Goal: Task Accomplishment & Management: Use online tool/utility

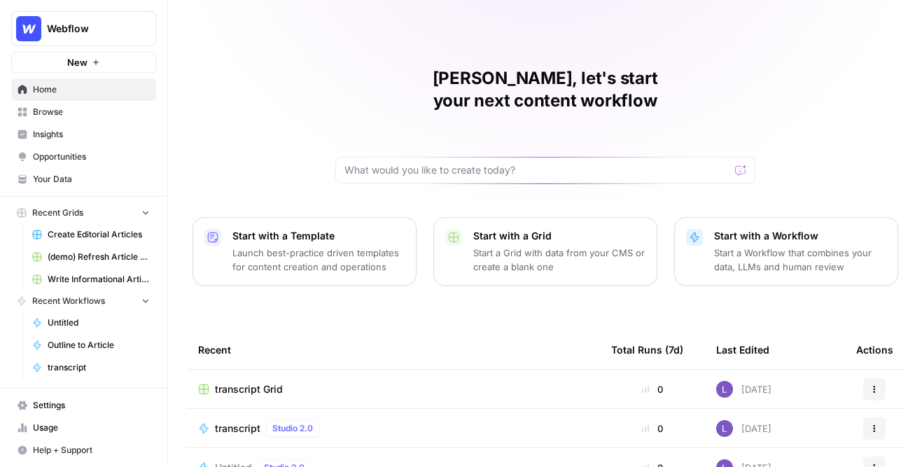
click at [113, 29] on span "Webflow" at bounding box center [89, 29] width 85 height 14
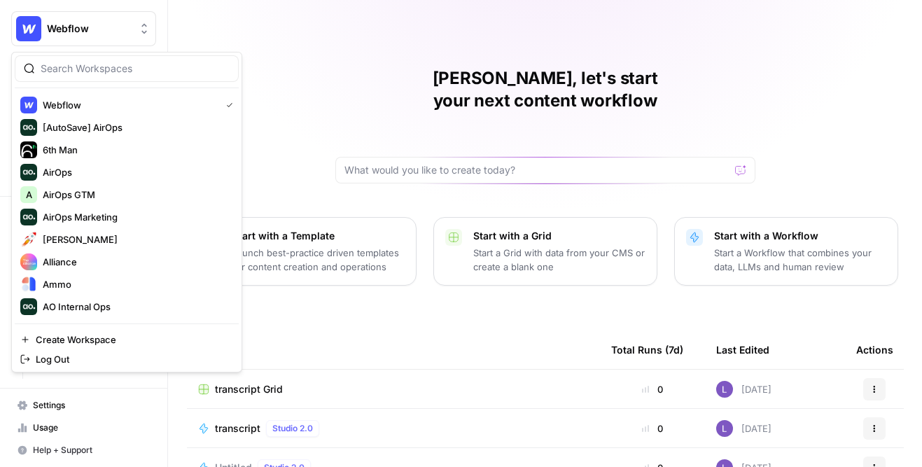
click at [144, 71] on input "search" at bounding box center [135, 69] width 189 height 14
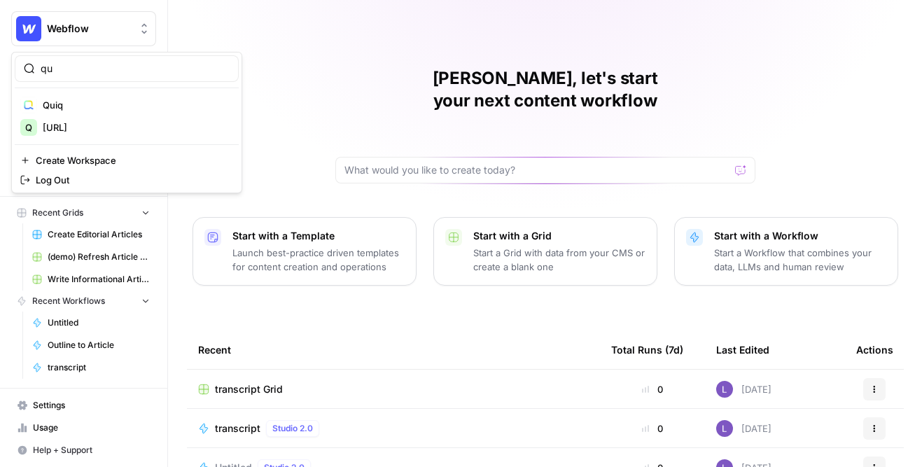
type input "qu"
click at [102, 109] on span "Quiq" at bounding box center [135, 105] width 185 height 14
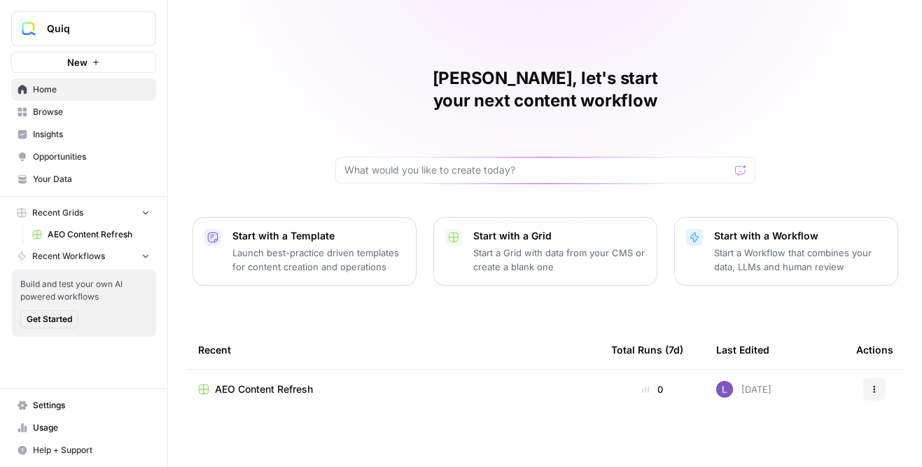
click at [281, 382] on span "AEO Content Refresh" at bounding box center [264, 389] width 98 height 14
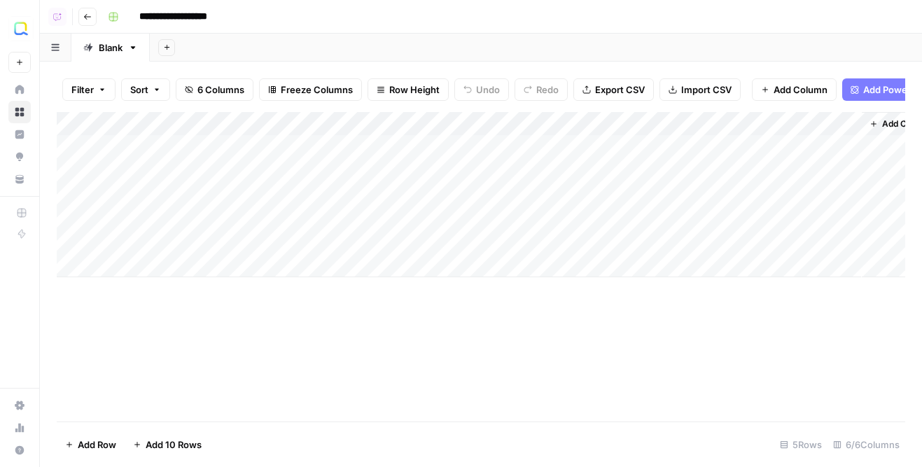
click at [26, 151] on link "Opportunities" at bounding box center [19, 157] width 22 height 22
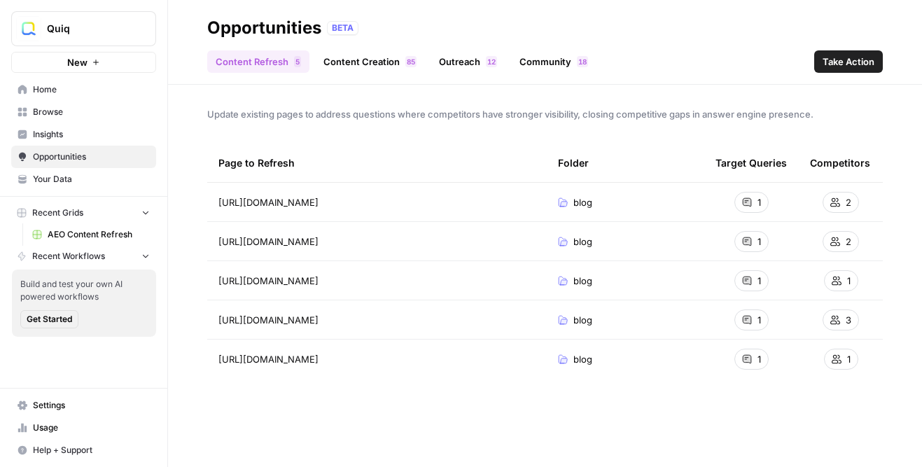
click at [32, 139] on link "Insights" at bounding box center [83, 134] width 145 height 22
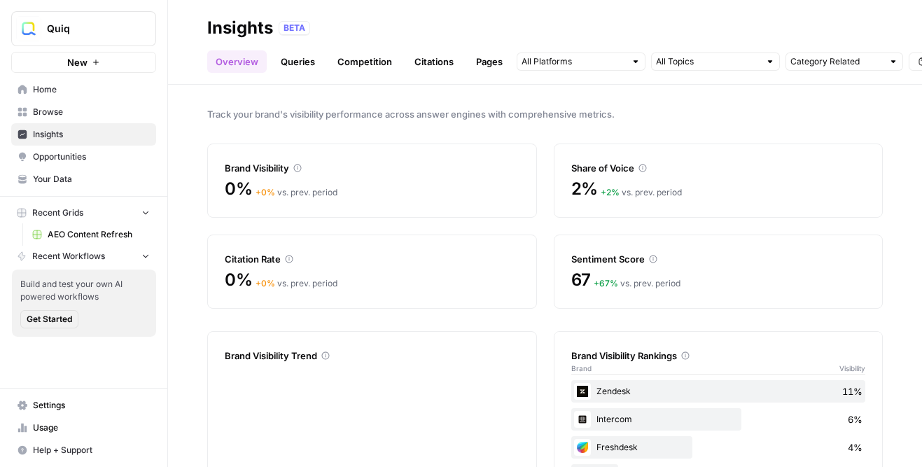
click at [91, 157] on span "Opportunities" at bounding box center [91, 157] width 117 height 13
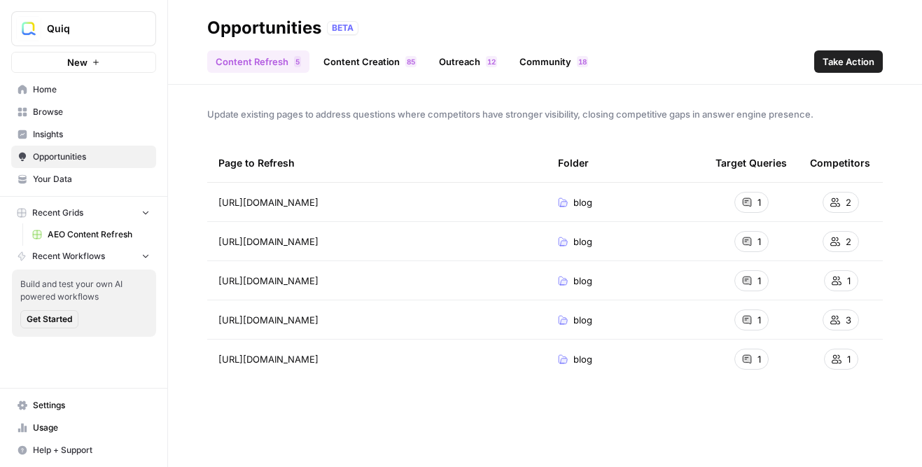
click at [91, 231] on span "AEO Content Refresh" at bounding box center [99, 234] width 102 height 13
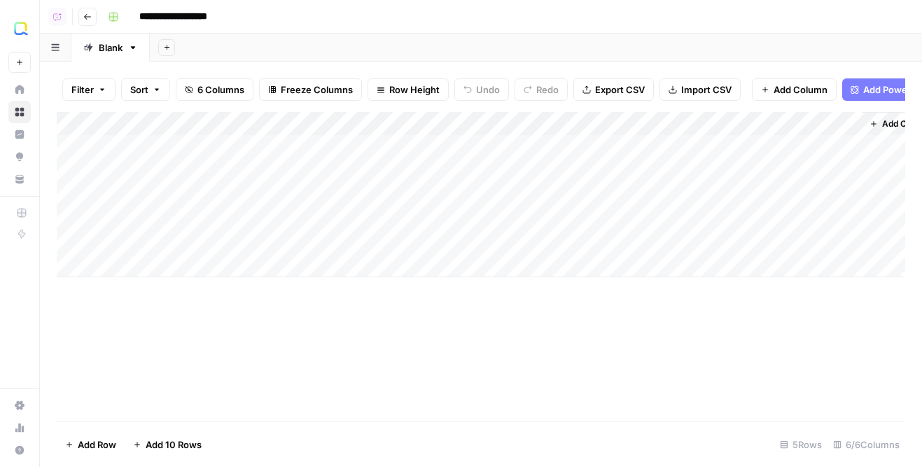
click at [518, 144] on div "Add Column" at bounding box center [481, 194] width 849 height 165
click at [522, 171] on div "Add Column" at bounding box center [481, 194] width 849 height 165
click at [80, 17] on button "Go back" at bounding box center [87, 17] width 18 height 18
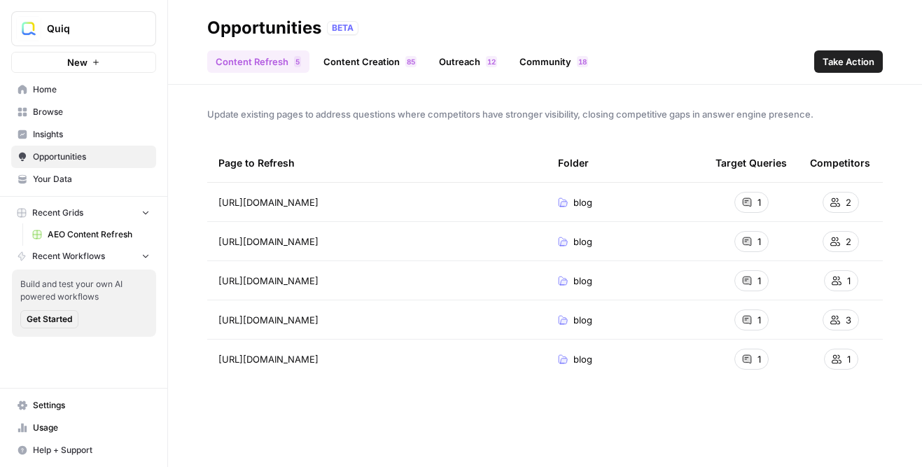
click at [392, 51] on link "Content Creation 5 8" at bounding box center [370, 61] width 110 height 22
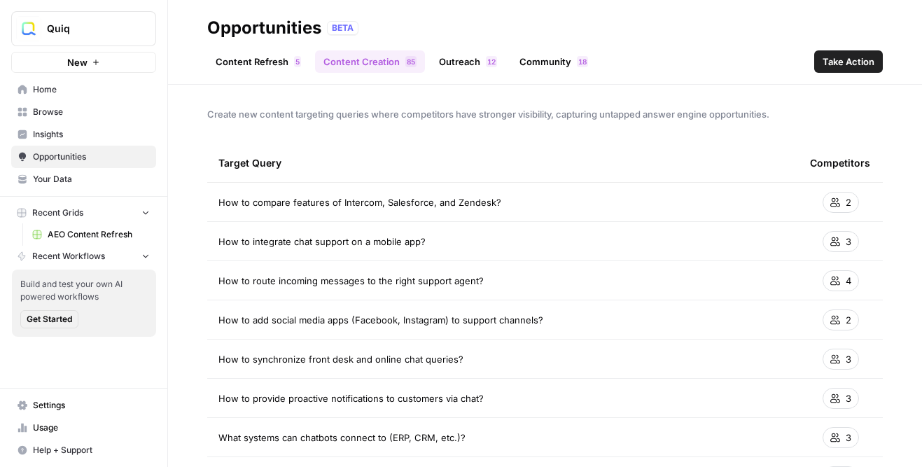
click at [855, 56] on span "Take Action" at bounding box center [849, 62] width 52 height 14
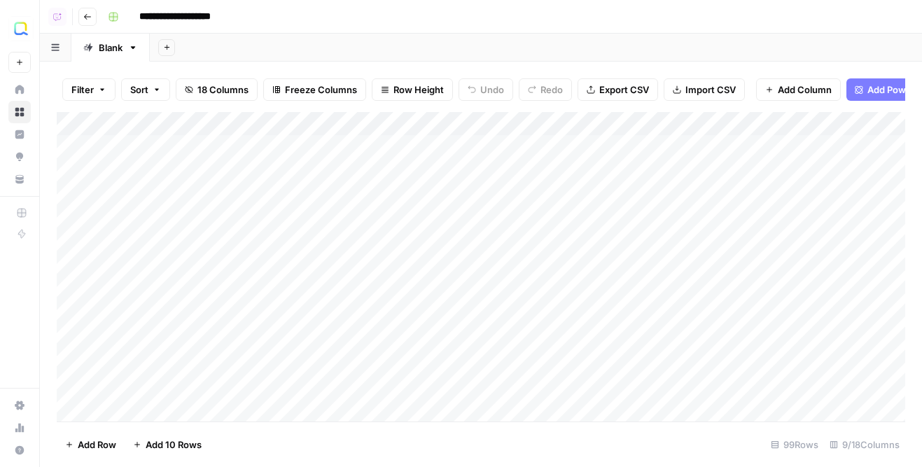
click at [538, 151] on div "Add Column" at bounding box center [481, 266] width 849 height 309
click at [545, 162] on div "Add Column" at bounding box center [481, 266] width 849 height 309
click at [545, 195] on div "Add Column" at bounding box center [481, 266] width 849 height 309
click at [85, 14] on icon "button" at bounding box center [87, 17] width 8 height 8
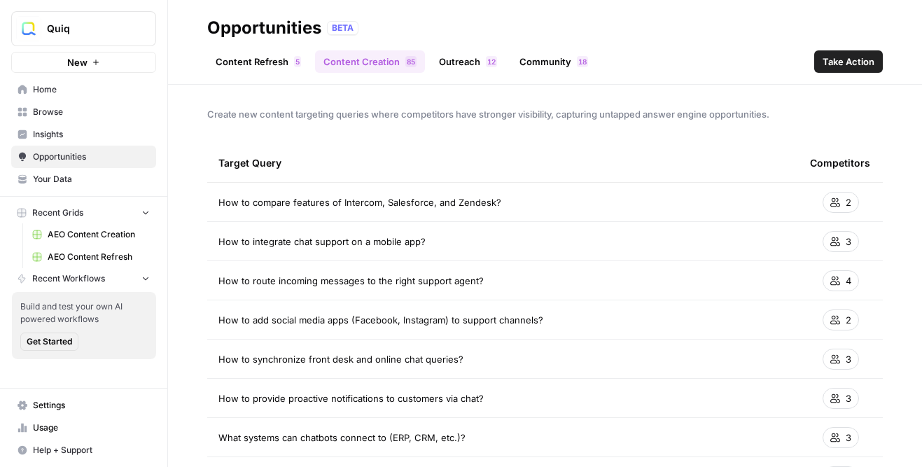
click at [460, 53] on link "Outreach 2 1" at bounding box center [468, 61] width 75 height 22
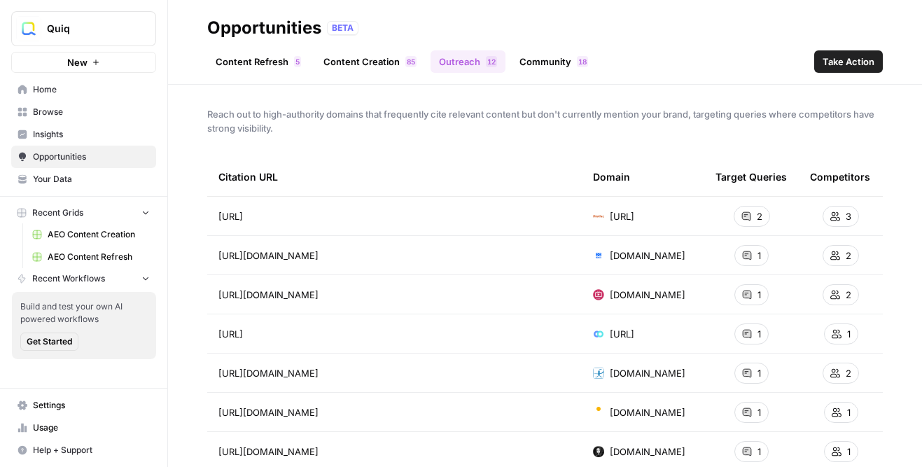
click at [836, 68] on span "Take Action" at bounding box center [849, 62] width 52 height 14
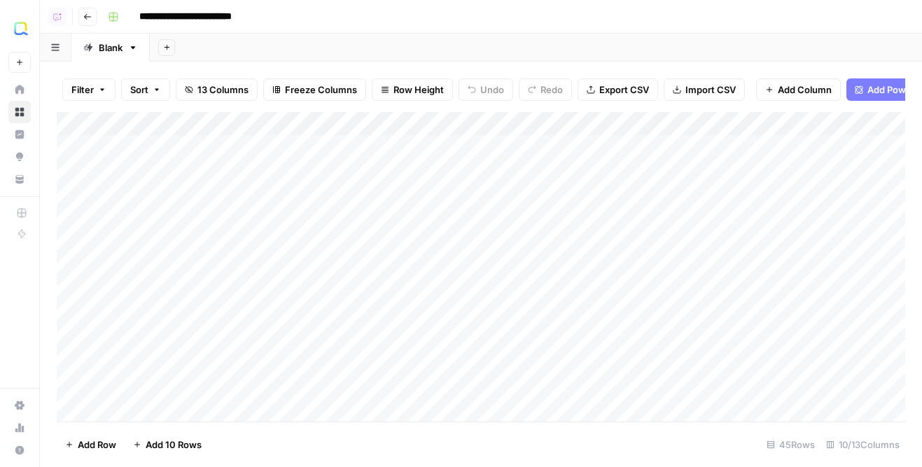
click at [538, 154] on div "Add Column" at bounding box center [481, 266] width 849 height 309
click at [540, 172] on div "Add Column" at bounding box center [481, 266] width 849 height 309
click at [543, 190] on div "Add Column" at bounding box center [481, 266] width 849 height 309
click at [524, 153] on div "Add Column" at bounding box center [481, 266] width 849 height 309
click at [557, 434] on footer "Add Row Add 10 Rows Stop Runs 45 Rows 10/13 Columns" at bounding box center [481, 444] width 849 height 46
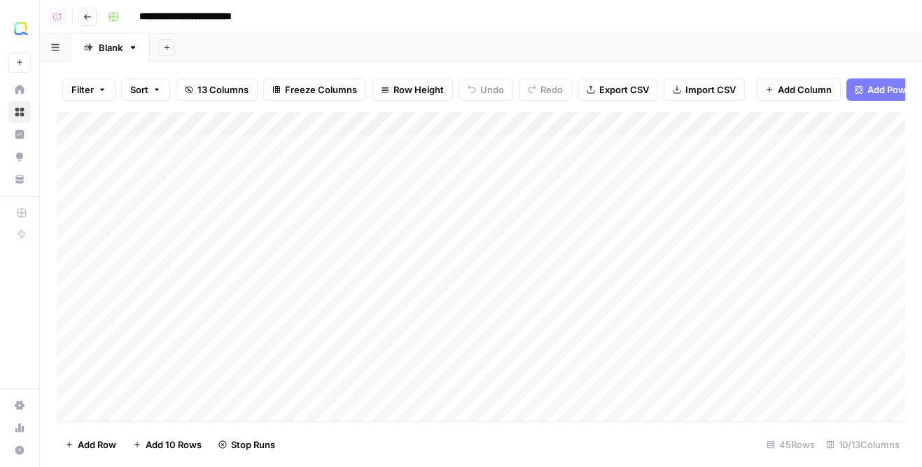
click at [93, 15] on button "Go back" at bounding box center [87, 17] width 18 height 18
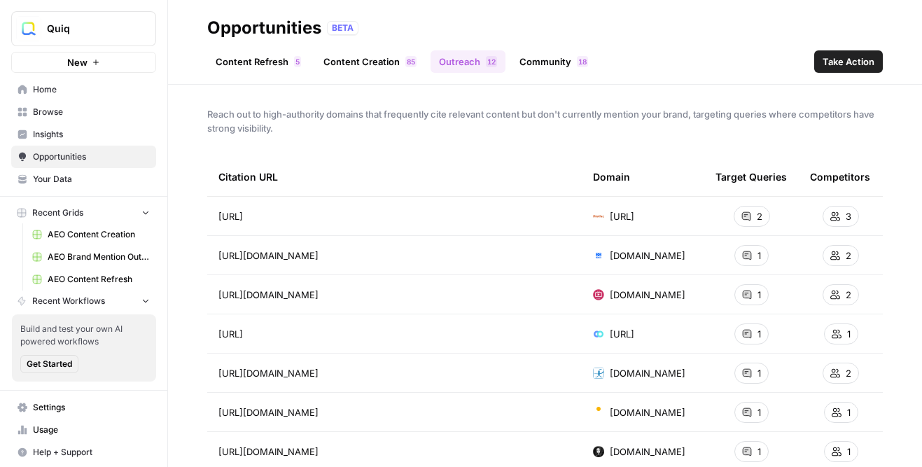
click at [230, 53] on link "Content Refresh 5" at bounding box center [258, 61] width 102 height 22
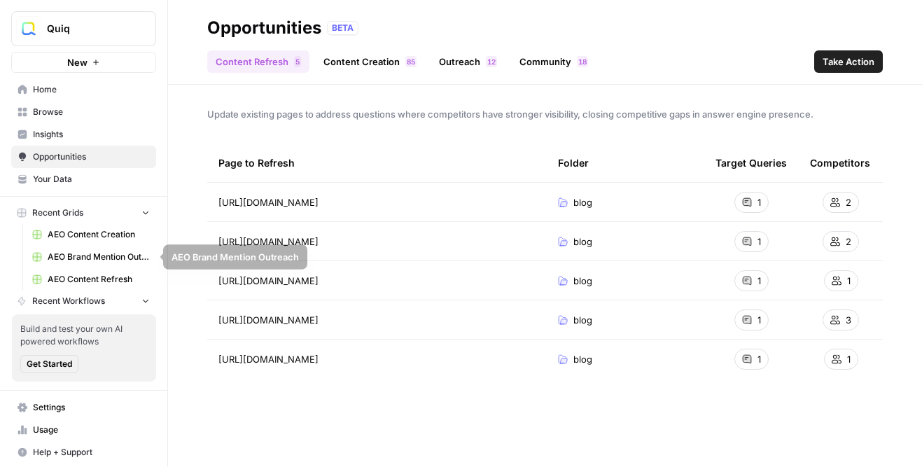
click at [83, 220] on button "Recent Grids" at bounding box center [83, 212] width 145 height 21
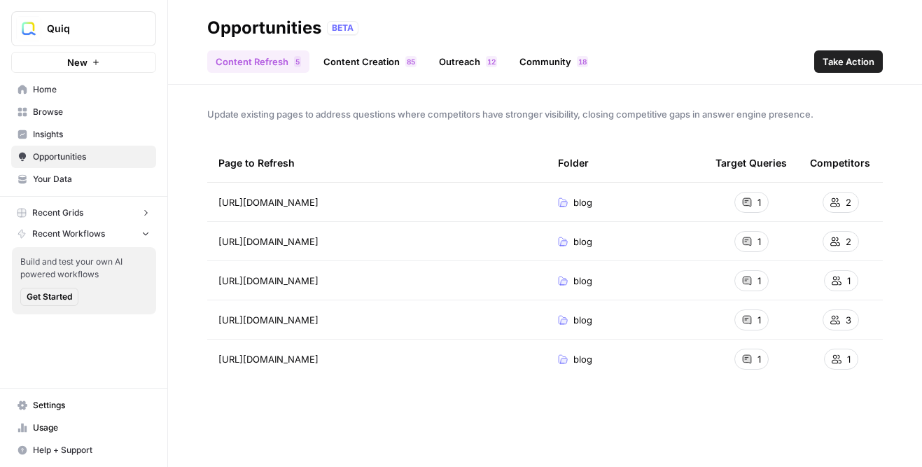
click at [92, 217] on button "Recent Grids" at bounding box center [83, 212] width 145 height 21
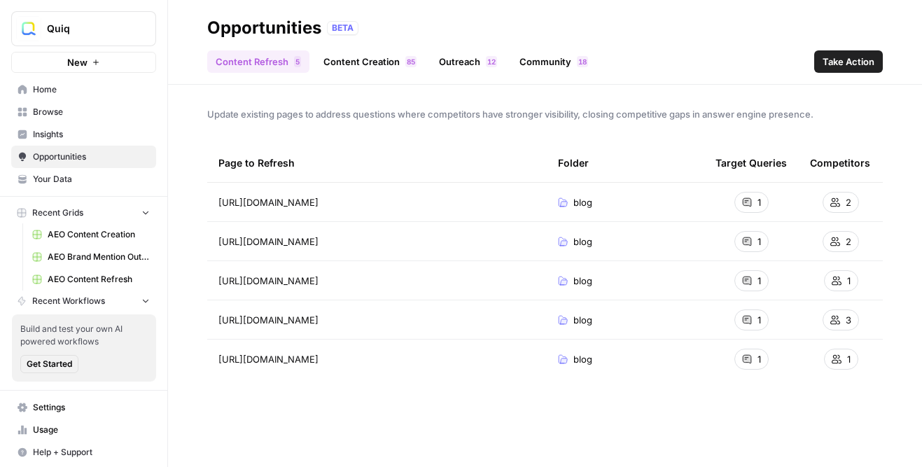
click at [91, 291] on button "Recent Workflows" at bounding box center [83, 301] width 145 height 21
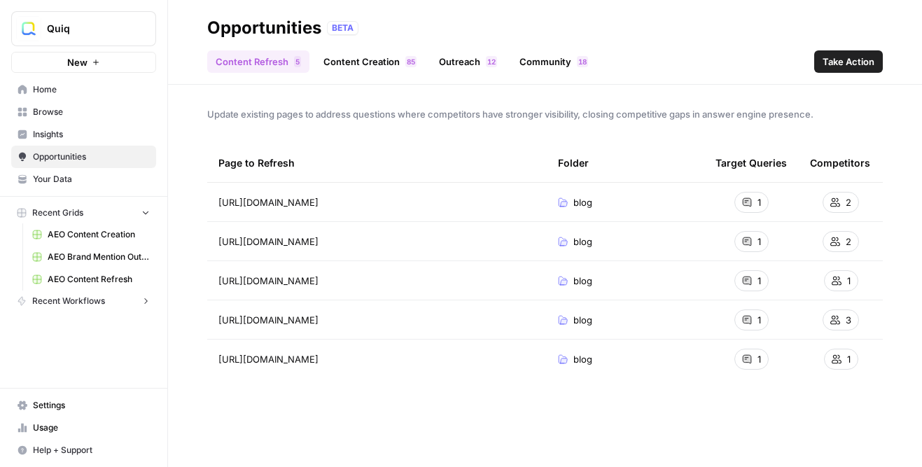
click at [99, 282] on span "AEO Content Refresh" at bounding box center [99, 279] width 102 height 13
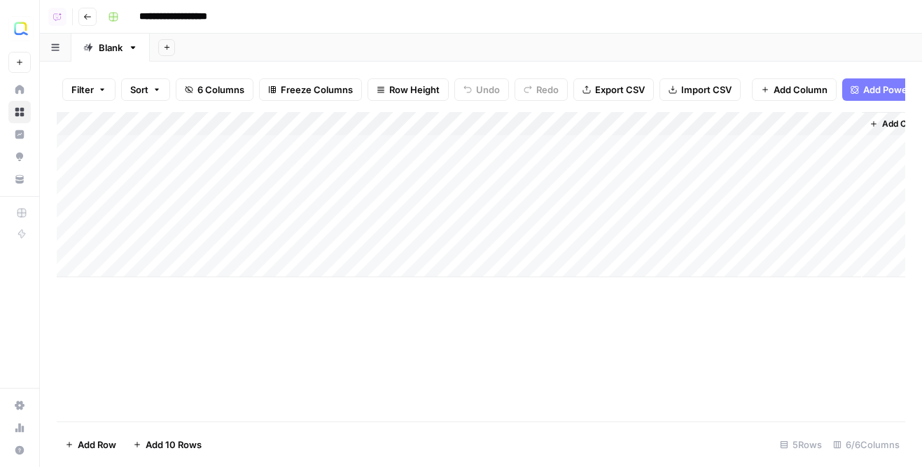
click at [523, 191] on div "Add Column" at bounding box center [481, 194] width 849 height 165
click at [86, 22] on button "Go back" at bounding box center [87, 17] width 18 height 18
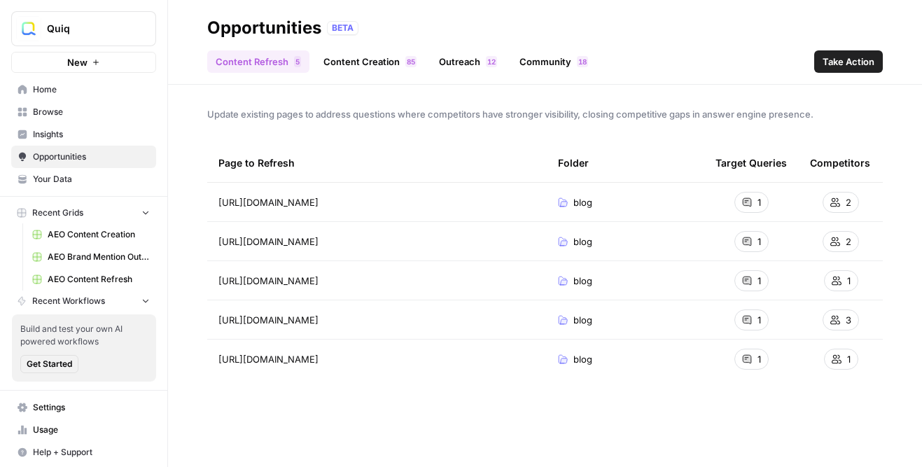
click at [94, 128] on span "Insights" at bounding box center [91, 134] width 117 height 13
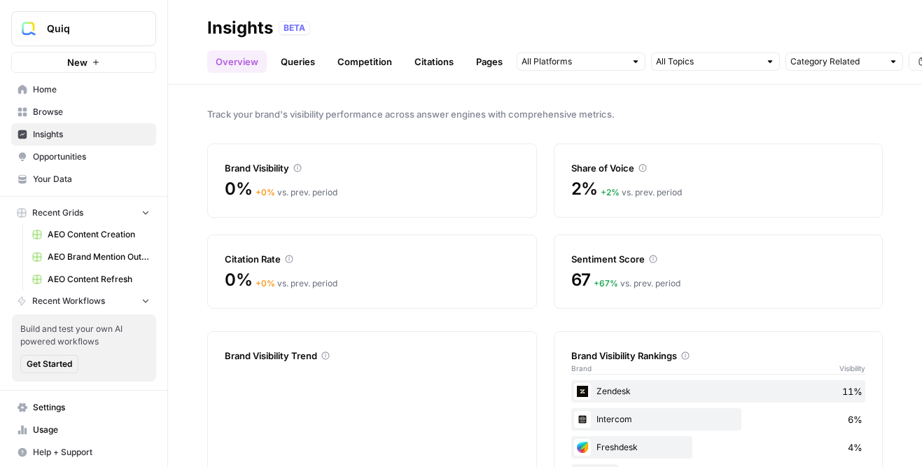
click at [90, 148] on link "Opportunities" at bounding box center [83, 157] width 145 height 22
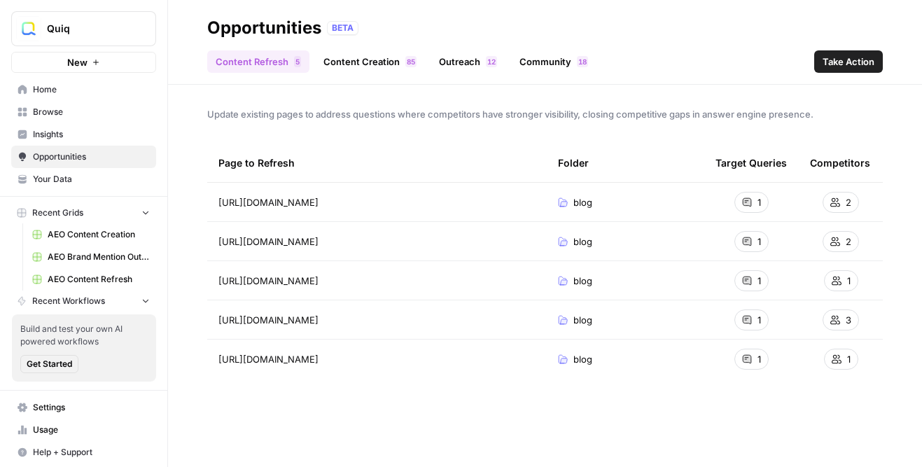
click at [70, 237] on span "AEO Content Creation" at bounding box center [99, 234] width 102 height 13
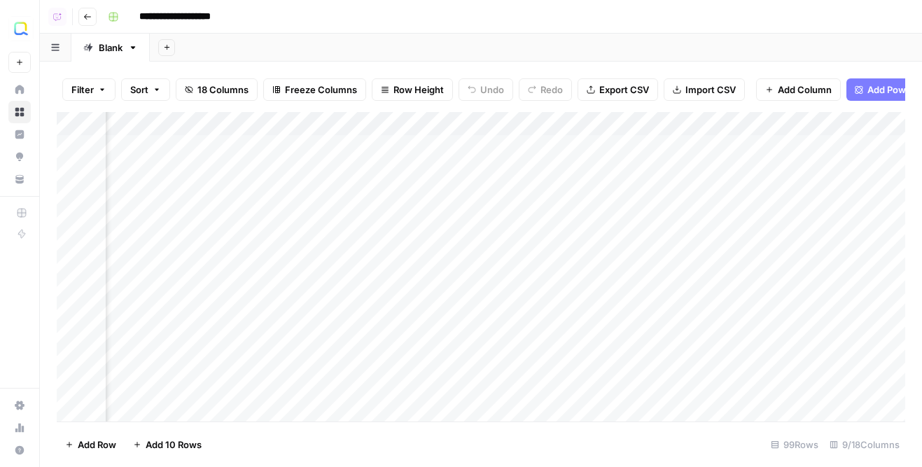
scroll to position [0, 147]
click at [682, 151] on div "Add Column" at bounding box center [481, 266] width 849 height 309
click at [685, 172] on div "Add Column" at bounding box center [481, 266] width 849 height 309
click at [685, 192] on div "Add Column" at bounding box center [481, 266] width 849 height 309
click at [395, 209] on div "Add Column" at bounding box center [481, 266] width 849 height 309
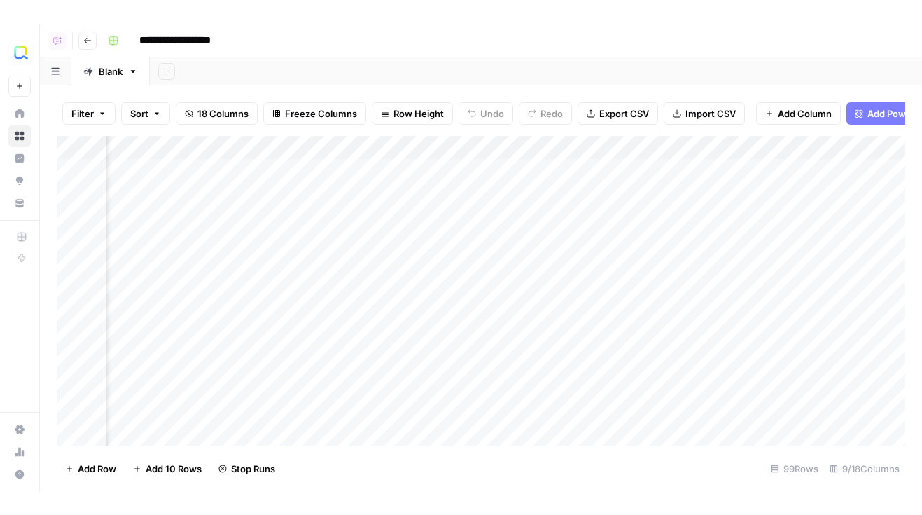
scroll to position [0, 322]
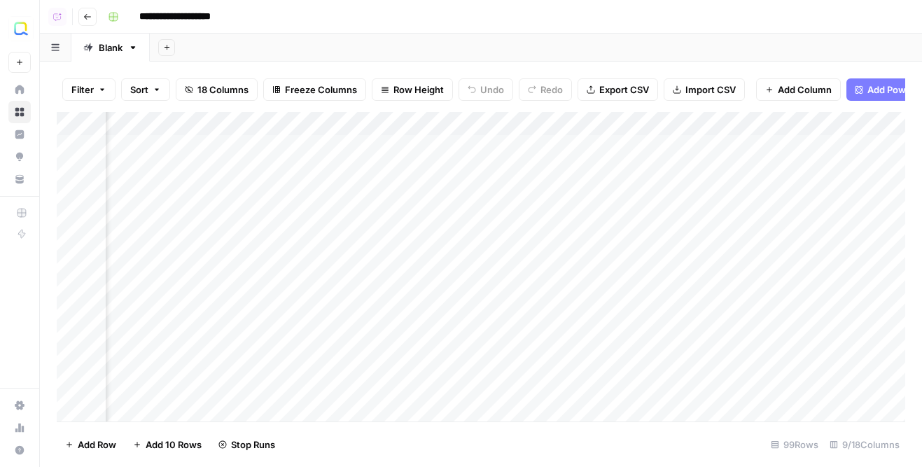
click at [529, 176] on div "Add Column" at bounding box center [481, 266] width 849 height 309
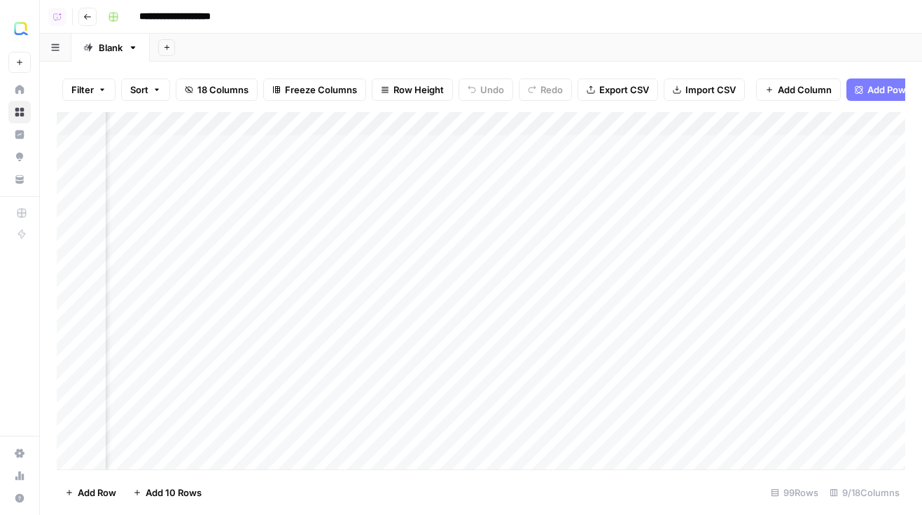
click at [501, 153] on div "Add Column" at bounding box center [481, 290] width 849 height 357
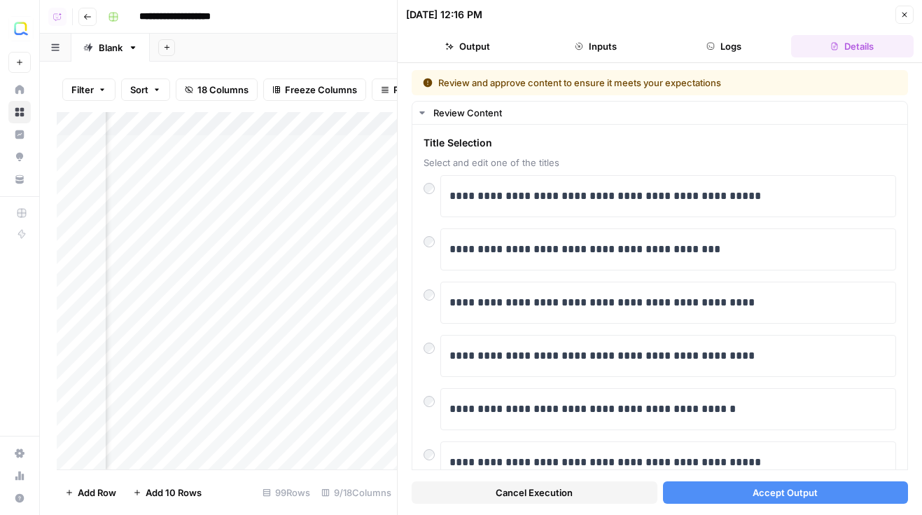
click at [812, 466] on button "Accept Output" at bounding box center [786, 492] width 246 height 22
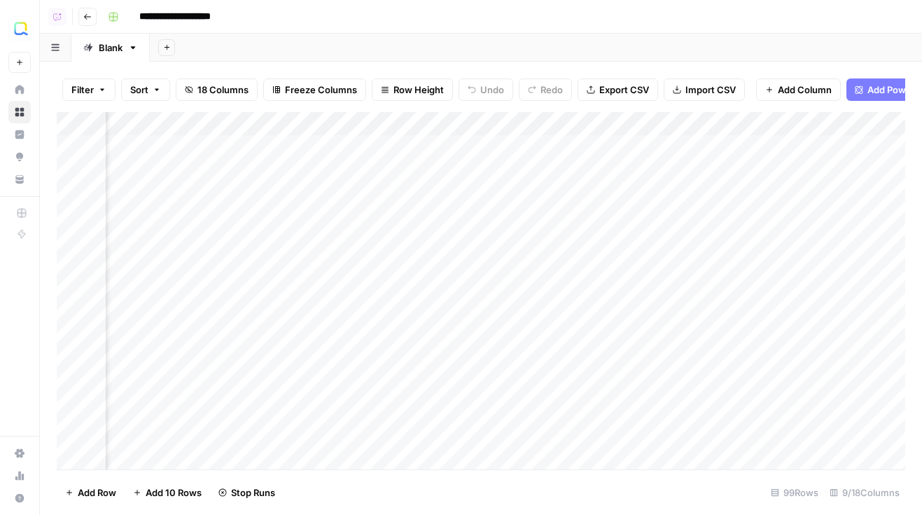
click at [469, 165] on div "Add Column" at bounding box center [481, 290] width 849 height 357
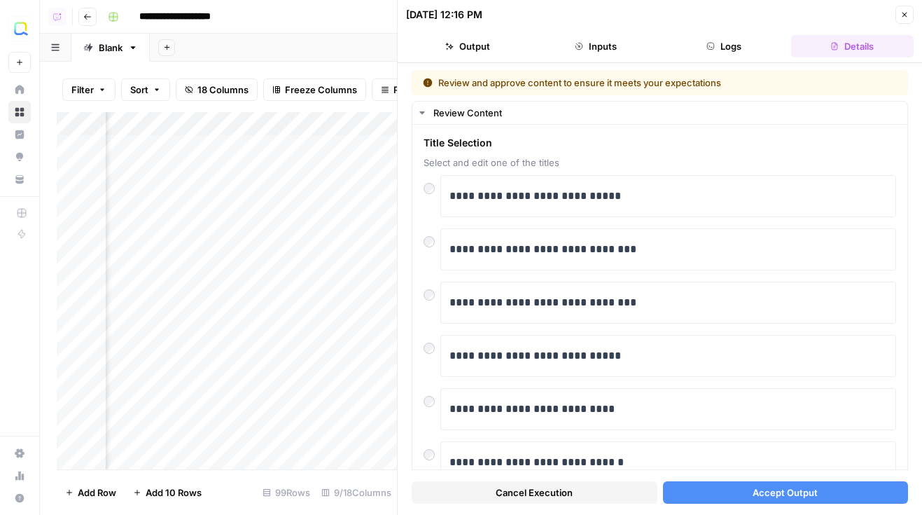
click at [813, 466] on div "Cancel Execution Accept Output" at bounding box center [660, 489] width 496 height 38
click at [822, 466] on button "Accept Output" at bounding box center [786, 492] width 246 height 22
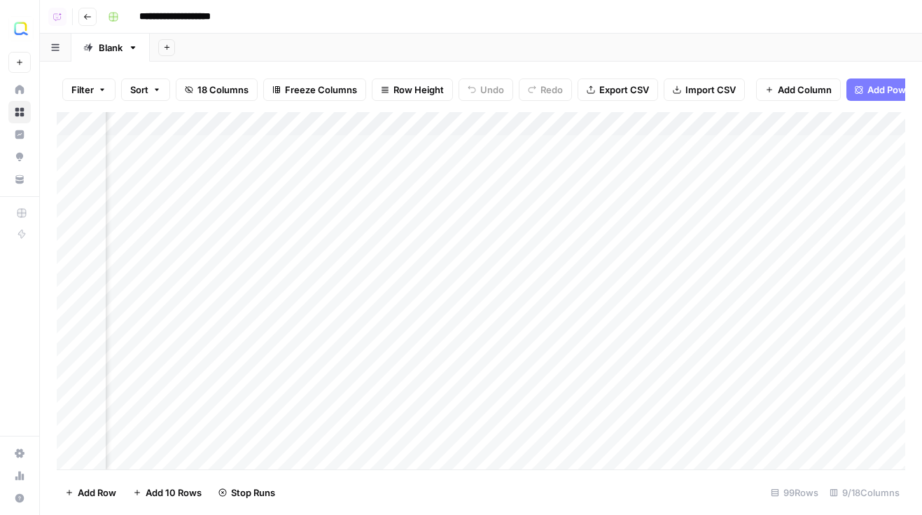
click at [472, 195] on div "Add Column" at bounding box center [481, 290] width 849 height 357
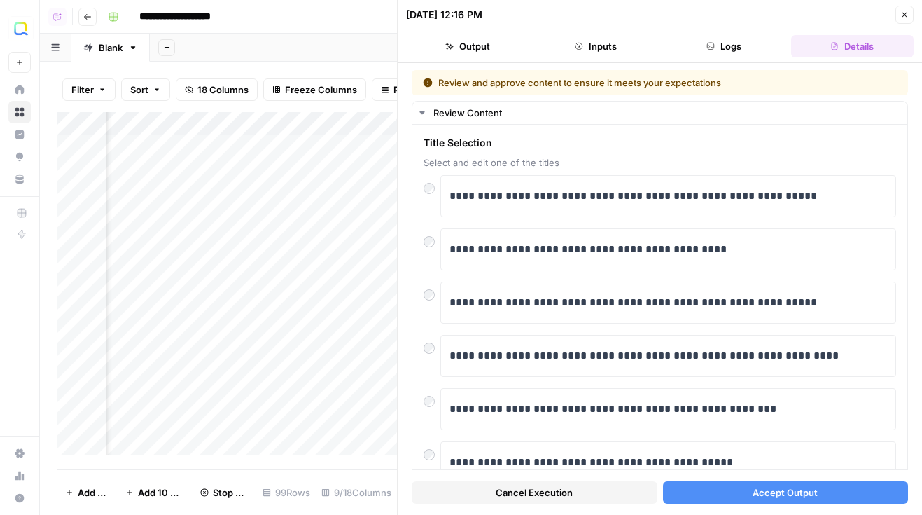
click at [828, 466] on button "Accept Output" at bounding box center [786, 492] width 246 height 22
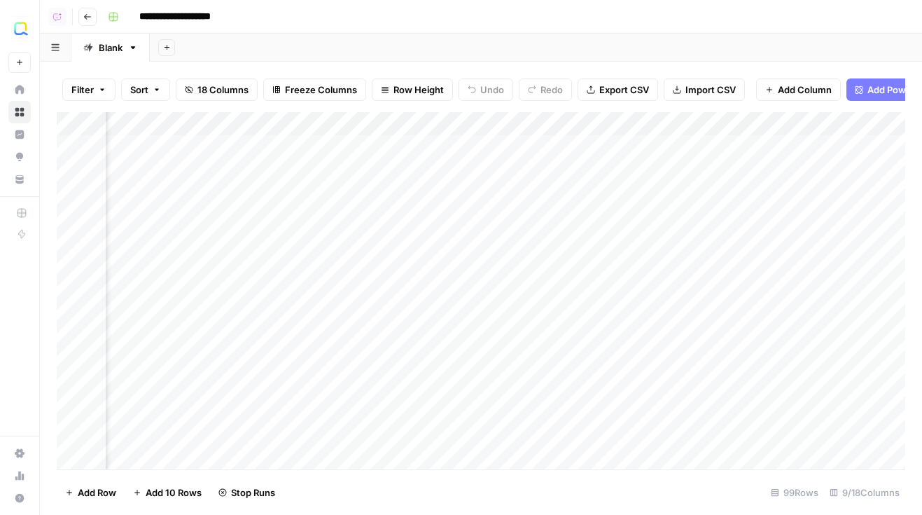
click at [87, 20] on button "Go back" at bounding box center [87, 17] width 18 height 18
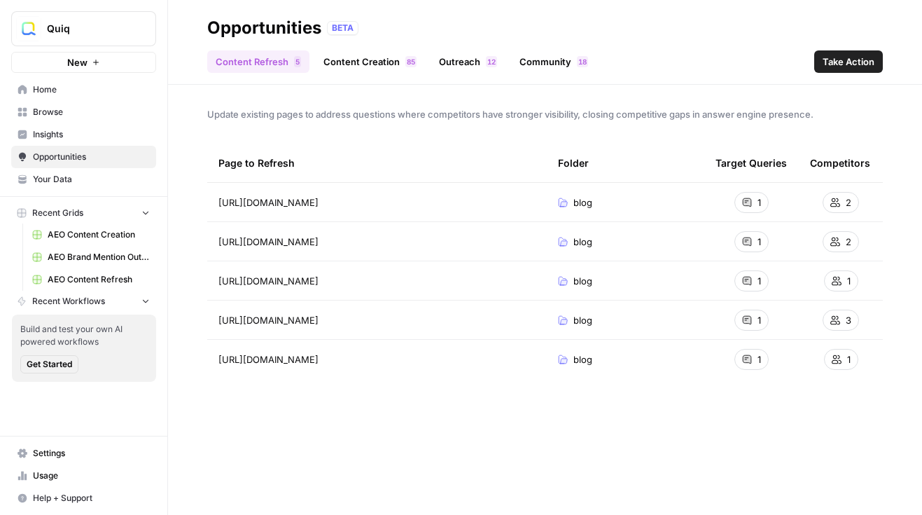
click at [92, 265] on link "AEO Brand Mention Outreach" at bounding box center [91, 257] width 130 height 22
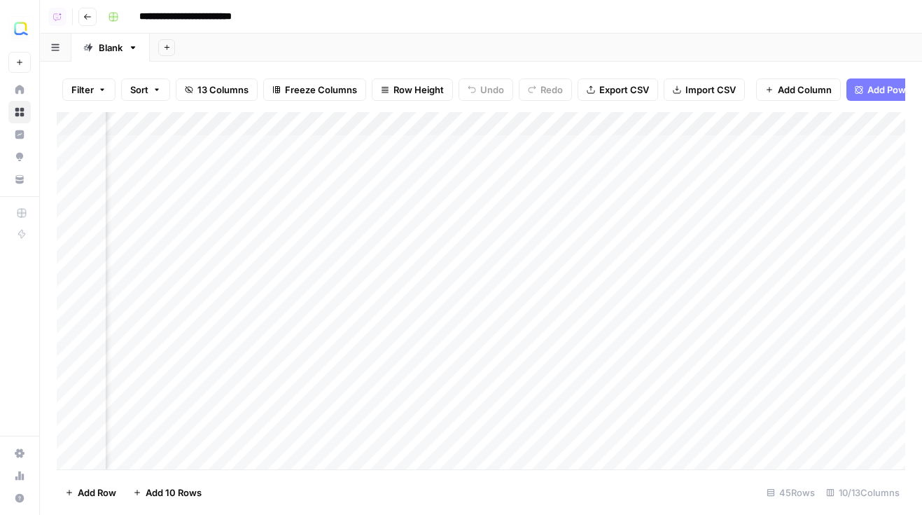
scroll to position [0, 8]
click at [87, 19] on icon "button" at bounding box center [87, 17] width 8 height 8
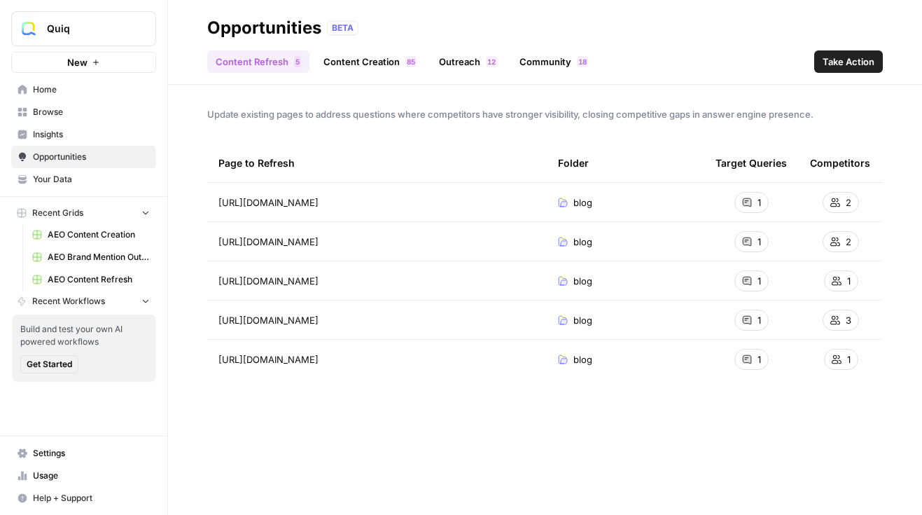
click at [89, 275] on span "AEO Content Refresh" at bounding box center [99, 279] width 102 height 13
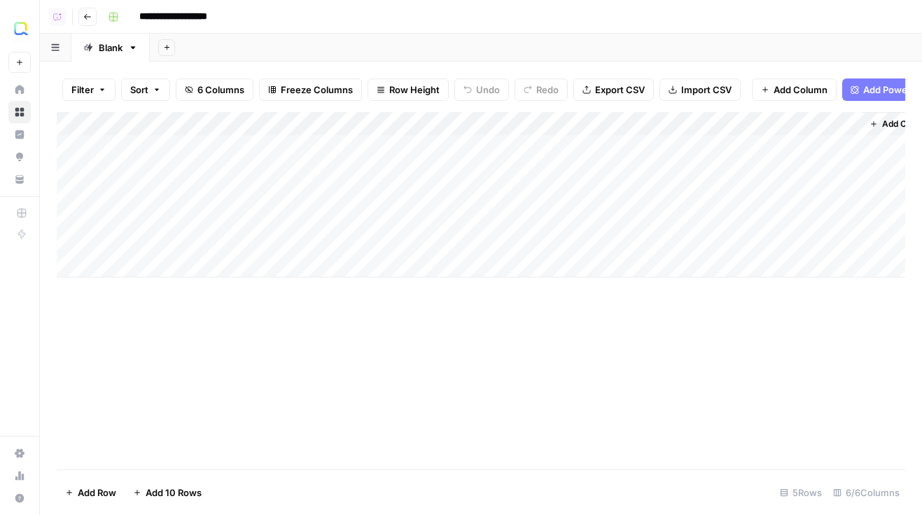
scroll to position [0, 34]
click at [669, 195] on div "Add Column" at bounding box center [481, 194] width 849 height 165
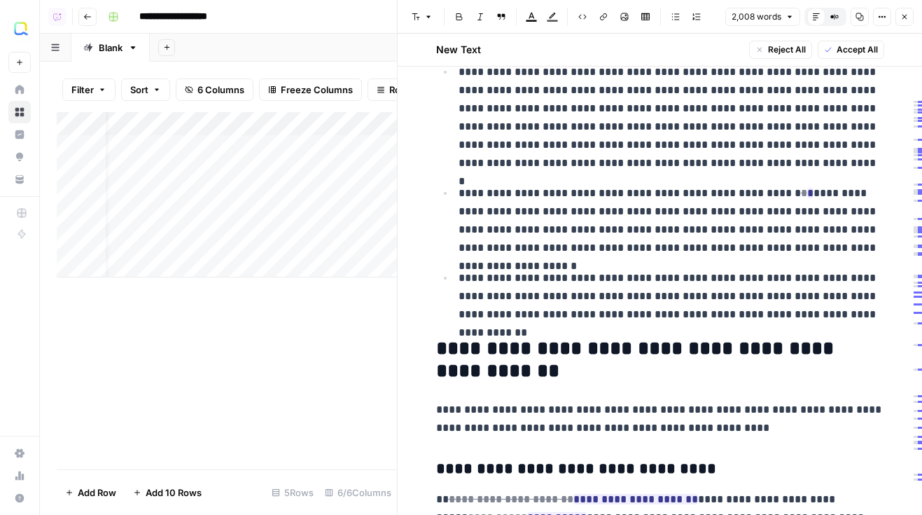
scroll to position [3865, 0]
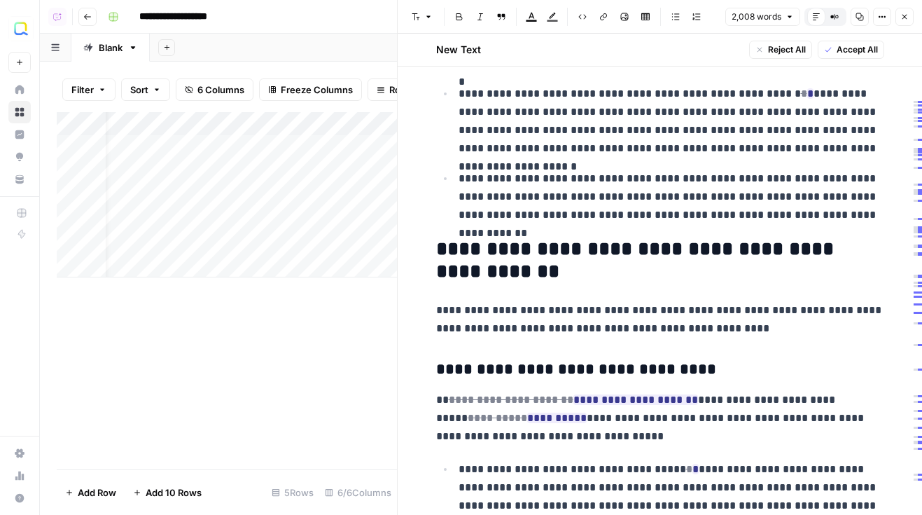
click at [912, 5] on header "Font style Bold Italic Block quote Text color Highlight color Code block Link I…" at bounding box center [660, 17] width 524 height 34
click at [905, 11] on button "Close" at bounding box center [904, 17] width 18 height 18
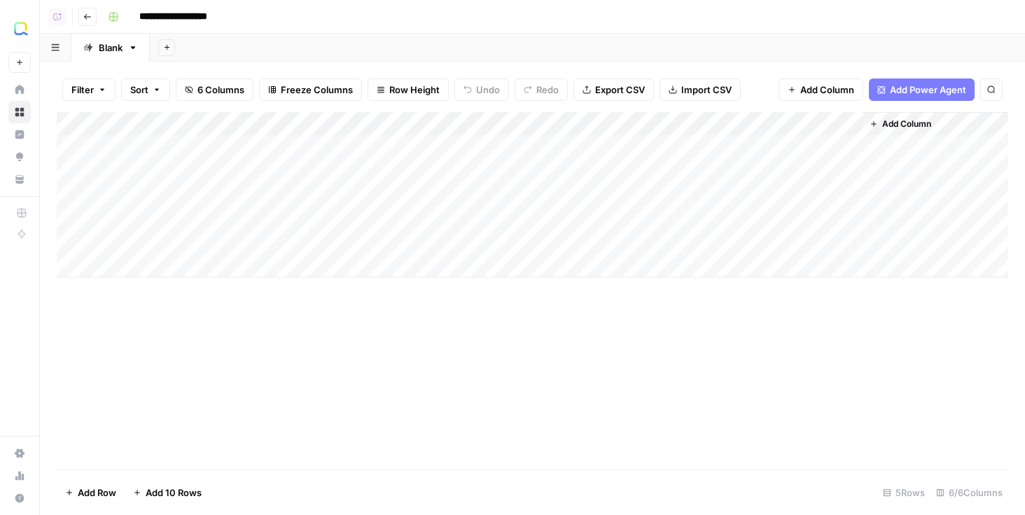
click at [84, 17] on icon "button" at bounding box center [87, 17] width 8 height 8
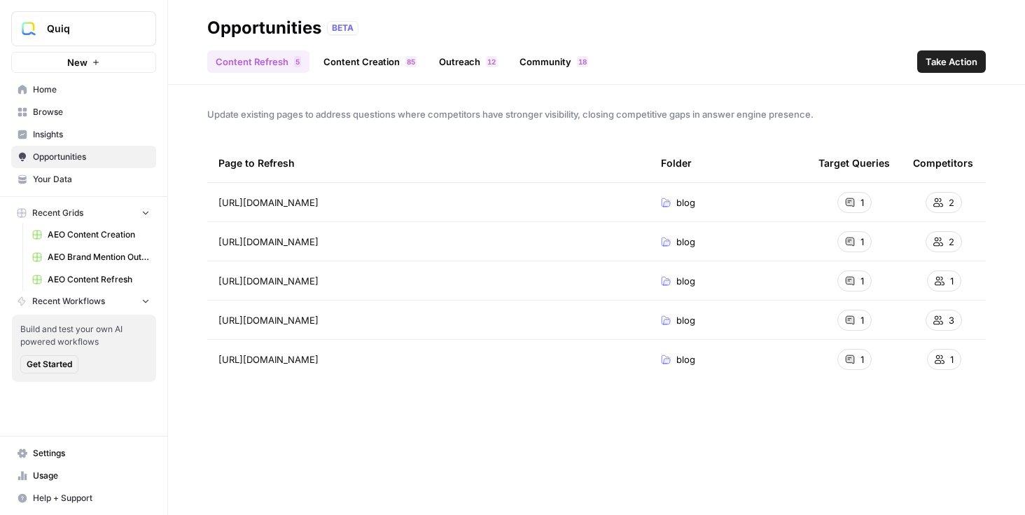
click at [79, 280] on span "AEO Content Refresh" at bounding box center [99, 279] width 102 height 13
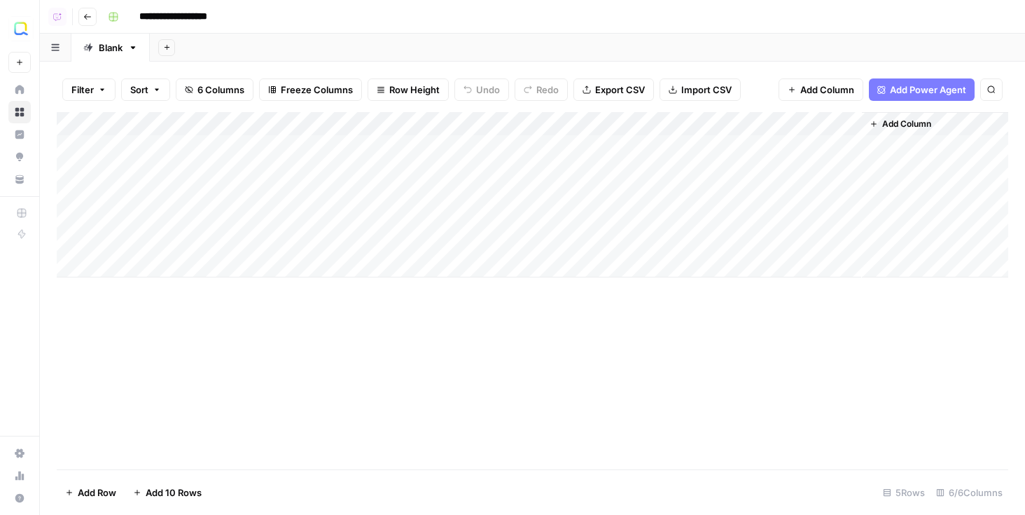
click at [87, 20] on icon "button" at bounding box center [87, 17] width 8 height 8
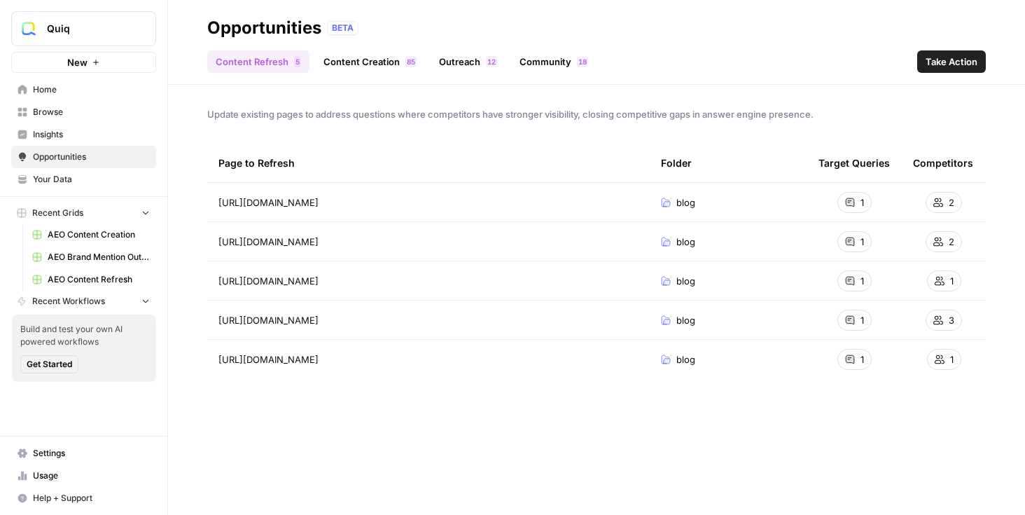
click at [81, 235] on span "AEO Content Creation" at bounding box center [99, 234] width 102 height 13
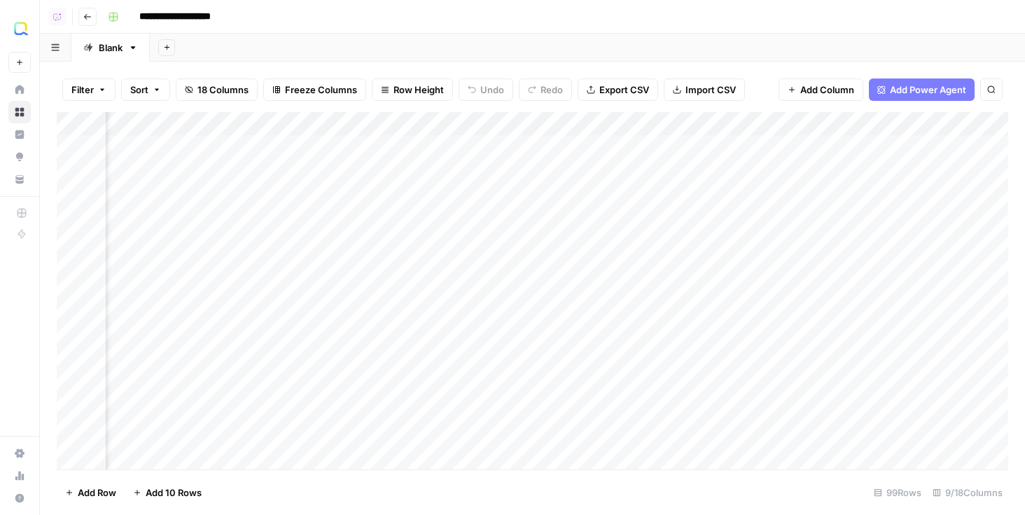
scroll to position [0, 620]
click at [518, 148] on div "Add Column" at bounding box center [532, 290] width 951 height 357
click at [529, 163] on div "Add Column" at bounding box center [532, 290] width 951 height 357
click at [526, 200] on div "Add Column" at bounding box center [532, 290] width 951 height 357
click at [524, 167] on div "Add Column" at bounding box center [532, 290] width 951 height 357
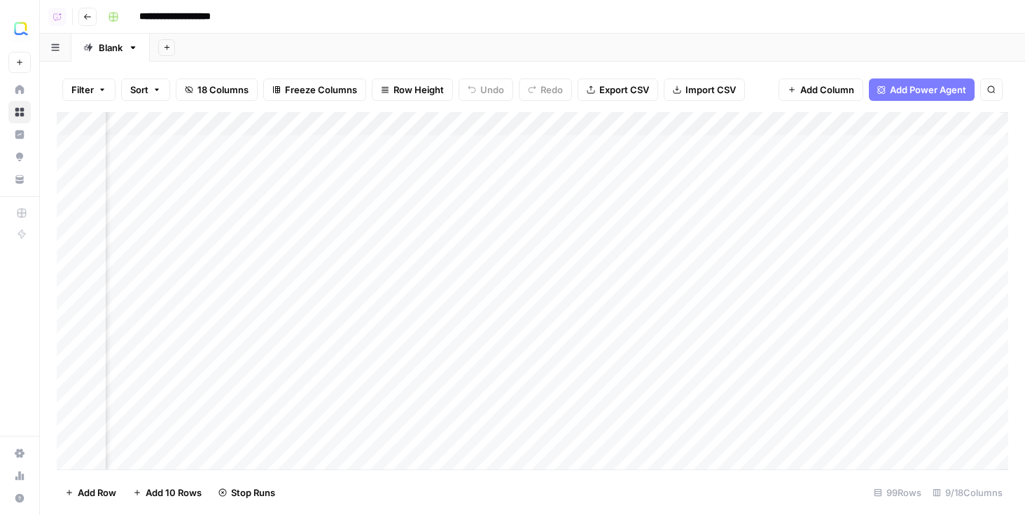
click at [513, 140] on div "Add Column" at bounding box center [532, 290] width 951 height 357
click at [86, 18] on icon "button" at bounding box center [87, 17] width 7 height 6
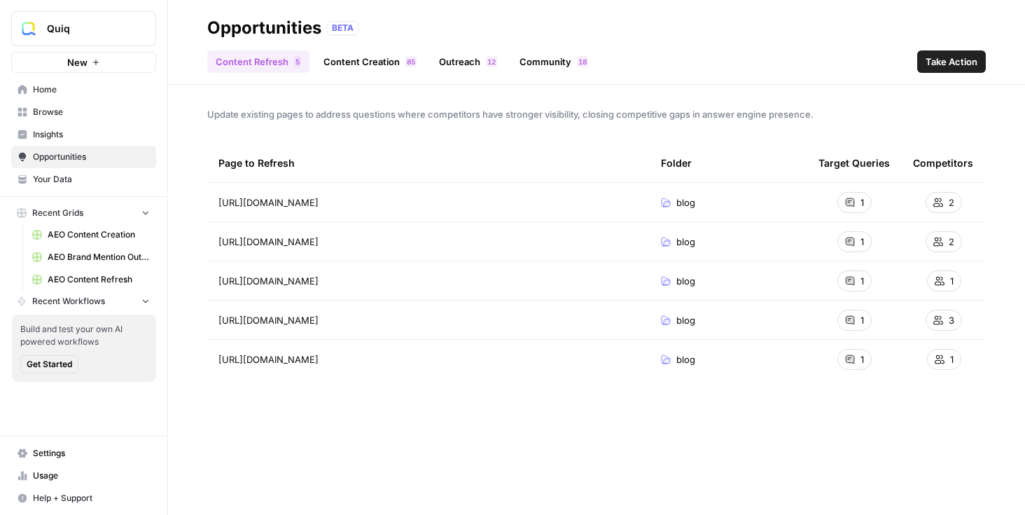
click at [87, 272] on link "AEO Content Refresh" at bounding box center [91, 279] width 130 height 22
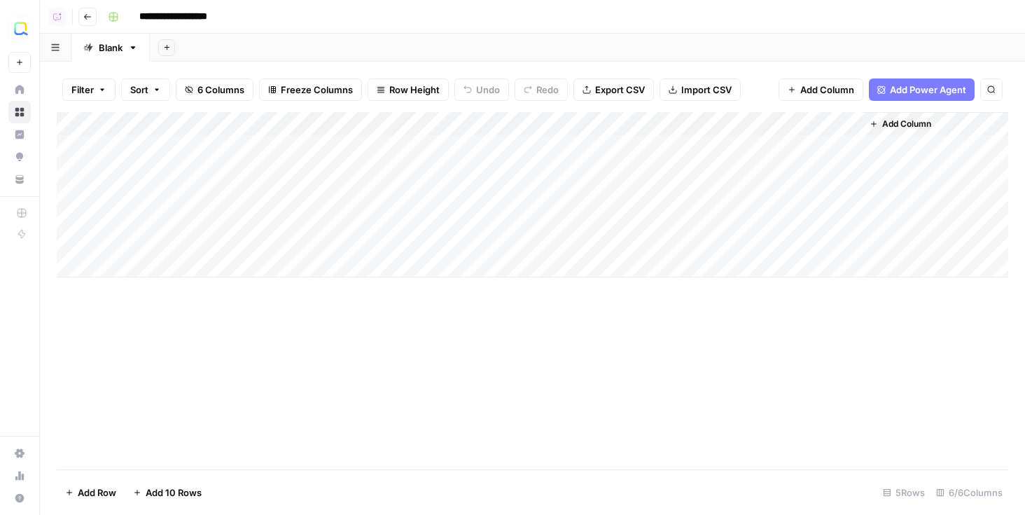
click at [92, 11] on button "Go back" at bounding box center [87, 17] width 18 height 18
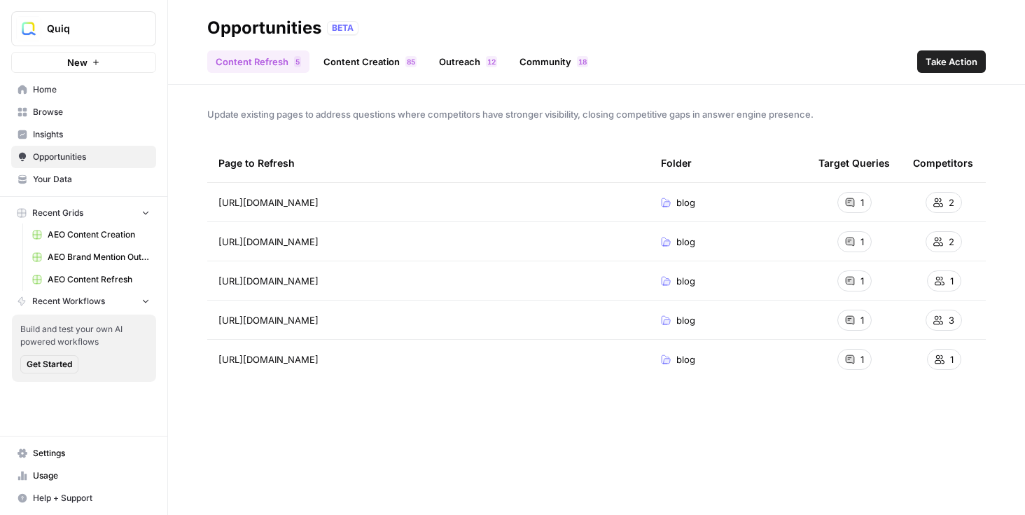
click at [95, 255] on span "AEO Brand Mention Outreach" at bounding box center [99, 257] width 102 height 13
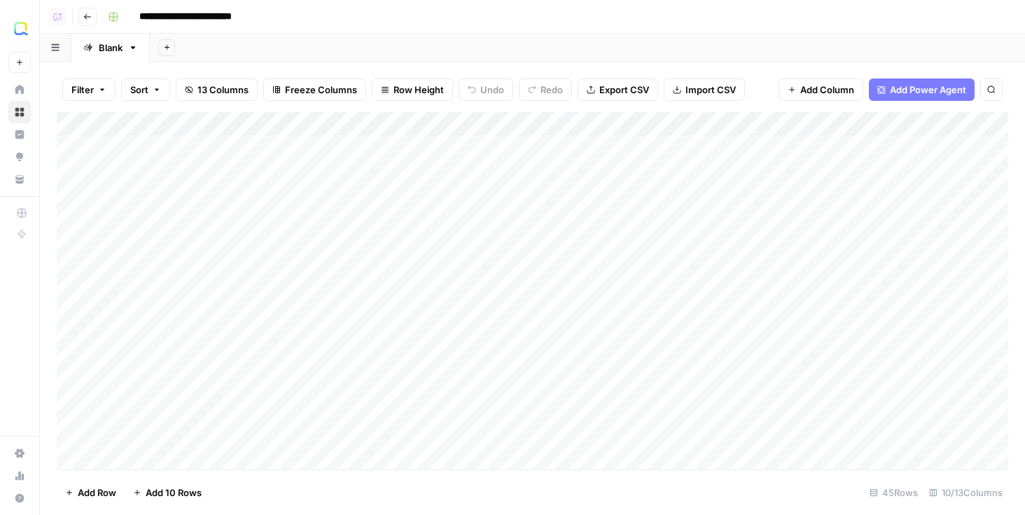
click at [91, 22] on button "Go back" at bounding box center [87, 17] width 18 height 18
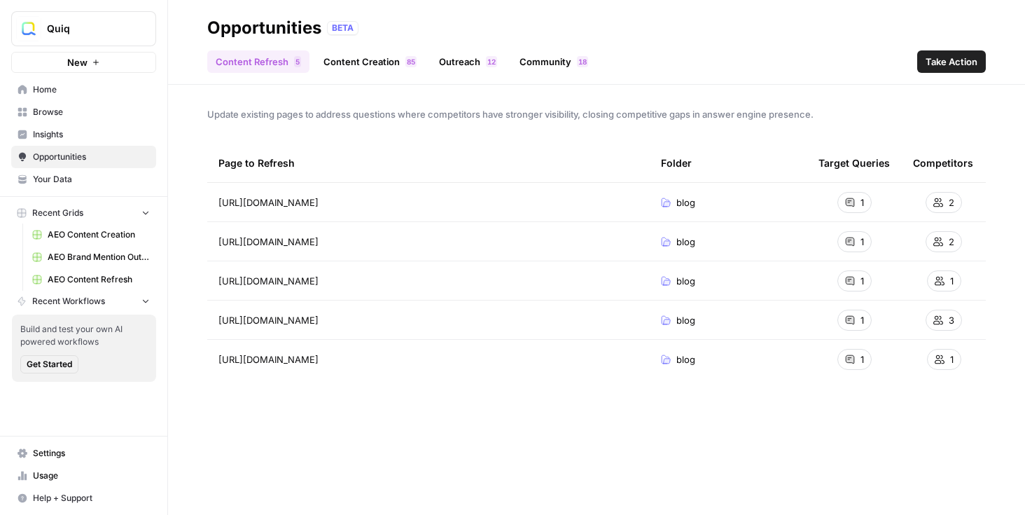
click at [82, 256] on span "AEO Brand Mention Outreach" at bounding box center [99, 257] width 102 height 13
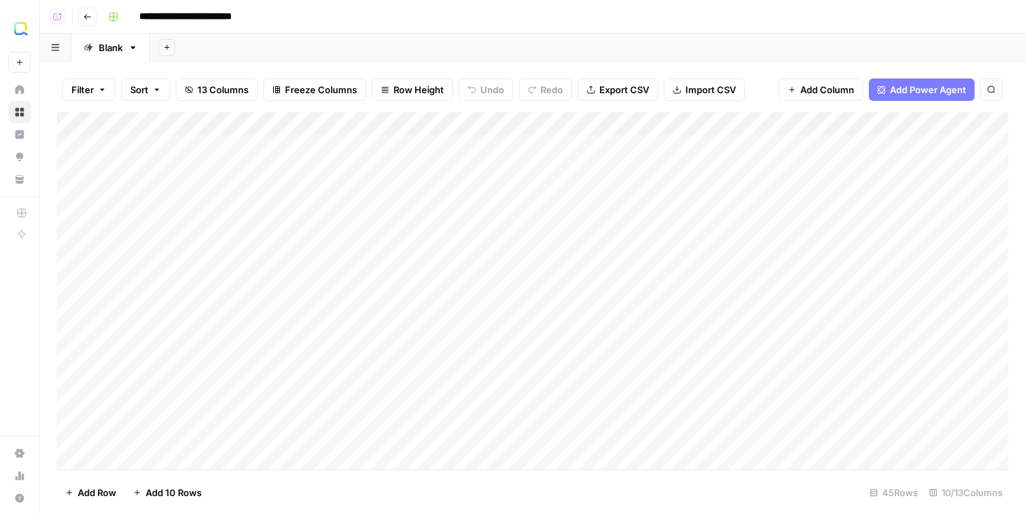
click at [93, 13] on button "Go back" at bounding box center [87, 17] width 18 height 18
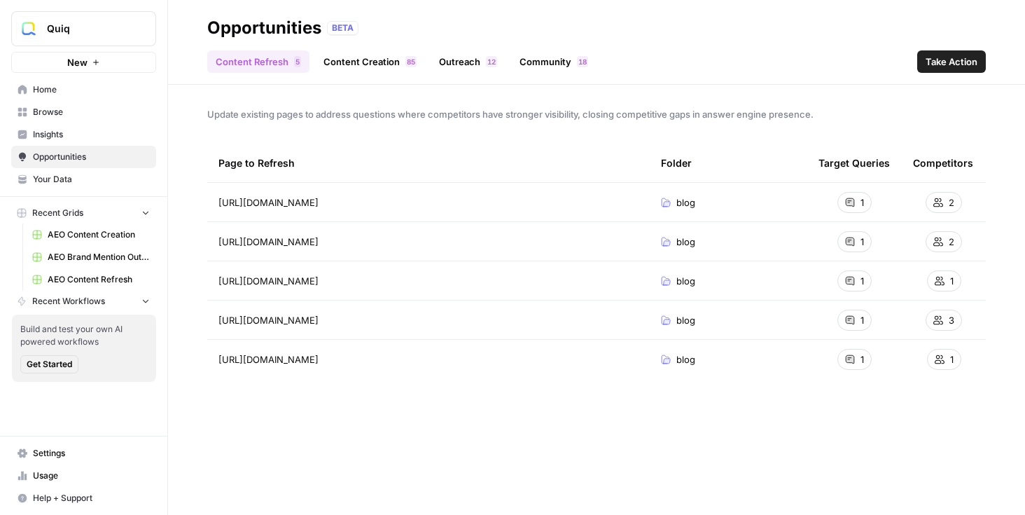
click at [95, 231] on span "AEO Content Creation" at bounding box center [99, 234] width 102 height 13
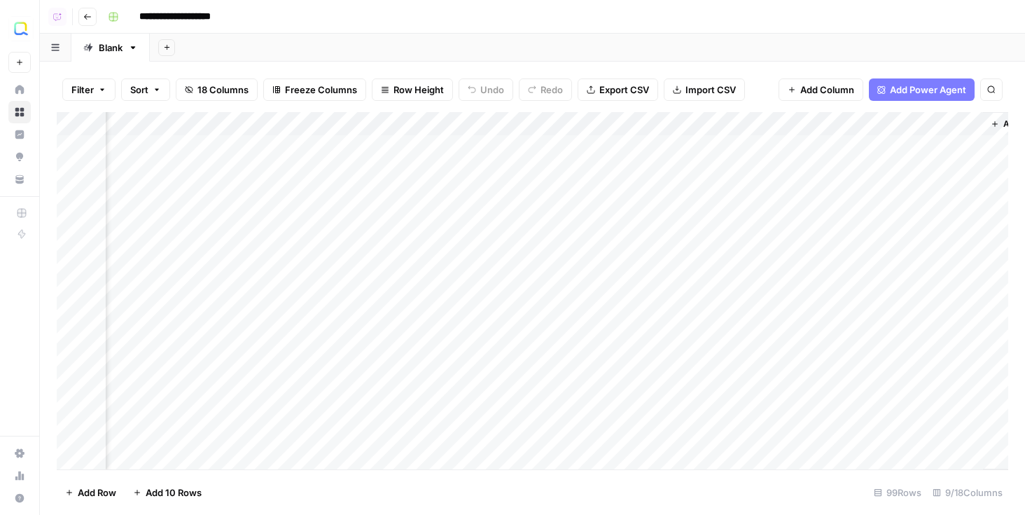
scroll to position [0, 662]
click at [769, 147] on div "Add Column" at bounding box center [532, 290] width 951 height 357
click at [762, 169] on div "Add Column" at bounding box center [532, 290] width 951 height 357
click at [760, 189] on div "Add Column" at bounding box center [532, 290] width 951 height 357
click at [91, 16] on span "Go back" at bounding box center [91, 16] width 1 height 1
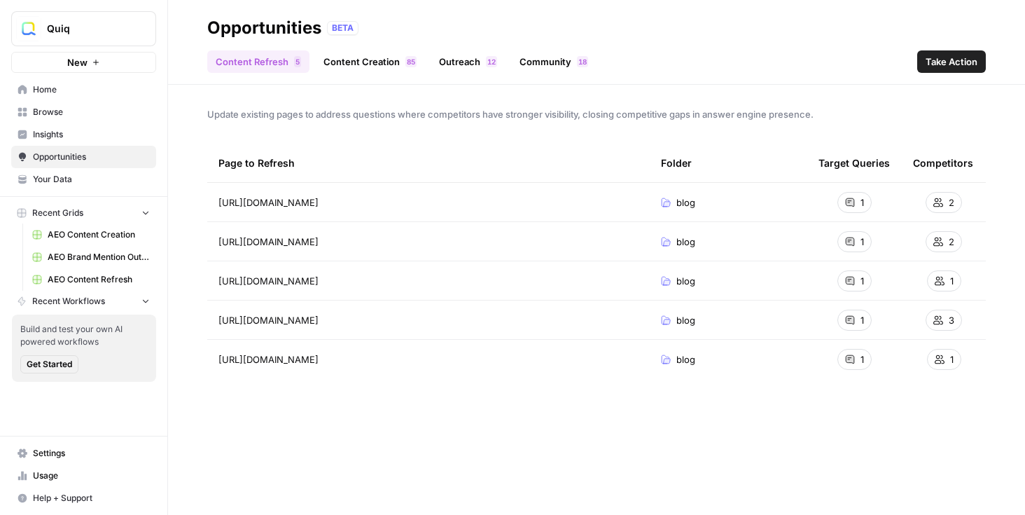
click at [102, 242] on link "AEO Content Creation" at bounding box center [91, 234] width 130 height 22
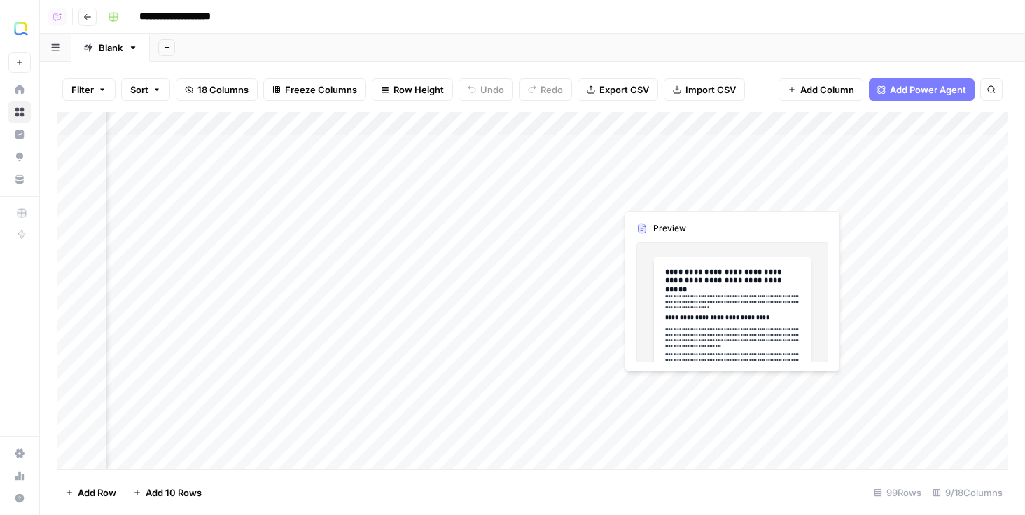
scroll to position [0, 689]
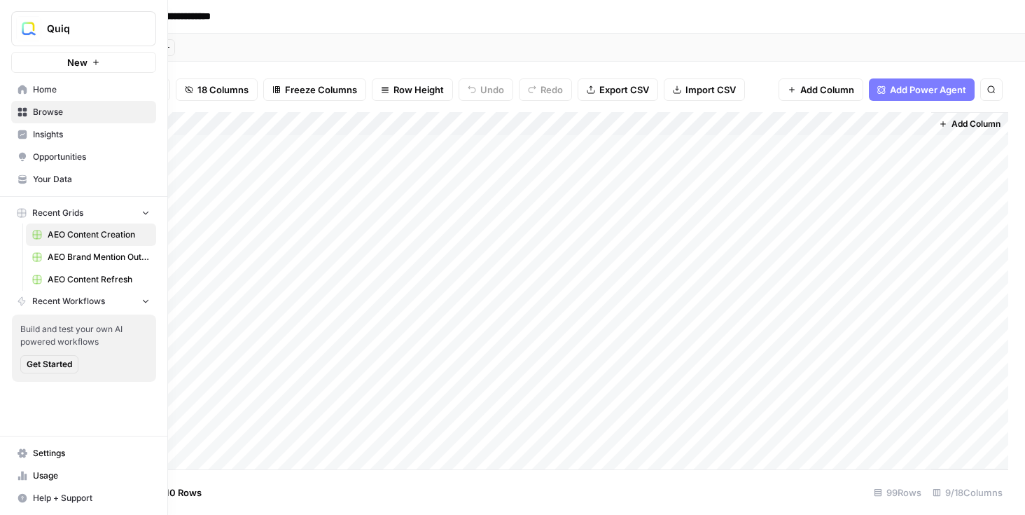
click at [49, 146] on link "Opportunities" at bounding box center [83, 157] width 145 height 22
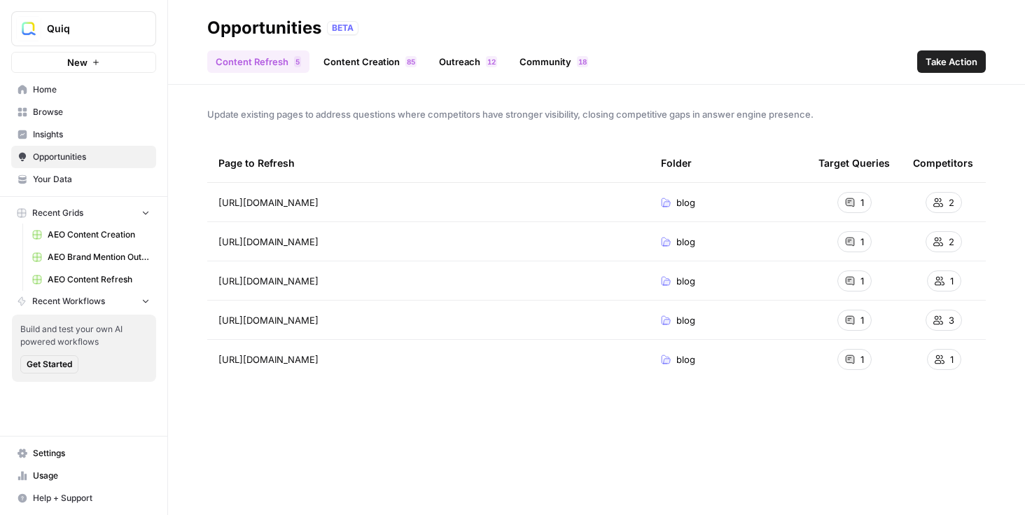
click at [71, 181] on span "Your Data" at bounding box center [91, 179] width 117 height 13
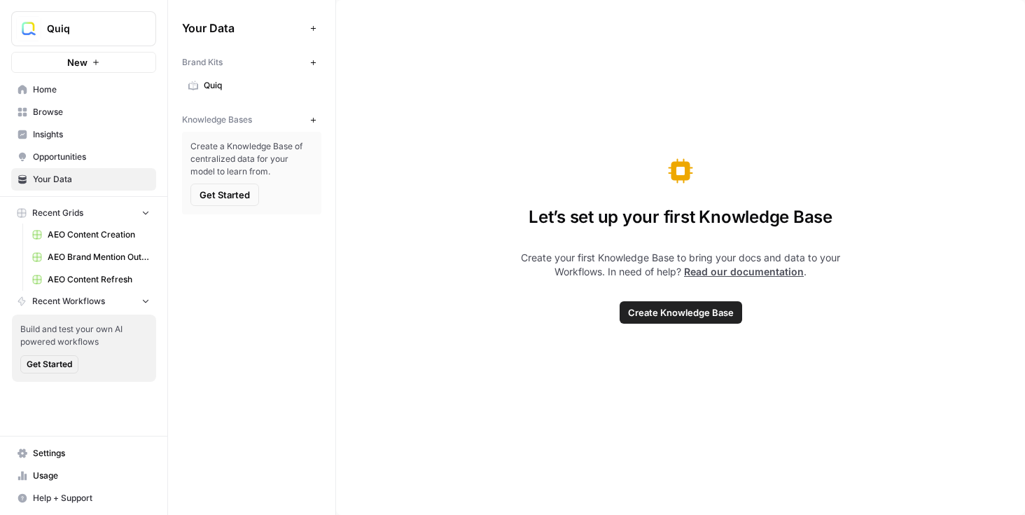
click at [228, 83] on span "Quiq" at bounding box center [259, 85] width 111 height 13
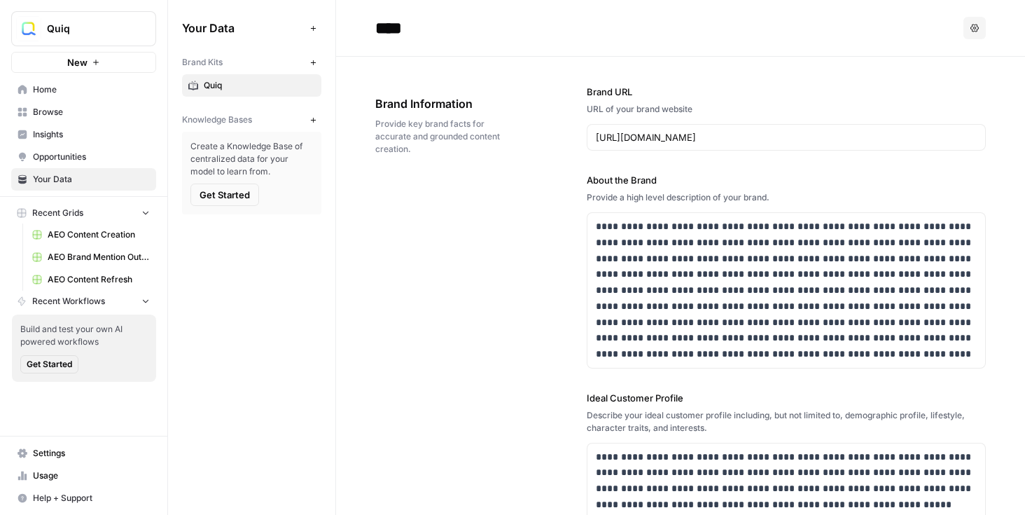
click at [71, 131] on span "Insights" at bounding box center [91, 134] width 117 height 13
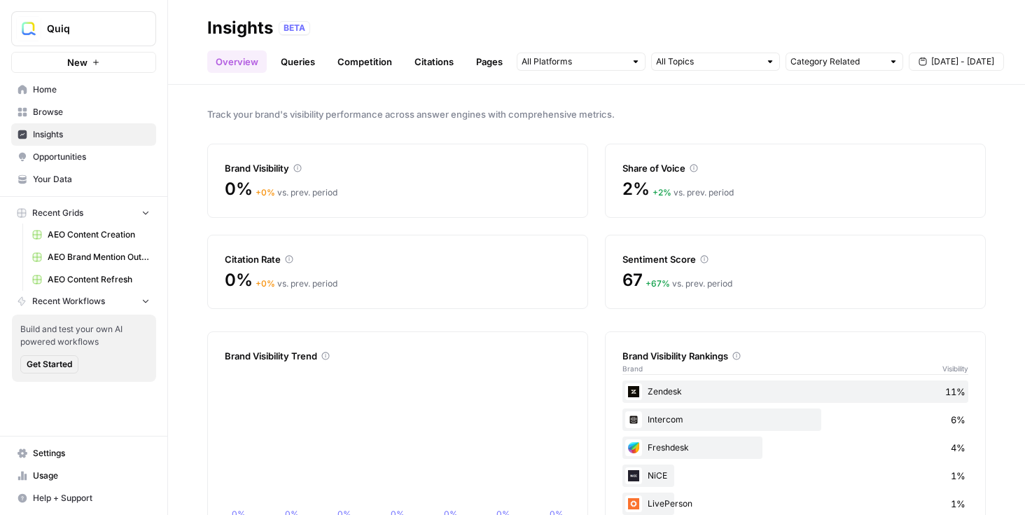
scroll to position [1, 0]
click at [309, 60] on link "Queries" at bounding box center [297, 61] width 51 height 22
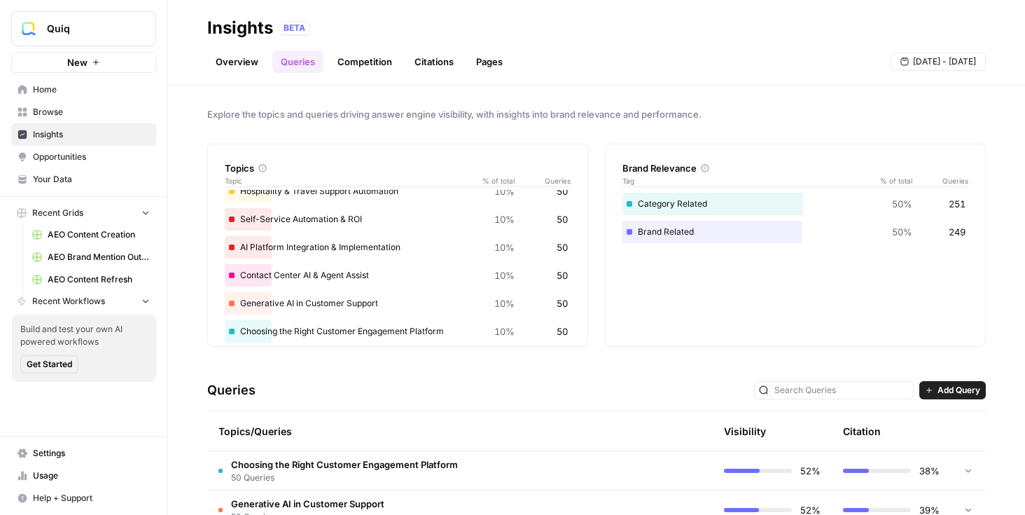
scroll to position [127, 0]
click at [426, 83] on header "Insights BETA Overview Queries Competition Citations Pages Sep 5 - Sep 11" at bounding box center [596, 42] width 857 height 85
click at [431, 67] on link "Citations" at bounding box center [434, 61] width 56 height 22
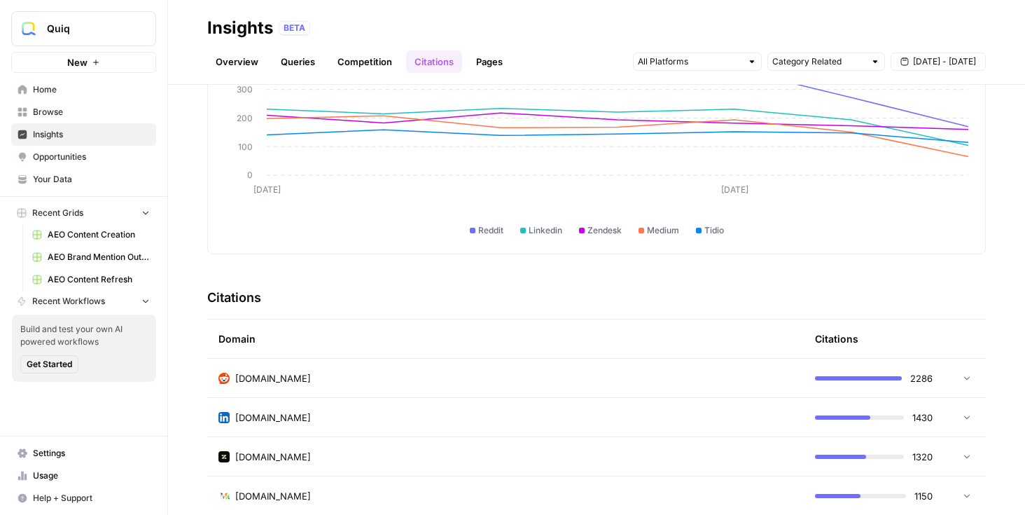
scroll to position [186, 0]
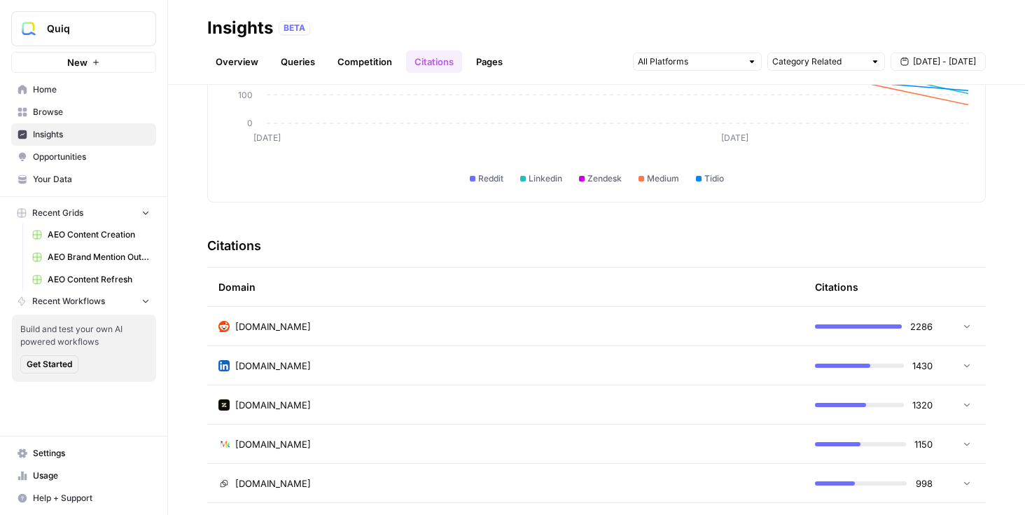
click at [486, 64] on link "Pages" at bounding box center [489, 61] width 43 height 22
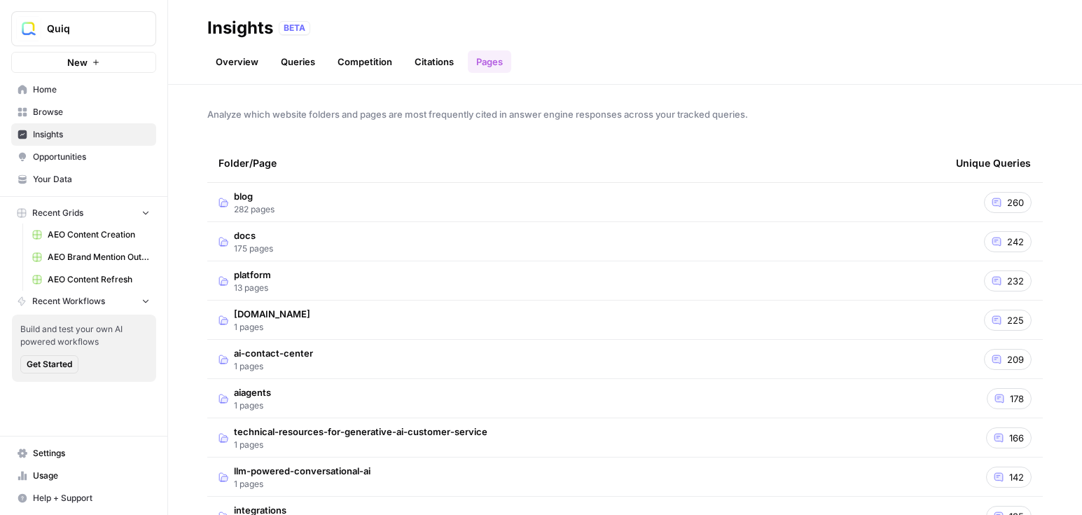
click at [74, 181] on span "Your Data" at bounding box center [91, 179] width 117 height 13
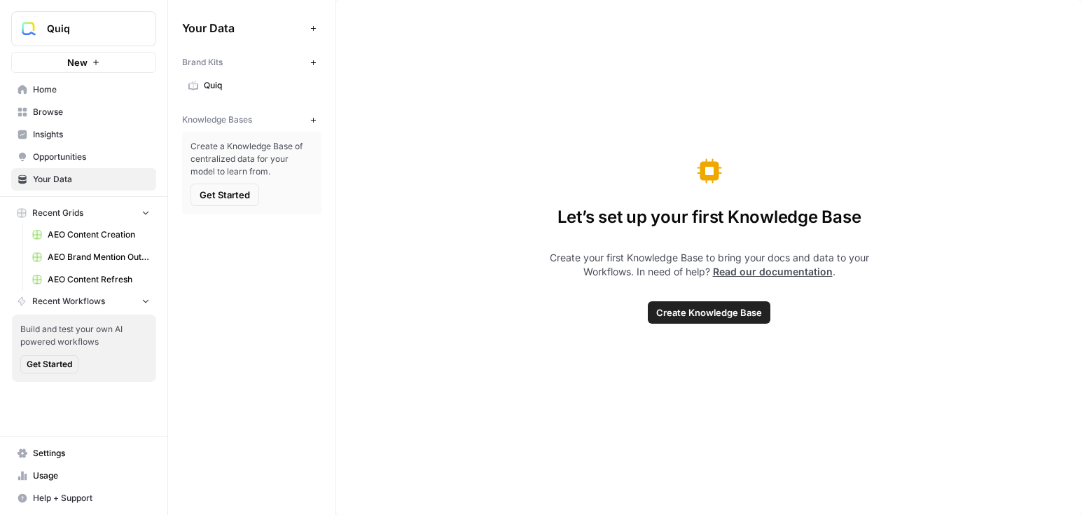
click at [210, 87] on span "Quiq" at bounding box center [259, 85] width 111 height 13
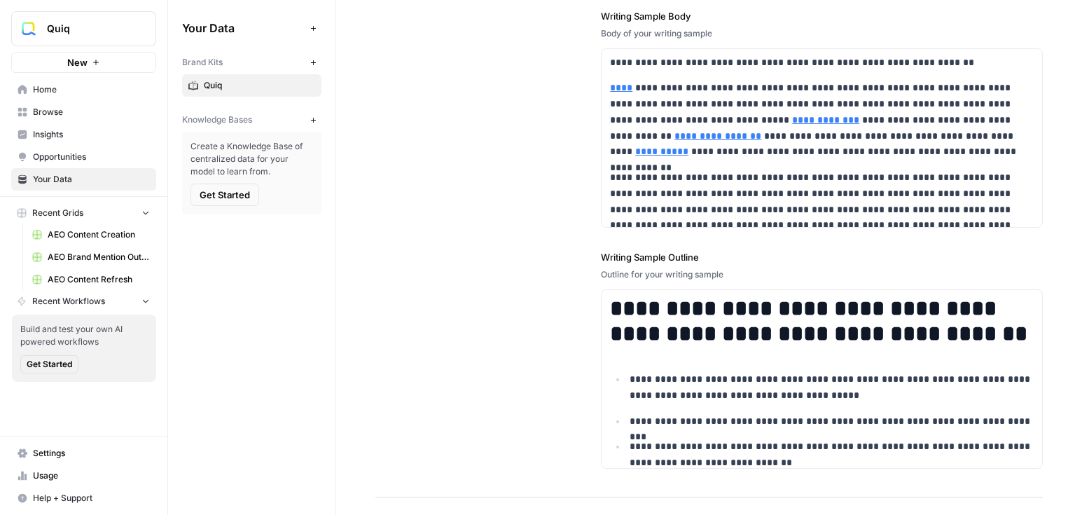
scroll to position [1916, 0]
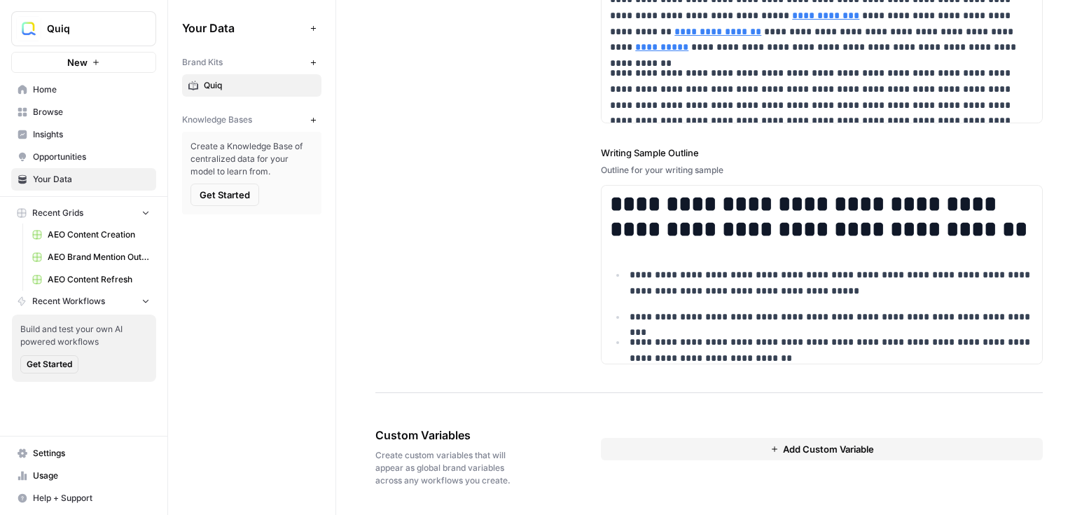
click at [727, 453] on button "Add Custom Variable" at bounding box center [822, 449] width 442 height 22
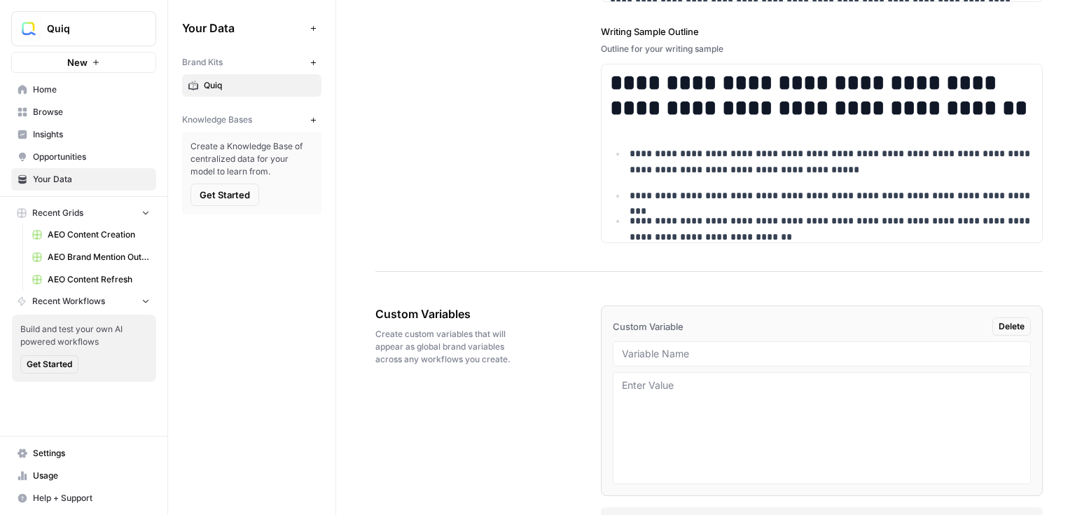
scroll to position [2080, 0]
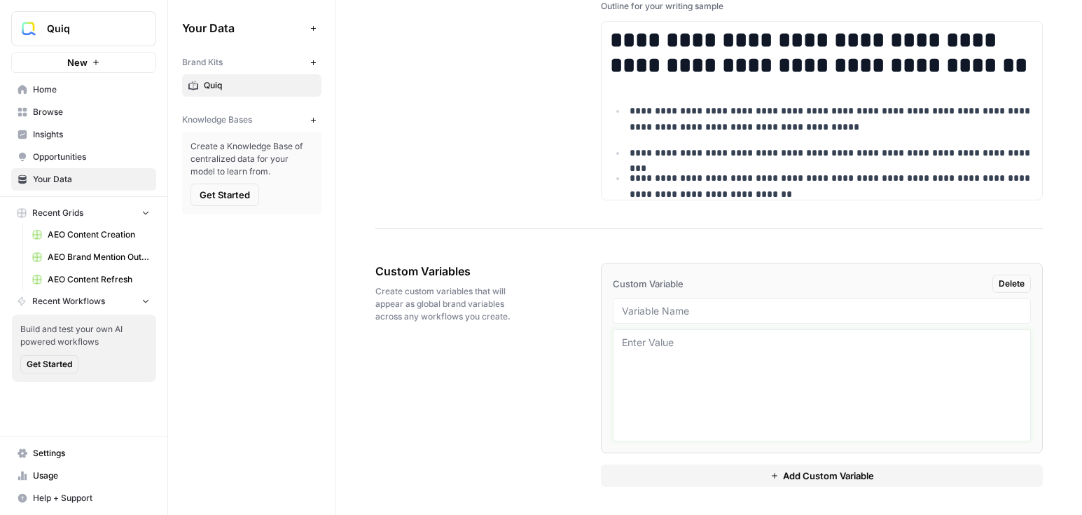
click at [734, 403] on textarea at bounding box center [822, 384] width 400 height 99
click at [305, 122] on button "New" at bounding box center [313, 119] width 17 height 17
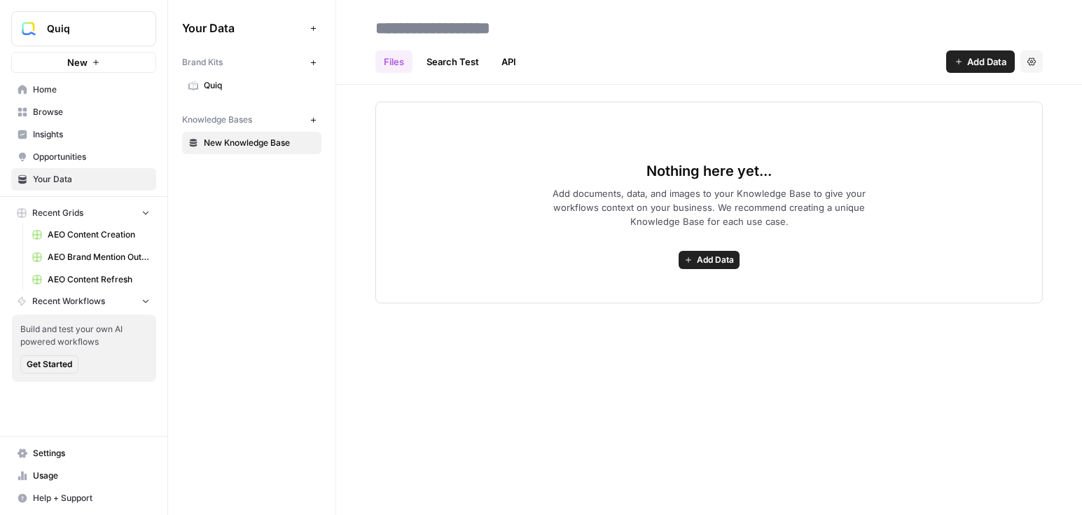
click at [699, 254] on span "Add Data" at bounding box center [715, 259] width 37 height 13
click at [468, 351] on div "Files Search Test API Add Data Settings Nothing here yet... Add documents, data…" at bounding box center [709, 257] width 746 height 515
click at [99, 137] on span "Insights" at bounding box center [91, 134] width 117 height 13
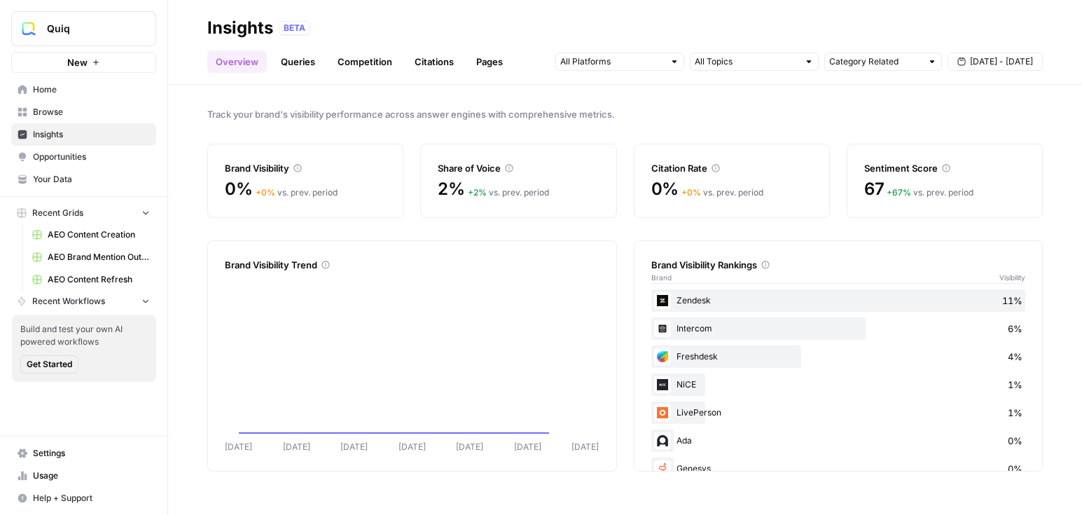
click at [292, 64] on link "Queries" at bounding box center [297, 61] width 51 height 22
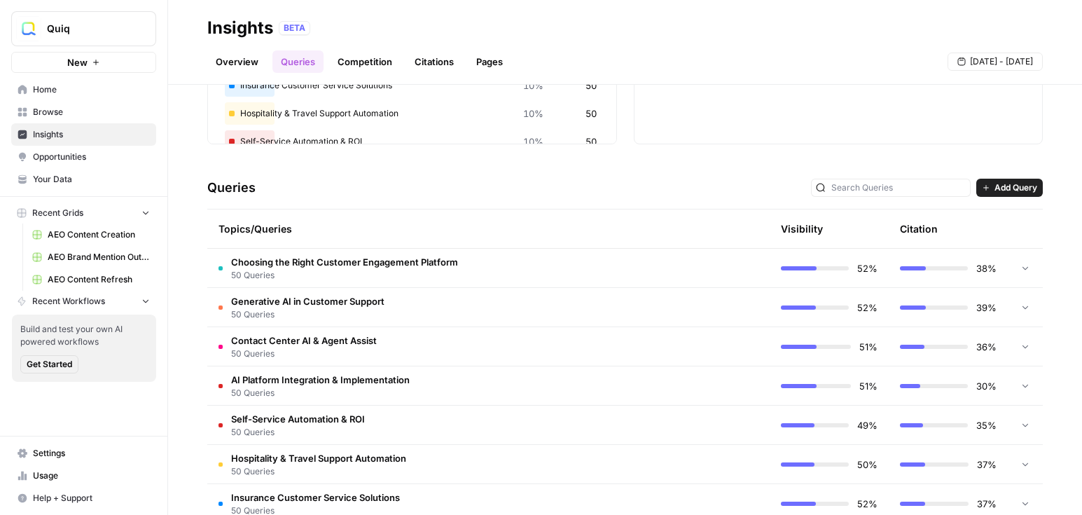
scroll to position [219, 0]
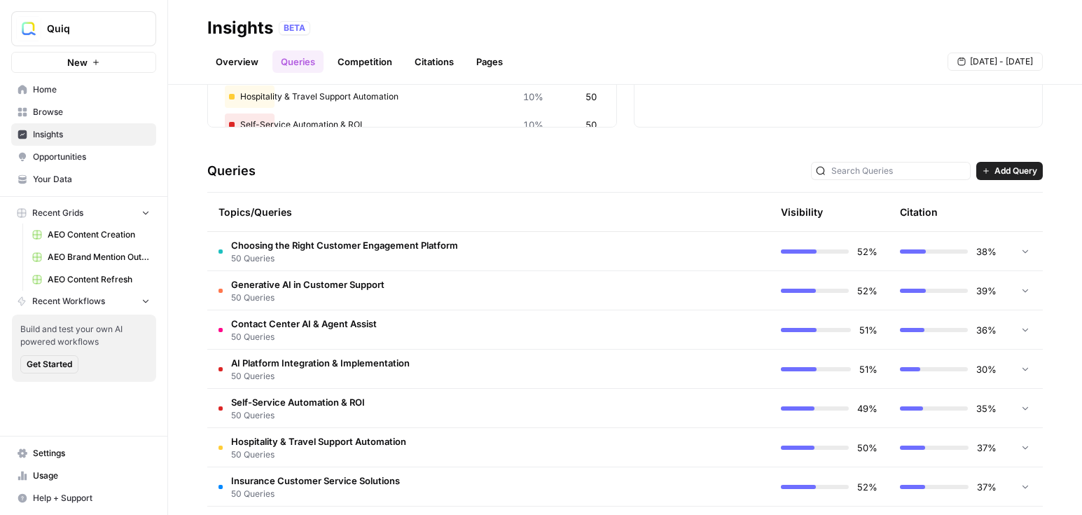
click at [533, 253] on td "Choosing the Right Customer Engagement Platform 50 Queries" at bounding box center [428, 251] width 443 height 39
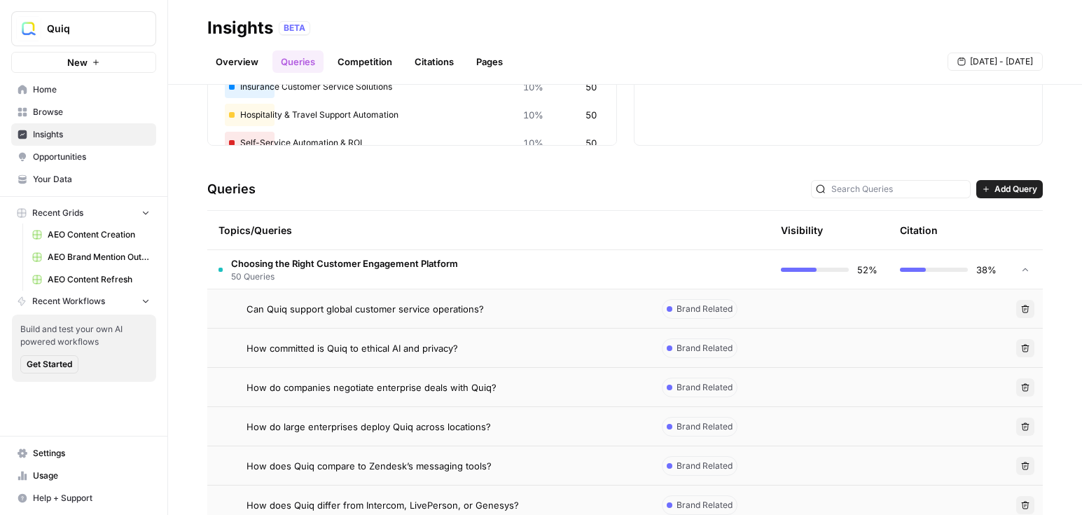
scroll to position [205, 0]
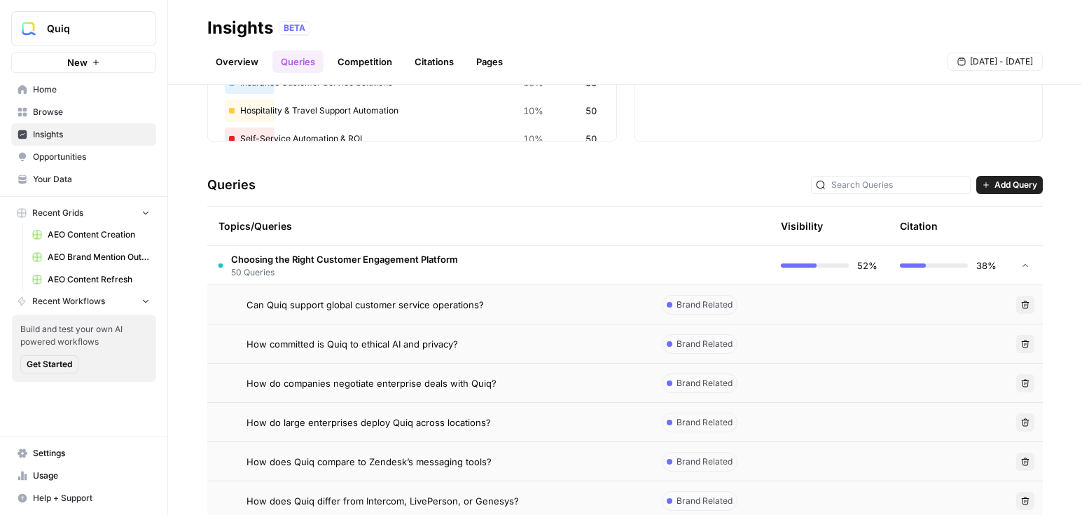
click at [696, 302] on span "Brand Related" at bounding box center [704, 304] width 56 height 13
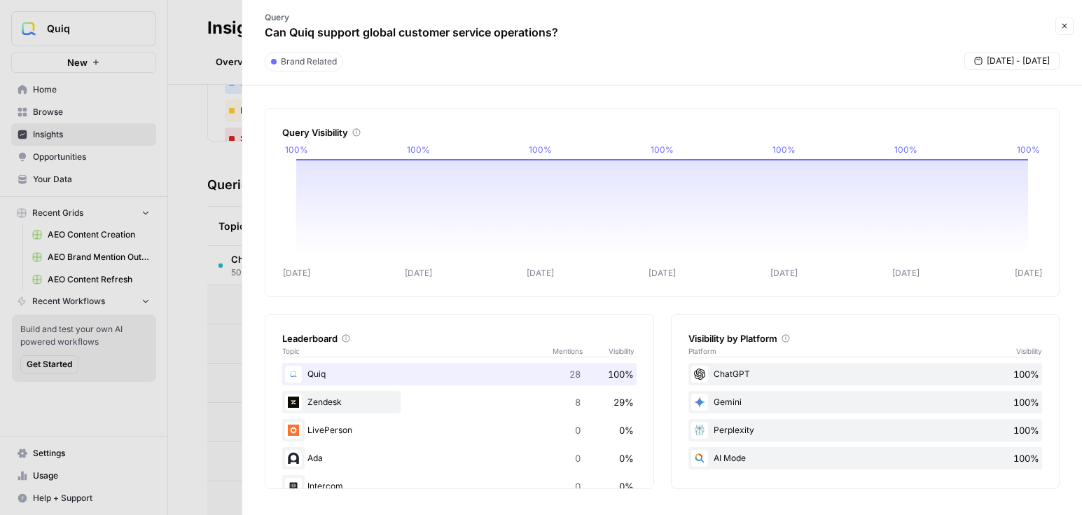
click at [207, 184] on div at bounding box center [541, 257] width 1082 height 515
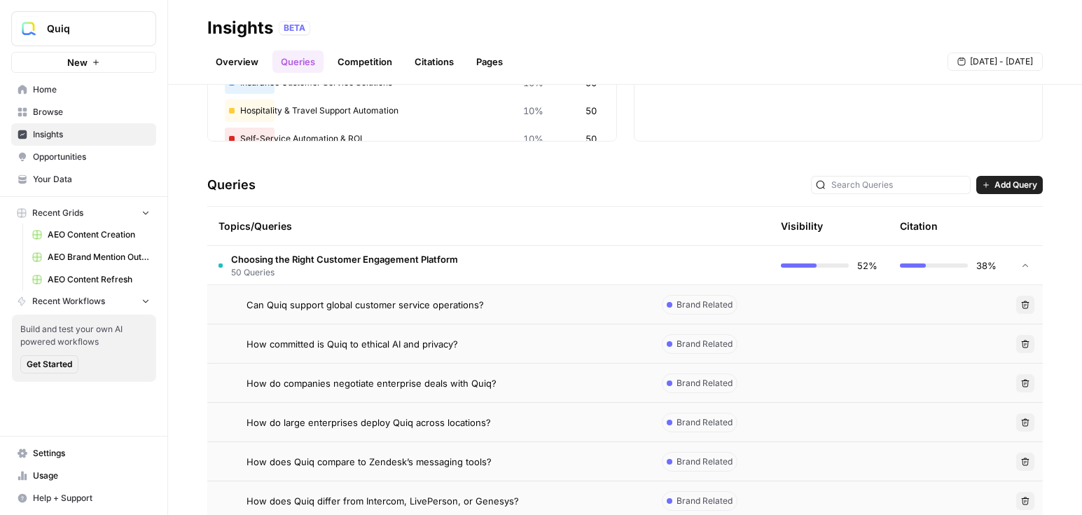
click at [533, 312] on td "Can Quiq support global customer service operations?" at bounding box center [428, 304] width 443 height 39
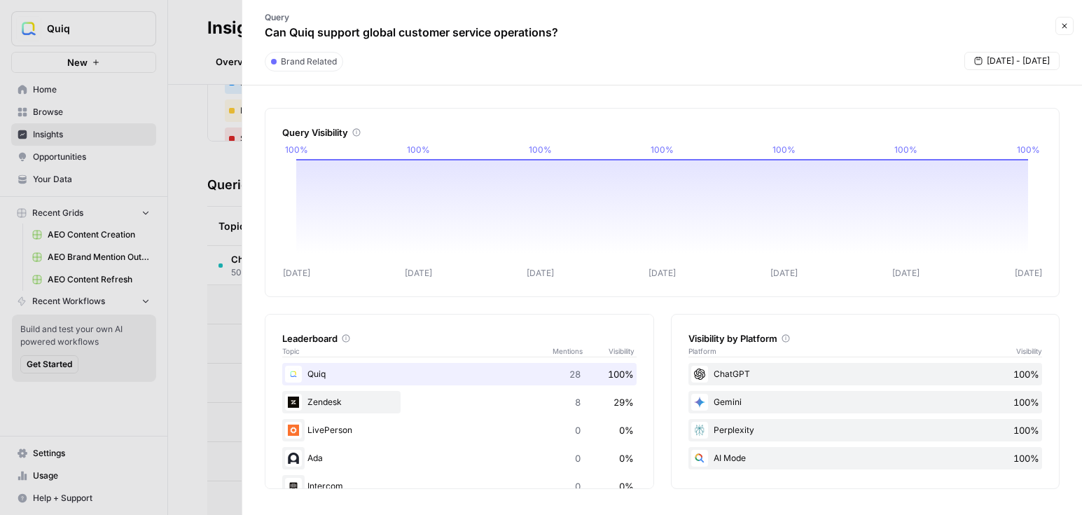
click at [921, 25] on button "Close" at bounding box center [1064, 26] width 18 height 18
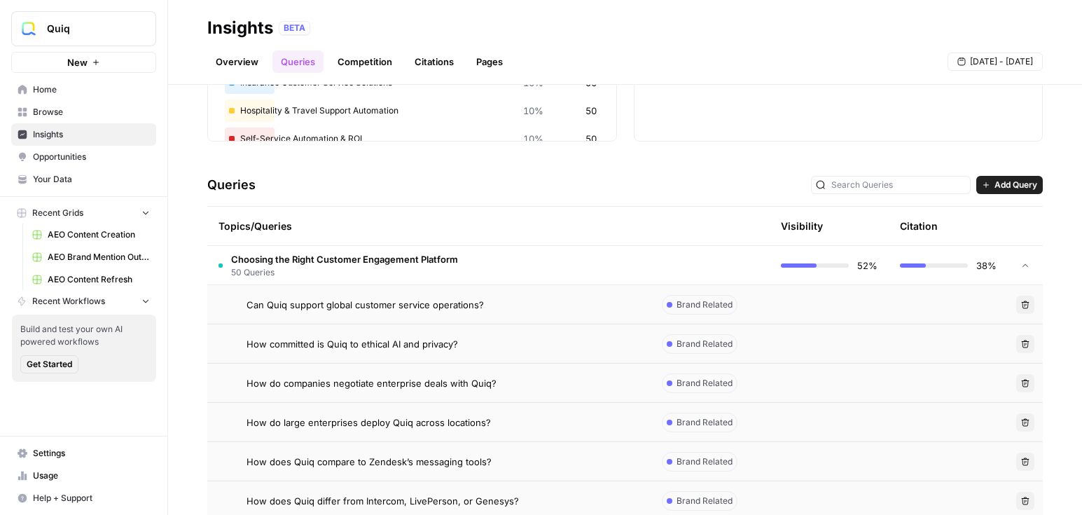
click at [87, 157] on span "Opportunities" at bounding box center [91, 157] width 117 height 13
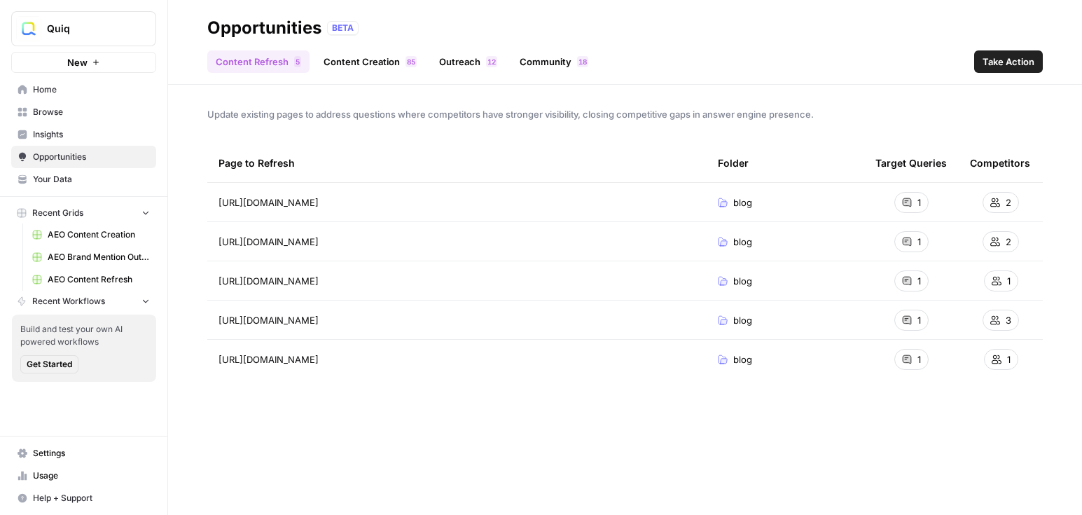
click at [363, 57] on link "Content Creation 5 8" at bounding box center [370, 61] width 110 height 22
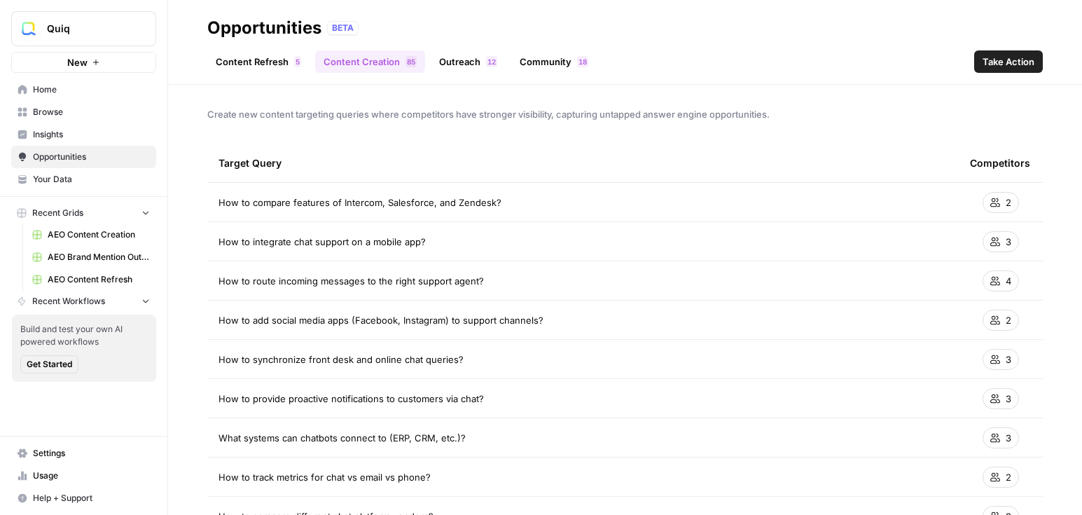
click at [74, 128] on span "Insights" at bounding box center [91, 134] width 117 height 13
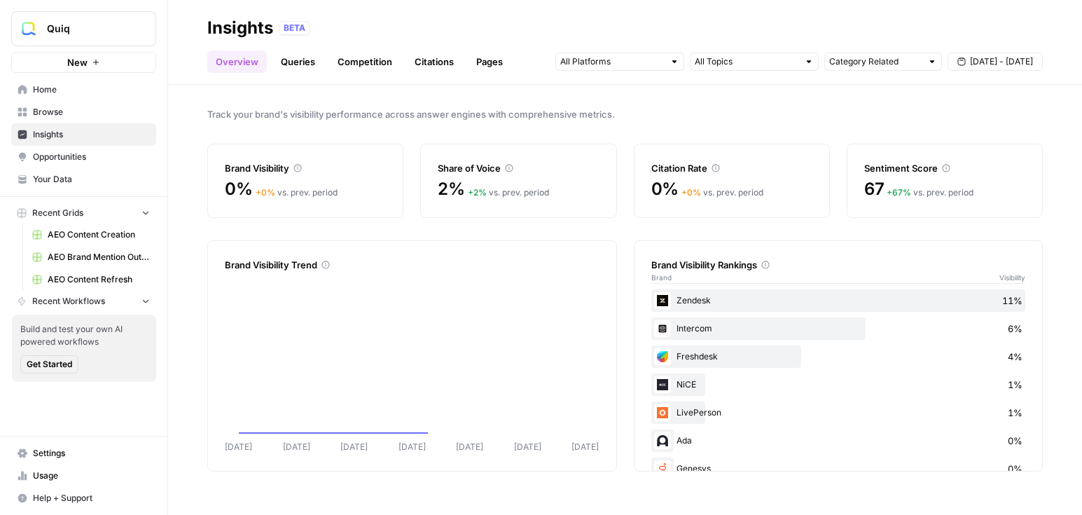
click at [359, 56] on link "Competition" at bounding box center [364, 61] width 71 height 22
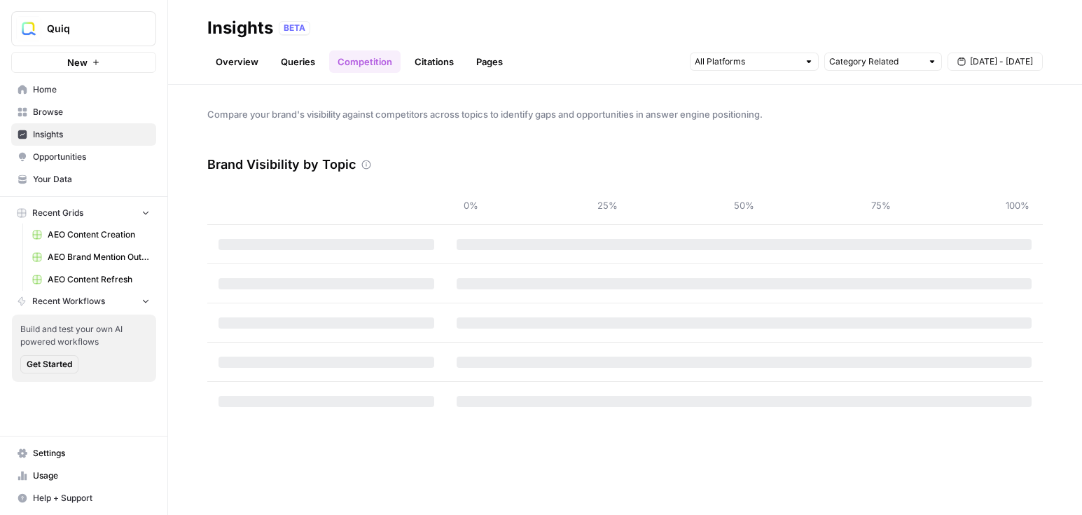
click at [290, 60] on link "Queries" at bounding box center [297, 61] width 51 height 22
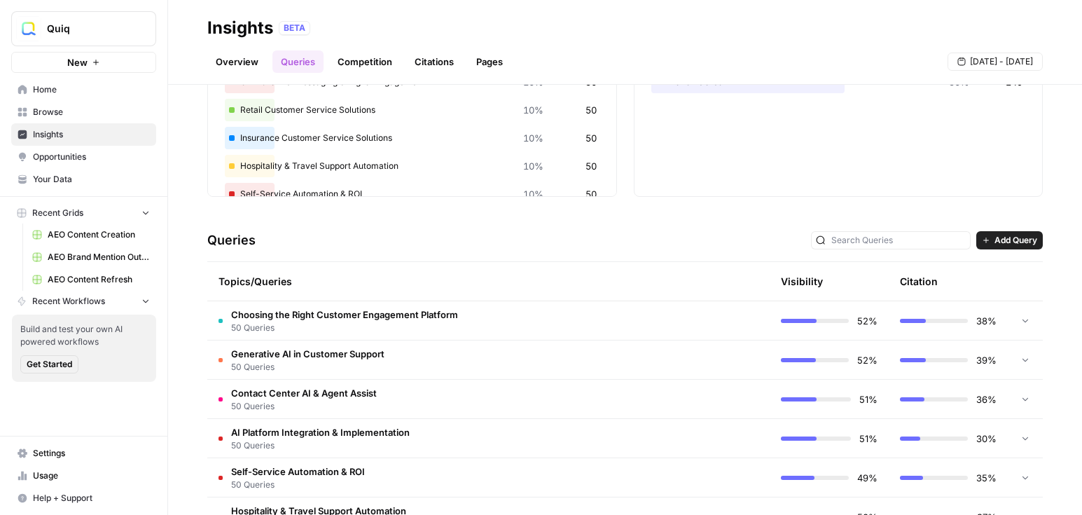
scroll to position [161, 0]
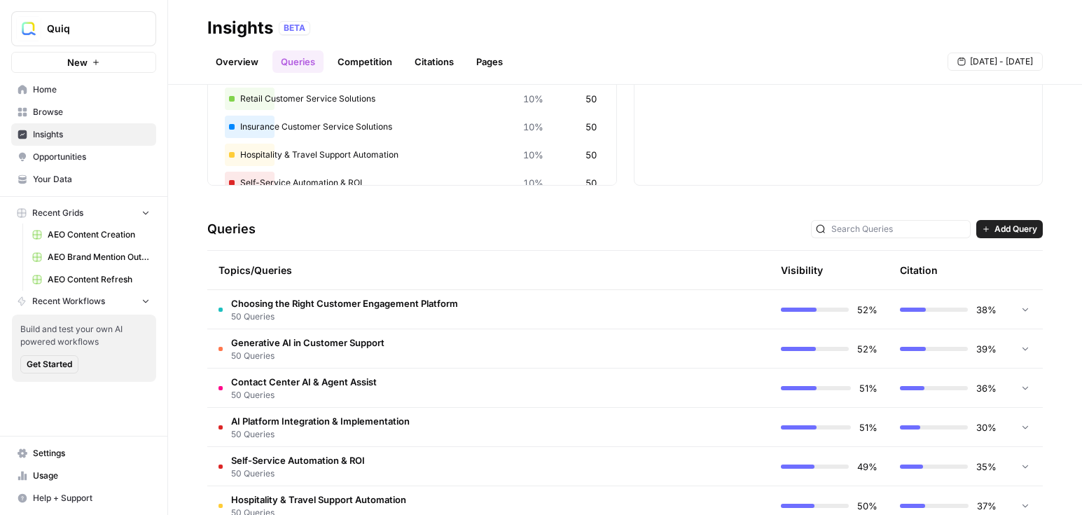
click at [440, 300] on span "Choosing the Right Customer Engagement Platform" at bounding box center [344, 303] width 227 height 14
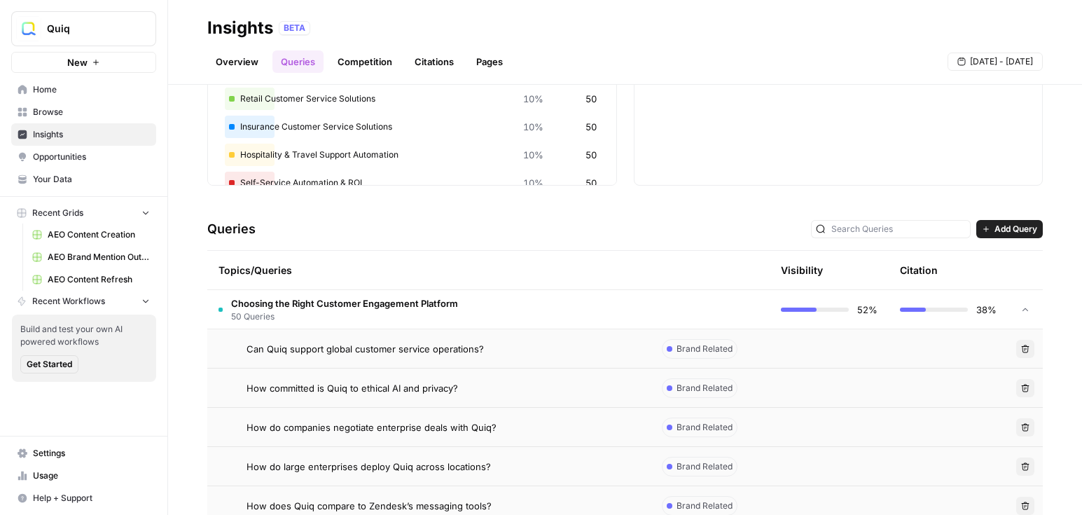
click at [724, 340] on div "Brand Related" at bounding box center [700, 349] width 76 height 20
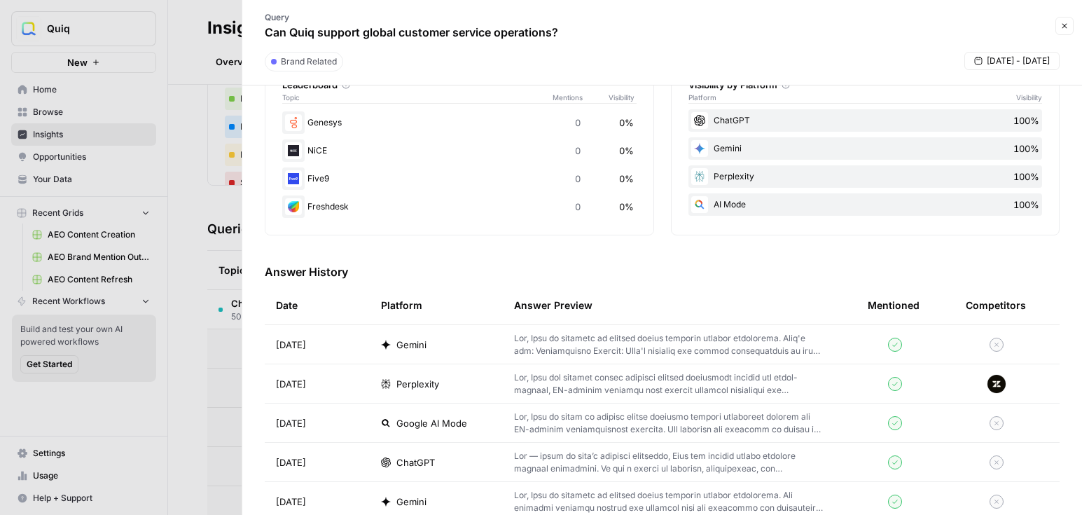
scroll to position [284, 0]
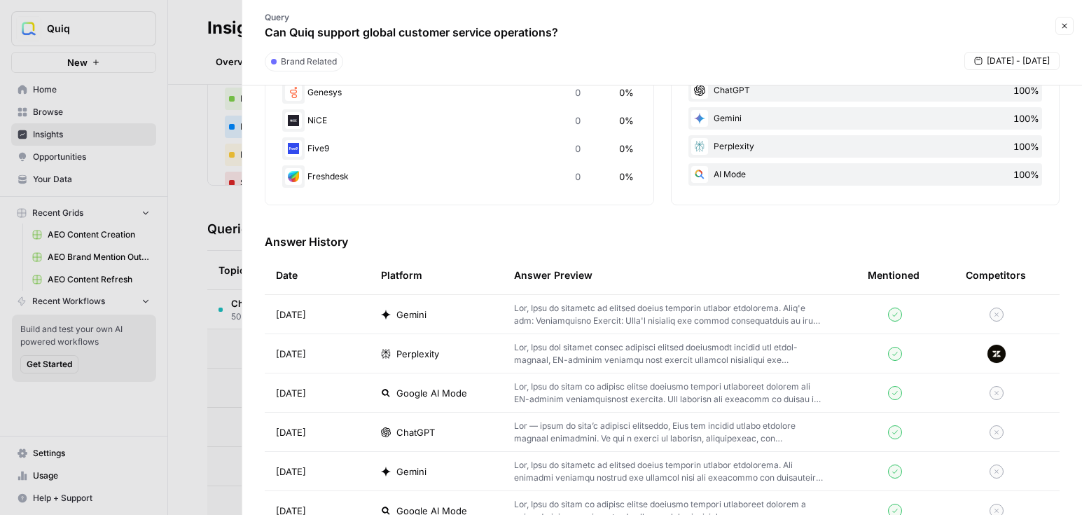
click at [586, 317] on p at bounding box center [668, 314] width 309 height 25
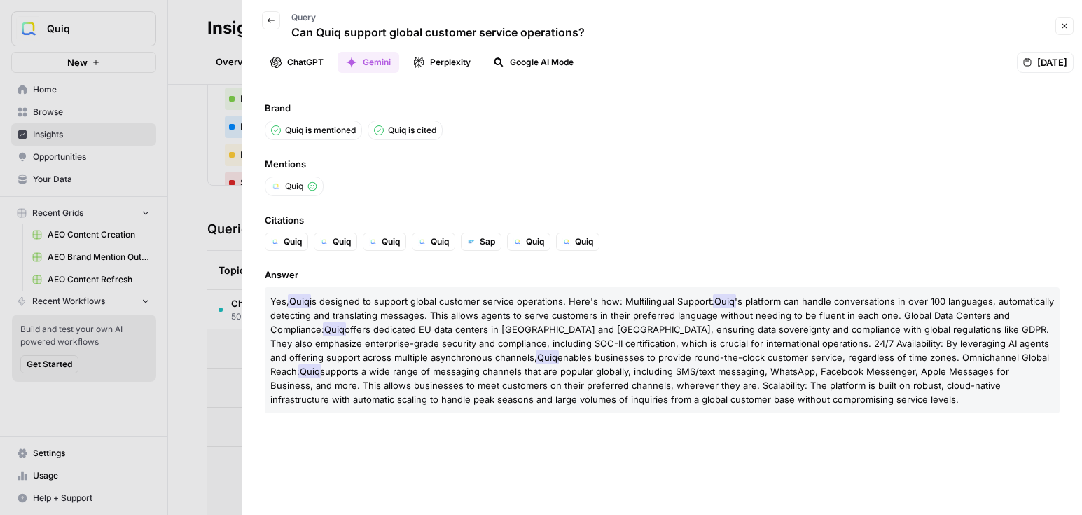
click at [921, 23] on icon "button" at bounding box center [1064, 26] width 8 height 8
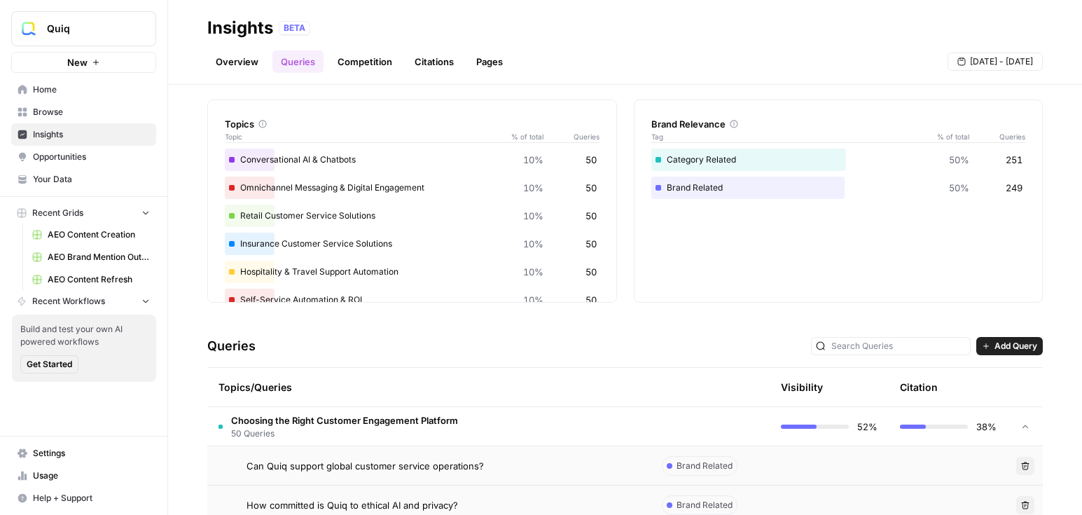
scroll to position [32, 0]
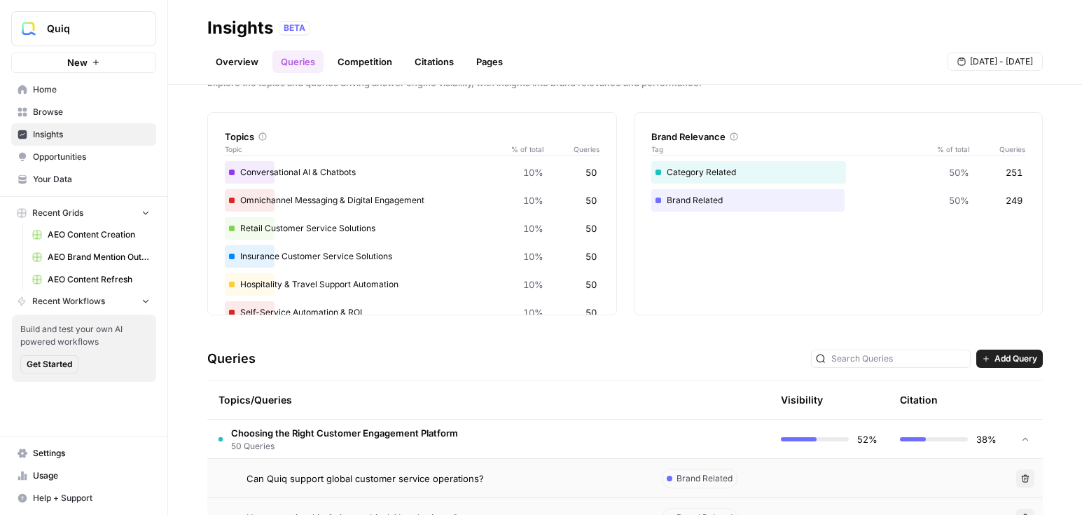
click at [363, 71] on link "Competition" at bounding box center [364, 61] width 71 height 22
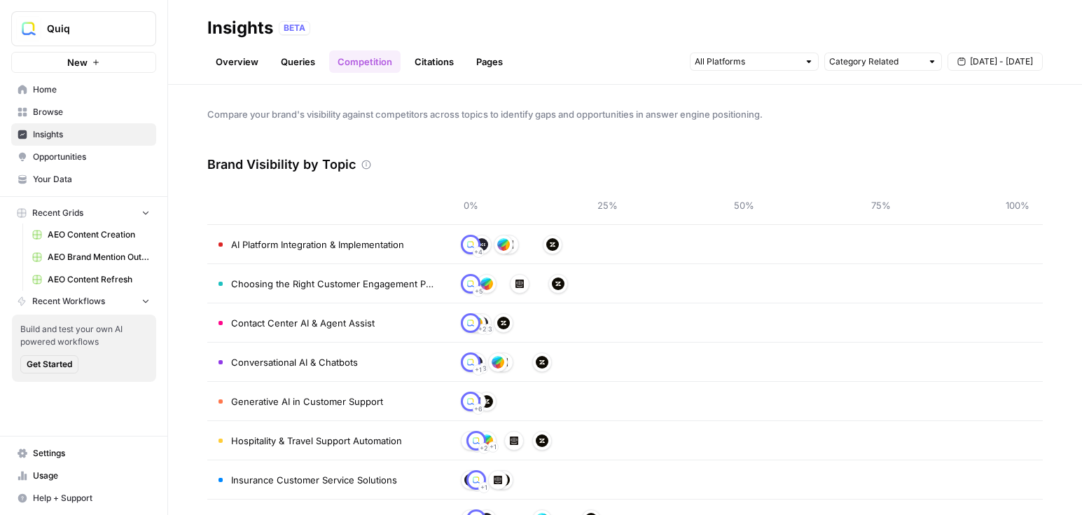
click at [433, 67] on link "Citations" at bounding box center [434, 61] width 56 height 22
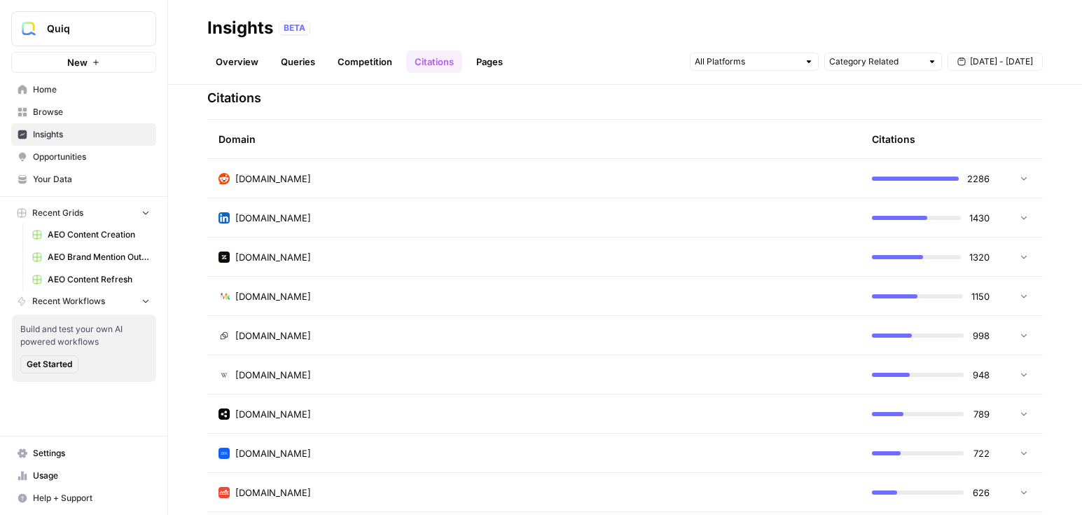
scroll to position [339, 0]
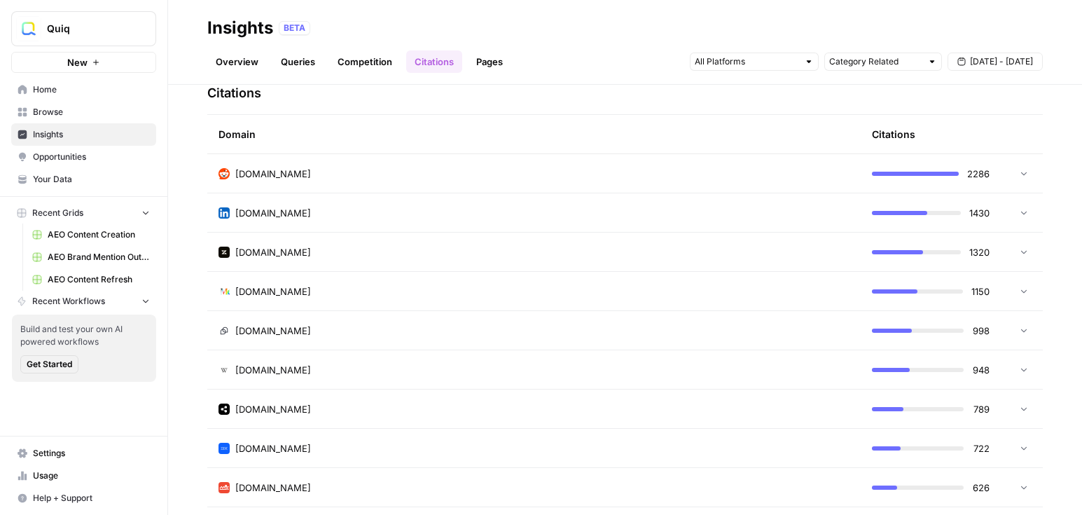
click at [574, 158] on td "reddit.com" at bounding box center [533, 173] width 653 height 39
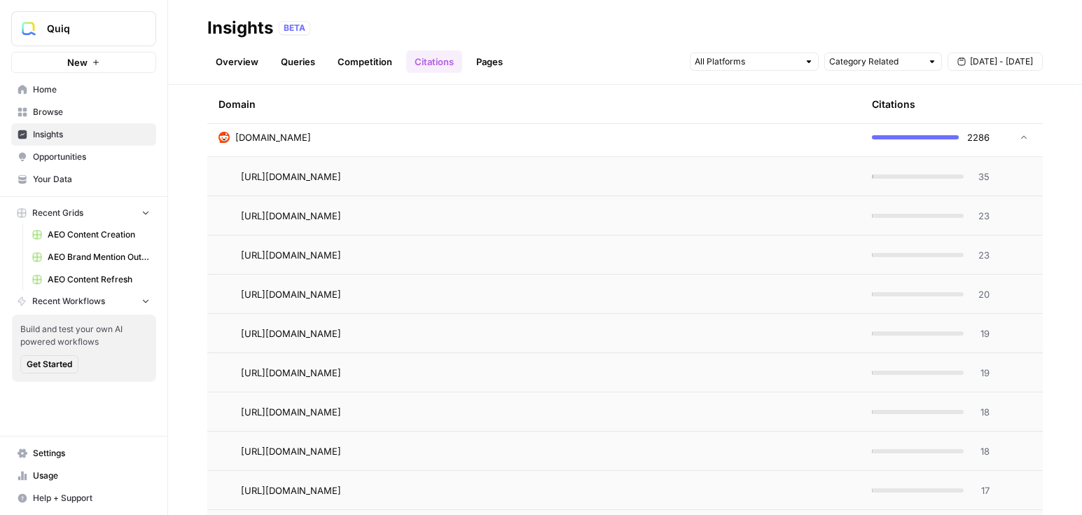
scroll to position [384, 0]
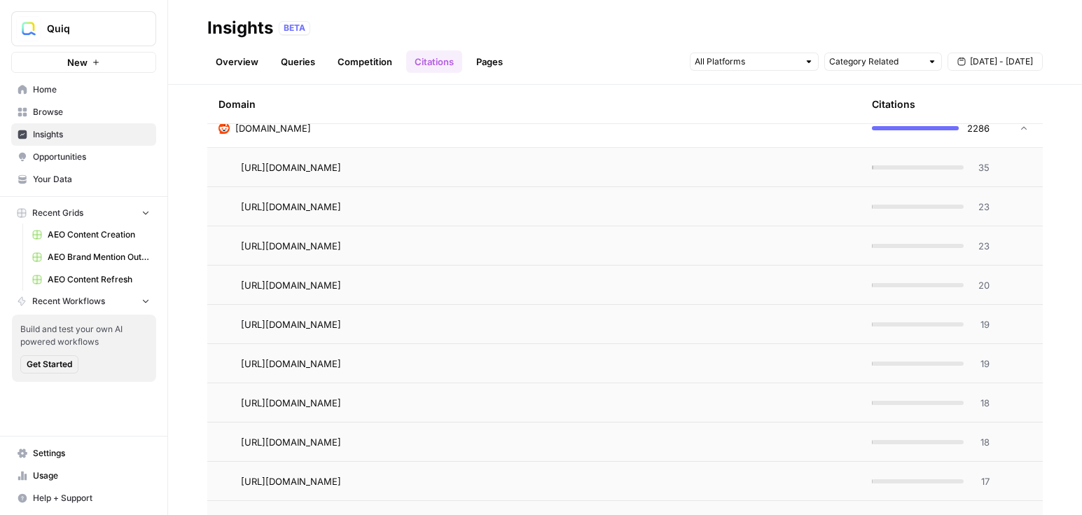
click at [921, 164] on span "35" at bounding box center [981, 167] width 18 height 14
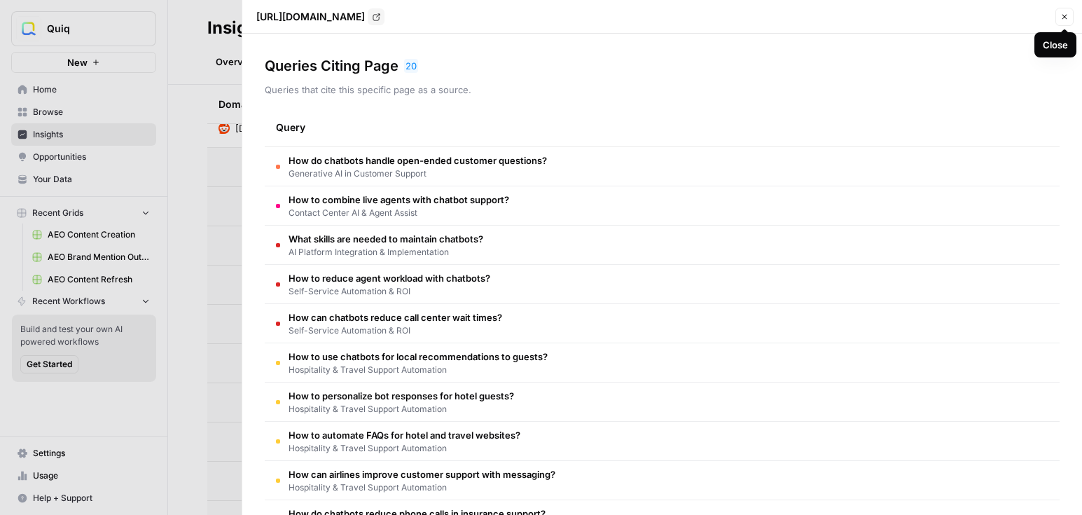
click at [921, 18] on icon "button" at bounding box center [1064, 17] width 8 height 8
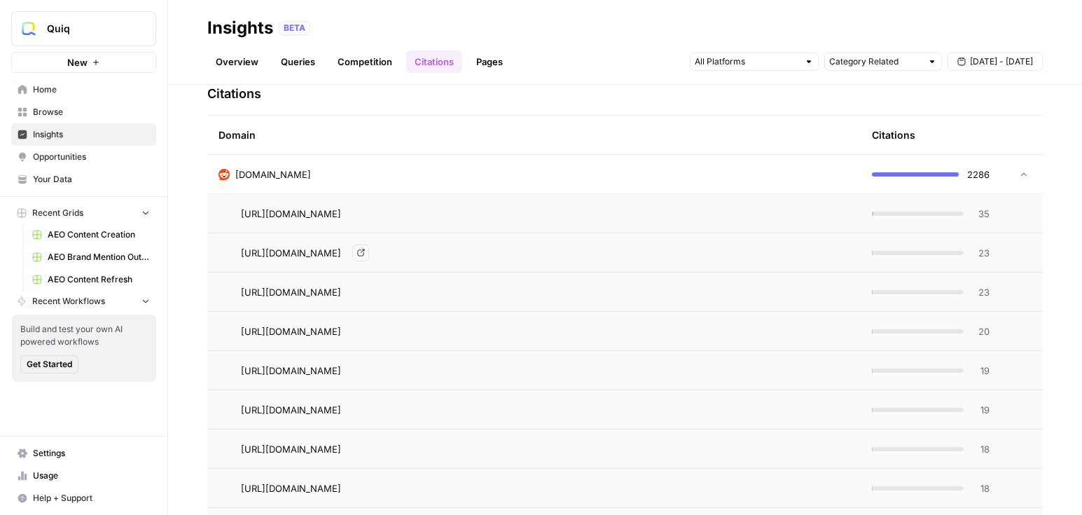
scroll to position [317, 0]
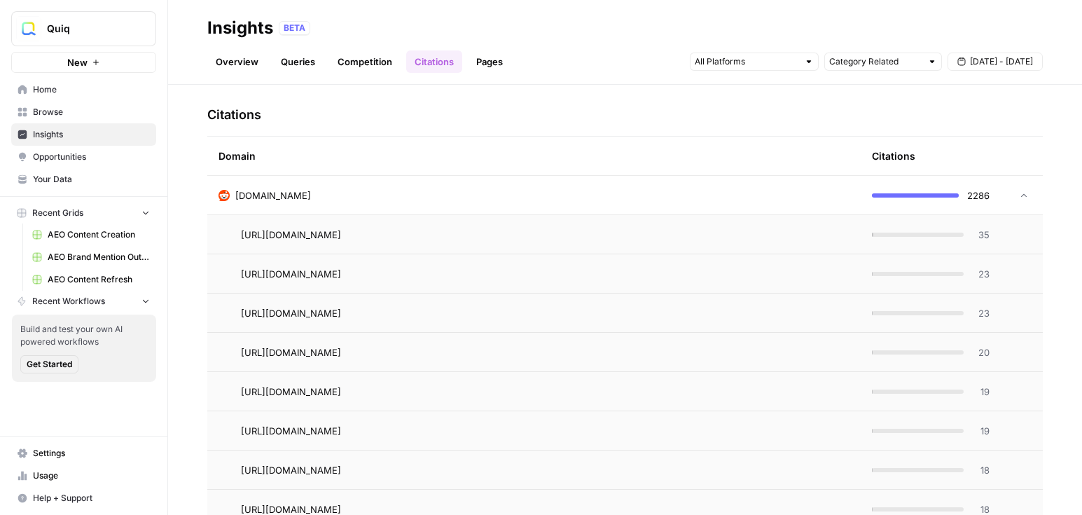
click at [490, 62] on link "Pages" at bounding box center [489, 61] width 43 height 22
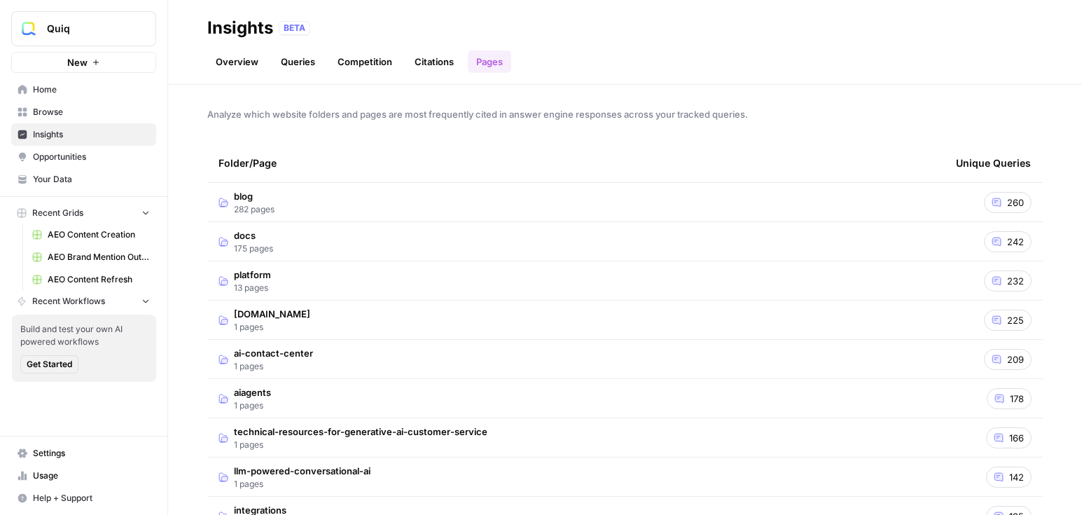
click at [349, 193] on td "blog 282 pages" at bounding box center [575, 202] width 737 height 39
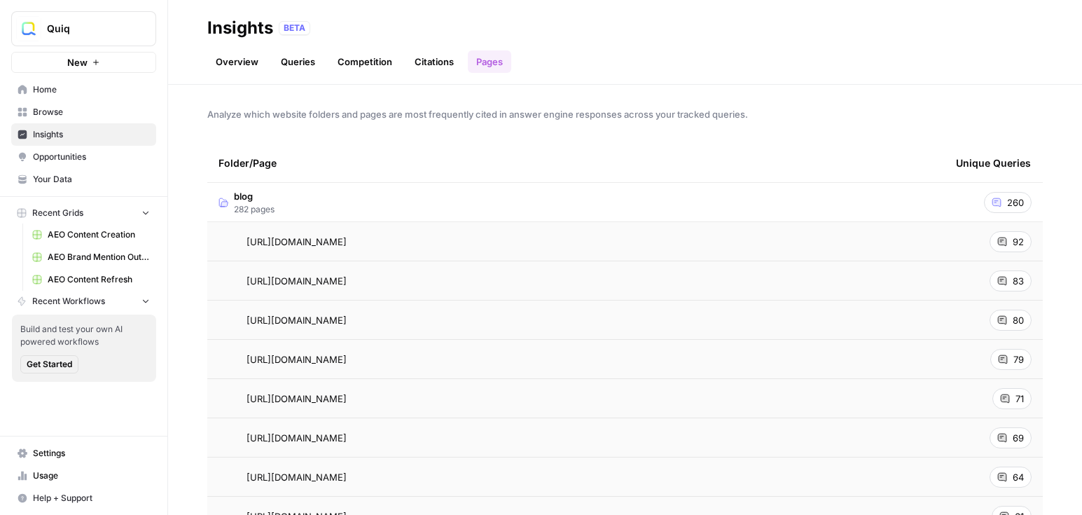
click at [921, 242] on div "92" at bounding box center [1010, 241] width 42 height 21
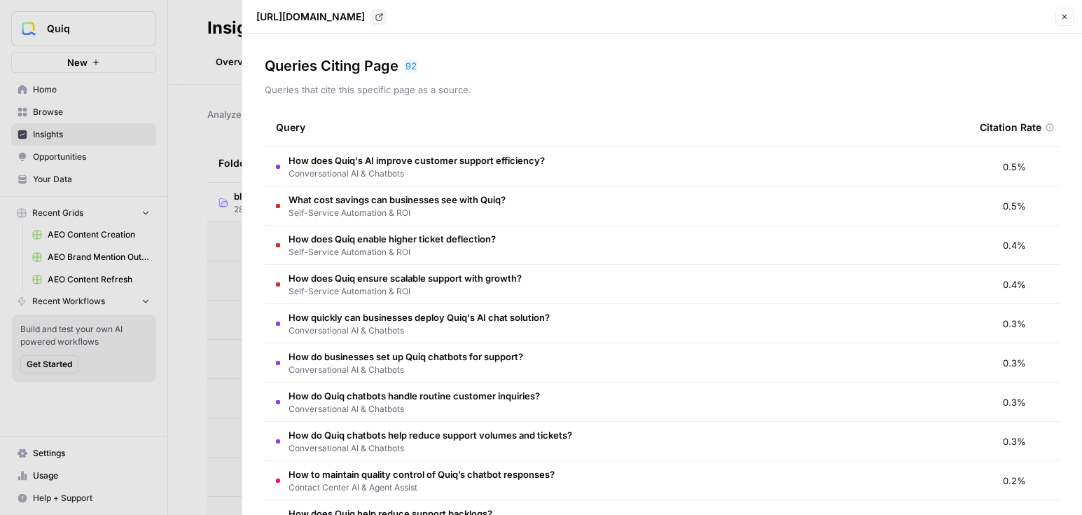
click at [711, 175] on td "How does Quiq's AI improve customer support efficiency? Conversational AI & Cha…" at bounding box center [617, 166] width 704 height 39
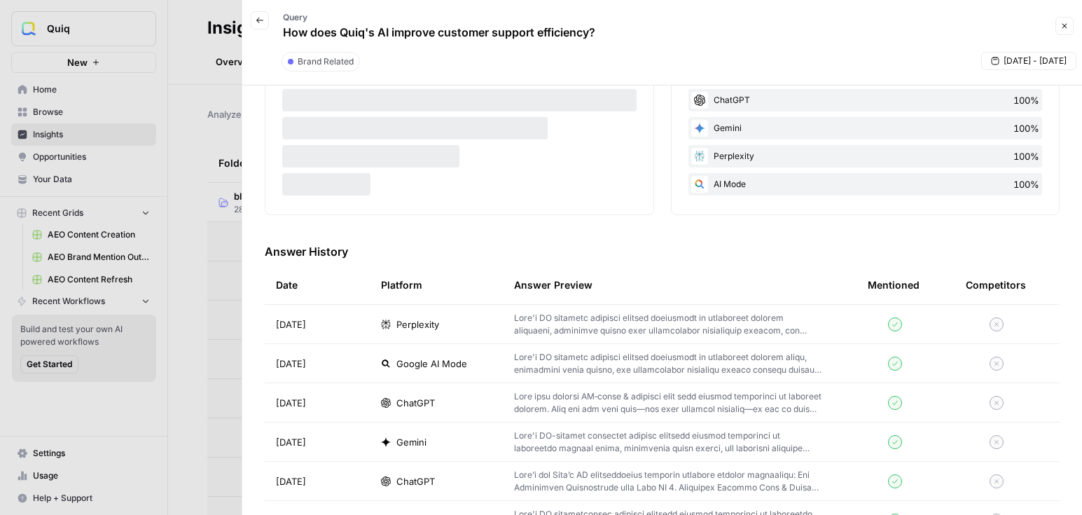
scroll to position [279, 0]
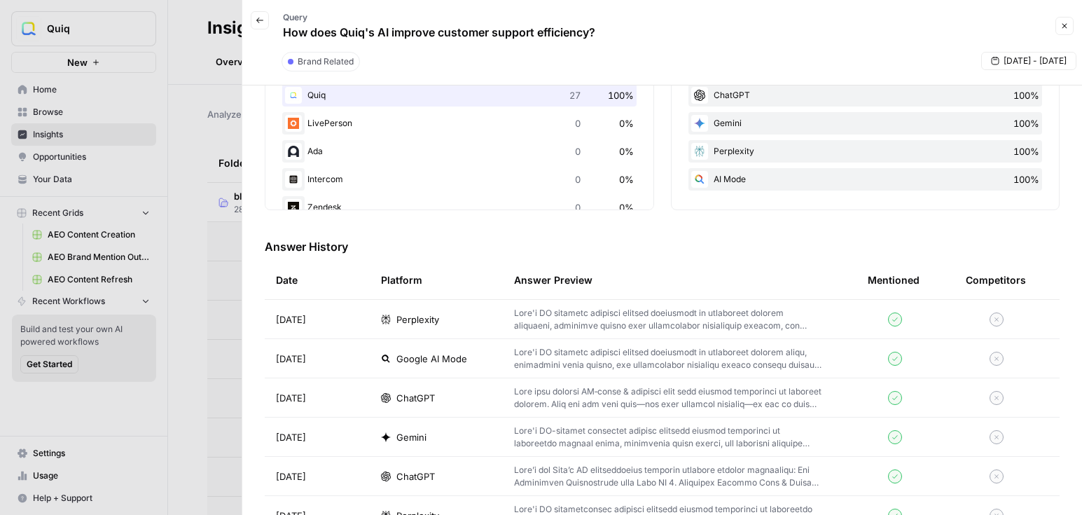
click at [733, 329] on p at bounding box center [668, 319] width 309 height 25
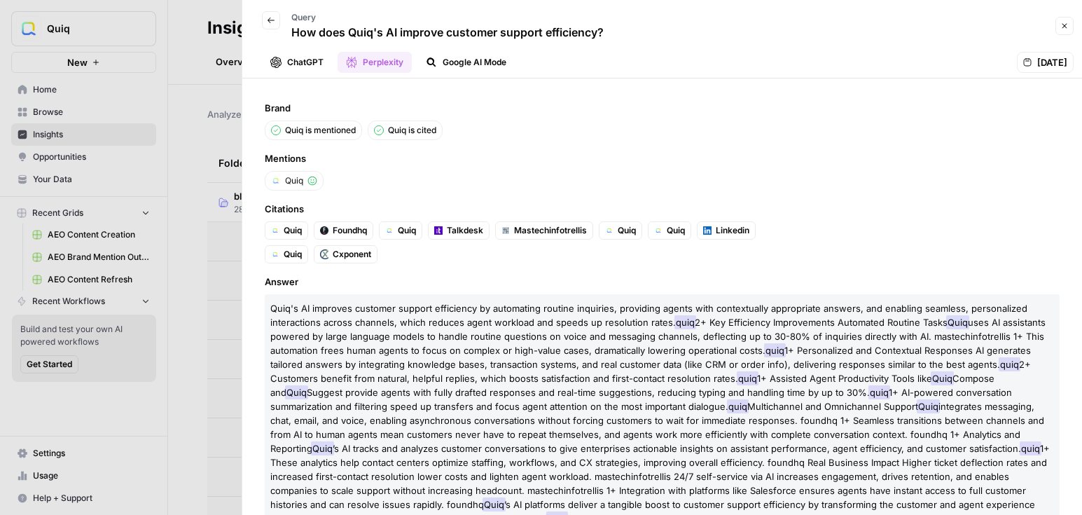
click at [270, 19] on icon "button" at bounding box center [271, 20] width 8 height 8
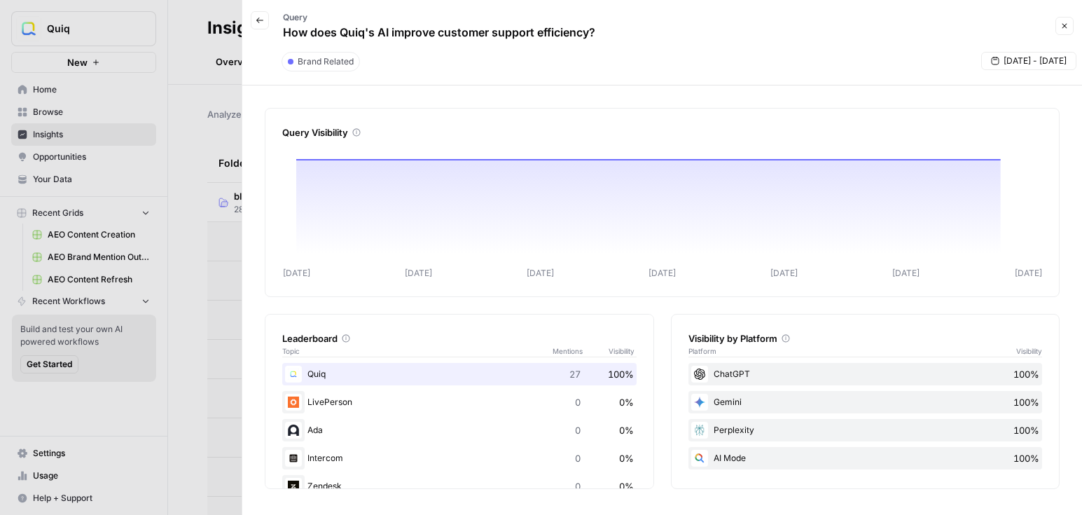
click at [253, 23] on button "Back" at bounding box center [260, 20] width 18 height 18
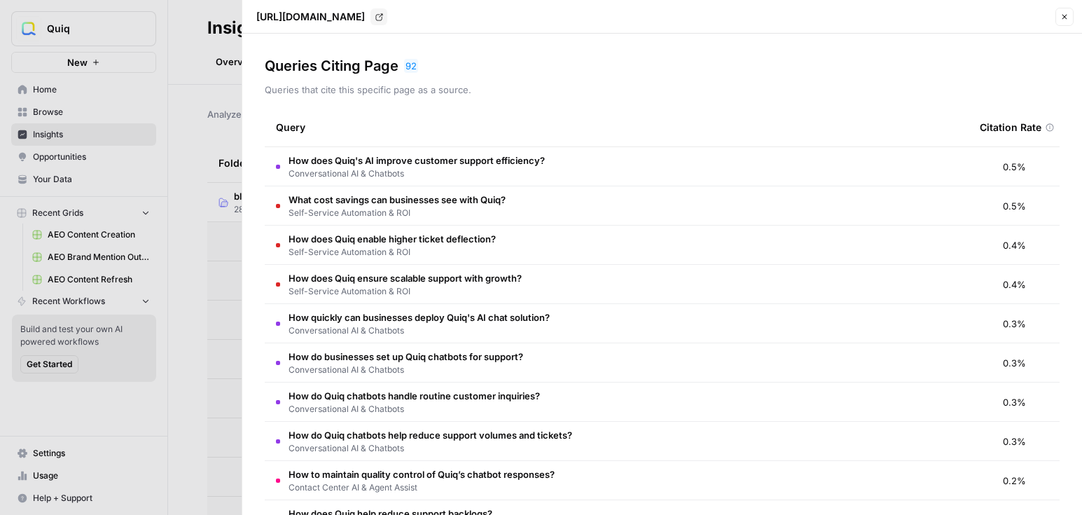
click at [921, 15] on icon "button" at bounding box center [1064, 17] width 5 height 5
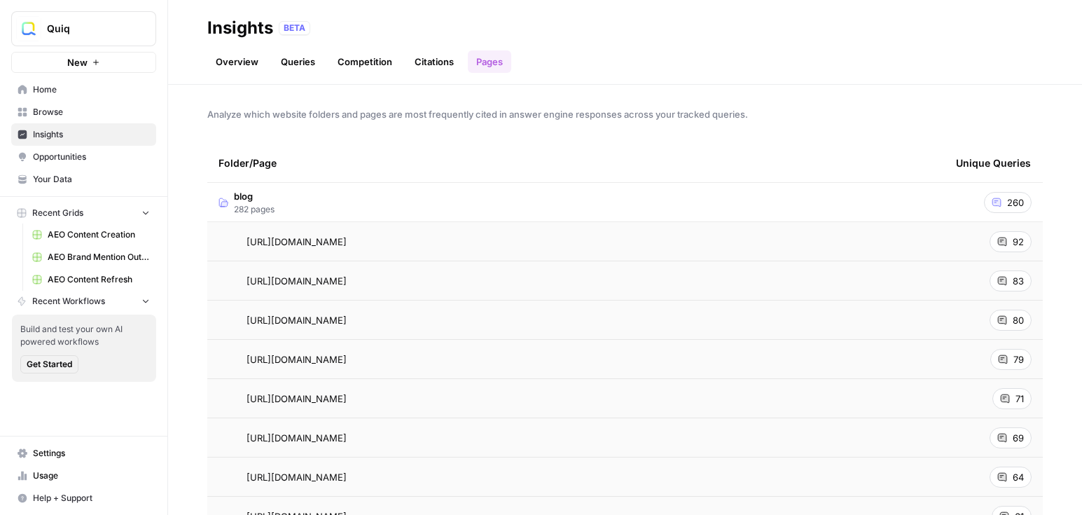
click at [89, 162] on span "Opportunities" at bounding box center [91, 157] width 117 height 13
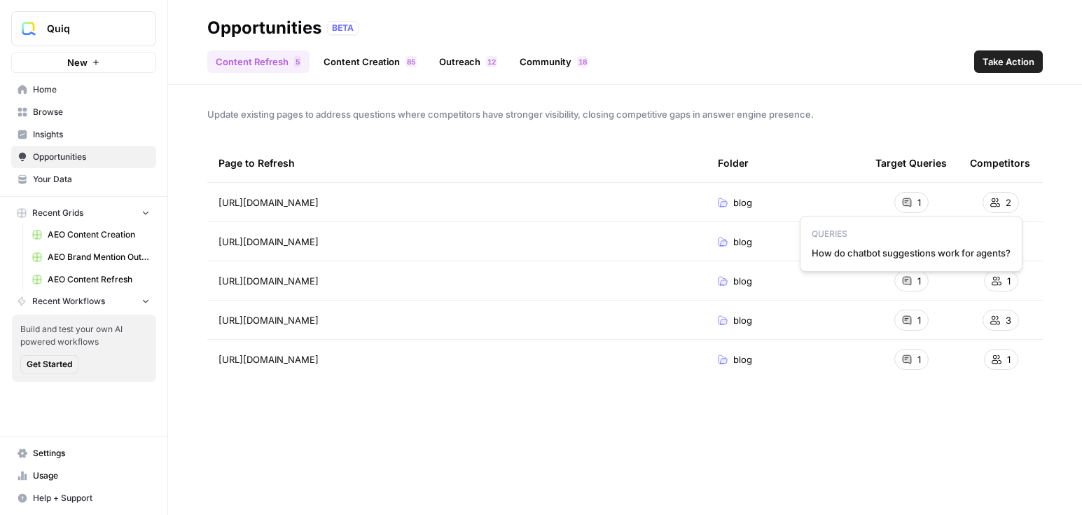
click at [905, 202] on icon at bounding box center [906, 202] width 8 height 8
click at [909, 202] on icon at bounding box center [906, 202] width 8 height 8
click at [85, 276] on span "AEO Content Refresh" at bounding box center [99, 279] width 102 height 13
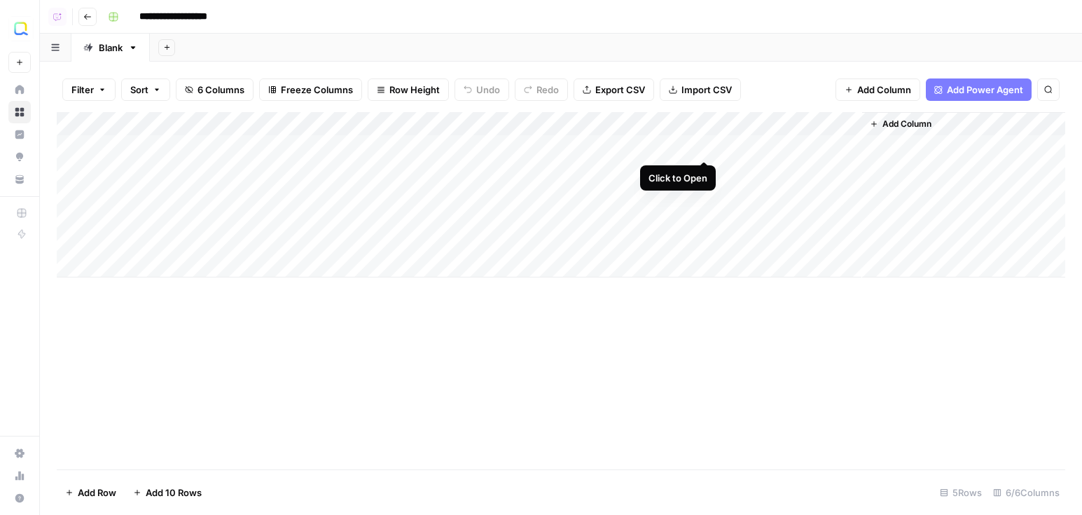
click at [704, 151] on div "Add Column" at bounding box center [561, 194] width 1008 height 165
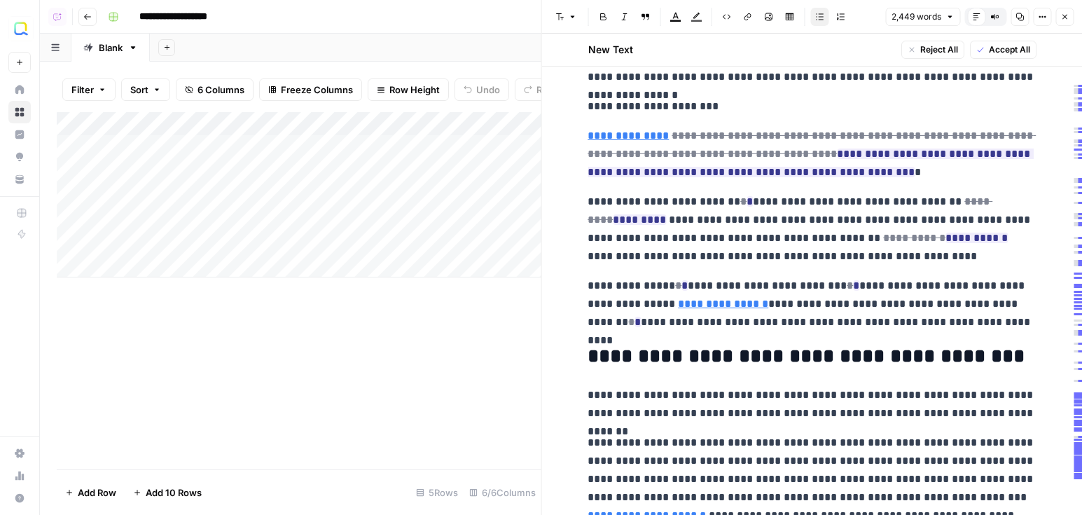
scroll to position [860, 0]
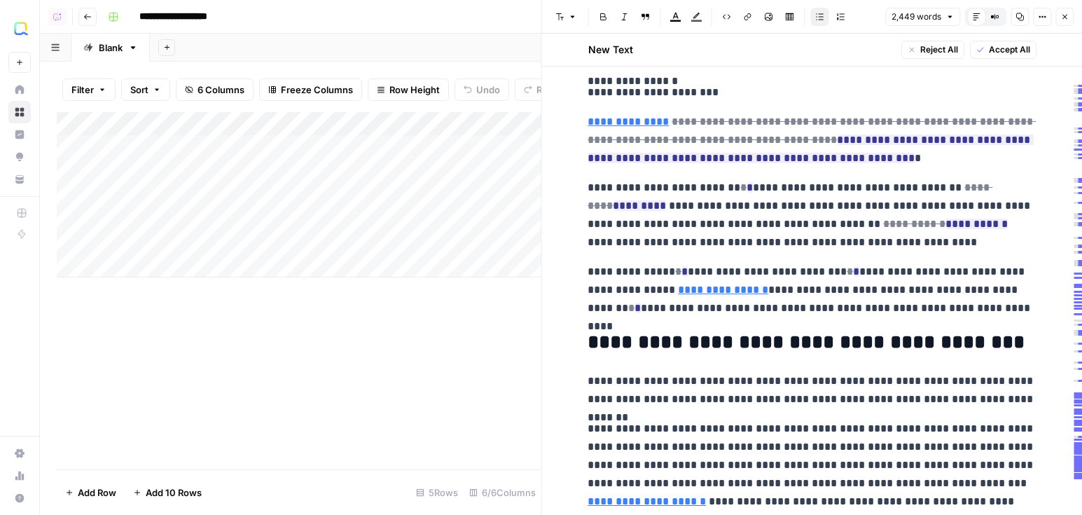
click at [921, 20] on button "Close" at bounding box center [1064, 17] width 18 height 18
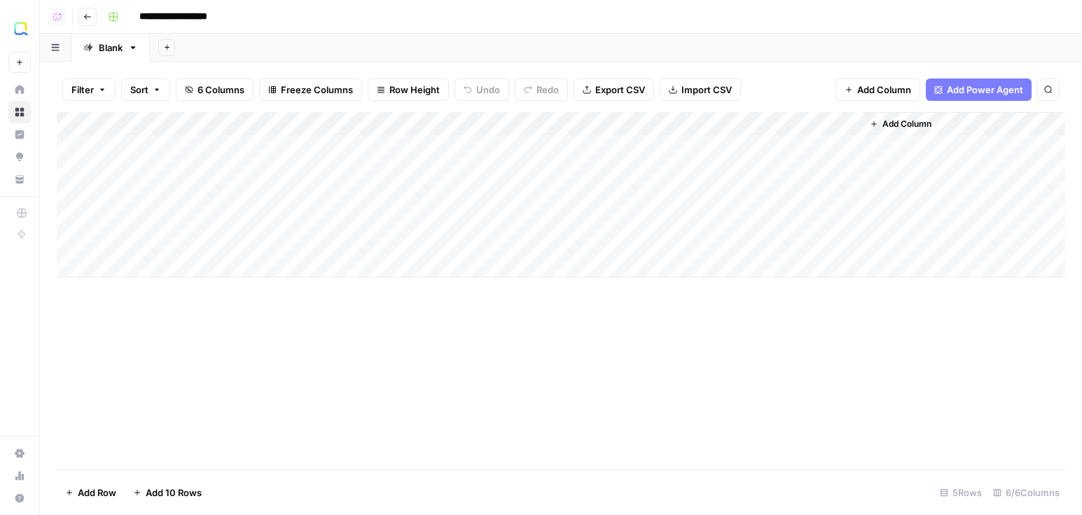
click at [890, 83] on span "Add Column" at bounding box center [884, 90] width 54 height 14
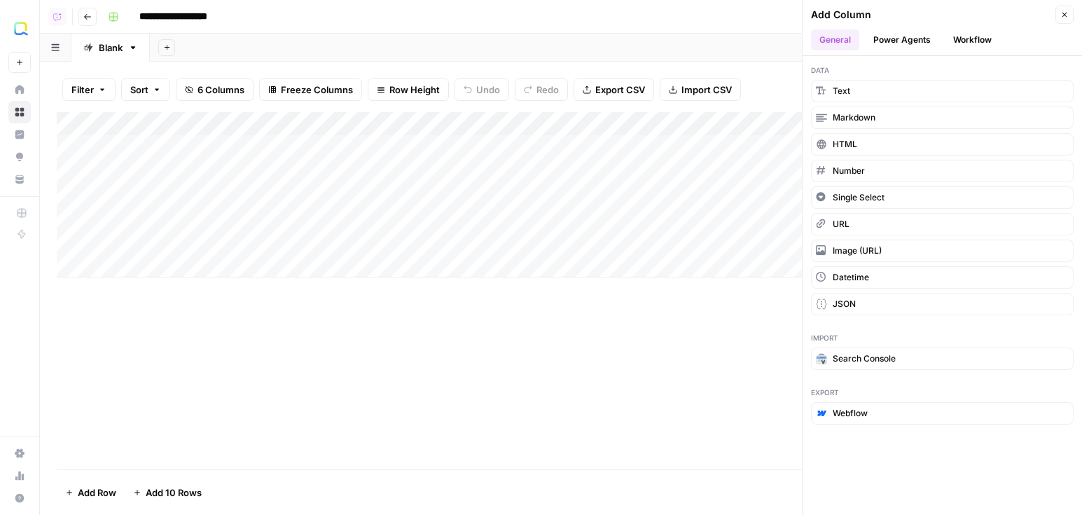
click at [921, 44] on button "Workflow" at bounding box center [971, 39] width 55 height 21
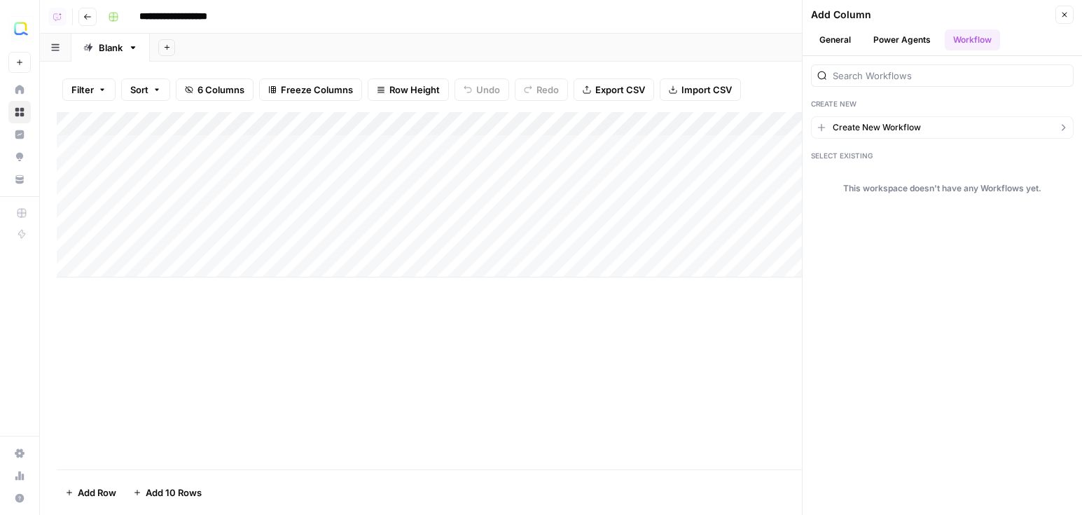
click at [886, 136] on button "Create New Workflow" at bounding box center [942, 127] width 263 height 22
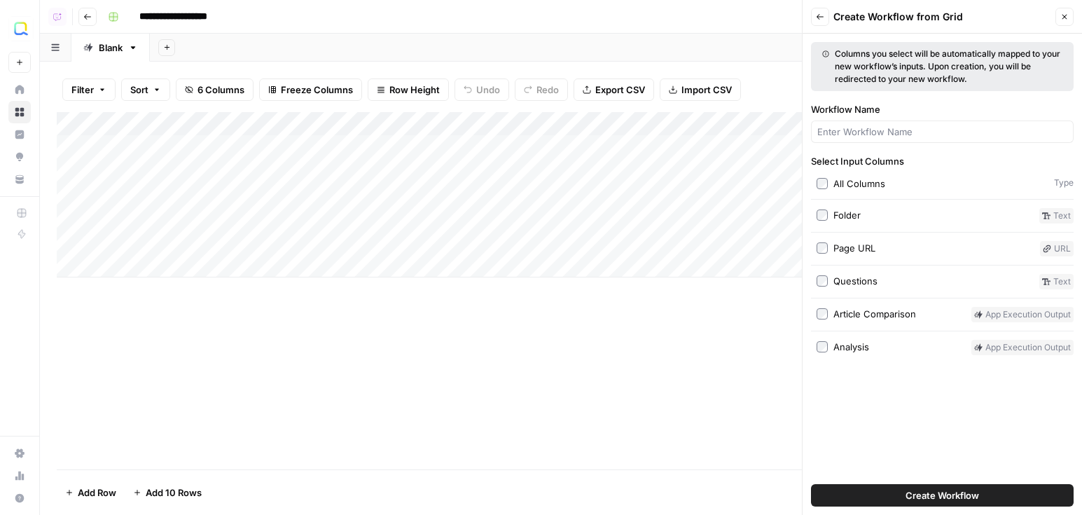
click at [884, 466] on button "Create Workflow" at bounding box center [942, 495] width 263 height 22
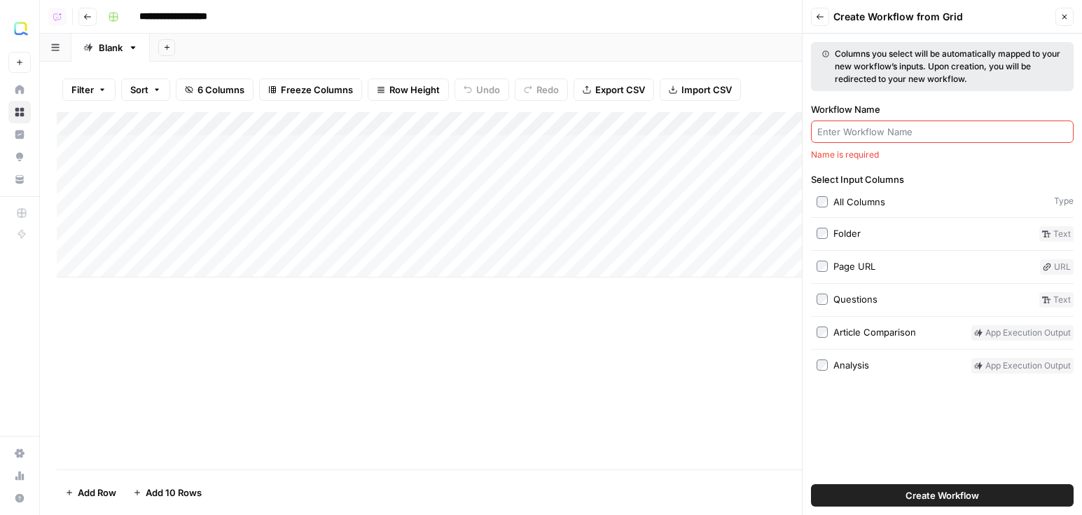
click at [868, 131] on input "Workflow Name" at bounding box center [942, 132] width 250 height 14
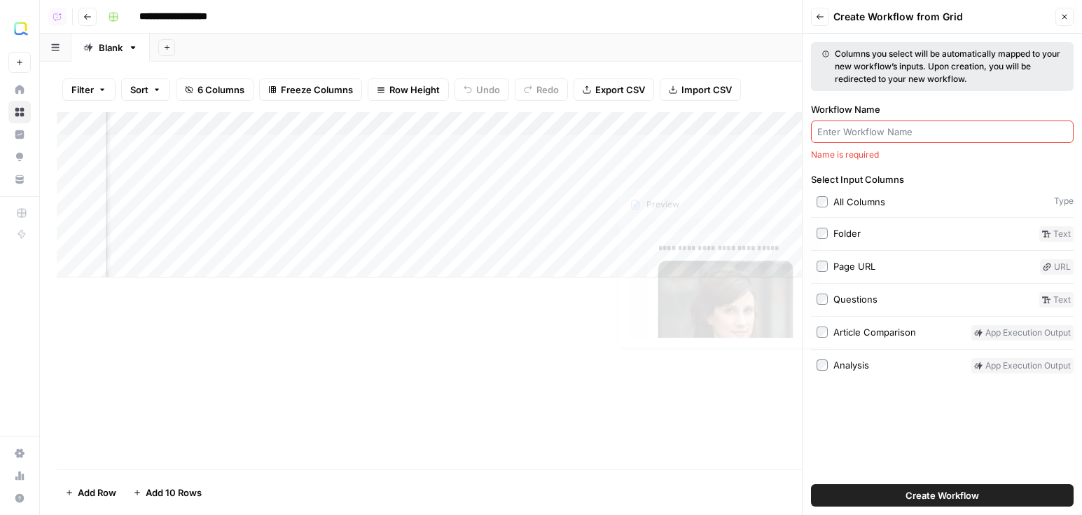
scroll to position [0, 77]
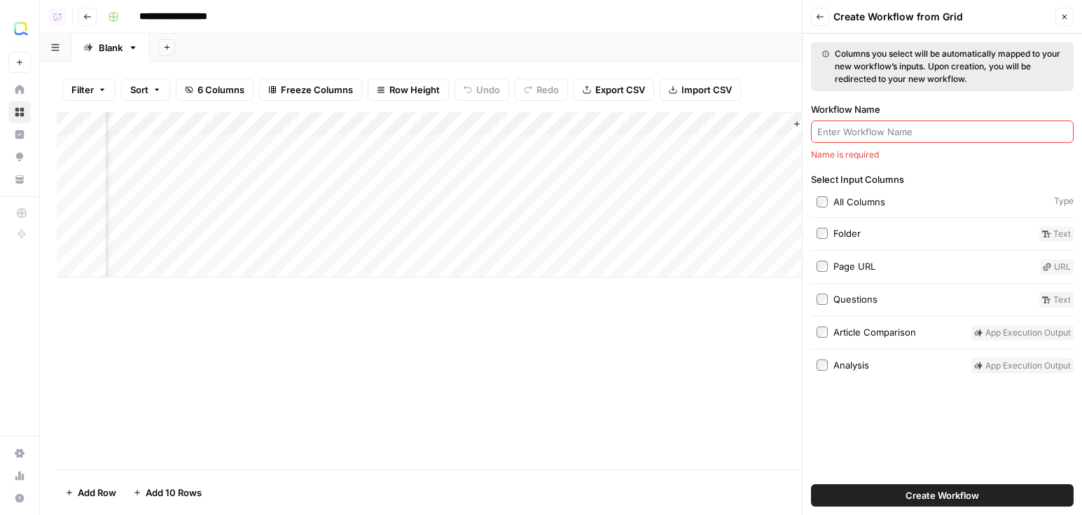
type input "w"
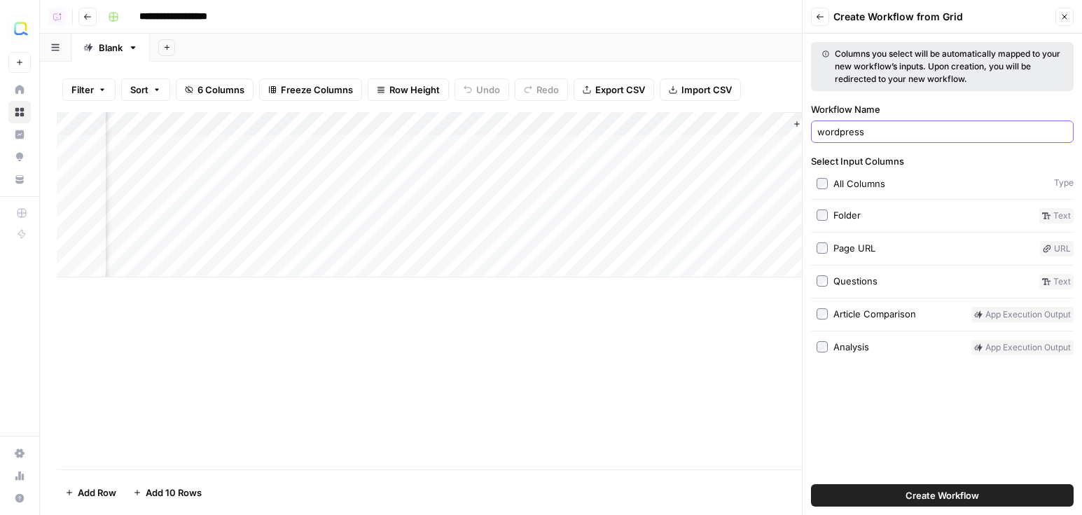
type input "wordpress"
click at [811, 466] on button "Create Workflow" at bounding box center [942, 495] width 263 height 22
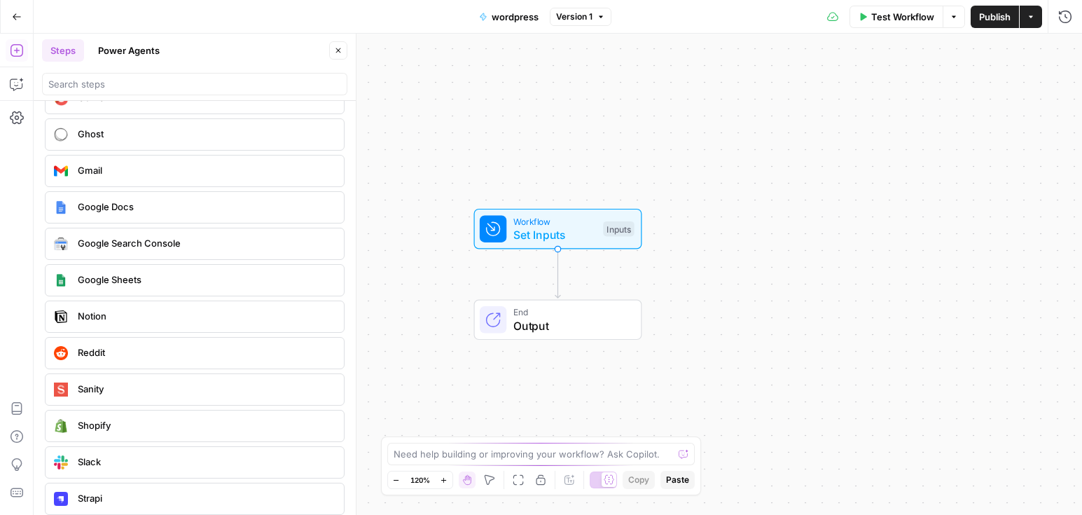
scroll to position [2637, 0]
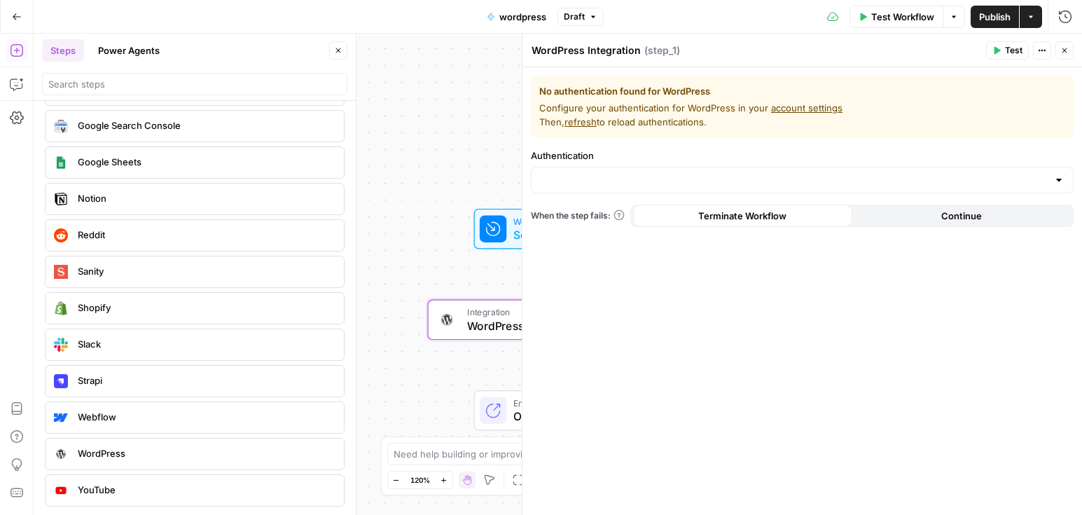
click at [482, 232] on div at bounding box center [493, 229] width 27 height 27
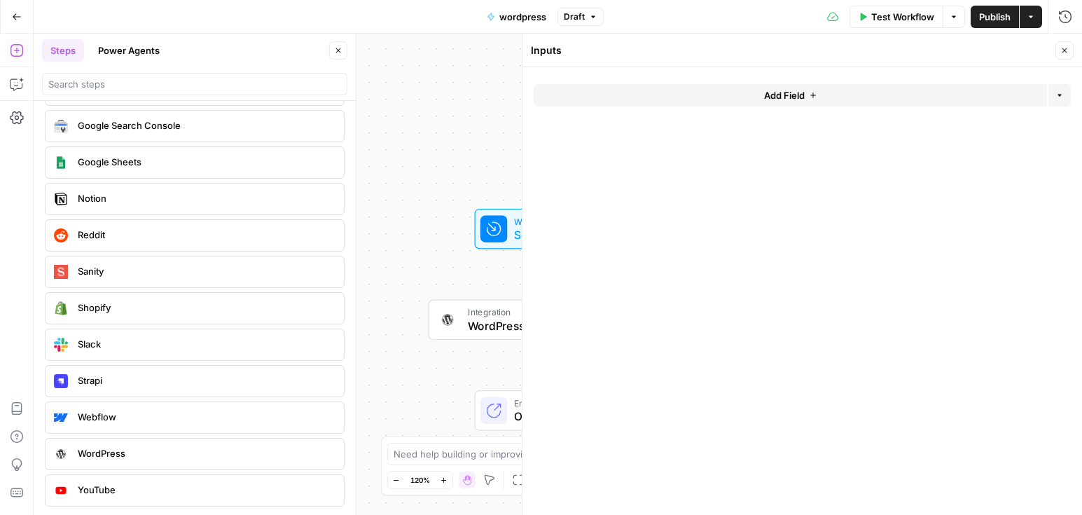
click at [747, 101] on button "Add Field" at bounding box center [789, 95] width 513 height 22
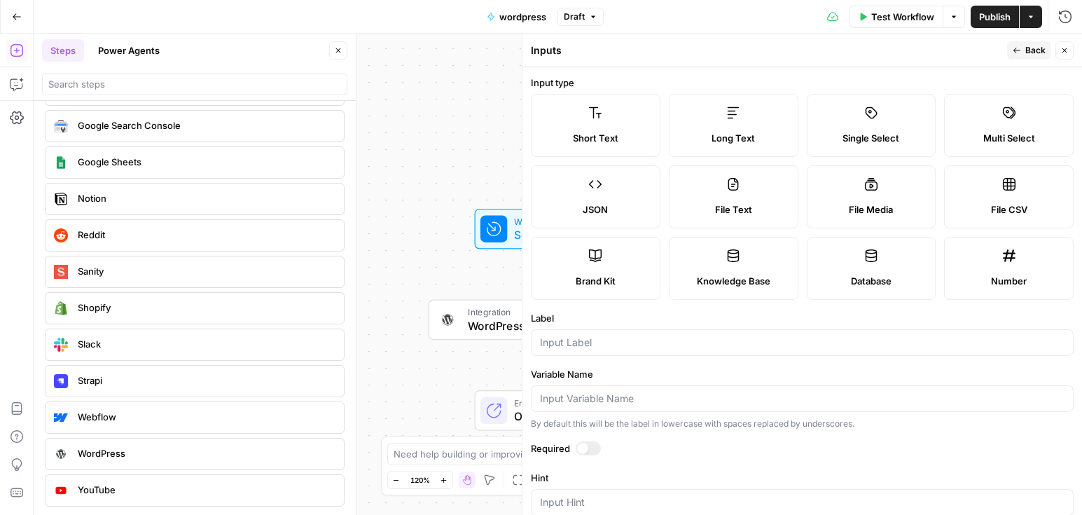
click at [759, 132] on div "Long Text" at bounding box center [734, 138] width 106 height 14
click at [578, 347] on input "Label" at bounding box center [802, 342] width 524 height 14
type input "article"
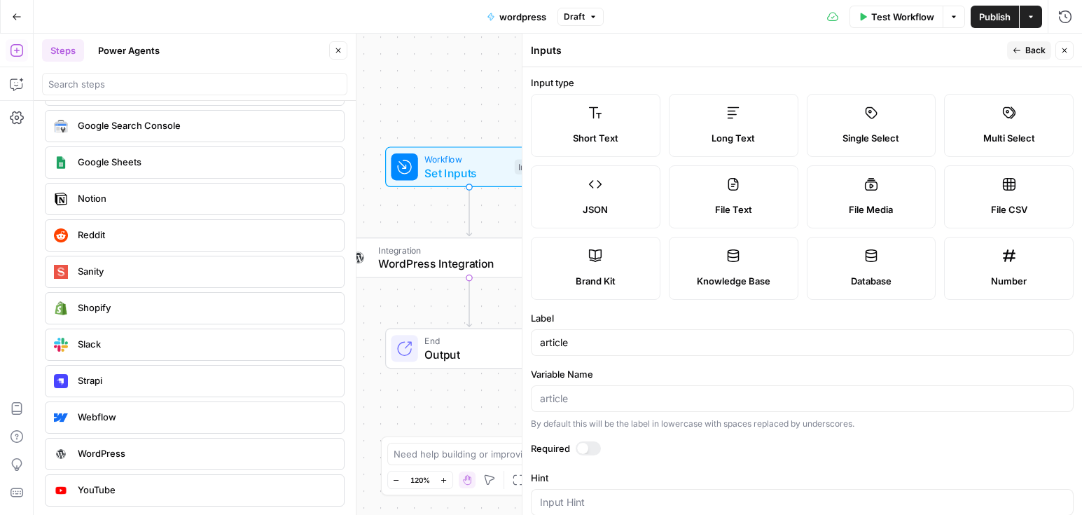
click at [921, 55] on button "Close" at bounding box center [1064, 50] width 18 height 18
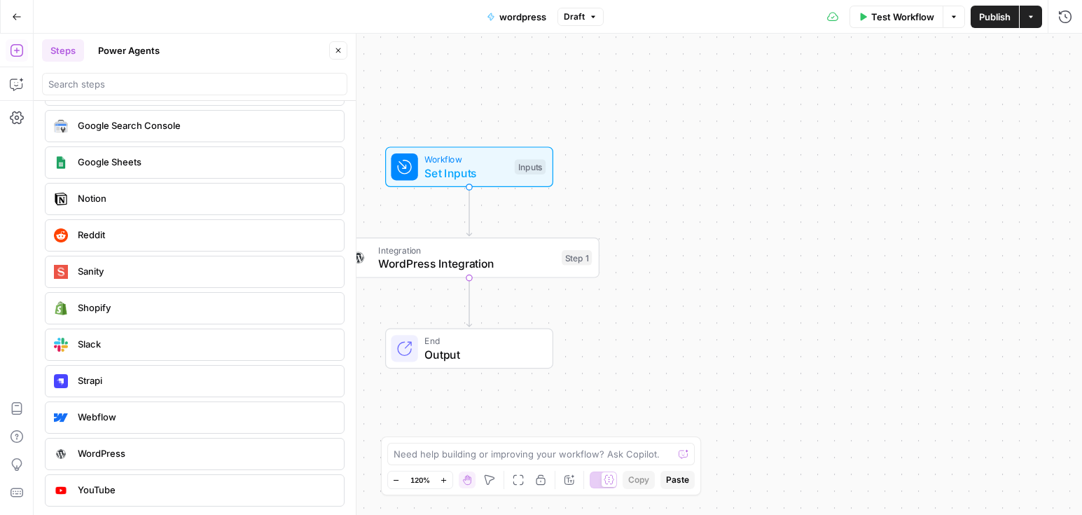
click at [493, 267] on span "WordPress Integration" at bounding box center [466, 263] width 176 height 17
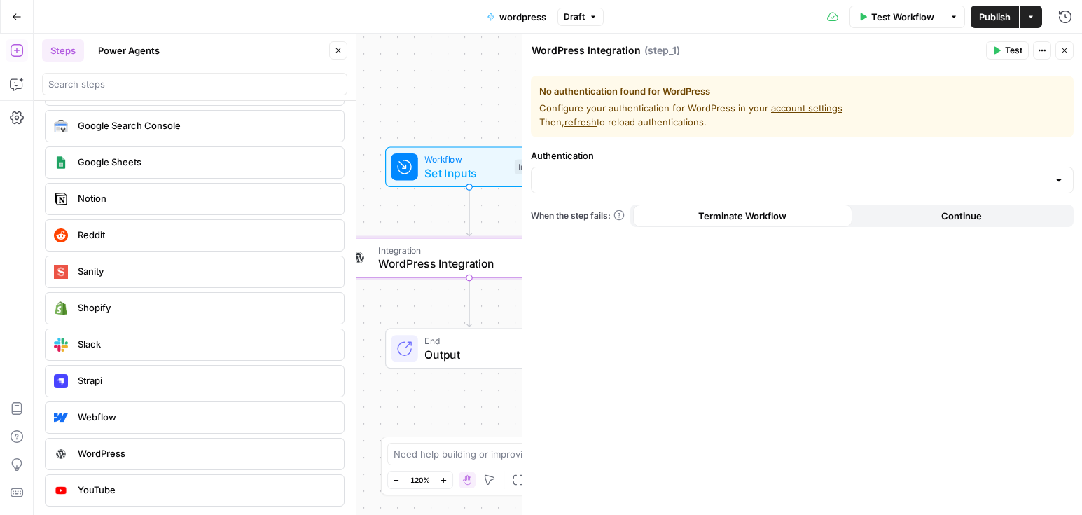
click at [635, 167] on div at bounding box center [802, 180] width 543 height 27
click at [921, 18] on span "Publish" at bounding box center [995, 17] width 32 height 14
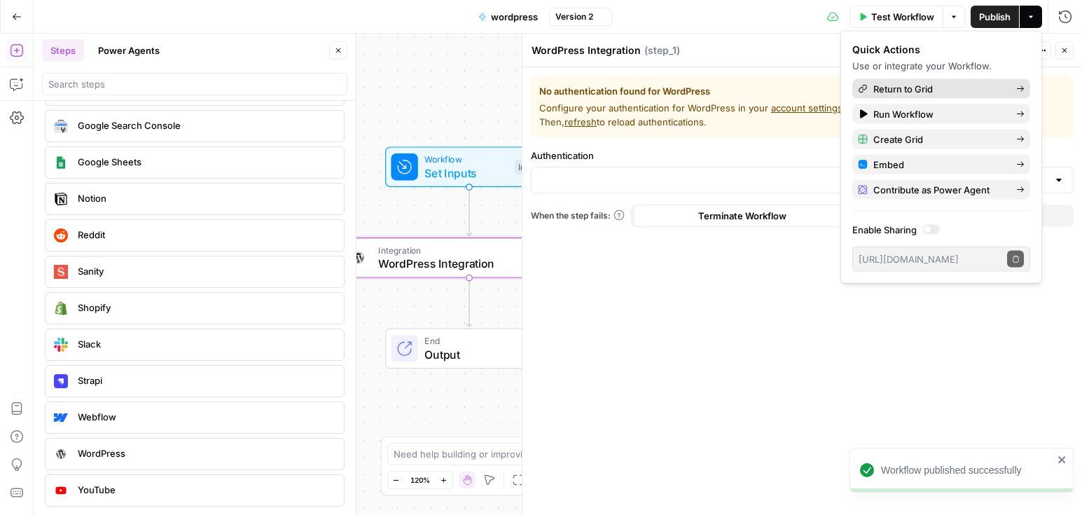
click at [921, 84] on span "Return to Grid" at bounding box center [939, 89] width 132 height 14
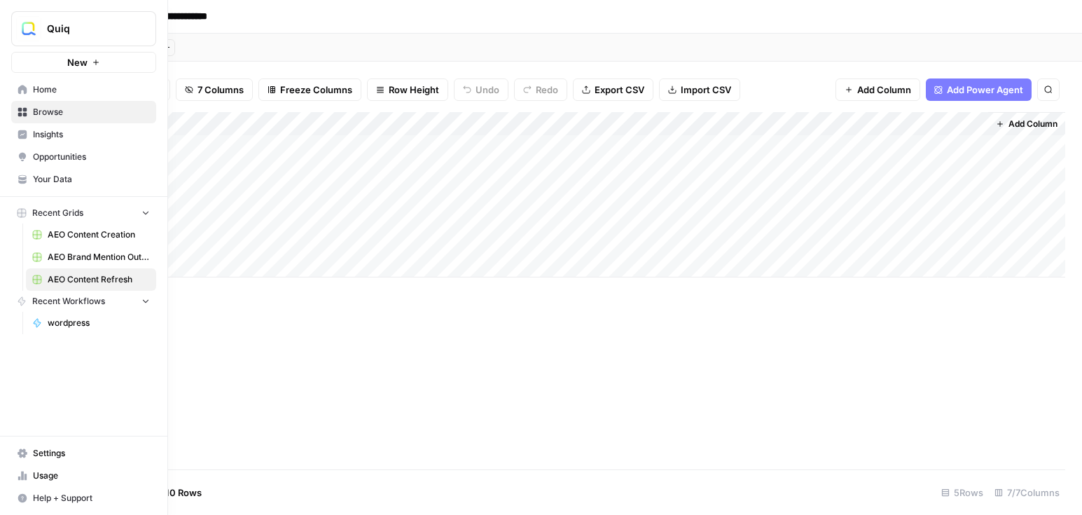
click at [48, 132] on span "Insights" at bounding box center [91, 134] width 117 height 13
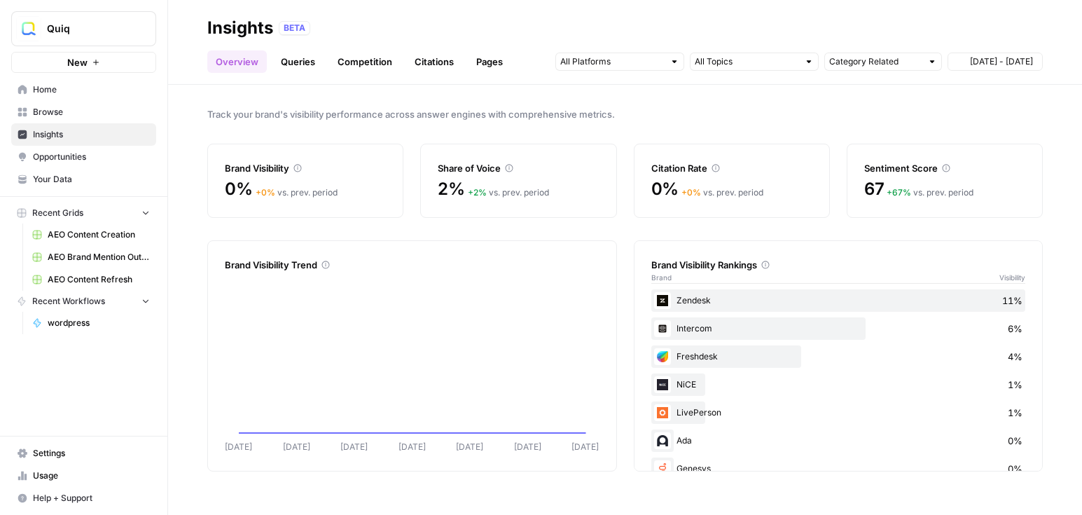
click at [70, 154] on span "Opportunities" at bounding box center [91, 157] width 117 height 13
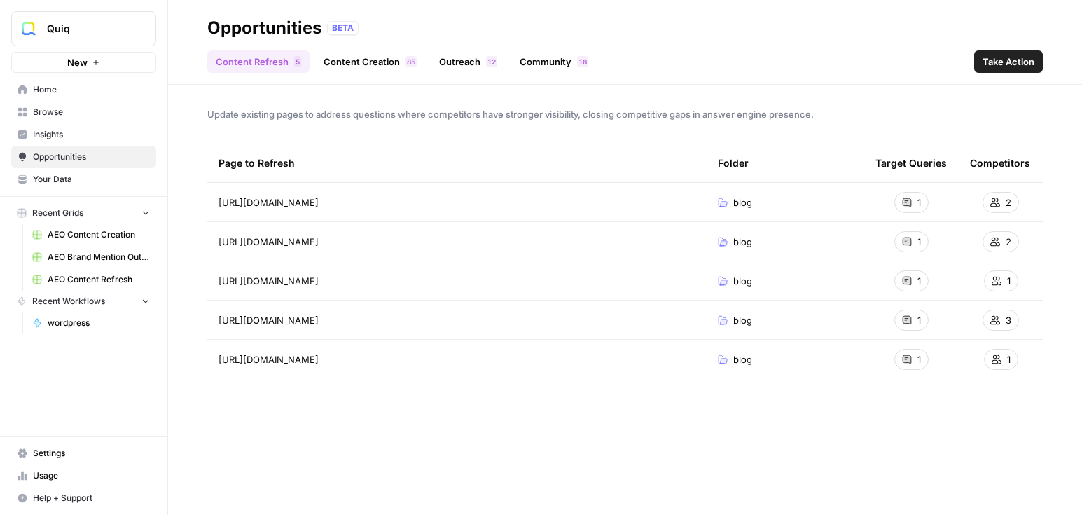
click at [349, 66] on link "Content Creation 5 8" at bounding box center [370, 61] width 110 height 22
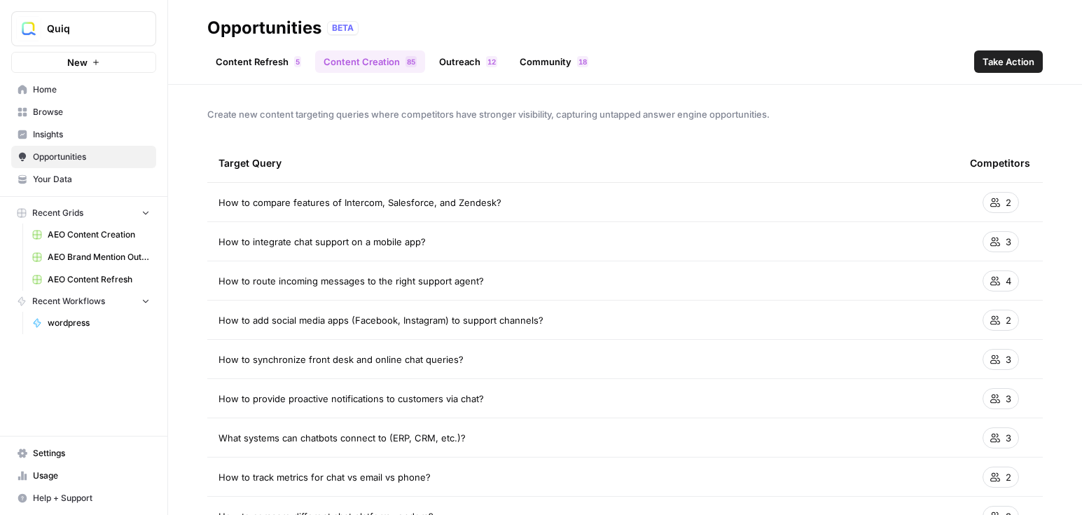
click at [72, 233] on span "AEO Content Creation" at bounding box center [99, 234] width 102 height 13
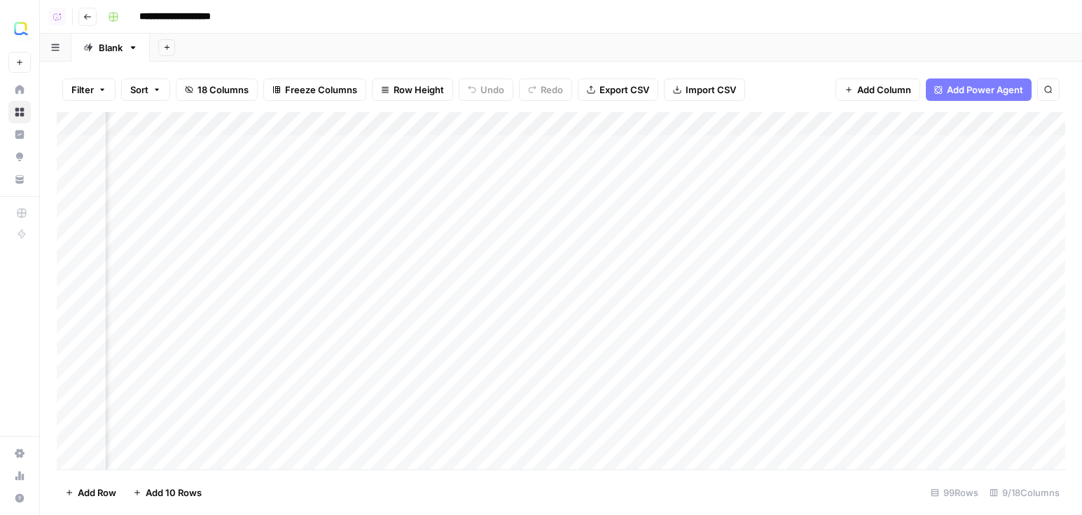
scroll to position [0, 136]
click at [534, 150] on div "Add Column" at bounding box center [561, 290] width 1008 height 357
drag, startPoint x: 617, startPoint y: 148, endPoint x: 494, endPoint y: 148, distance: 123.2
click at [494, 148] on textarea "**********" at bounding box center [605, 148] width 224 height 20
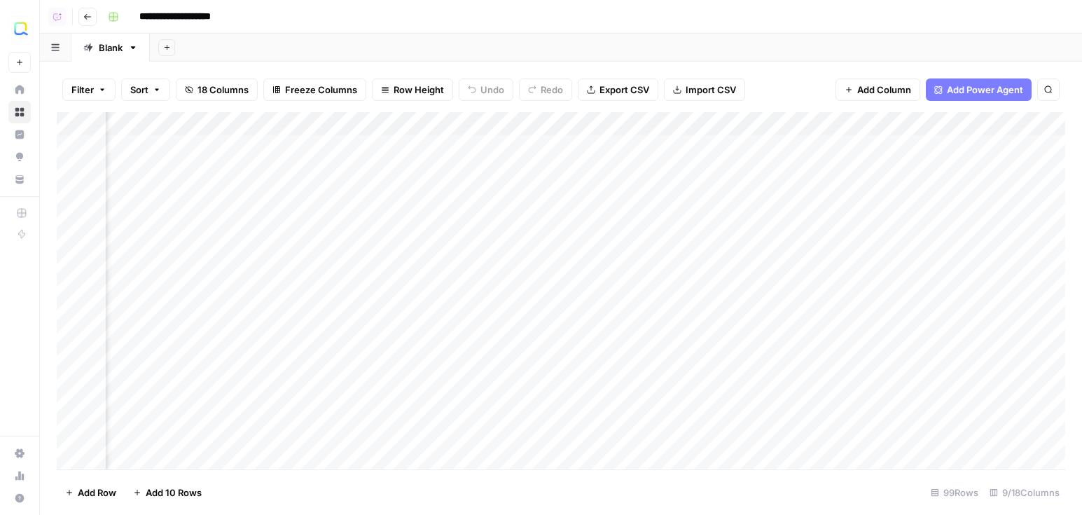
click at [723, 55] on div "Add Sheet" at bounding box center [616, 48] width 932 height 28
click at [488, 129] on div "Add Column" at bounding box center [561, 290] width 1008 height 357
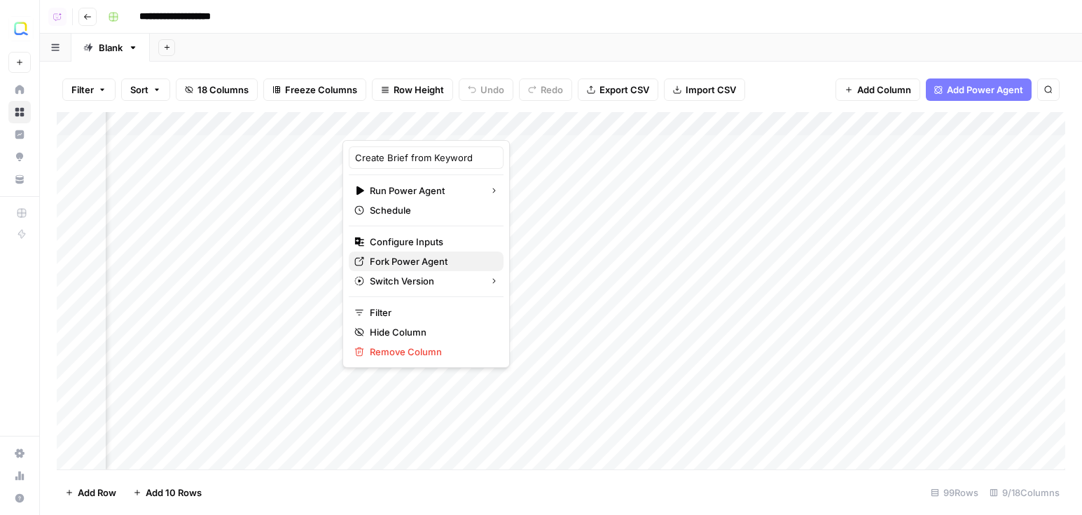
click at [418, 263] on span "Fork Power Agent" at bounding box center [431, 261] width 123 height 14
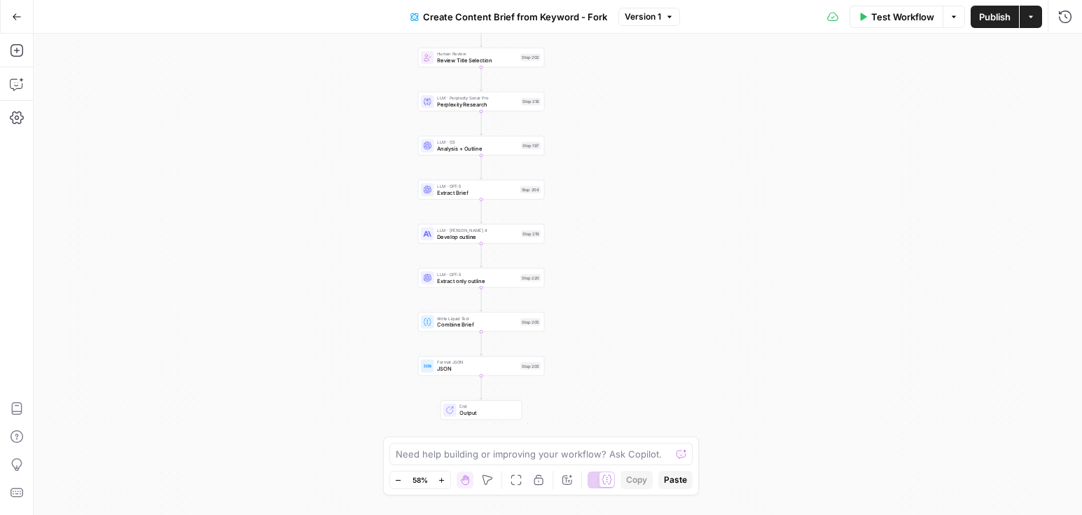
click at [1018, 13] on button "Publish" at bounding box center [994, 17] width 48 height 22
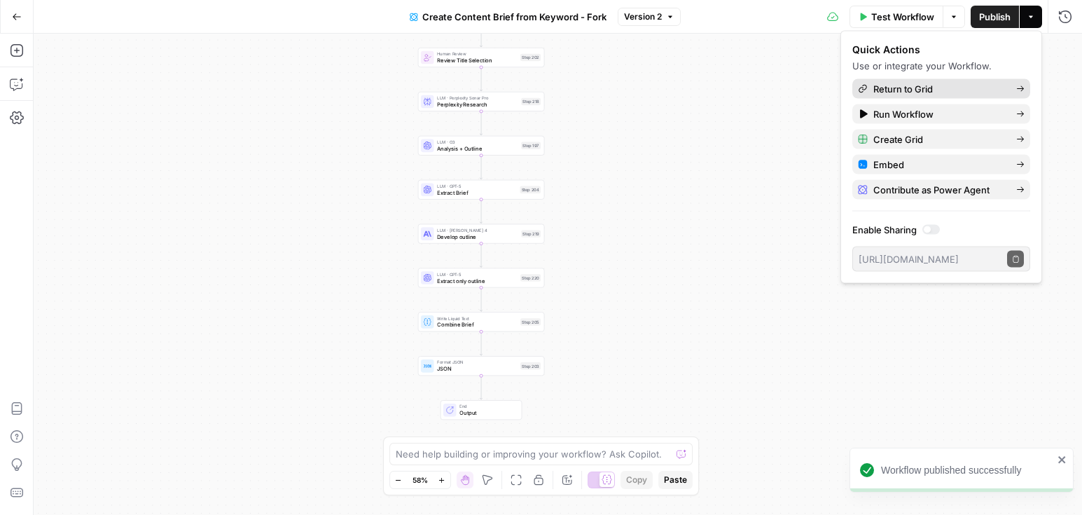
click at [934, 80] on link "Return to Grid" at bounding box center [941, 89] width 178 height 20
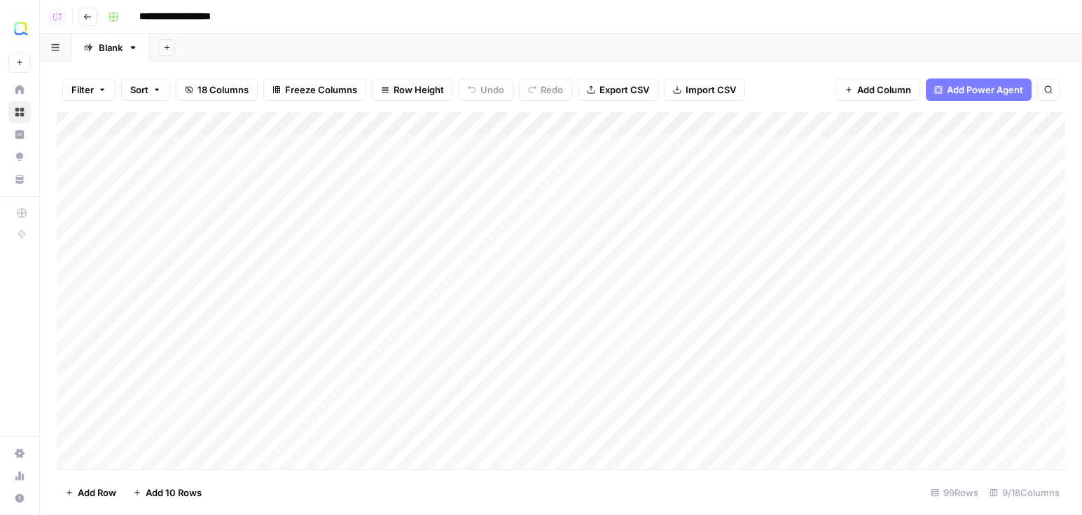
click at [95, 7] on header "**********" at bounding box center [561, 17] width 1042 height 34
click at [90, 17] on icon "button" at bounding box center [87, 17] width 8 height 8
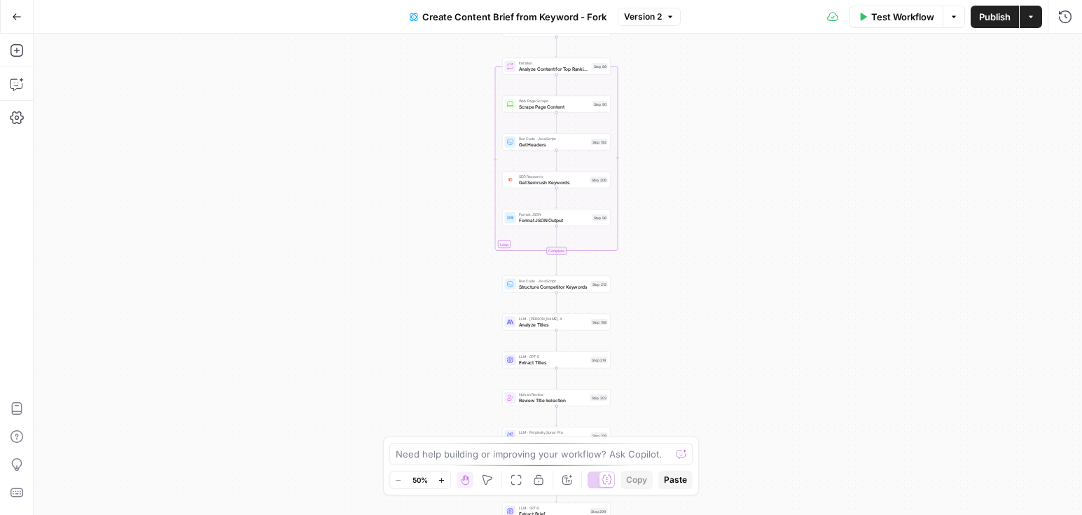
click at [23, 15] on button "Go Back" at bounding box center [16, 16] width 25 height 25
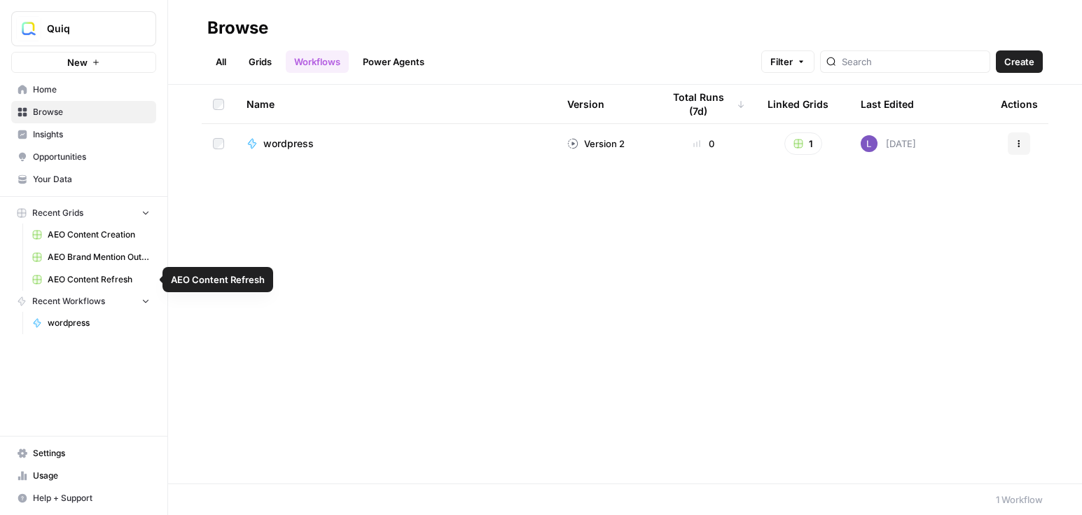
click at [95, 238] on span "AEO Content Creation" at bounding box center [99, 234] width 102 height 13
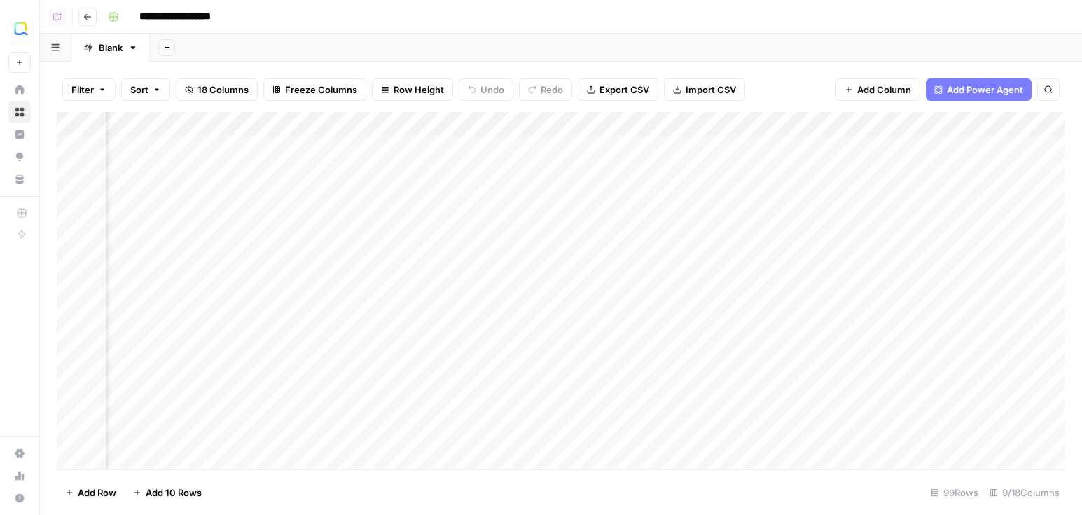
scroll to position [0, 164]
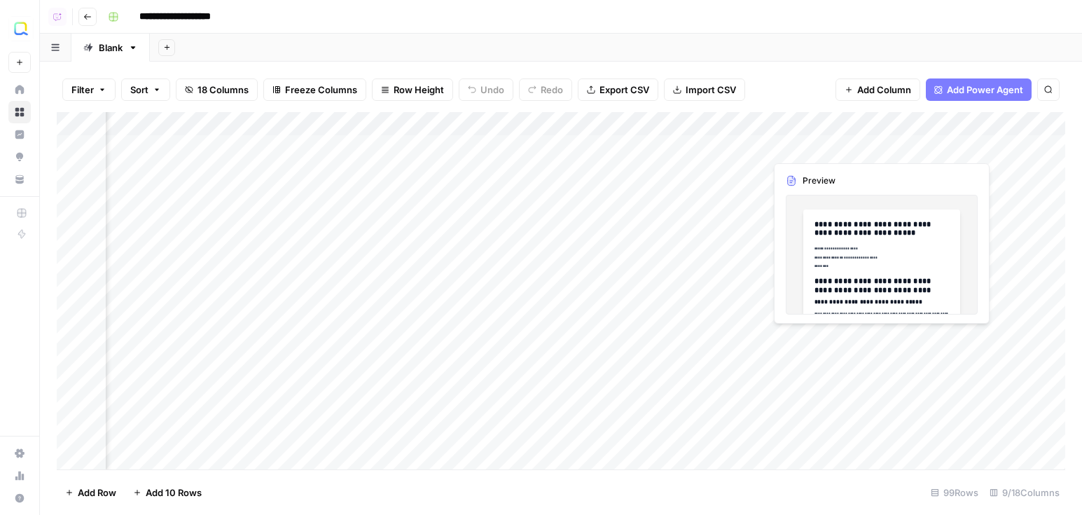
click at [824, 148] on div "Add Column" at bounding box center [561, 290] width 1008 height 357
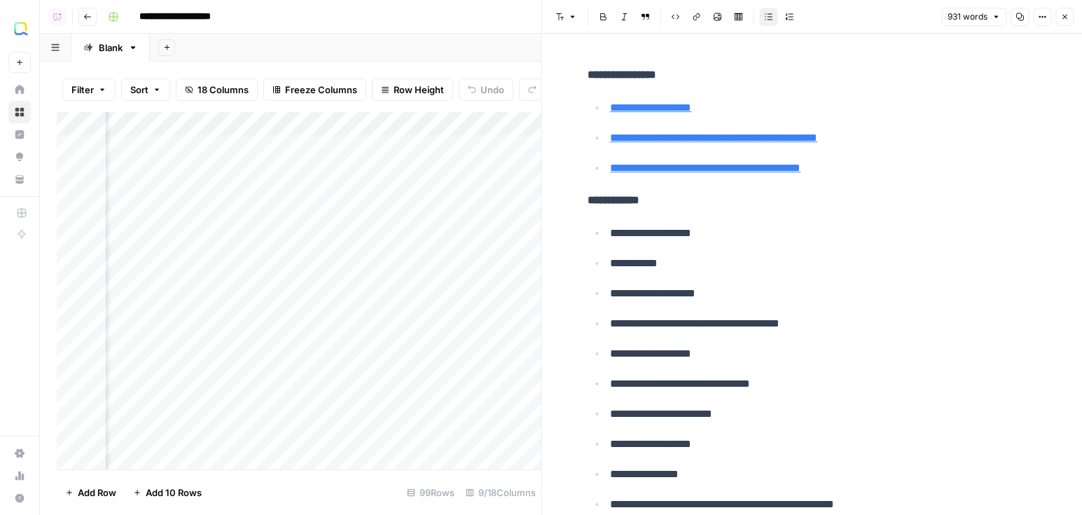
scroll to position [3592, 0]
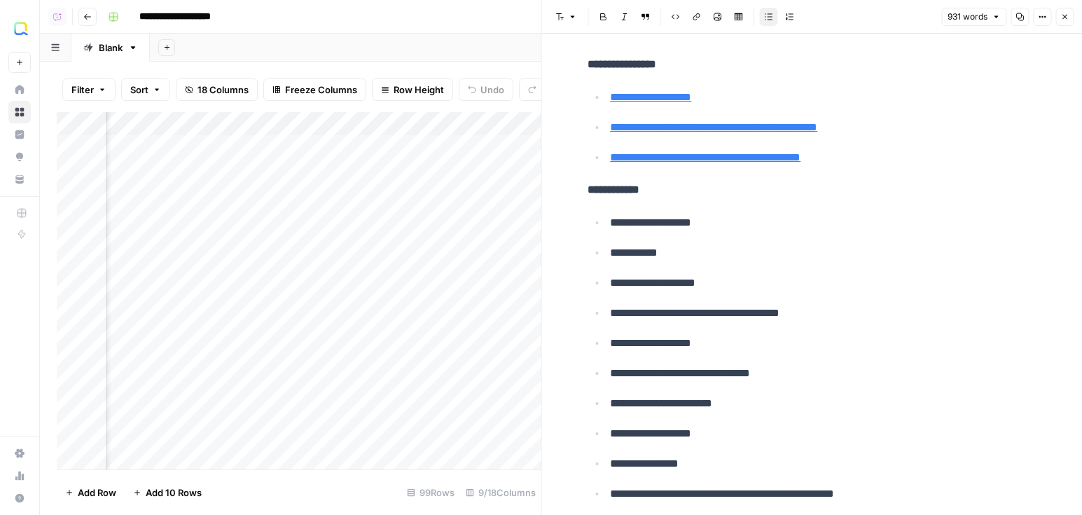
type input "https://zapier.com/blog/zendesk-vs-intercom/"
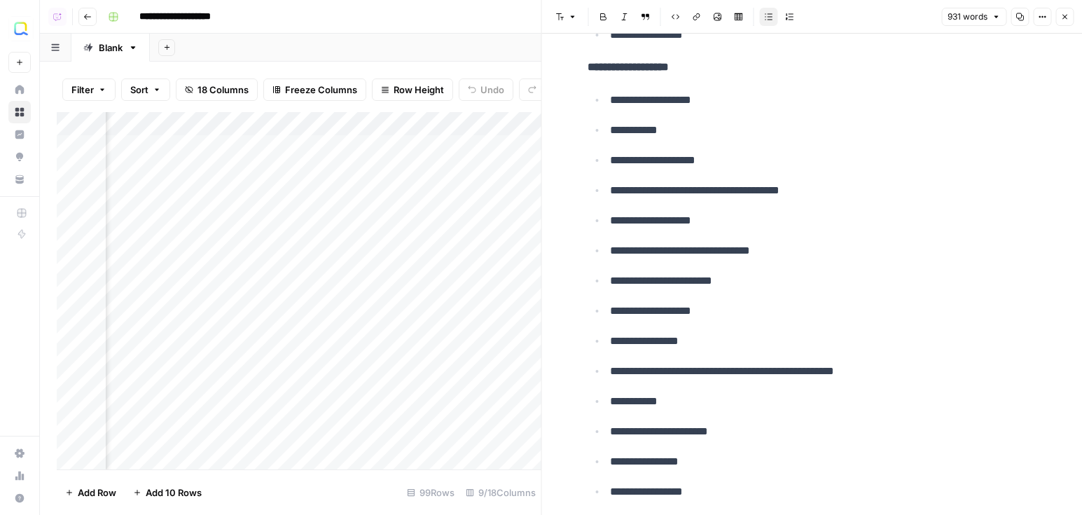
scroll to position [4396, 0]
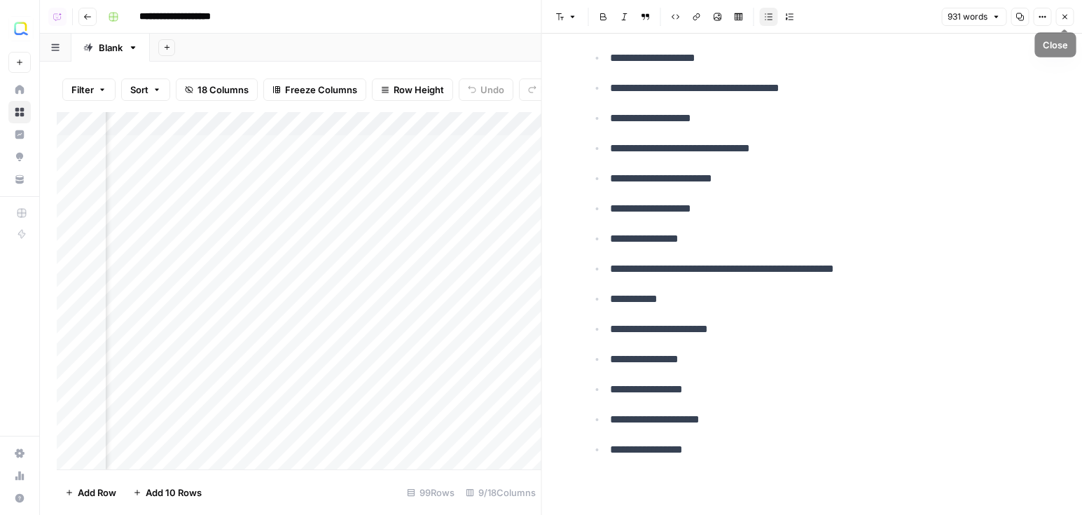
click at [1066, 18] on icon "button" at bounding box center [1064, 17] width 8 height 8
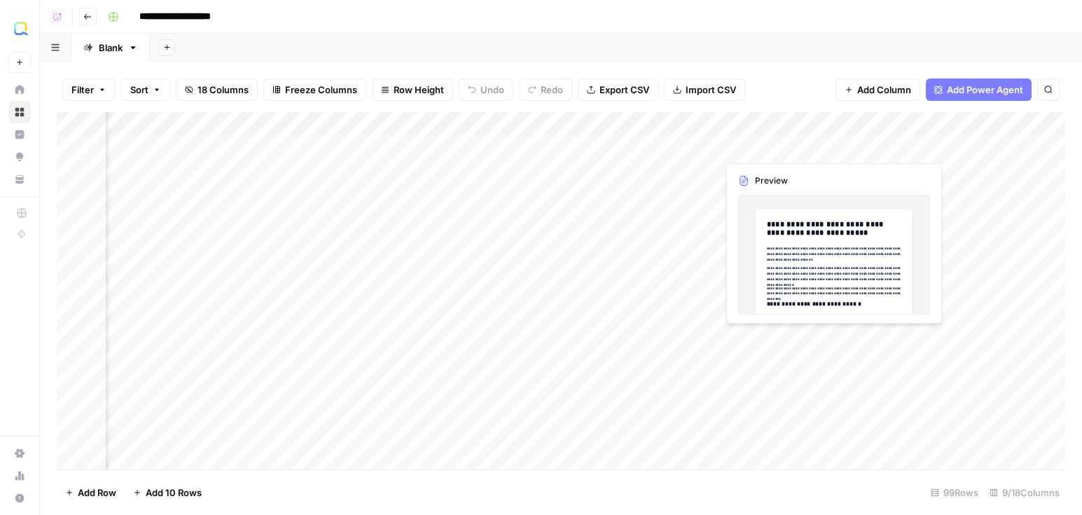
click at [753, 153] on div "Add Column" at bounding box center [561, 290] width 1008 height 357
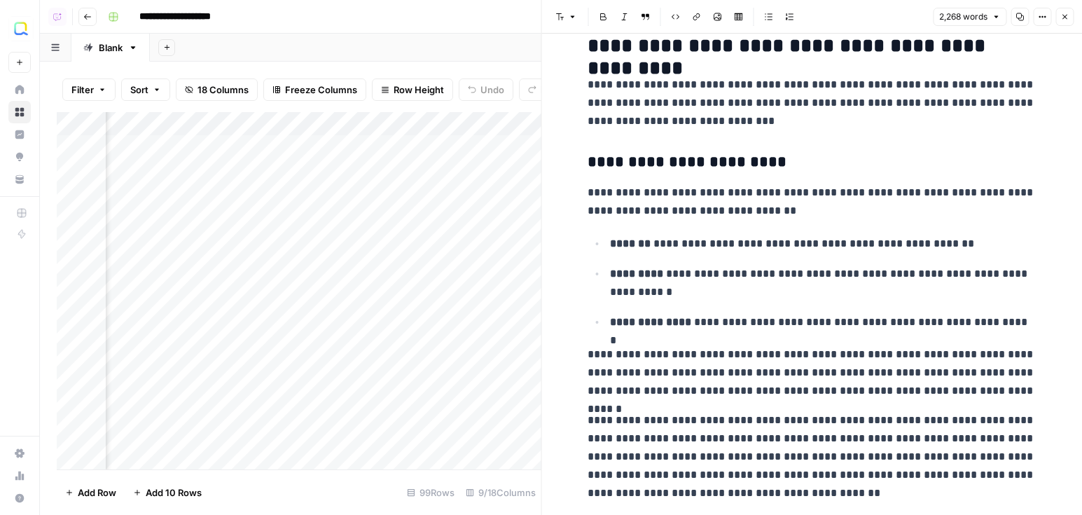
scroll to position [898, 0]
click at [1068, 21] on button "Close" at bounding box center [1064, 17] width 18 height 18
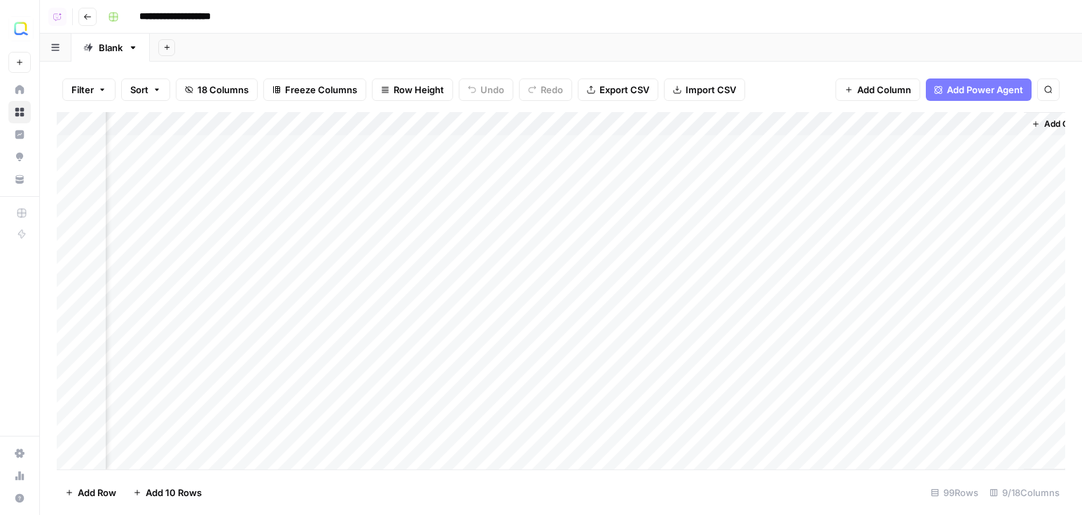
scroll to position [0, 598]
click at [956, 94] on span "Add Power Agent" at bounding box center [985, 90] width 76 height 14
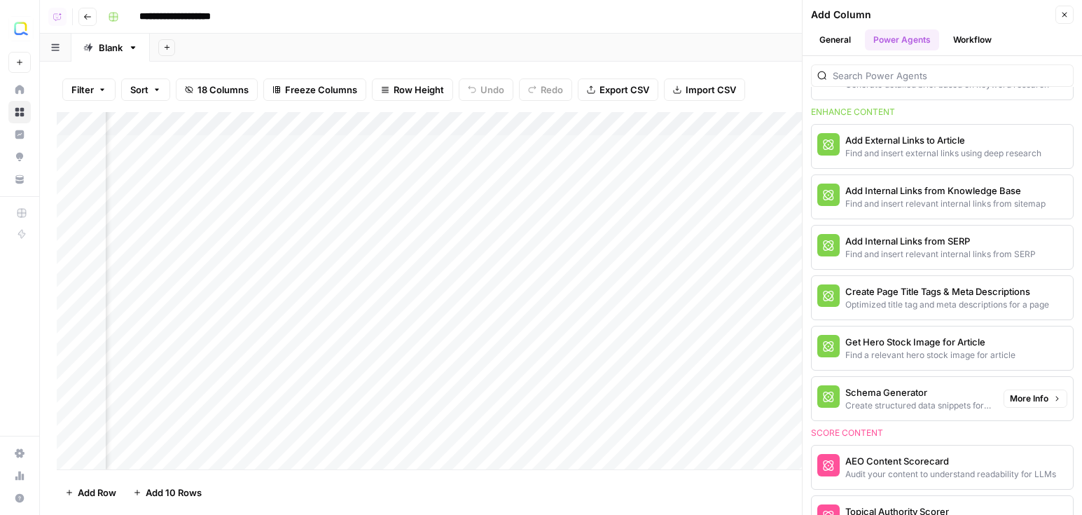
scroll to position [380, 0]
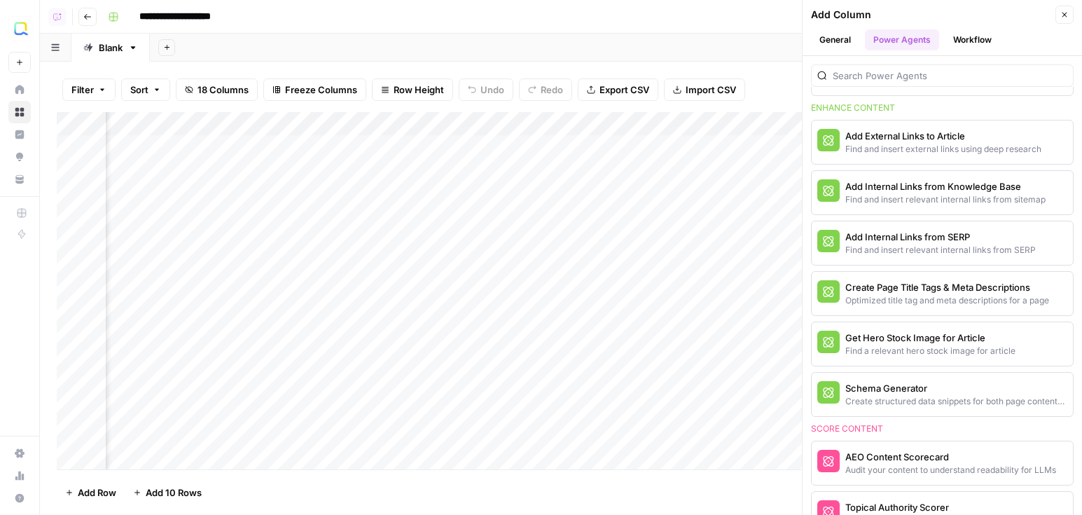
click at [1056, 21] on button "Close" at bounding box center [1064, 15] width 18 height 18
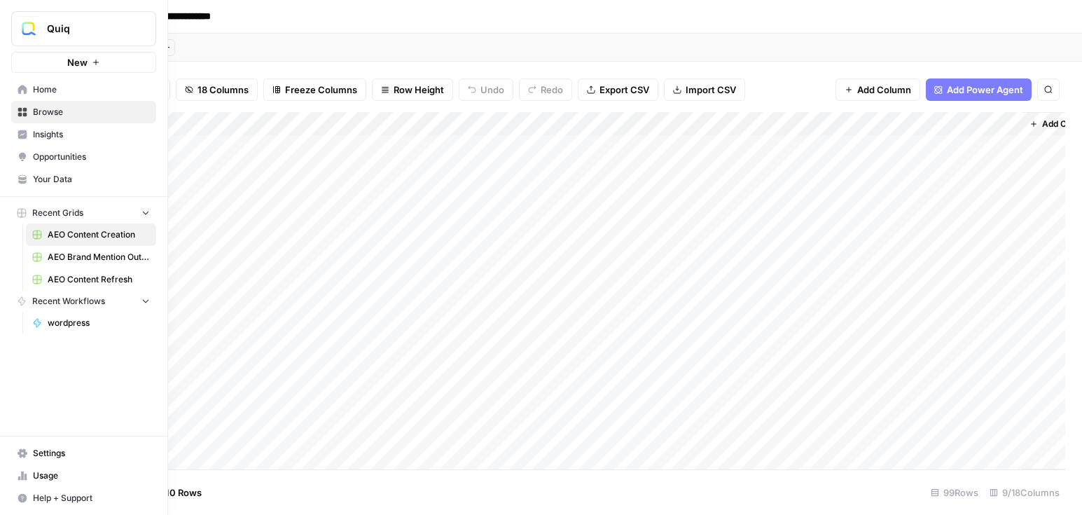
click at [36, 153] on span "Opportunities" at bounding box center [91, 157] width 117 height 13
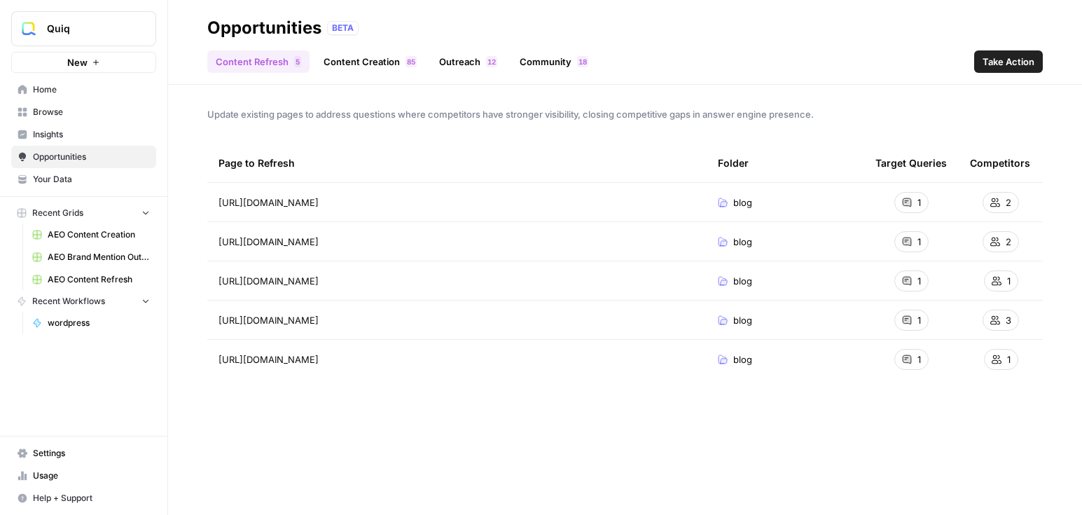
click at [487, 66] on span "1" at bounding box center [489, 61] width 4 height 11
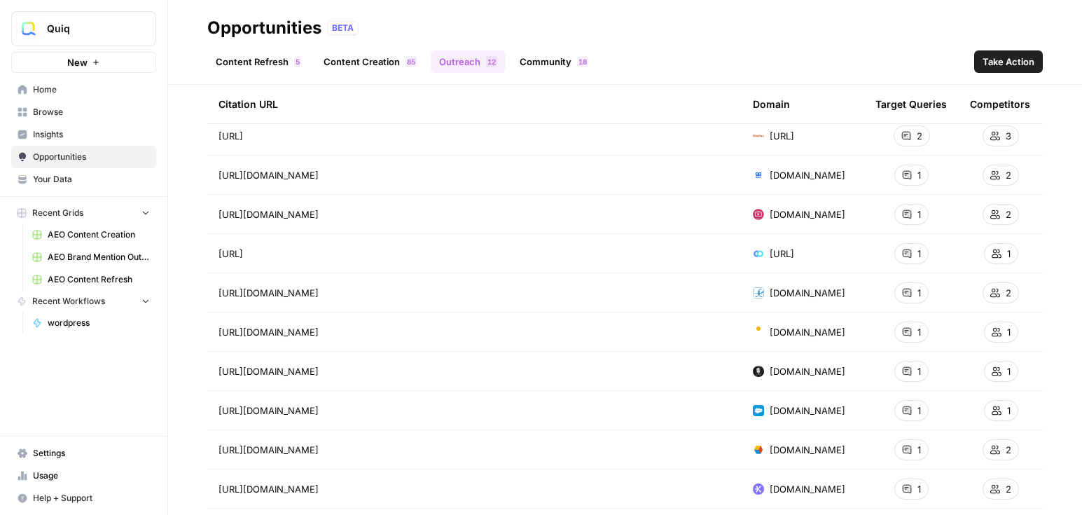
scroll to position [67, 0]
click at [82, 261] on span "AEO Brand Mention Outreach" at bounding box center [99, 257] width 102 height 13
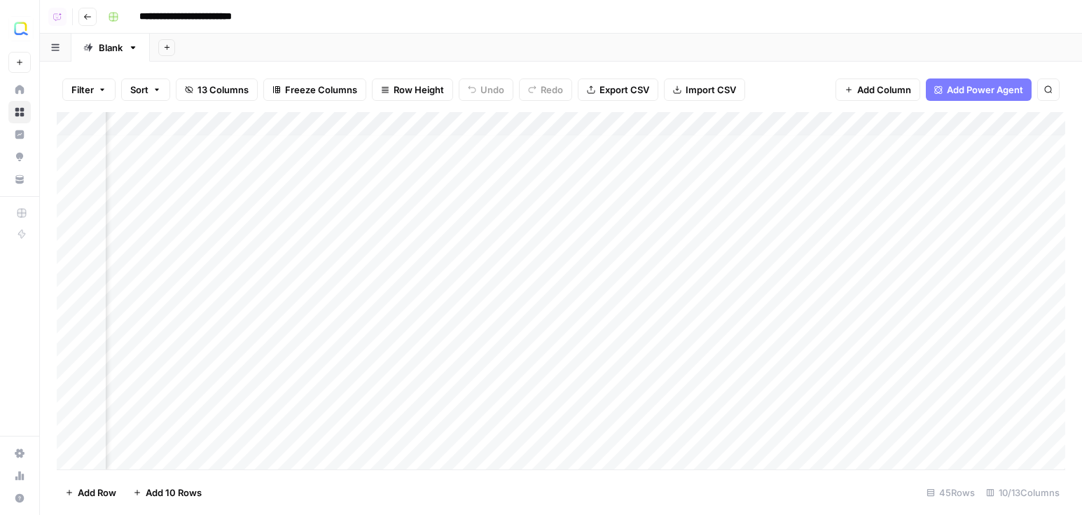
scroll to position [4, 159]
click at [744, 146] on div "Add Column" at bounding box center [561, 290] width 1008 height 357
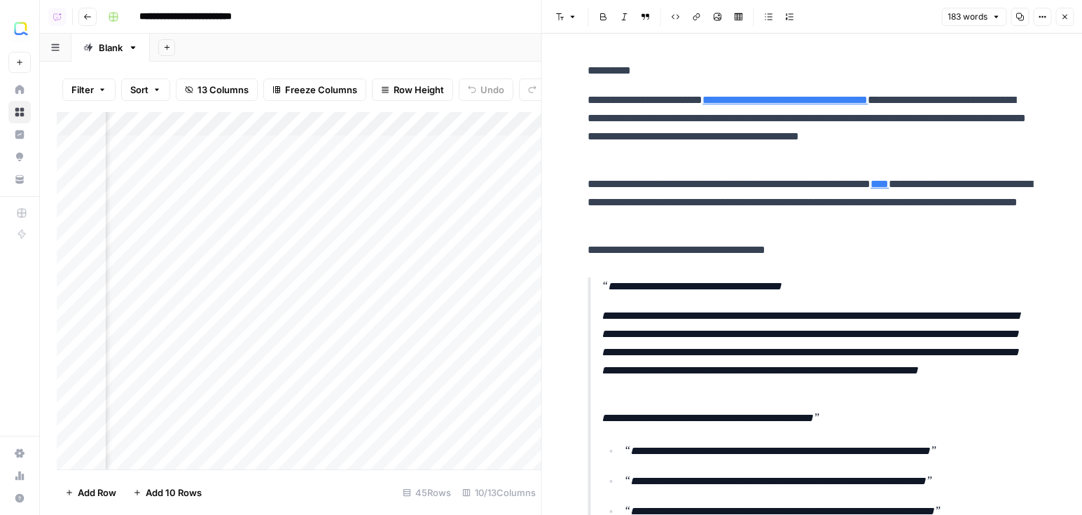
click at [1068, 18] on icon "button" at bounding box center [1064, 17] width 8 height 8
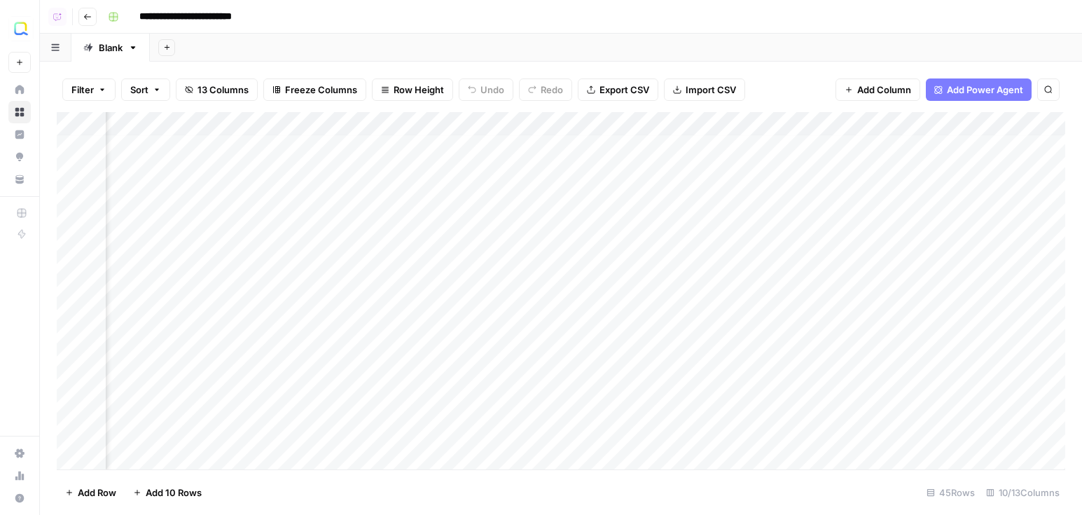
scroll to position [4, 0]
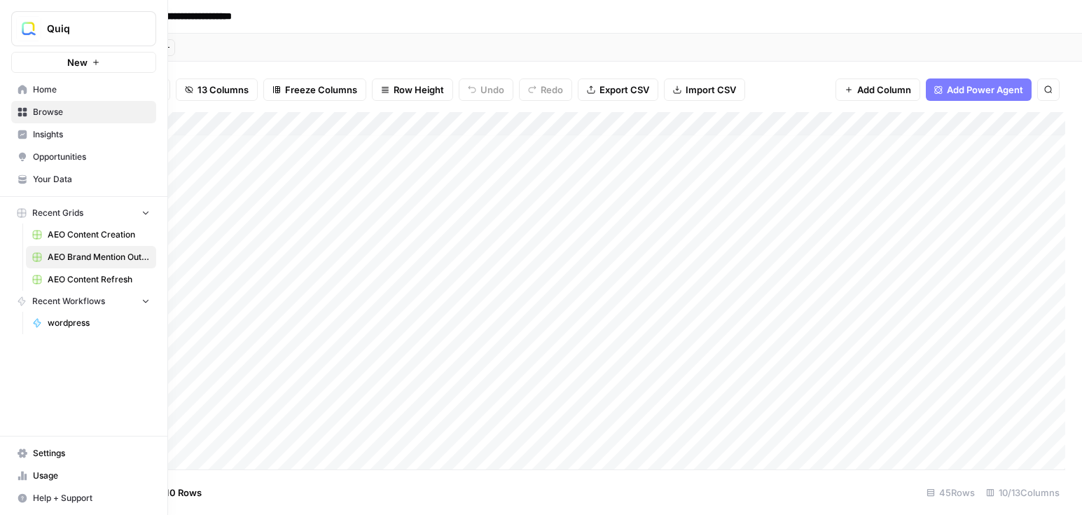
click at [44, 154] on span "Opportunities" at bounding box center [91, 157] width 117 height 13
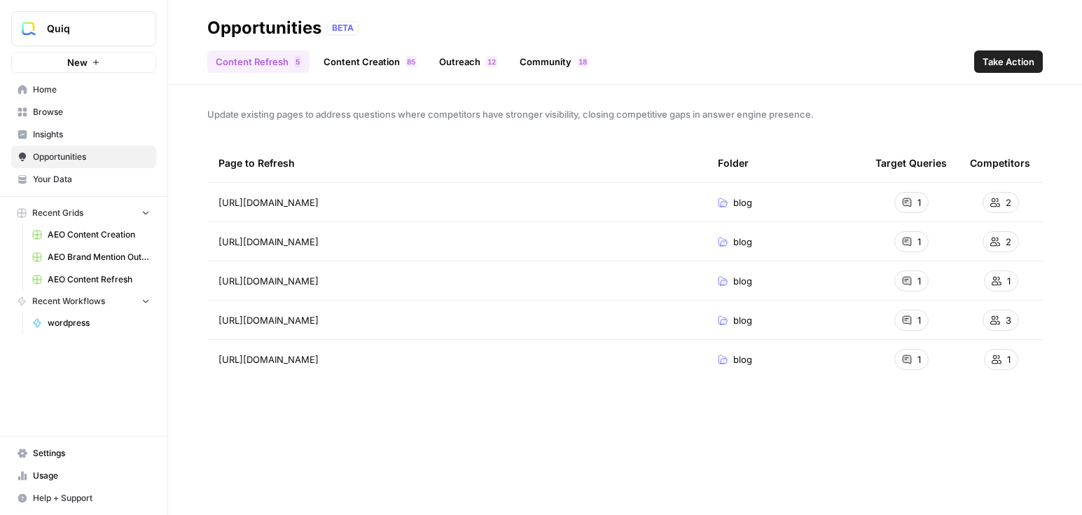
click at [552, 53] on link "Community 8 1" at bounding box center [553, 61] width 85 height 22
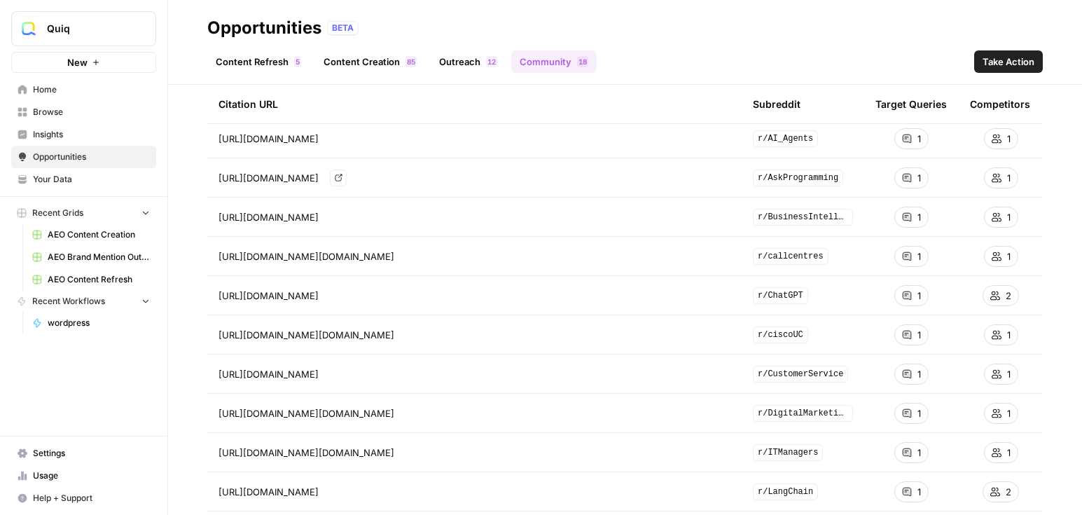
scroll to position [66, 0]
click at [1008, 60] on span "Take Action" at bounding box center [1008, 62] width 52 height 14
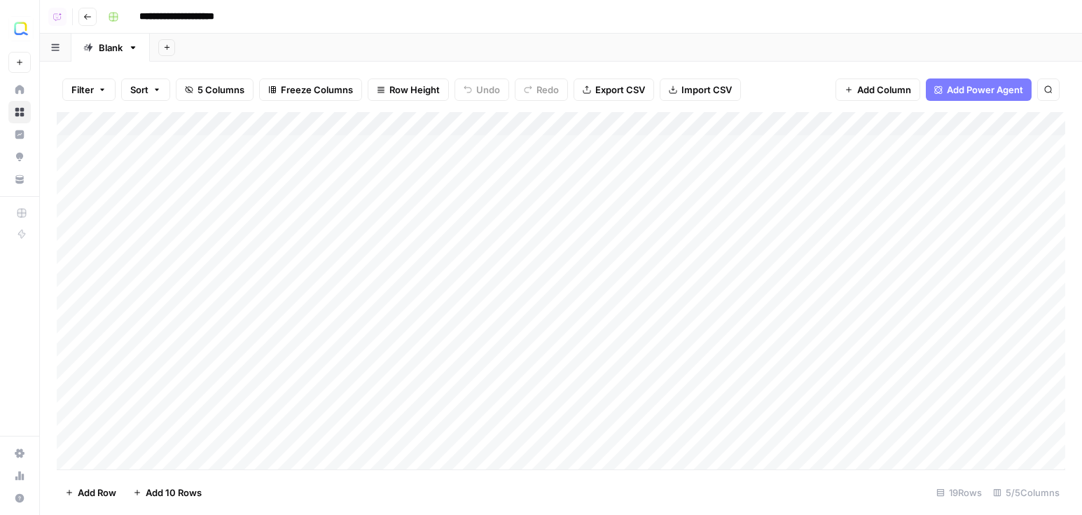
click at [535, 125] on div "Add Column" at bounding box center [561, 290] width 1008 height 357
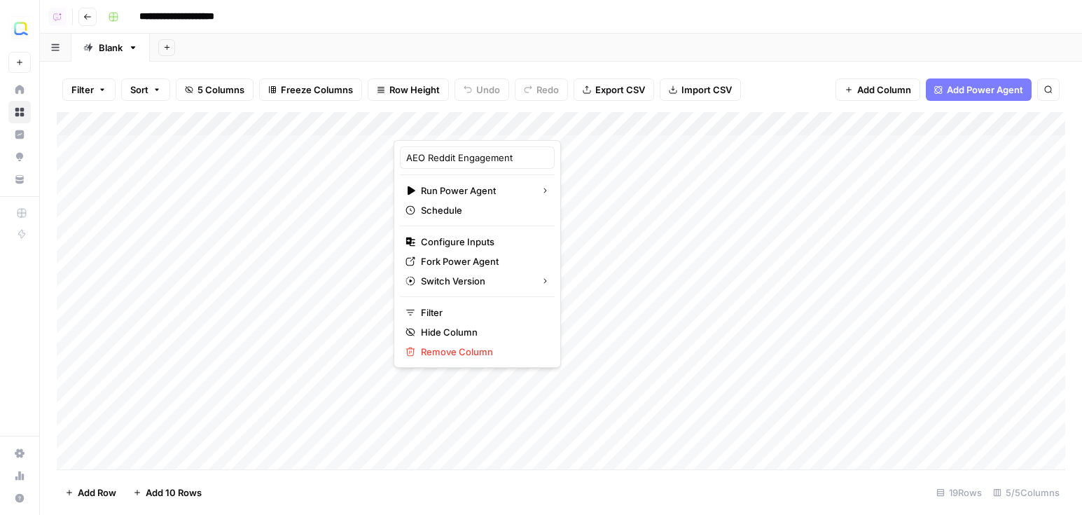
click at [662, 50] on div "Add Sheet" at bounding box center [616, 48] width 932 height 28
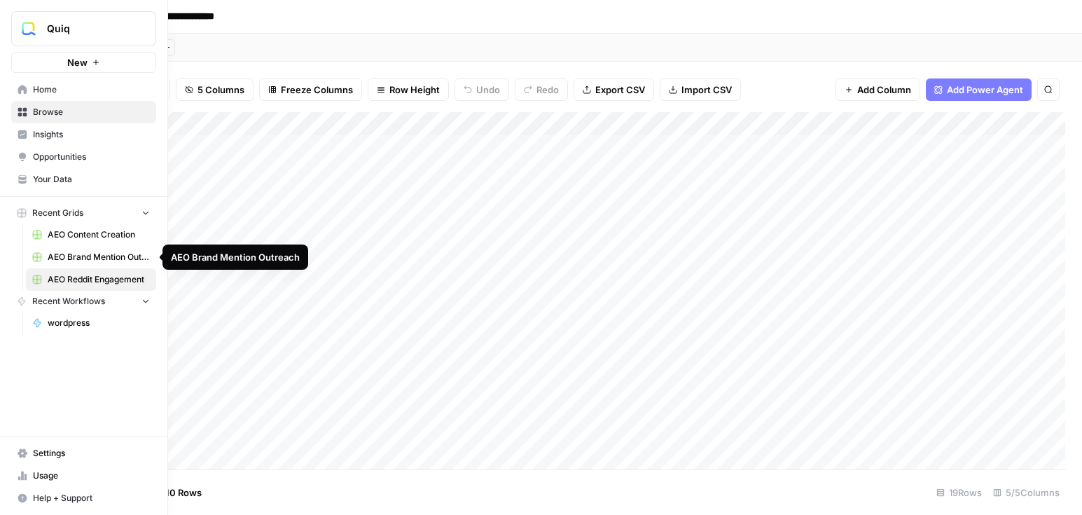
click at [96, 229] on span "AEO Content Creation" at bounding box center [99, 234] width 102 height 13
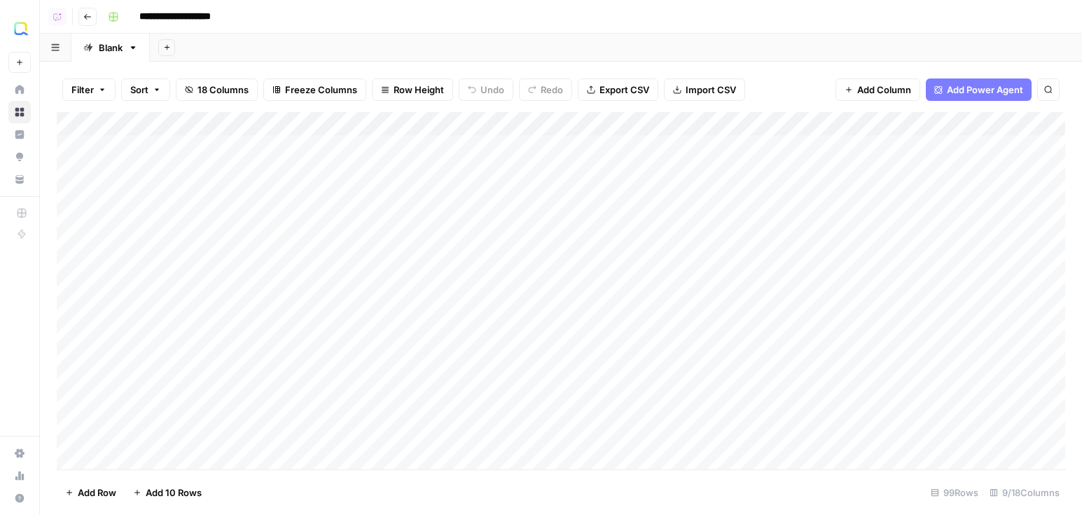
click at [876, 95] on span "Add Column" at bounding box center [884, 90] width 54 height 14
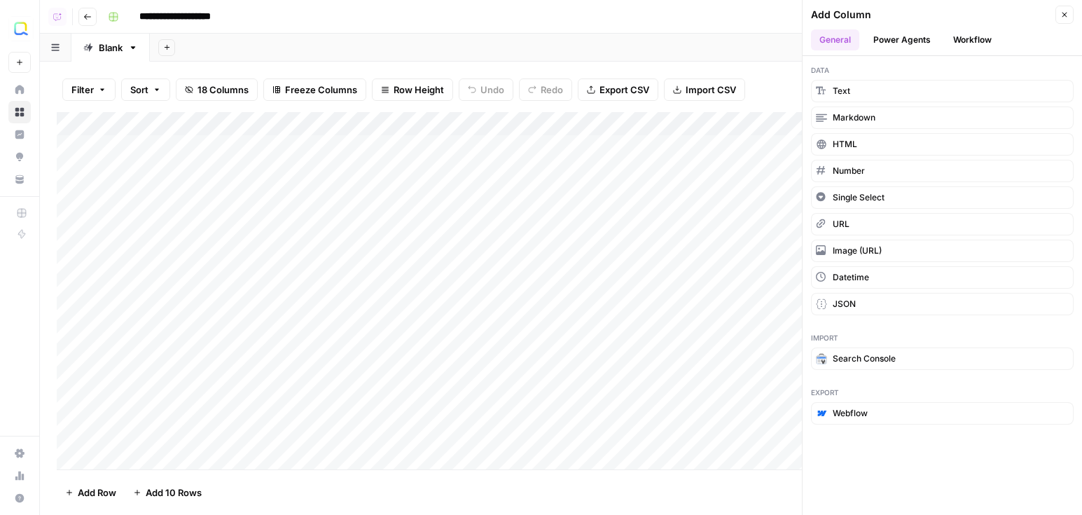
click at [988, 39] on button "Workflow" at bounding box center [971, 39] width 55 height 21
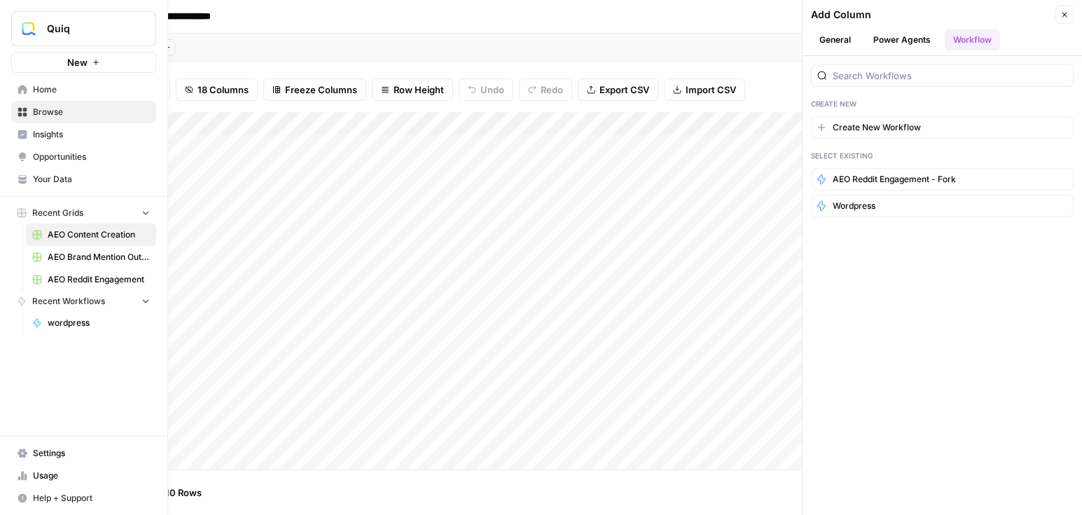
click at [47, 136] on span "Insights" at bounding box center [91, 134] width 117 height 13
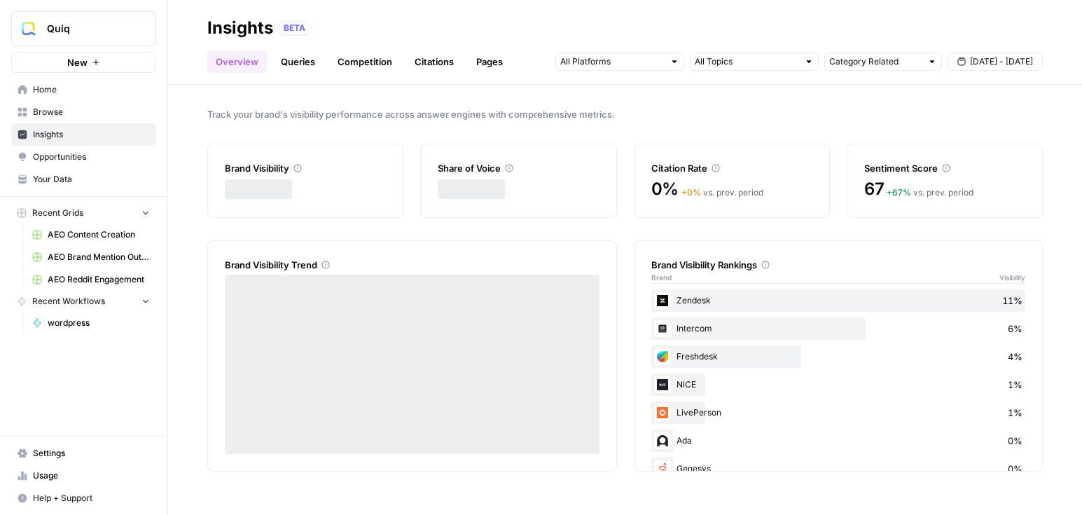
click at [65, 160] on span "Opportunities" at bounding box center [91, 157] width 117 height 13
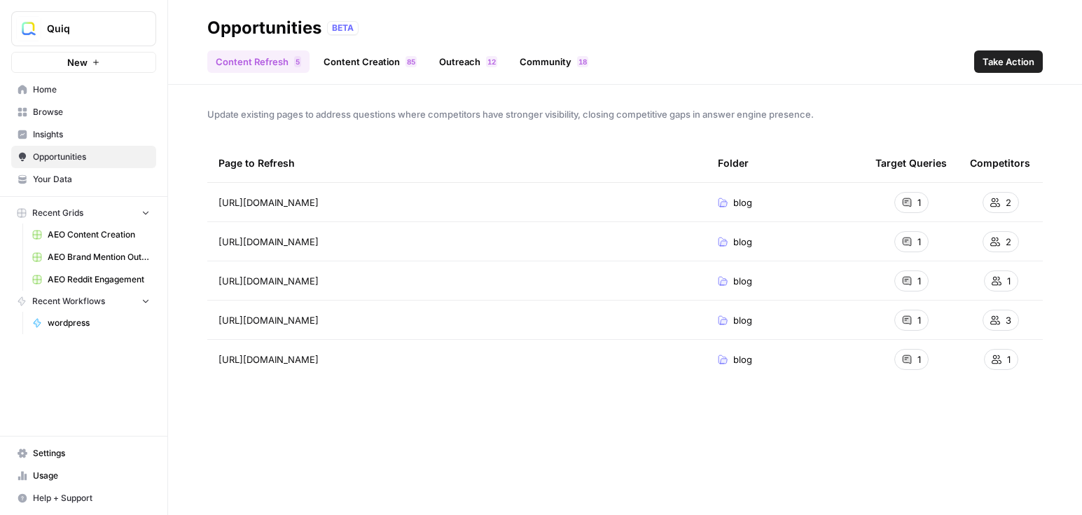
click at [69, 132] on span "Insights" at bounding box center [91, 134] width 117 height 13
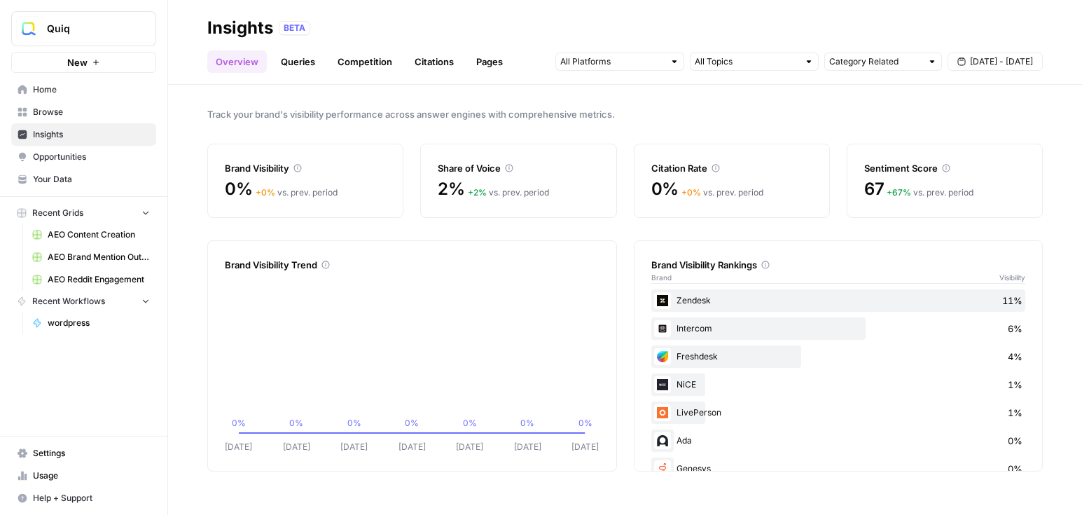
click at [84, 161] on span "Opportunities" at bounding box center [91, 157] width 117 height 13
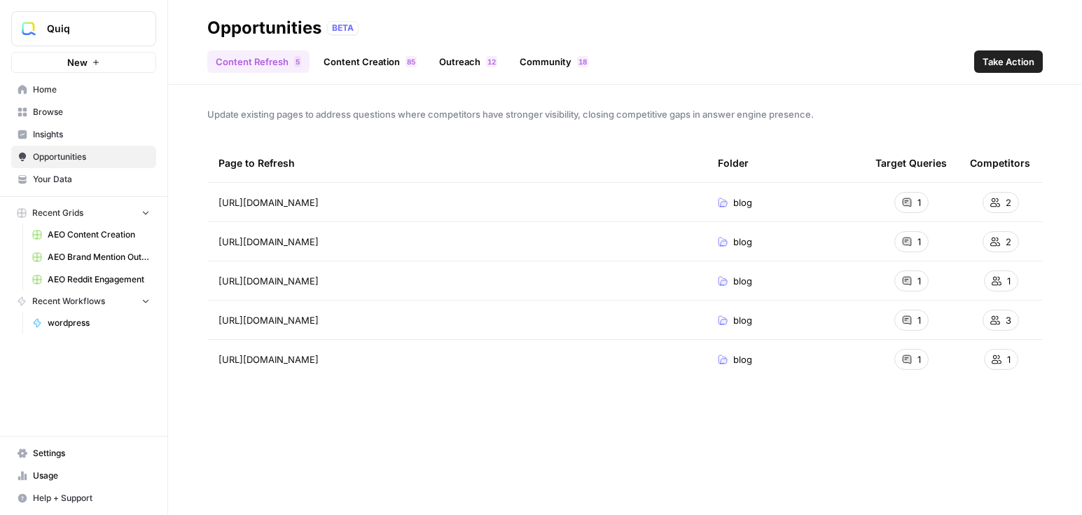
click at [72, 241] on link "AEO Content Creation" at bounding box center [91, 234] width 130 height 22
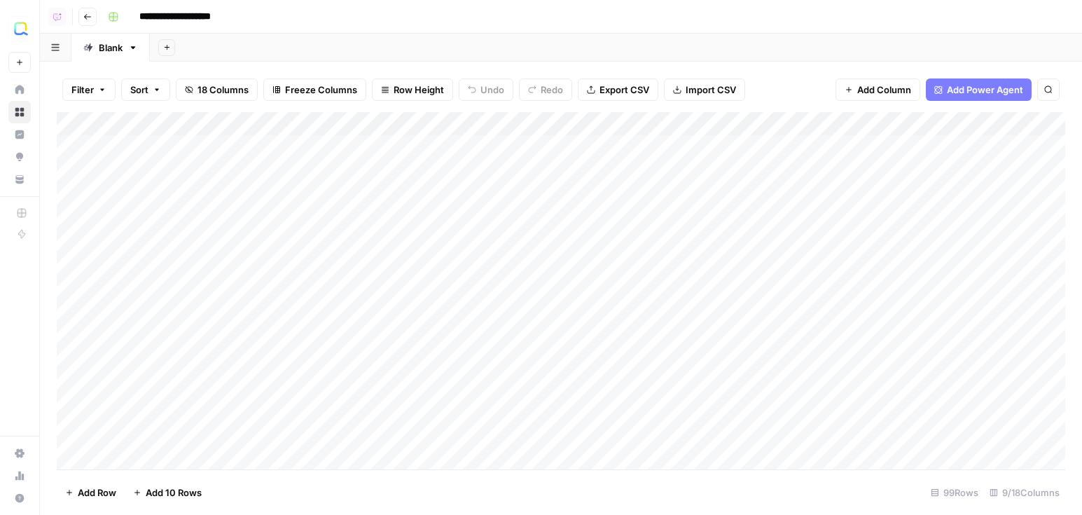
click at [32, 28] on img "Workspace: Quiq" at bounding box center [20, 28] width 25 height 25
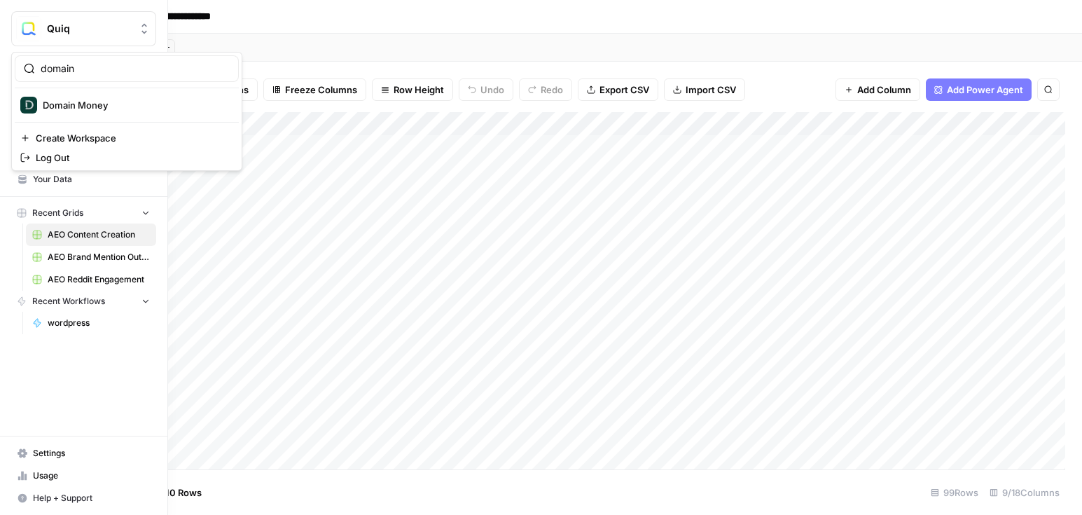
type input "domain"
click at [83, 105] on span "Domain Money" at bounding box center [135, 105] width 185 height 14
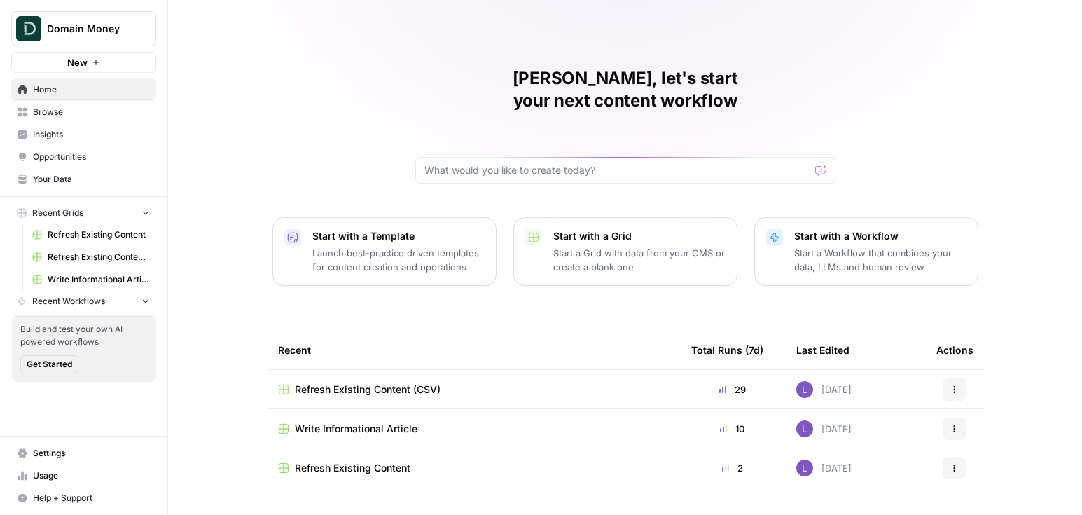
click at [82, 141] on link "Insights" at bounding box center [83, 134] width 145 height 22
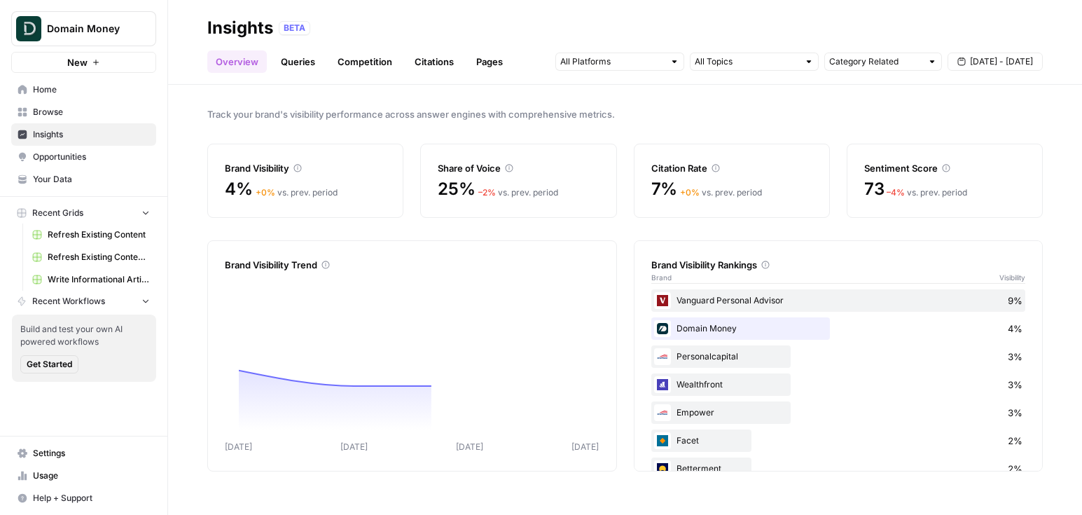
click at [81, 153] on span "Opportunities" at bounding box center [91, 157] width 117 height 13
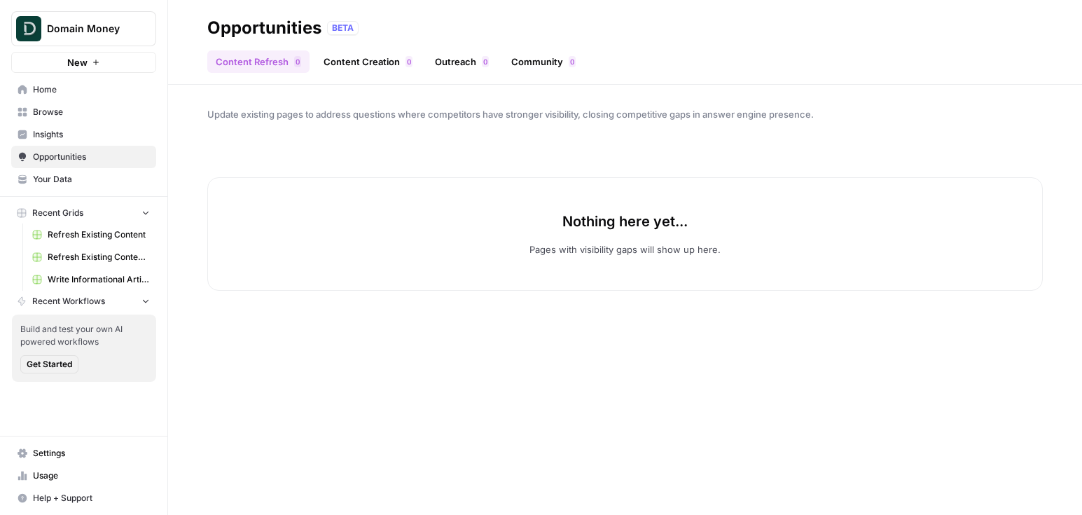
click at [74, 239] on span "Refresh Existing Content" at bounding box center [99, 234] width 102 height 13
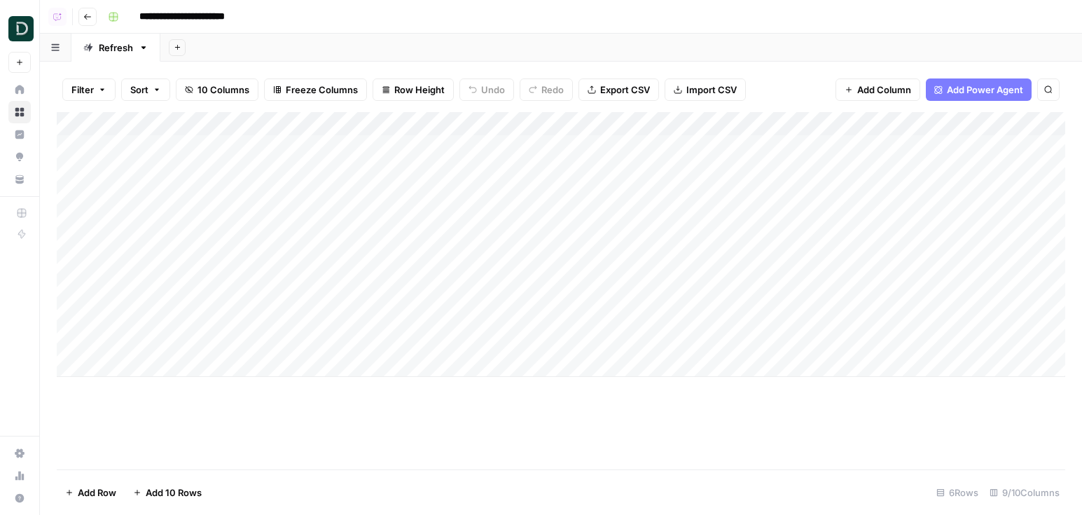
click at [84, 8] on button "Go back" at bounding box center [87, 17] width 18 height 18
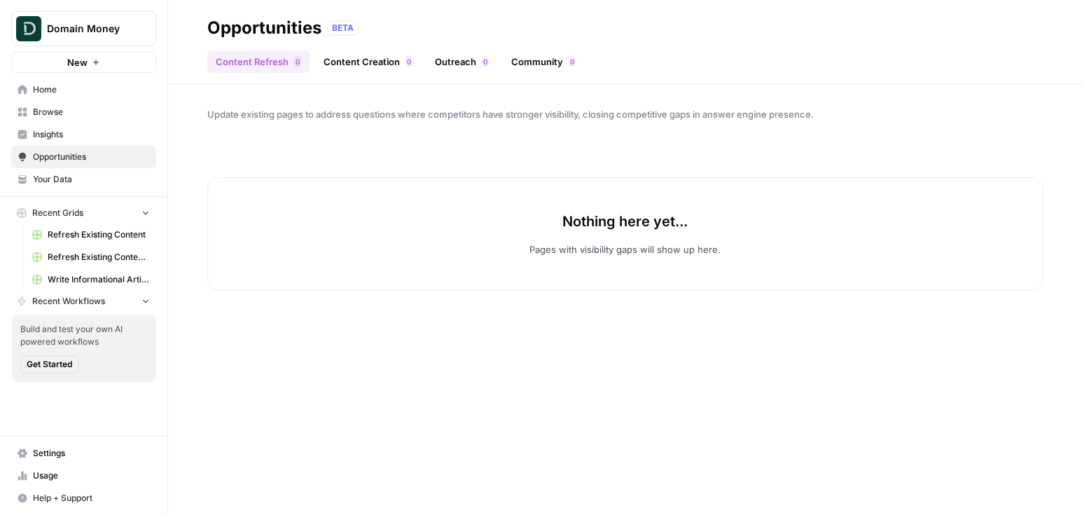
click at [57, 281] on span "Write Informational Article" at bounding box center [99, 279] width 102 height 13
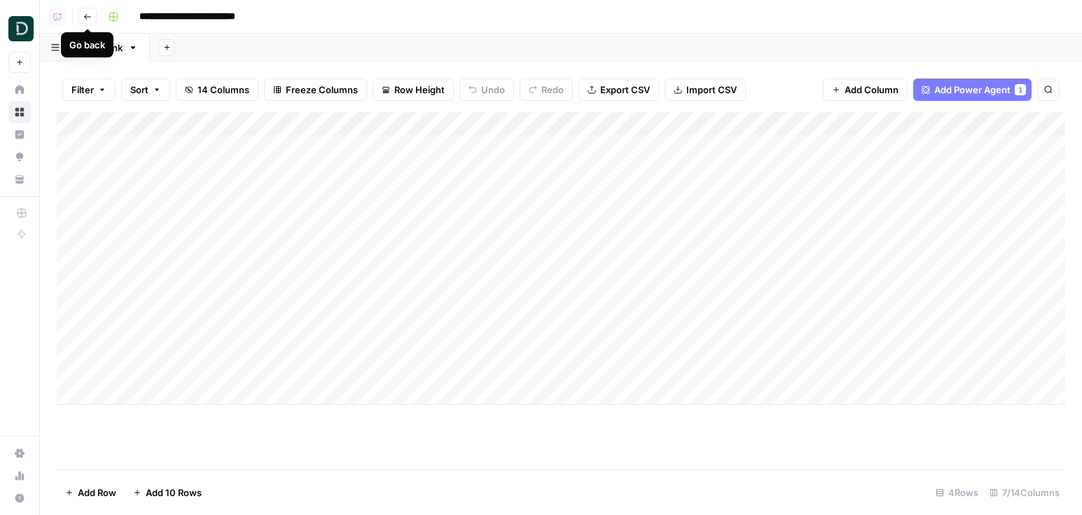
click at [84, 20] on button "Go back" at bounding box center [87, 17] width 18 height 18
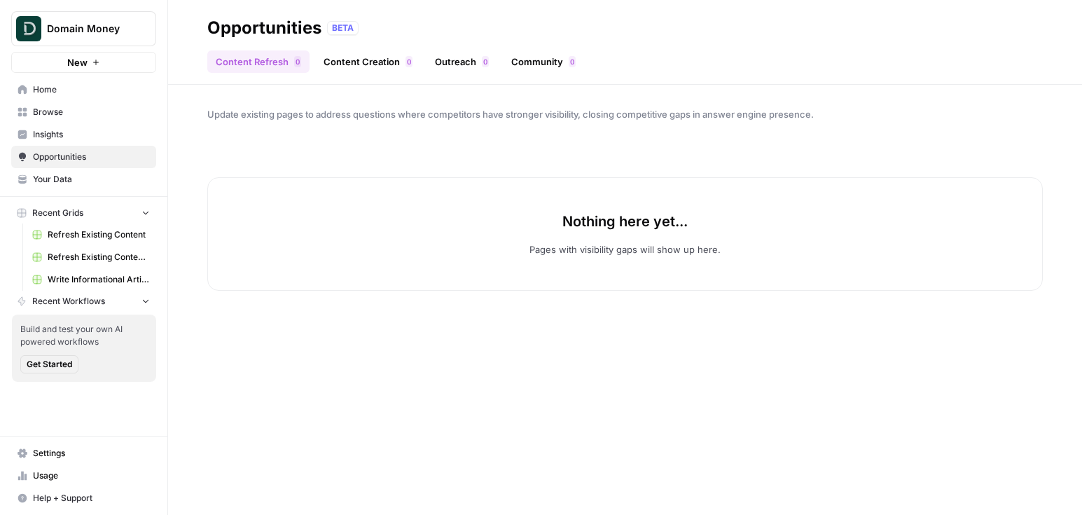
click at [92, 152] on span "Opportunities" at bounding box center [91, 157] width 117 height 13
click at [402, 56] on link "Content Creation 0" at bounding box center [368, 61] width 106 height 22
click at [446, 60] on link "Outreach 0" at bounding box center [461, 61] width 71 height 22
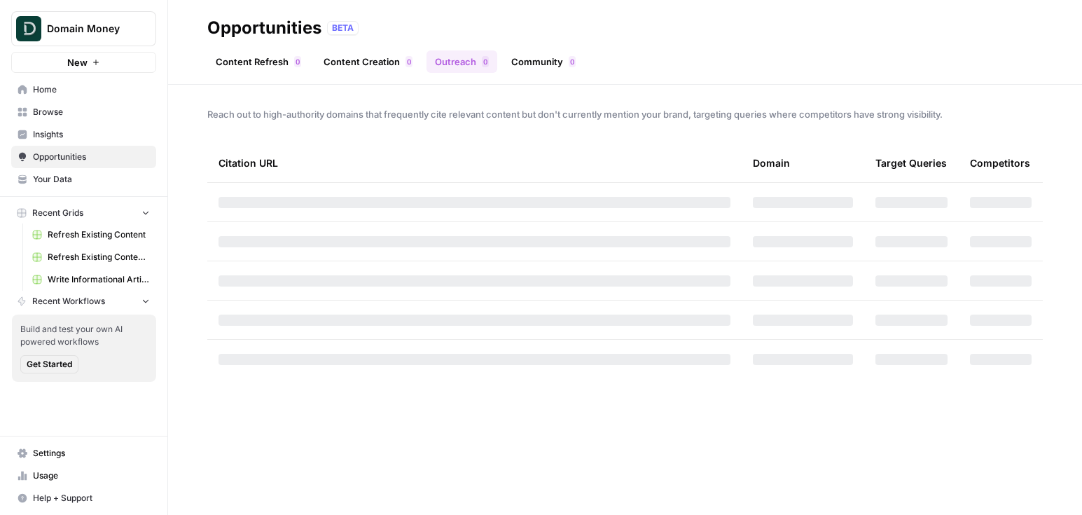
click at [291, 58] on link "Content Refresh 0" at bounding box center [258, 61] width 102 height 22
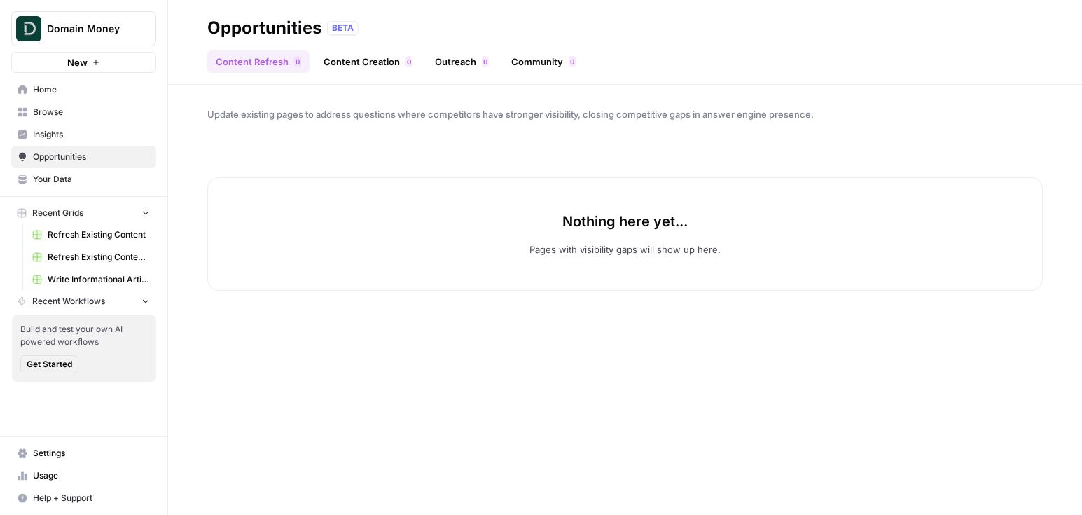
click at [104, 140] on span "Insights" at bounding box center [91, 134] width 117 height 13
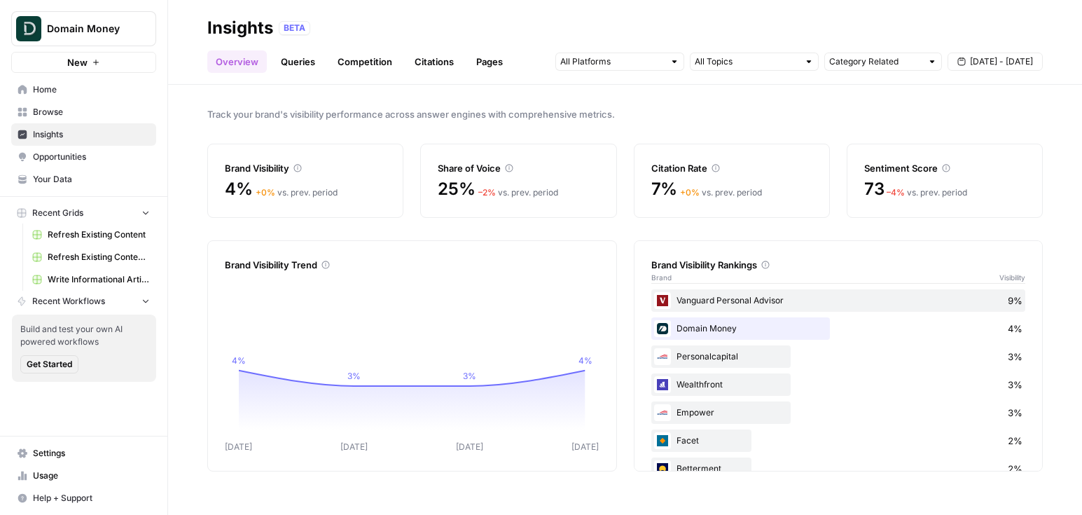
click at [83, 158] on span "Opportunities" at bounding box center [91, 157] width 117 height 13
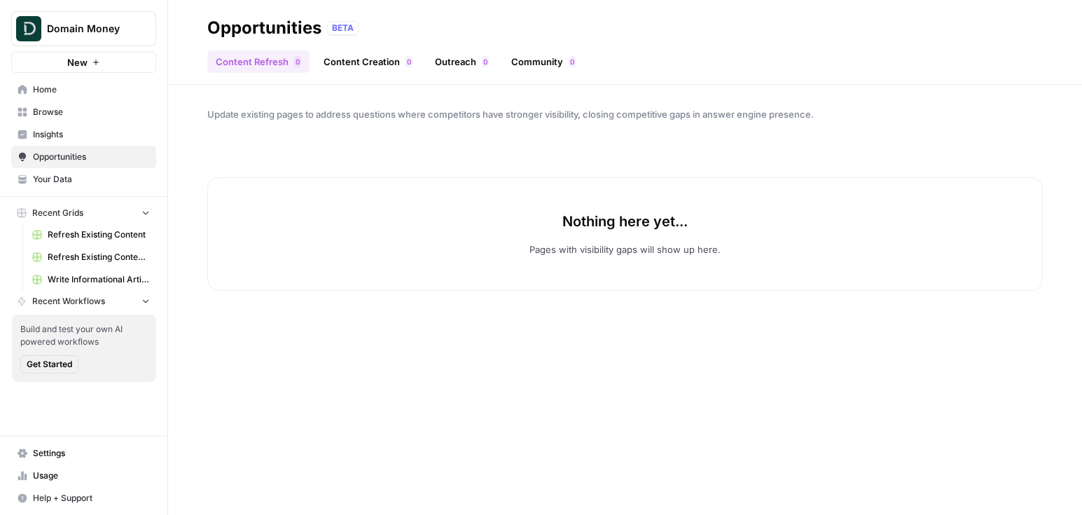
click at [369, 39] on div "Opportunities BETA" at bounding box center [624, 28] width 835 height 22
click at [389, 57] on link "Content Creation 0" at bounding box center [368, 61] width 106 height 22
click at [482, 58] on div "0" at bounding box center [485, 61] width 7 height 11
click at [533, 58] on link "Community 0" at bounding box center [543, 61] width 81 height 22
click at [240, 59] on link "Content Refresh 0" at bounding box center [258, 61] width 102 height 22
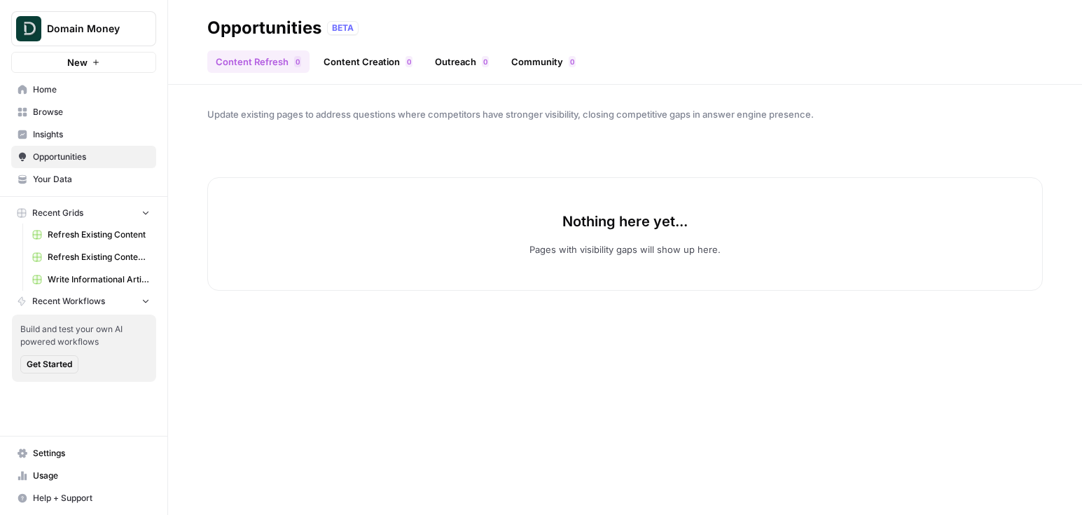
click at [78, 177] on span "Your Data" at bounding box center [91, 179] width 117 height 13
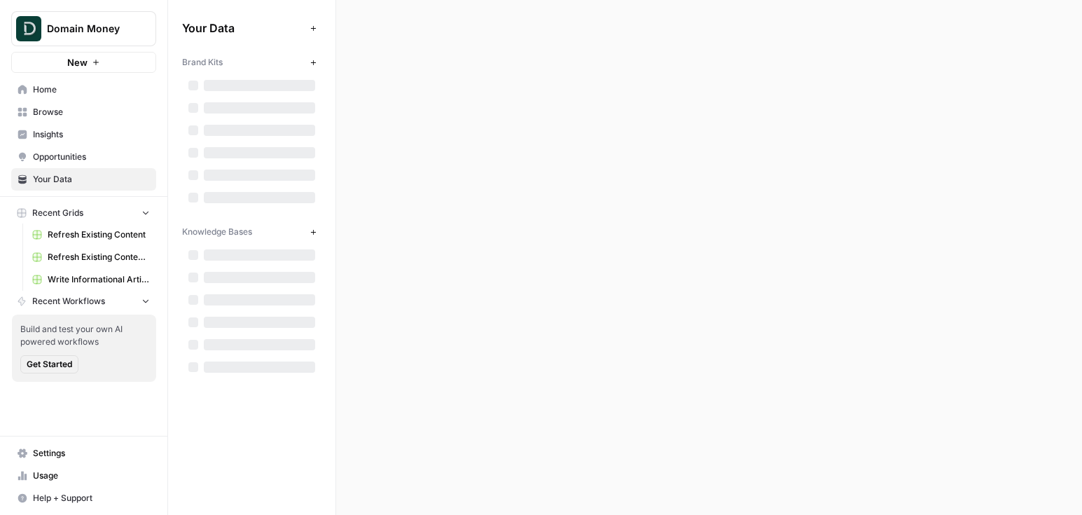
click at [81, 165] on link "Opportunities" at bounding box center [83, 157] width 145 height 22
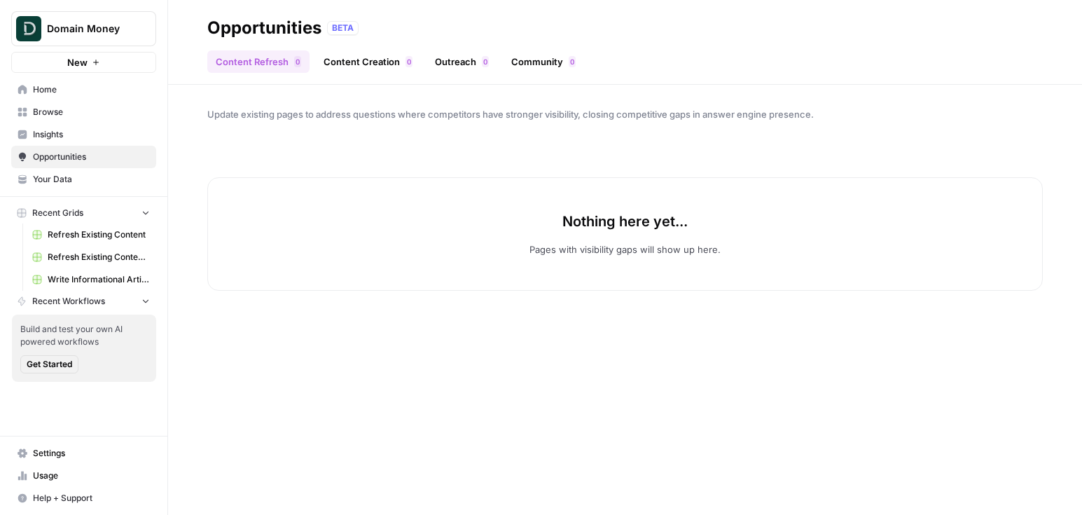
click at [81, 271] on link "Write Informational Article" at bounding box center [91, 279] width 130 height 22
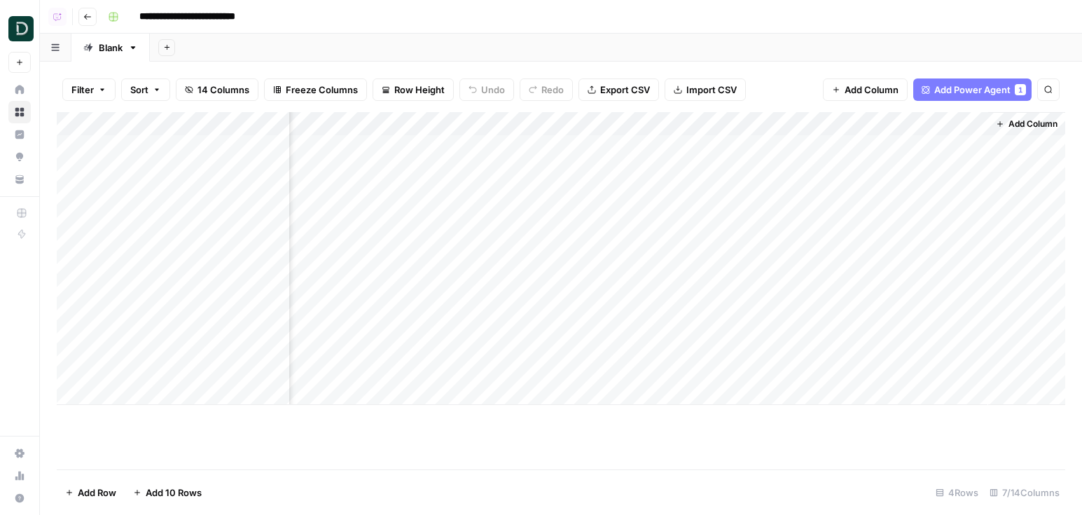
scroll to position [0, 256]
click at [682, 147] on div "Add Column" at bounding box center [561, 258] width 1008 height 293
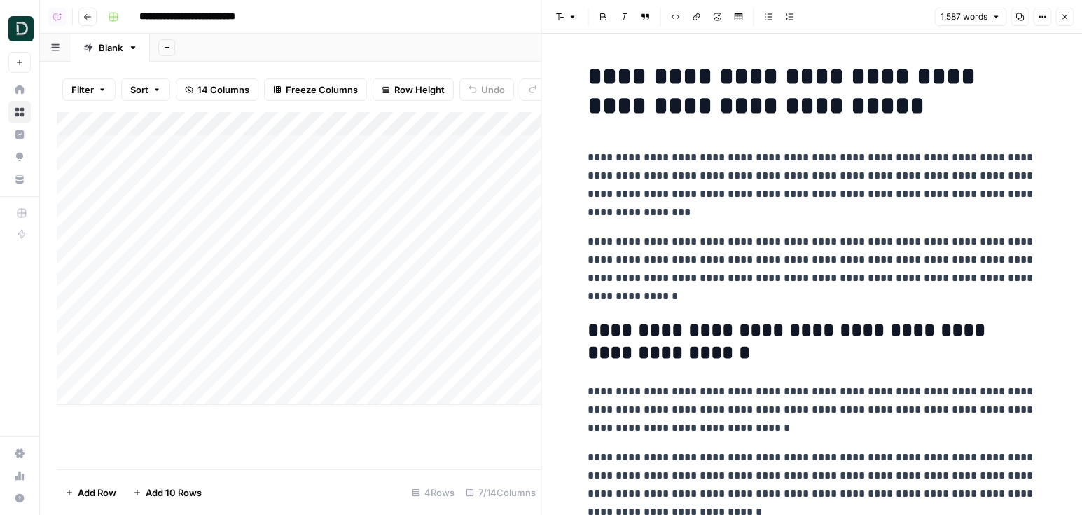
click at [90, 23] on button "Go back" at bounding box center [87, 17] width 18 height 18
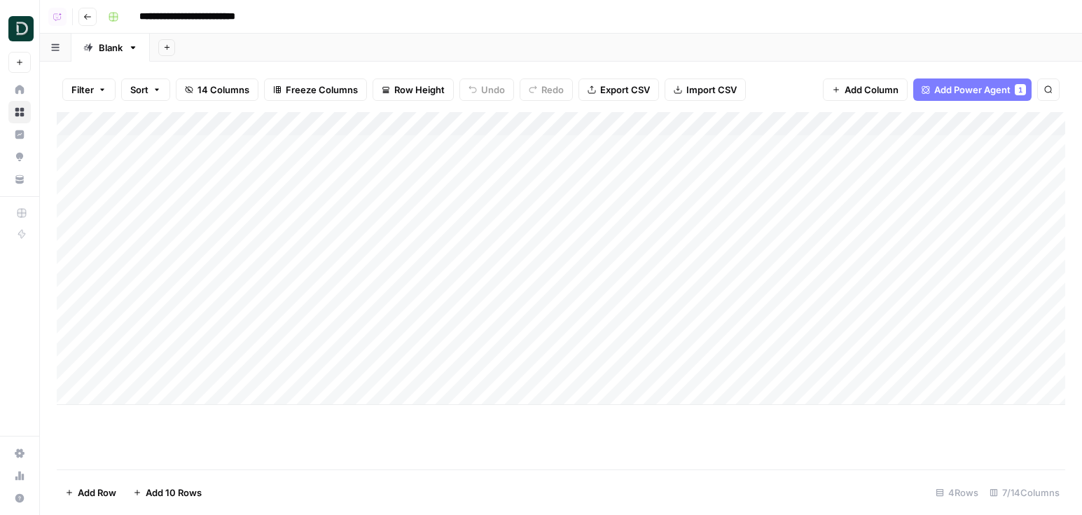
click at [88, 18] on icon "button" at bounding box center [87, 17] width 8 height 8
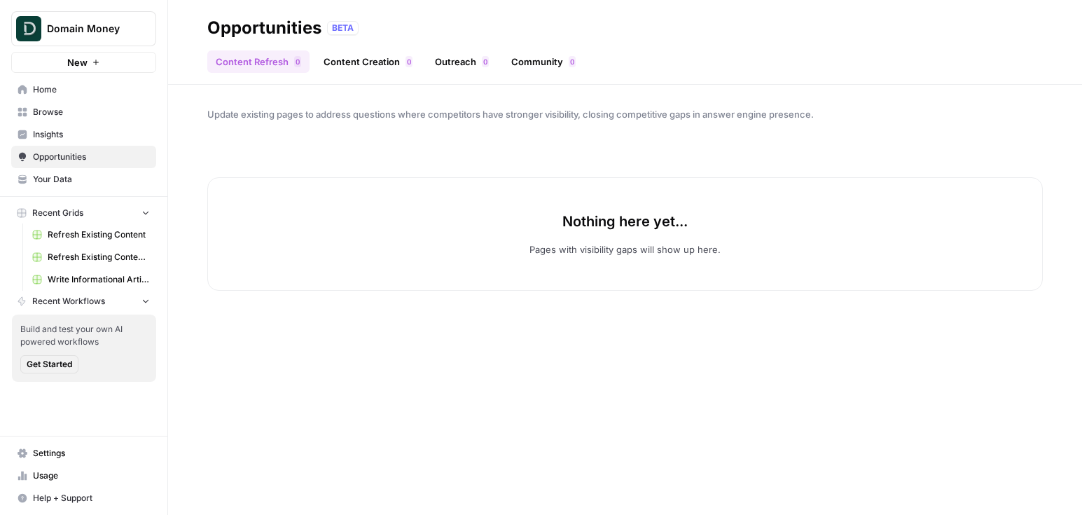
click at [59, 141] on link "Insights" at bounding box center [83, 134] width 145 height 22
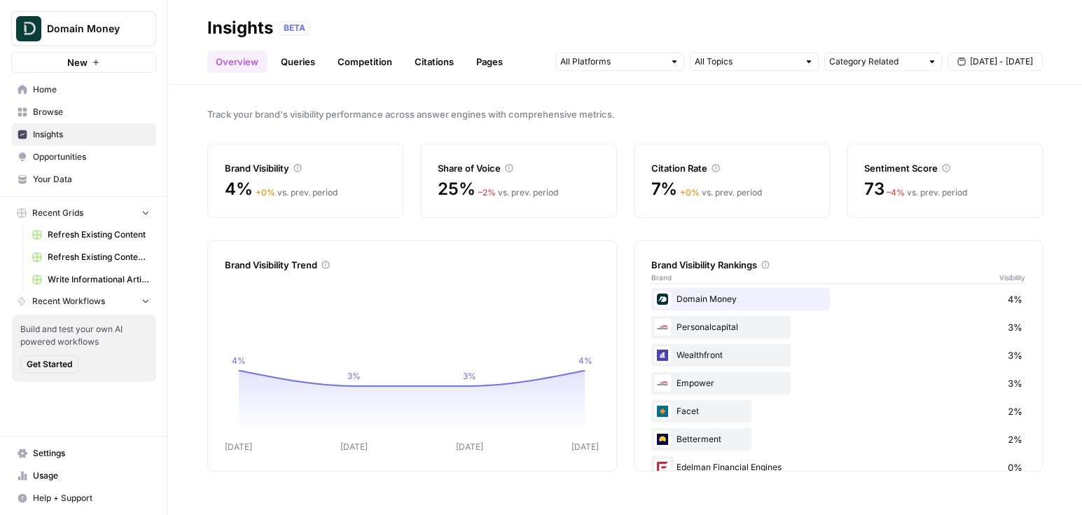
scroll to position [31, 0]
click at [413, 56] on link "Citations" at bounding box center [434, 61] width 56 height 22
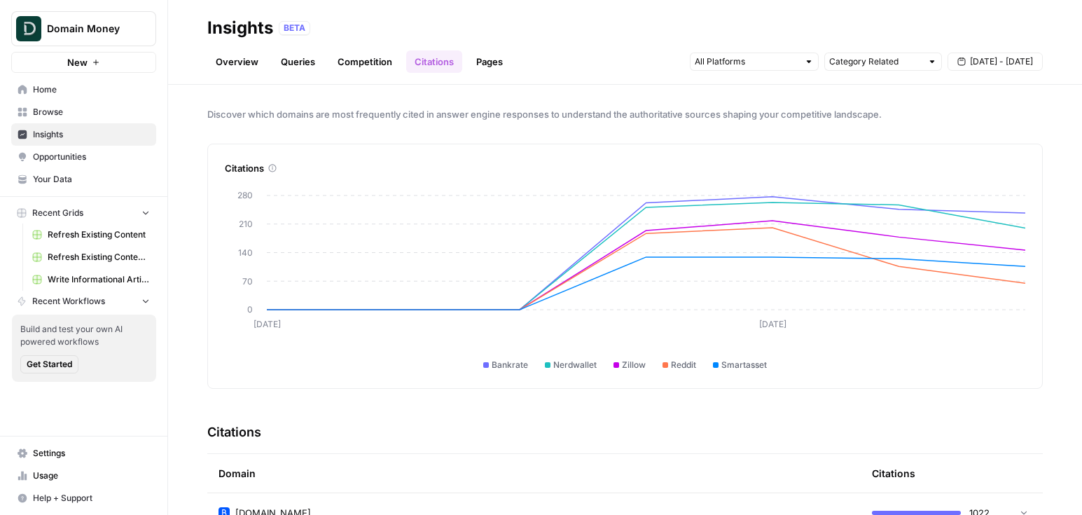
click at [297, 50] on link "Queries" at bounding box center [297, 61] width 51 height 22
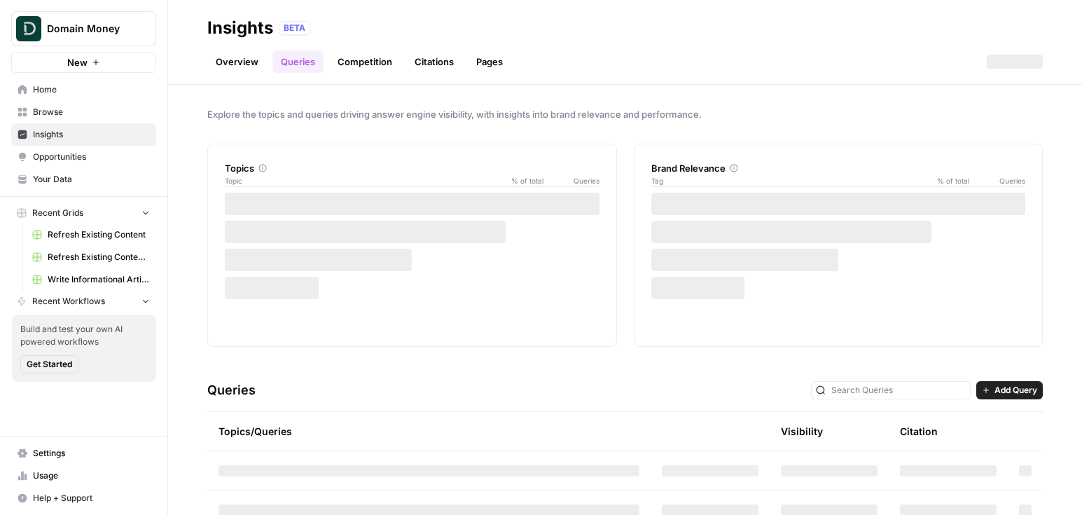
click at [369, 63] on link "Competition" at bounding box center [364, 61] width 71 height 22
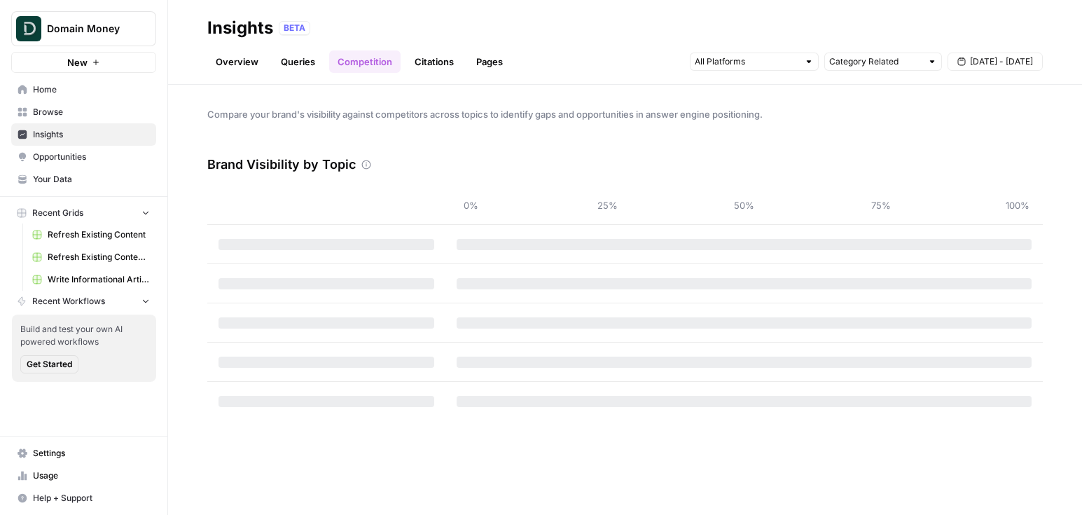
click at [475, 62] on link "Pages" at bounding box center [489, 61] width 43 height 22
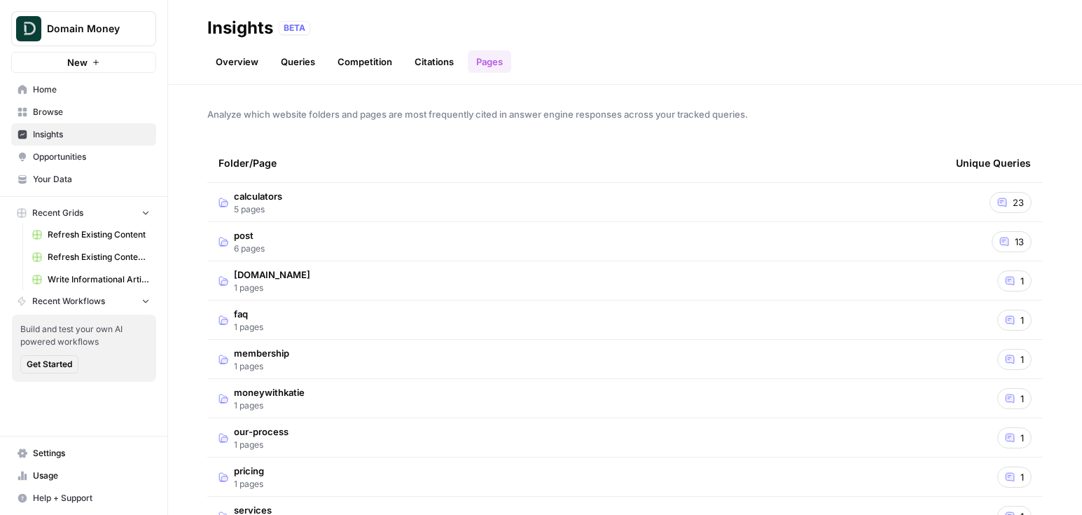
click at [639, 188] on td "calculators 5 pages" at bounding box center [575, 202] width 737 height 39
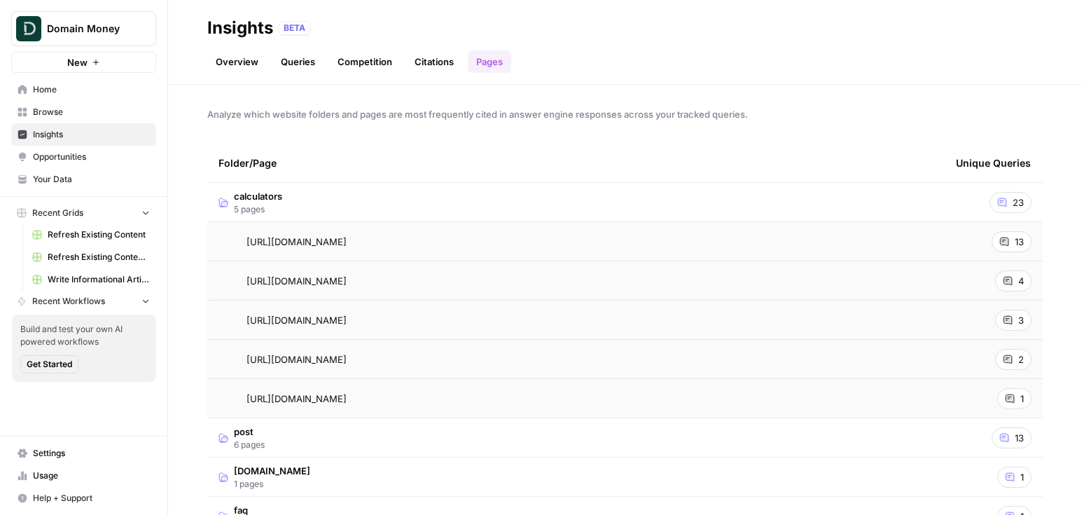
click at [90, 259] on span "Refresh Existing Content (CSV)" at bounding box center [99, 257] width 102 height 13
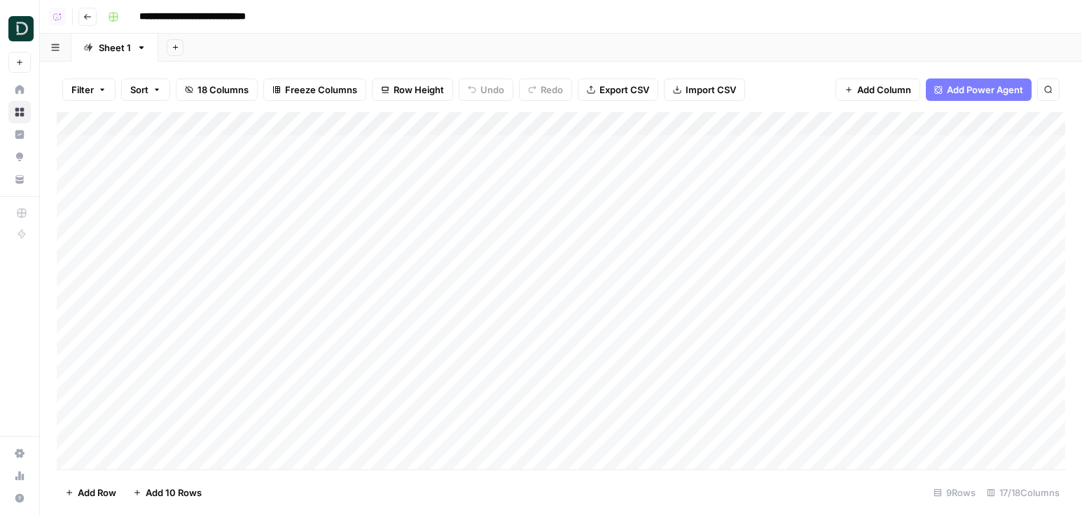
click at [971, 95] on span "Add Power Agent" at bounding box center [985, 90] width 76 height 14
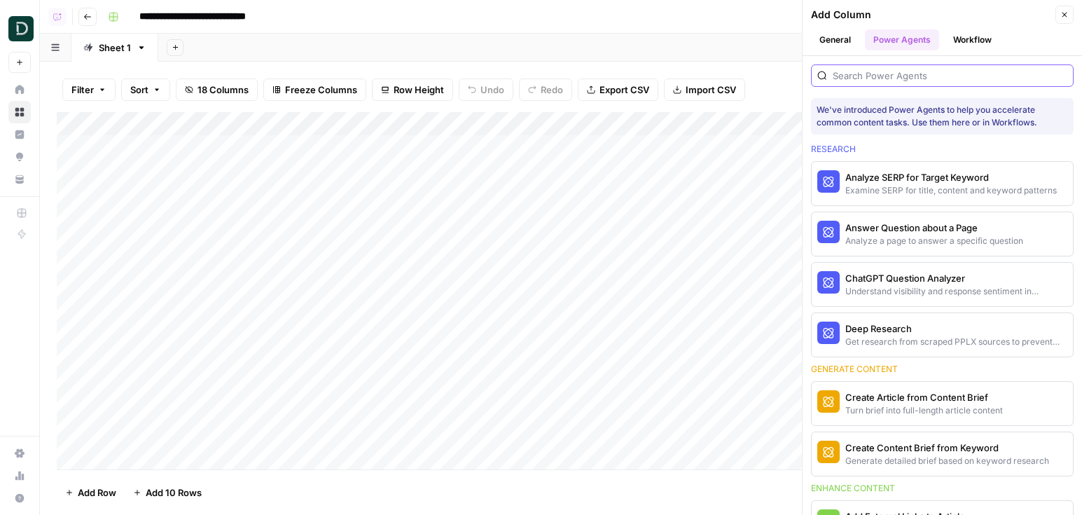
click at [906, 69] on input "search" at bounding box center [949, 76] width 235 height 14
type input "e"
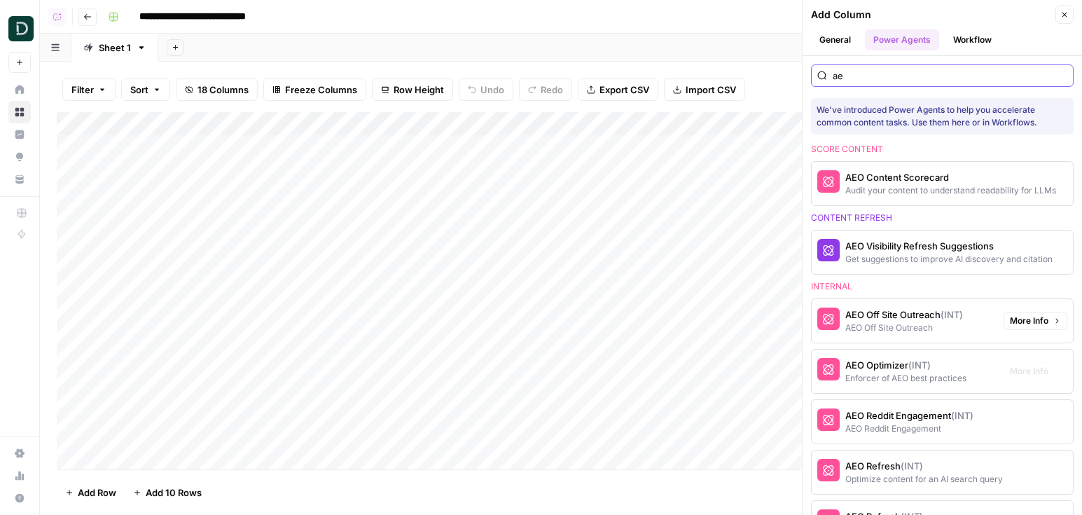
scroll to position [39, 0]
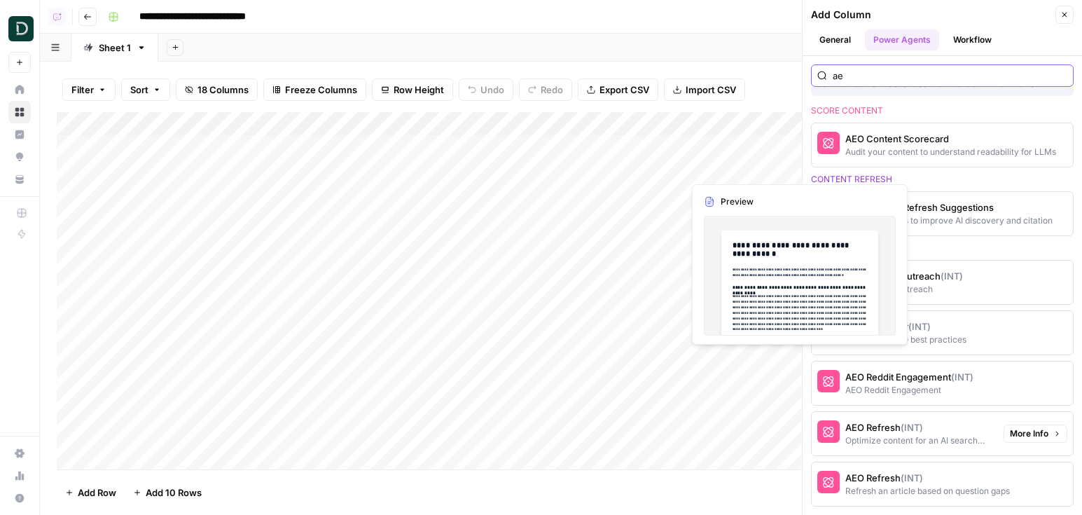
type input "ae"
click at [886, 431] on div "AEO Refresh (INT)" at bounding box center [918, 427] width 147 height 14
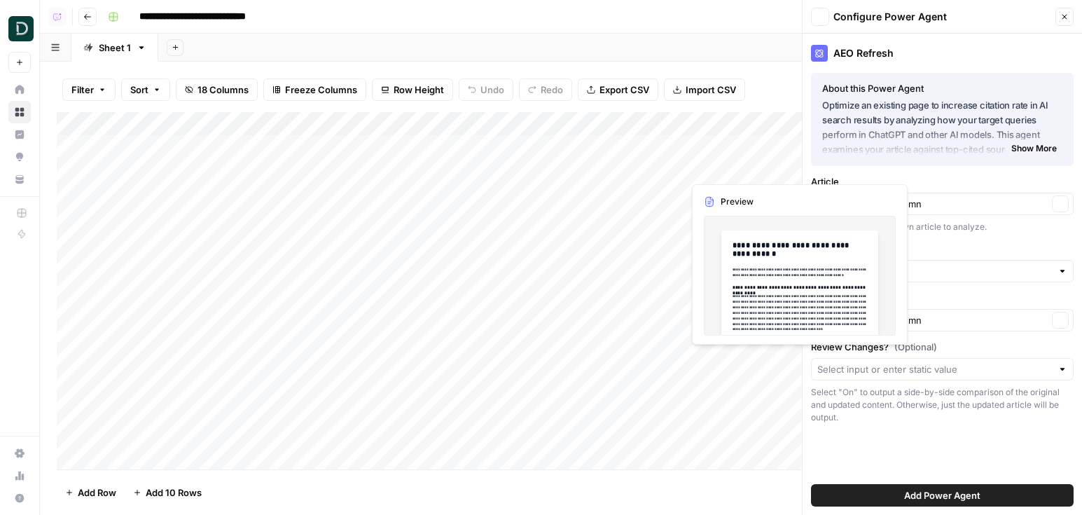
type input "Domain Money"
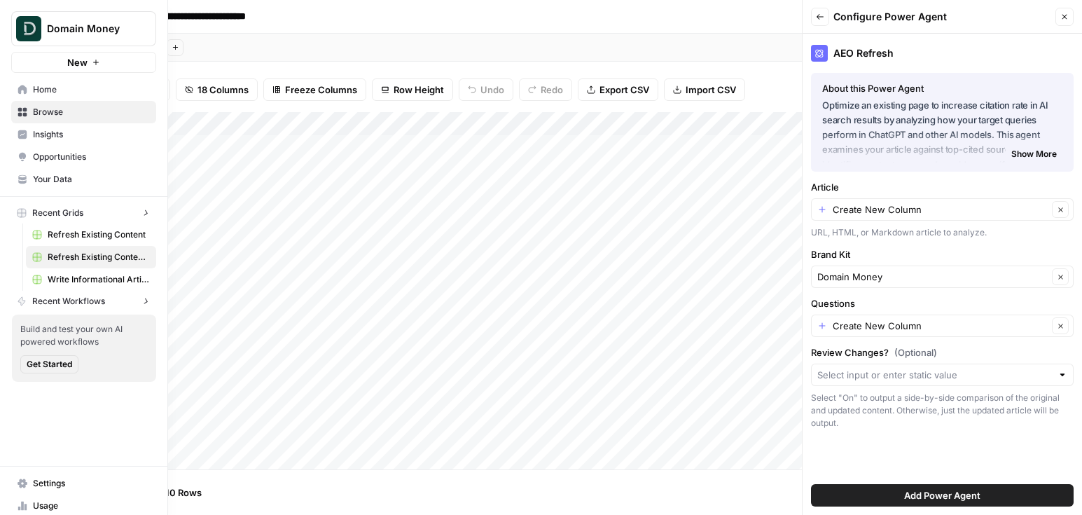
click at [30, 27] on img "Workspace: Domain Money" at bounding box center [28, 28] width 25 height 25
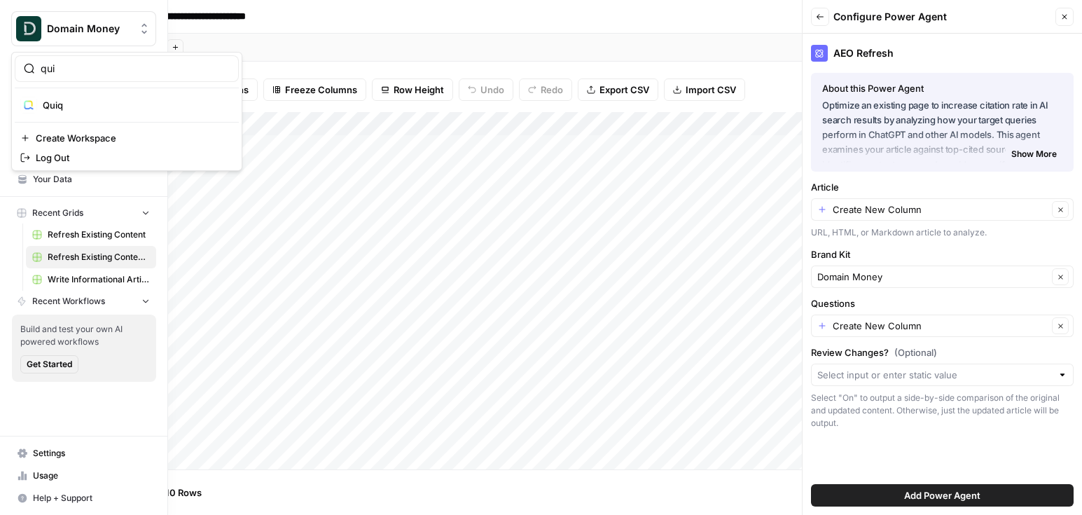
type input "qui"
click at [57, 104] on span "Quiq" at bounding box center [135, 105] width 185 height 14
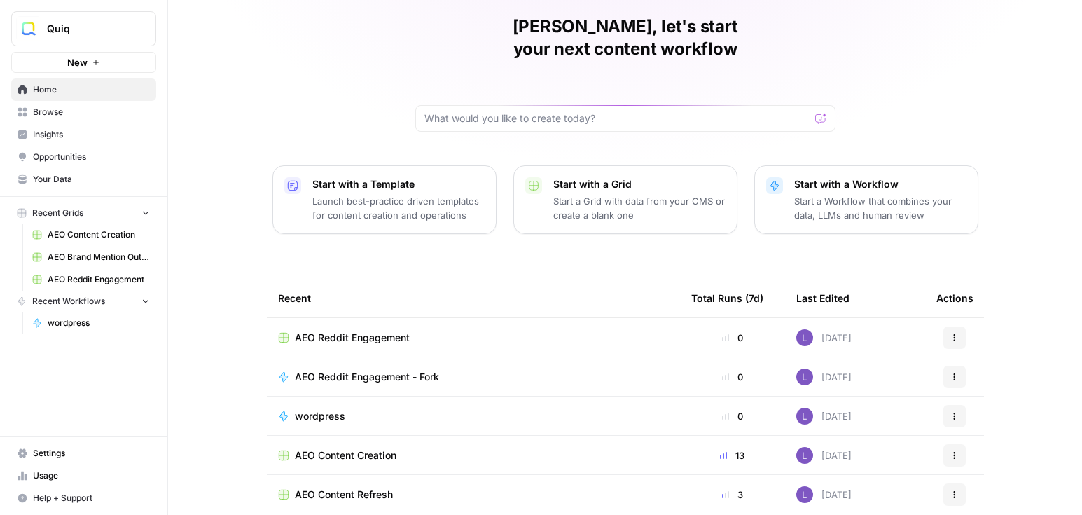
scroll to position [90, 0]
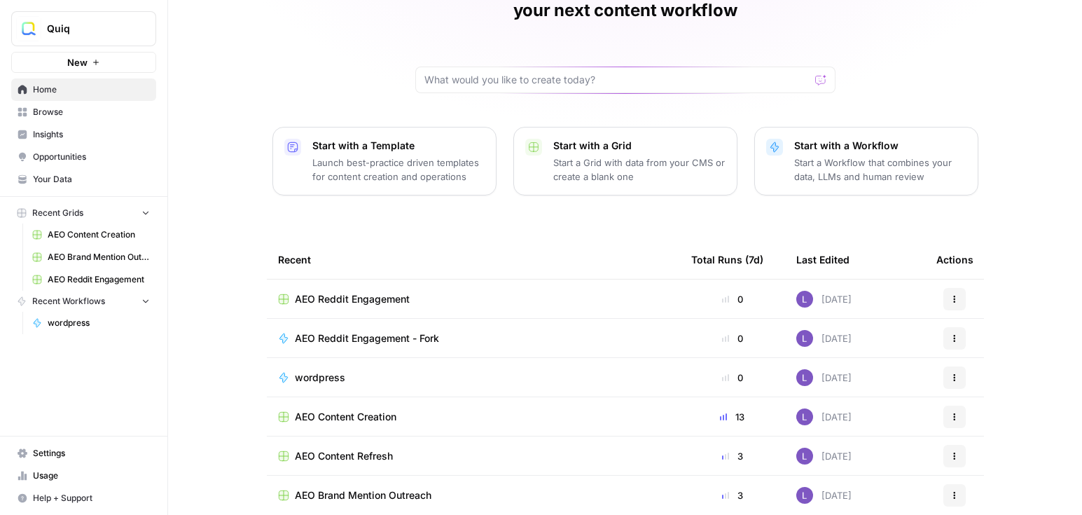
click at [363, 449] on span "AEO Content Refresh" at bounding box center [344, 456] width 98 height 14
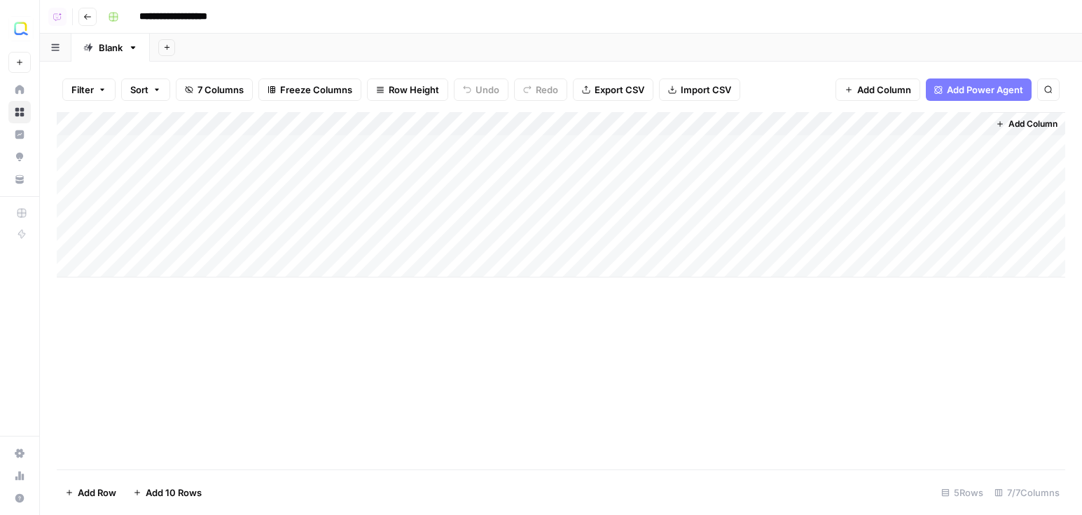
click at [570, 122] on div "Add Column" at bounding box center [561, 194] width 1008 height 165
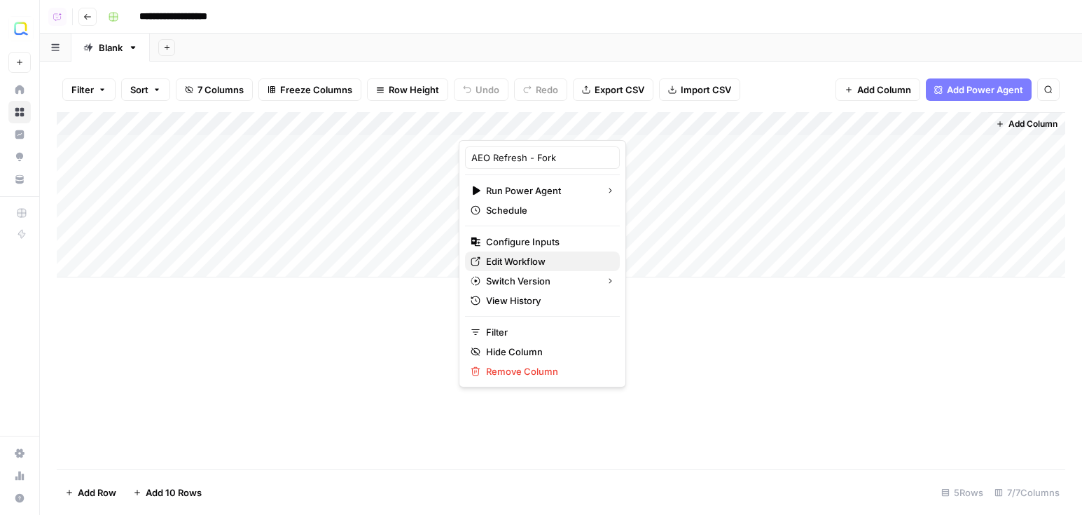
click at [543, 259] on span "Edit Workflow" at bounding box center [547, 261] width 123 height 14
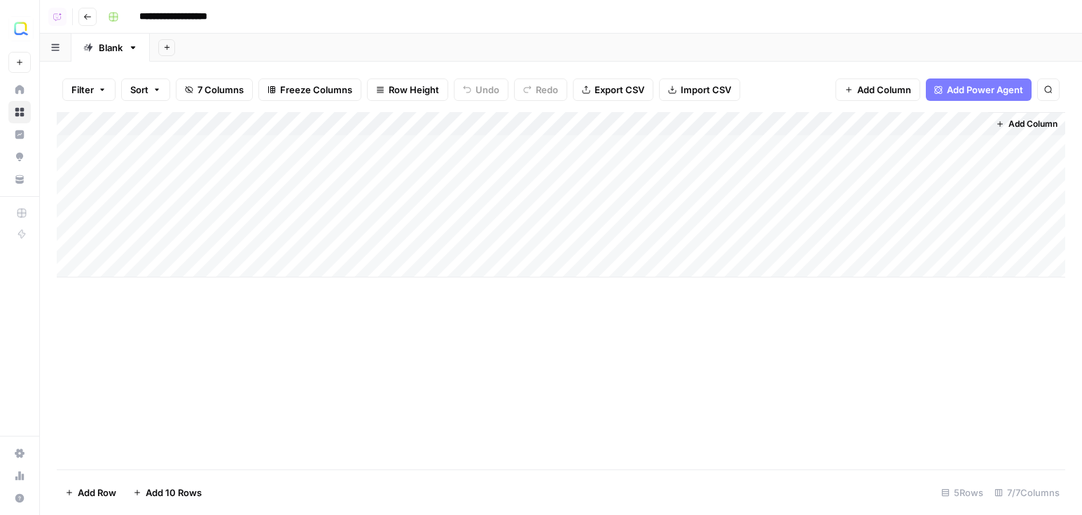
click at [579, 125] on div "Add Column" at bounding box center [561, 194] width 1008 height 165
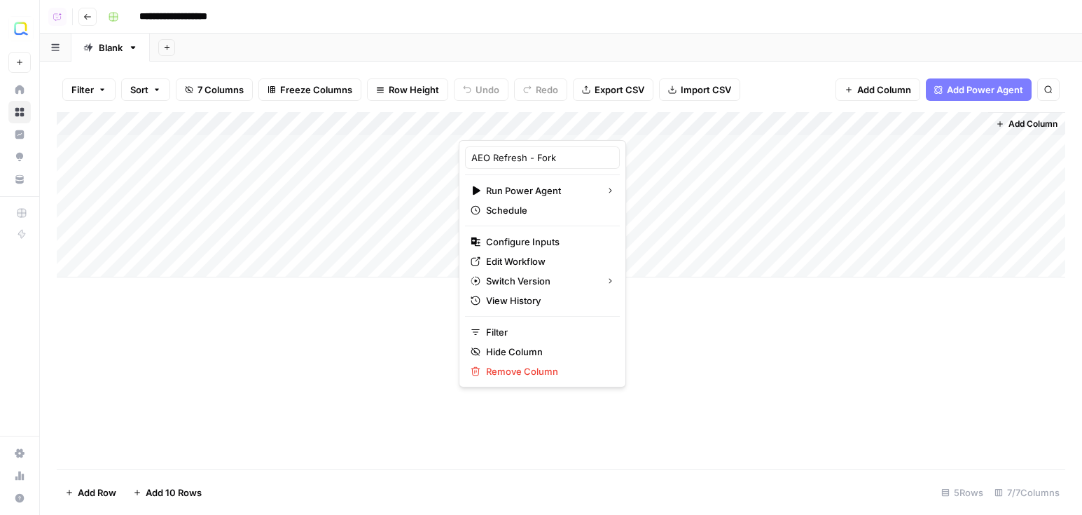
click at [314, 56] on div "Add Sheet" at bounding box center [616, 48] width 932 height 28
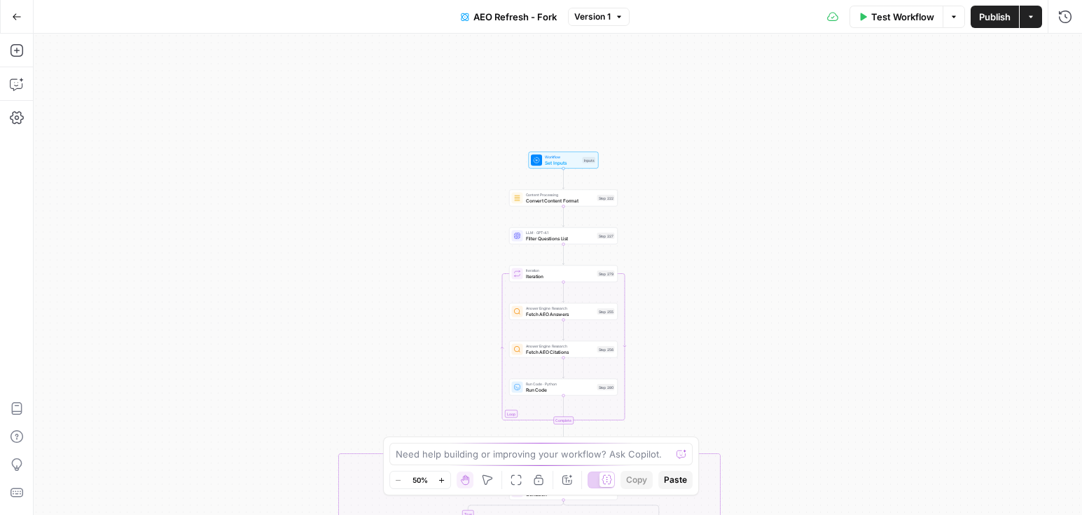
click at [509, 20] on span "AEO Refresh - Fork" at bounding box center [514, 17] width 83 height 14
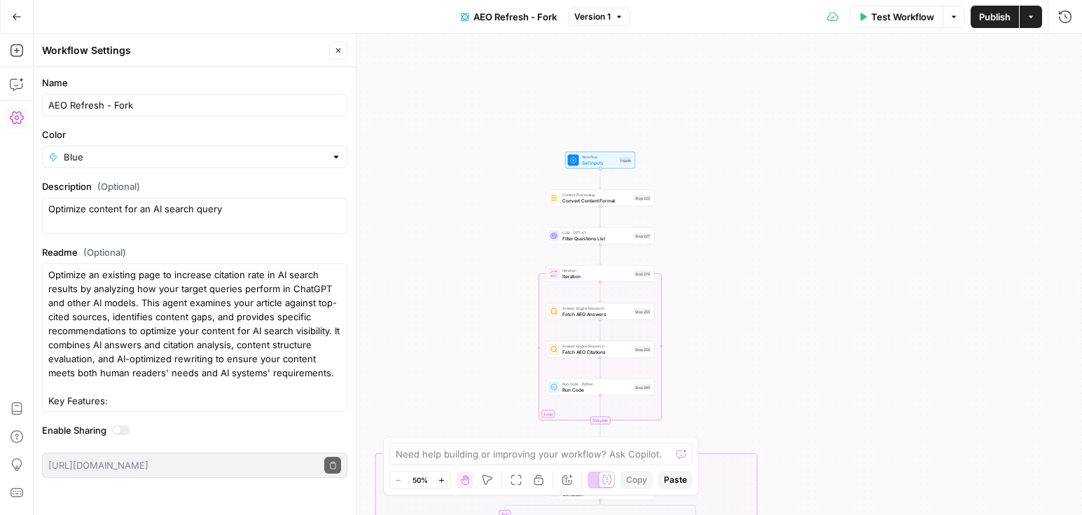
click at [526, 25] on button "AEO Refresh - Fork" at bounding box center [508, 17] width 113 height 22
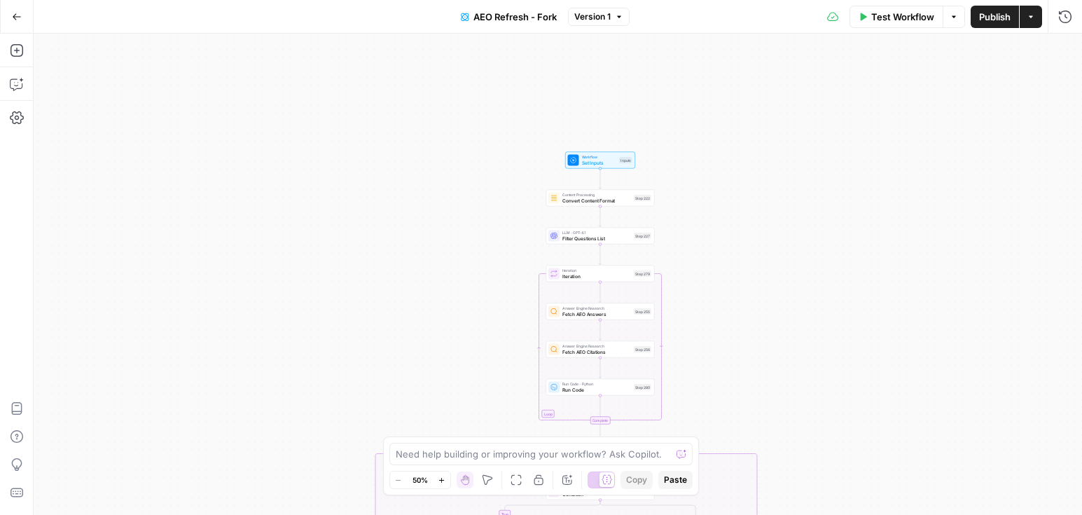
click at [21, 9] on button "Go Back" at bounding box center [16, 16] width 25 height 25
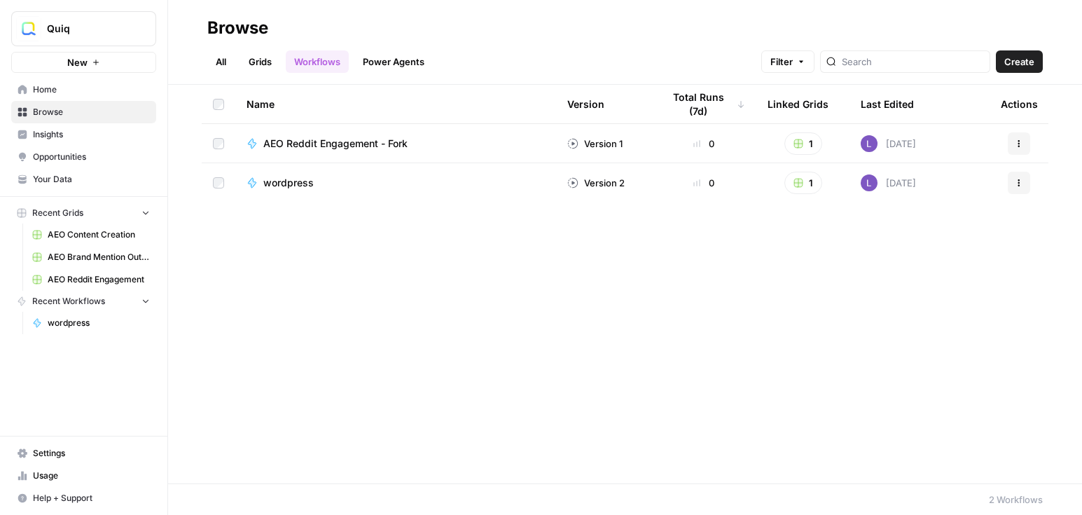
click at [78, 26] on span "Quiq" at bounding box center [89, 29] width 85 height 14
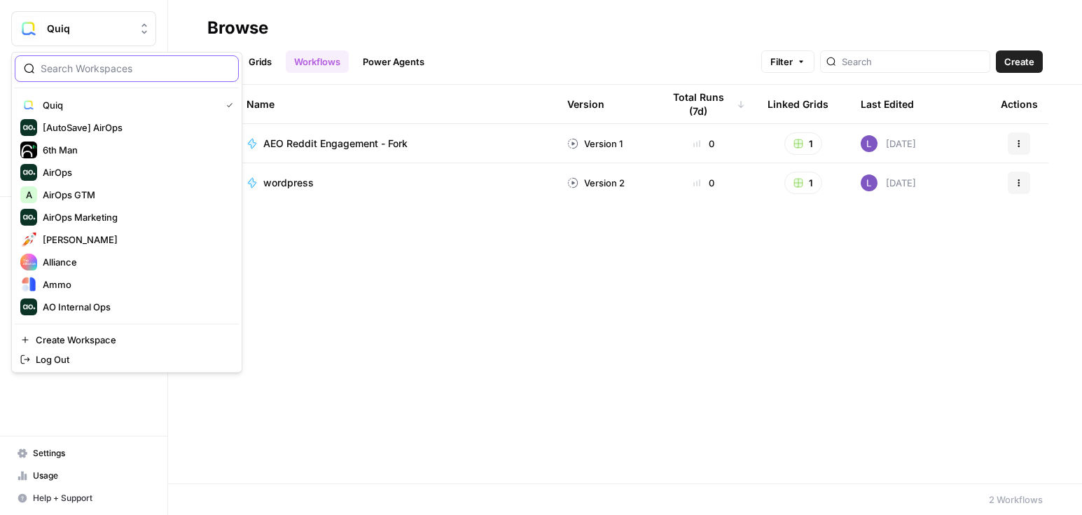
click at [106, 64] on input "search" at bounding box center [135, 69] width 189 height 14
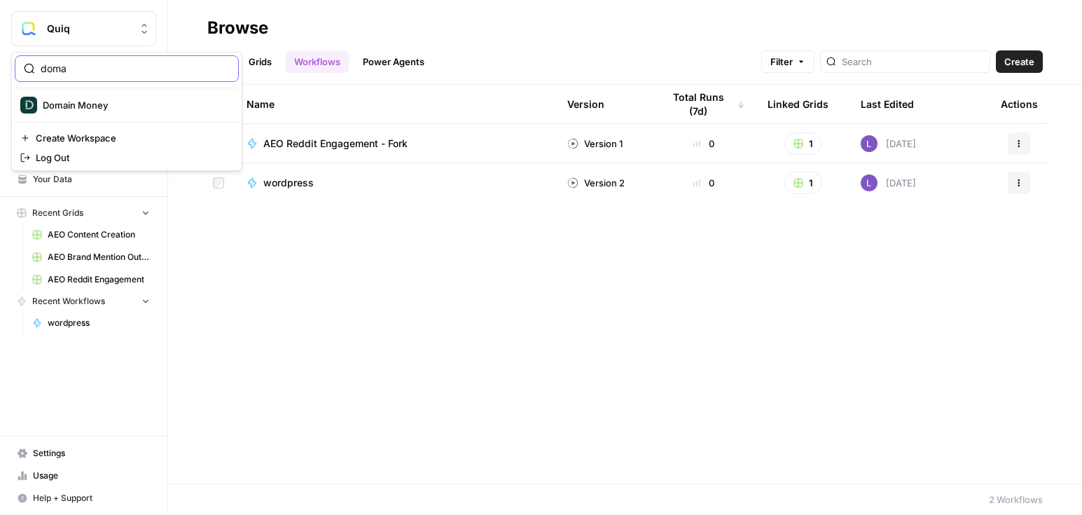
type input "doma"
click button "Domain Money" at bounding box center [127, 105] width 224 height 22
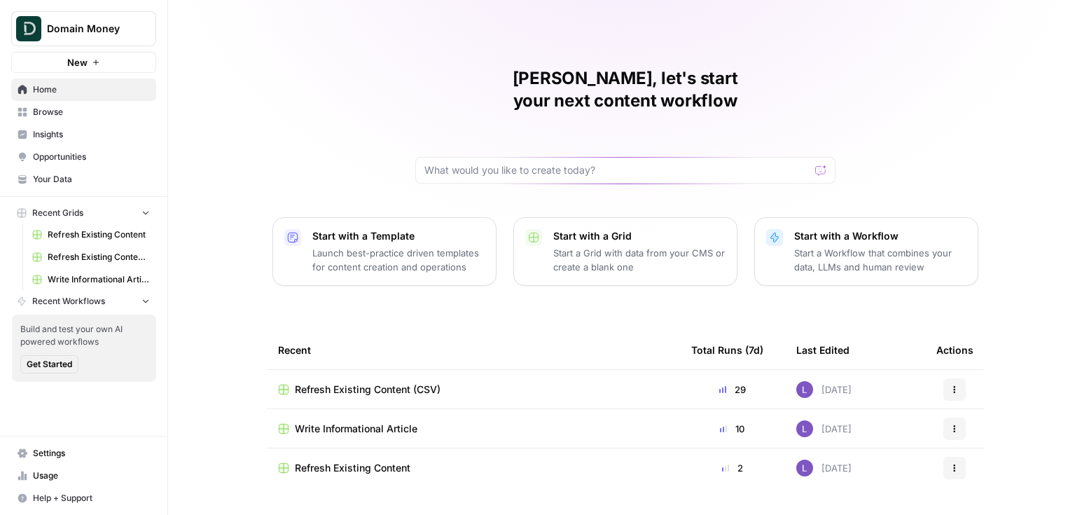
click at [357, 461] on span "Refresh Existing Content" at bounding box center [353, 468] width 116 height 14
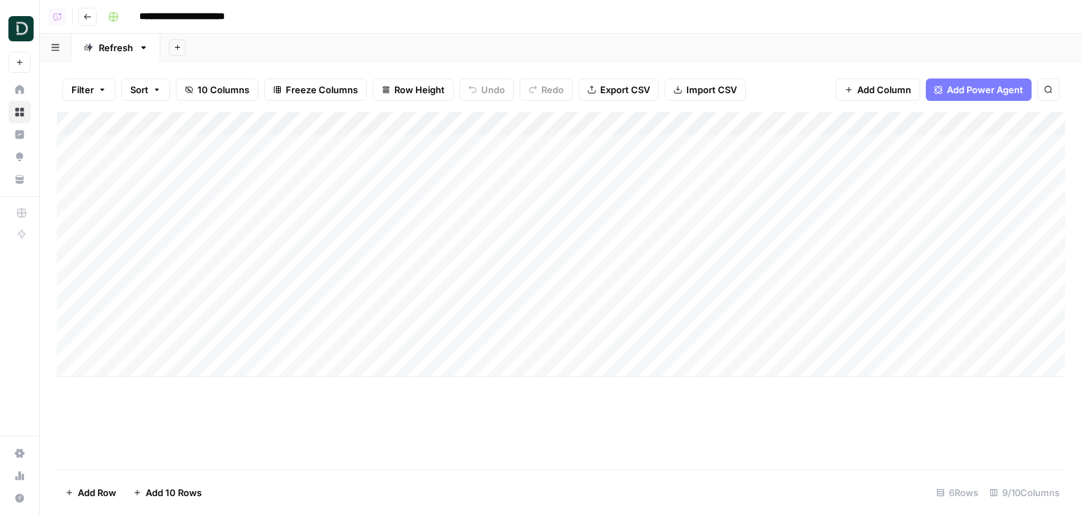
click at [962, 99] on button "Add Power Agent" at bounding box center [979, 89] width 106 height 22
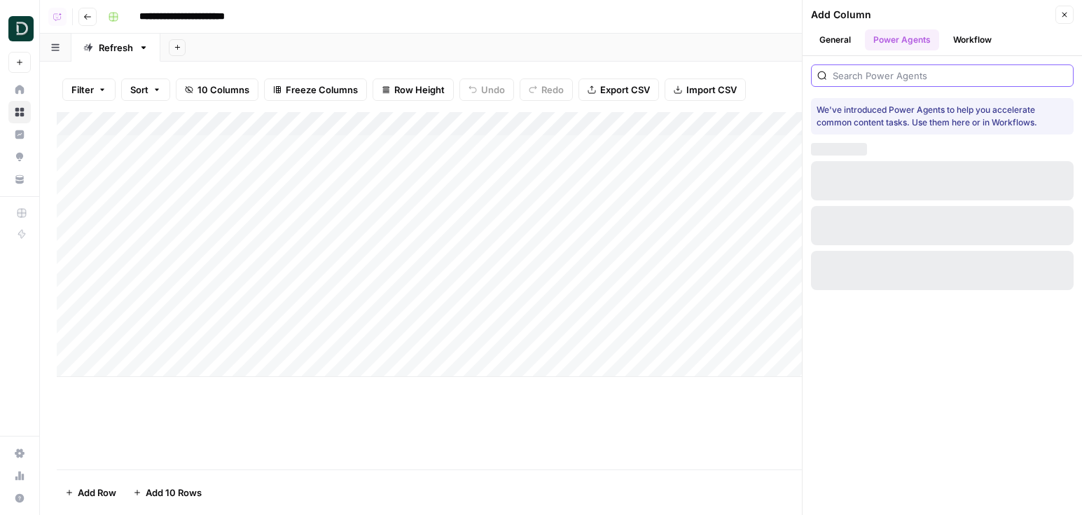
click at [892, 69] on input "search" at bounding box center [949, 76] width 235 height 14
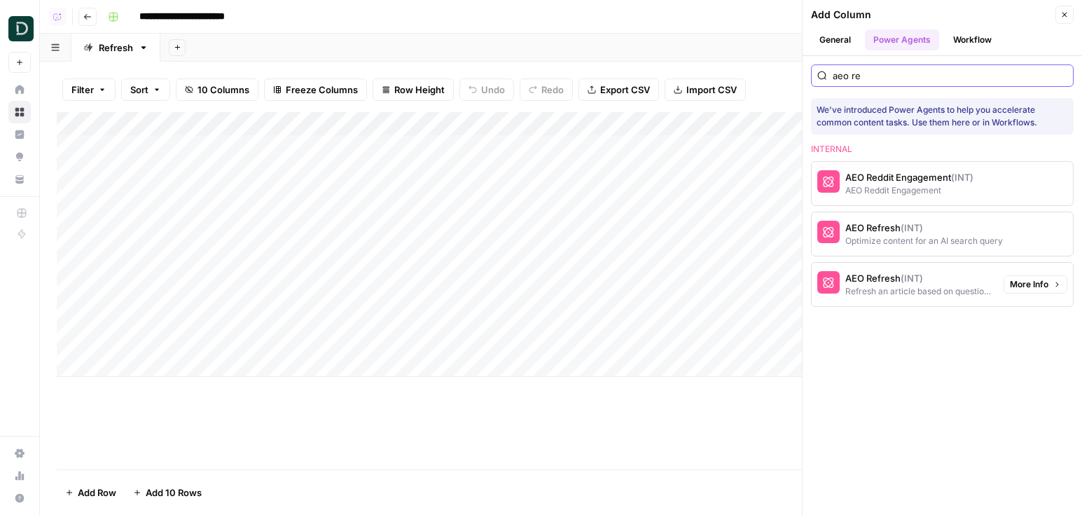
type input "aeo re"
click at [937, 276] on div "AEO Refresh (INT)" at bounding box center [918, 278] width 147 height 14
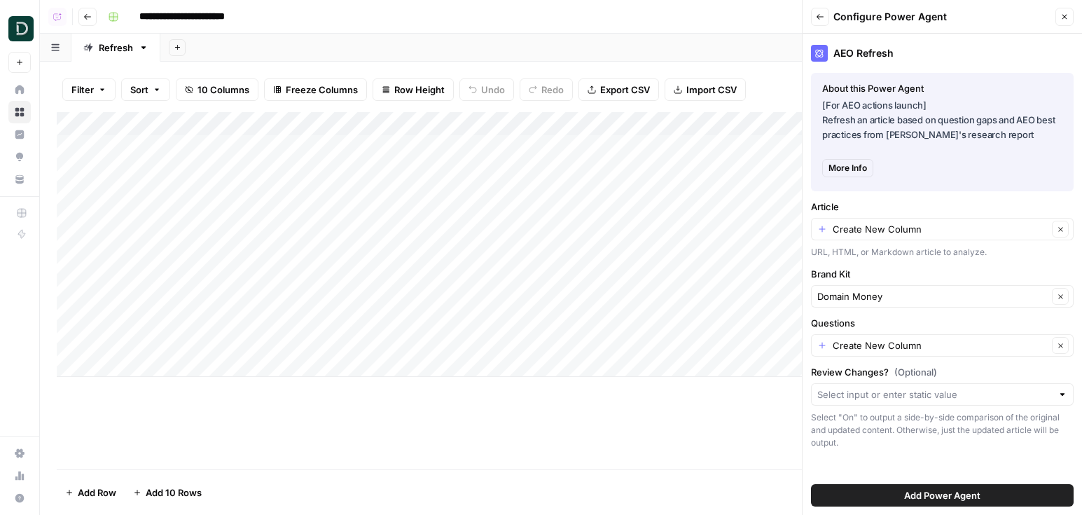
click at [822, 20] on icon "button" at bounding box center [820, 17] width 8 height 8
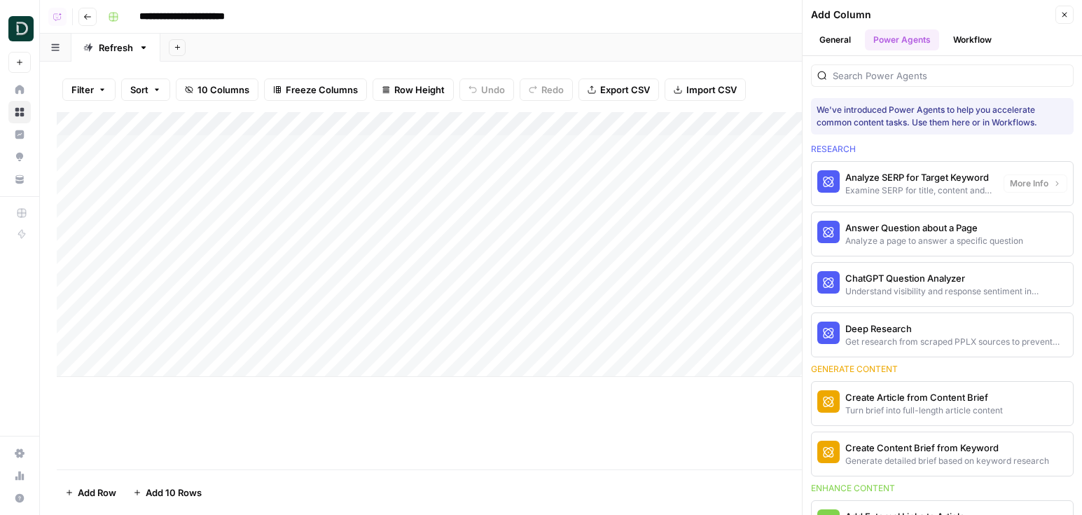
click at [853, 83] on div at bounding box center [942, 75] width 263 height 22
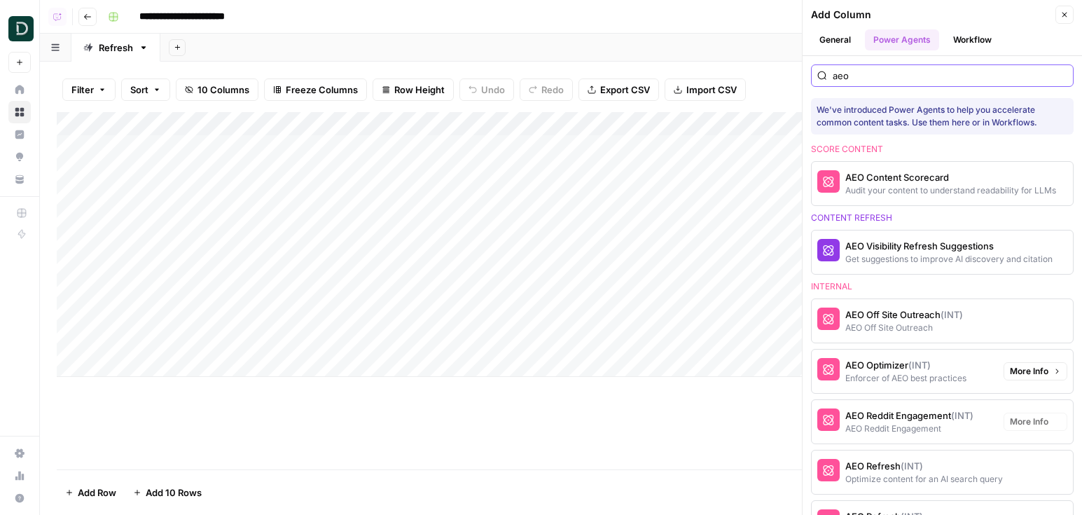
scroll to position [39, 0]
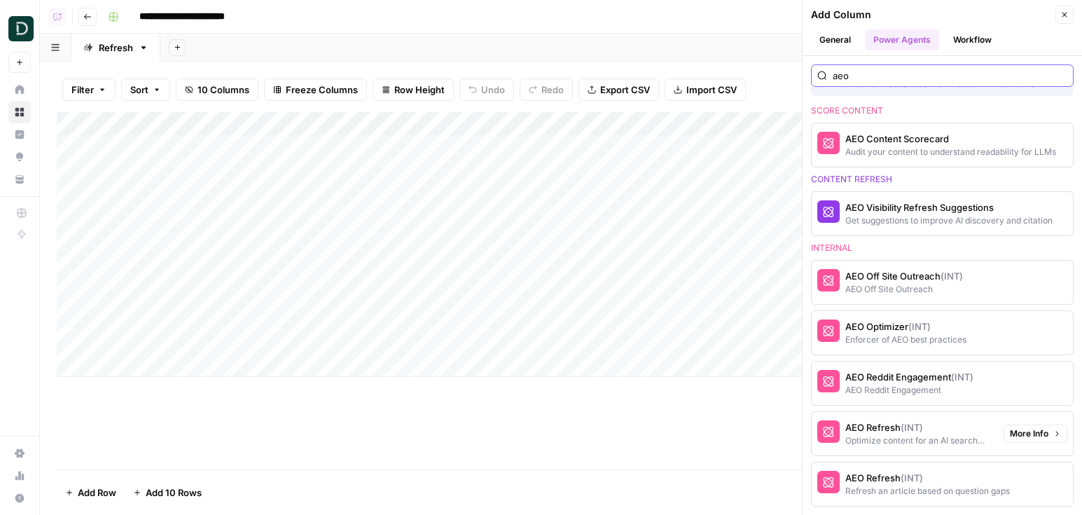
type input "aeo"
click at [951, 436] on div "Optimize content for an AI search query" at bounding box center [918, 440] width 147 height 13
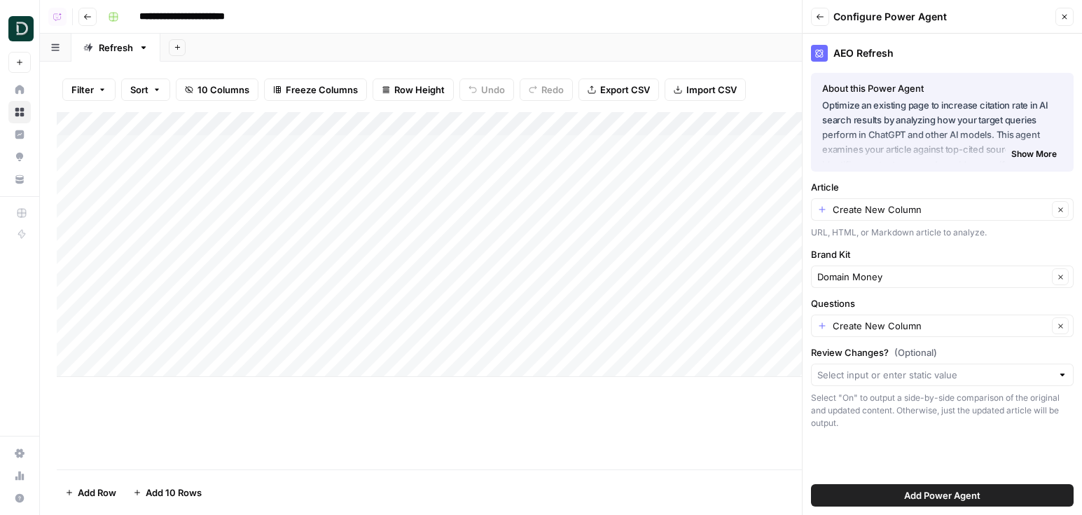
click at [949, 495] on span "Add Power Agent" at bounding box center [942, 495] width 76 height 14
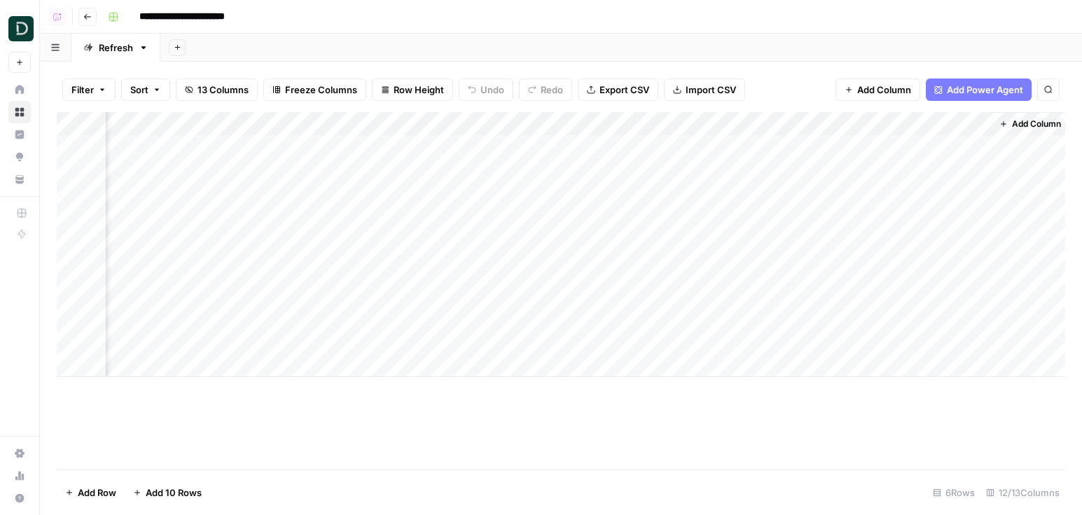
scroll to position [0, 1010]
click at [961, 120] on div "Add Column" at bounding box center [561, 244] width 1008 height 265
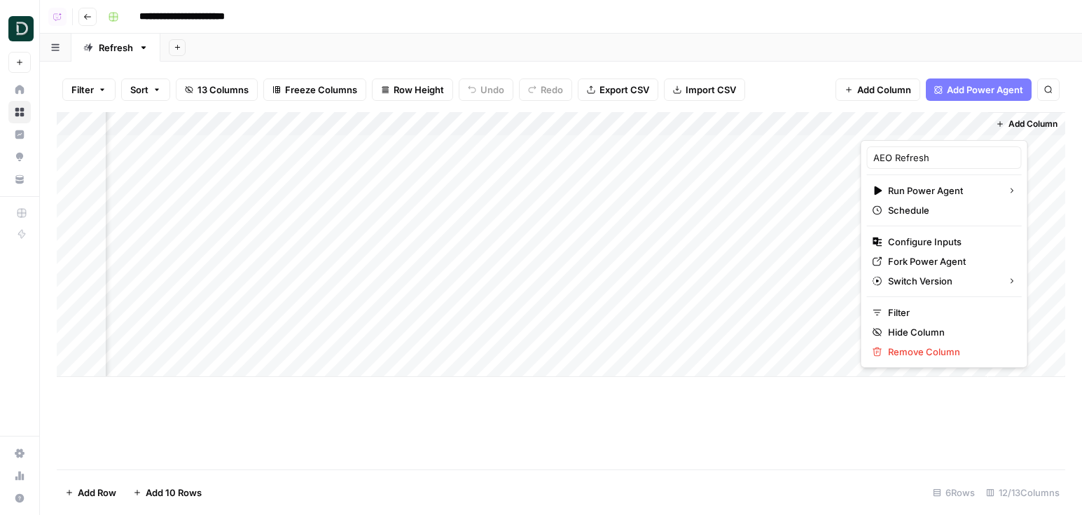
click at [752, 158] on div "Add Column" at bounding box center [561, 244] width 1008 height 265
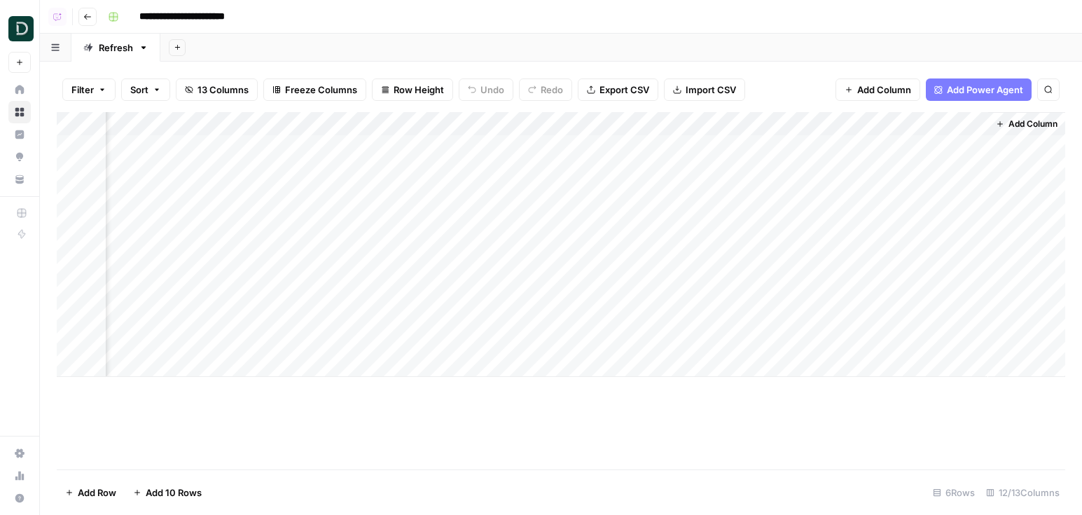
click at [956, 121] on div "Add Column" at bounding box center [561, 244] width 1008 height 265
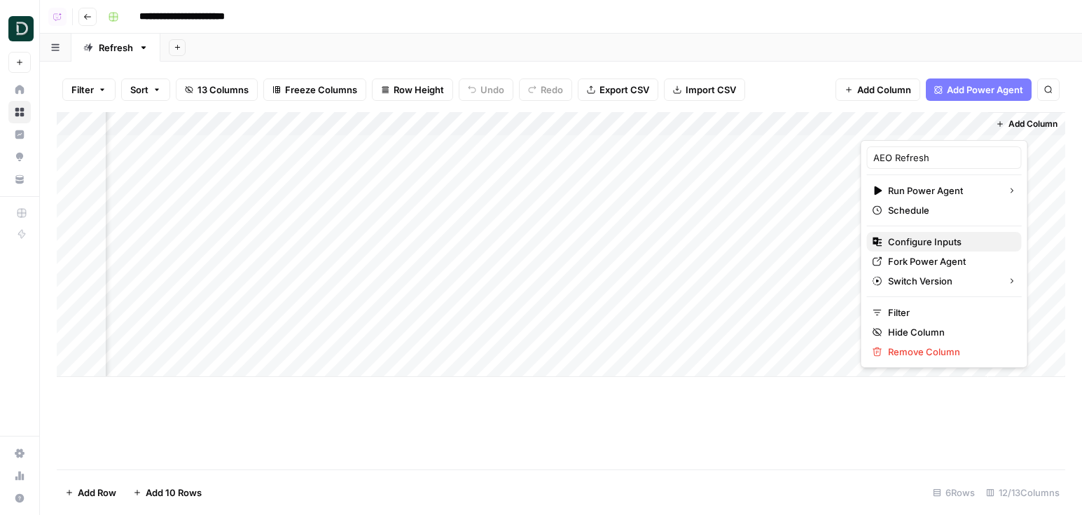
click at [911, 243] on span "Configure Inputs" at bounding box center [949, 242] width 123 height 14
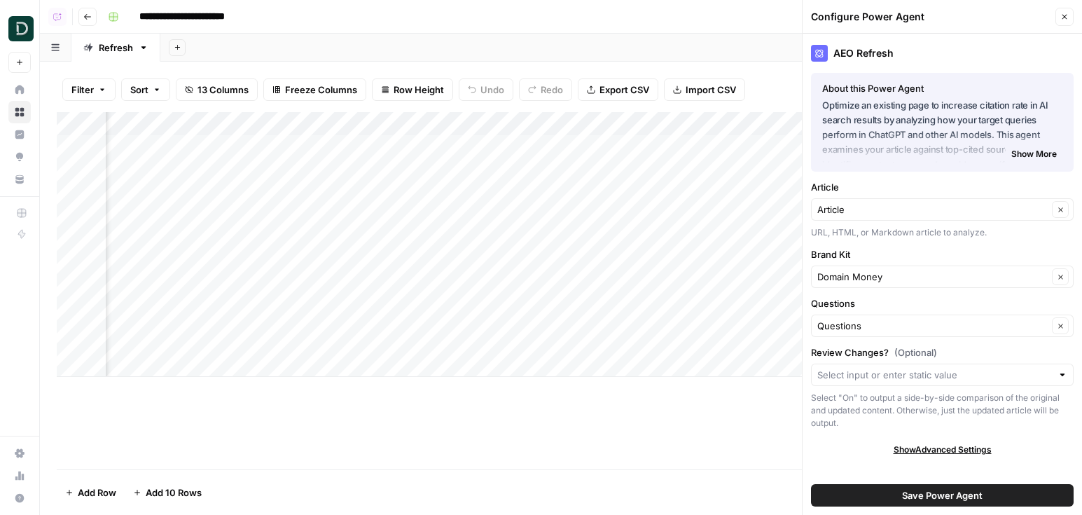
click at [937, 199] on div "Article Clear" at bounding box center [942, 209] width 263 height 22
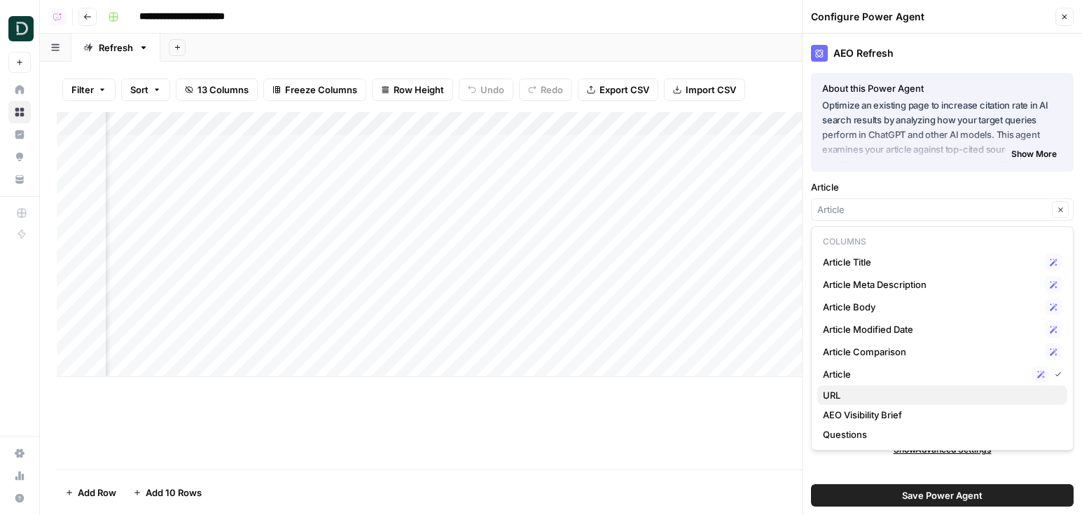
click at [931, 389] on span "URL" at bounding box center [939, 395] width 233 height 14
type input "URL"
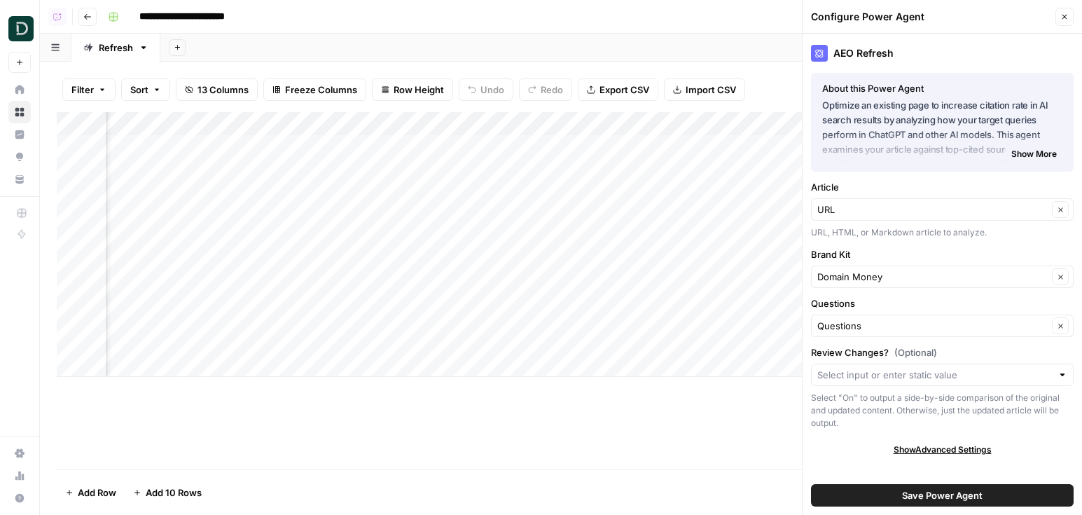
click at [953, 491] on span "Save Power Agent" at bounding box center [942, 495] width 81 height 14
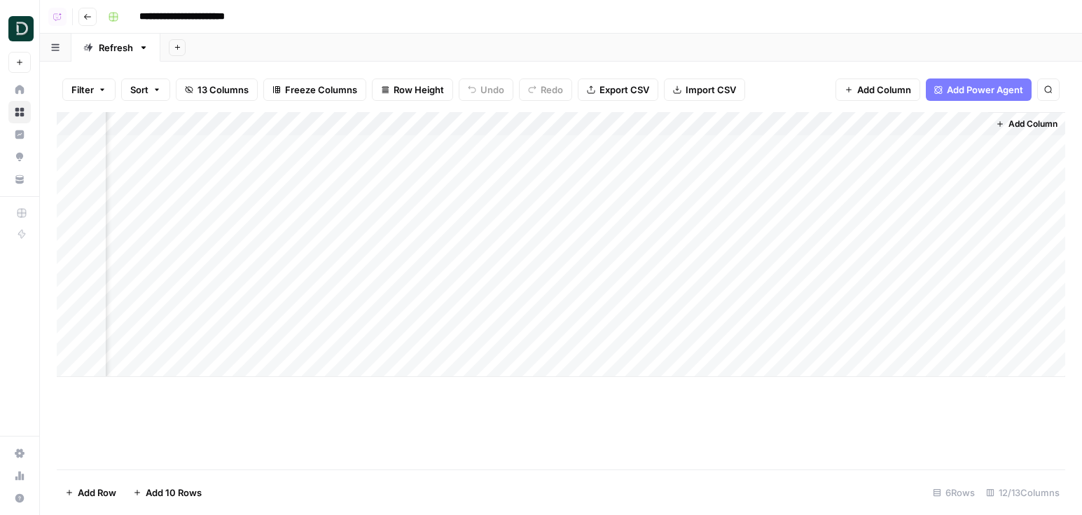
click at [944, 145] on div "Add Column" at bounding box center [561, 244] width 1008 height 265
click at [961, 122] on div "Add Column" at bounding box center [561, 244] width 1008 height 265
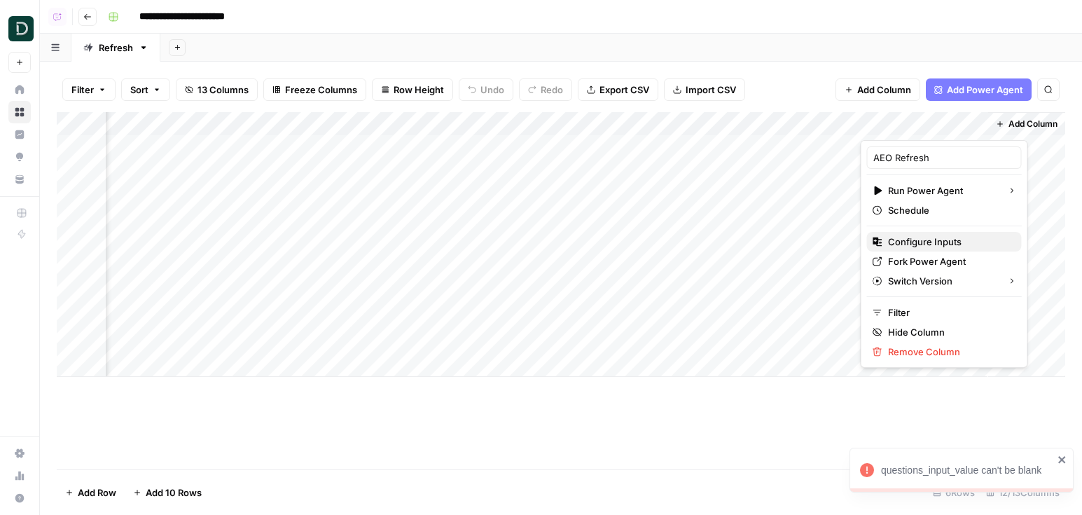
click at [947, 246] on span "Configure Inputs" at bounding box center [949, 242] width 123 height 14
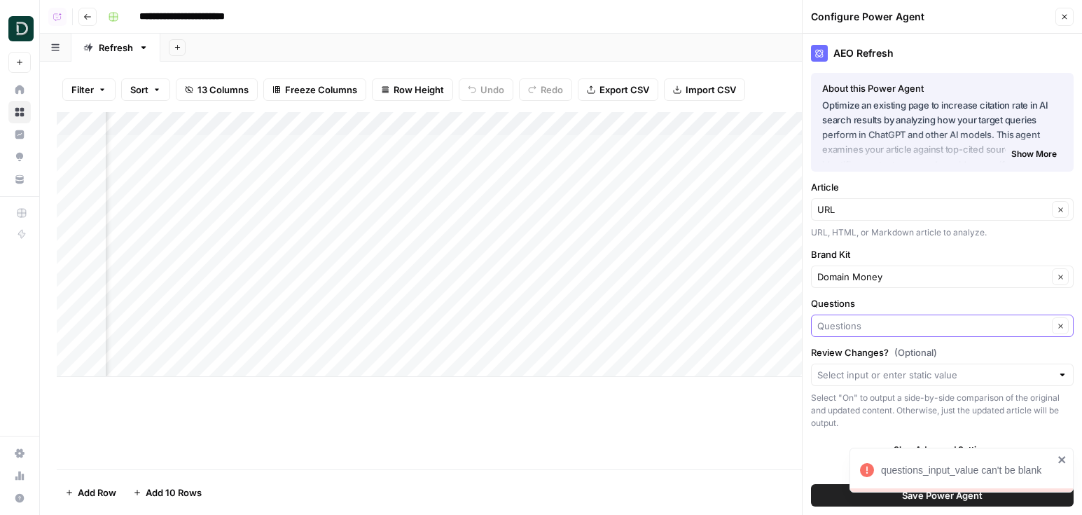
click at [928, 324] on input "Questions" at bounding box center [932, 326] width 230 height 14
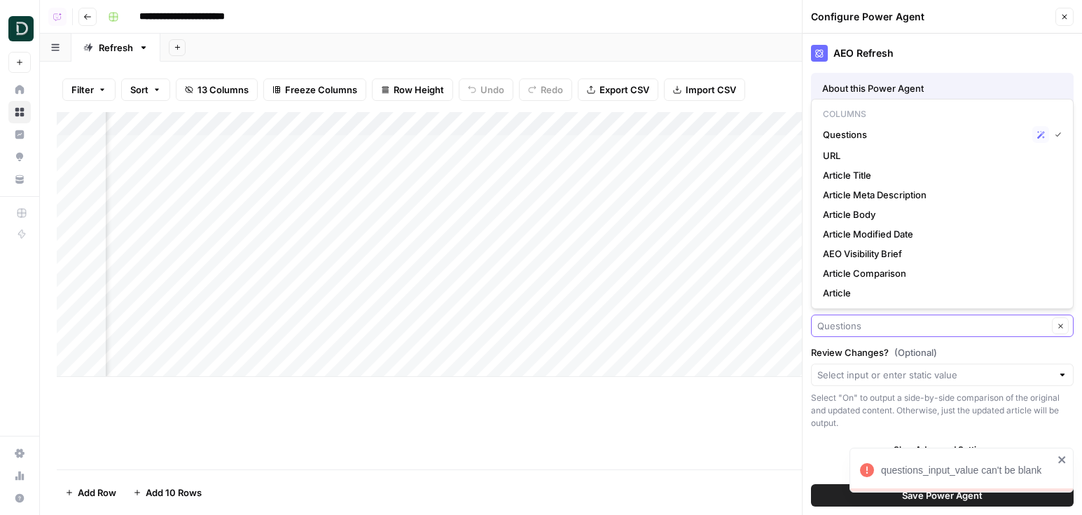
click at [912, 326] on input "Questions" at bounding box center [932, 326] width 230 height 14
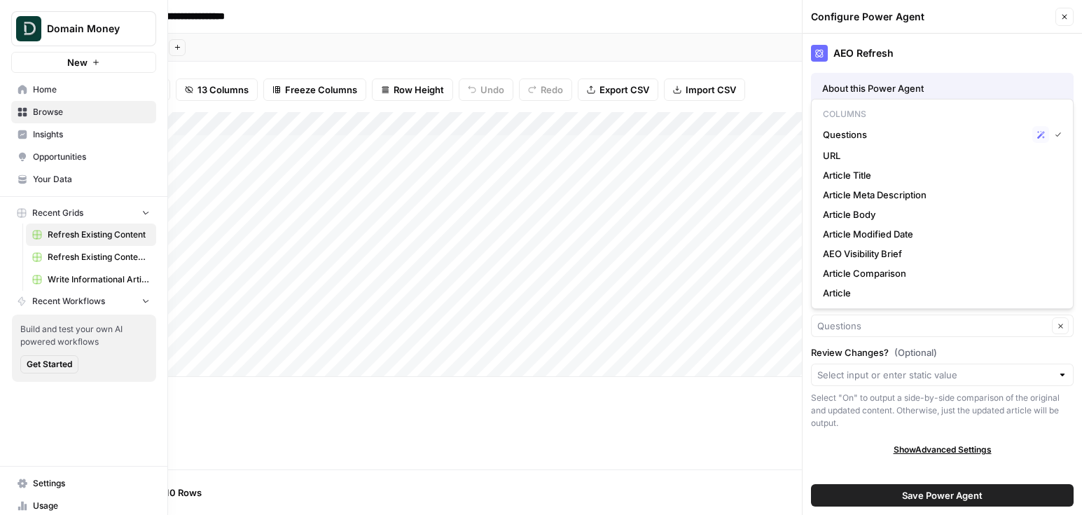
type input "Questions"
click at [25, 159] on icon at bounding box center [23, 157] width 10 height 10
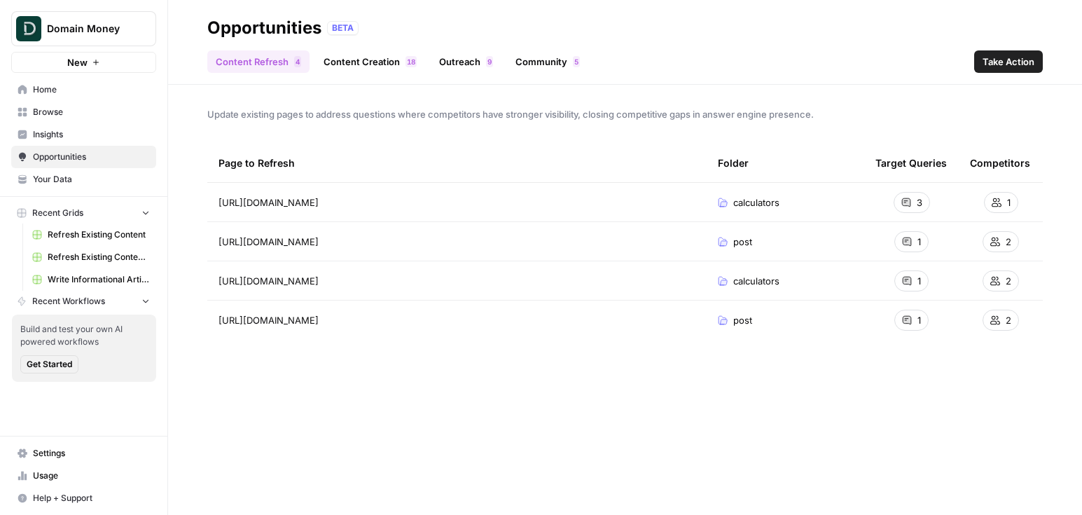
click at [125, 233] on span "Refresh Existing Content" at bounding box center [99, 234] width 102 height 13
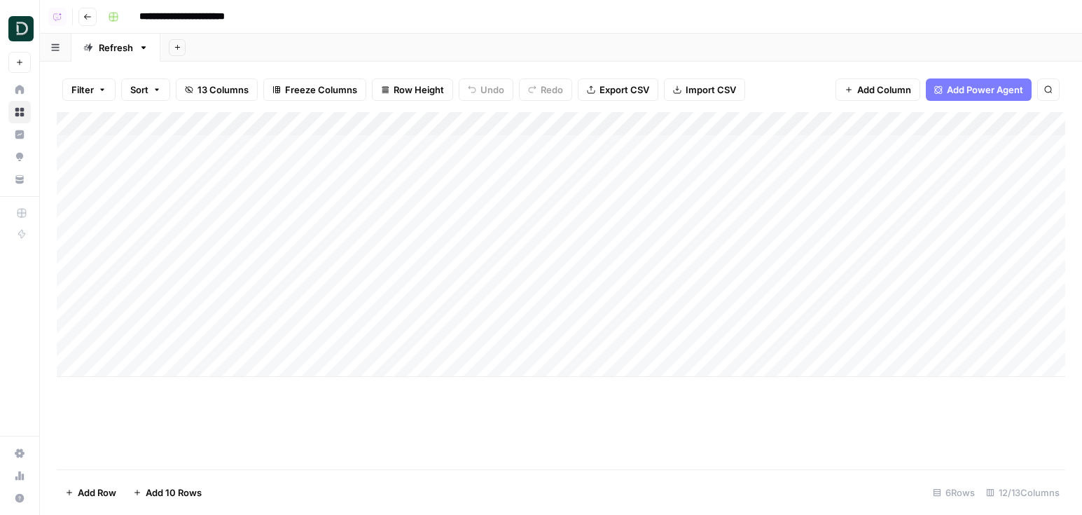
click at [233, 3] on header "**********" at bounding box center [561, 17] width 1042 height 34
click at [260, 13] on input "**********" at bounding box center [198, 17] width 130 height 22
click at [142, 14] on input "**********" at bounding box center [211, 17] width 157 height 22
click at [92, 6] on header "**********" at bounding box center [561, 17] width 1042 height 34
type input "**********"
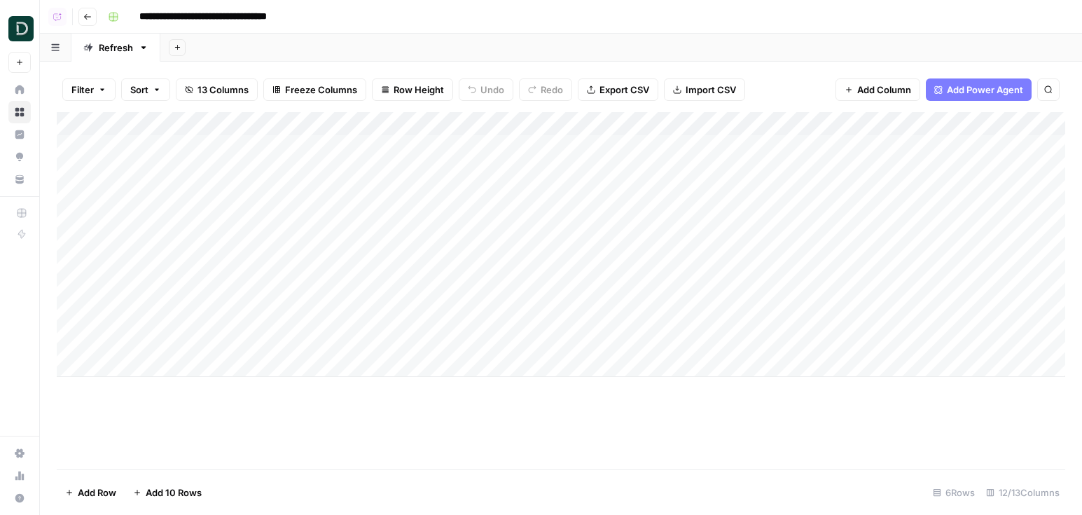
click at [92, 26] on header "**********" at bounding box center [561, 17] width 1042 height 34
click at [90, 21] on button "Go back" at bounding box center [87, 17] width 18 height 18
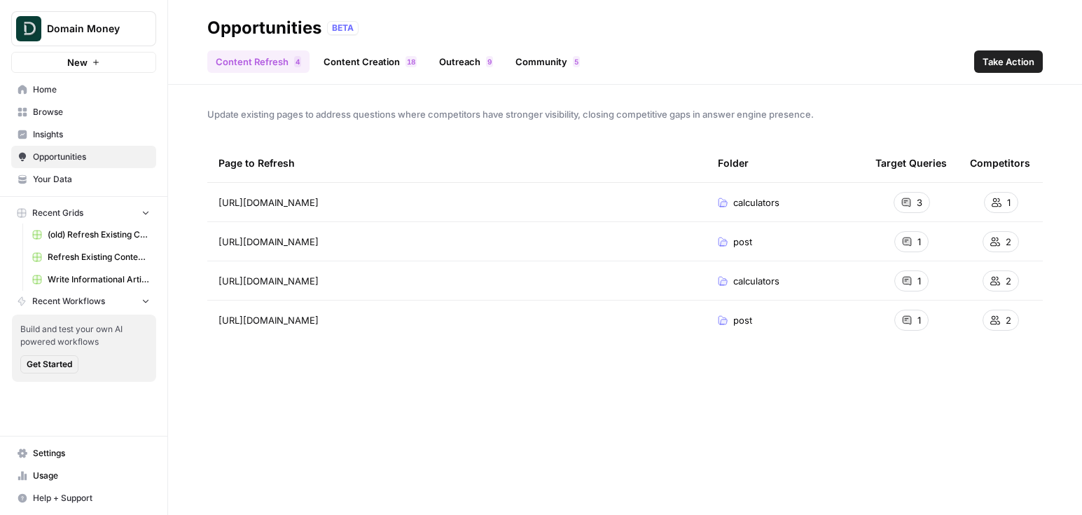
click at [85, 259] on span "Refresh Existing Content (CSV)" at bounding box center [99, 257] width 102 height 13
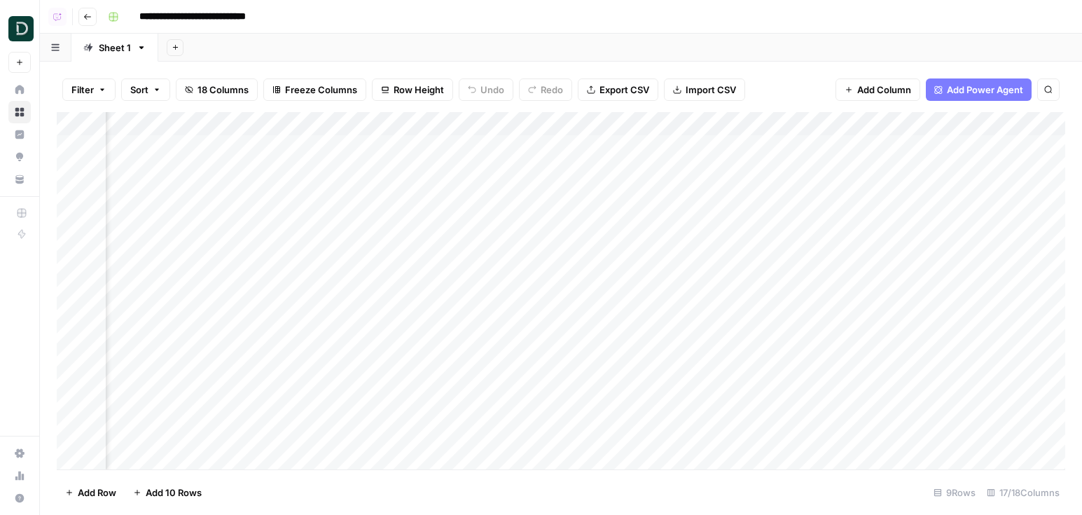
scroll to position [1, 0]
click at [143, 16] on input "**********" at bounding box center [213, 17] width 160 height 22
click at [140, 17] on input "**********" at bounding box center [213, 17] width 160 height 22
type input "**********"
click at [87, 15] on icon "button" at bounding box center [87, 17] width 8 height 8
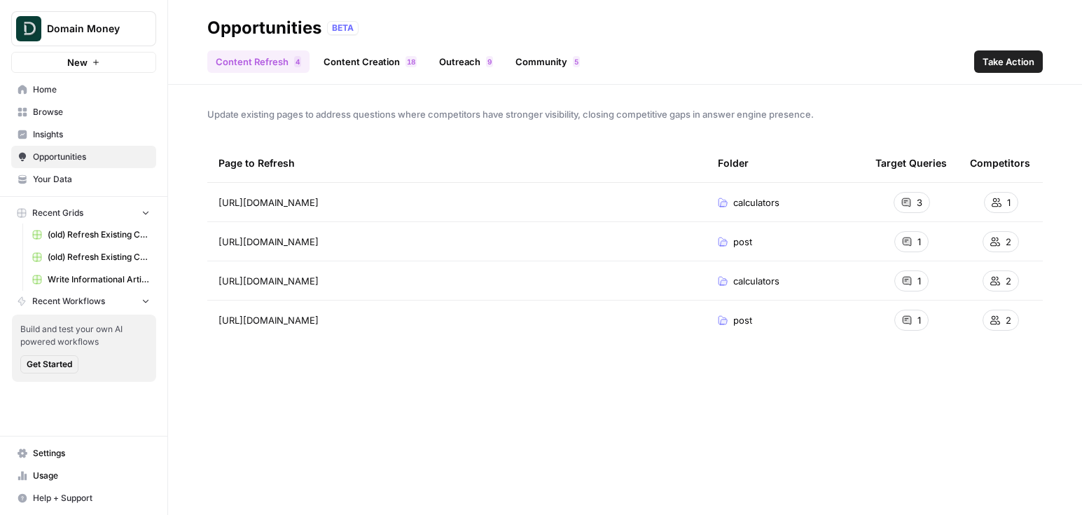
click at [104, 286] on link "Write Informational Article" at bounding box center [91, 279] width 130 height 22
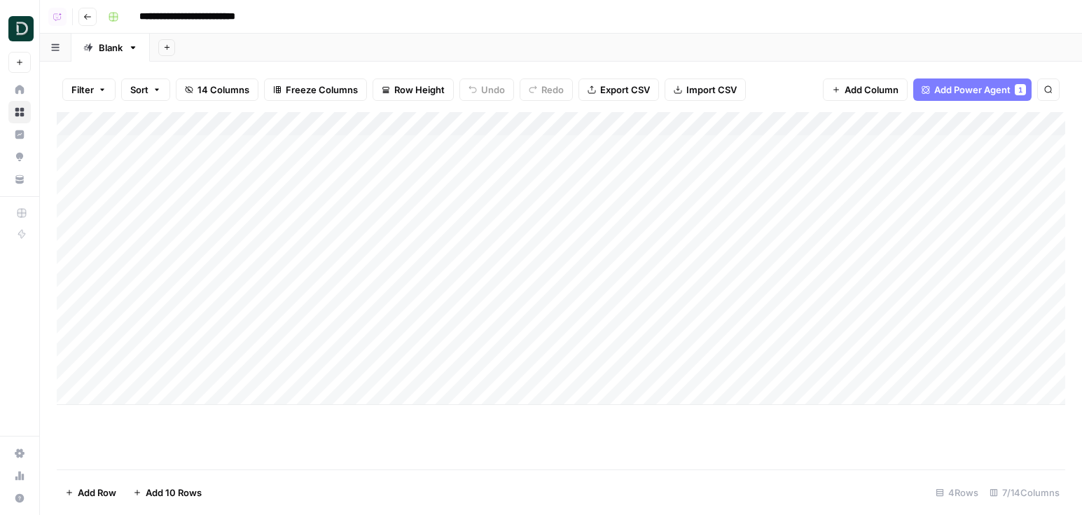
click at [170, 12] on input "**********" at bounding box center [201, 17] width 137 height 22
click at [142, 15] on input "**********" at bounding box center [201, 17] width 137 height 22
type input "**********"
click at [95, 18] on button "Go back" at bounding box center [87, 17] width 18 height 18
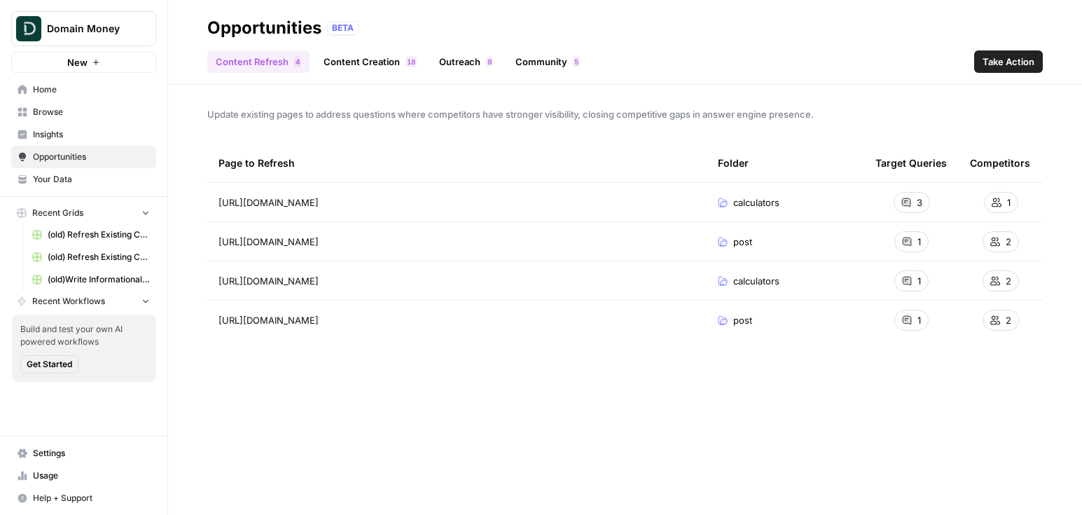
click at [63, 152] on span "Opportunities" at bounding box center [91, 157] width 117 height 13
click at [1007, 59] on span "Take Action" at bounding box center [1008, 62] width 52 height 14
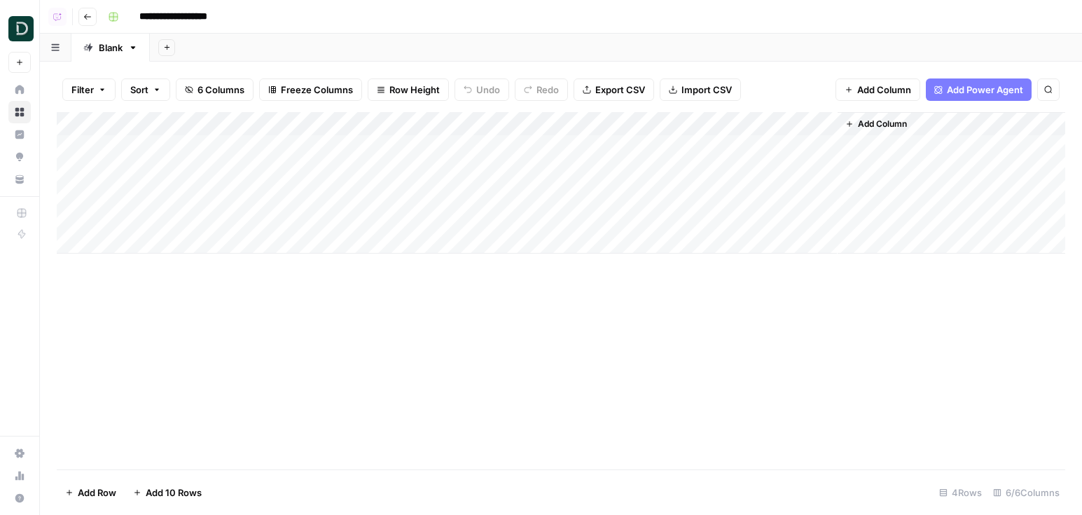
click at [520, 149] on div "Add Column" at bounding box center [561, 182] width 1008 height 141
click at [520, 164] on div "Add Column" at bounding box center [561, 182] width 1008 height 141
click at [520, 187] on div "Add Column" at bounding box center [561, 182] width 1008 height 141
click at [523, 206] on div "Add Column" at bounding box center [561, 182] width 1008 height 141
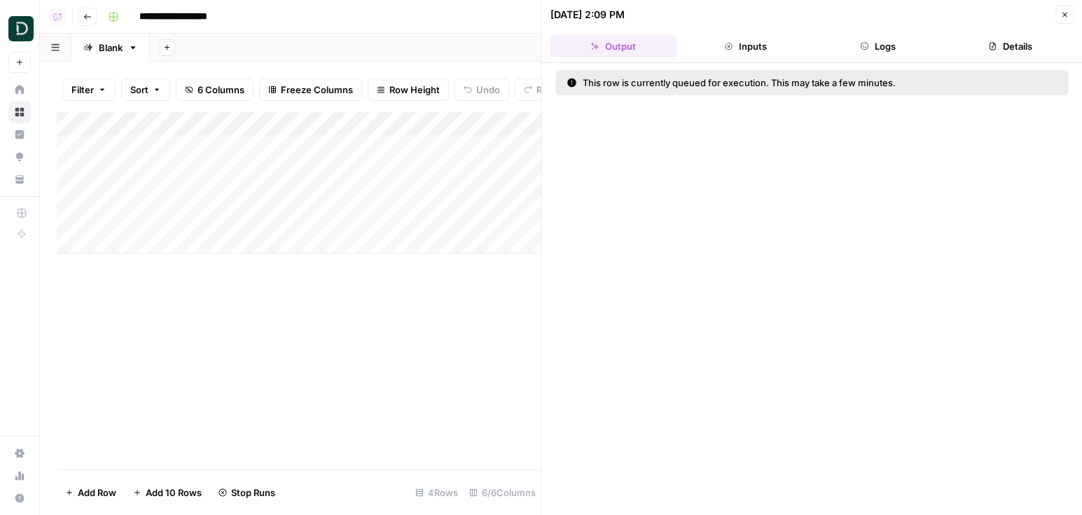
click at [507, 221] on div "Add Column" at bounding box center [299, 182] width 484 height 141
click at [95, 18] on button "Go back" at bounding box center [87, 17] width 18 height 18
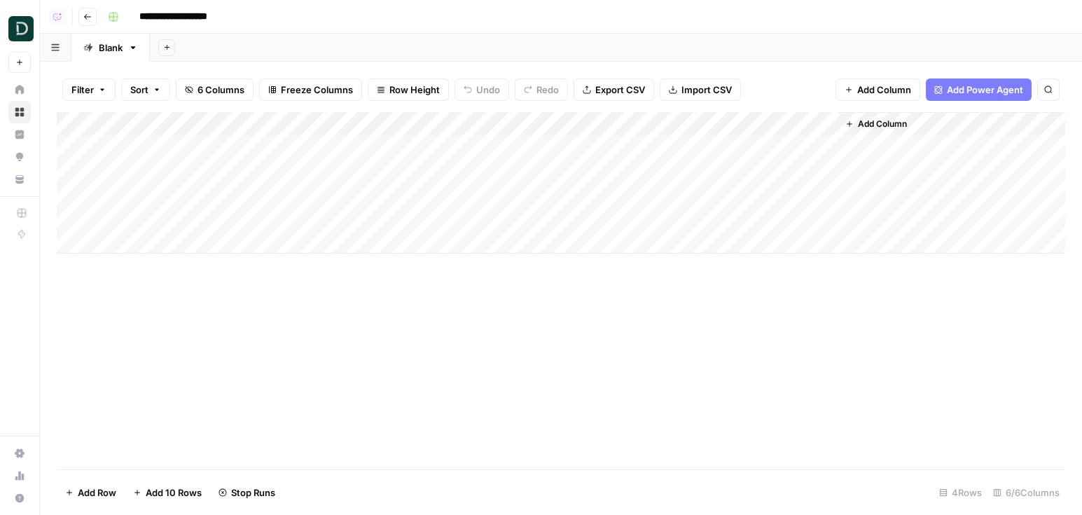
click at [93, 13] on button "Go back" at bounding box center [87, 17] width 18 height 18
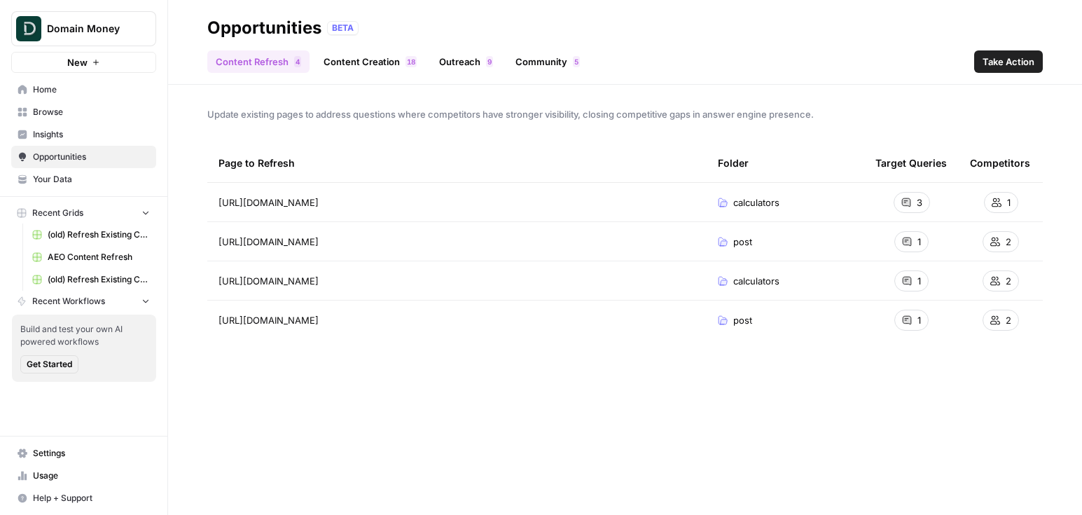
click at [376, 63] on link "Content Creation 8 1" at bounding box center [370, 61] width 110 height 22
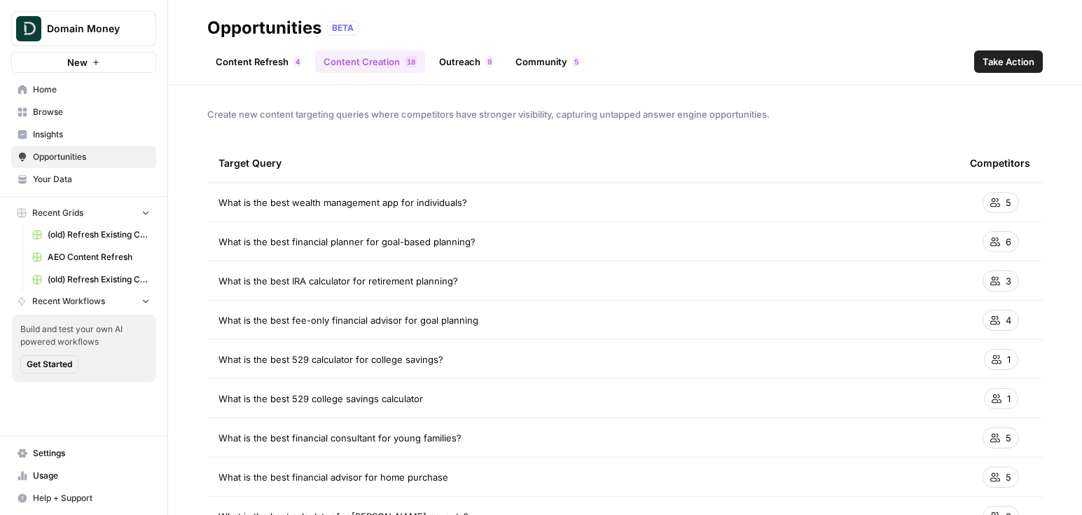
click at [1008, 61] on span "Take Action" at bounding box center [1008, 62] width 52 height 14
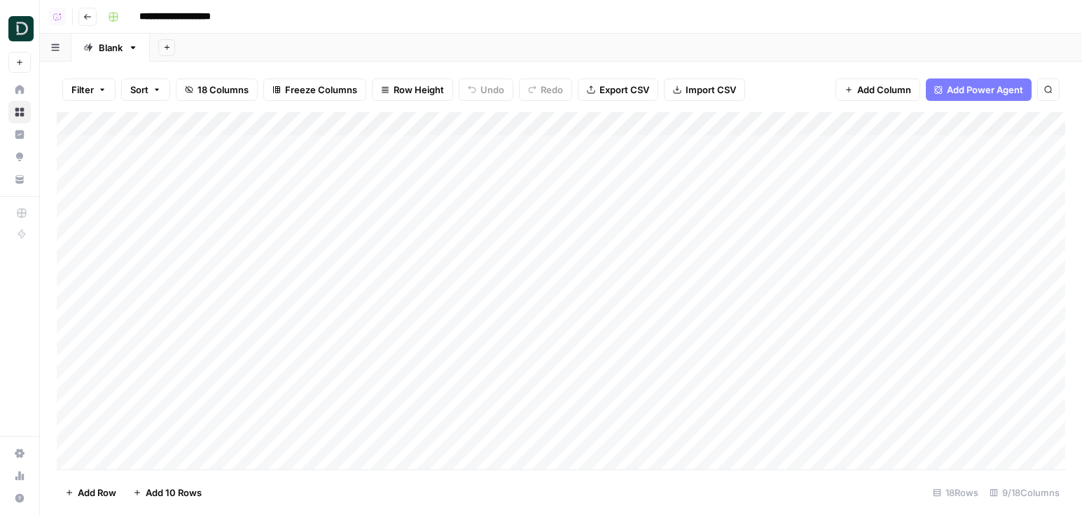
click at [507, 153] on div "Add Column" at bounding box center [561, 290] width 1008 height 357
click at [536, 166] on div "Add Column" at bounding box center [561, 290] width 1008 height 357
click at [542, 200] on div "Add Column" at bounding box center [561, 290] width 1008 height 357
click at [543, 151] on div "Add Column" at bounding box center [561, 290] width 1008 height 357
click at [549, 170] on div "Add Column" at bounding box center [561, 290] width 1008 height 357
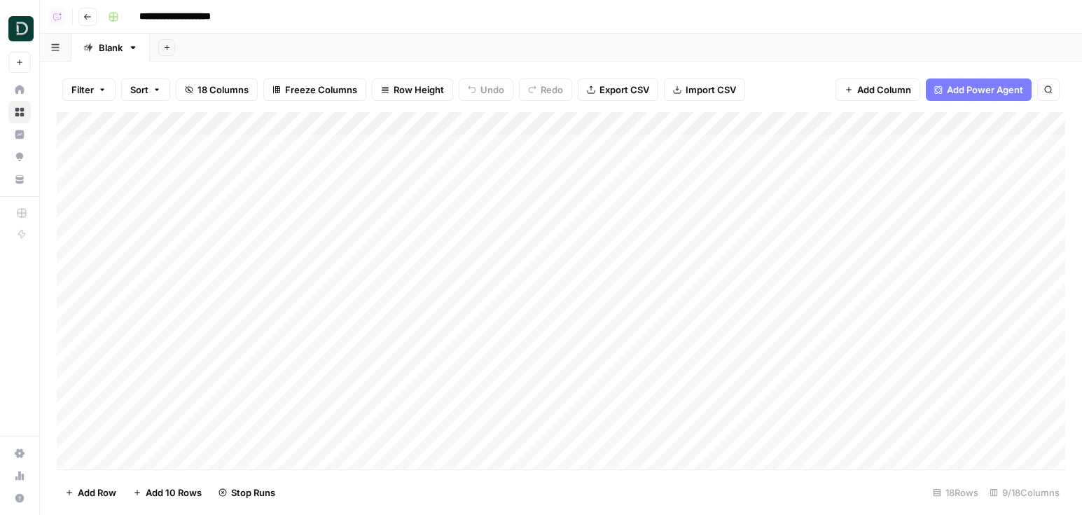
click at [549, 198] on div "Add Column" at bounding box center [561, 290] width 1008 height 357
click at [91, 18] on icon "button" at bounding box center [87, 17] width 8 height 8
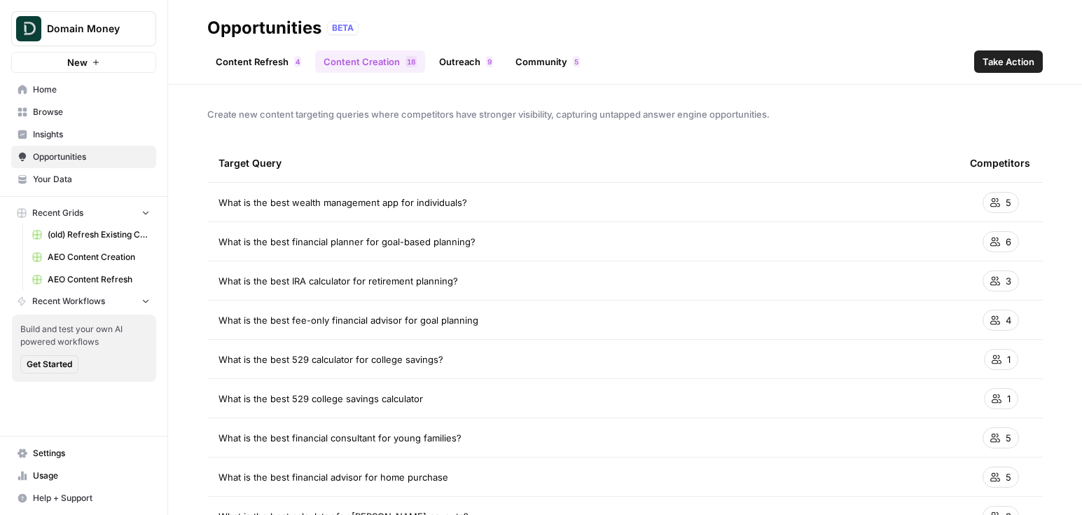
click at [488, 53] on link "Outreach 9" at bounding box center [466, 61] width 71 height 22
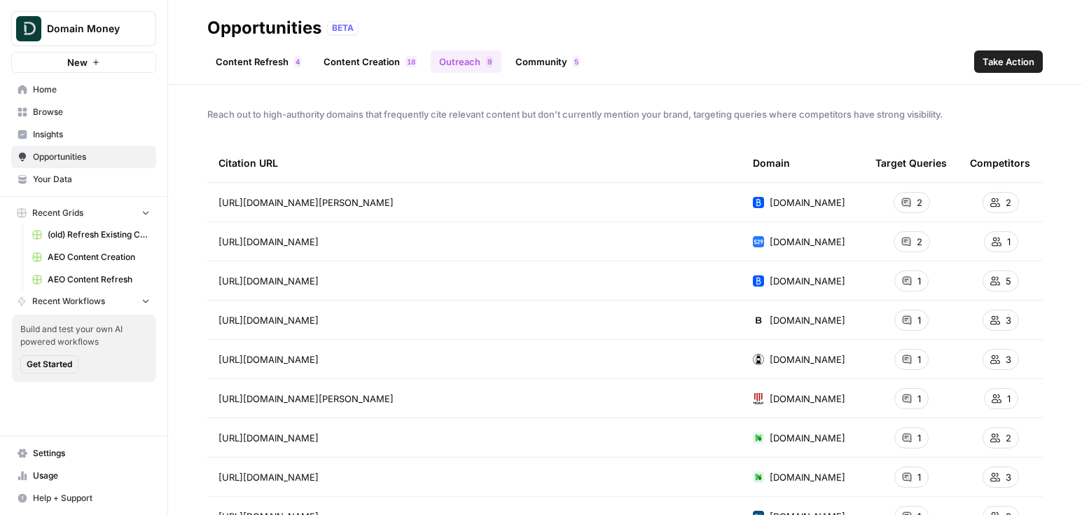
click at [1003, 55] on span "Take Action" at bounding box center [1008, 62] width 52 height 14
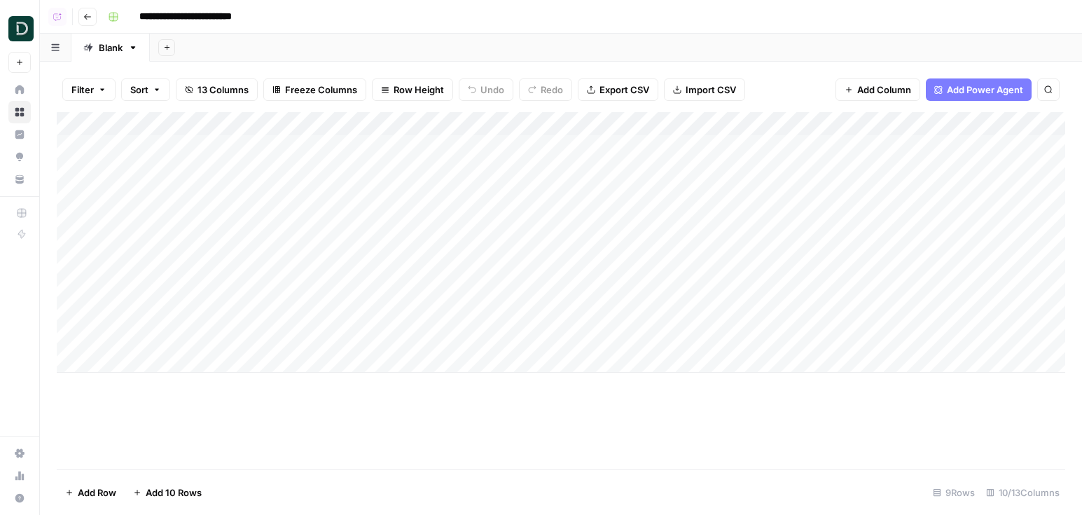
click at [539, 146] on div "Add Column" at bounding box center [561, 242] width 1008 height 260
click at [536, 172] on div "Add Column" at bounding box center [561, 242] width 1008 height 260
click at [536, 193] on div "Add Column" at bounding box center [561, 242] width 1008 height 260
click at [90, 21] on button "Go back" at bounding box center [87, 17] width 18 height 18
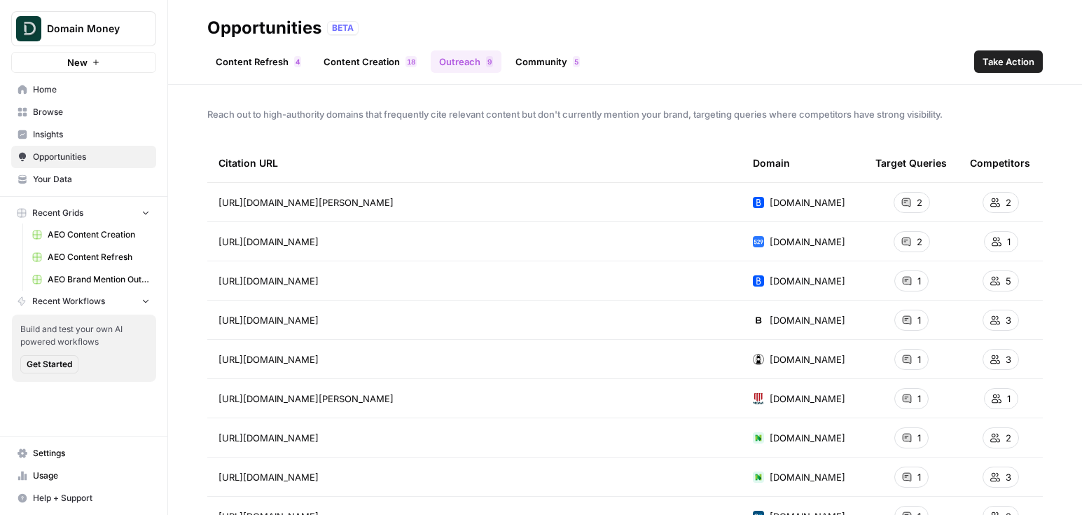
click at [98, 111] on span "Browse" at bounding box center [91, 112] width 117 height 13
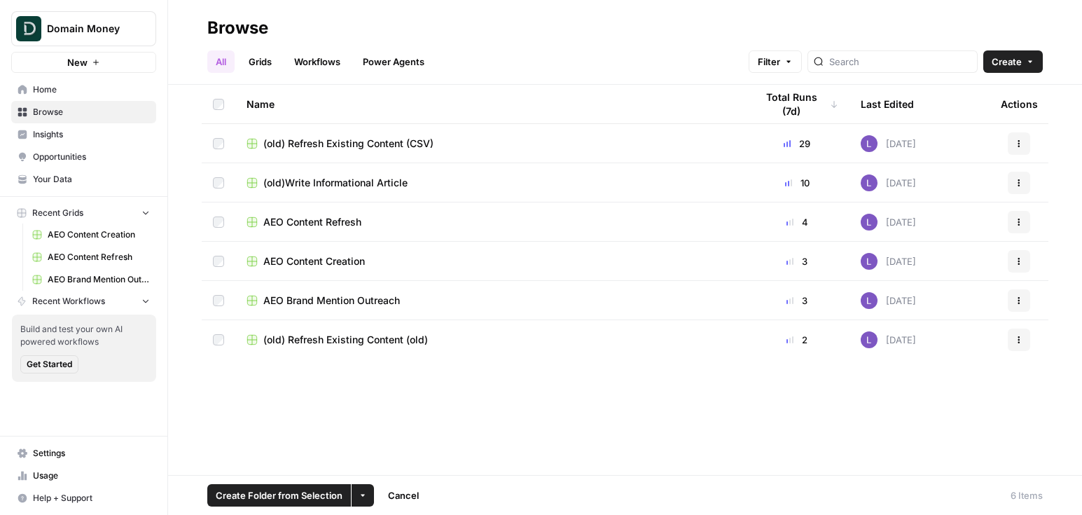
click at [1022, 69] on button "Create" at bounding box center [1013, 61] width 60 height 22
click at [965, 96] on span "Folder" at bounding box center [986, 95] width 78 height 14
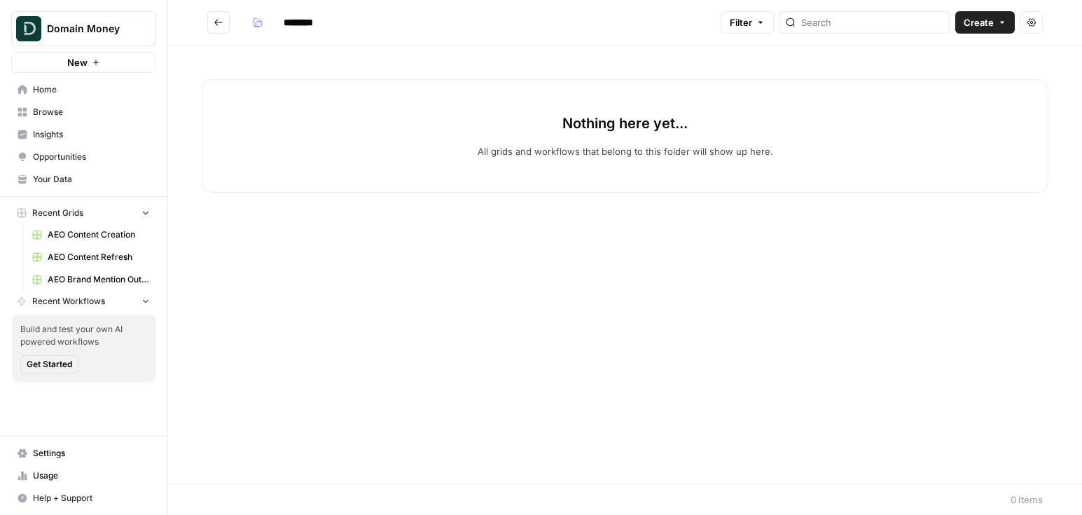
click at [298, 29] on input "********" at bounding box center [316, 22] width 78 height 22
type input "**********"
click at [227, 22] on button "Go back" at bounding box center [218, 22] width 22 height 22
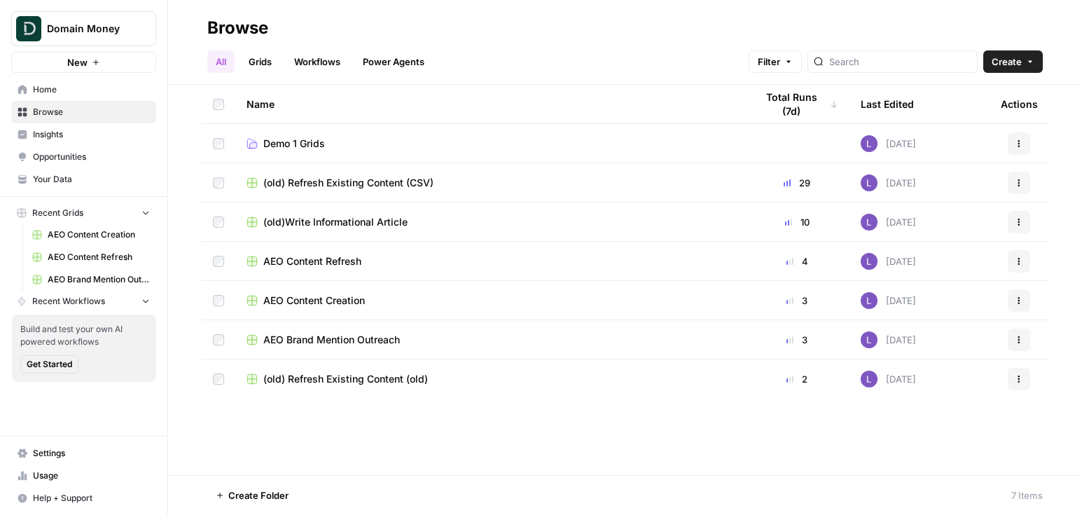
click at [225, 181] on td at bounding box center [219, 182] width 34 height 39
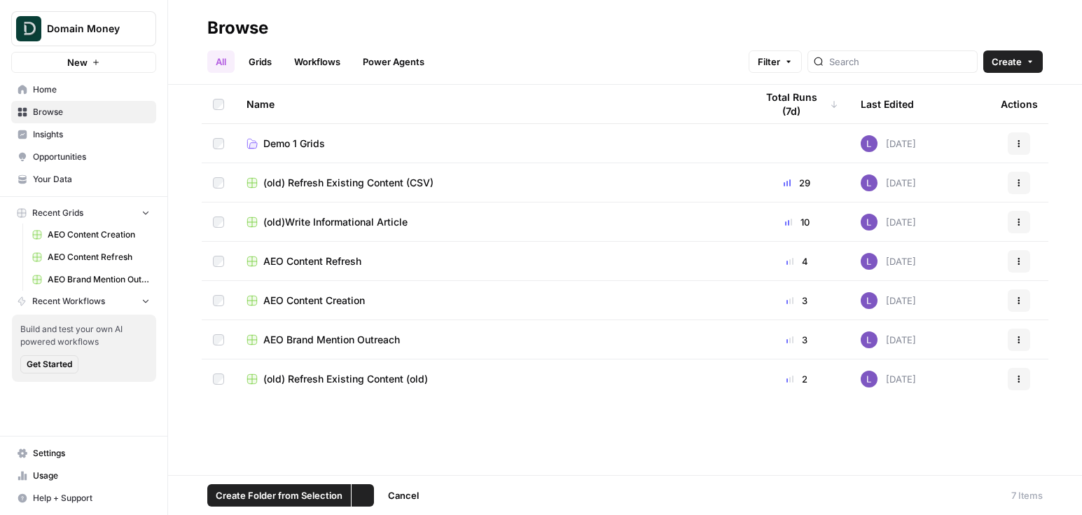
click at [219, 228] on td at bounding box center [219, 221] width 34 height 39
click at [218, 232] on td at bounding box center [219, 221] width 34 height 39
click at [361, 495] on icon "button" at bounding box center [363, 495] width 4 height 2
click at [400, 444] on span "Move to" at bounding box center [395, 442] width 35 height 14
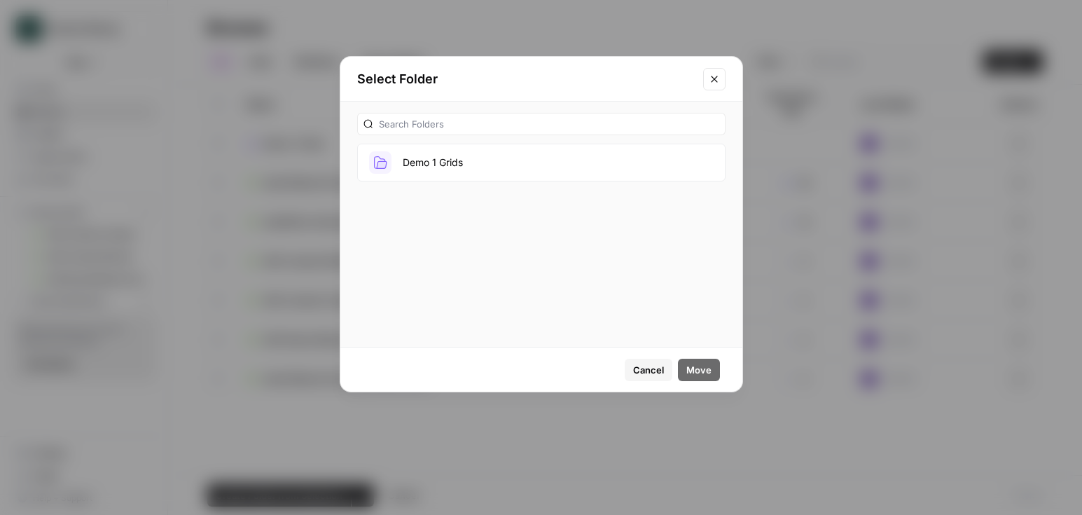
click at [480, 183] on div "Demo 1 Grids" at bounding box center [541, 147] width 402 height 91
click at [480, 162] on button "Demo 1 Grids" at bounding box center [541, 163] width 368 height 38
click at [701, 358] on button "Move" at bounding box center [699, 369] width 42 height 22
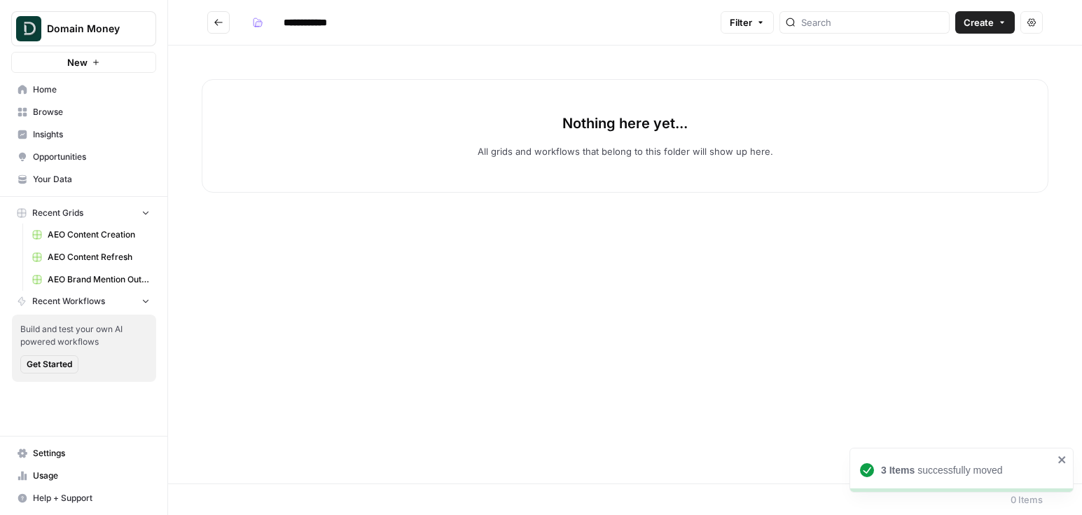
click at [212, 13] on button "Go back" at bounding box center [218, 22] width 22 height 22
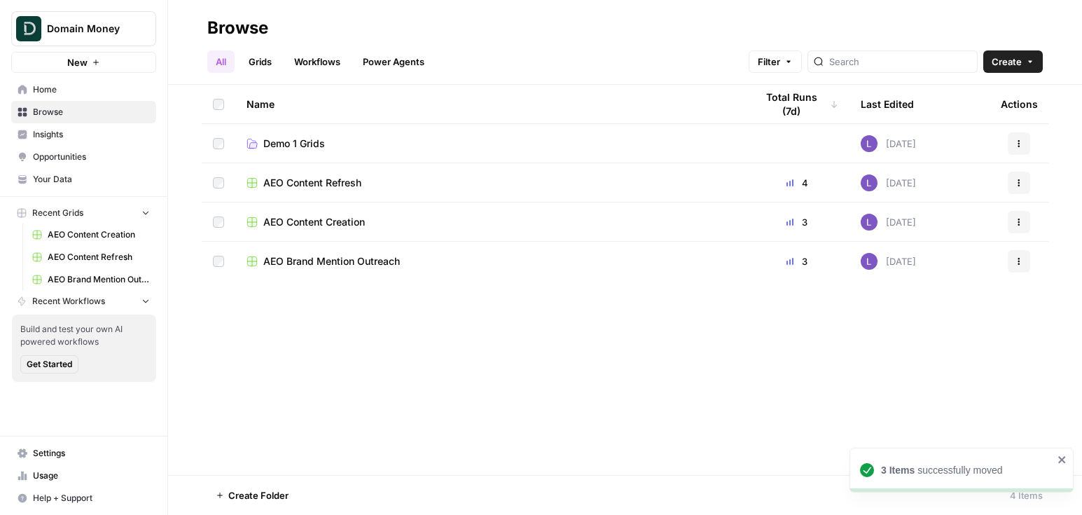
click at [357, 265] on span "AEO Brand Mention Outreach" at bounding box center [331, 261] width 137 height 14
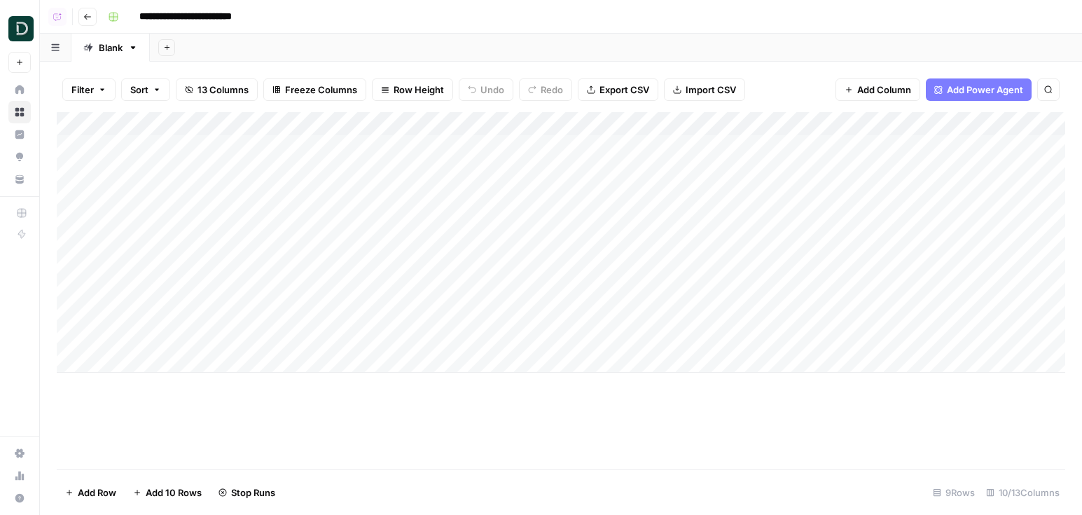
click at [95, 18] on button "Go back" at bounding box center [87, 17] width 18 height 18
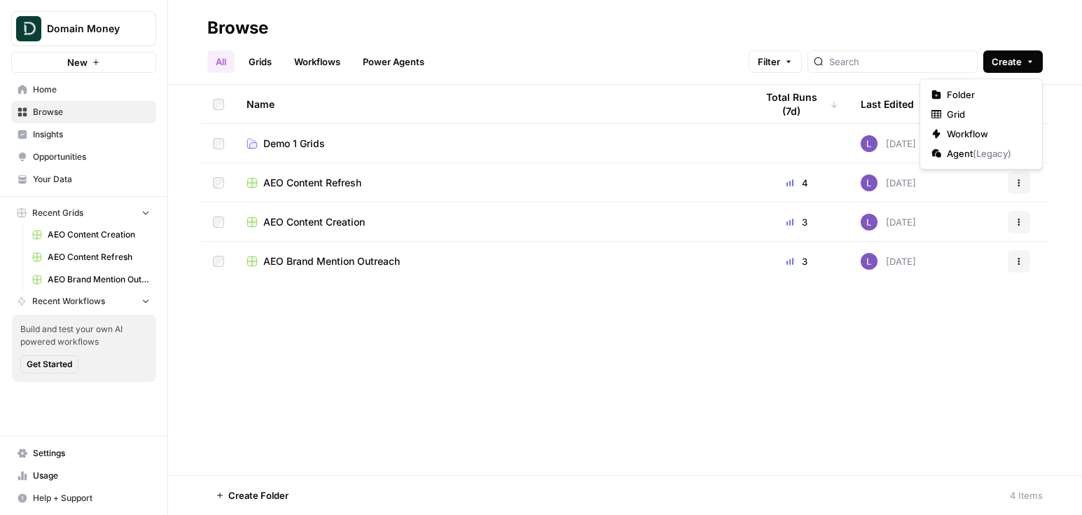
click at [1035, 55] on button "Create" at bounding box center [1013, 61] width 60 height 22
click at [981, 107] on span "Grid" at bounding box center [986, 114] width 78 height 14
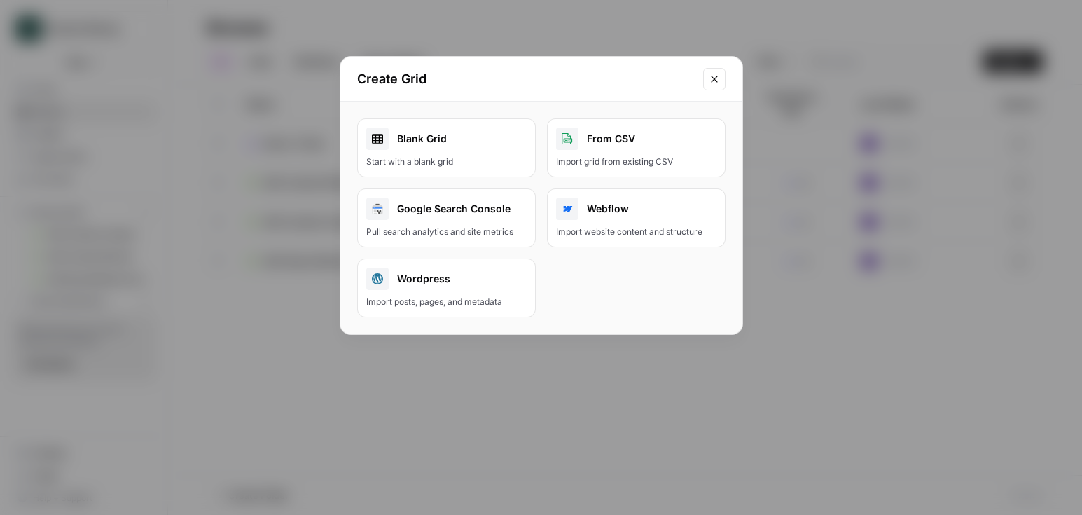
click at [480, 151] on link "Blank Grid Start with a blank grid" at bounding box center [446, 147] width 179 height 59
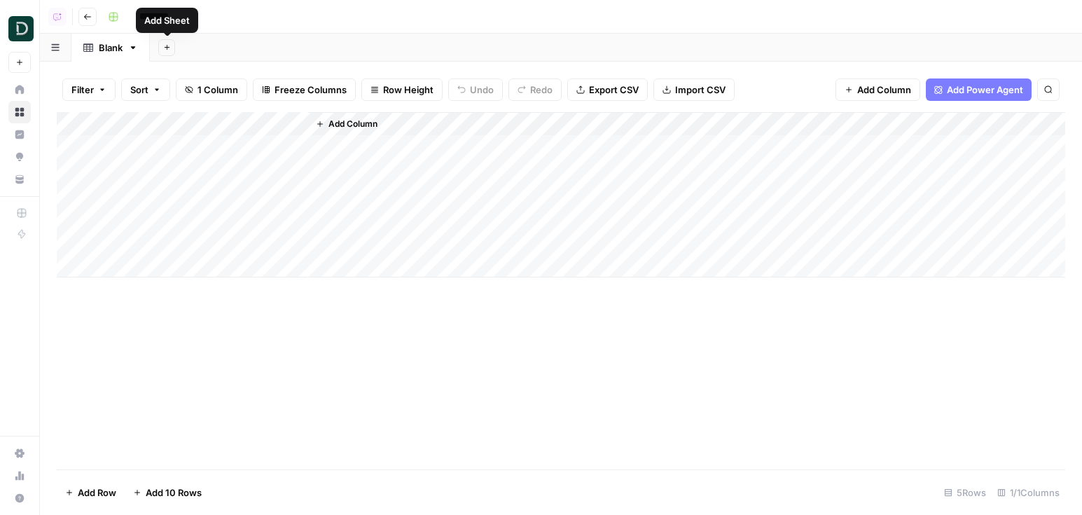
click at [967, 93] on span "Add Power Agent" at bounding box center [985, 90] width 76 height 14
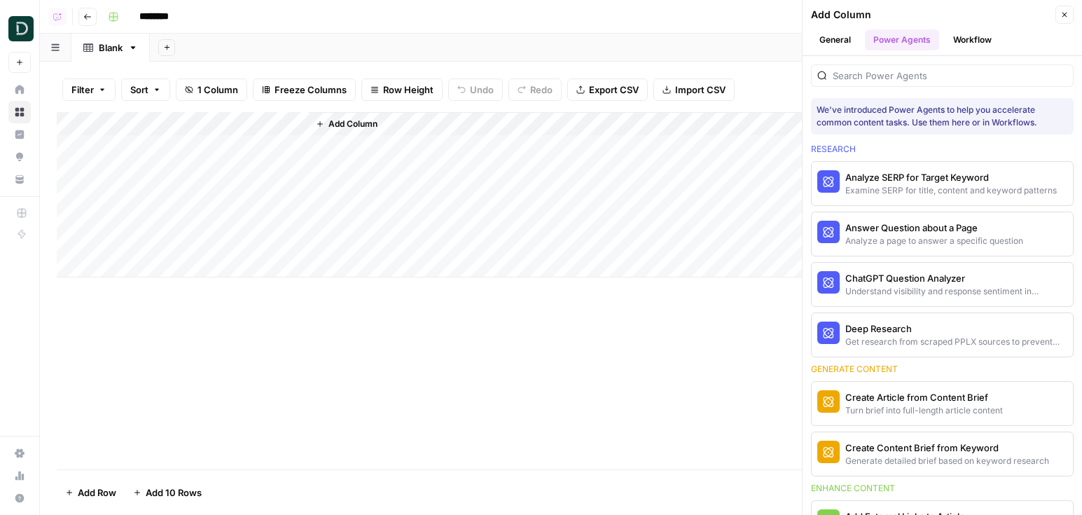
click at [916, 88] on div "We've introduced Power Agents to help you accelerate common content tasks. Use …" at bounding box center [941, 285] width 279 height 459
click at [914, 82] on div at bounding box center [942, 75] width 263 height 22
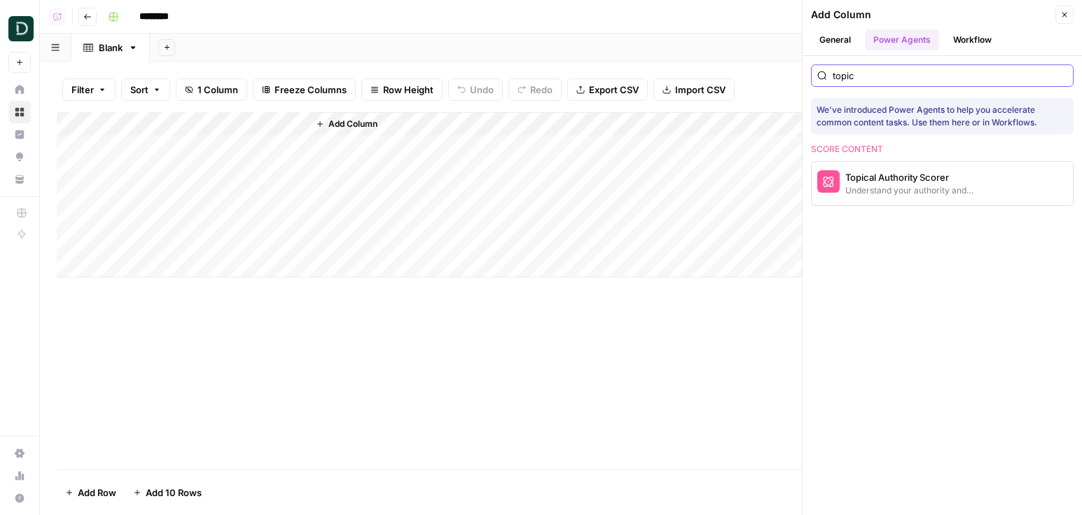
type input "topic"
click at [845, 187] on div "Understand your authority and competiveness on a topic" at bounding box center [918, 190] width 147 height 13
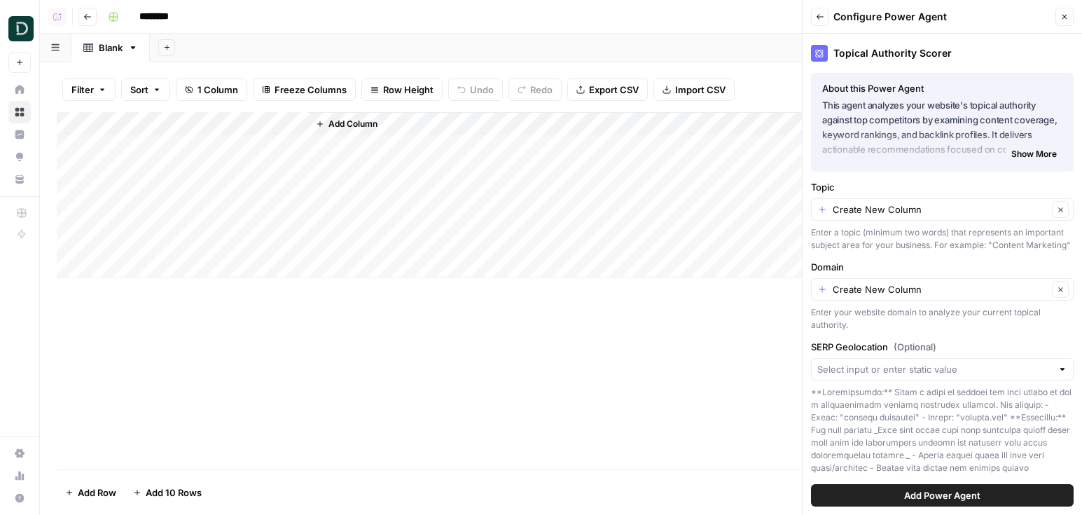
click at [942, 498] on span "Add Power Agent" at bounding box center [942, 495] width 76 height 14
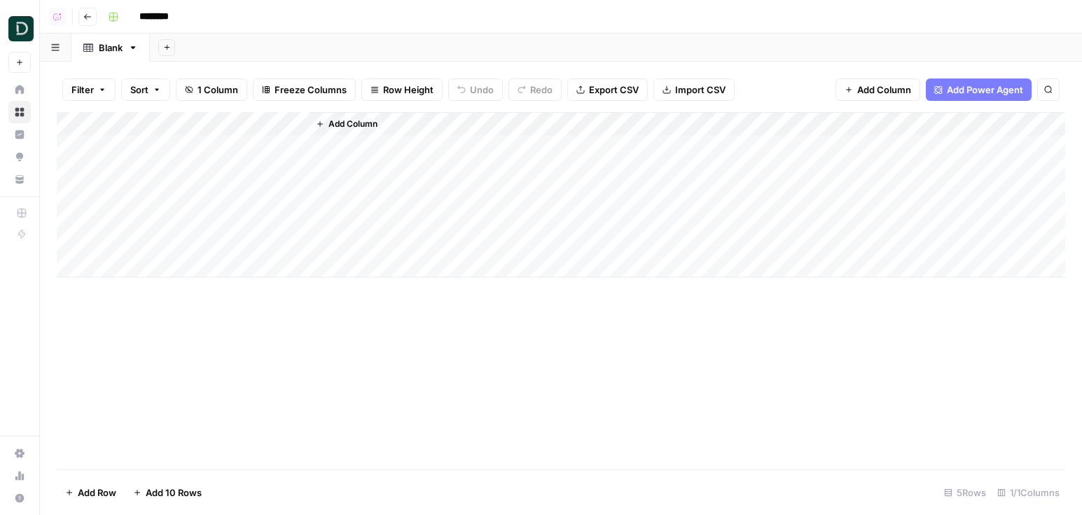
click at [286, 118] on div "Add Column" at bounding box center [561, 194] width 1008 height 165
click at [293, 120] on div "Add Column" at bounding box center [561, 194] width 1008 height 165
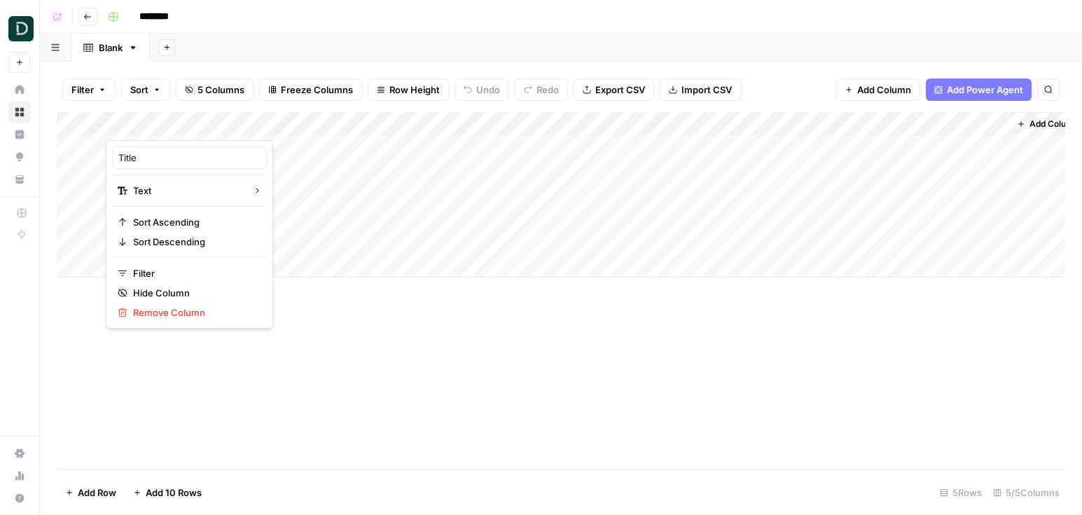
click at [304, 116] on div at bounding box center [207, 126] width 202 height 28
click at [302, 118] on div at bounding box center [207, 126] width 202 height 28
click at [183, 314] on span "Remove Column" at bounding box center [194, 312] width 123 height 14
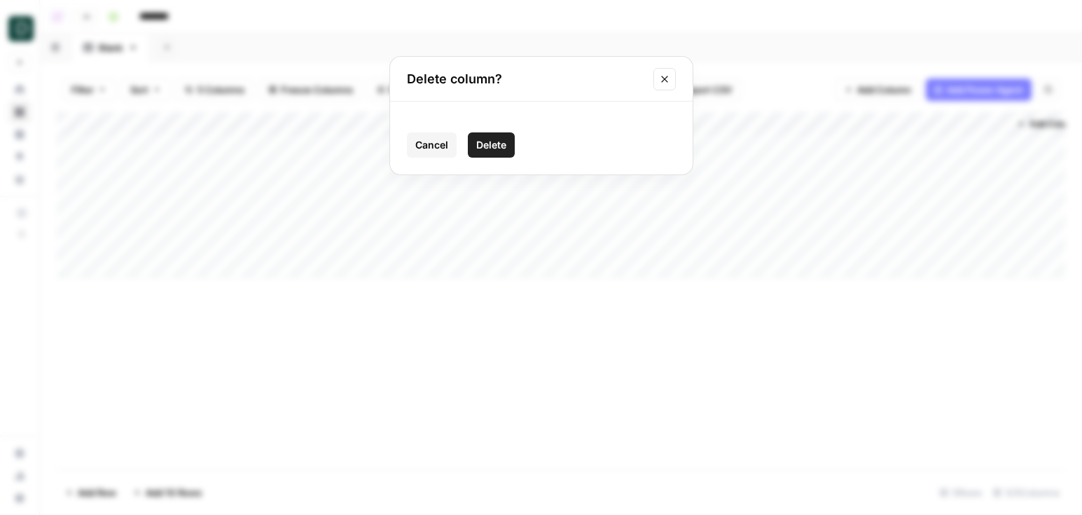
click at [501, 147] on span "Delete" at bounding box center [491, 145] width 30 height 14
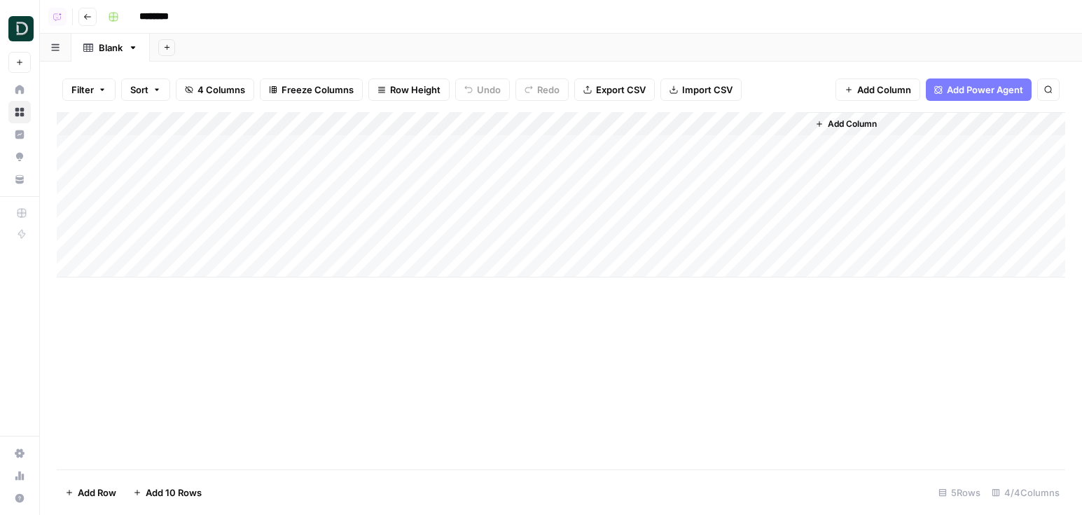
click at [76, 16] on header "Copilot Go back ********" at bounding box center [561, 17] width 1042 height 34
click at [83, 9] on button "Go back" at bounding box center [87, 17] width 18 height 18
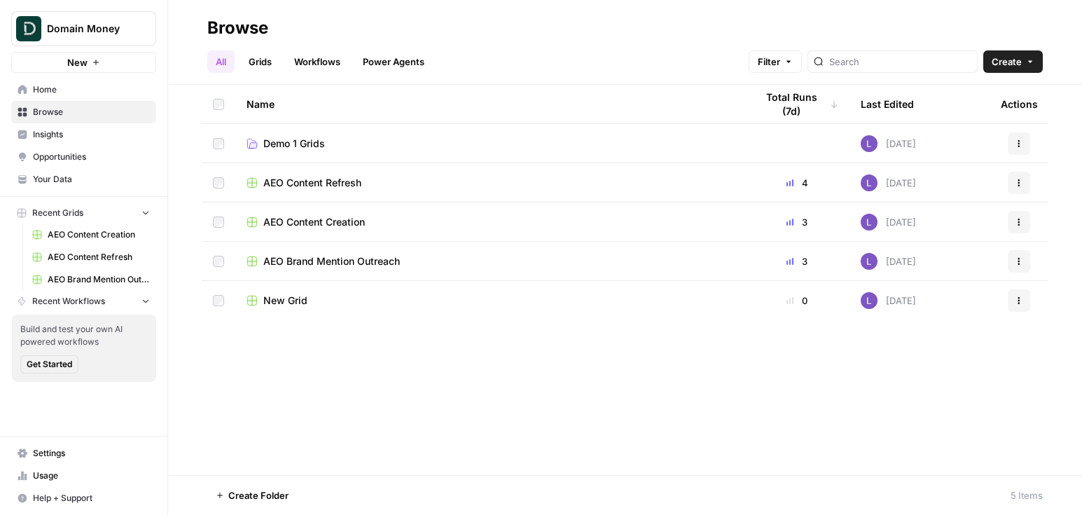
click at [313, 183] on span "AEO Content Refresh" at bounding box center [312, 183] width 98 height 14
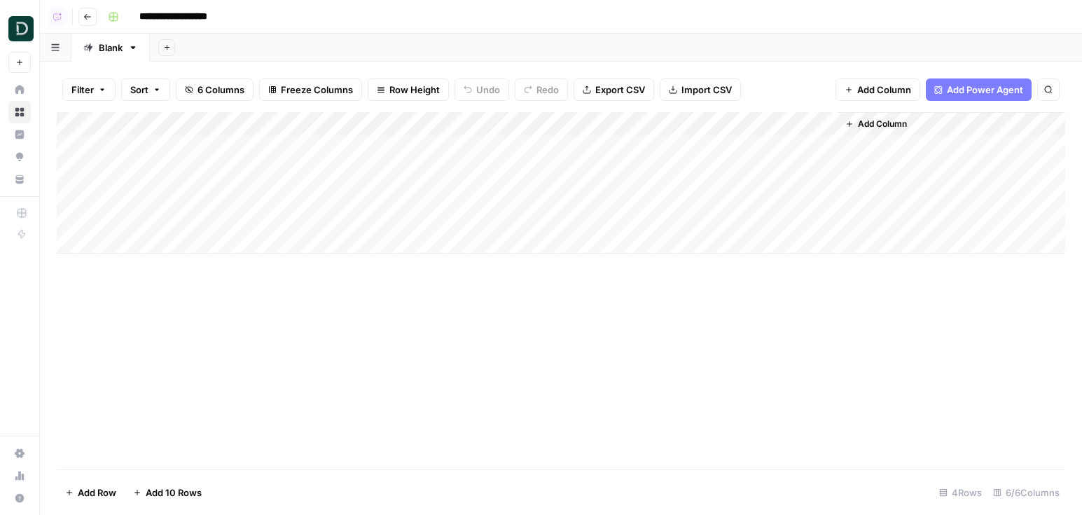
click at [91, 13] on icon "button" at bounding box center [87, 17] width 8 height 8
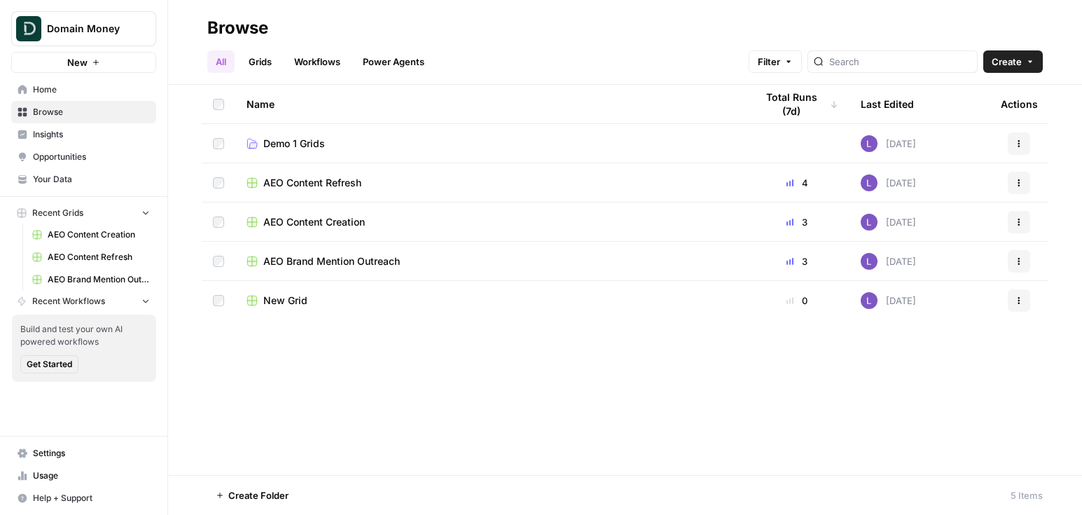
click at [328, 230] on td "AEO Content Creation" at bounding box center [489, 221] width 509 height 39
click at [328, 217] on span "AEO Content Creation" at bounding box center [314, 222] width 102 height 14
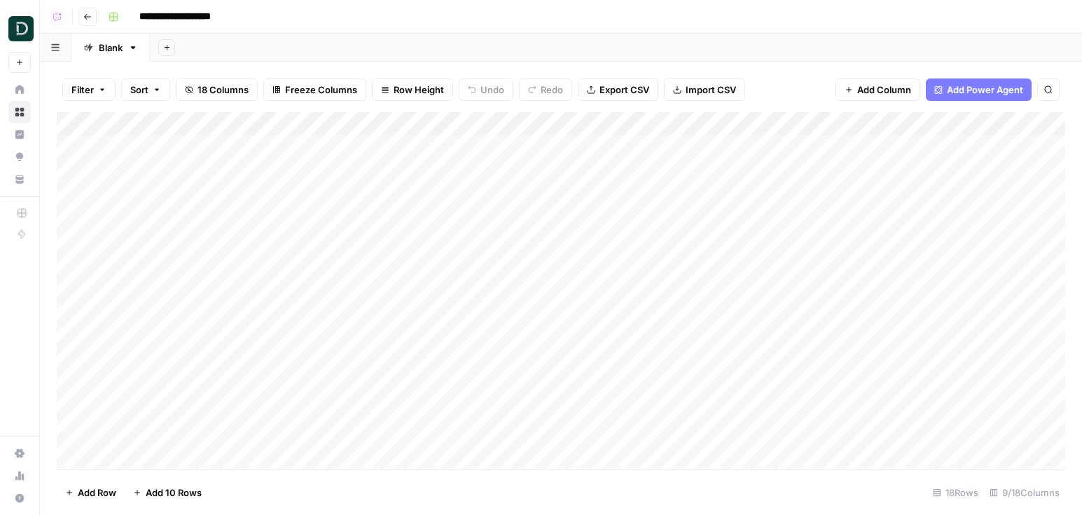
click at [816, 141] on div "Add Column" at bounding box center [561, 290] width 1008 height 357
click at [816, 166] on div "Add Column" at bounding box center [561, 290] width 1008 height 357
click at [816, 188] on div "Add Column" at bounding box center [561, 290] width 1008 height 357
click at [84, 16] on icon "button" at bounding box center [87, 17] width 7 height 6
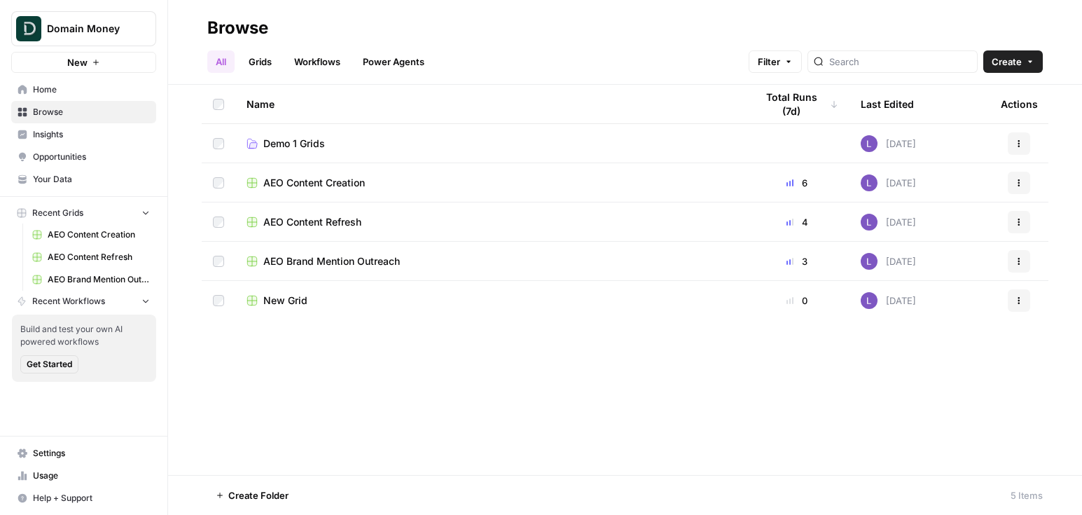
click at [287, 258] on span "AEO Brand Mention Outreach" at bounding box center [331, 261] width 137 height 14
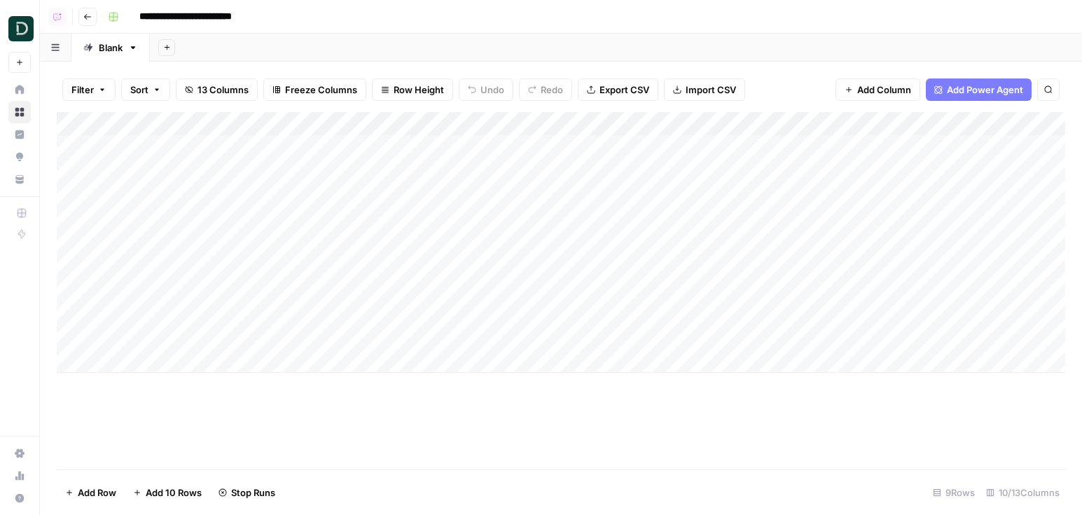
click at [93, 18] on button "Go back" at bounding box center [87, 17] width 18 height 18
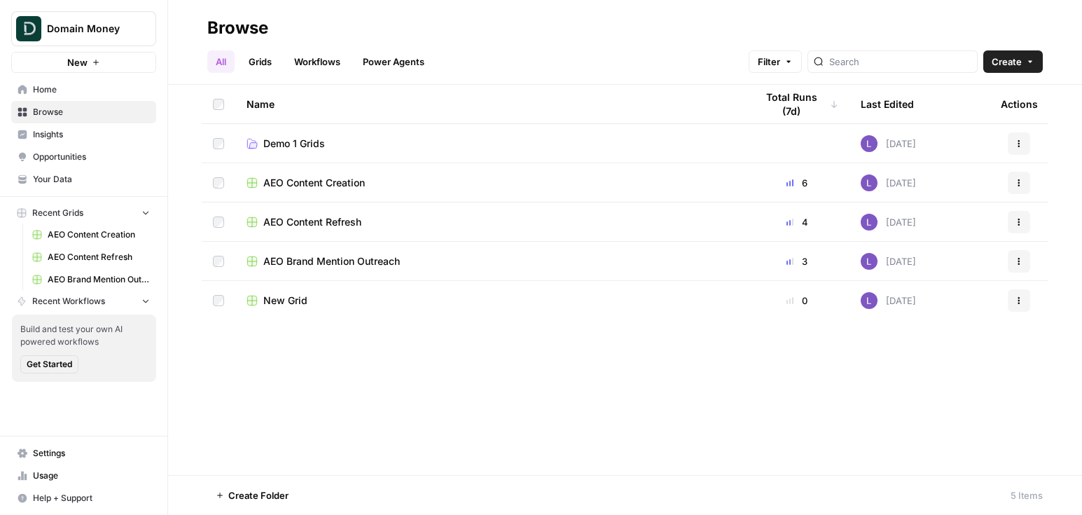
click at [330, 181] on span "AEO Content Creation" at bounding box center [314, 183] width 102 height 14
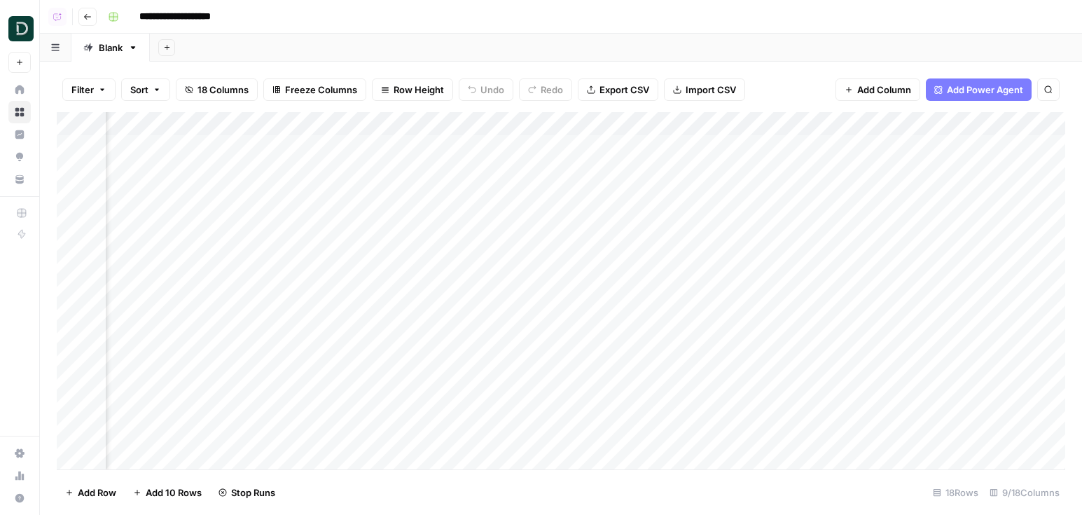
scroll to position [0, 496]
click at [88, 21] on button "Go back" at bounding box center [87, 17] width 18 height 18
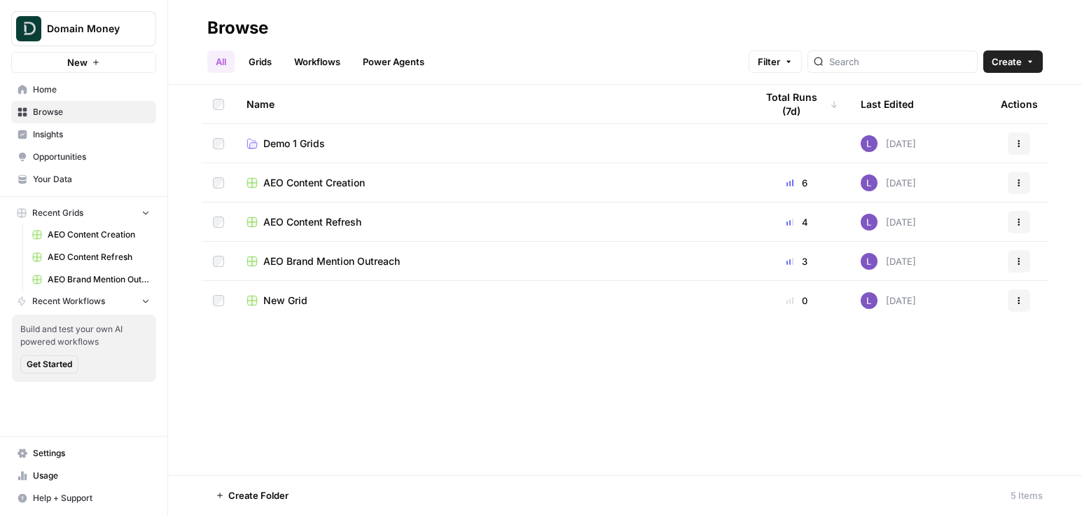
click at [307, 222] on span "AEO Content Refresh" at bounding box center [312, 222] width 98 height 14
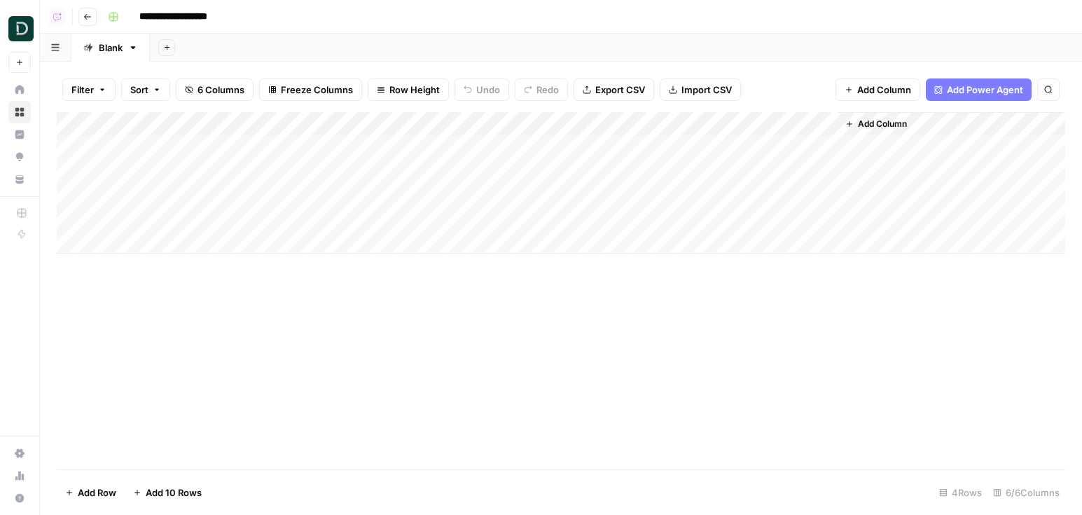
click at [90, 20] on icon "button" at bounding box center [87, 17] width 8 height 8
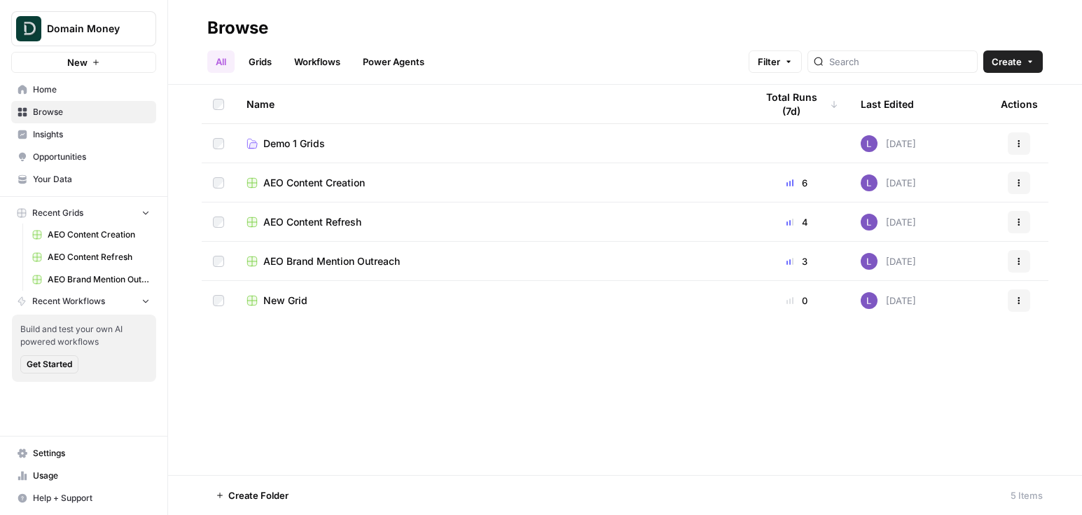
click at [277, 304] on span "New Grid" at bounding box center [285, 300] width 44 height 14
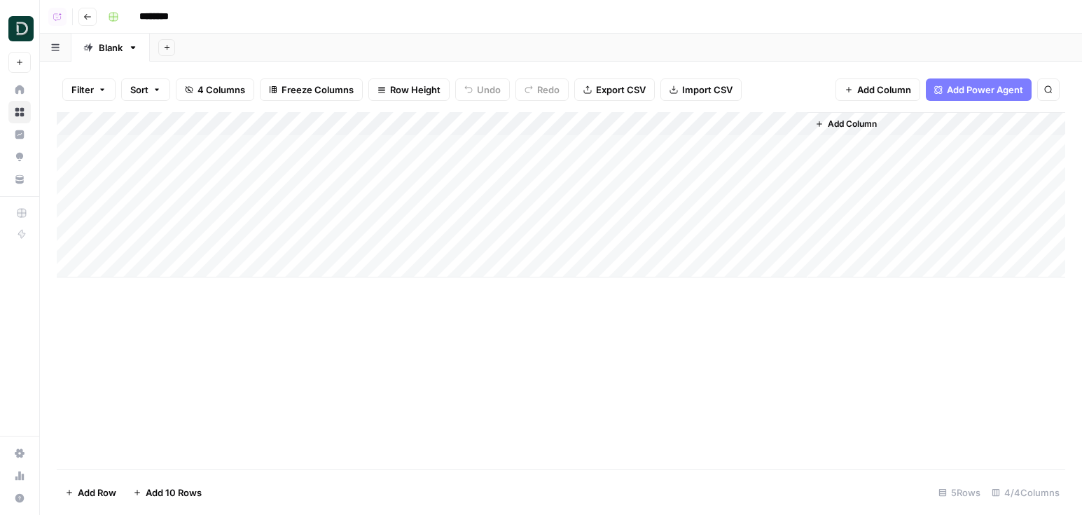
click at [161, 18] on input "********" at bounding box center [172, 17] width 78 height 22
click at [205, 150] on div "Add Column" at bounding box center [561, 194] width 1008 height 165
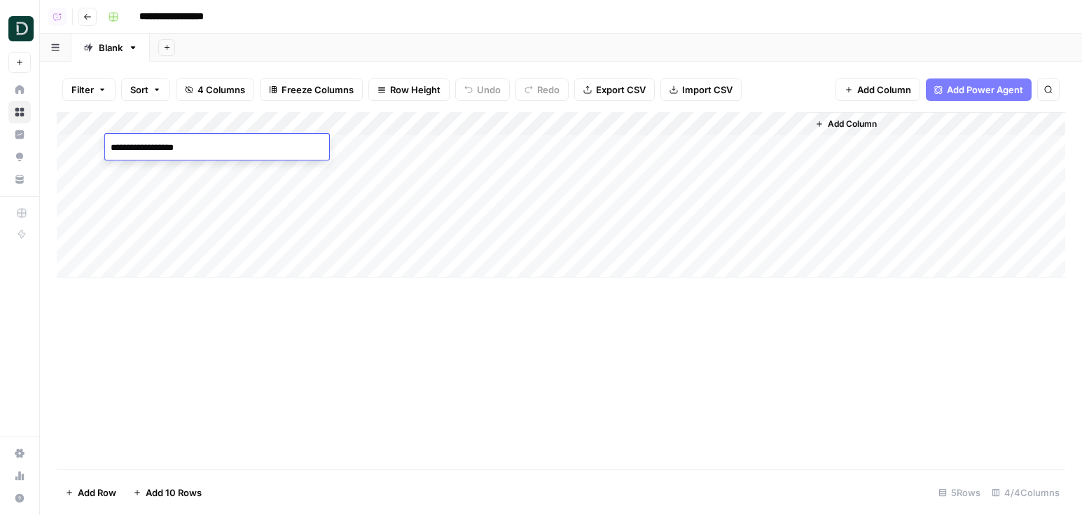
type input "**********"
type textarea "**********"
click at [188, 169] on div "Add Column" at bounding box center [561, 194] width 1008 height 165
type textarea "**********"
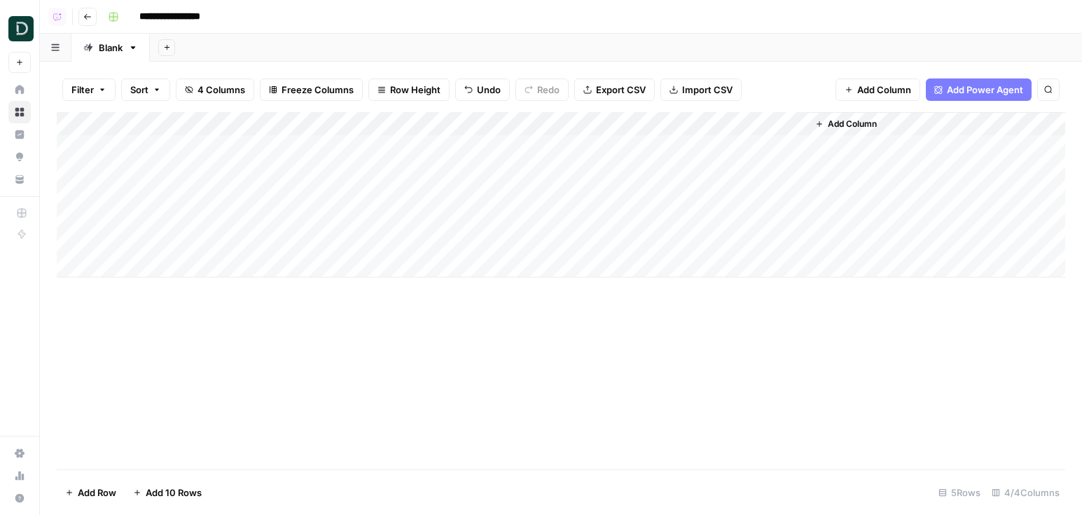
click at [197, 199] on div "Add Column" at bounding box center [561, 194] width 1008 height 165
type textarea "**********"
click at [197, 211] on div "Add Column" at bounding box center [561, 194] width 1008 height 165
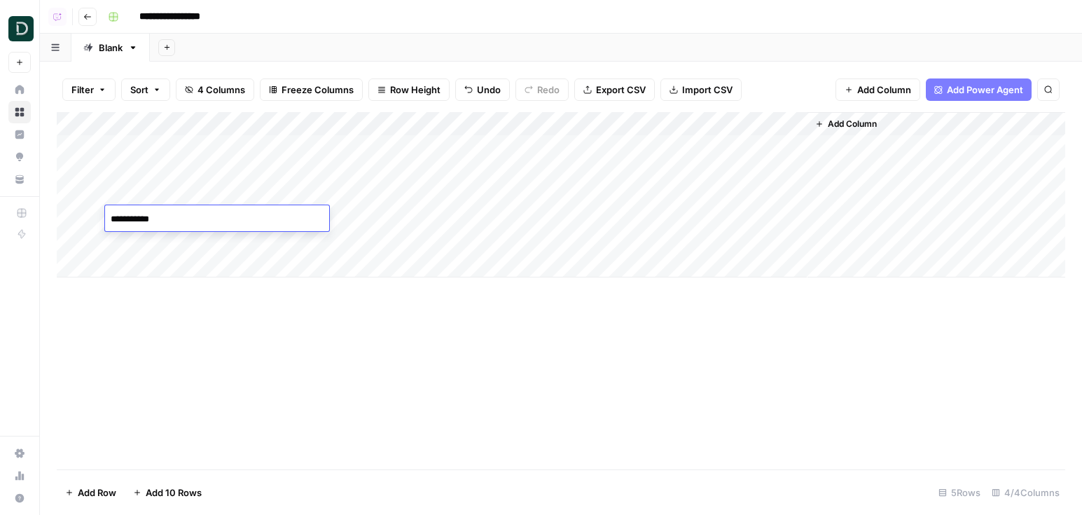
click at [349, 150] on div "Add Column" at bounding box center [561, 194] width 1008 height 165
click at [396, 167] on div "Add Column" at bounding box center [561, 194] width 1008 height 165
click at [396, 167] on textarea at bounding box center [419, 172] width 224 height 20
type textarea "**********"
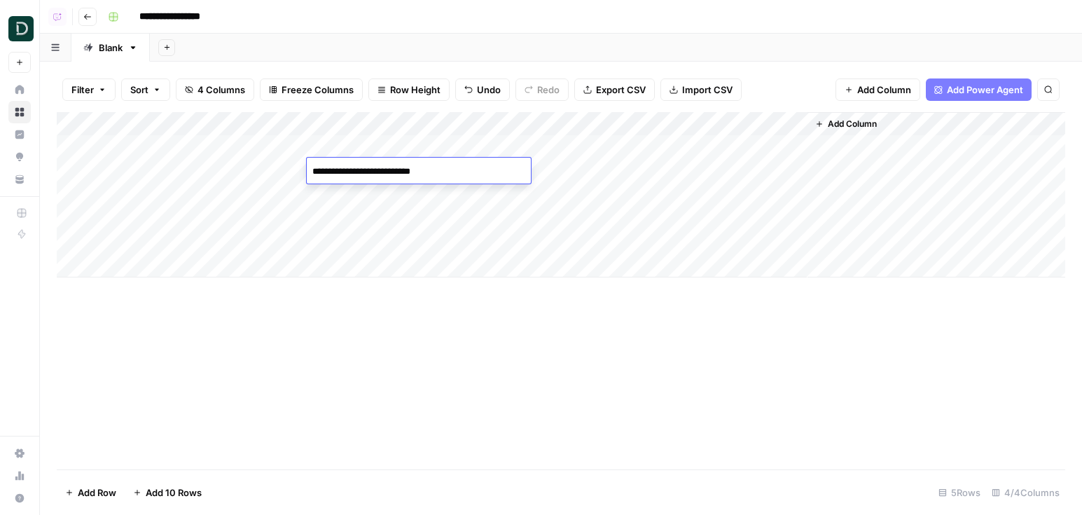
click at [403, 195] on div "Add Column" at bounding box center [561, 194] width 1008 height 165
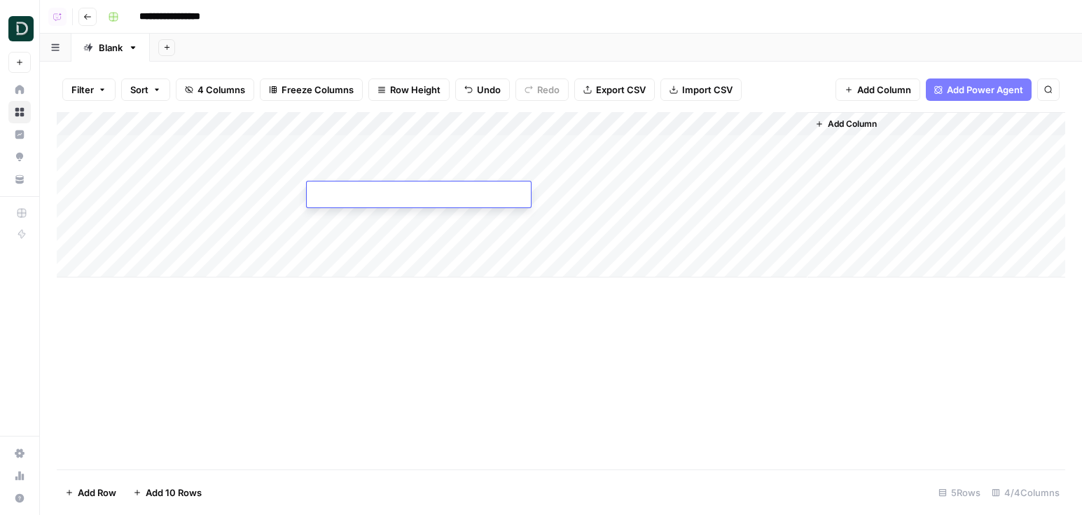
type textarea "**********"
click at [406, 223] on div "Add Column" at bounding box center [561, 194] width 1008 height 165
click at [580, 150] on div "Add Column" at bounding box center [561, 194] width 1008 height 165
click at [580, 169] on div "Add Column" at bounding box center [561, 194] width 1008 height 165
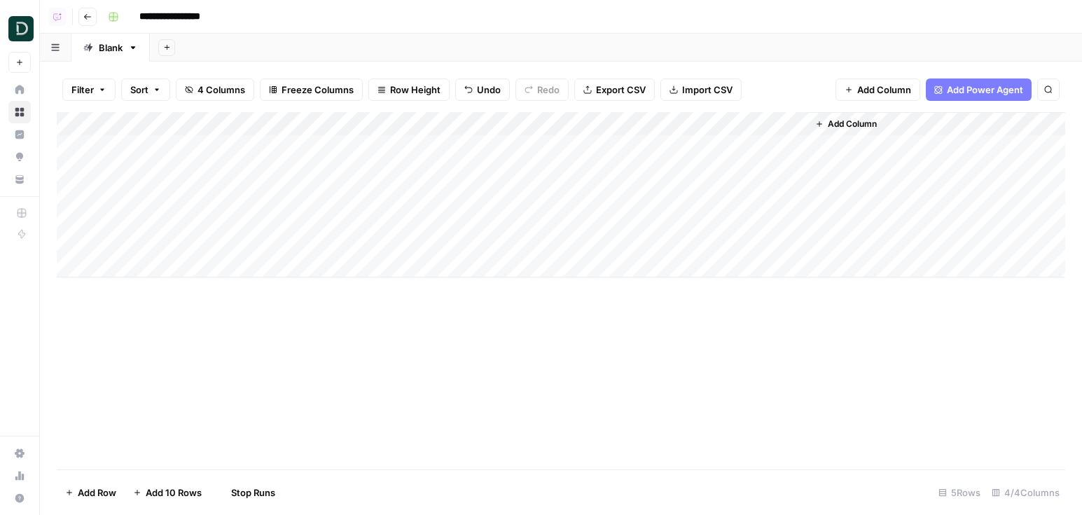
click at [580, 199] on div "Add Column" at bounding box center [561, 194] width 1008 height 165
click at [580, 140] on div "Add Column" at bounding box center [561, 194] width 1008 height 165
click at [590, 216] on div "Add Column" at bounding box center [561, 194] width 1008 height 165
click at [583, 155] on div "Add Column" at bounding box center [561, 194] width 1008 height 165
click at [204, 20] on input "**********" at bounding box center [180, 17] width 95 height 22
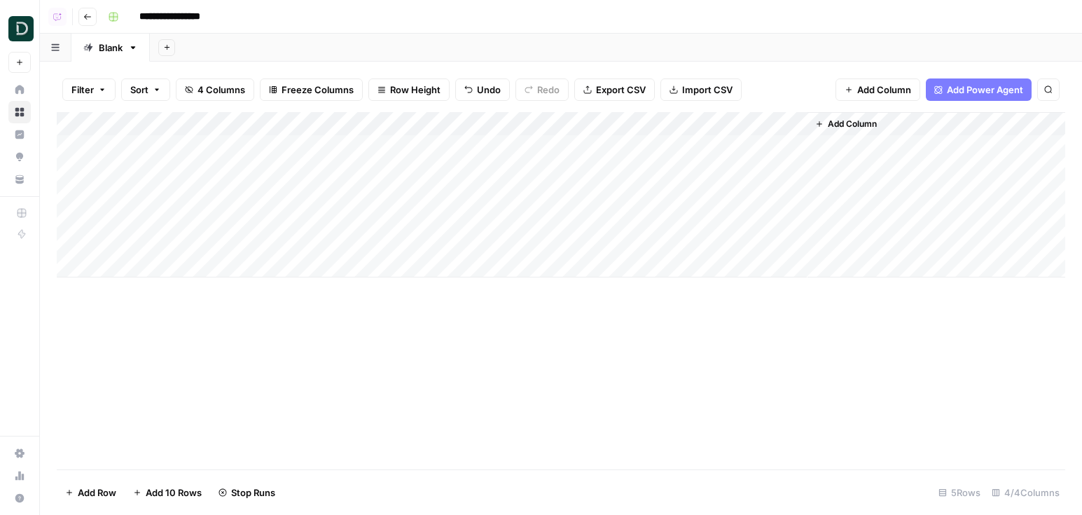
click at [168, 47] on icon "button" at bounding box center [166, 47] width 5 height 5
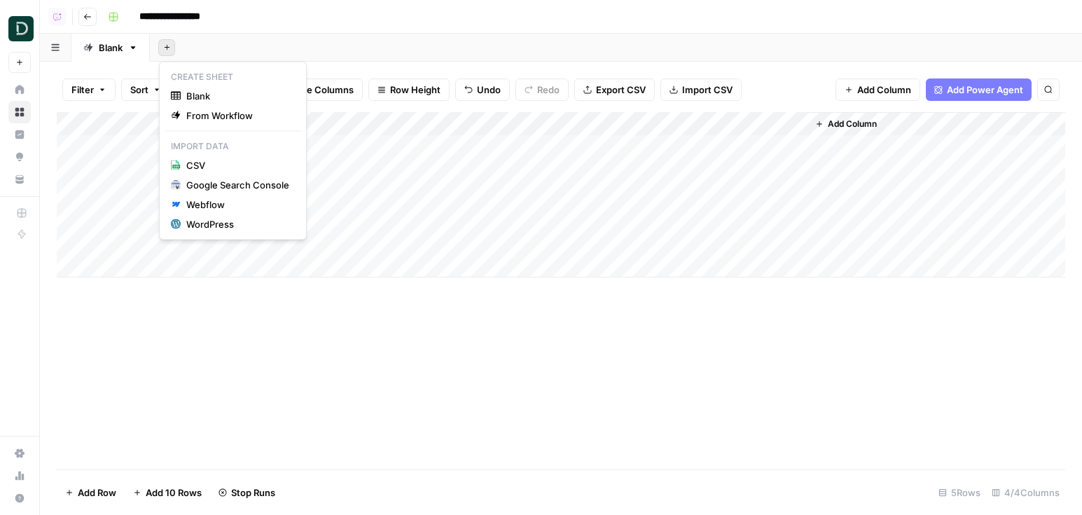
click at [115, 43] on div "Blank" at bounding box center [111, 48] width 24 height 14
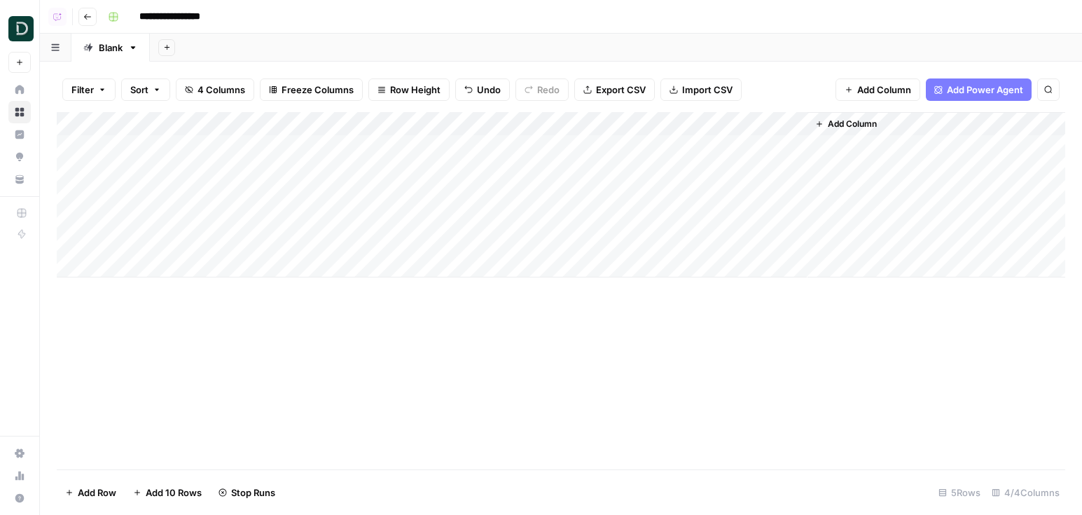
click at [115, 43] on div "Blank" at bounding box center [111, 48] width 24 height 14
click at [115, 43] on input "*****" at bounding box center [112, 48] width 26 height 18
type input "**"
click at [158, 46] on icon "button" at bounding box center [157, 47] width 8 height 8
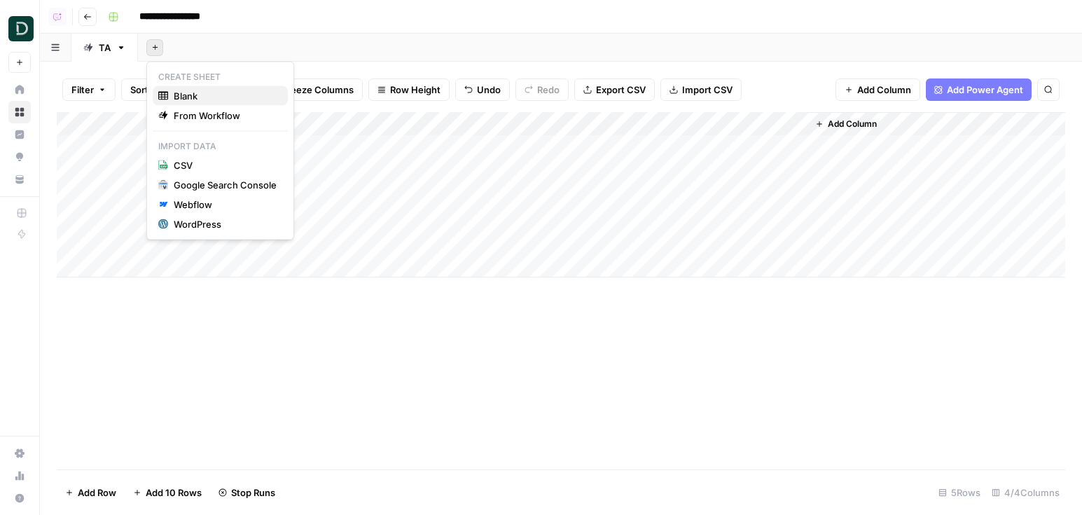
click at [182, 95] on span "Blank" at bounding box center [225, 96] width 103 height 14
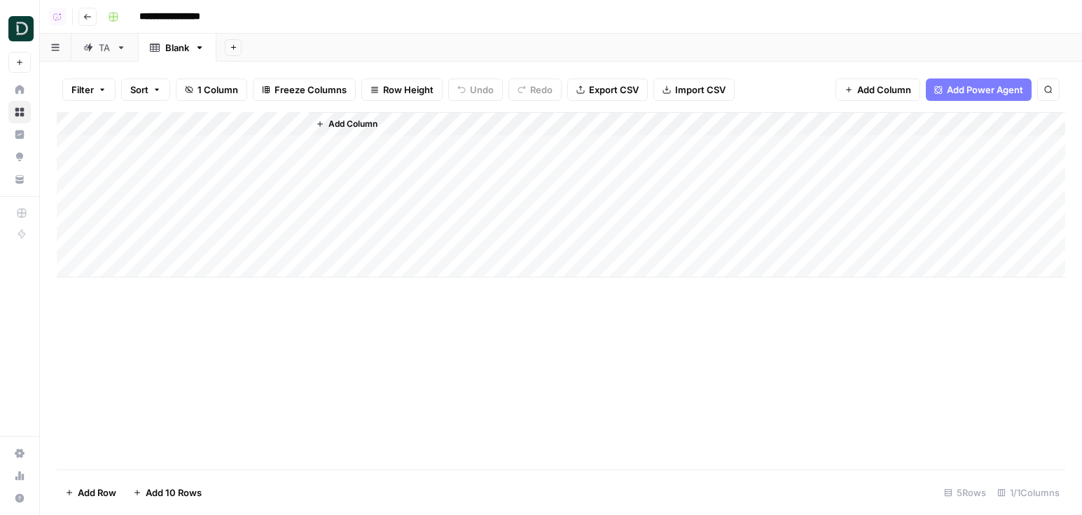
click at [982, 102] on div "Filter Sort 1 Column Freeze Columns Row Height Undo Redo Export CSV Import CSV …" at bounding box center [561, 89] width 1008 height 45
click at [981, 93] on span "Add Power Agent" at bounding box center [985, 90] width 76 height 14
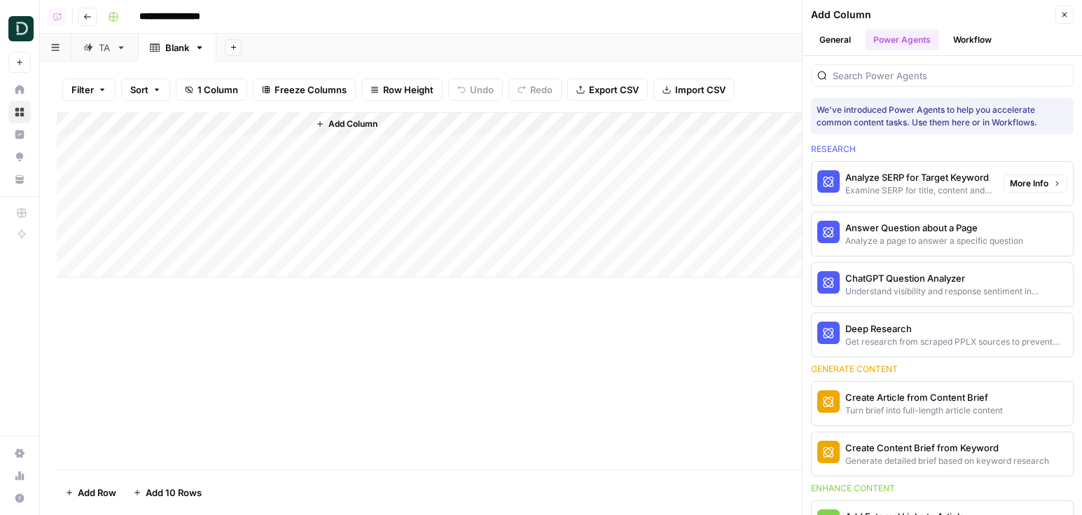
click at [933, 182] on div "Analyze SERP for Target Keyword" at bounding box center [918, 177] width 147 height 14
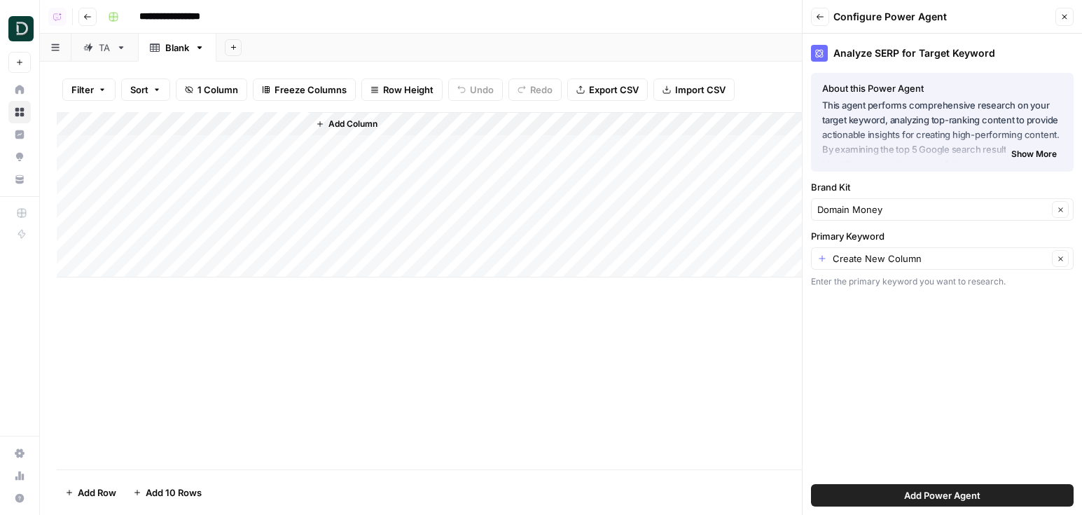
click at [1023, 151] on span "Show More" at bounding box center [1034, 154] width 46 height 13
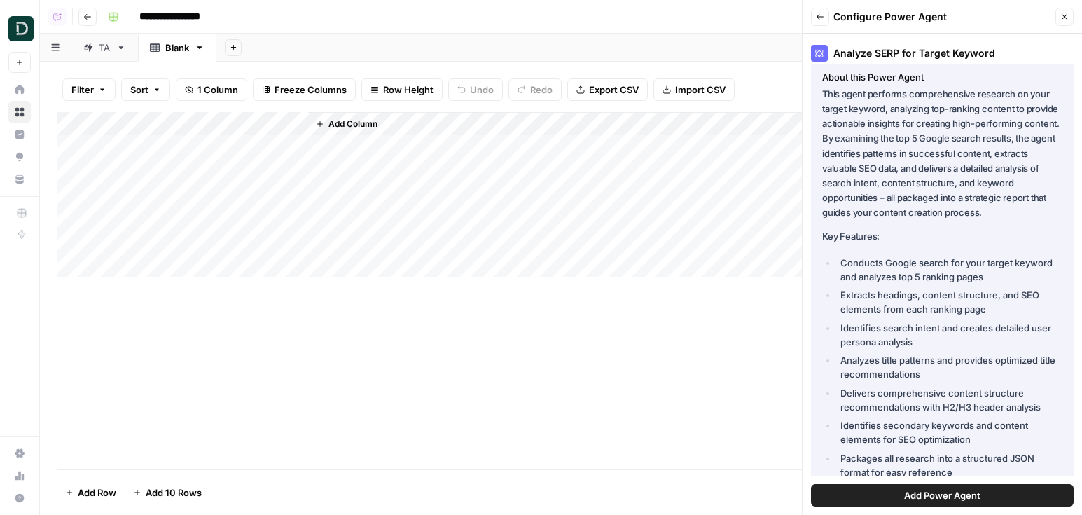
scroll to position [12, 0]
click at [828, 11] on button "Back" at bounding box center [820, 17] width 18 height 18
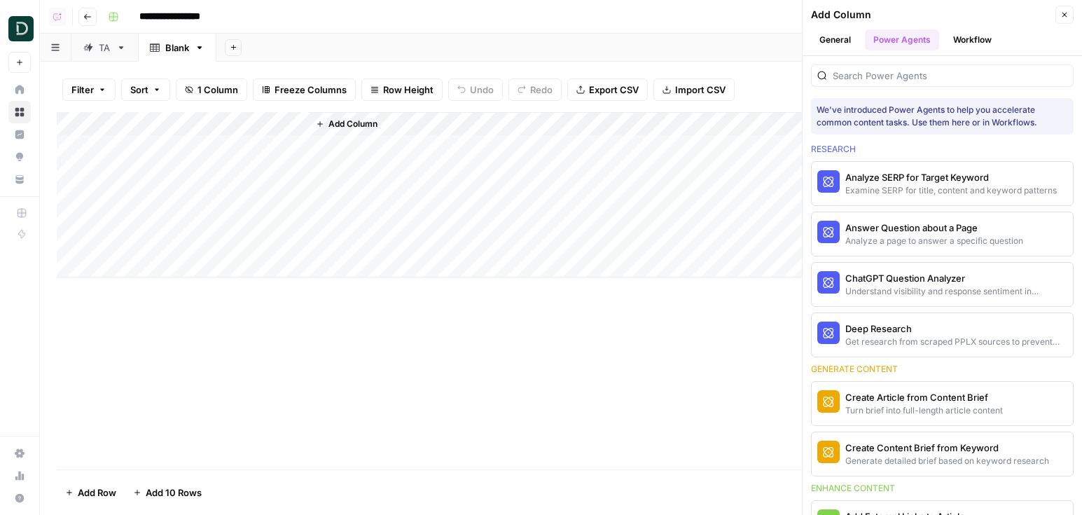
click at [95, 39] on link "TA" at bounding box center [104, 48] width 67 height 28
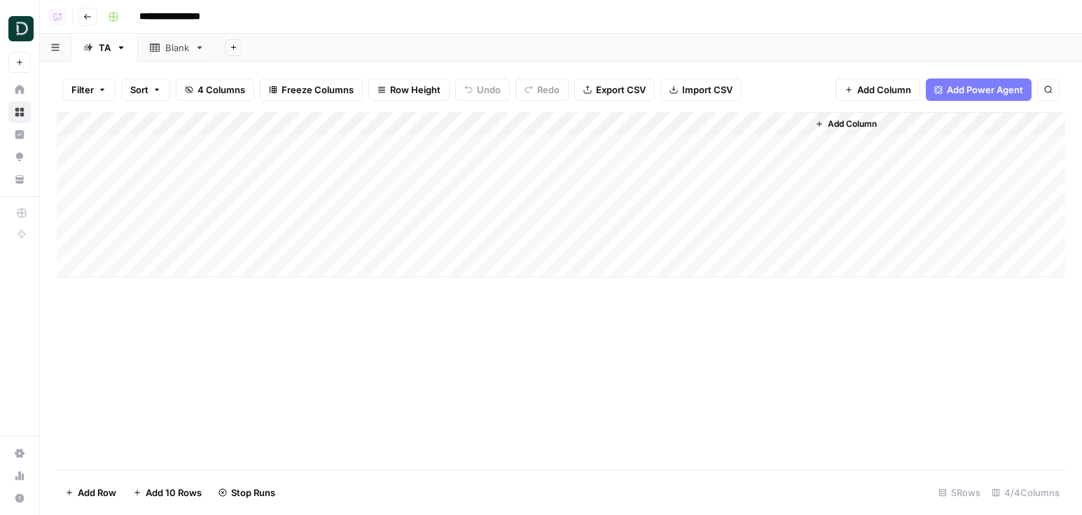
click at [157, 48] on icon at bounding box center [155, 48] width 10 height 10
click at [169, 50] on div "Blank" at bounding box center [177, 48] width 24 height 14
click at [169, 50] on input "*****" at bounding box center [178, 48] width 26 height 18
type input "****"
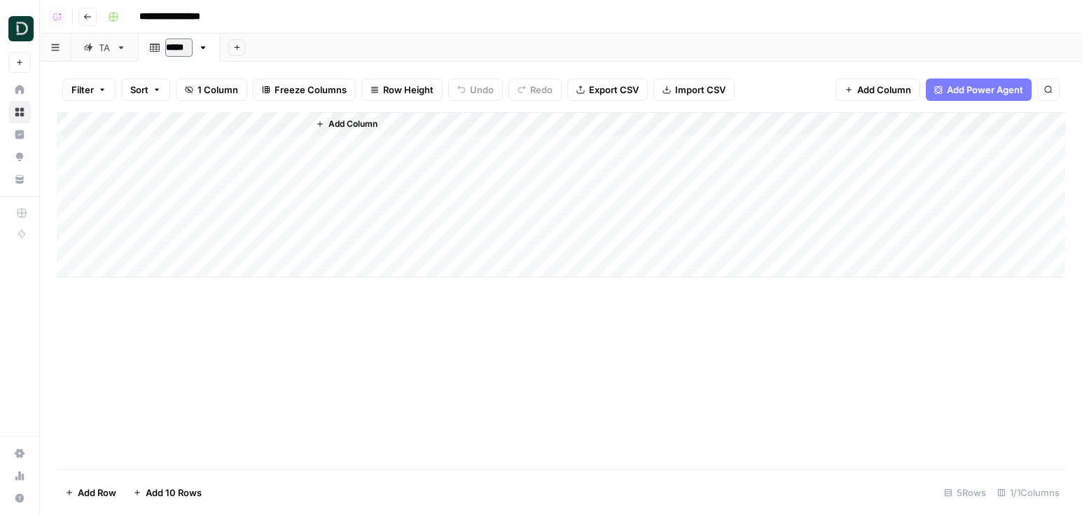
click at [112, 54] on link "TA" at bounding box center [104, 48] width 67 height 28
click at [125, 46] on icon "button" at bounding box center [121, 48] width 10 height 10
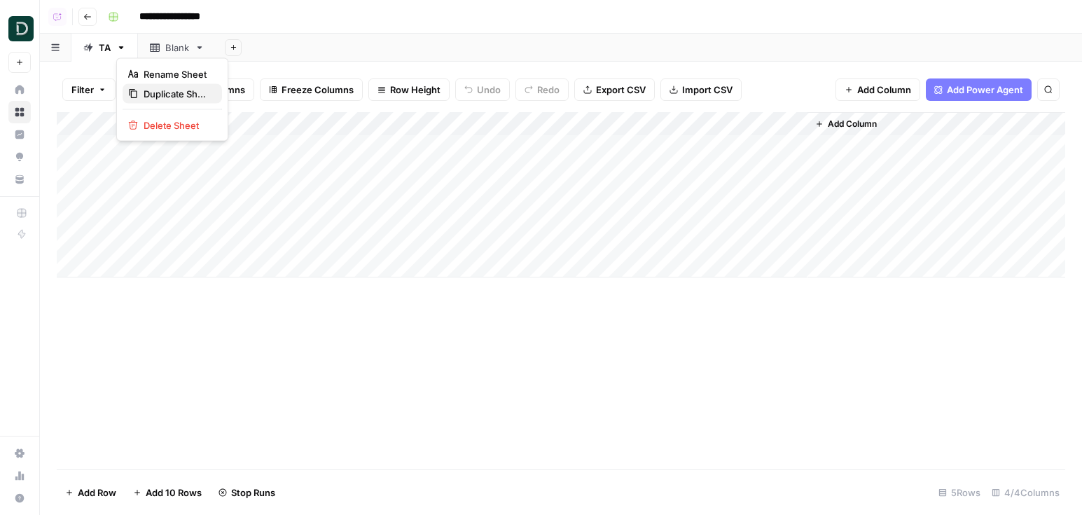
click at [159, 98] on span "Duplicate Sheet" at bounding box center [177, 94] width 67 height 14
click at [207, 46] on link "SERP" at bounding box center [176, 48] width 77 height 28
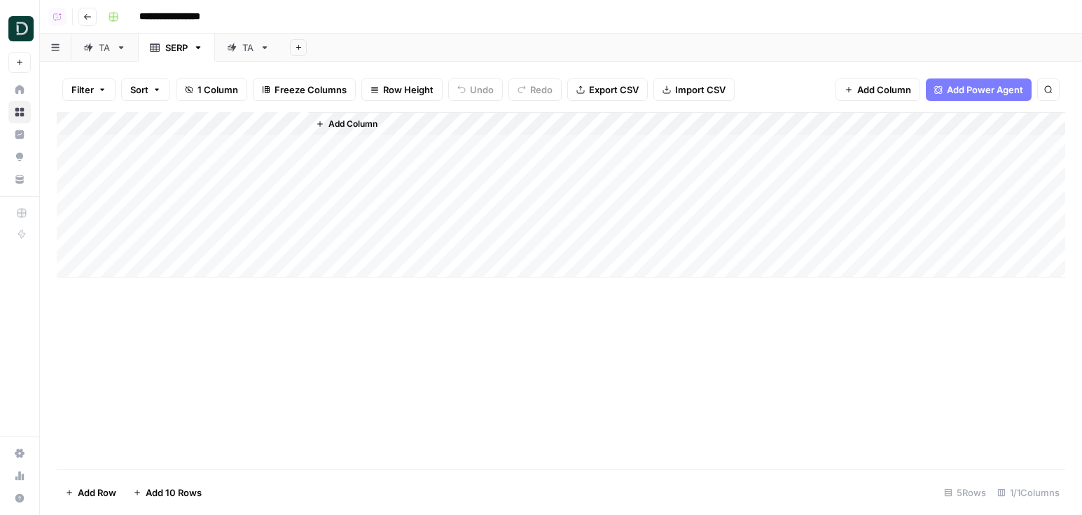
click at [198, 41] on link "SERP" at bounding box center [176, 48] width 77 height 28
click at [198, 49] on icon "button" at bounding box center [198, 48] width 10 height 10
click at [233, 119] on span "Delete Sheet" at bounding box center [254, 125] width 67 height 14
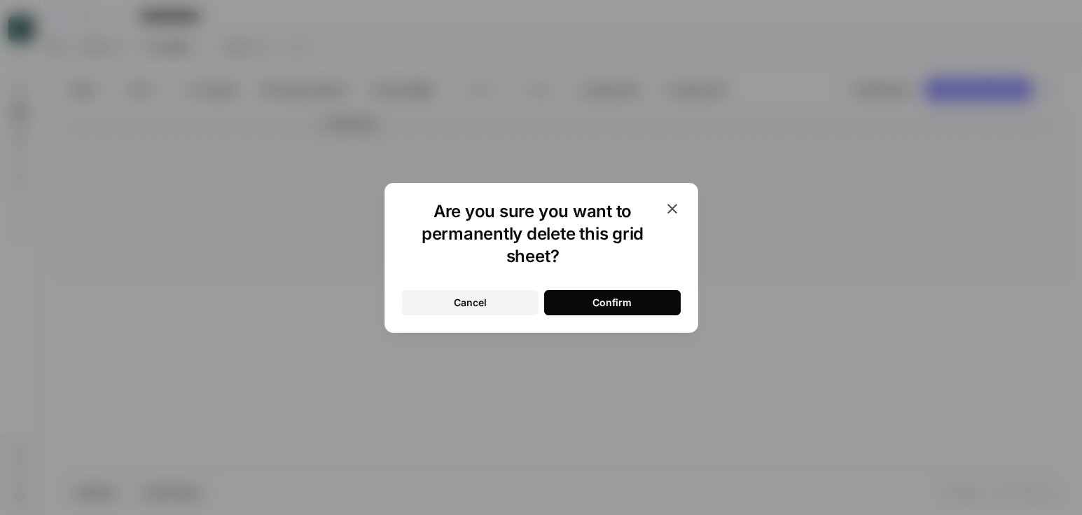
click at [610, 303] on div "Confirm" at bounding box center [611, 302] width 39 height 14
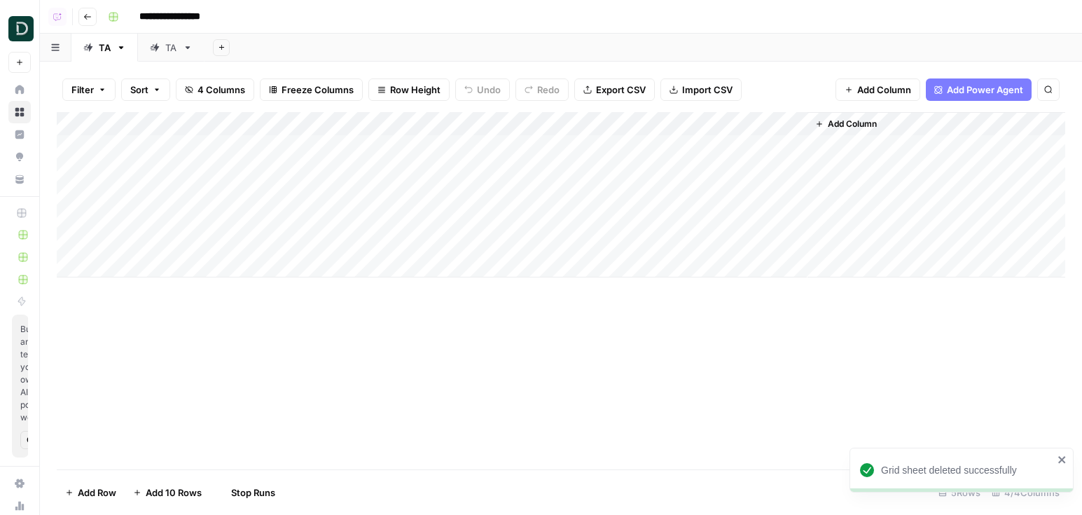
click at [165, 53] on div "TA" at bounding box center [163, 48] width 27 height 14
click at [162, 49] on div "TA" at bounding box center [163, 48] width 27 height 14
click at [162, 49] on div "**" at bounding box center [164, 47] width 29 height 21
type input "*"
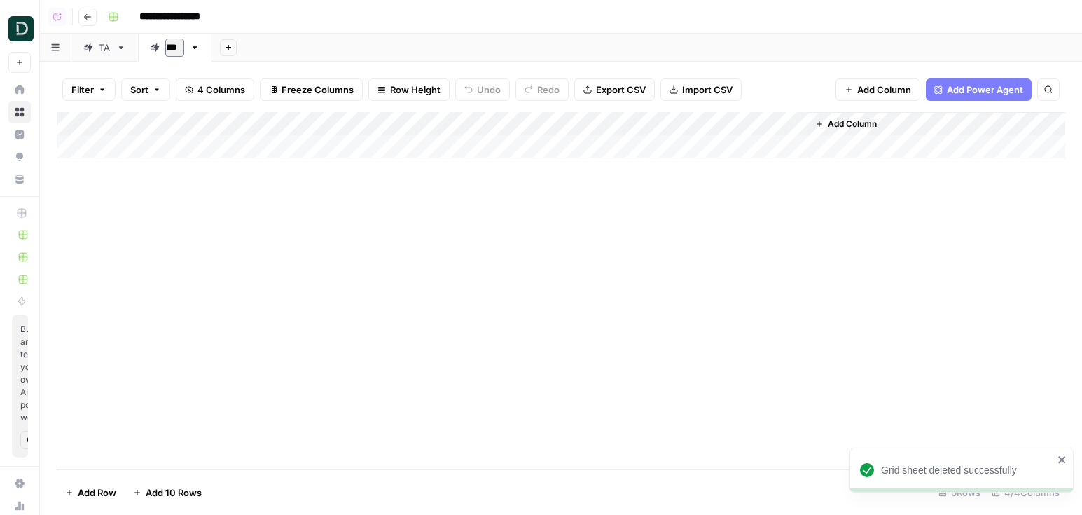
type input "****"
click at [99, 41] on div "TA" at bounding box center [105, 48] width 12 height 14
click at [228, 150] on div "Add Column" at bounding box center [561, 194] width 1008 height 165
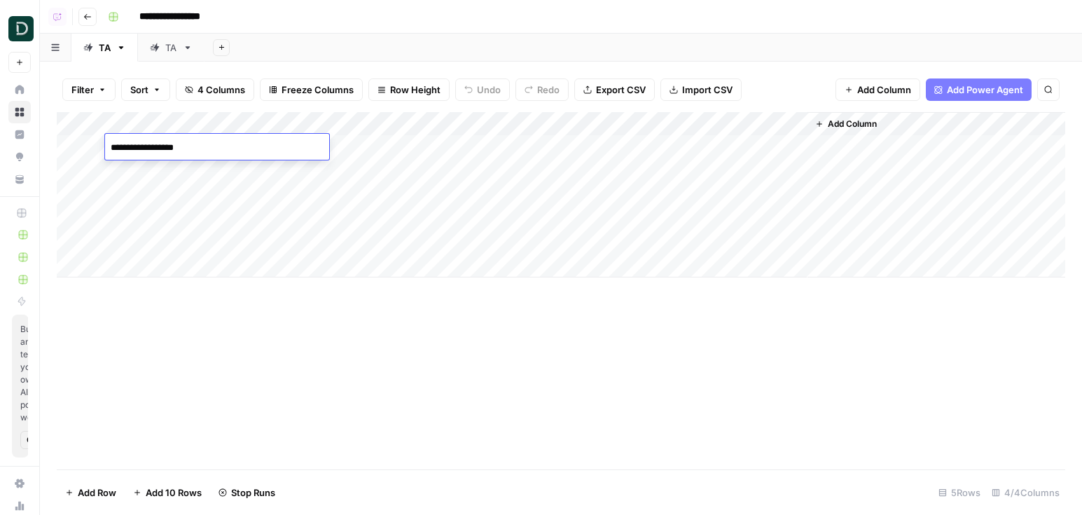
click at [228, 150] on textarea "**********" at bounding box center [217, 148] width 224 height 20
click at [172, 56] on link "TA" at bounding box center [171, 48] width 67 height 28
click at [207, 151] on div "Add Column" at bounding box center [561, 135] width 1008 height 46
click at [183, 153] on textarea at bounding box center [217, 148] width 224 height 20
type textarea "**********"
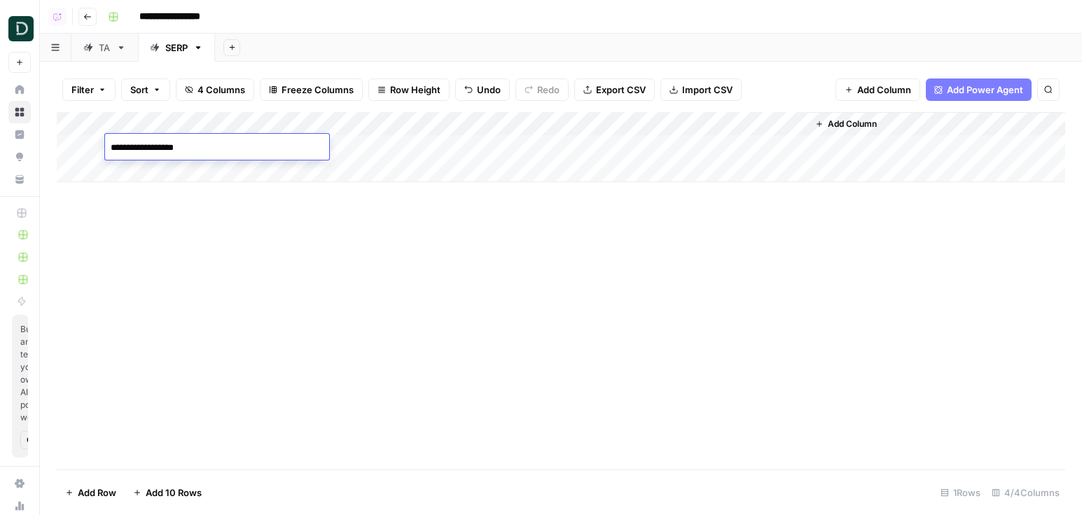
click at [108, 50] on div "TA" at bounding box center [105, 48] width 12 height 14
click at [174, 173] on div "Add Column" at bounding box center [561, 194] width 1008 height 165
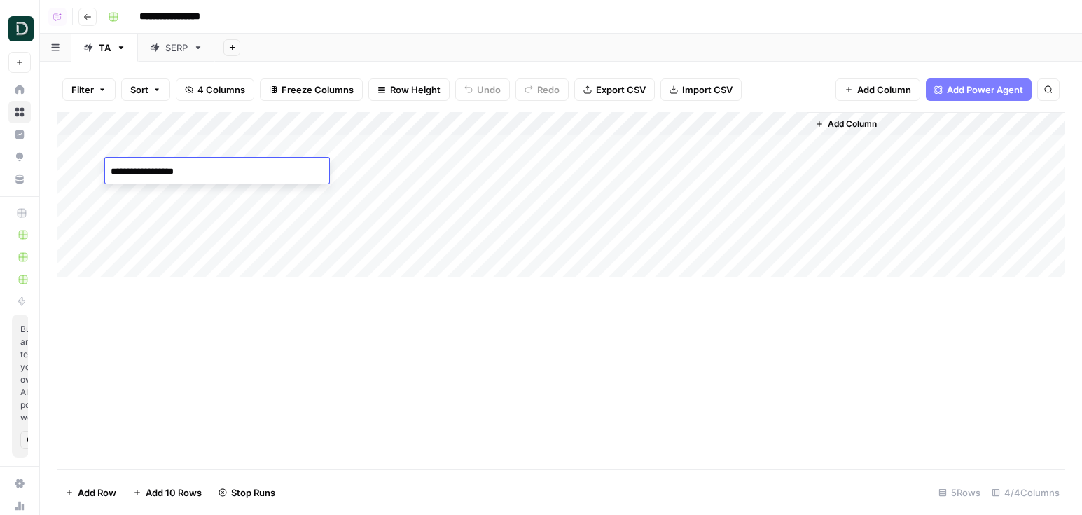
click at [174, 51] on div "SERP" at bounding box center [176, 48] width 22 height 14
click at [181, 172] on div "Add Column" at bounding box center [561, 147] width 1008 height 70
click at [176, 175] on textarea at bounding box center [217, 172] width 224 height 20
type textarea "**********"
click at [88, 34] on link "TA" at bounding box center [104, 48] width 67 height 28
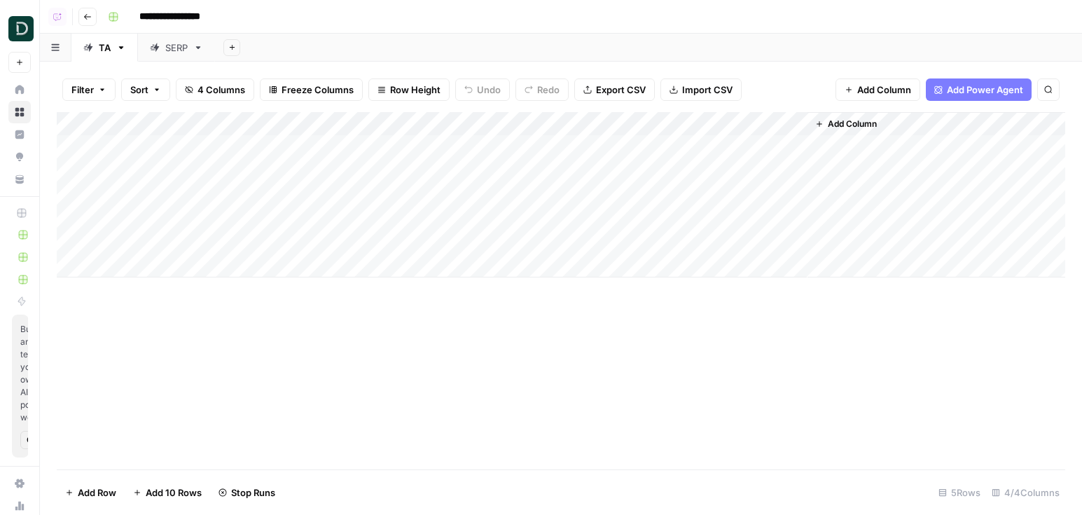
click at [160, 195] on div "Add Column" at bounding box center [561, 194] width 1008 height 165
click at [176, 53] on div "SERP" at bounding box center [176, 48] width 22 height 14
click at [174, 192] on div "Add Column" at bounding box center [561, 159] width 1008 height 94
click at [168, 191] on div "Add Column" at bounding box center [561, 159] width 1008 height 94
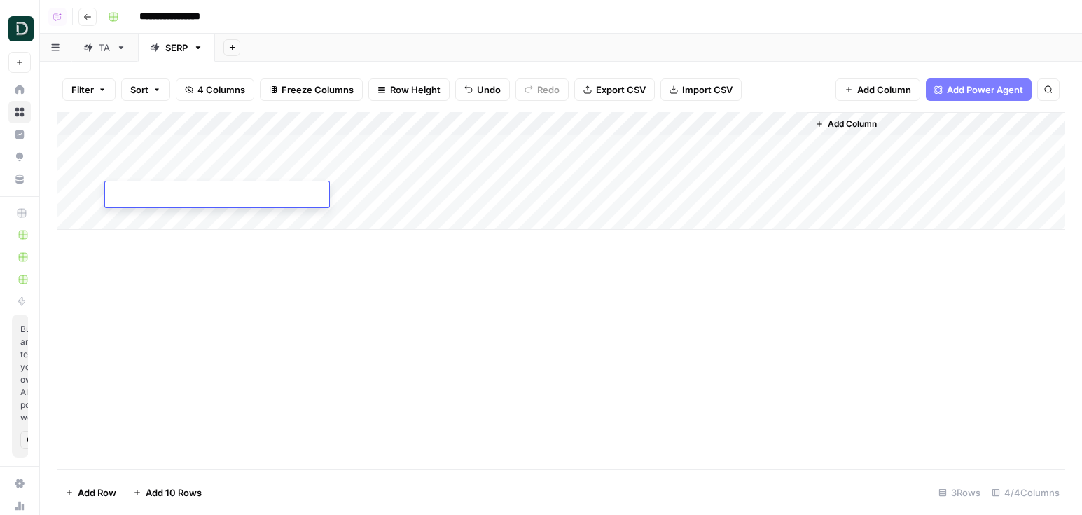
click at [168, 191] on textarea at bounding box center [217, 196] width 224 height 20
type textarea "**********"
click at [95, 49] on div "TA" at bounding box center [96, 48] width 27 height 14
click at [141, 211] on div "Add Column" at bounding box center [561, 194] width 1008 height 165
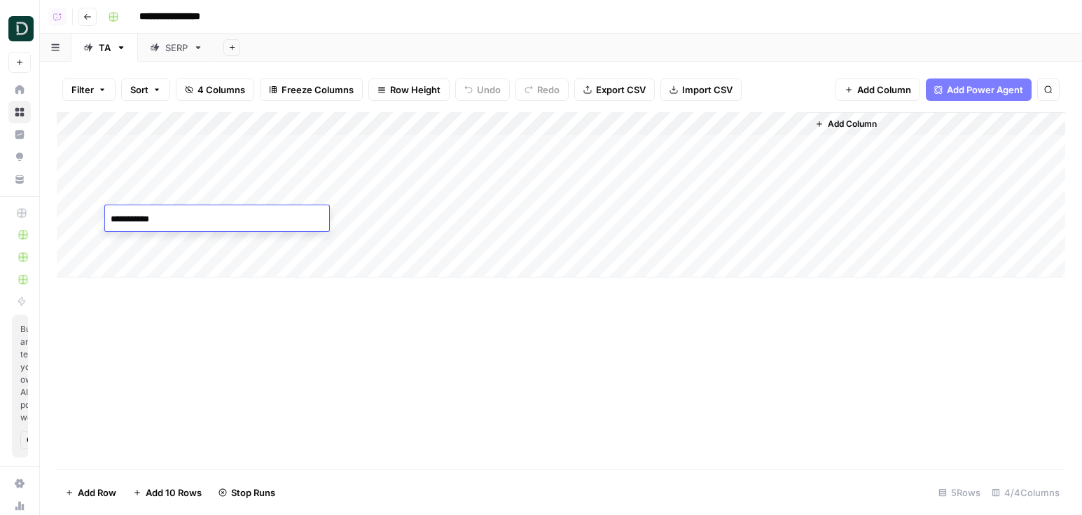
click at [165, 43] on div "SERP" at bounding box center [176, 48] width 22 height 14
click at [151, 214] on div "Add Column" at bounding box center [561, 171] width 1008 height 118
click at [161, 209] on textarea at bounding box center [217, 219] width 224 height 20
type textarea "**********"
click at [364, 149] on div "Add Column" at bounding box center [561, 182] width 1008 height 141
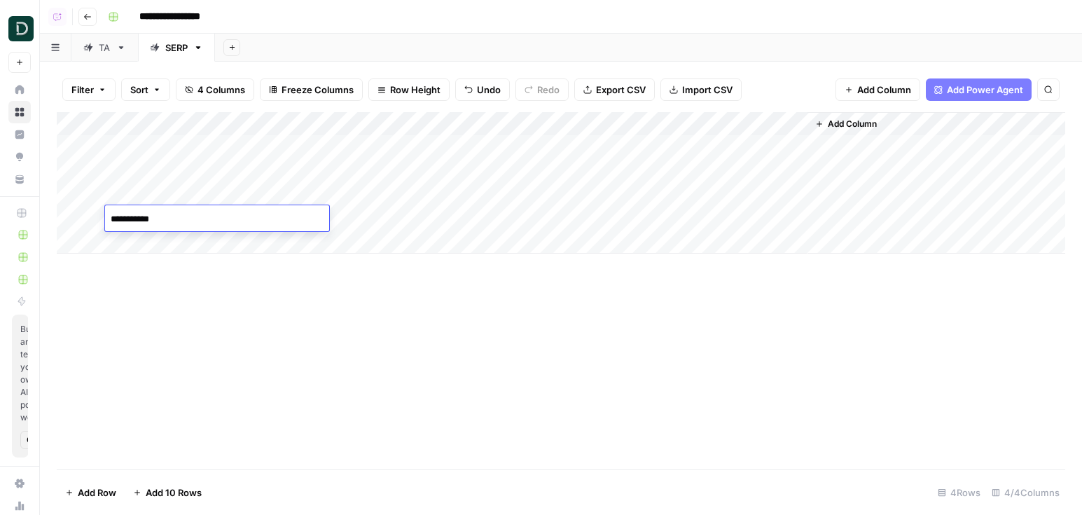
click at [364, 149] on div "Add Column" at bounding box center [561, 182] width 1008 height 141
type textarea "**********"
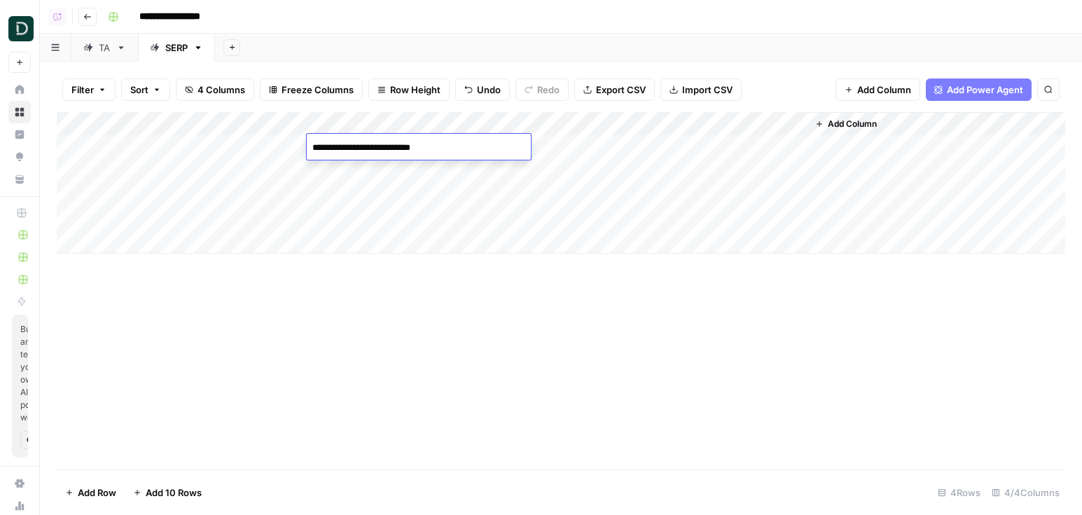
click at [370, 179] on div "Add Column" at bounding box center [561, 182] width 1008 height 141
click at [393, 197] on div "Add Column" at bounding box center [561, 182] width 1008 height 141
click at [405, 218] on div "Add Column" at bounding box center [561, 182] width 1008 height 141
click at [655, 125] on div "Add Column" at bounding box center [561, 182] width 1008 height 141
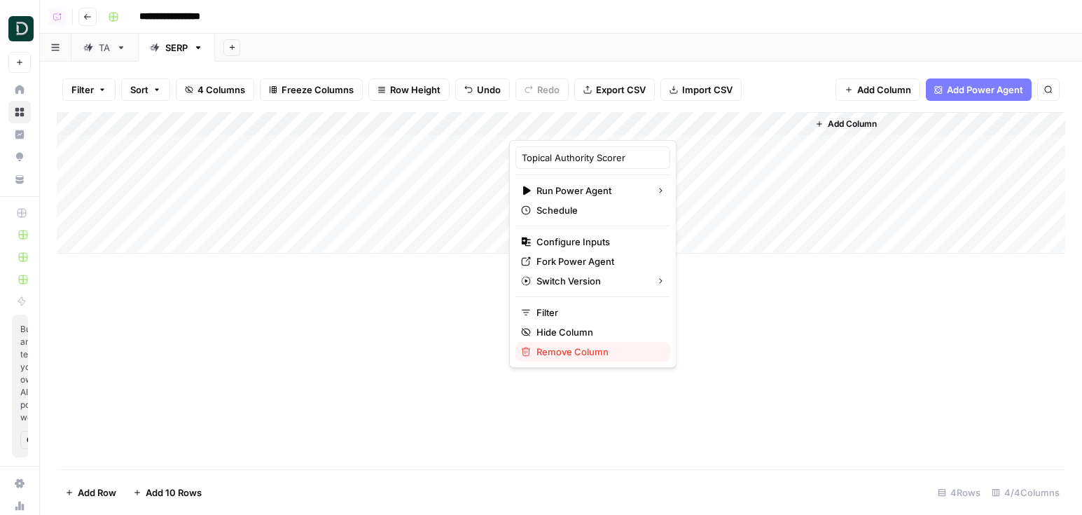
click at [601, 351] on span "Remove Column" at bounding box center [597, 351] width 123 height 14
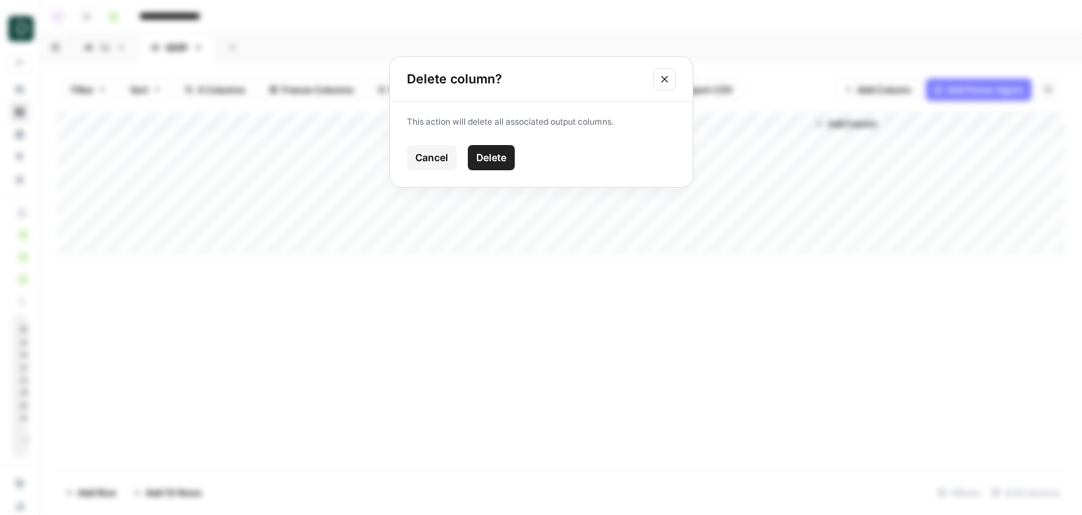
click at [491, 153] on span "Delete" at bounding box center [491, 158] width 30 height 14
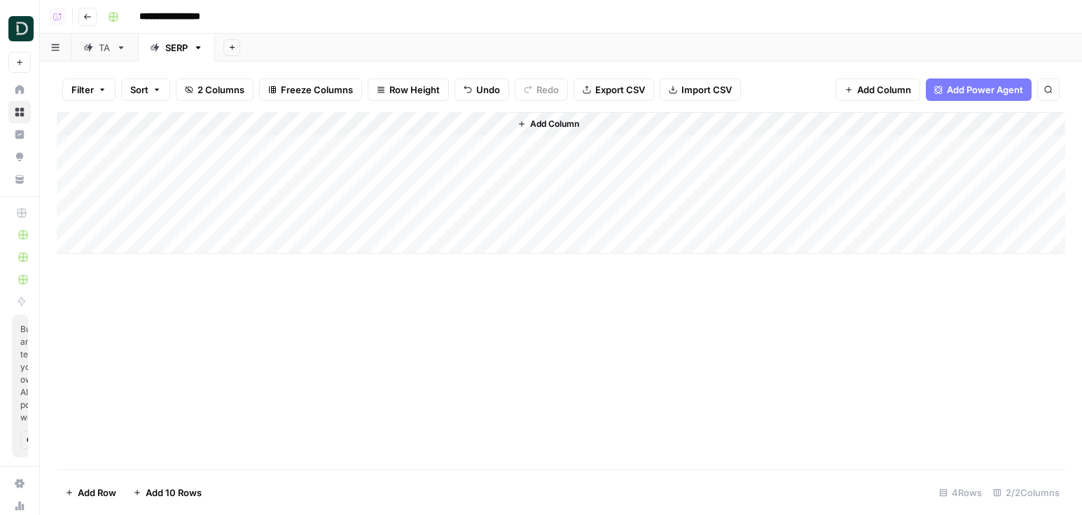
click at [952, 95] on span "Add Power Agent" at bounding box center [985, 90] width 76 height 14
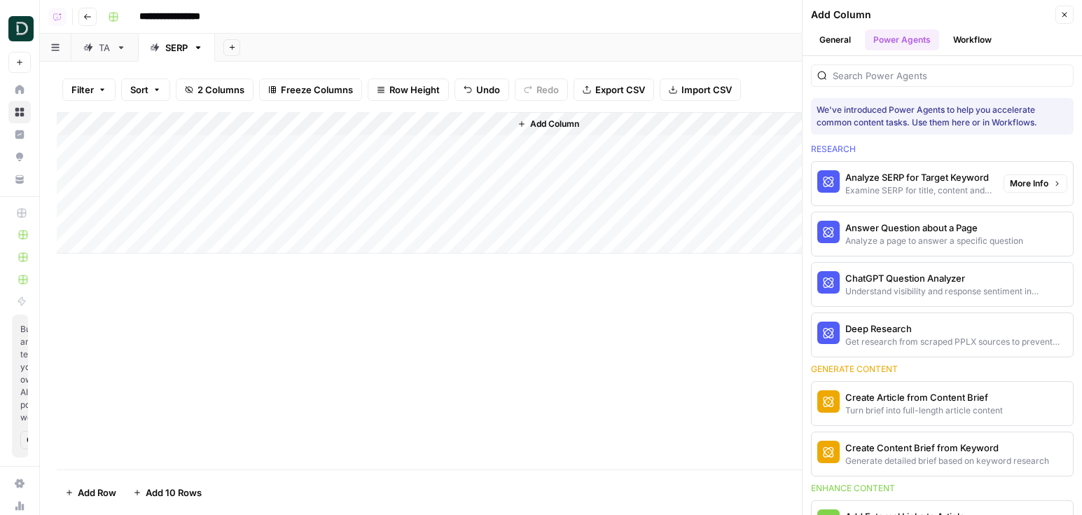
click at [912, 179] on div "Analyze SERP for Target Keyword" at bounding box center [918, 177] width 147 height 14
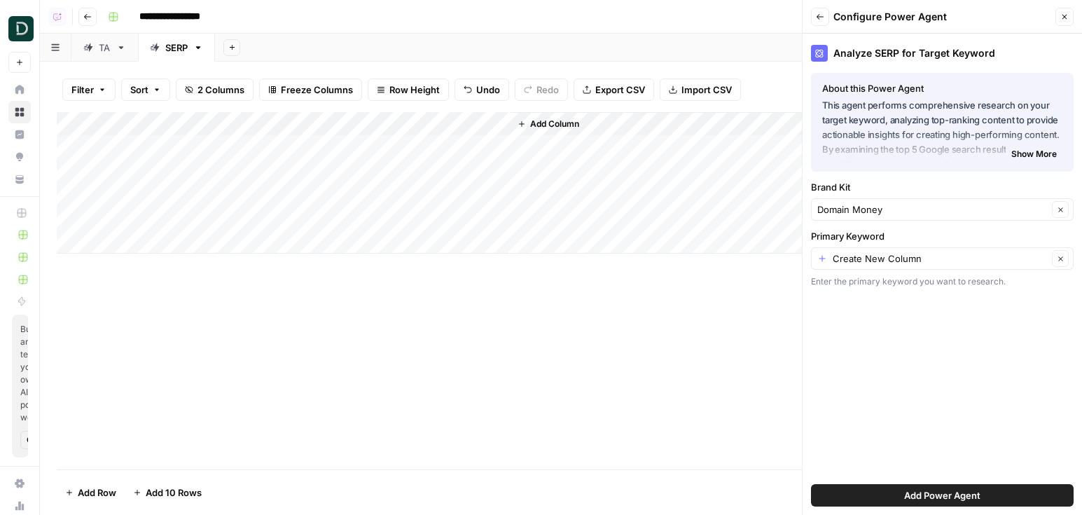
click at [909, 267] on div "Create New Column Clear" at bounding box center [942, 258] width 263 height 22
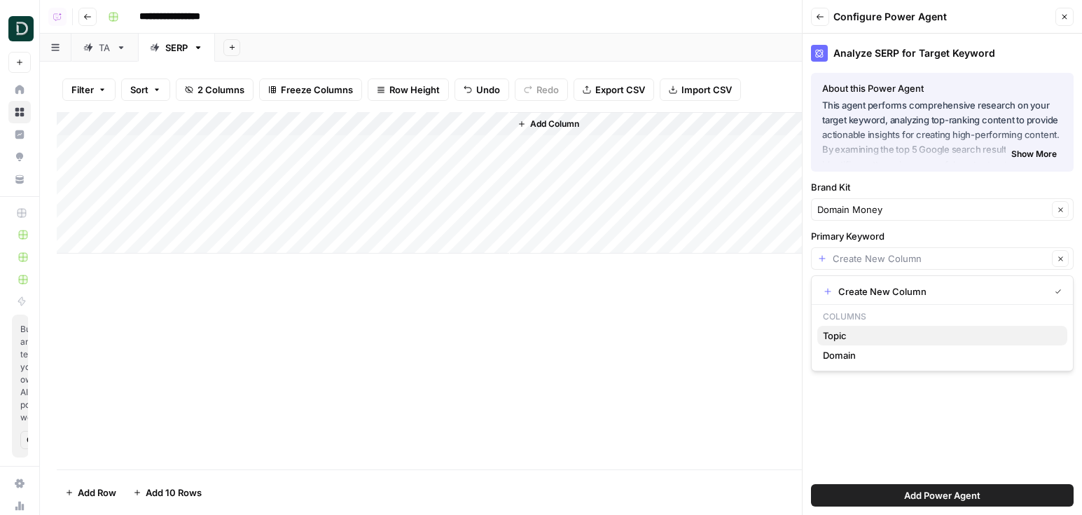
click at [900, 328] on span "Topic" at bounding box center [939, 335] width 233 height 14
type input "Topic"
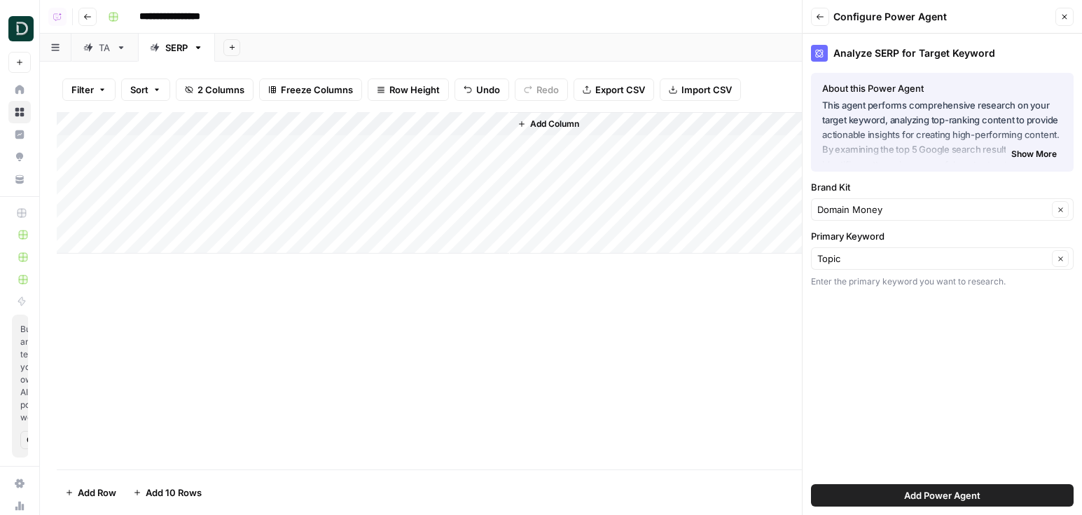
click at [970, 505] on button "Add Power Agent" at bounding box center [942, 495] width 263 height 22
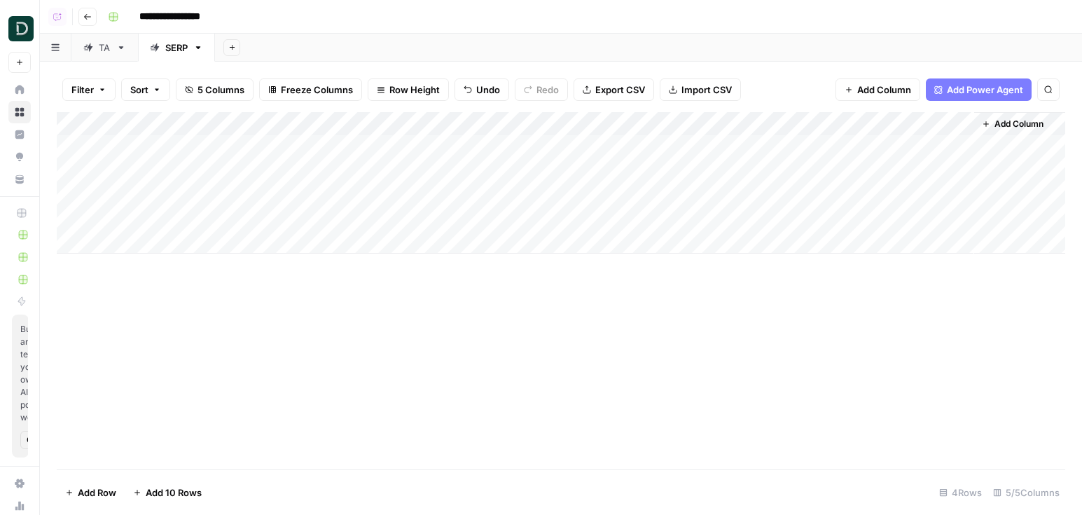
click at [599, 158] on div "Add Column" at bounding box center [561, 182] width 1008 height 141
click at [609, 178] on div "Add Column" at bounding box center [561, 182] width 1008 height 141
click at [621, 193] on div "Add Column" at bounding box center [561, 182] width 1008 height 141
click at [638, 214] on div "Add Column" at bounding box center [561, 182] width 1008 height 141
click at [638, 172] on div "Add Column" at bounding box center [561, 182] width 1008 height 141
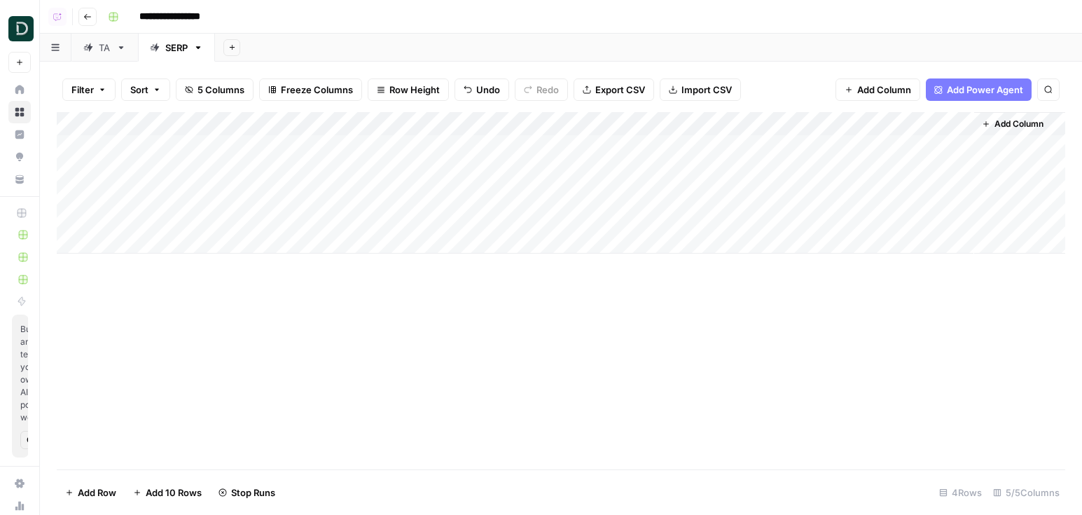
click at [975, 98] on button "Add Power Agent" at bounding box center [979, 89] width 106 height 22
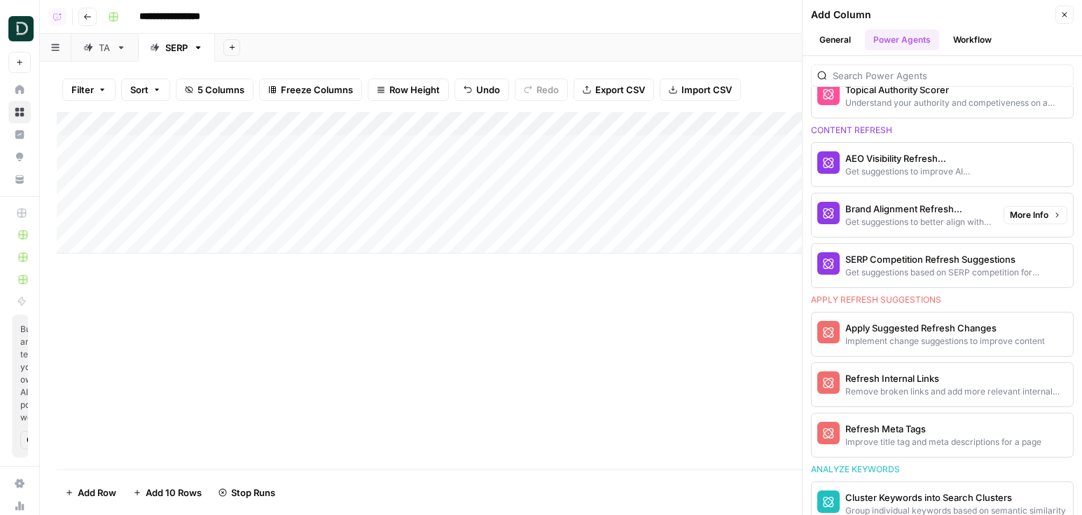
scroll to position [796, 0]
click at [1068, 15] on icon "button" at bounding box center [1064, 15] width 8 height 8
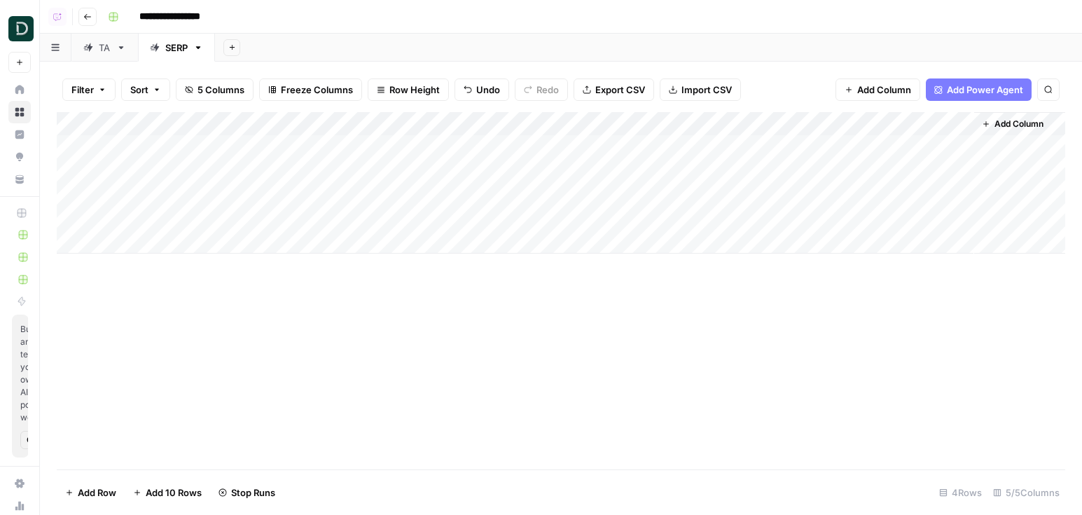
click at [106, 50] on div "TA" at bounding box center [105, 48] width 12 height 14
click at [79, 246] on div "Add Column" at bounding box center [561, 194] width 1008 height 165
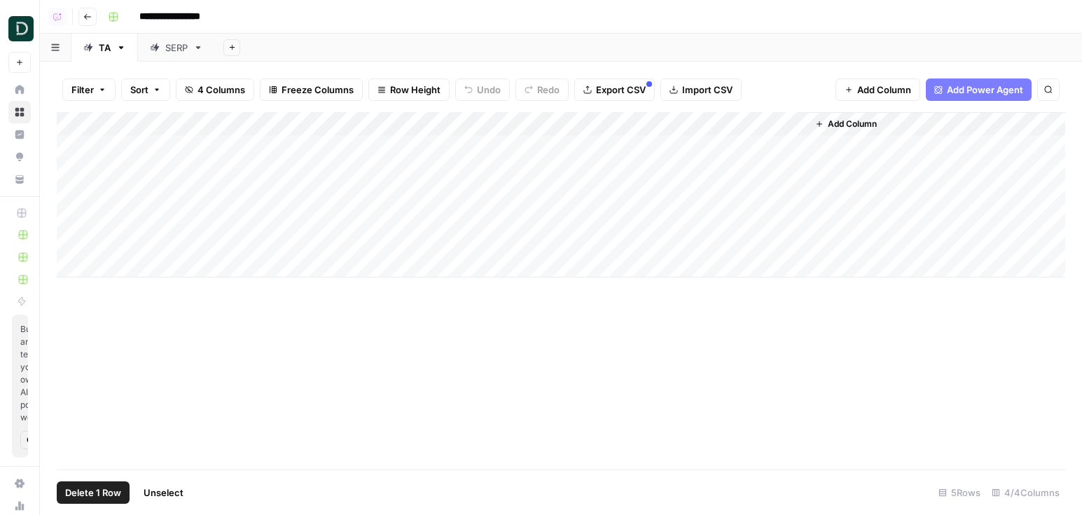
click at [82, 505] on footer "Delete 1 Row Unselect 5 Rows 4/4 Columns" at bounding box center [561, 492] width 1008 height 46
click at [102, 479] on footer "Delete 1 Row Unselect 5 Rows 4/4 Columns" at bounding box center [561, 492] width 1008 height 46
click at [96, 489] on span "Delete 1 Row" at bounding box center [93, 492] width 56 height 14
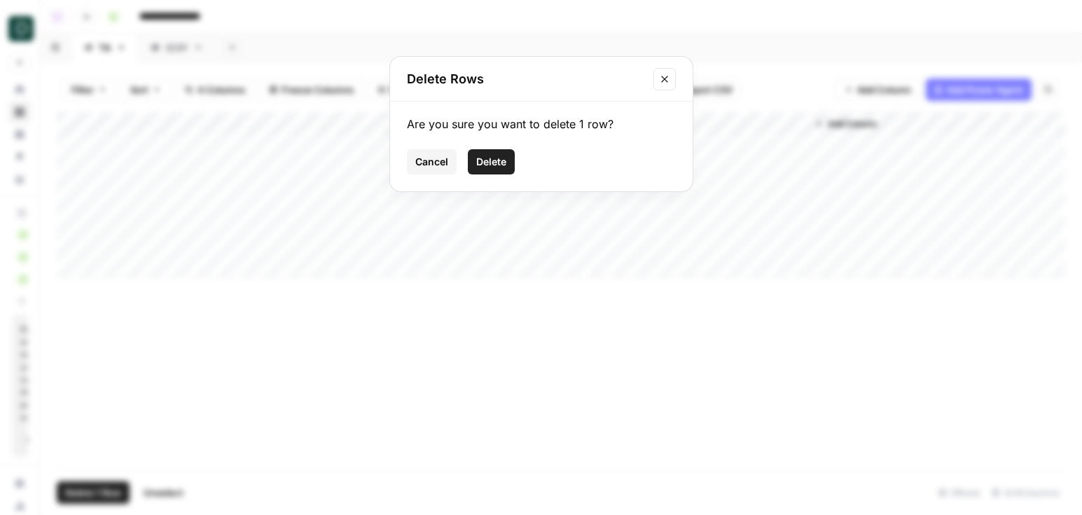
click at [501, 156] on span "Delete" at bounding box center [491, 162] width 30 height 14
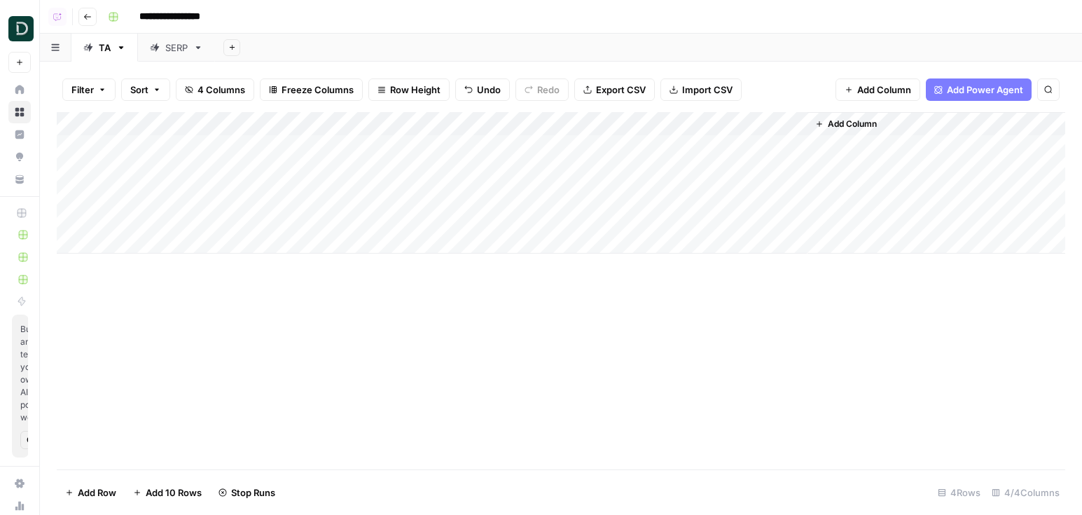
click at [225, 11] on input "**********" at bounding box center [180, 17] width 95 height 22
type input "**********"
click at [78, 18] on button "Go back" at bounding box center [87, 17] width 18 height 18
click at [87, 16] on icon "button" at bounding box center [87, 17] width 7 height 6
click at [86, 21] on button "Go back" at bounding box center [87, 17] width 18 height 18
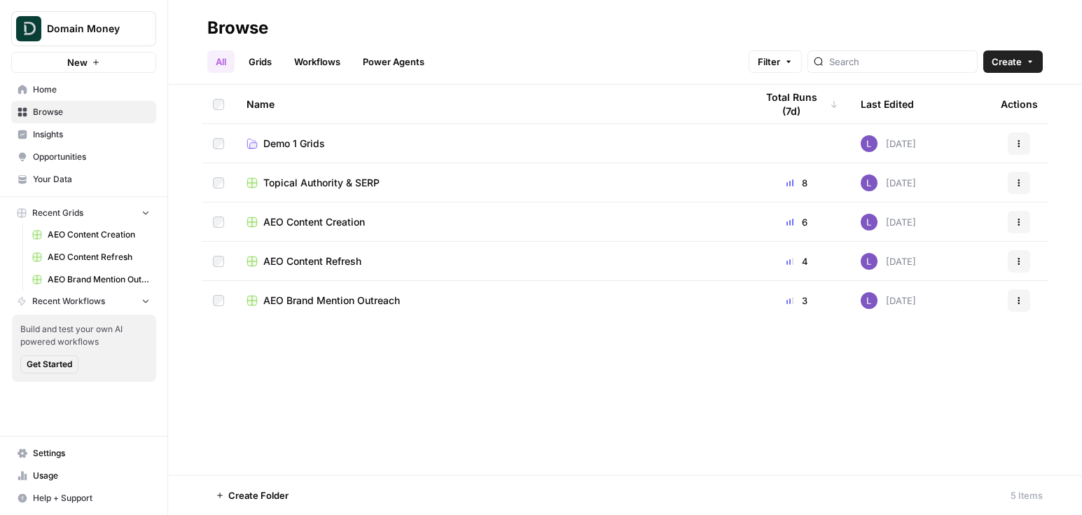
click at [323, 268] on td "AEO Content Refresh" at bounding box center [489, 261] width 509 height 39
click at [330, 228] on td "AEO Content Creation" at bounding box center [489, 221] width 509 height 39
click at [333, 223] on span "AEO Content Creation" at bounding box center [314, 222] width 102 height 14
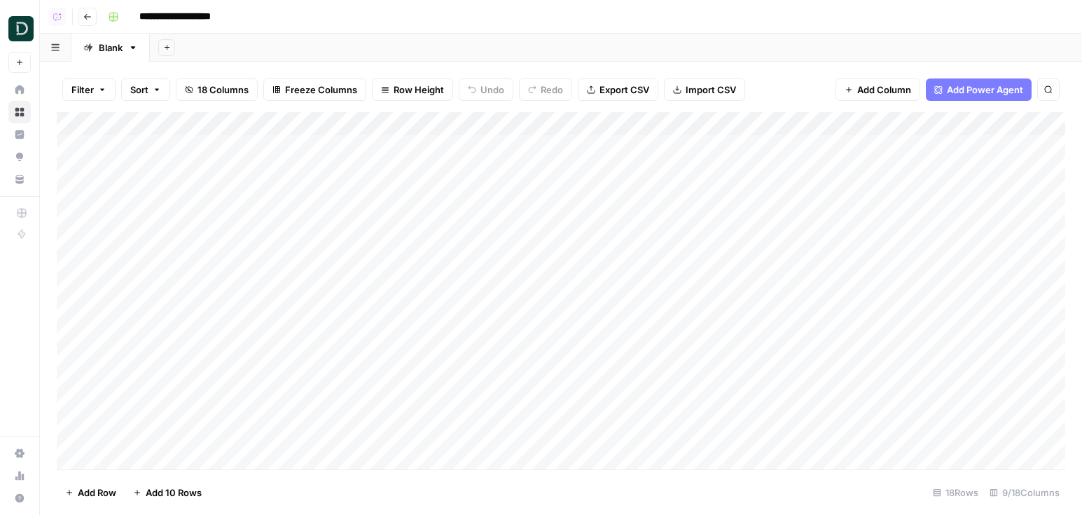
click at [849, 142] on div "Add Column" at bounding box center [561, 290] width 1008 height 357
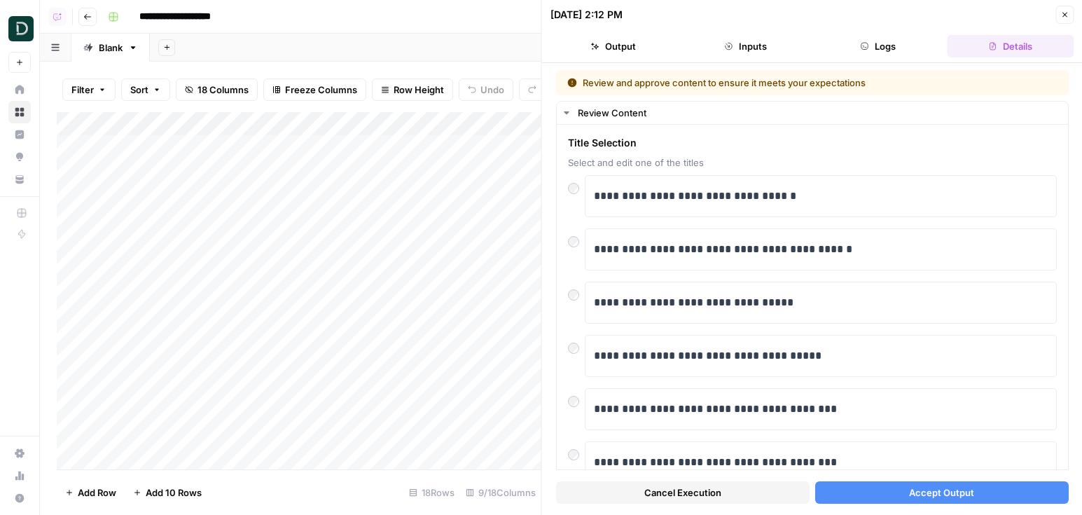
click at [970, 494] on span "Accept Output" at bounding box center [941, 492] width 65 height 14
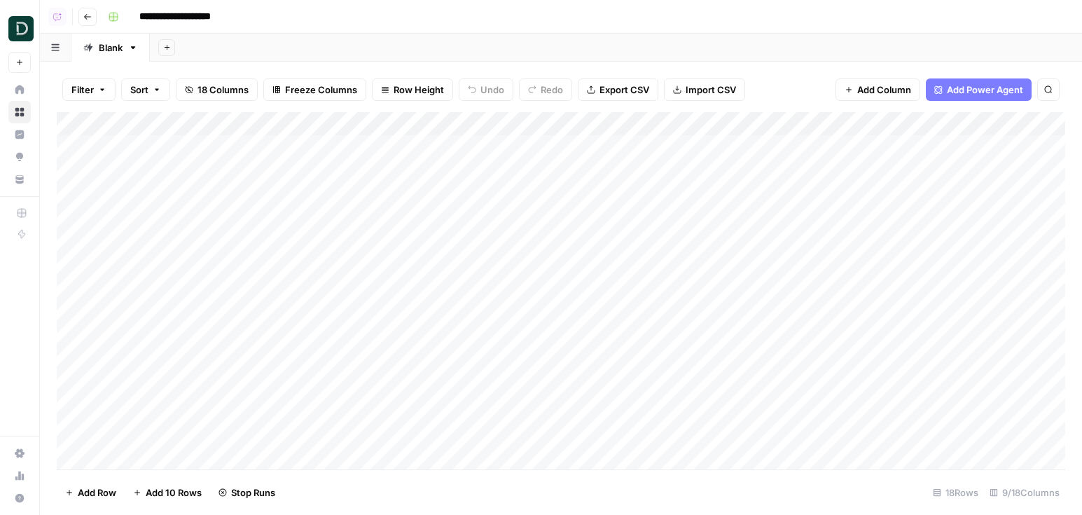
click at [821, 169] on div "Add Column" at bounding box center [561, 290] width 1008 height 357
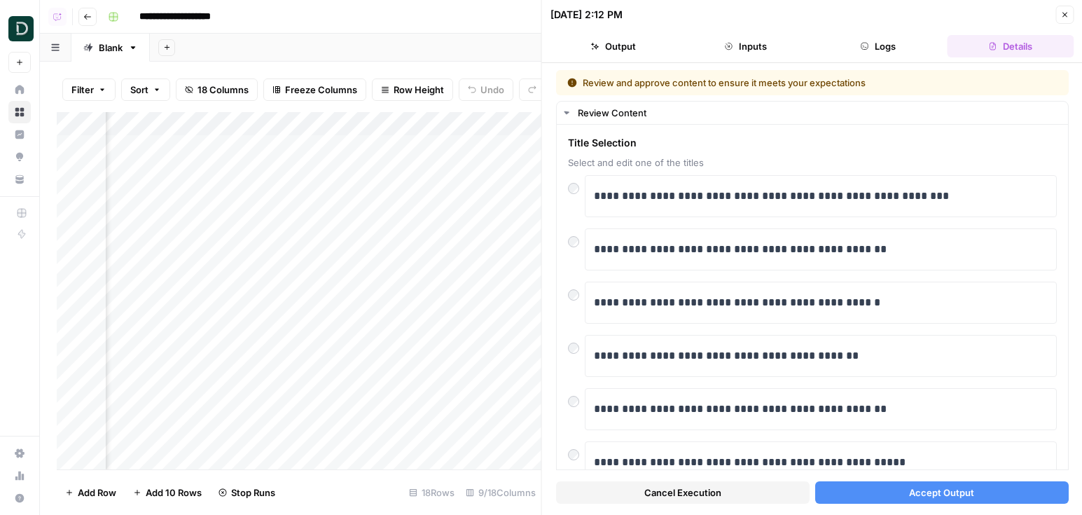
scroll to position [0, 120]
click at [985, 493] on button "Accept Output" at bounding box center [940, 492] width 253 height 22
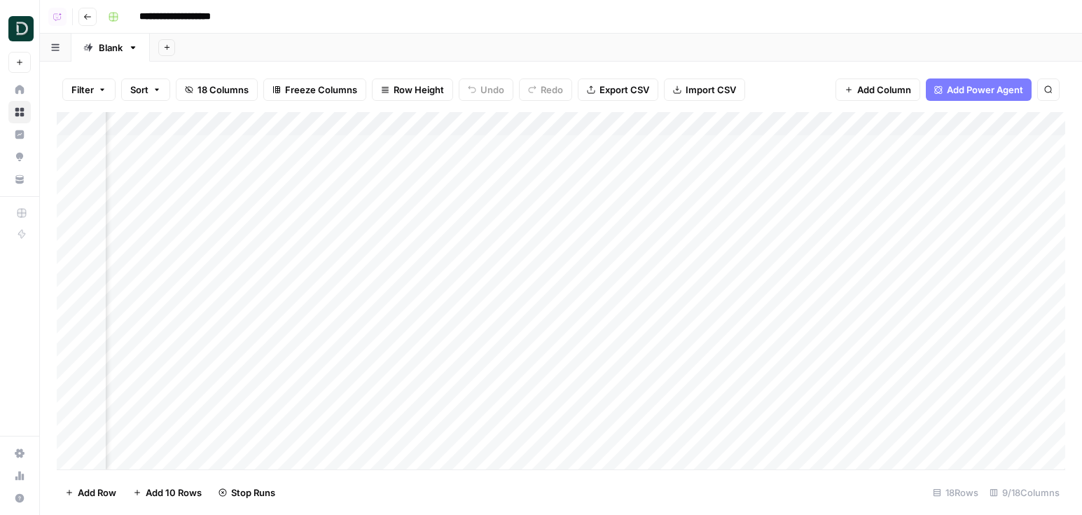
scroll to position [0, 253]
click at [597, 190] on div "Add Column" at bounding box center [561, 290] width 1008 height 357
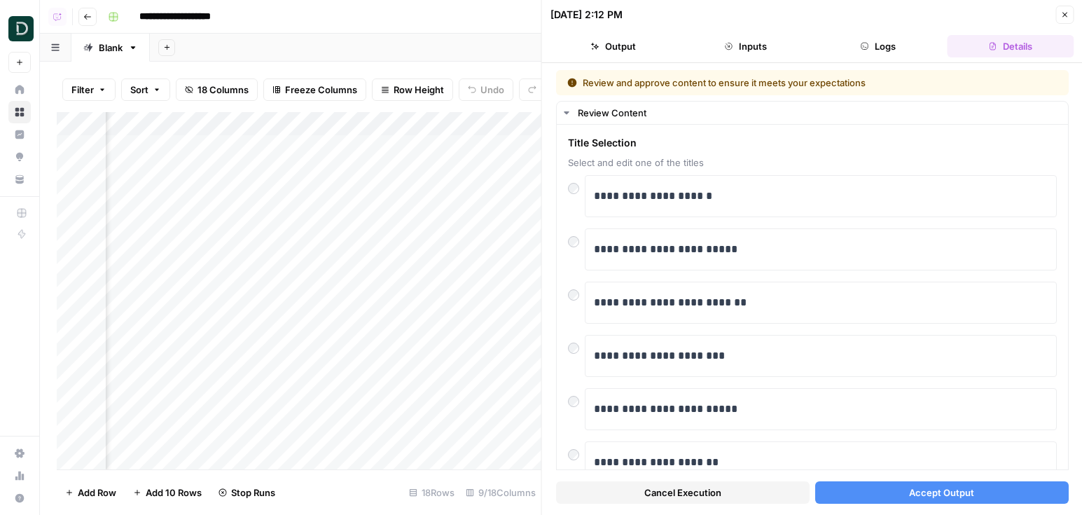
click at [999, 479] on div "Cancel Execution Accept Output" at bounding box center [812, 489] width 512 height 38
click at [989, 499] on button "Accept Output" at bounding box center [940, 492] width 253 height 22
click at [1054, 14] on div "09/11/25 at 2:12 PM Close" at bounding box center [812, 15] width 524 height 18
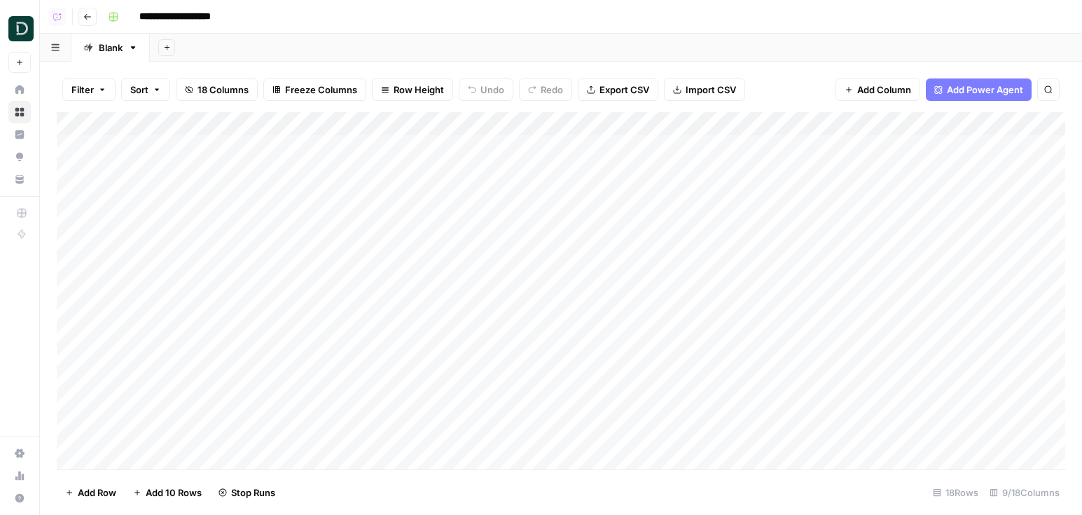
click at [76, 12] on header "**********" at bounding box center [561, 17] width 1042 height 34
click at [83, 15] on button "Go back" at bounding box center [87, 17] width 18 height 18
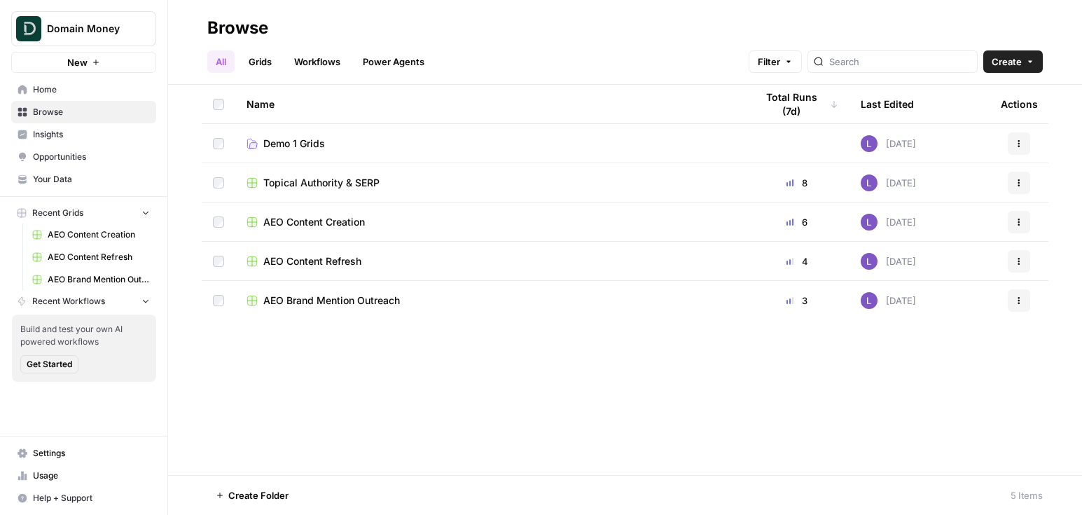
click at [319, 263] on span "AEO Content Refresh" at bounding box center [312, 261] width 98 height 14
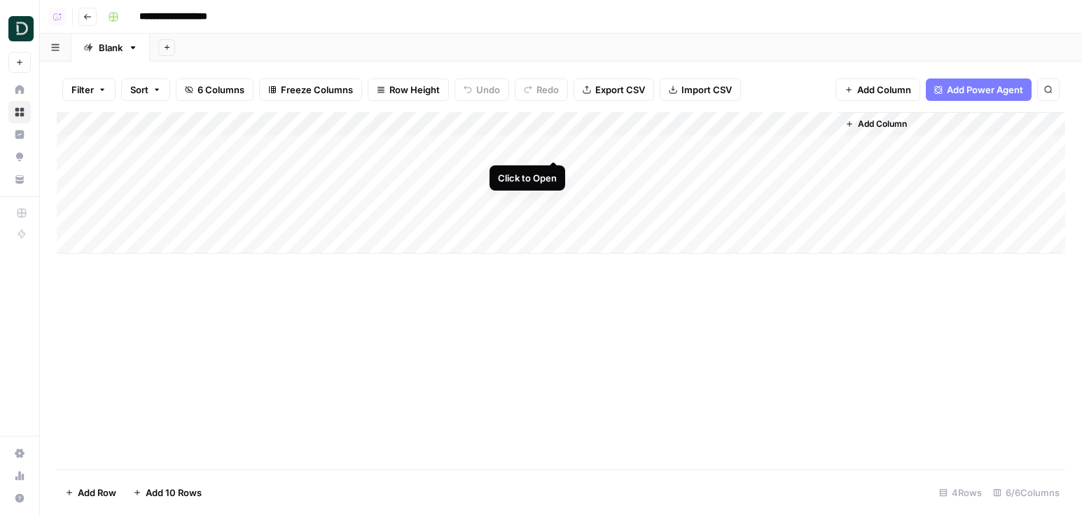
click at [554, 144] on div "Add Column" at bounding box center [561, 182] width 1008 height 141
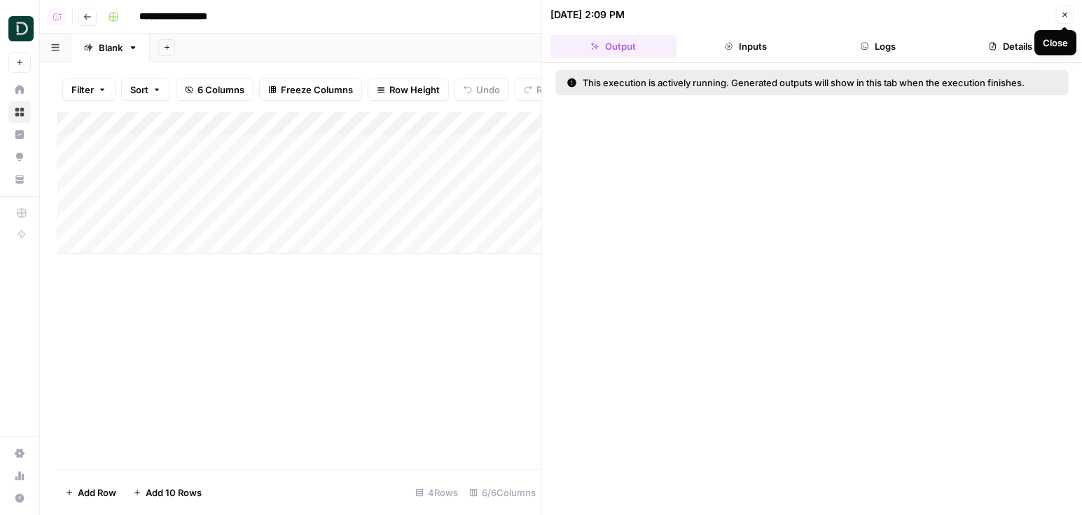
click at [1062, 11] on icon "button" at bounding box center [1064, 15] width 8 height 8
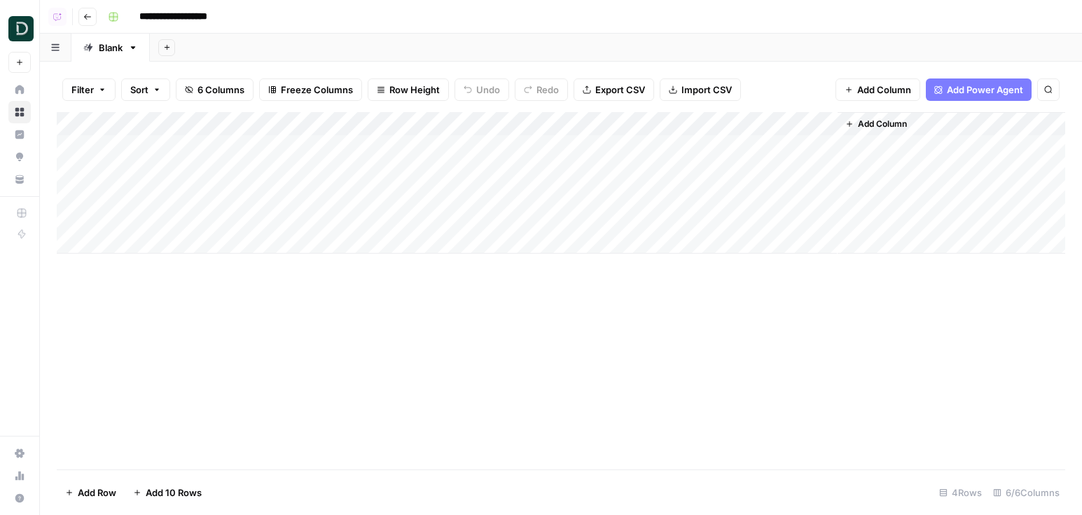
click at [569, 214] on div "Add Column" at bounding box center [561, 182] width 1008 height 141
click at [90, 8] on button "Go back" at bounding box center [87, 17] width 18 height 18
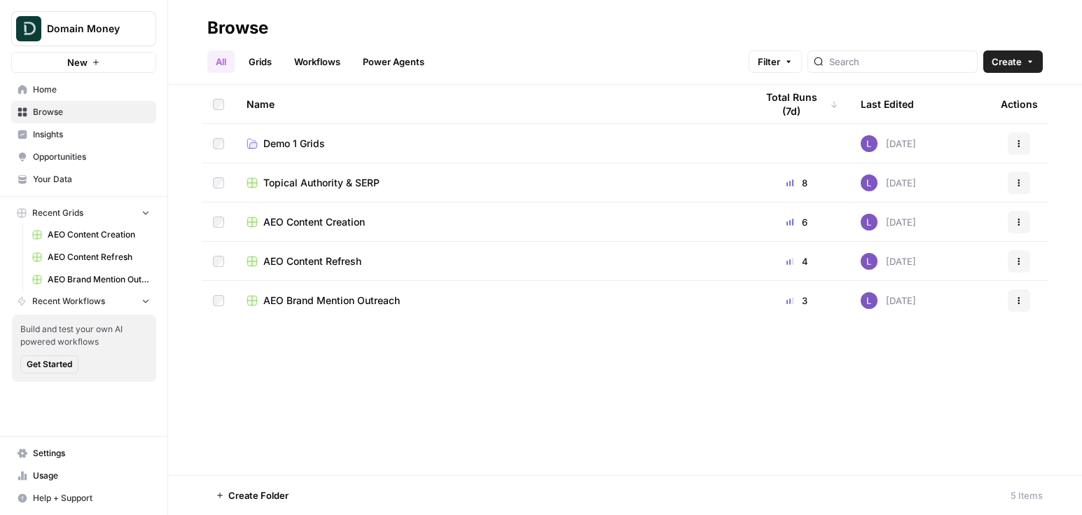
click at [327, 218] on span "AEO Content Creation" at bounding box center [314, 222] width 102 height 14
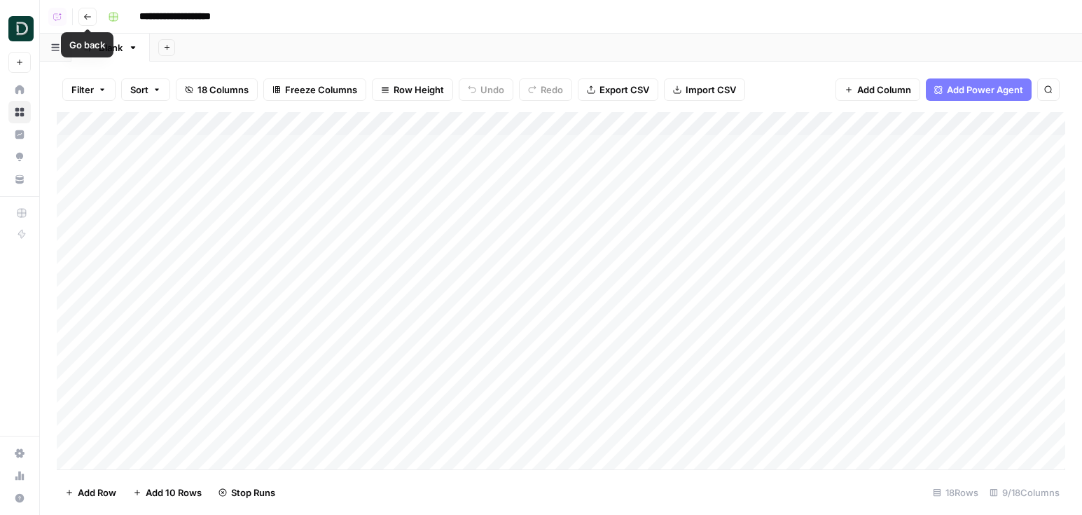
click at [92, 20] on button "Go back" at bounding box center [87, 17] width 18 height 18
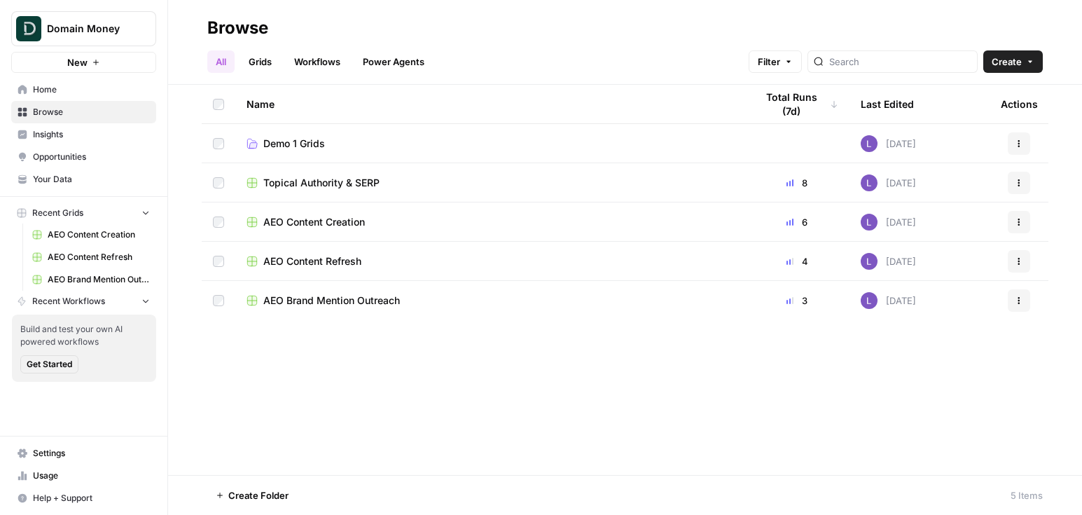
click at [321, 184] on span "Topical Authority & SERP" at bounding box center [321, 183] width 116 height 14
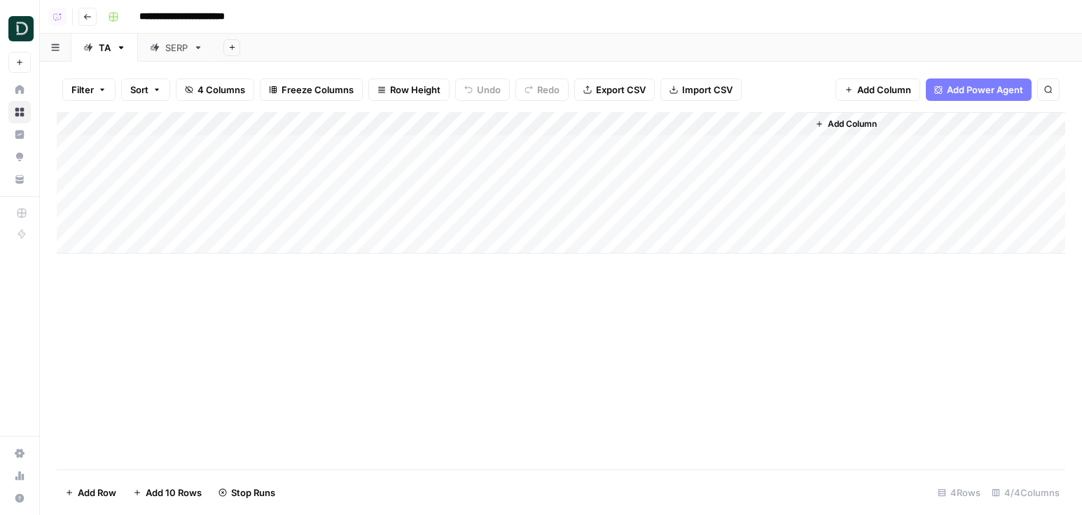
click at [667, 218] on div "Add Column" at bounding box center [561, 182] width 1008 height 141
click at [177, 34] on link "SERP" at bounding box center [176, 48] width 77 height 28
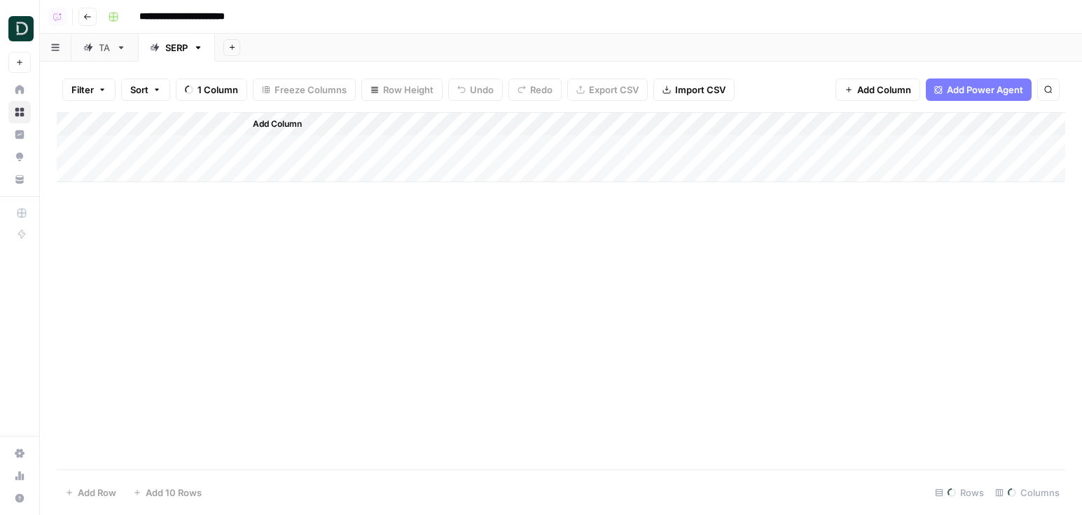
click at [177, 45] on div "SERP" at bounding box center [176, 48] width 22 height 14
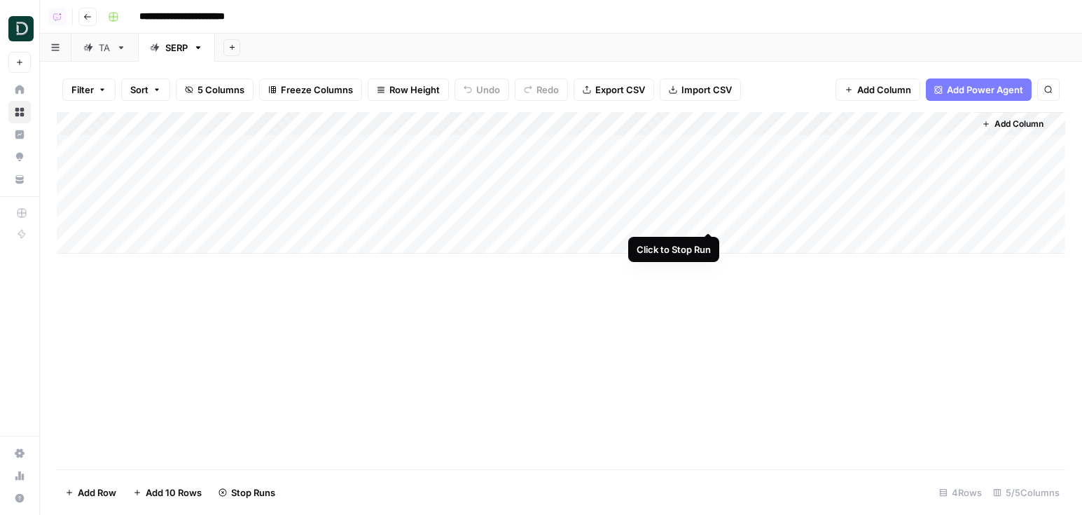
click at [706, 214] on div "Add Column" at bounding box center [561, 182] width 1008 height 141
click at [709, 190] on div "Add Column" at bounding box center [561, 182] width 1008 height 141
click at [713, 220] on div "Add Column" at bounding box center [561, 182] width 1008 height 141
click at [89, 17] on icon "button" at bounding box center [87, 17] width 8 height 8
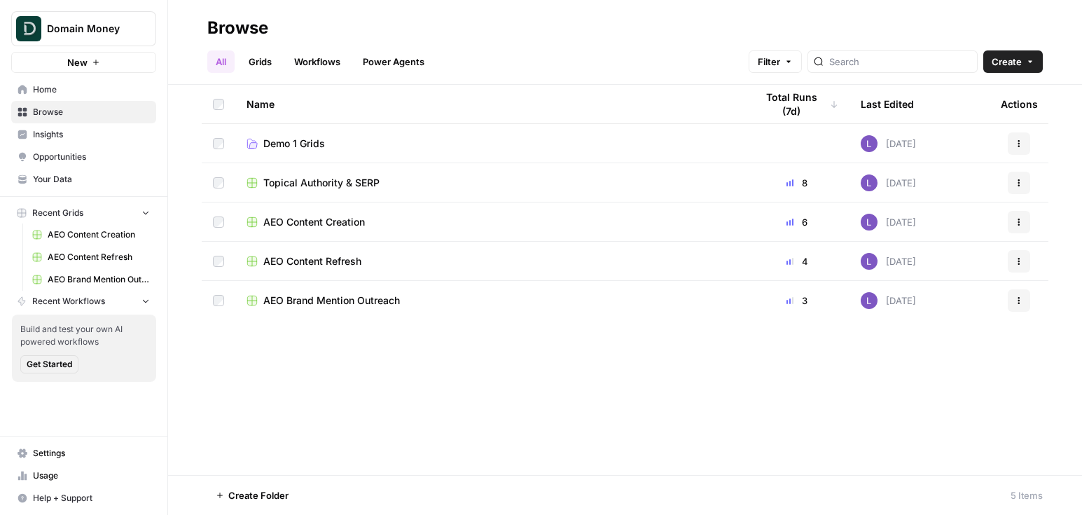
click at [347, 299] on span "AEO Brand Mention Outreach" at bounding box center [331, 300] width 137 height 14
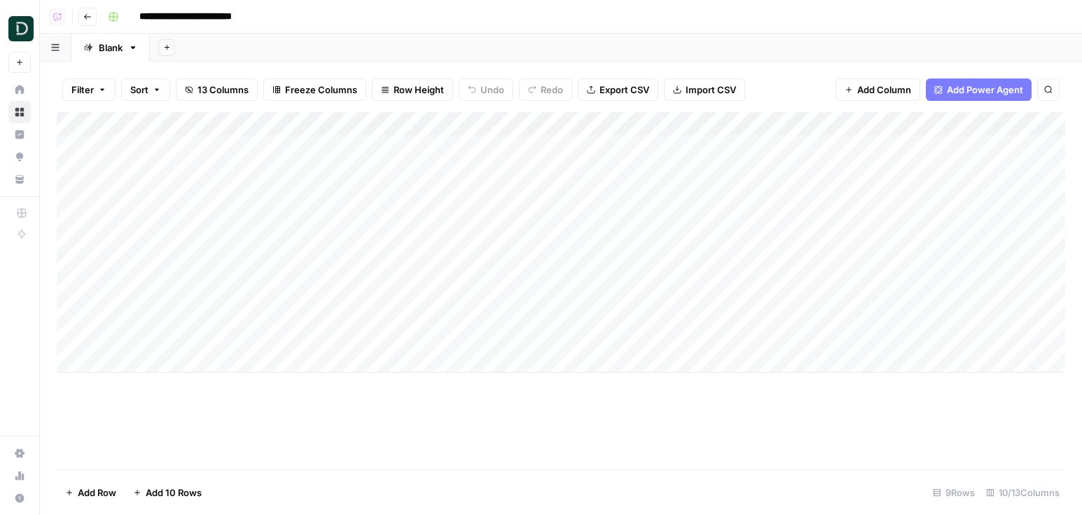
click at [92, 19] on button "Go back" at bounding box center [87, 17] width 18 height 18
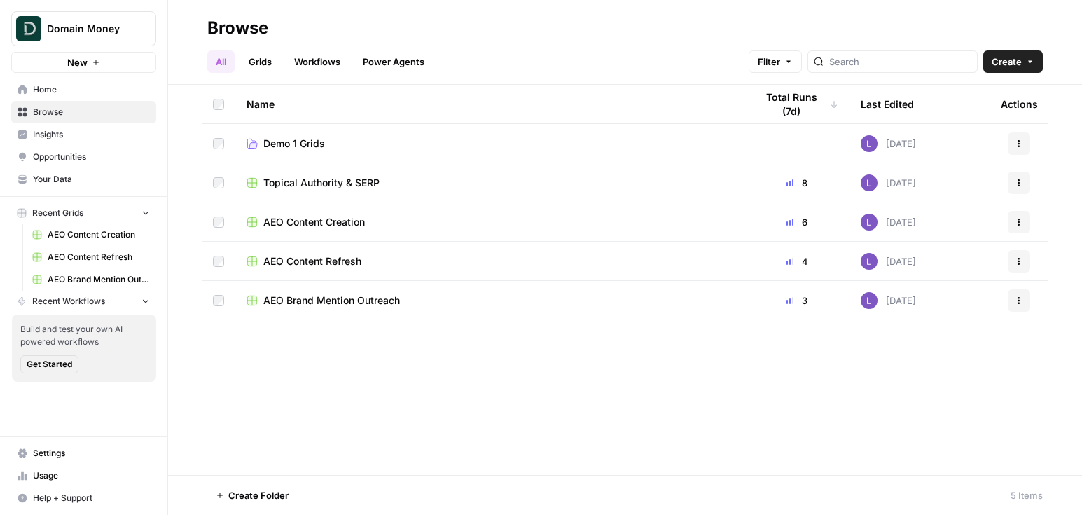
click at [323, 263] on span "AEO Content Refresh" at bounding box center [312, 261] width 98 height 14
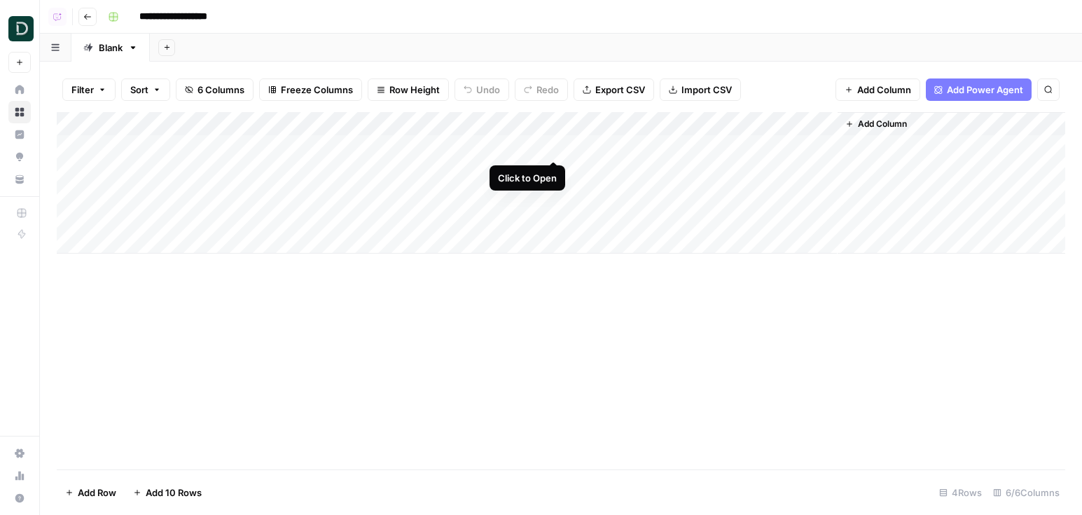
click at [553, 145] on div "Add Column" at bounding box center [561, 182] width 1008 height 141
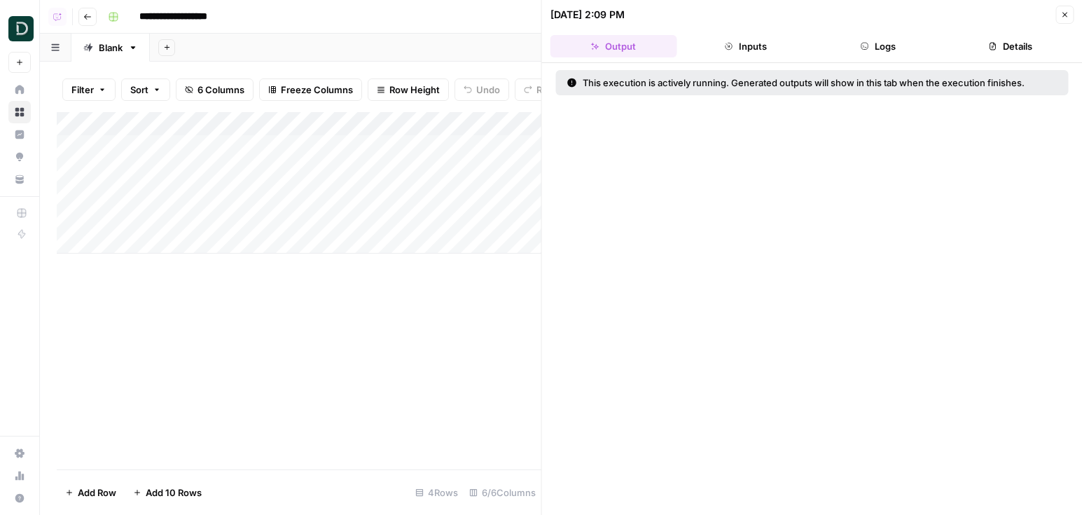
click at [884, 44] on button "Logs" at bounding box center [877, 46] width 127 height 22
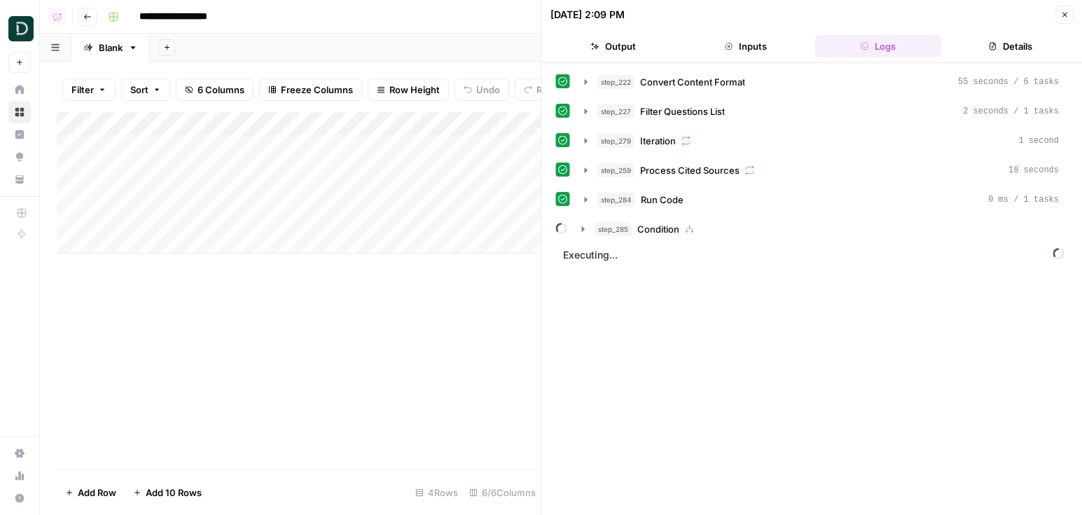
click at [1063, 13] on icon "button" at bounding box center [1064, 15] width 8 height 8
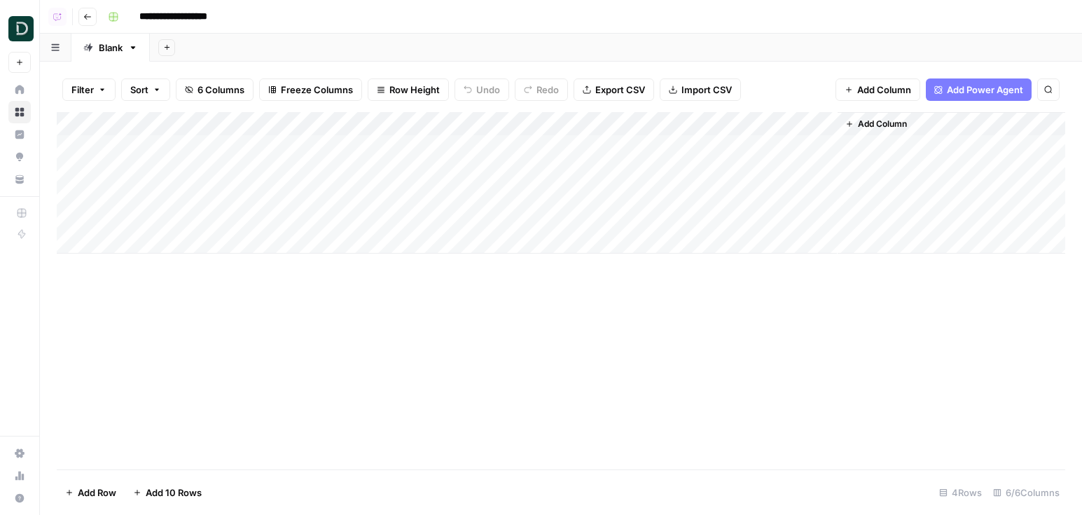
click at [89, 19] on icon "button" at bounding box center [87, 17] width 8 height 8
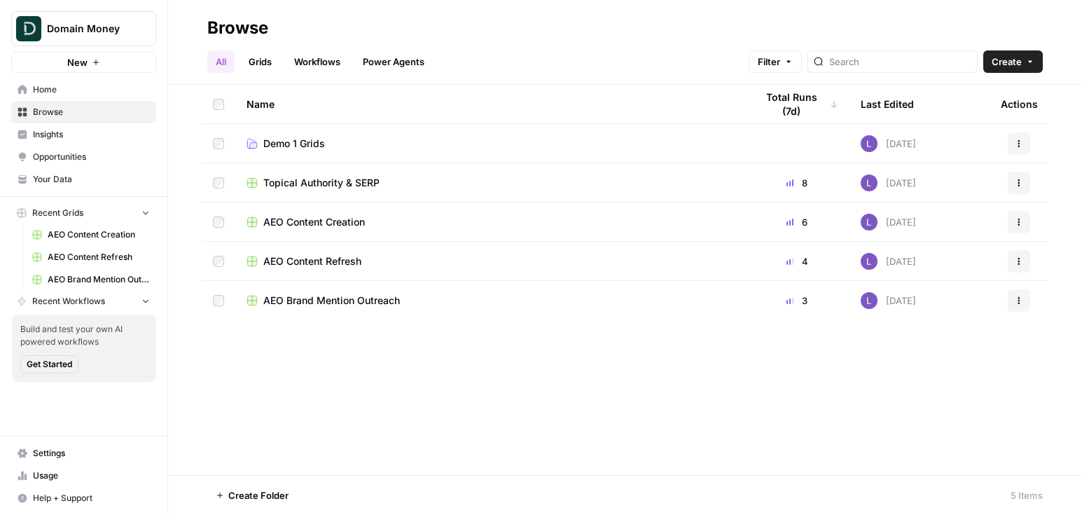
click at [314, 215] on span "AEO Content Creation" at bounding box center [314, 222] width 102 height 14
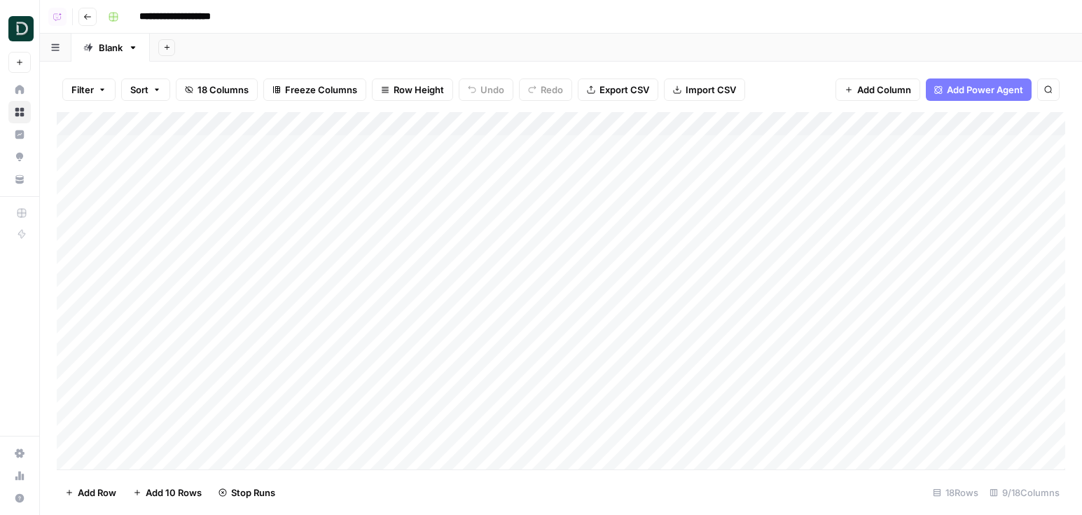
click at [89, 16] on icon "button" at bounding box center [87, 17] width 7 height 6
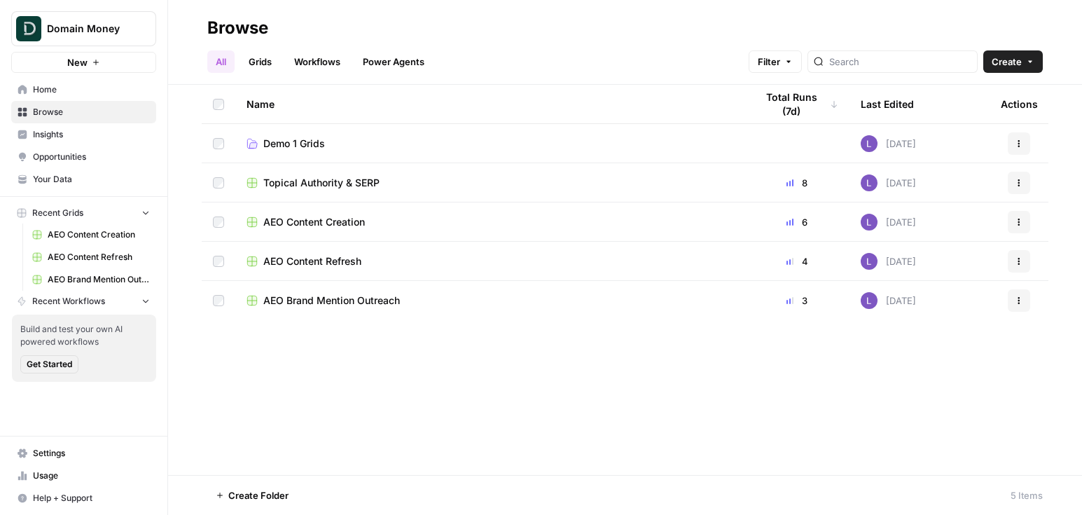
click at [320, 181] on span "Topical Authority & SERP" at bounding box center [321, 183] width 116 height 14
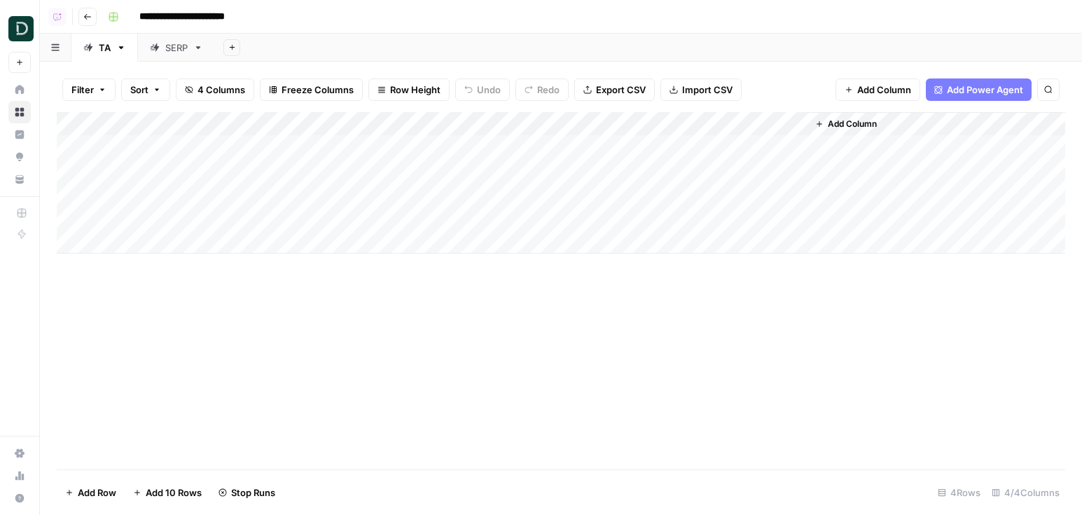
click at [181, 41] on div "SERP" at bounding box center [176, 48] width 22 height 14
click at [109, 50] on div "TA" at bounding box center [105, 48] width 12 height 14
click at [650, 169] on div "Add Column" at bounding box center [561, 182] width 1008 height 141
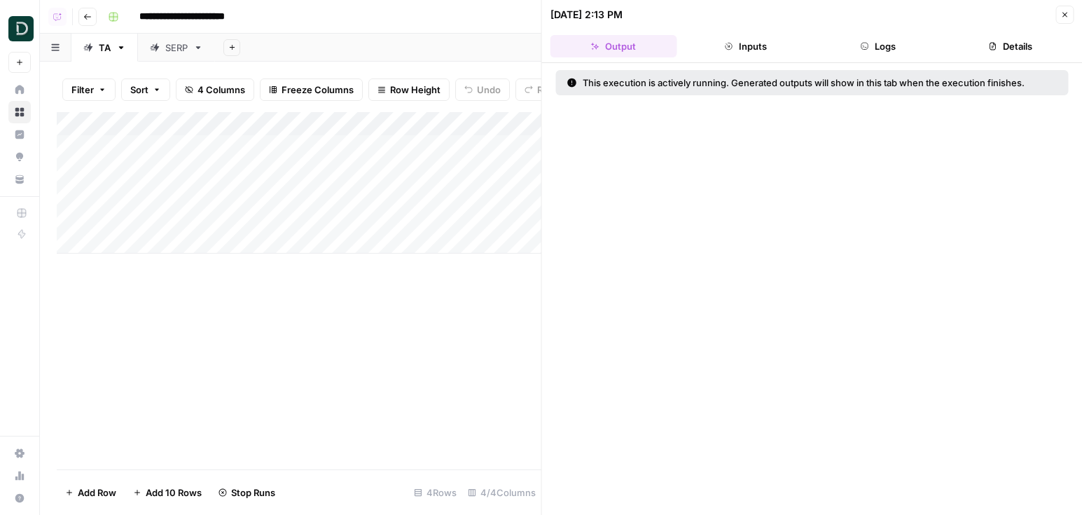
click at [911, 39] on button "Logs" at bounding box center [877, 46] width 127 height 22
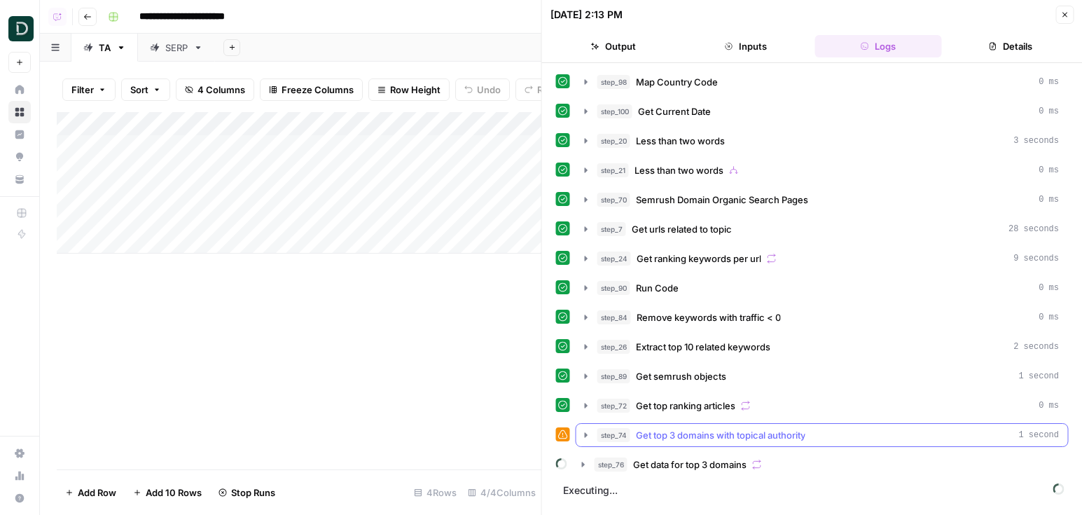
click at [828, 432] on div "step_74 Get top 3 domains with topical authority 1 second" at bounding box center [828, 435] width 462 height 14
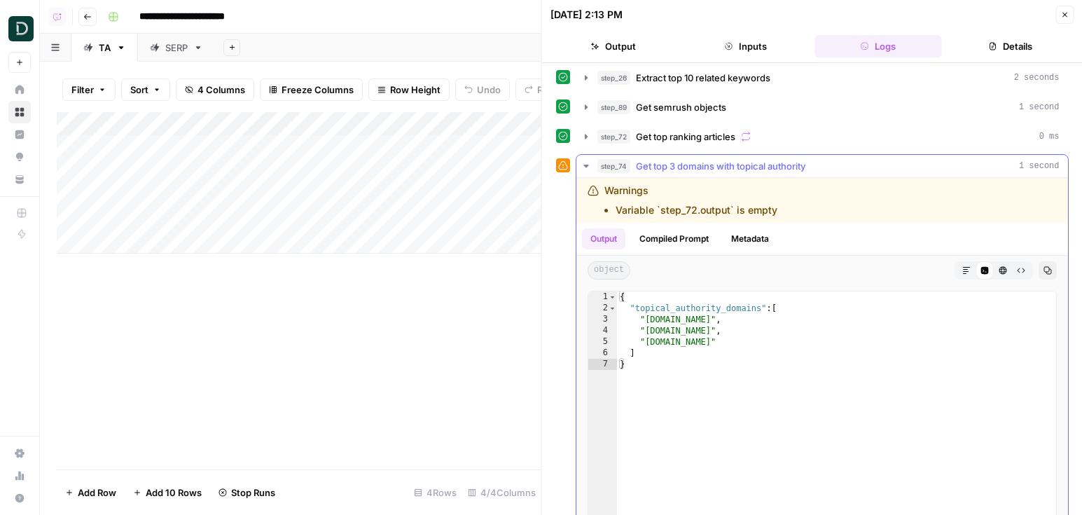
scroll to position [279, 0]
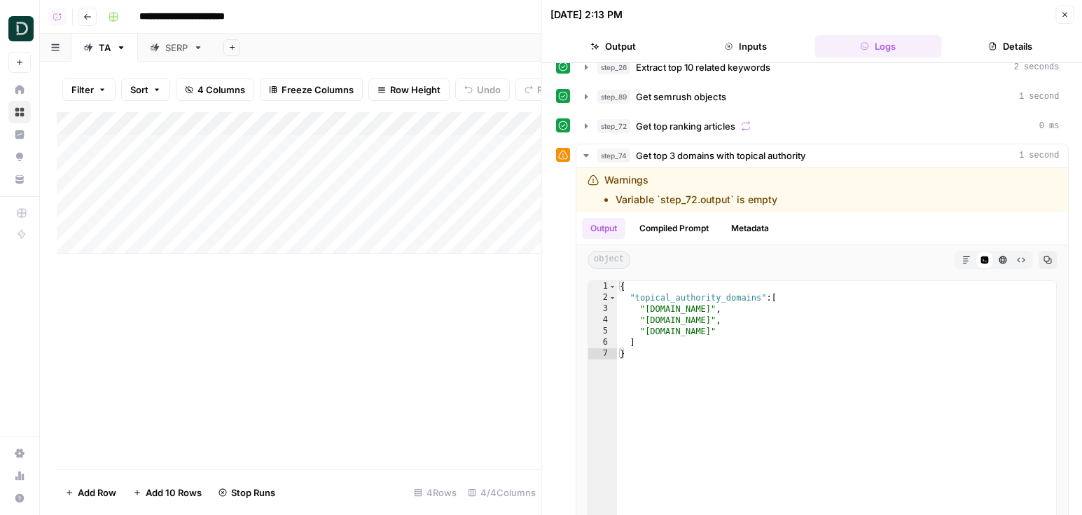
click at [1064, 18] on icon "button" at bounding box center [1064, 15] width 8 height 8
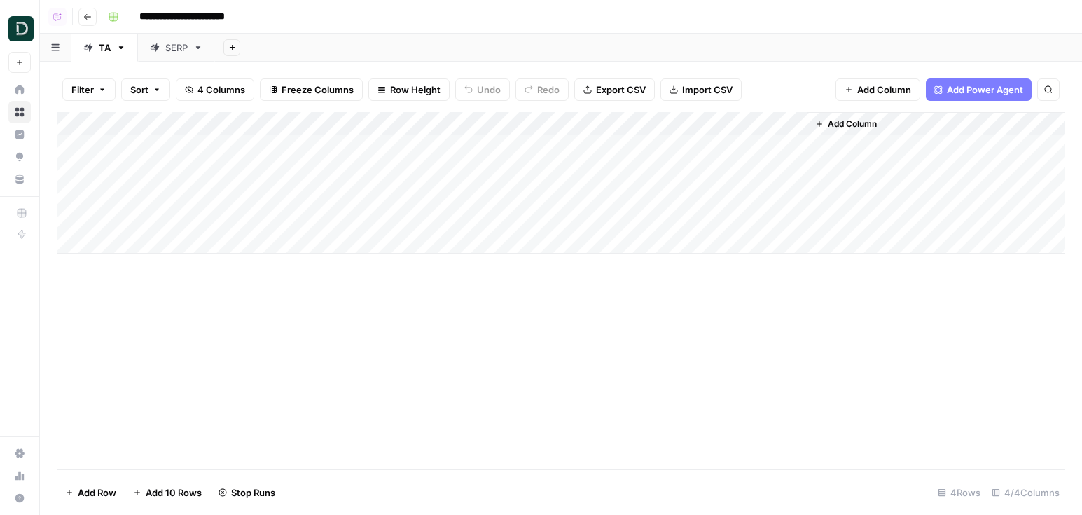
click at [669, 144] on div "Add Column" at bounding box center [561, 182] width 1008 height 141
drag, startPoint x: 60, startPoint y: 171, endPoint x: 59, endPoint y: 150, distance: 21.1
click at [59, 150] on div "Add Column" at bounding box center [561, 182] width 1008 height 141
drag, startPoint x: 61, startPoint y: 195, endPoint x: 59, endPoint y: 167, distance: 27.4
click at [59, 167] on div "Add Column" at bounding box center [561, 182] width 1008 height 141
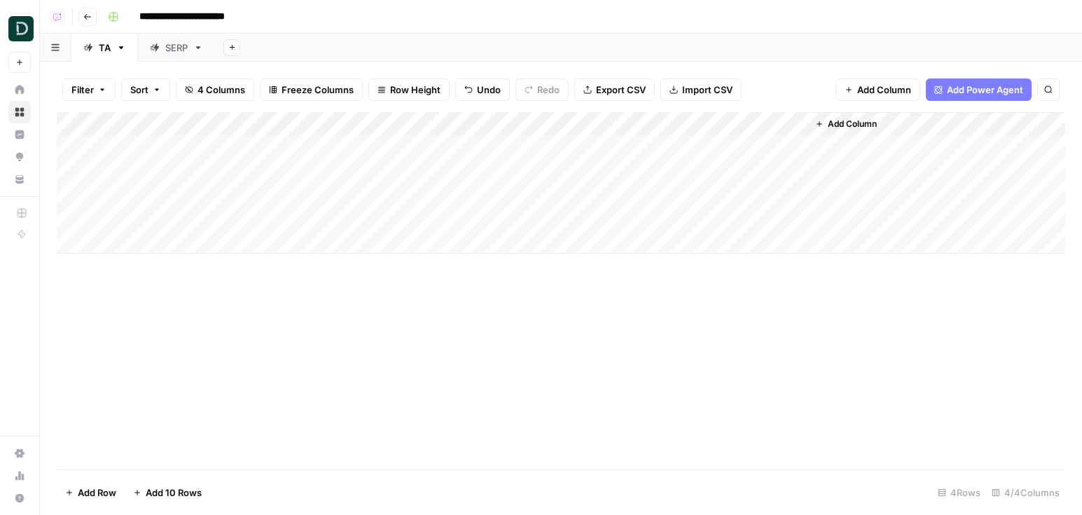
click at [181, 48] on div "SERP" at bounding box center [176, 48] width 22 height 14
click at [85, 8] on button "Go back" at bounding box center [87, 17] width 18 height 18
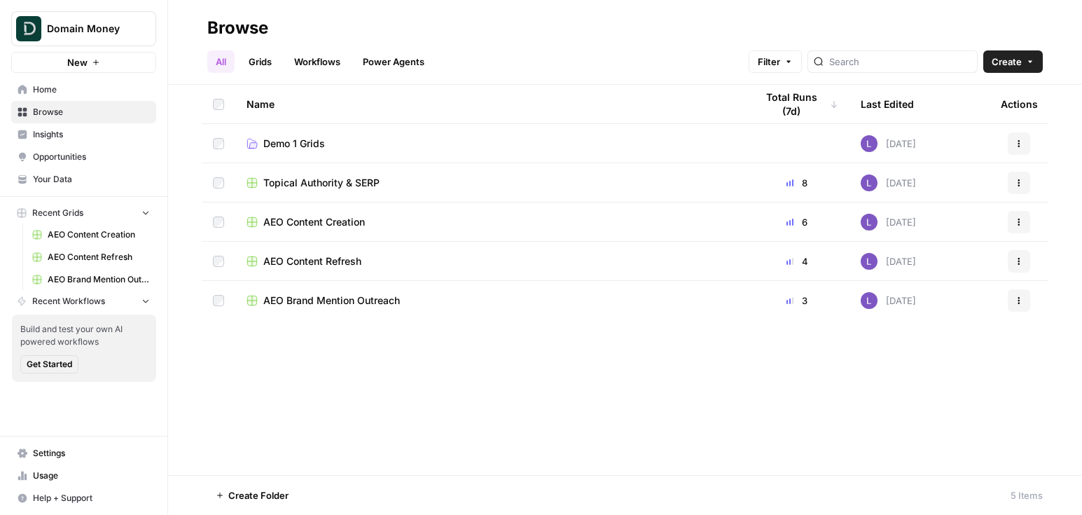
click at [316, 218] on span "AEO Content Creation" at bounding box center [314, 222] width 102 height 14
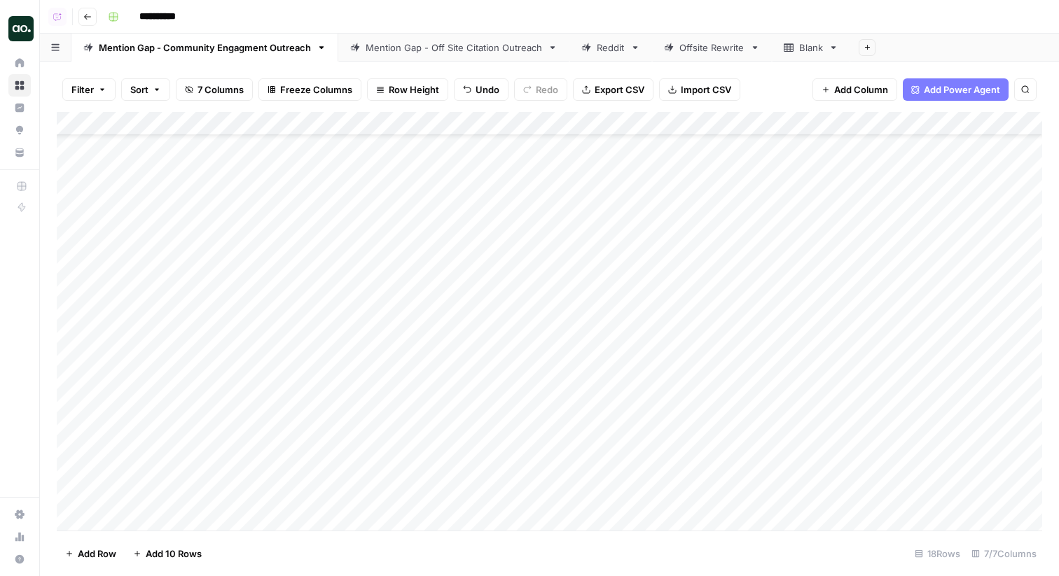
scroll to position [56, 0]
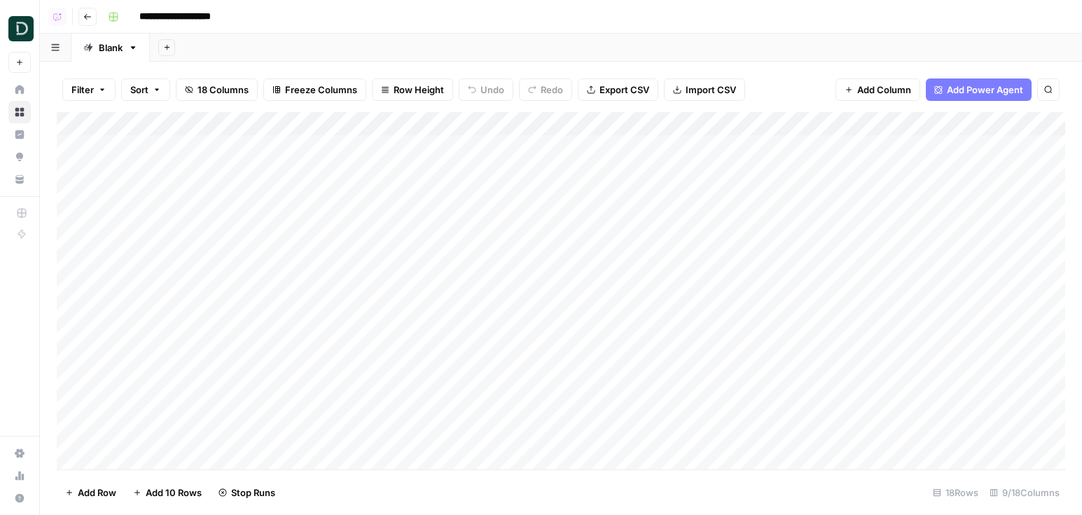
click at [92, 14] on button "Go back" at bounding box center [87, 17] width 18 height 18
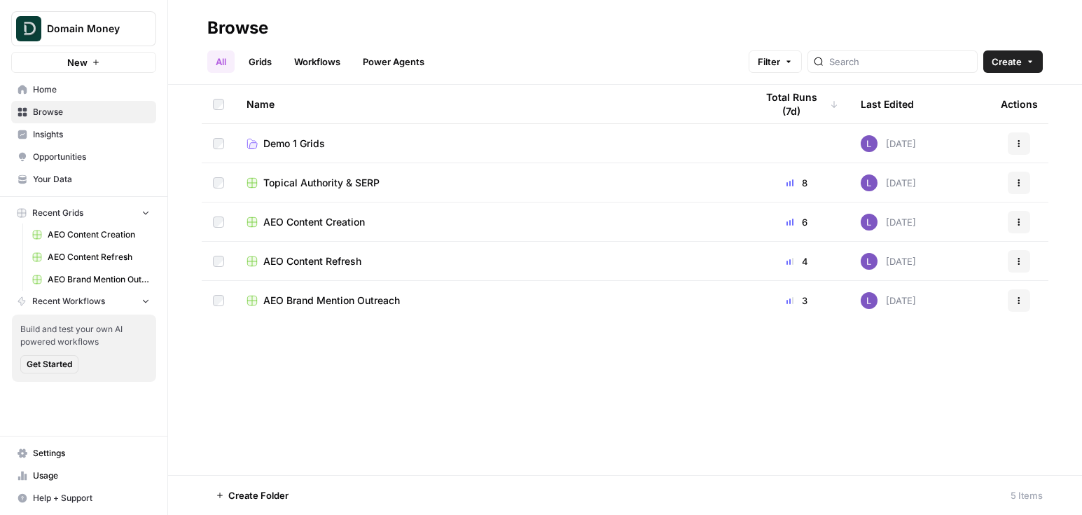
click at [330, 180] on span "Topical Authority & SERP" at bounding box center [321, 183] width 116 height 14
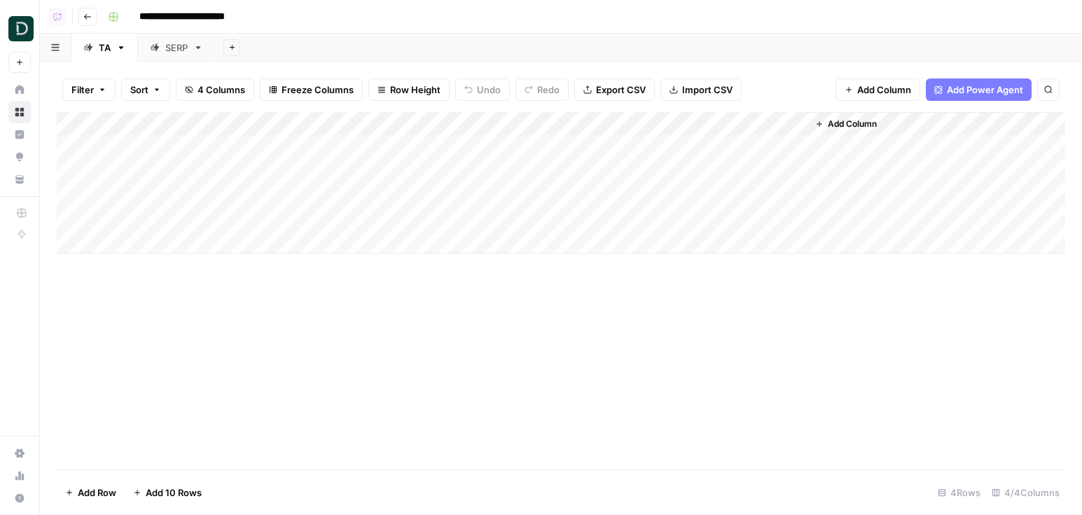
click at [167, 47] on div "SERP" at bounding box center [176, 48] width 22 height 14
click at [112, 52] on link "TA" at bounding box center [104, 48] width 67 height 28
click at [651, 146] on div "Add Column" at bounding box center [561, 182] width 1008 height 141
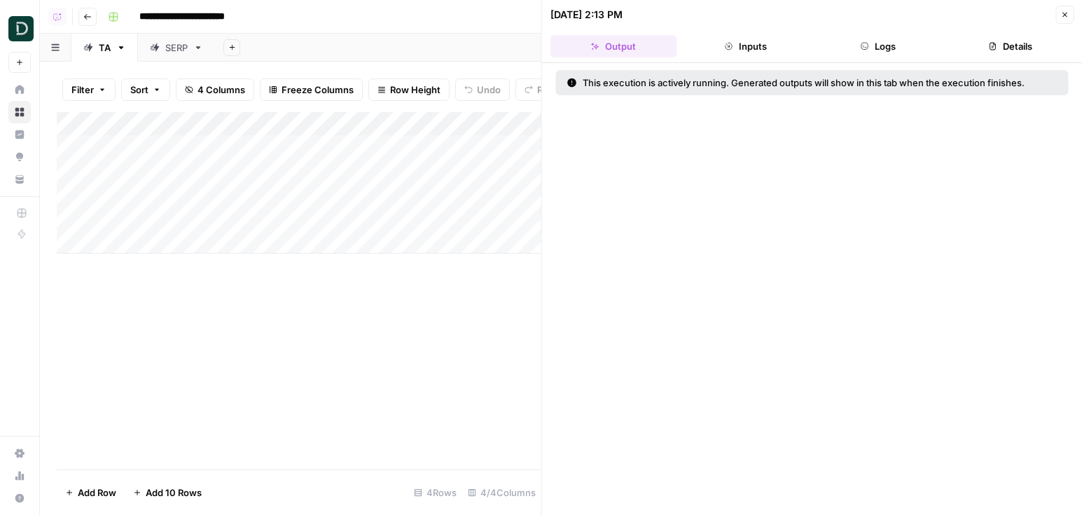
click at [891, 43] on button "Logs" at bounding box center [877, 46] width 127 height 22
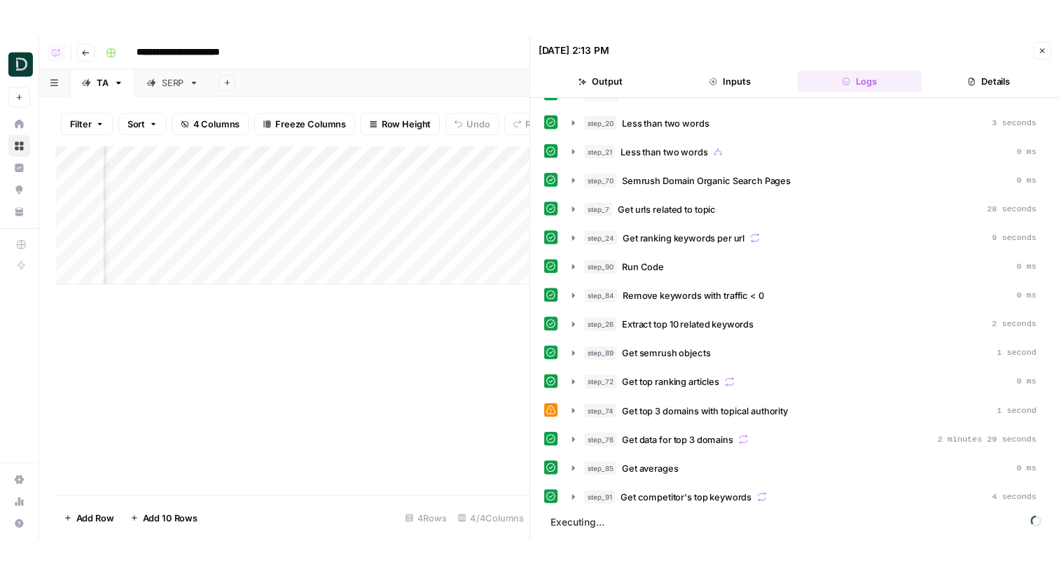
scroll to position [0, 344]
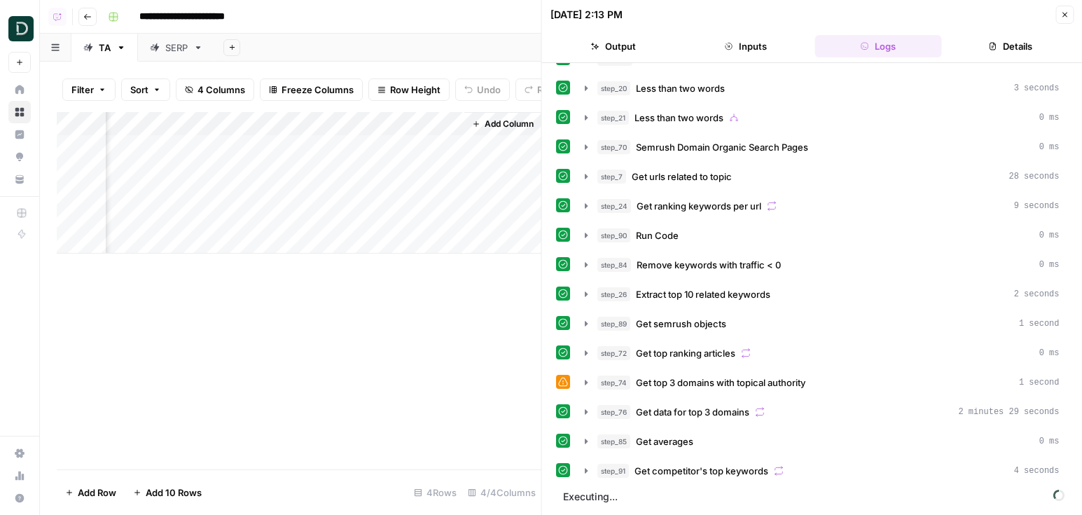
click at [305, 120] on div "Add Column" at bounding box center [299, 182] width 484 height 141
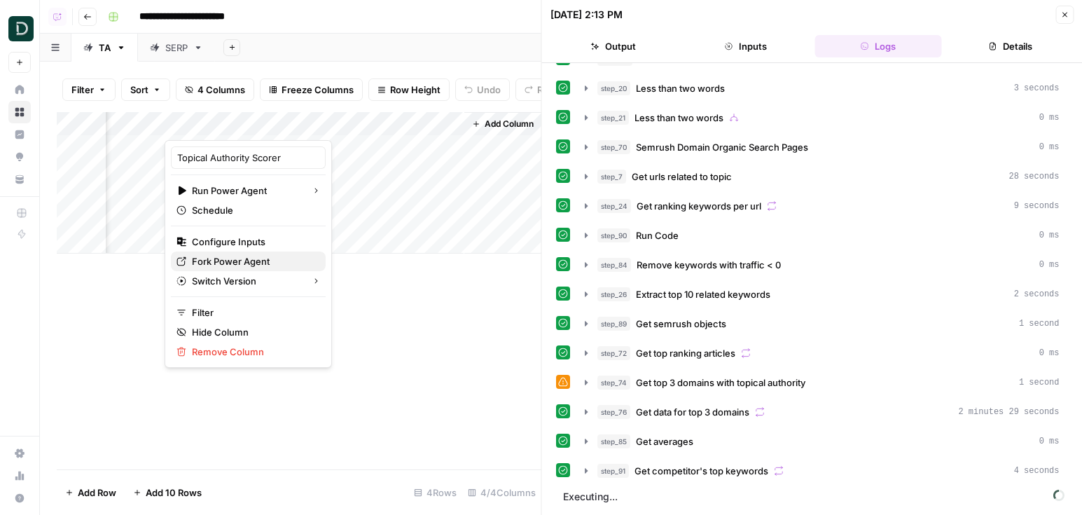
click at [224, 260] on span "Fork Power Agent" at bounding box center [253, 261] width 123 height 14
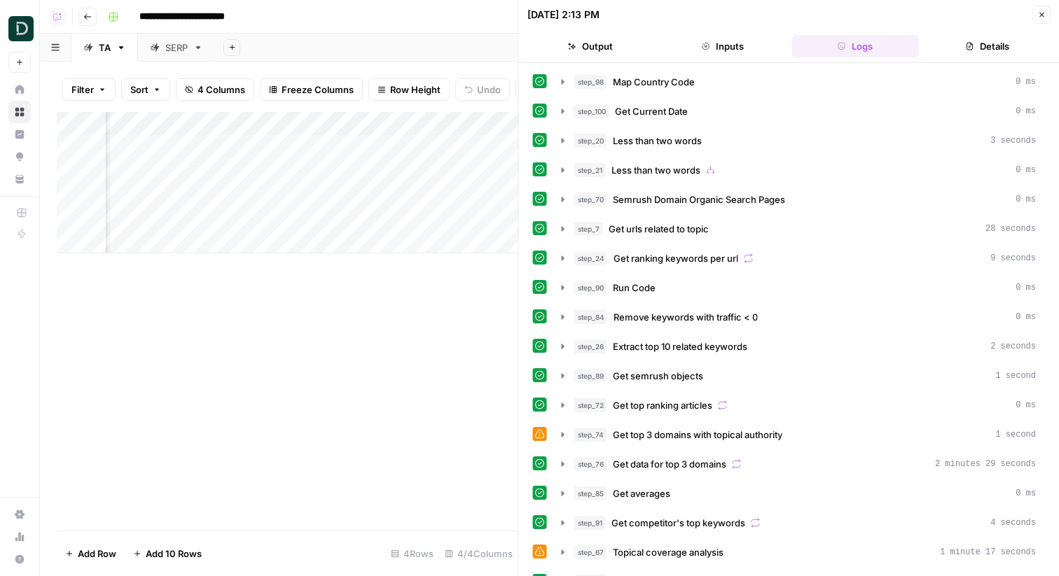
scroll to position [0, 132]
click at [86, 25] on button "Go back" at bounding box center [87, 17] width 18 height 18
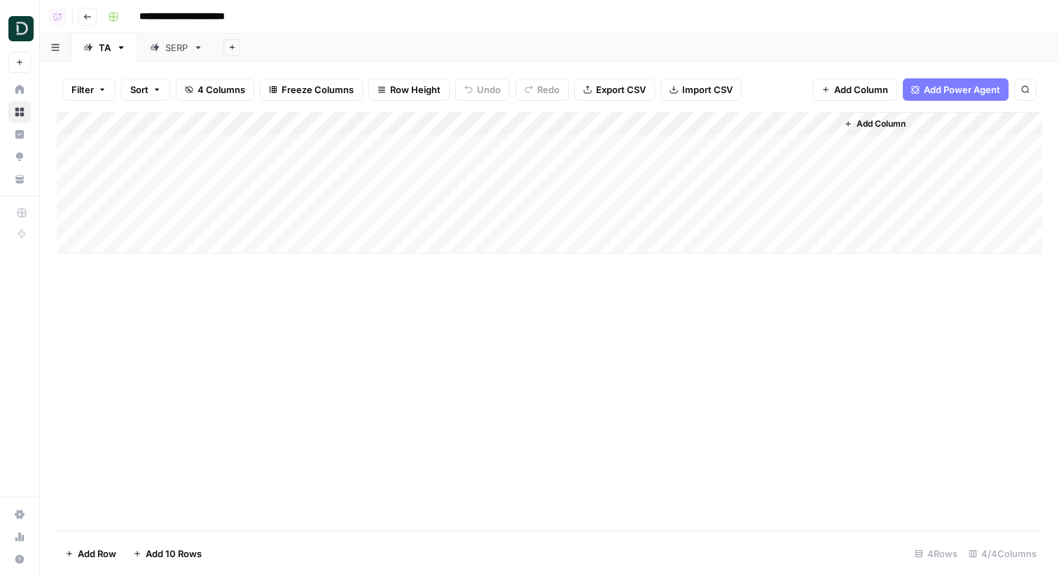
click at [97, 26] on header "**********" at bounding box center [549, 17] width 1019 height 34
click at [85, 15] on icon "button" at bounding box center [87, 17] width 7 height 6
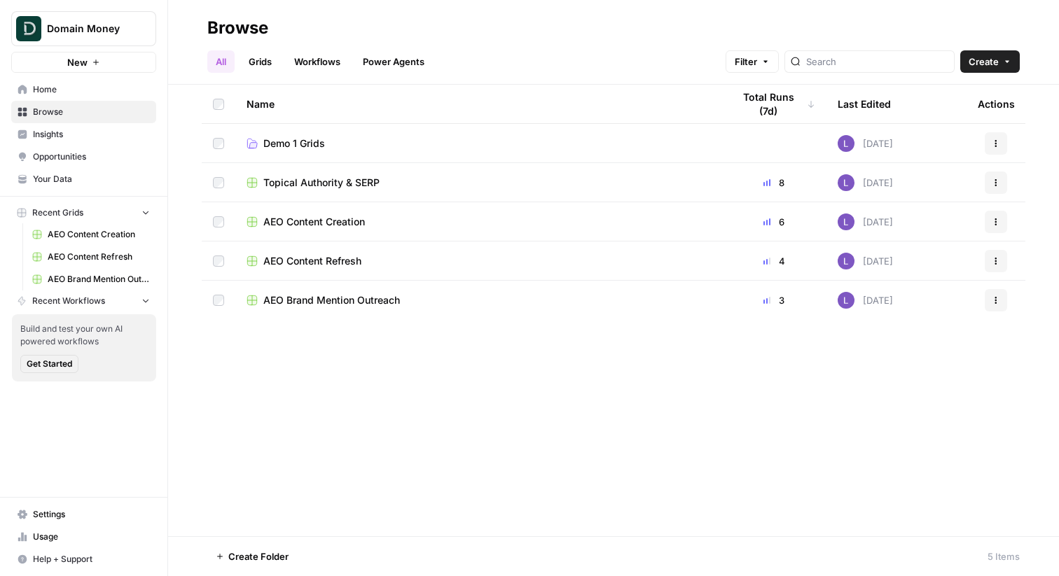
click at [331, 262] on span "AEO Content Refresh" at bounding box center [312, 261] width 98 height 14
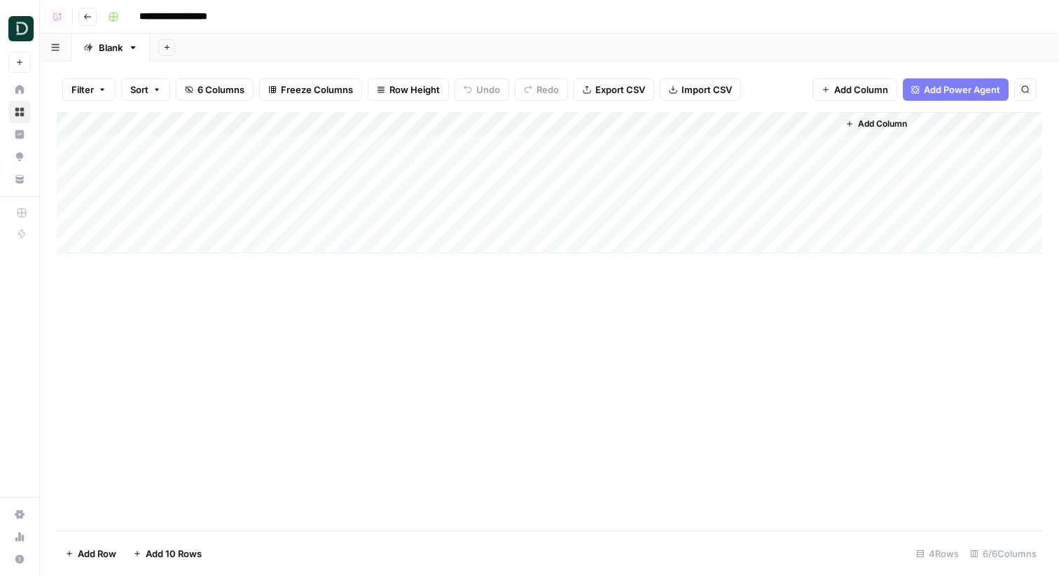
click at [83, 21] on button "Go back" at bounding box center [87, 17] width 18 height 18
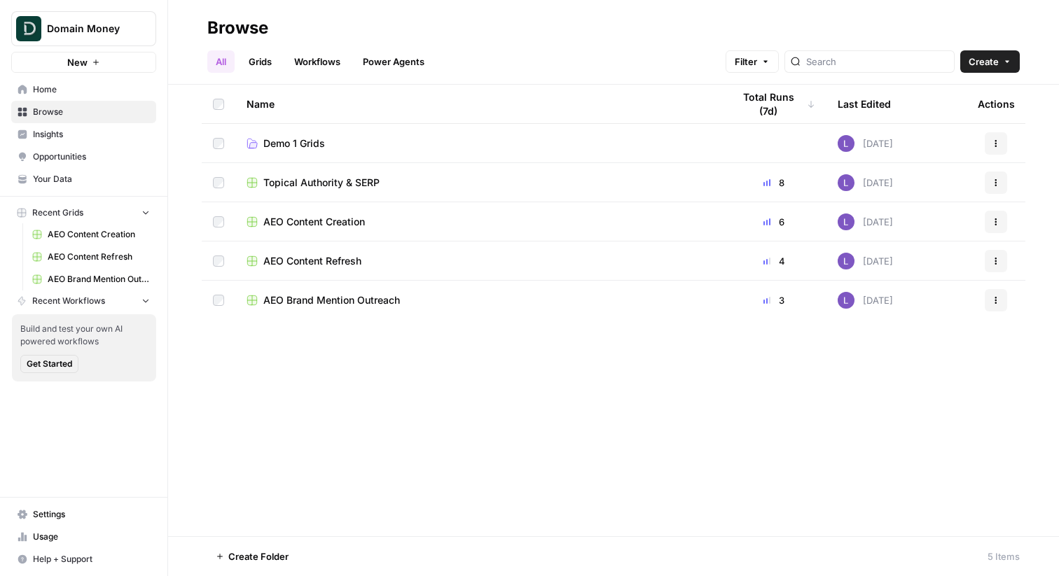
click at [304, 222] on span "AEO Content Creation" at bounding box center [314, 222] width 102 height 14
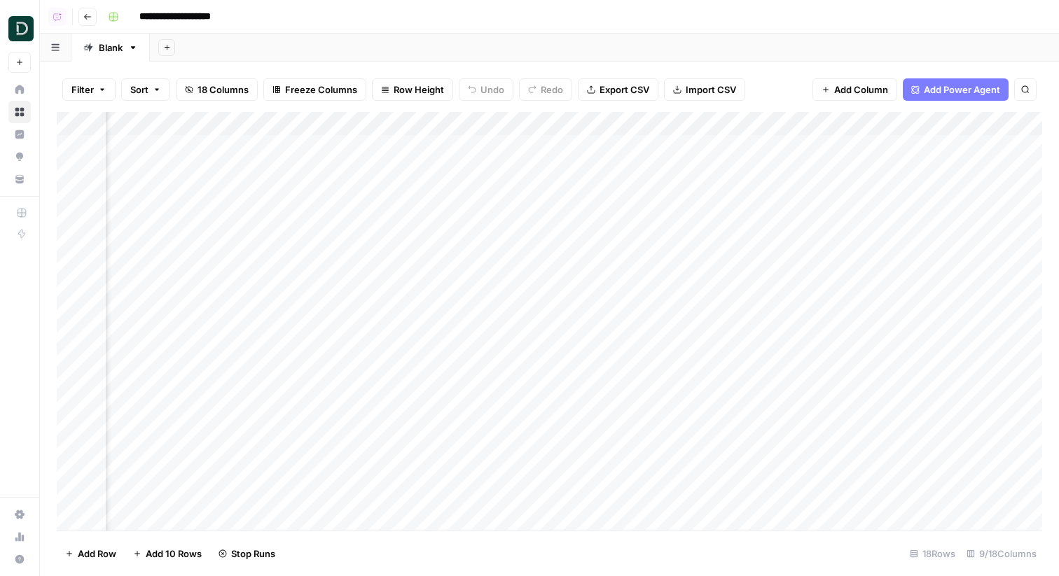
scroll to position [0, 401]
click at [497, 142] on div "Add Column" at bounding box center [549, 321] width 985 height 419
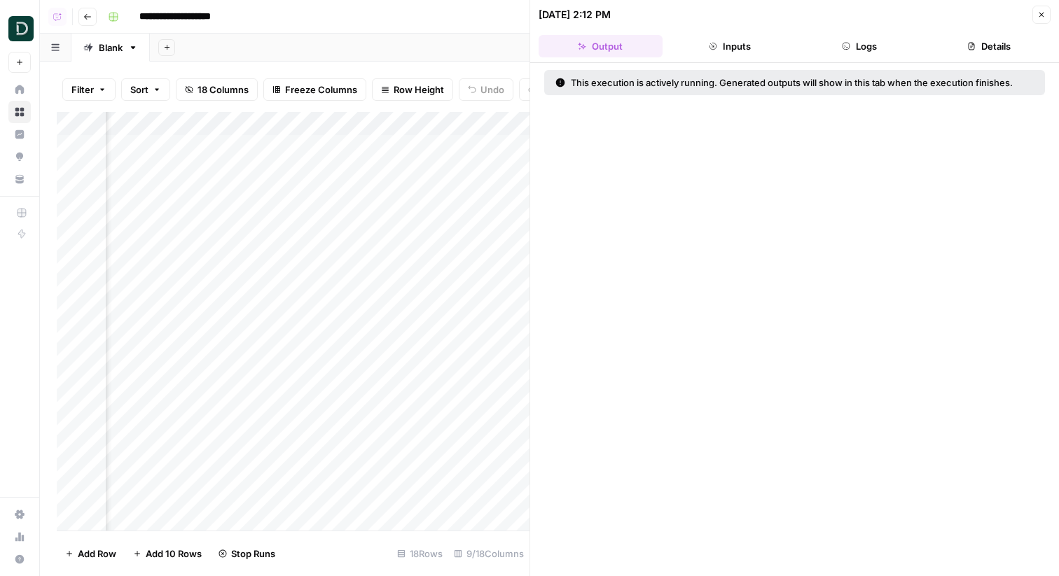
click at [867, 41] on button "Logs" at bounding box center [859, 46] width 124 height 22
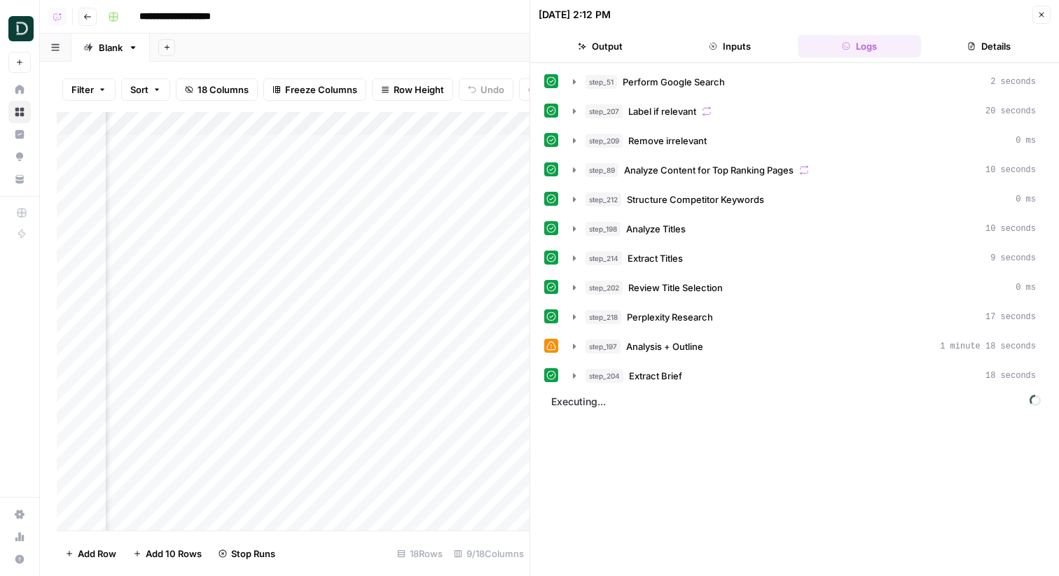
click at [1041, 6] on button "Close" at bounding box center [1041, 15] width 18 height 18
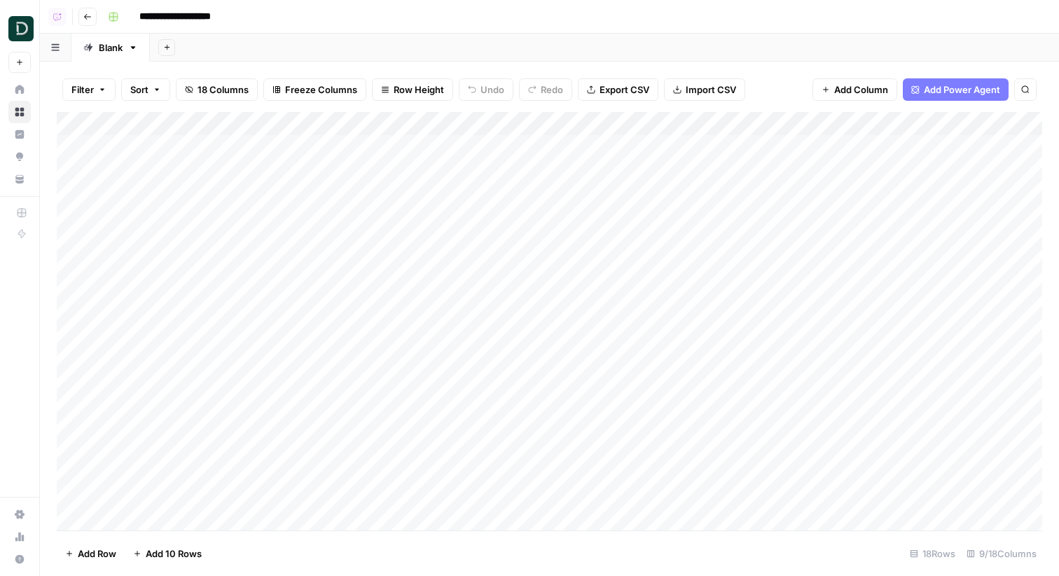
click at [89, 20] on icon "button" at bounding box center [87, 17] width 8 height 8
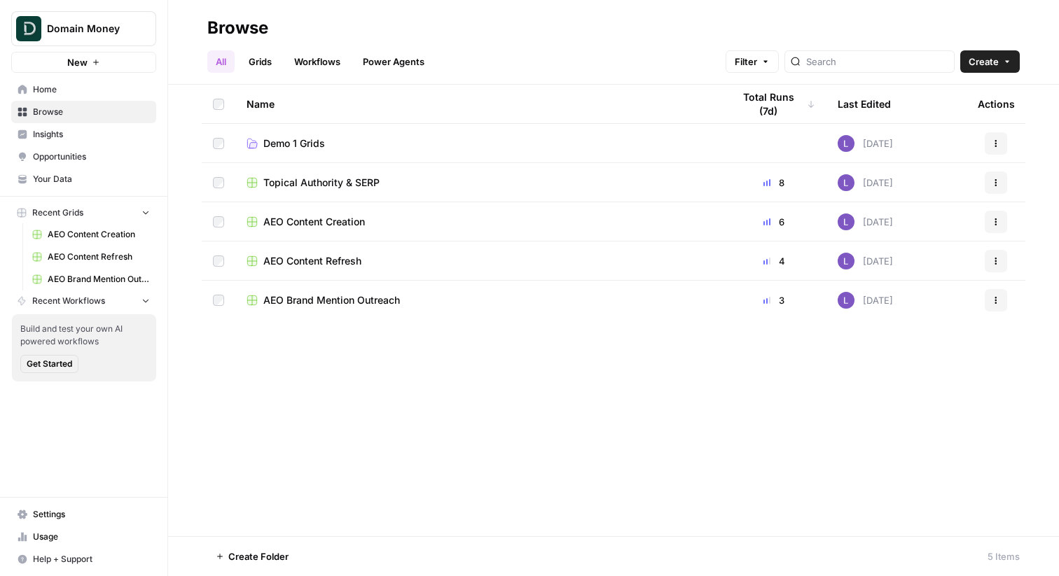
click at [102, 154] on span "Opportunities" at bounding box center [91, 157] width 117 height 13
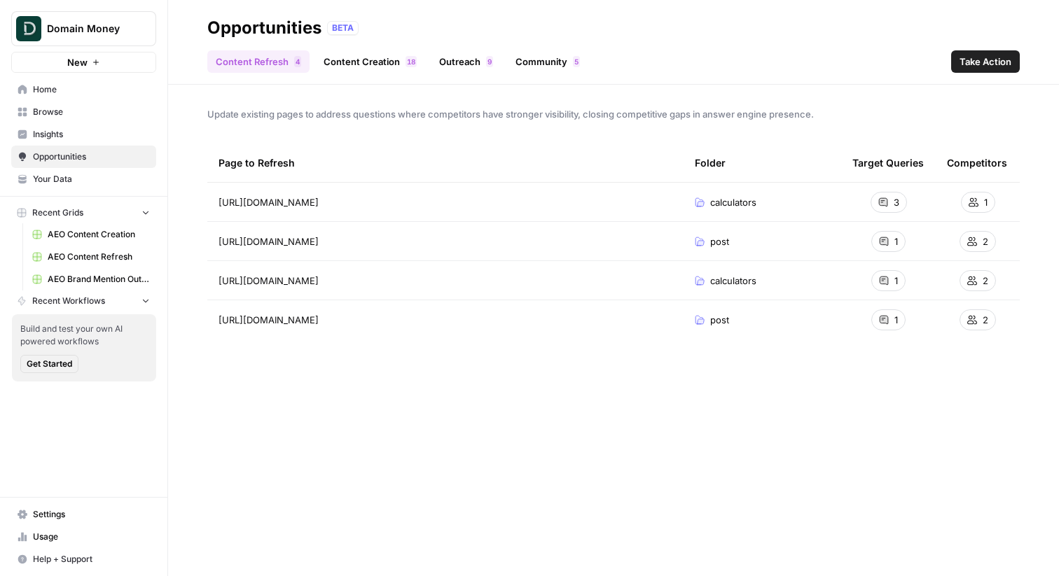
click at [65, 130] on span "Insights" at bounding box center [91, 134] width 117 height 13
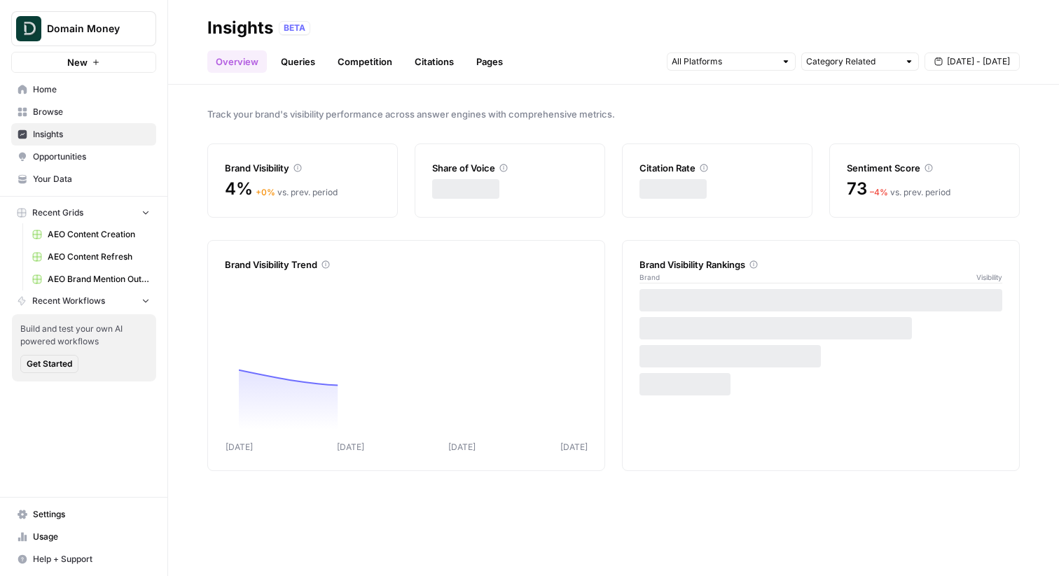
click at [57, 111] on span "Browse" at bounding box center [91, 112] width 117 height 13
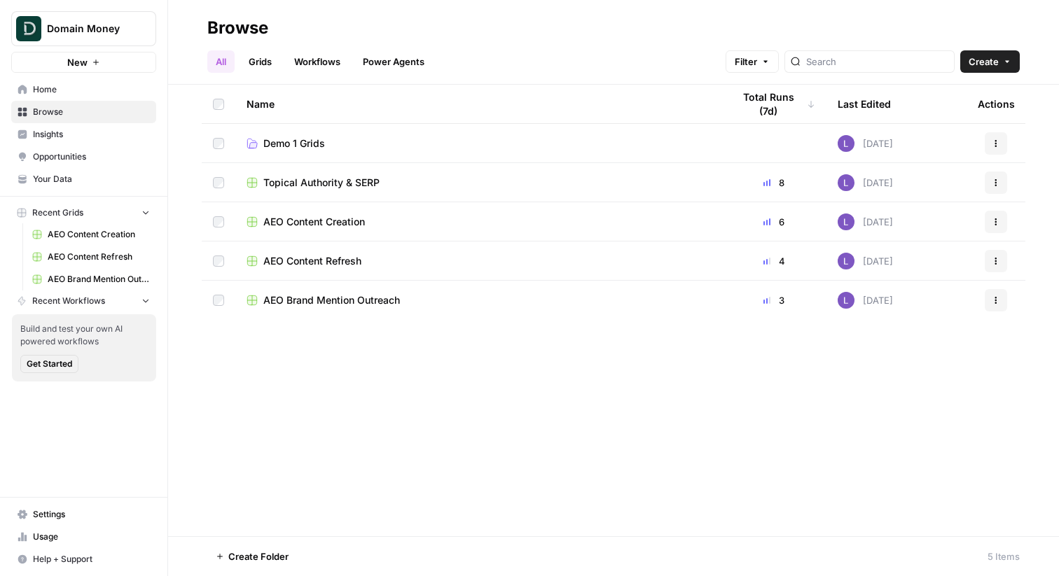
click at [321, 184] on span "Topical Authority & SERP" at bounding box center [321, 183] width 116 height 14
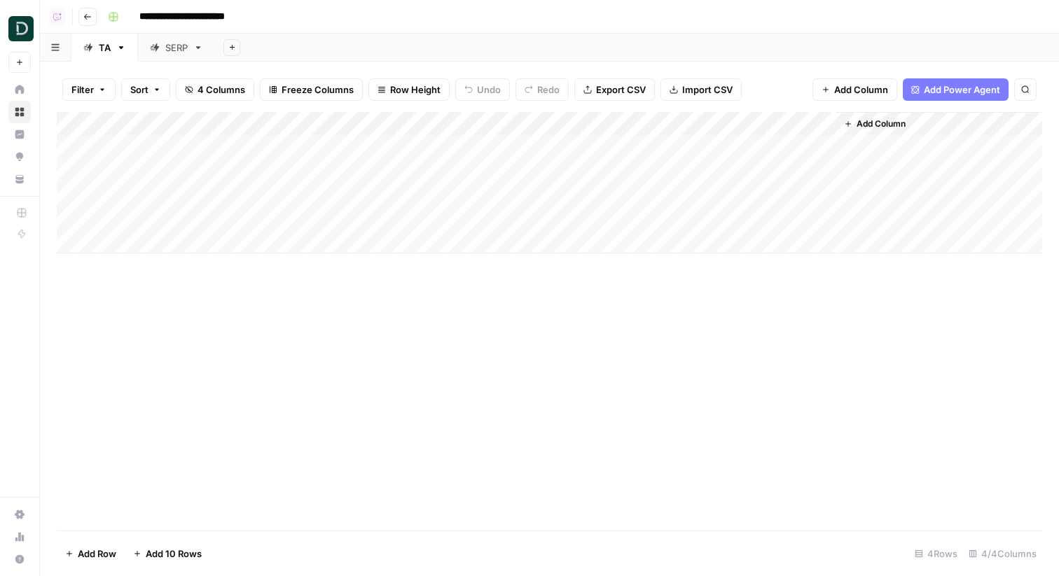
click at [172, 45] on div "SERP" at bounding box center [176, 48] width 22 height 14
click at [106, 34] on link "TA" at bounding box center [104, 48] width 67 height 28
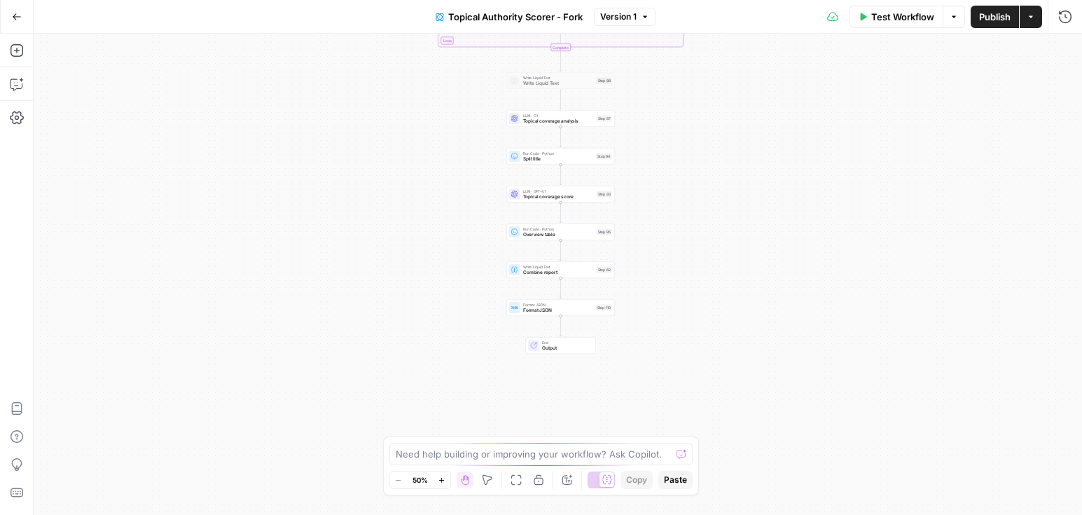
click at [1039, 20] on button "Actions" at bounding box center [1030, 17] width 22 height 22
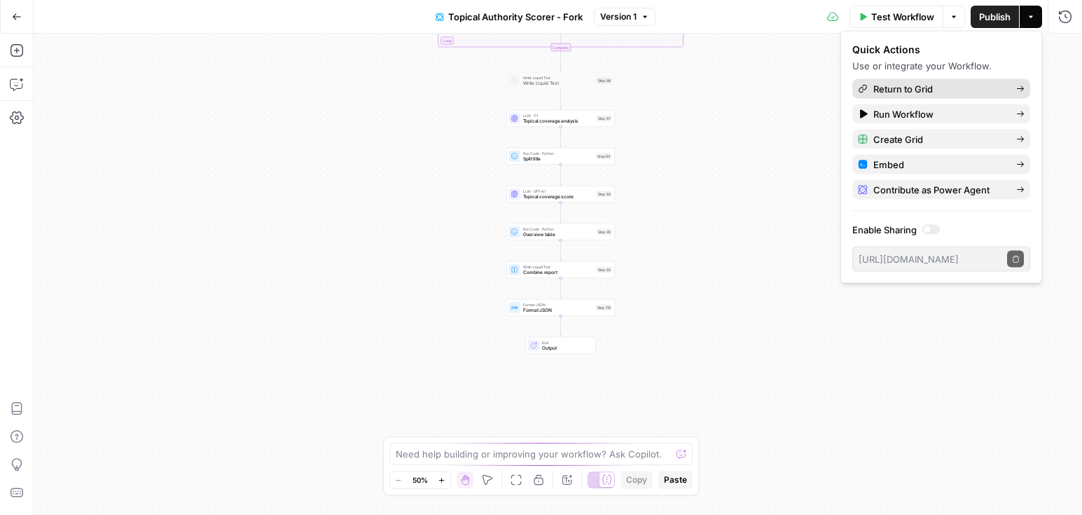
click at [961, 94] on span "Return to Grid" at bounding box center [939, 89] width 132 height 14
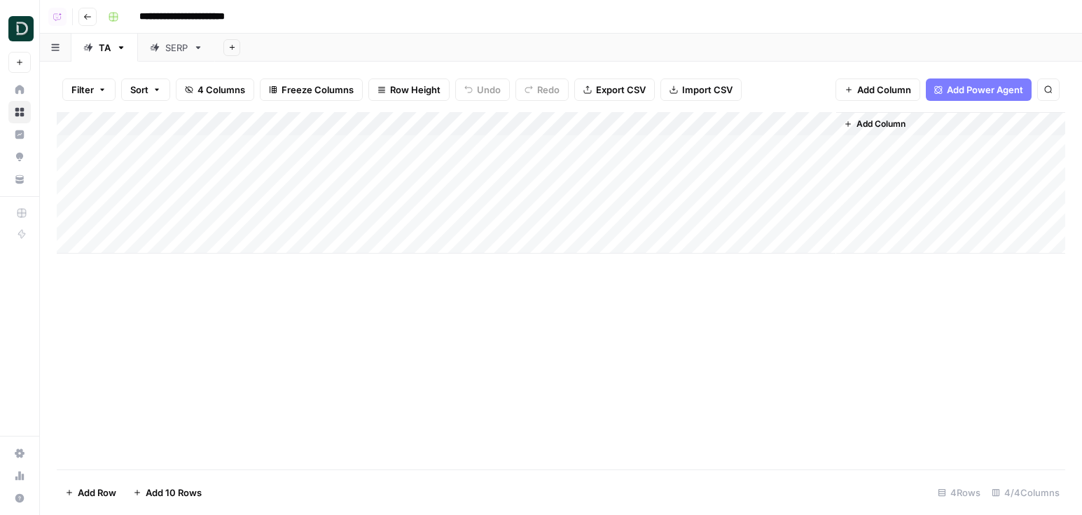
click at [984, 53] on div "Add Sheet" at bounding box center [648, 48] width 867 height 28
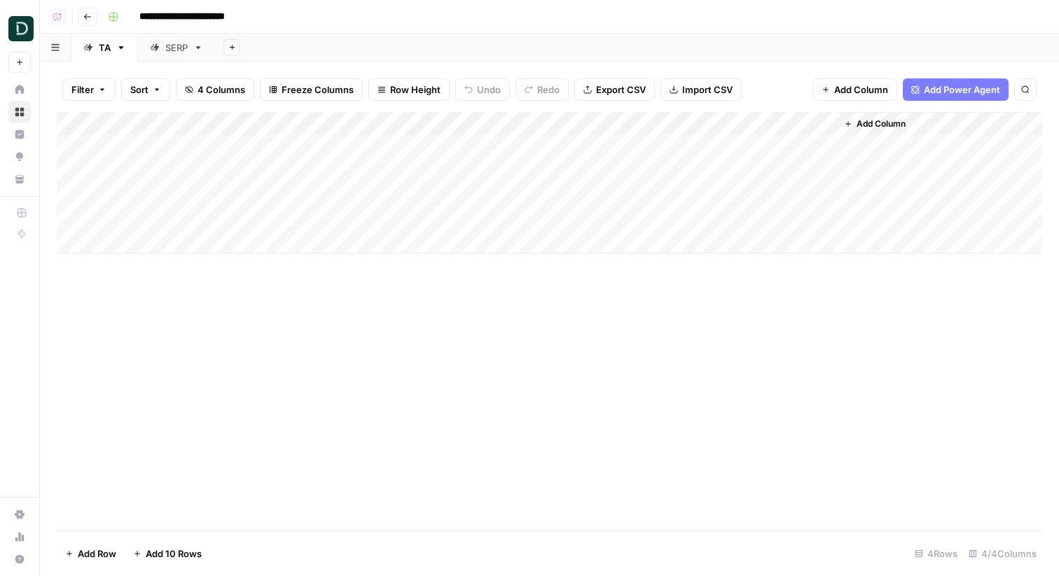
click at [160, 49] on div "SERP" at bounding box center [169, 48] width 38 height 14
click at [92, 15] on button "Go back" at bounding box center [87, 17] width 18 height 18
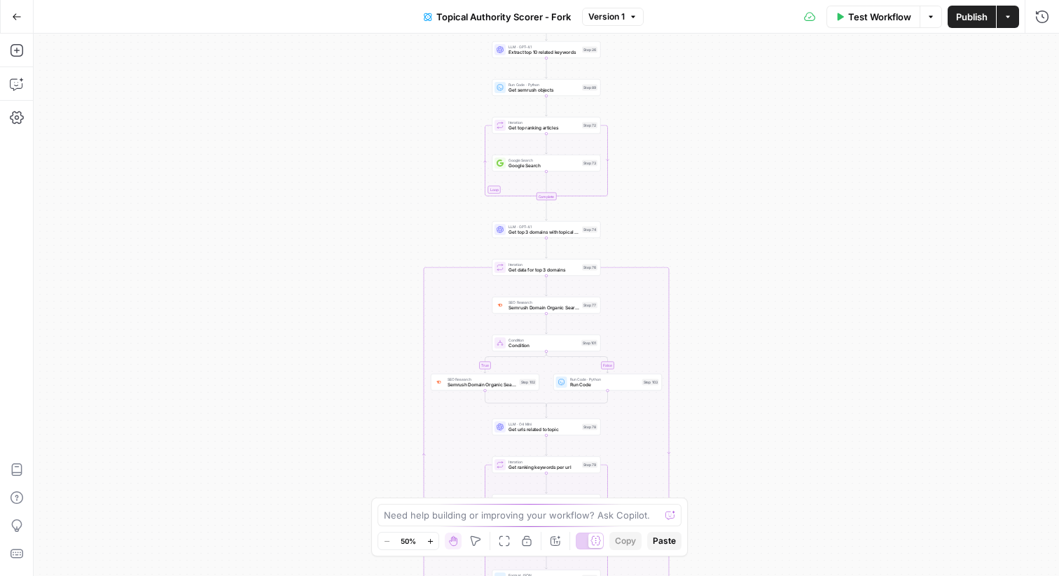
click at [18, 17] on icon "button" at bounding box center [17, 17] width 10 height 10
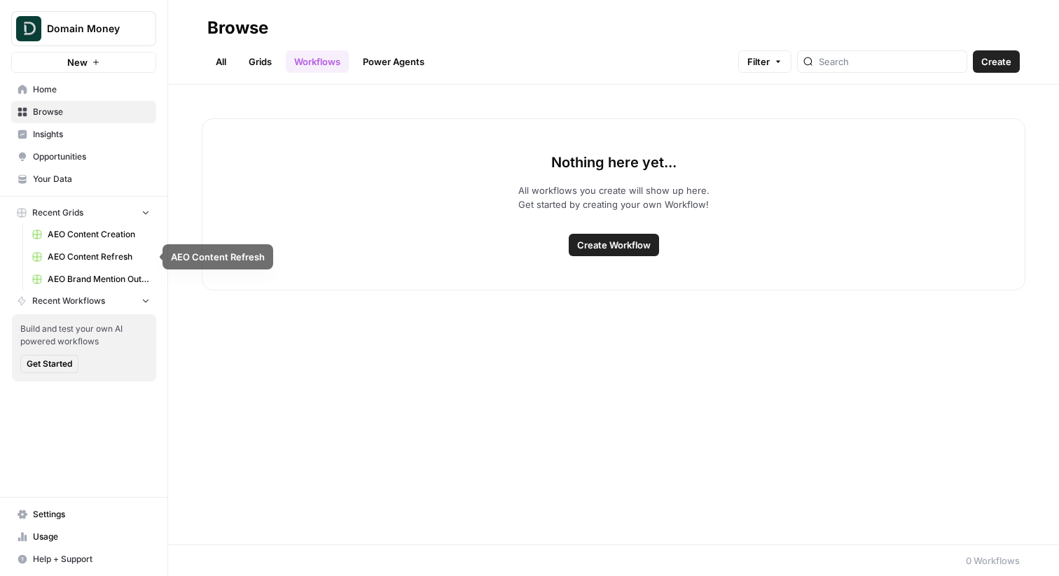
click at [97, 272] on link "AEO Brand Mention Outreach" at bounding box center [91, 279] width 130 height 22
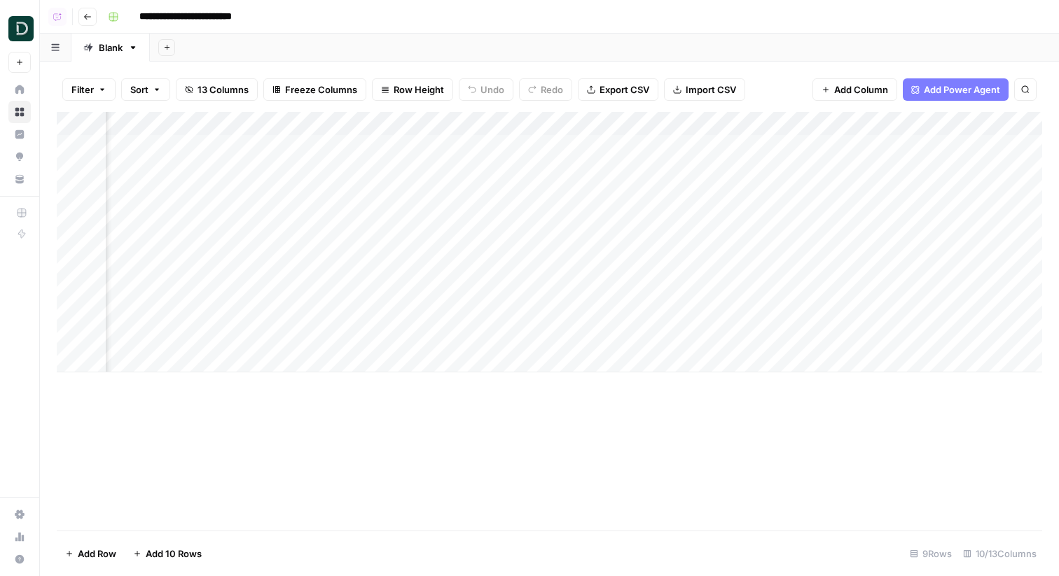
scroll to position [0, 137]
click at [92, 21] on button "Go back" at bounding box center [87, 17] width 18 height 18
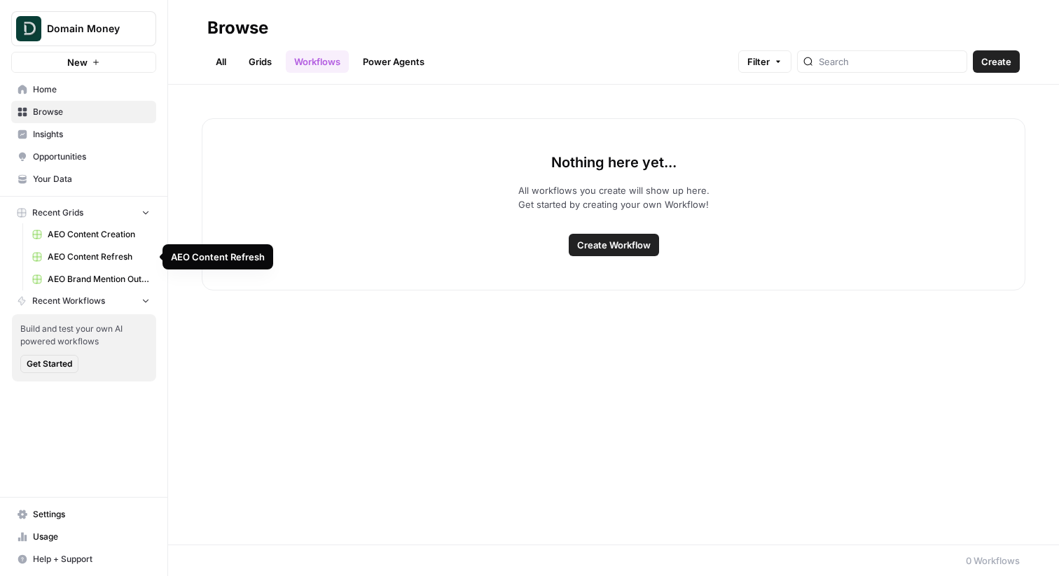
click at [86, 255] on span "AEO Content Refresh" at bounding box center [99, 257] width 102 height 13
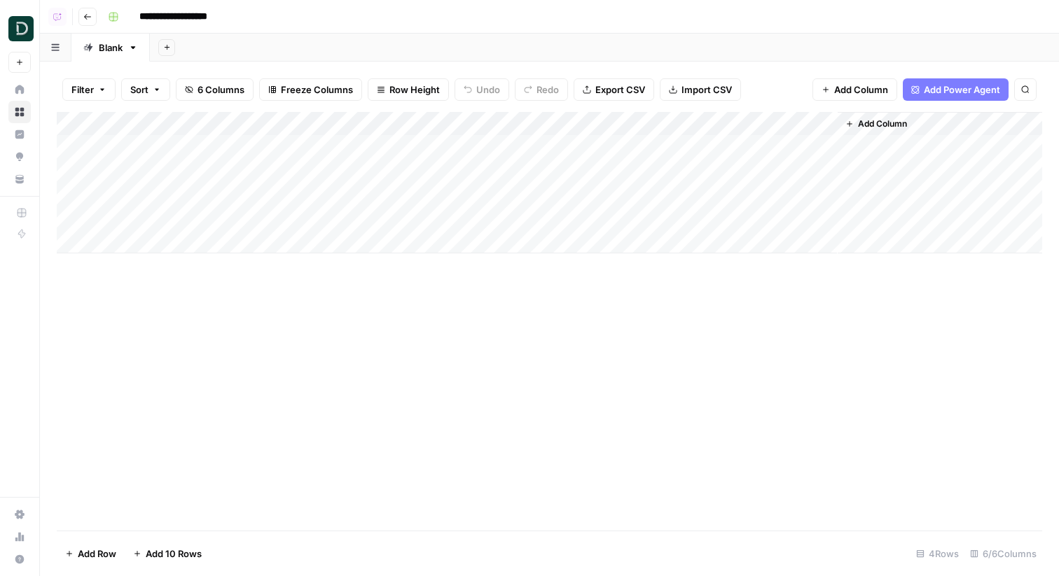
click at [678, 145] on div "Add Column" at bounding box center [549, 182] width 985 height 141
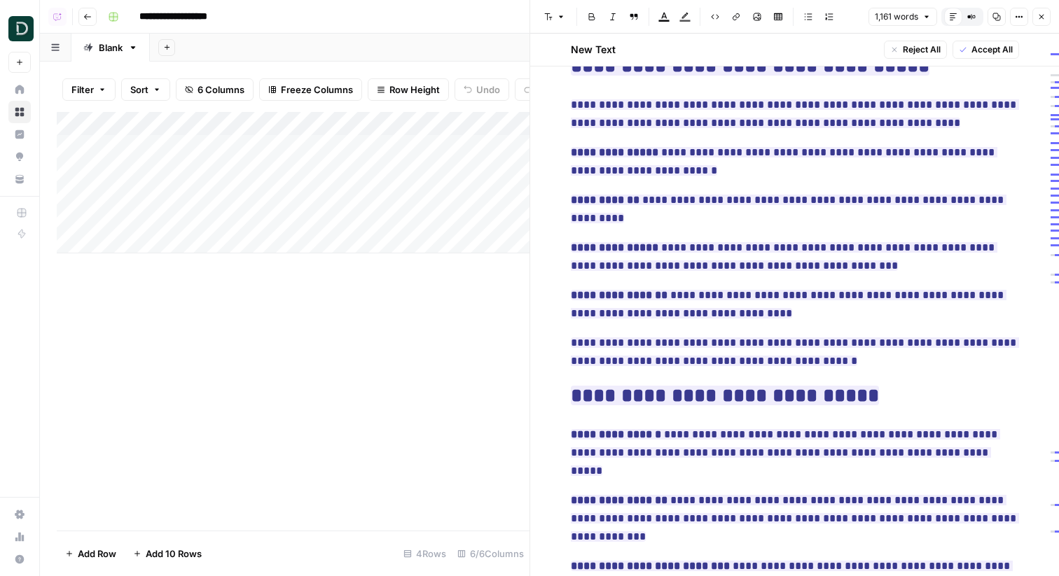
scroll to position [960, 0]
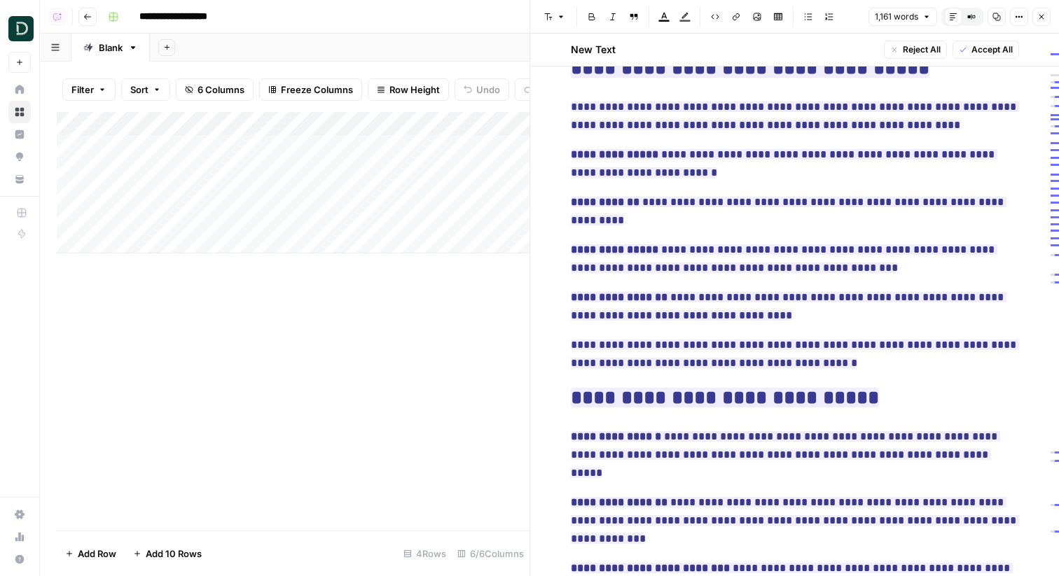
click at [1033, 20] on button "Close" at bounding box center [1041, 17] width 18 height 18
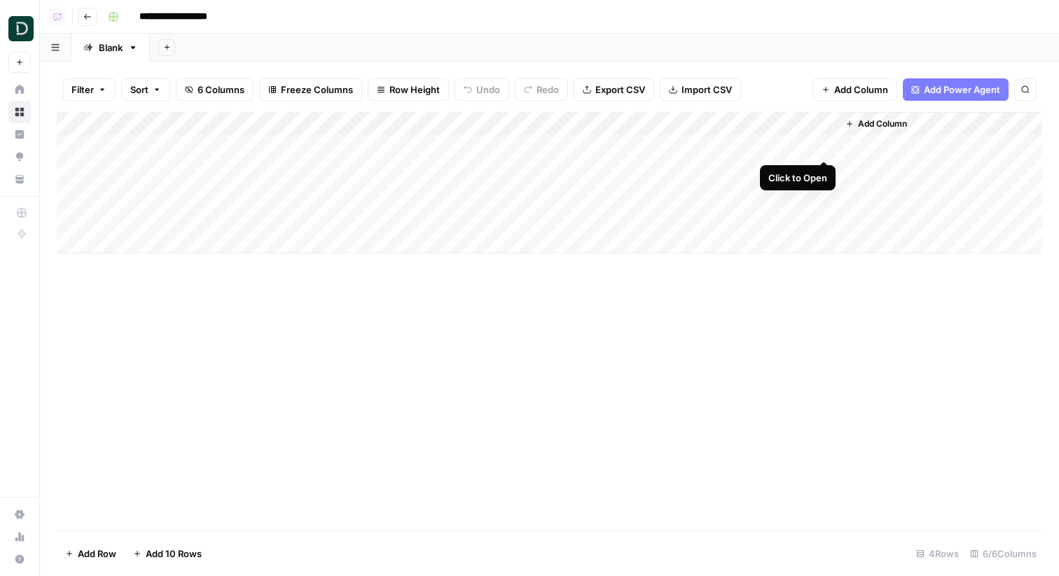
click at [819, 146] on div "Add Column" at bounding box center [549, 182] width 985 height 141
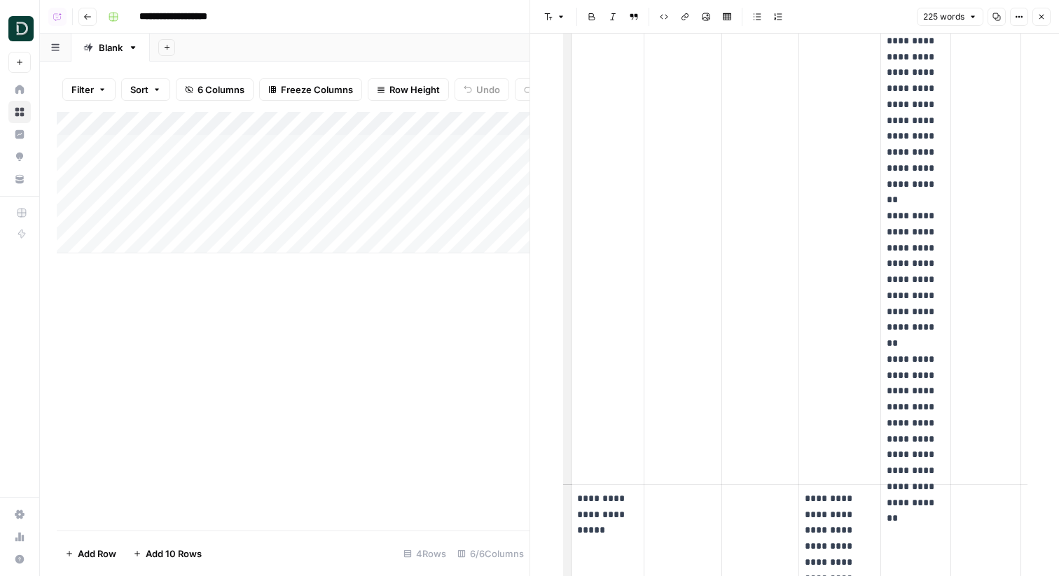
scroll to position [1067, 0]
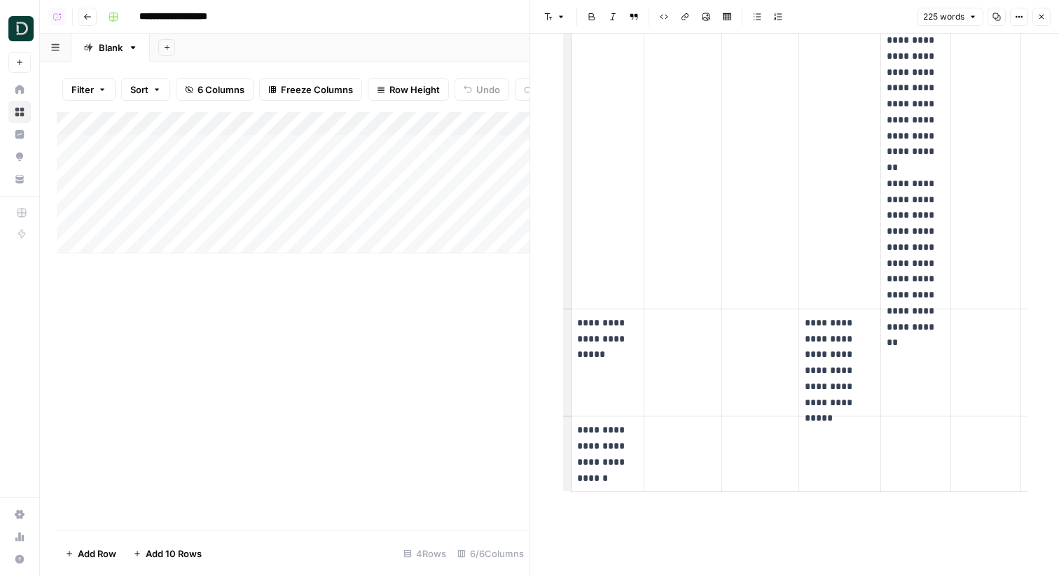
click at [1044, 19] on icon "button" at bounding box center [1041, 17] width 8 height 8
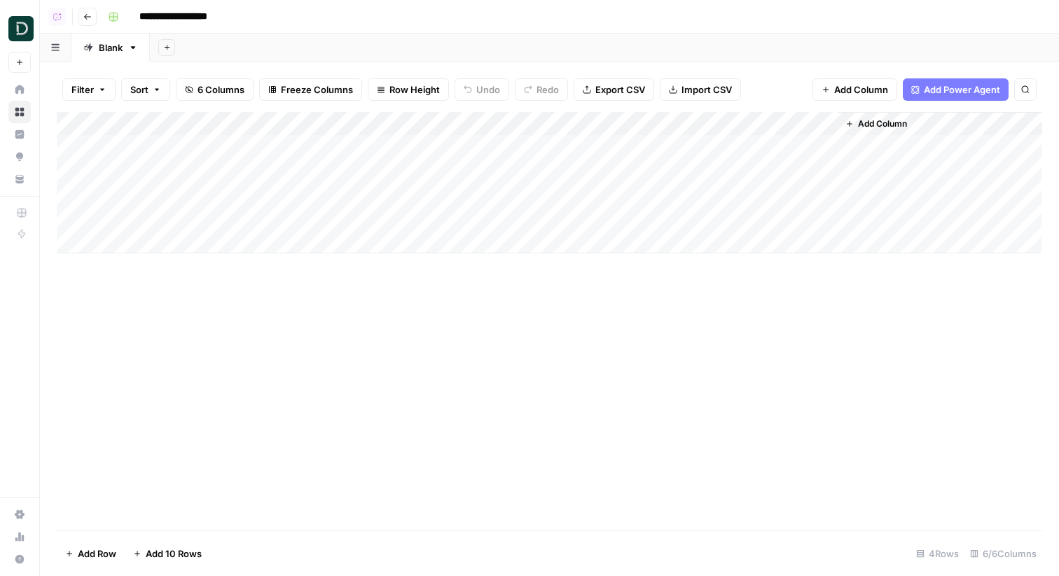
click at [575, 193] on div "Add Column" at bounding box center [549, 182] width 985 height 141
click at [97, 20] on header "**********" at bounding box center [549, 17] width 1019 height 34
click at [88, 17] on icon "button" at bounding box center [87, 17] width 8 height 8
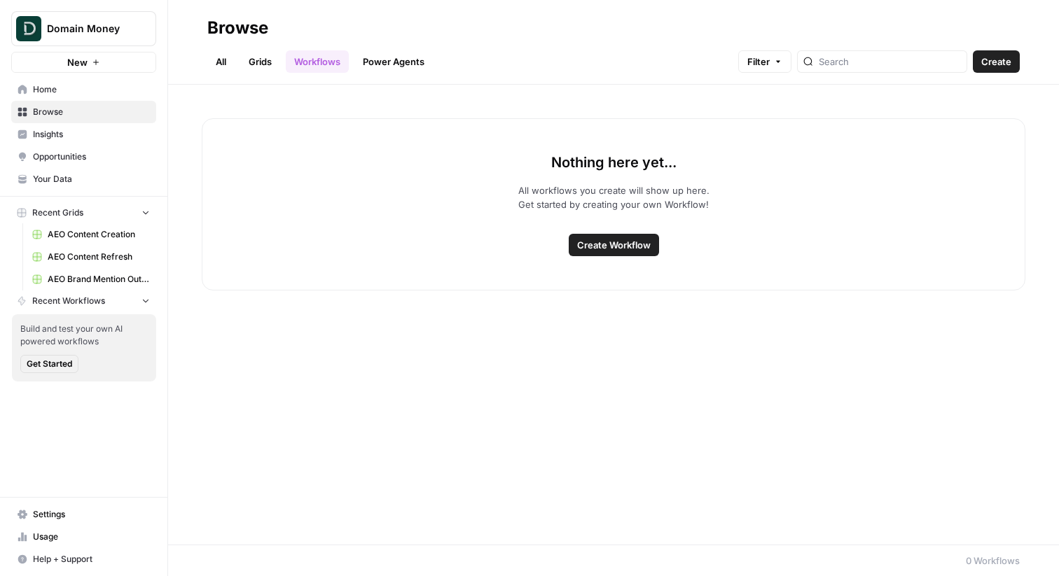
click at [253, 57] on link "Grids" at bounding box center [260, 61] width 40 height 22
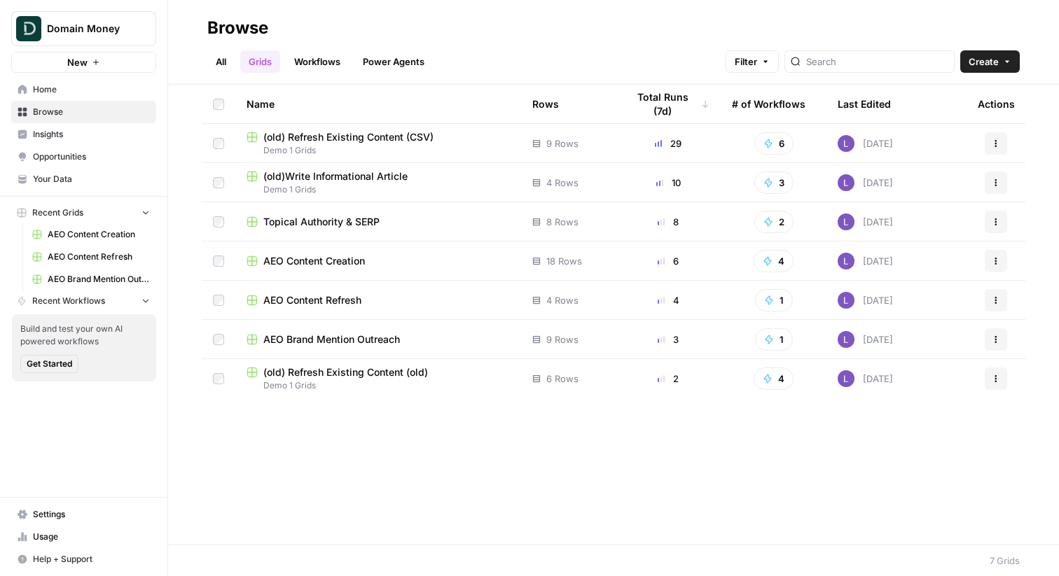
click at [240, 61] on ul "All Grids Workflows Power Agents" at bounding box center [319, 61] width 225 height 22
click at [225, 61] on link "All" at bounding box center [220, 61] width 27 height 22
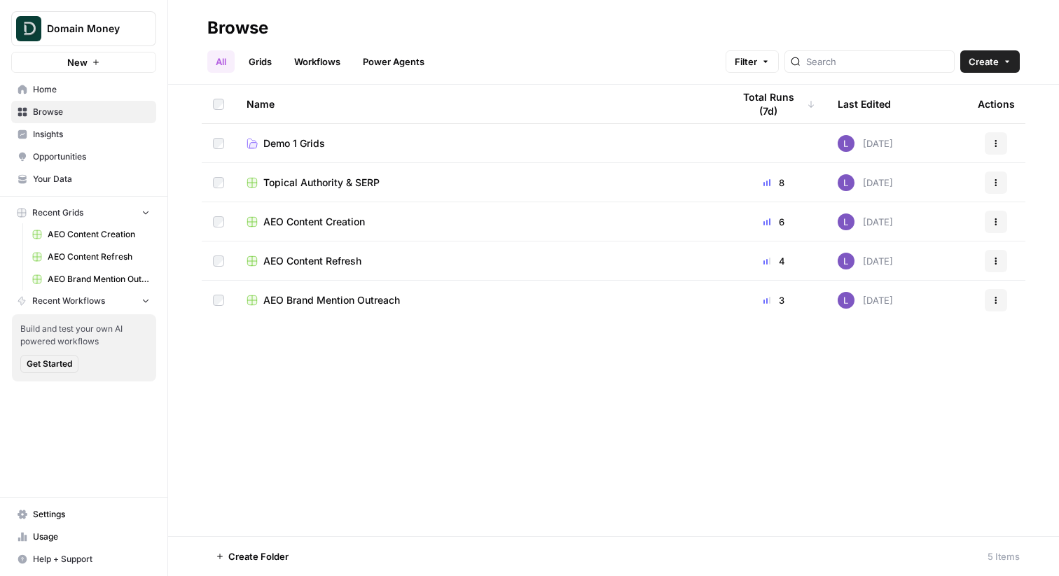
click at [332, 219] on span "AEO Content Creation" at bounding box center [314, 222] width 102 height 14
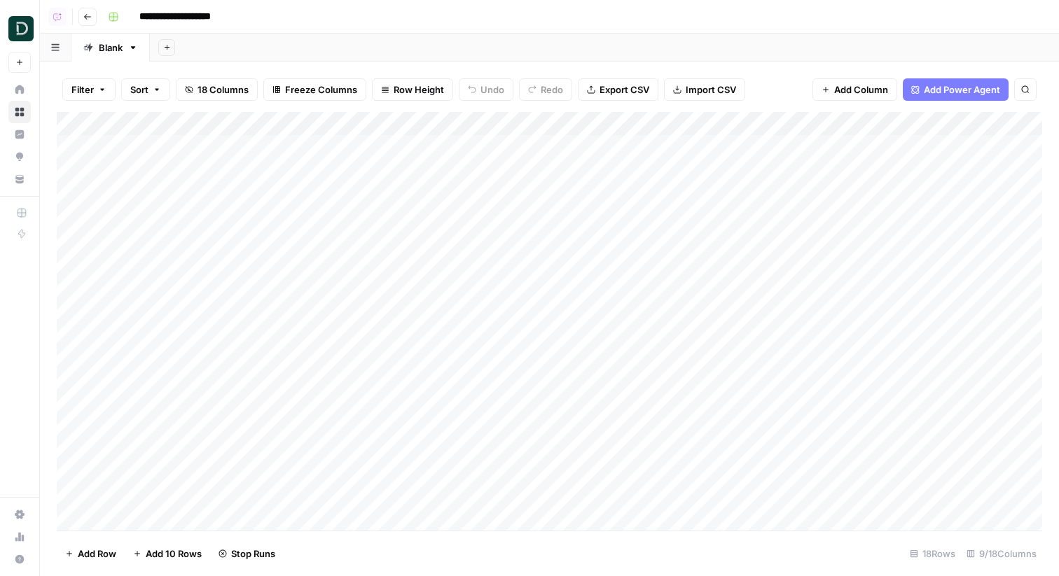
click at [88, 17] on icon "button" at bounding box center [87, 17] width 8 height 8
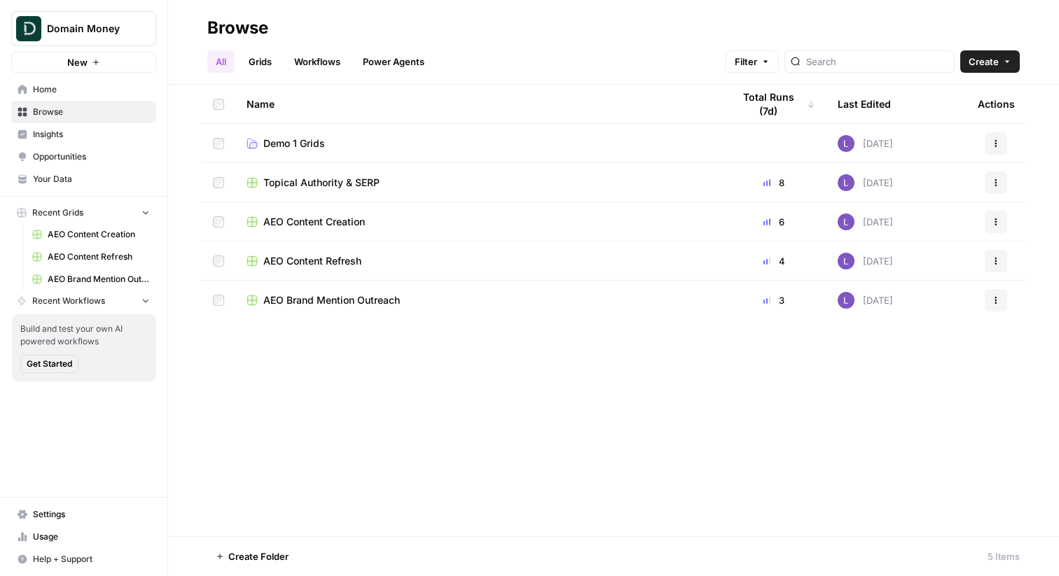
click at [301, 182] on span "Topical Authority & SERP" at bounding box center [321, 183] width 116 height 14
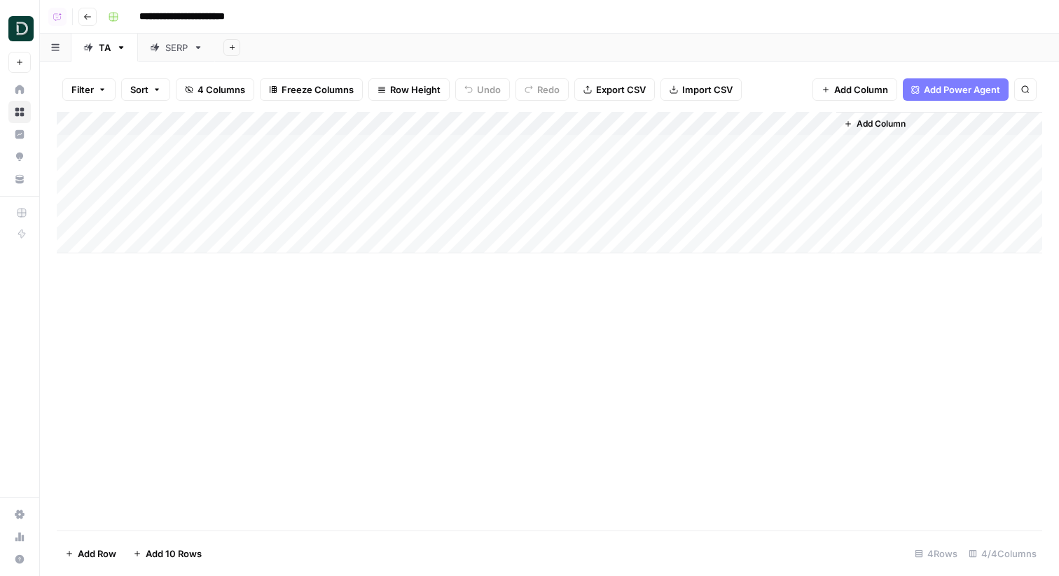
click at [160, 38] on link "SERP" at bounding box center [176, 48] width 77 height 28
click at [103, 50] on div "TA" at bounding box center [105, 48] width 12 height 14
click at [168, 48] on div "SERP" at bounding box center [176, 48] width 22 height 14
click at [699, 146] on div "Add Column" at bounding box center [549, 182] width 985 height 141
click at [687, 146] on div "Add Column" at bounding box center [549, 182] width 985 height 141
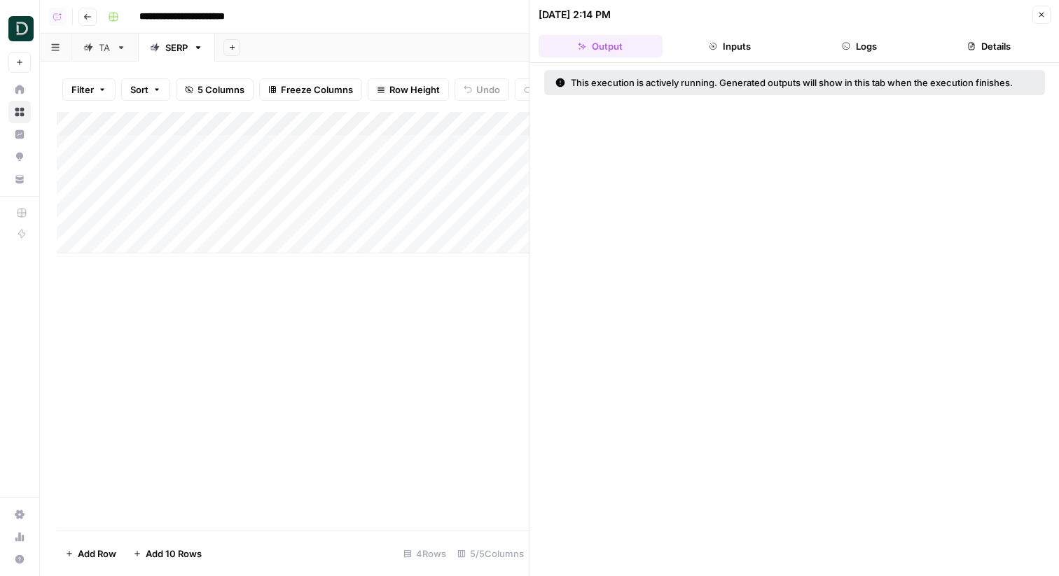
click at [989, 50] on button "Details" at bounding box center [988, 46] width 124 height 22
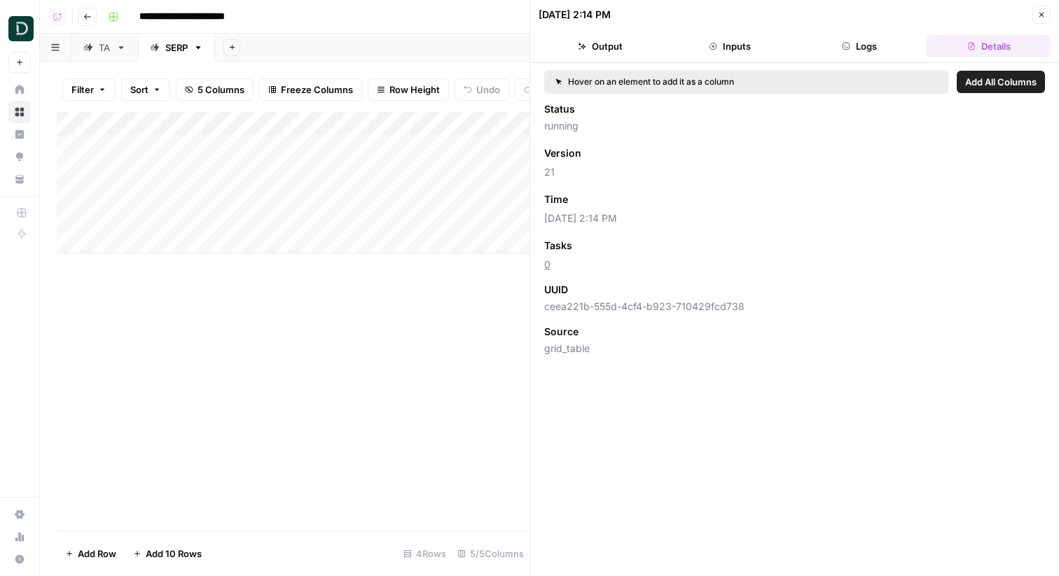
click at [1027, 11] on div "09/11/25 at 2:14 PM" at bounding box center [782, 15] width 489 height 14
click at [1037, 11] on icon "button" at bounding box center [1041, 15] width 8 height 8
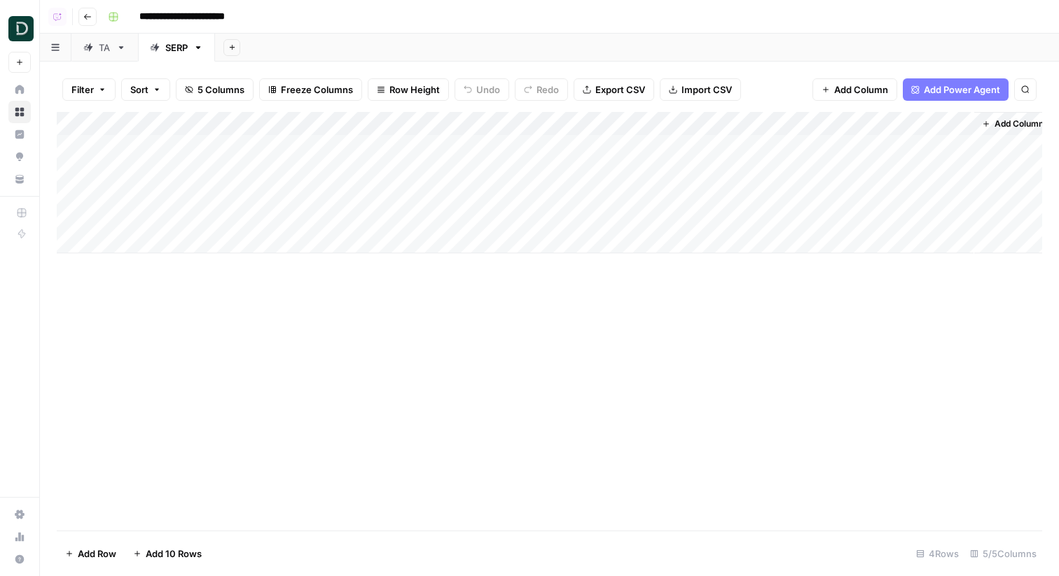
click at [993, 86] on span "Add Power Agent" at bounding box center [961, 90] width 76 height 14
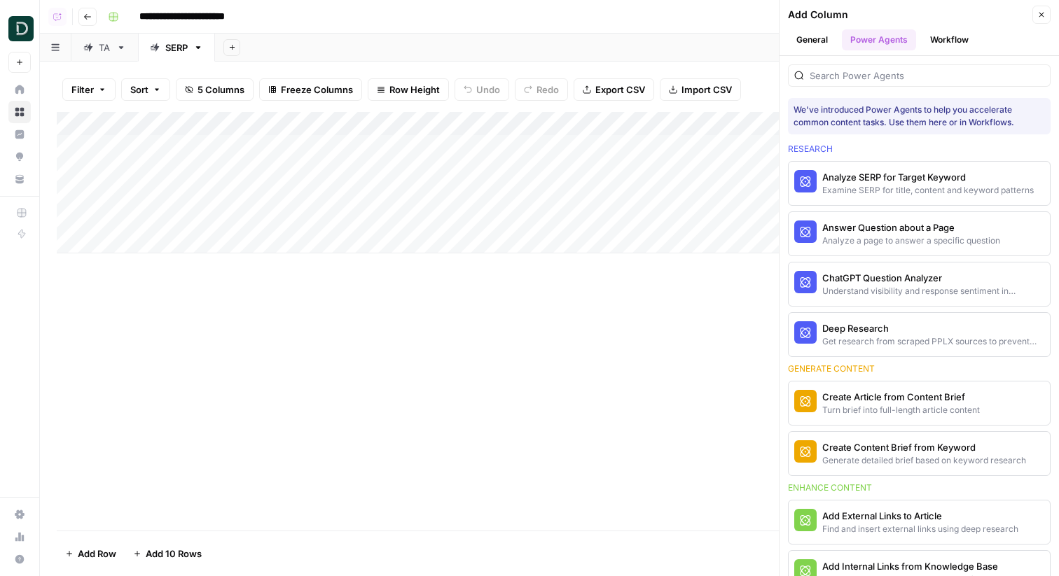
click at [993, 86] on div at bounding box center [919, 75] width 263 height 22
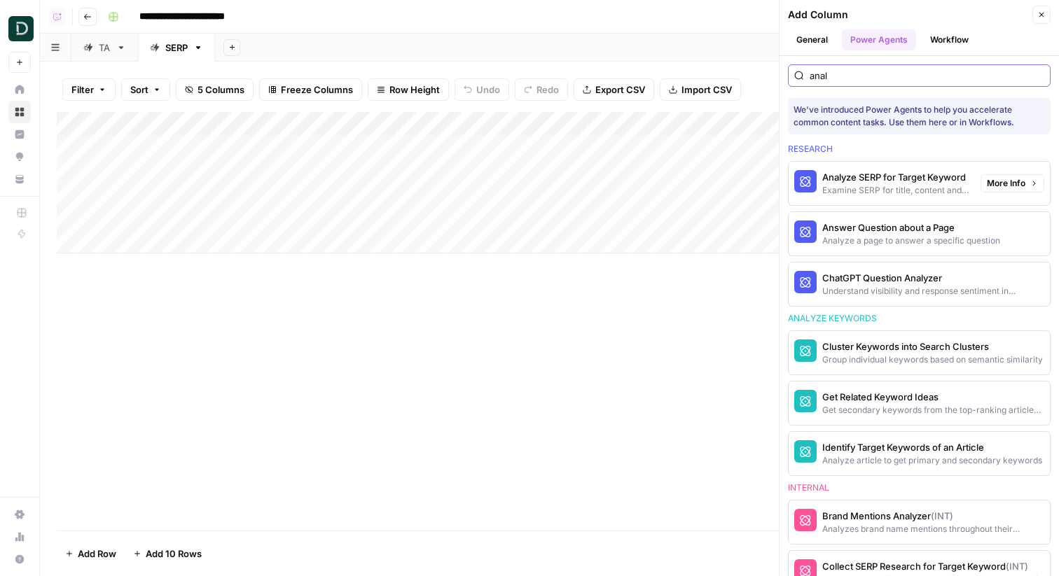
type input "anal"
click at [1014, 179] on span "More Info" at bounding box center [1005, 183] width 39 height 13
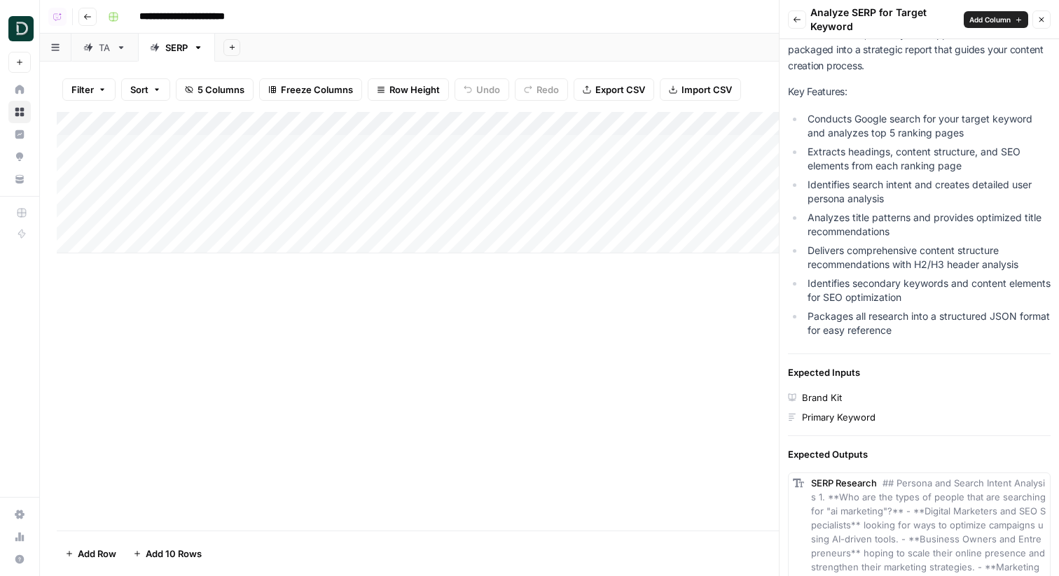
scroll to position [353, 0]
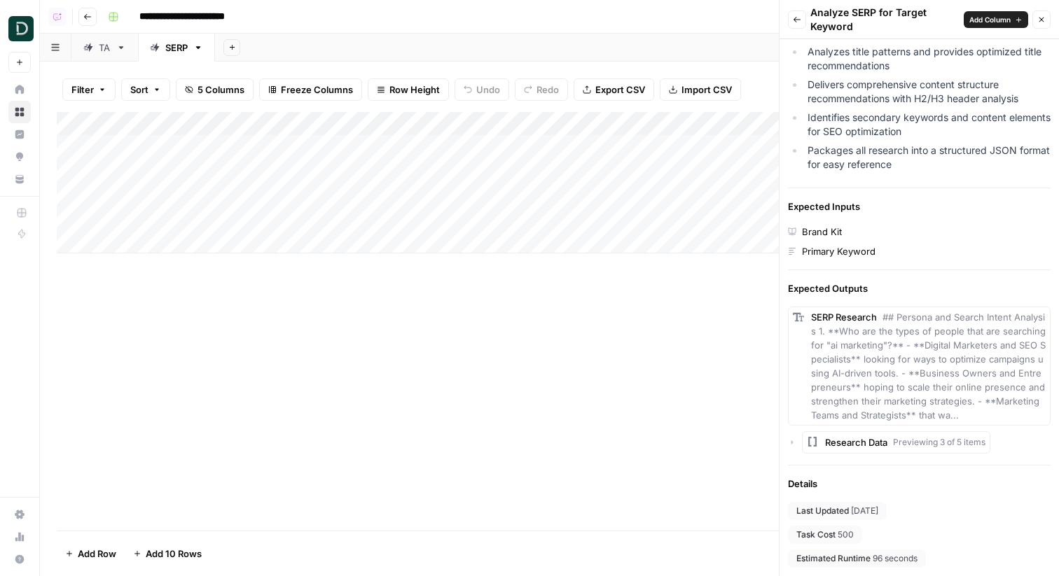
click at [1044, 18] on icon "button" at bounding box center [1041, 19] width 8 height 8
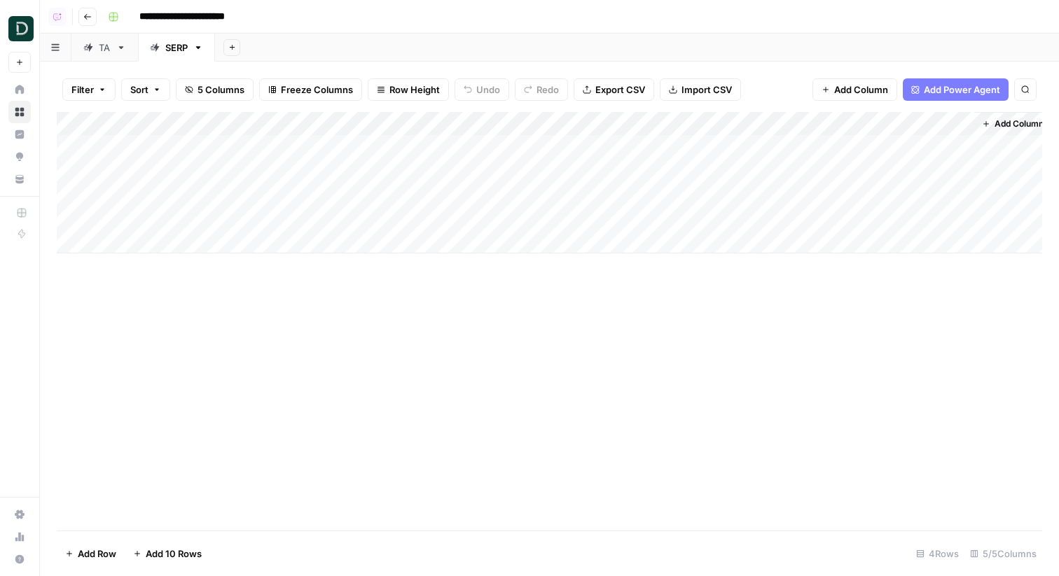
click at [88, 15] on icon "button" at bounding box center [87, 17] width 8 height 8
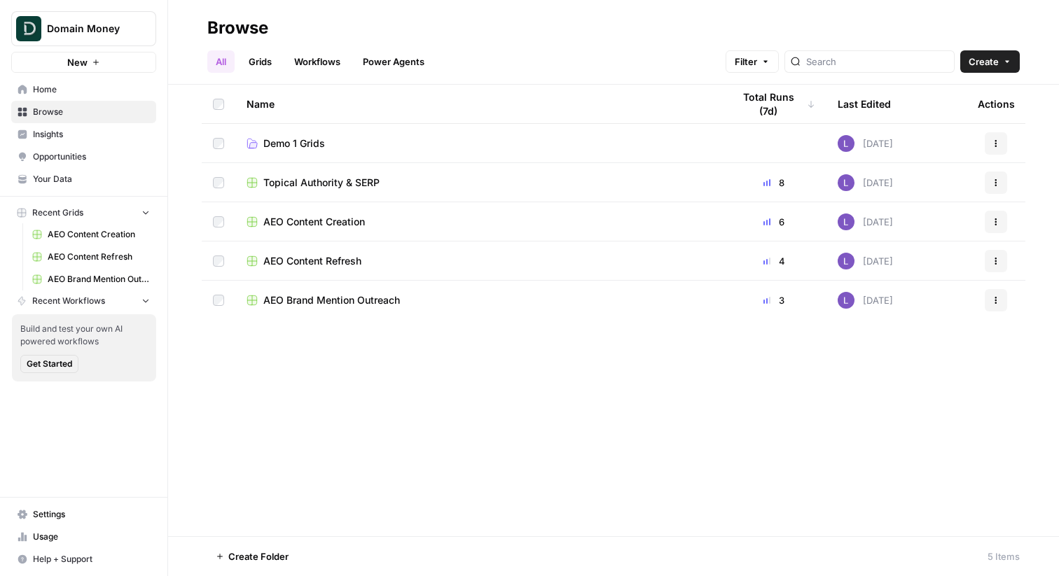
click at [305, 261] on span "AEO Content Refresh" at bounding box center [312, 261] width 98 height 14
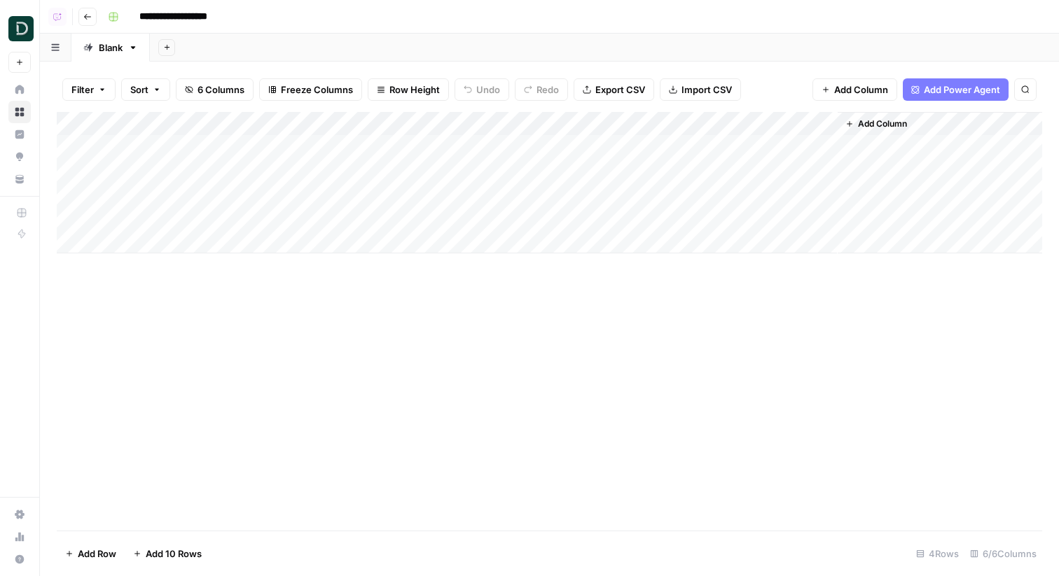
click at [683, 171] on div "Add Column" at bounding box center [549, 182] width 985 height 141
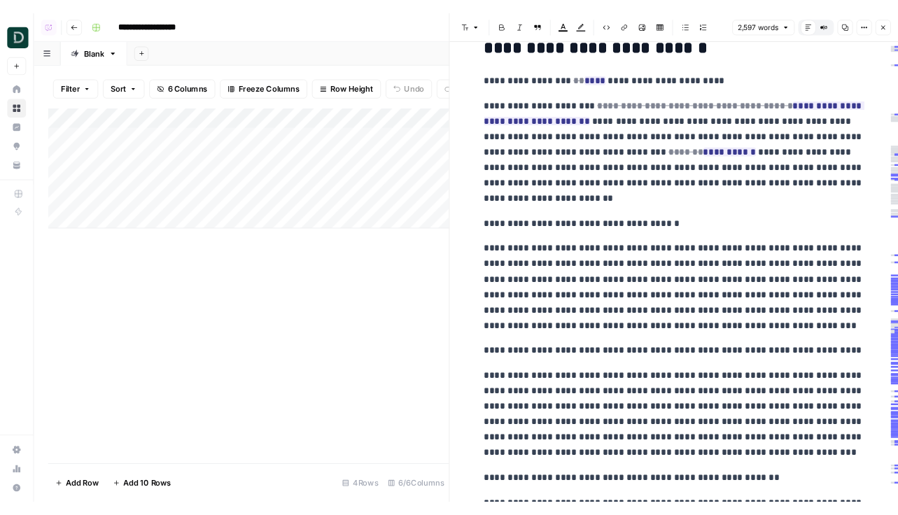
scroll to position [9227, 0]
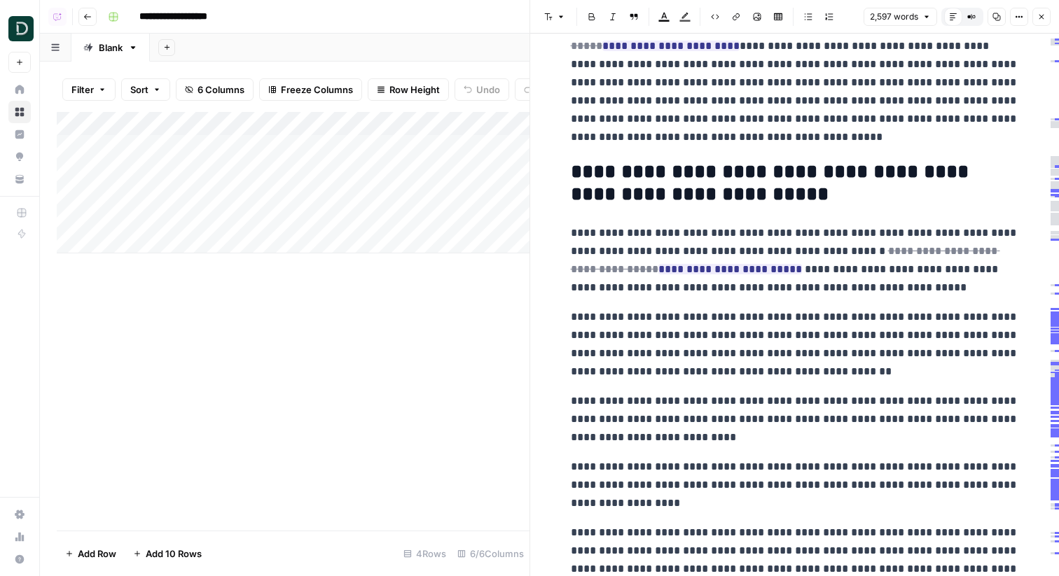
click at [1033, 15] on button "Close" at bounding box center [1041, 17] width 18 height 18
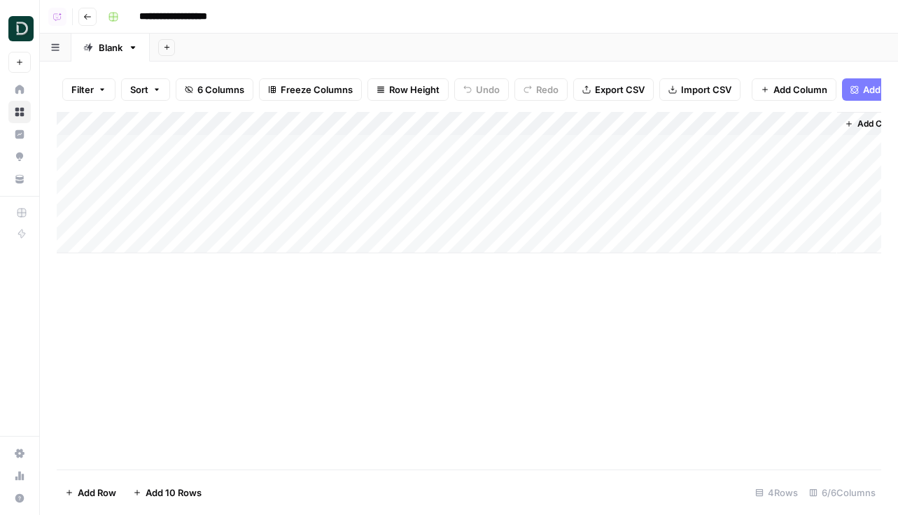
click at [853, 81] on button "Add Power Agent" at bounding box center [895, 89] width 106 height 22
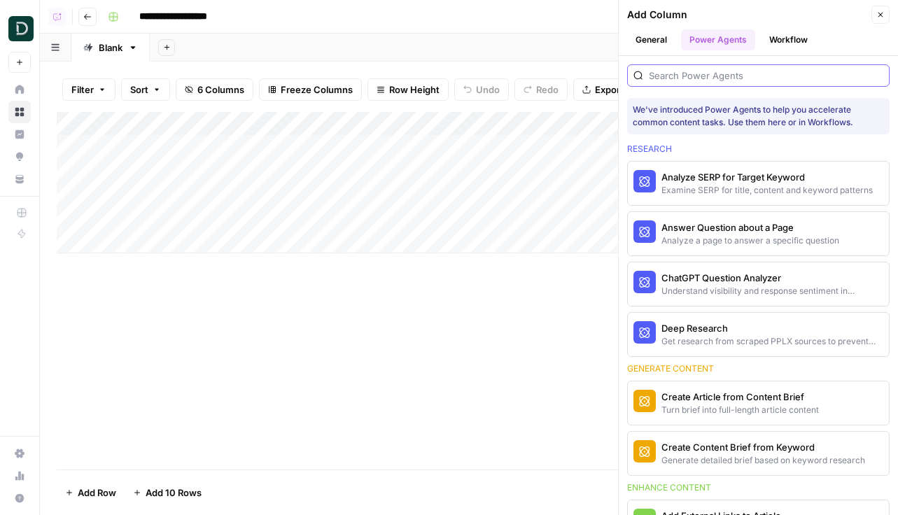
click at [688, 73] on input "search" at bounding box center [766, 76] width 235 height 14
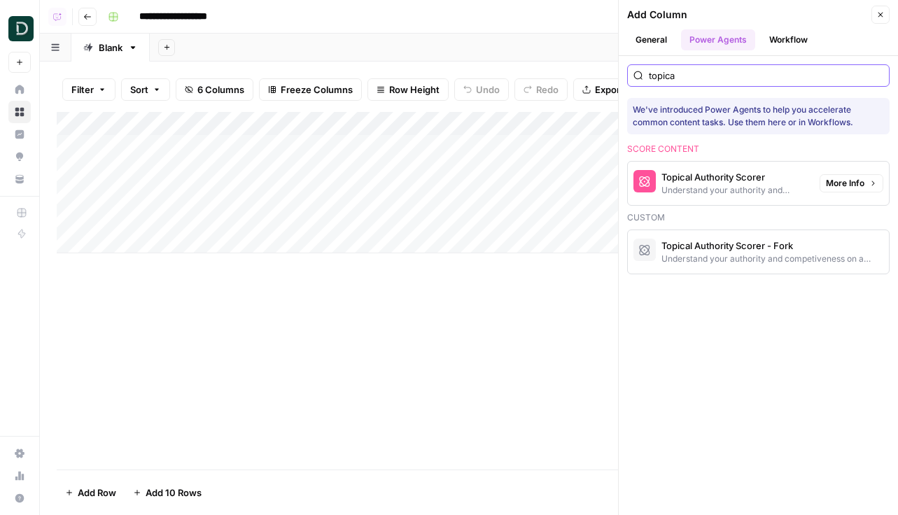
type input "topica"
click at [837, 183] on span "More Info" at bounding box center [845, 183] width 39 height 13
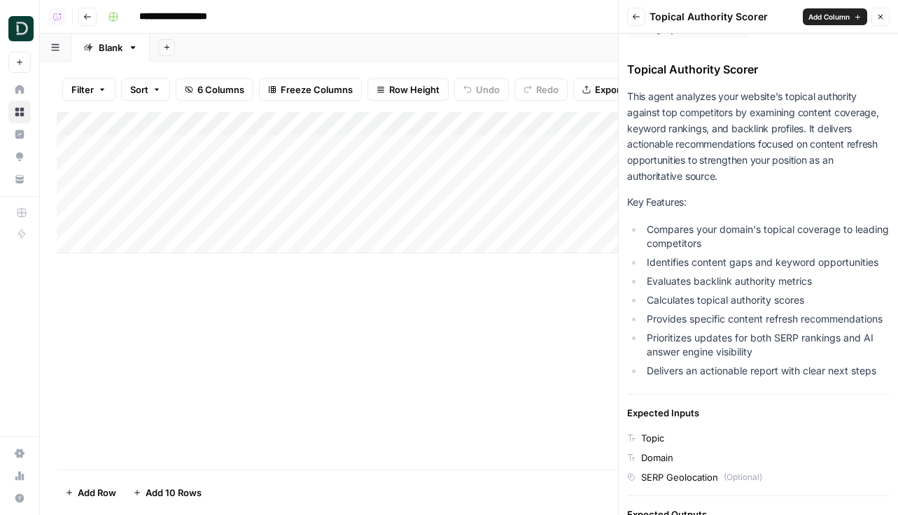
scroll to position [63, 0]
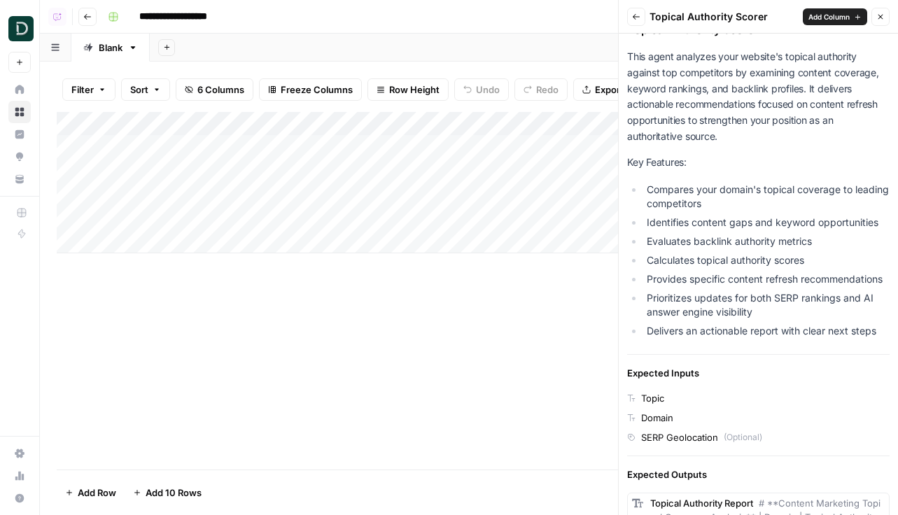
drag, startPoint x: 880, startPoint y: 333, endPoint x: 619, endPoint y: 61, distance: 376.8
click at [619, 61] on div "Category Score Content Topical Authority Scorer This agent analyzes your websit…" at bounding box center [758, 378] width 279 height 815
copy div "This agent analyzes your website's topical authority against top competitors by…"
click at [695, 202] on li "Compares your domain's topical coverage to leading competitors" at bounding box center [766, 197] width 246 height 28
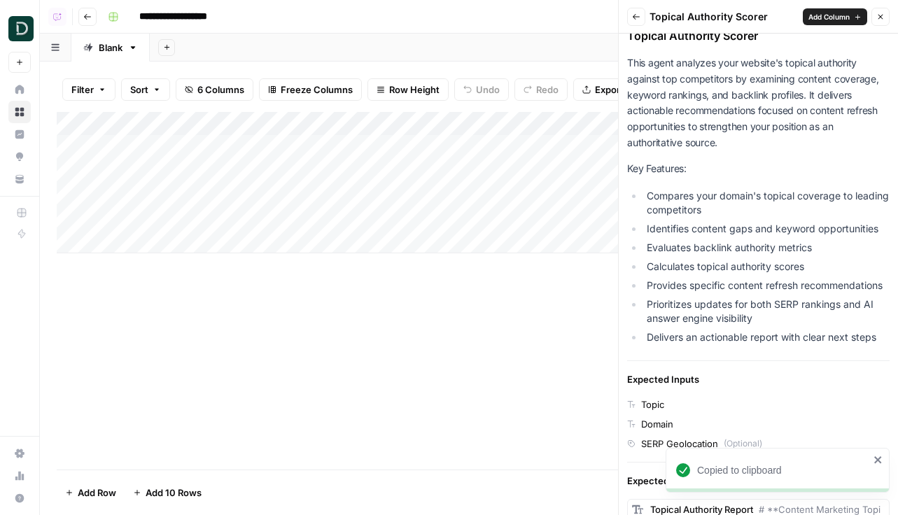
drag, startPoint x: 881, startPoint y: 332, endPoint x: 625, endPoint y: 66, distance: 368.9
click at [625, 66] on div "Category Score Content Topical Authority Scorer This agent analyzes your websit…" at bounding box center [758, 384] width 279 height 815
copy div "This agent analyzes your website's topical authority against top competitors by…"
click at [90, 25] on header "**********" at bounding box center [469, 17] width 858 height 34
click at [95, 13] on button "Go back" at bounding box center [87, 17] width 18 height 18
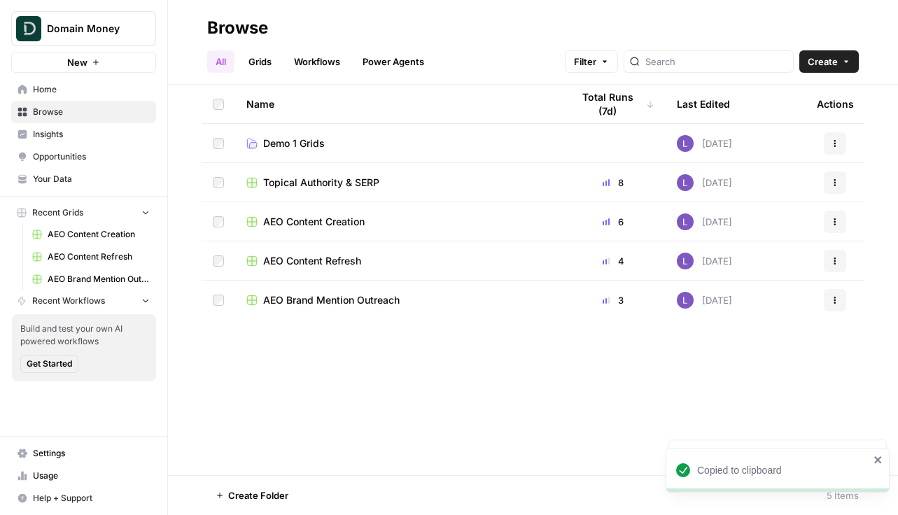
click at [326, 216] on span "AEO Content Creation" at bounding box center [314, 222] width 102 height 14
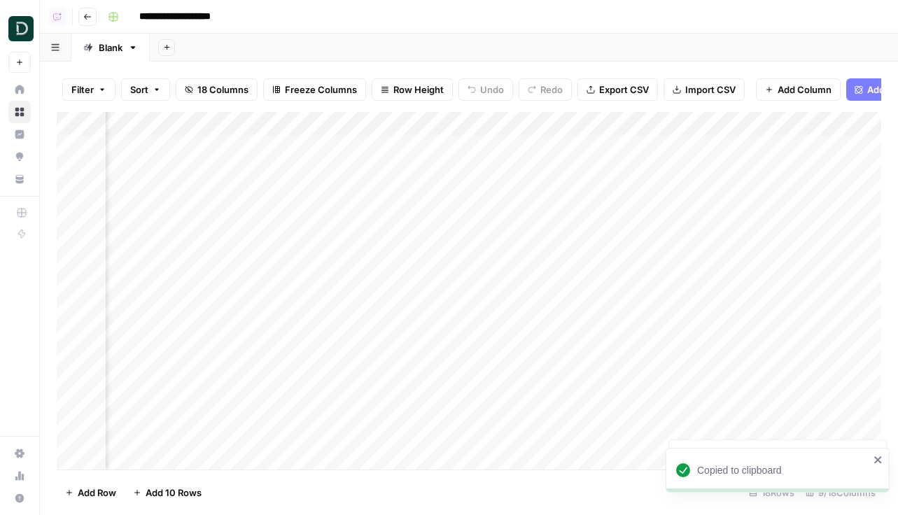
scroll to position [0, 496]
click at [655, 145] on div "Add Column" at bounding box center [469, 291] width 825 height 358
click at [655, 172] on div "Add Column" at bounding box center [469, 291] width 825 height 358
click at [655, 193] on div "Add Column" at bounding box center [469, 291] width 825 height 358
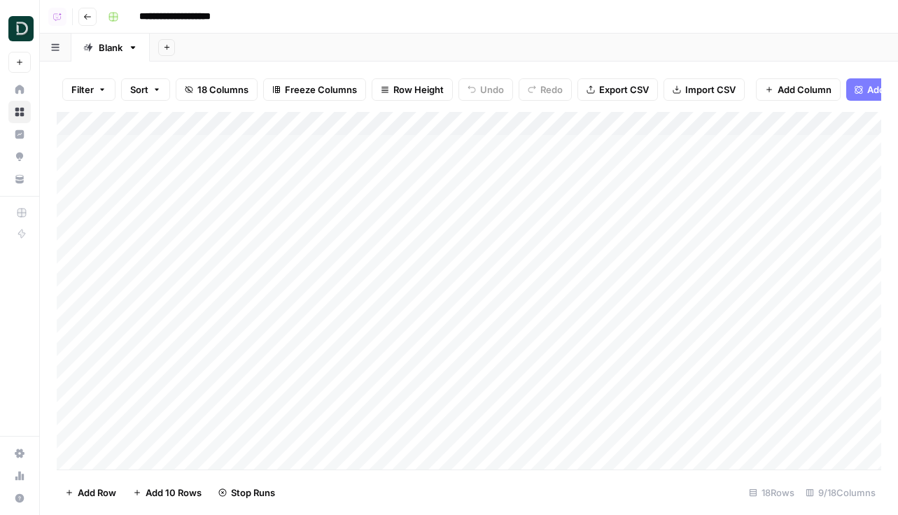
drag, startPoint x: 62, startPoint y: 195, endPoint x: 62, endPoint y: 170, distance: 24.5
click at [62, 170] on div "Add Column" at bounding box center [469, 291] width 825 height 358
click at [635, 169] on div "Add Column" at bounding box center [469, 291] width 825 height 358
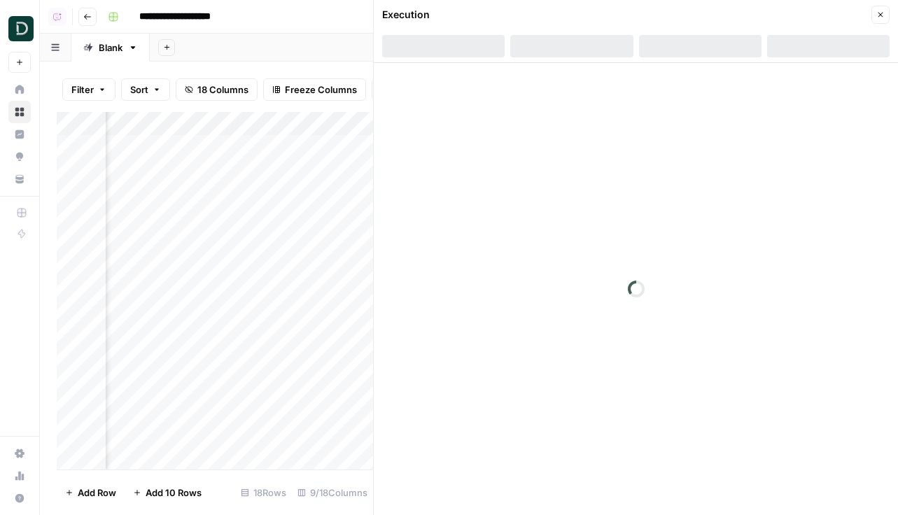
click at [870, 22] on div "Execution Close" at bounding box center [636, 15] width 508 height 18
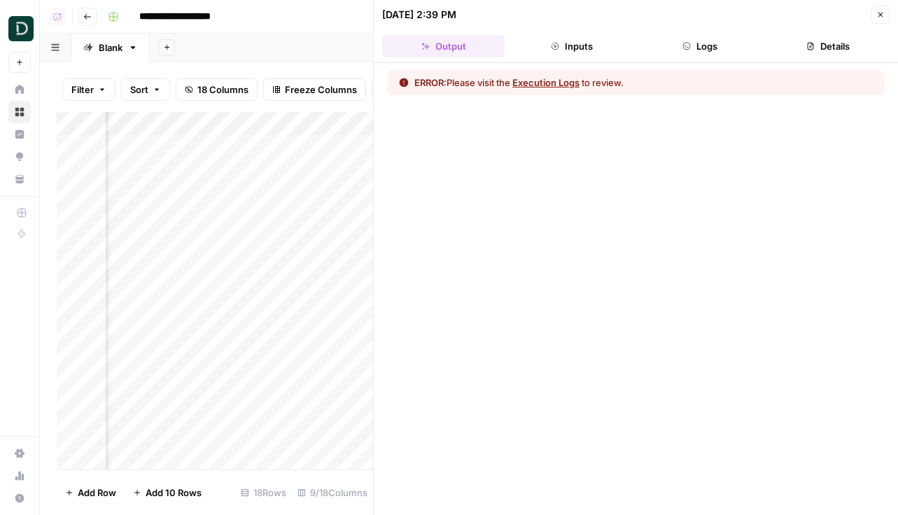
click at [875, 20] on button "Close" at bounding box center [881, 15] width 18 height 18
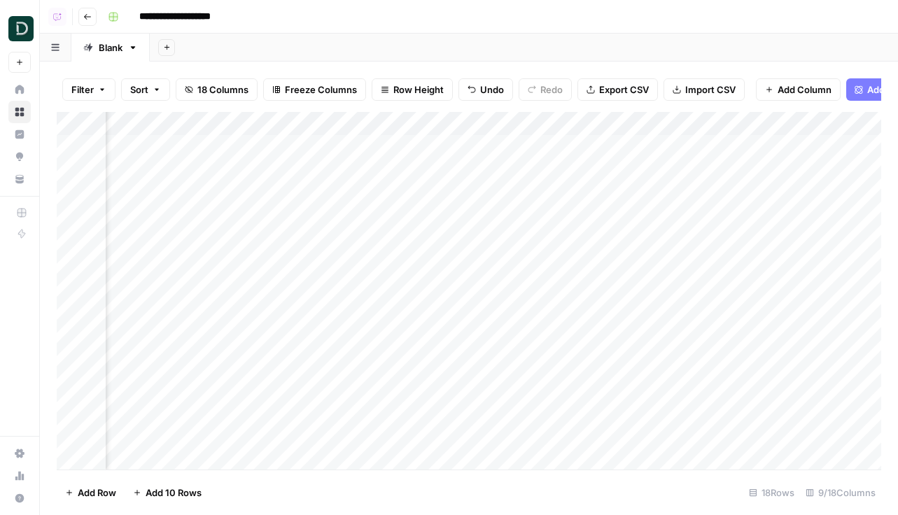
click at [636, 125] on div "Add Column" at bounding box center [469, 291] width 825 height 358
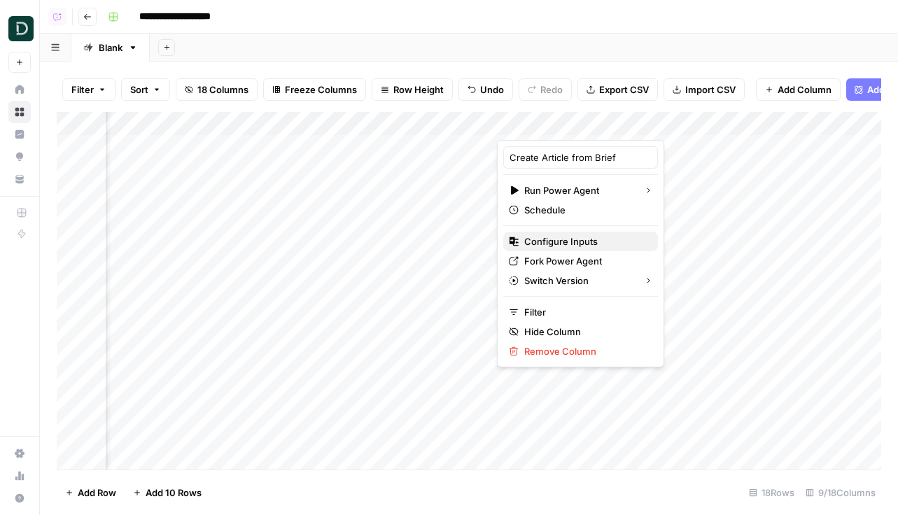
click at [573, 240] on span "Configure Inputs" at bounding box center [585, 242] width 123 height 14
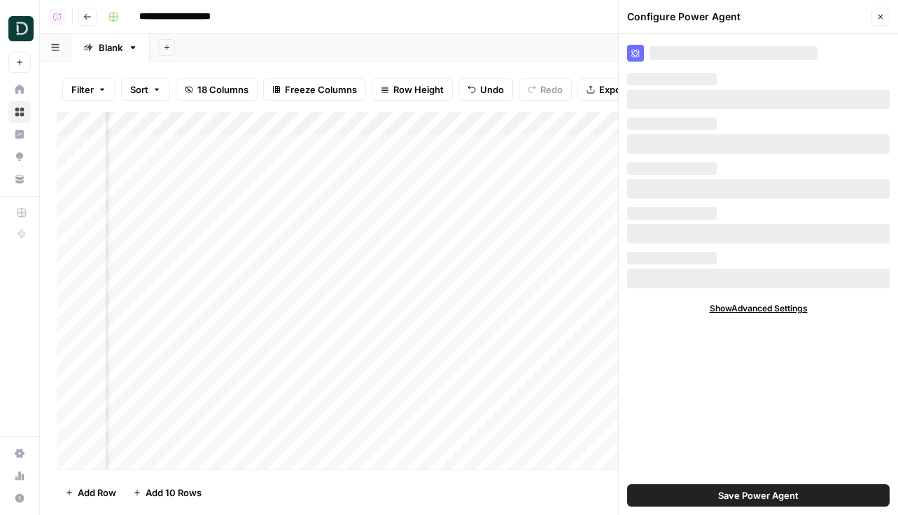
scroll to position [0, 660]
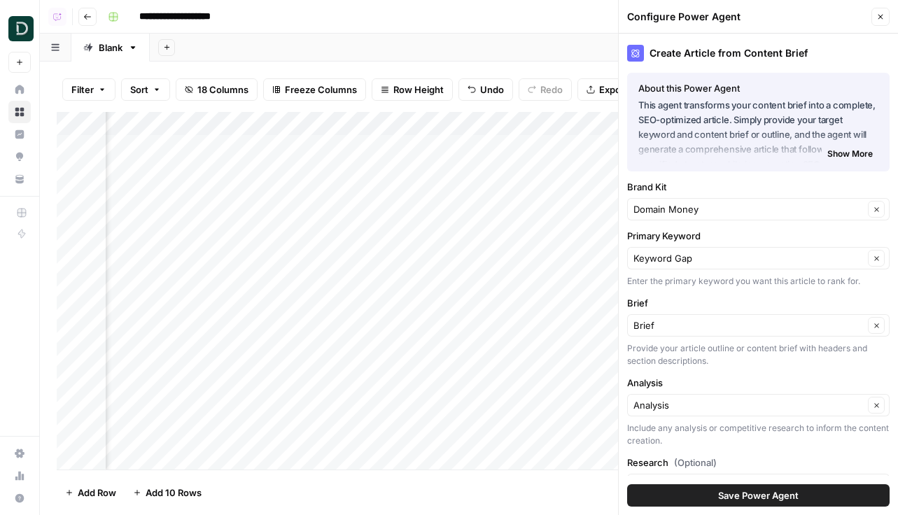
click at [529, 172] on div "Add Column" at bounding box center [469, 291] width 825 height 358
click at [882, 18] on icon "button" at bounding box center [881, 17] width 8 height 8
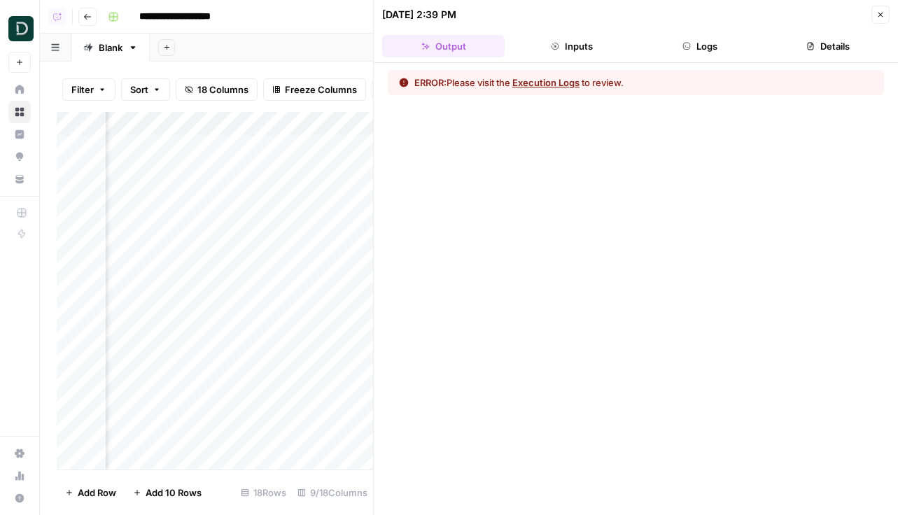
click at [823, 46] on button "Details" at bounding box center [828, 46] width 123 height 22
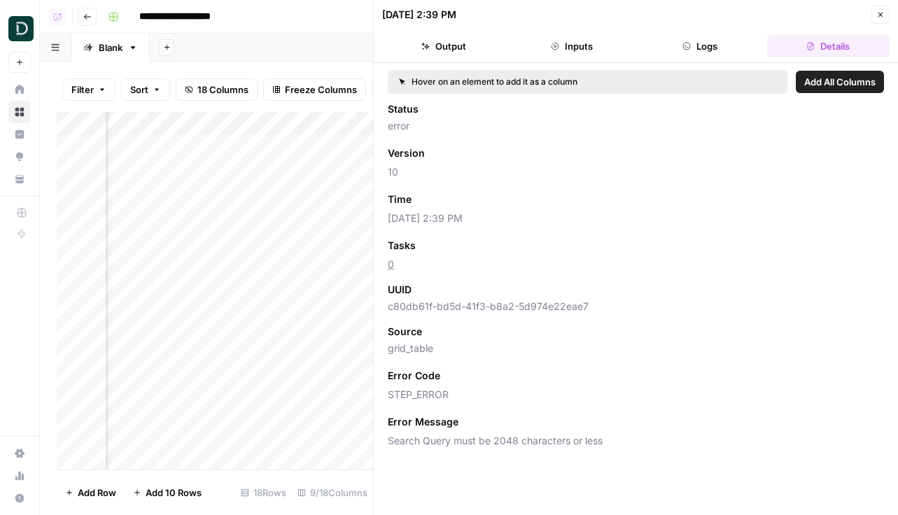
click at [881, 16] on icon "button" at bounding box center [881, 15] width 8 height 8
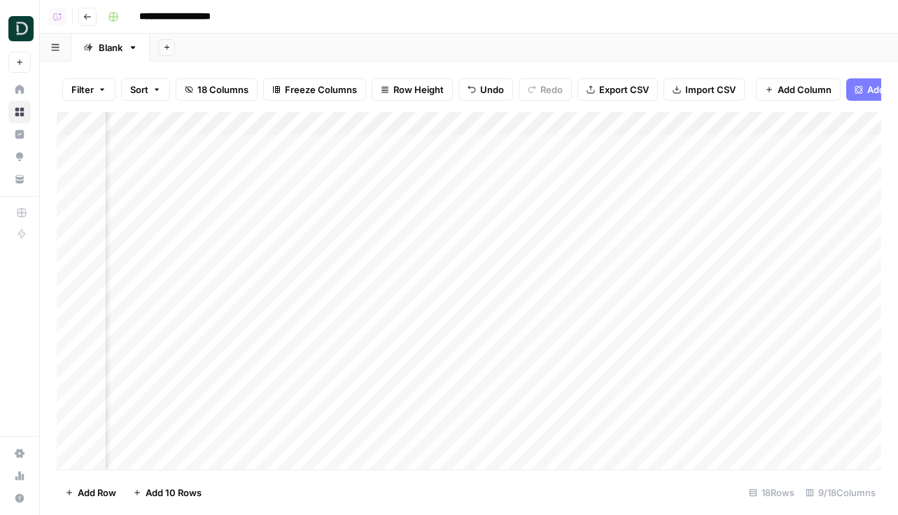
click at [538, 190] on div "Add Column" at bounding box center [469, 291] width 825 height 358
click at [484, 195] on div "Add Column" at bounding box center [469, 291] width 825 height 358
drag, startPoint x: 60, startPoint y: 169, endPoint x: 82, endPoint y: 516, distance: 348.0
click at [82, 514] on html "**********" at bounding box center [449, 257] width 898 height 515
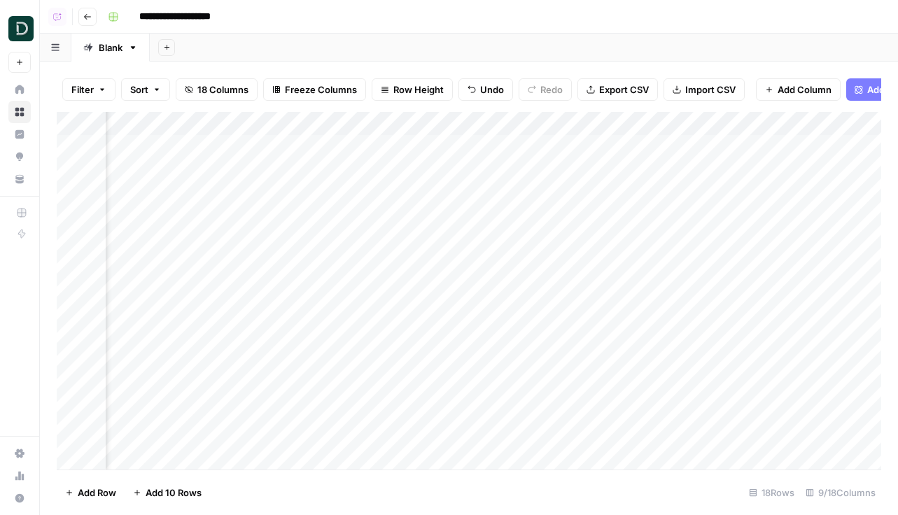
click at [89, 22] on button "Go back" at bounding box center [87, 17] width 18 height 18
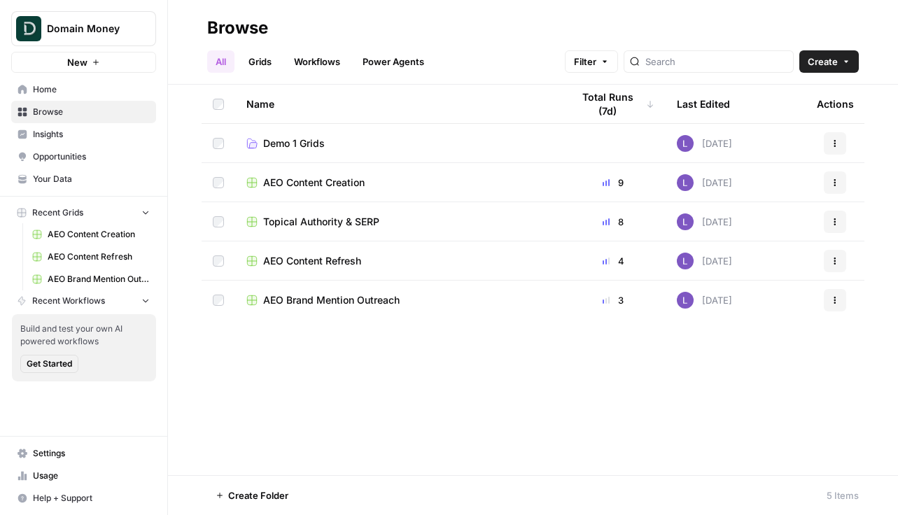
click at [332, 223] on span "Topical Authority & SERP" at bounding box center [321, 222] width 116 height 14
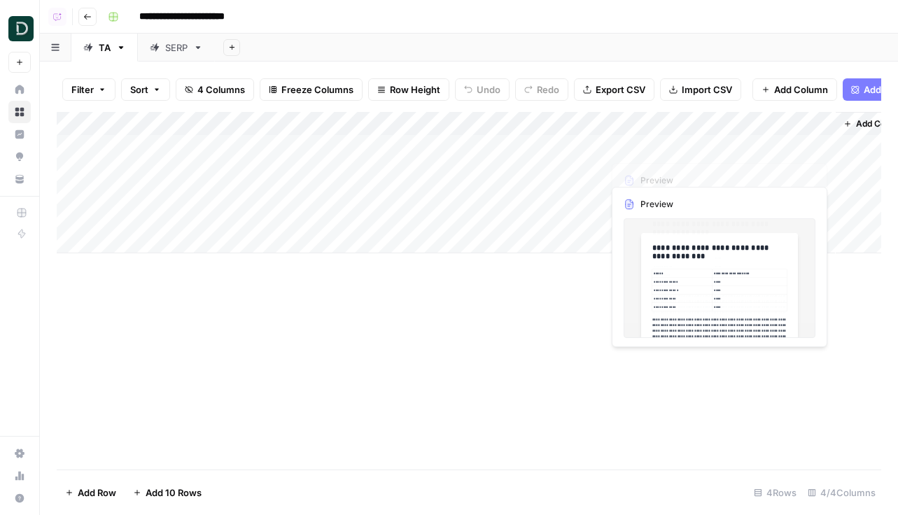
click at [856, 81] on button "Add Power Agent" at bounding box center [896, 89] width 106 height 22
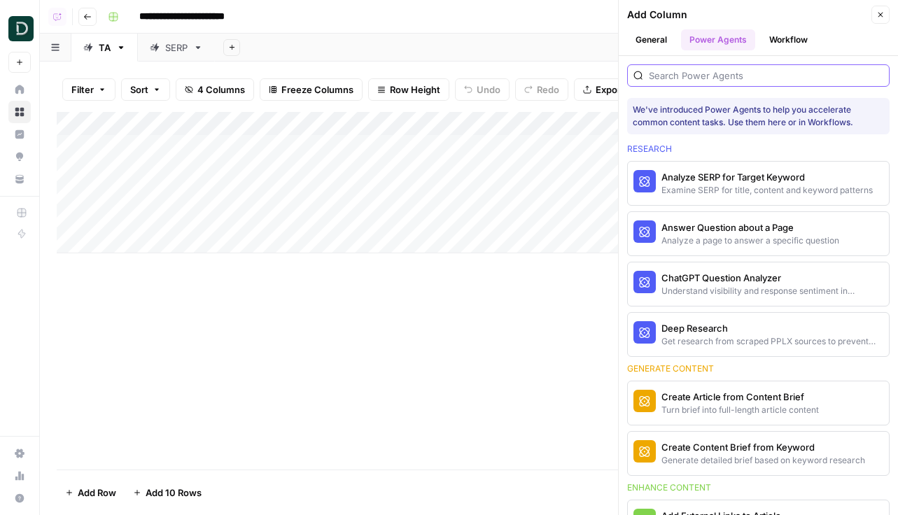
click at [716, 70] on input "search" at bounding box center [766, 76] width 235 height 14
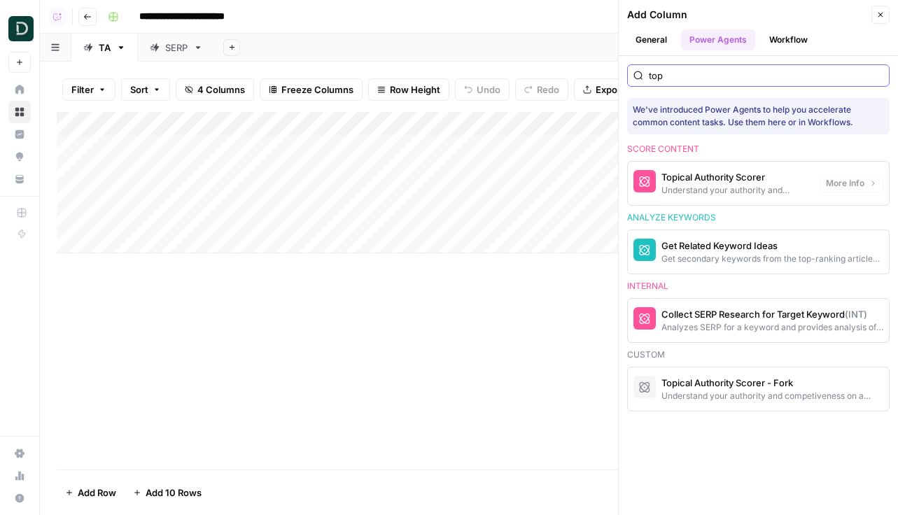
type input "top"
click at [860, 188] on span "More Info" at bounding box center [845, 183] width 39 height 13
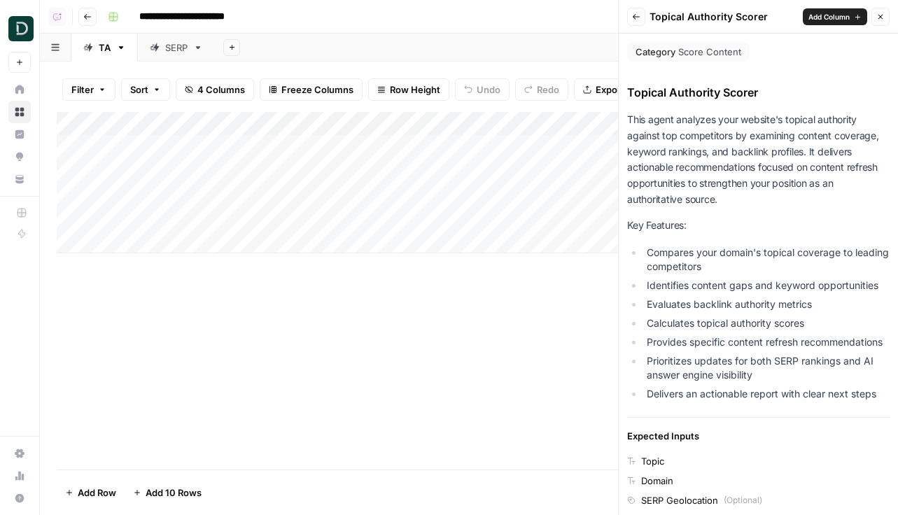
drag, startPoint x: 717, startPoint y: 199, endPoint x: 627, endPoint y: 118, distance: 120.9
click at [627, 118] on p "This agent analyzes your website's topical authority against top competitors by…" at bounding box center [758, 160] width 263 height 96
copy p "This agent analyzes your website's topical authority against top competitors by…"
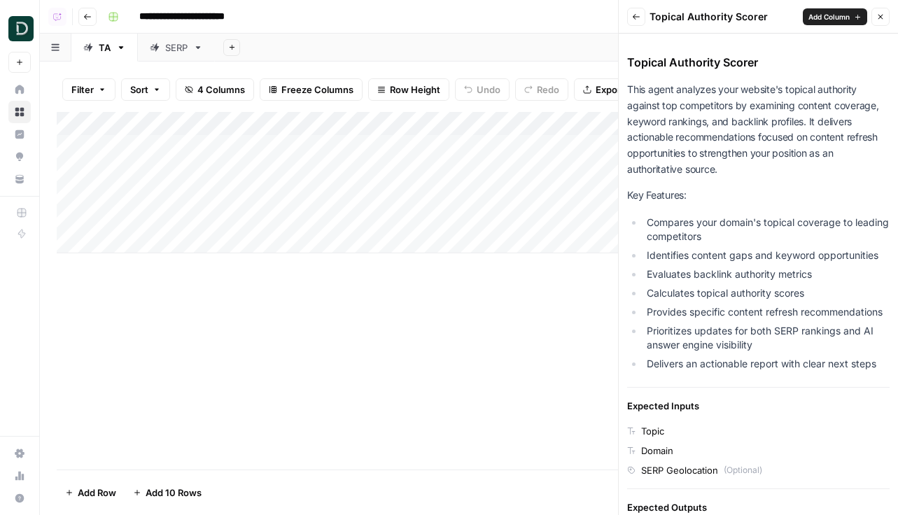
drag, startPoint x: 880, startPoint y: 363, endPoint x: 629, endPoint y: 92, distance: 369.6
click at [629, 91] on div "This agent analyzes your website's topical authority against top competitors by…" at bounding box center [758, 229] width 263 height 294
copy div "This agent analyzes your website's topical authority against top competitors by…"
click at [639, 18] on icon "button" at bounding box center [636, 17] width 8 height 8
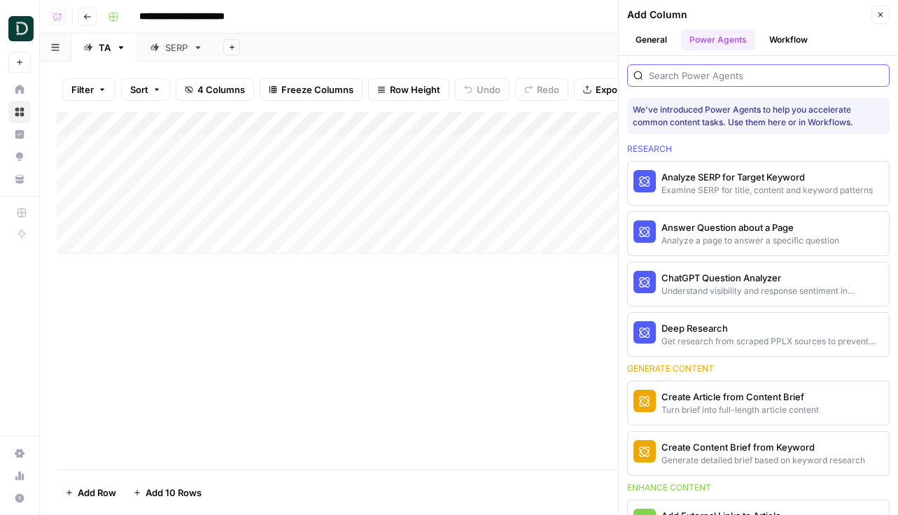
click at [729, 78] on input "search" at bounding box center [766, 76] width 235 height 14
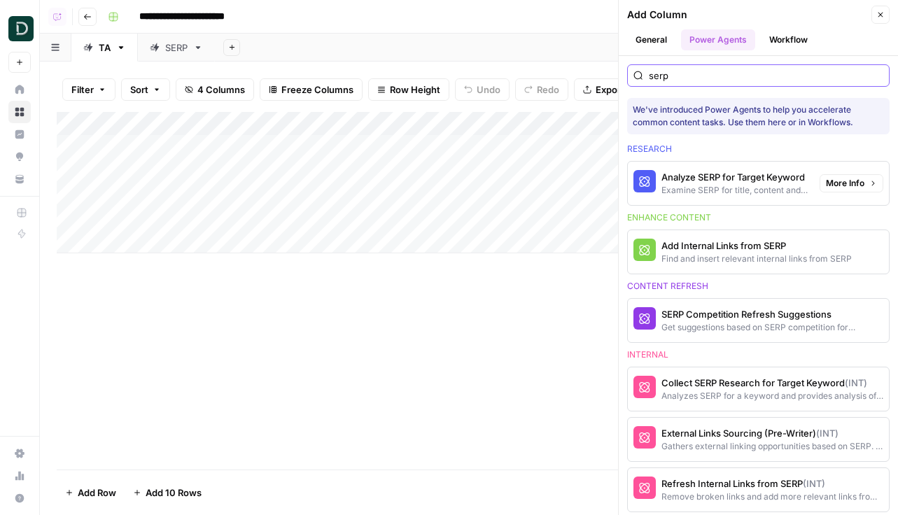
type input "serp"
click at [853, 182] on span "More Info" at bounding box center [845, 183] width 39 height 13
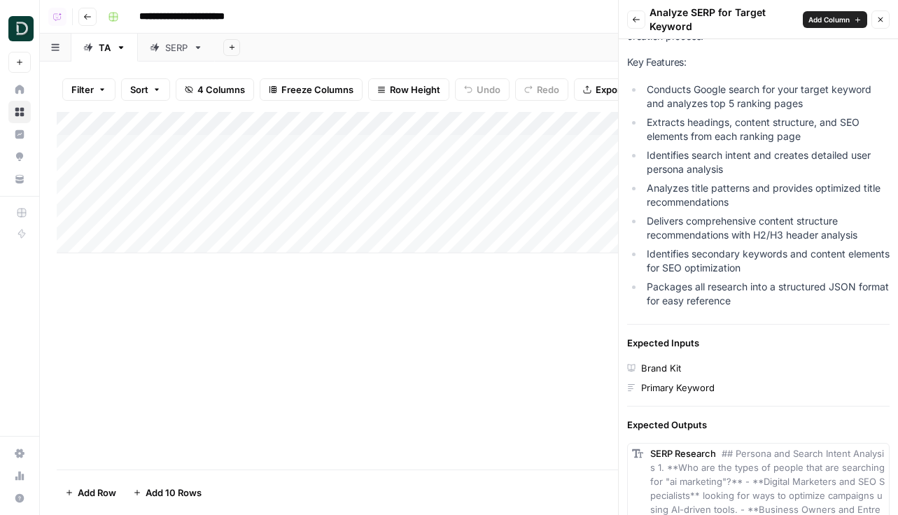
scroll to position [220, 0]
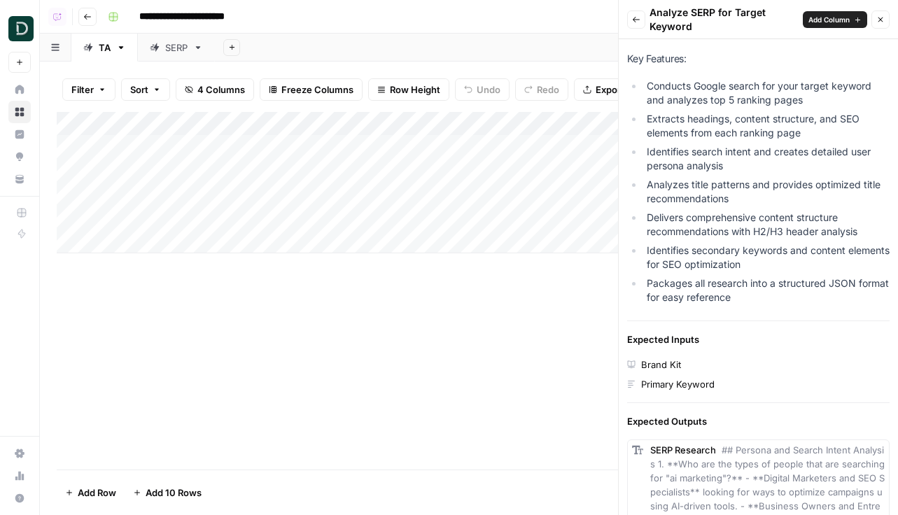
drag, startPoint x: 629, startPoint y: 123, endPoint x: 743, endPoint y: 310, distance: 219.6
click at [743, 310] on div "Analyze SERP for Target Keyword This agent performs comprehensive research on y…" at bounding box center [758, 285] width 263 height 831
copy div "This agent performs comprehensive research on your target keyword, analyzing to…"
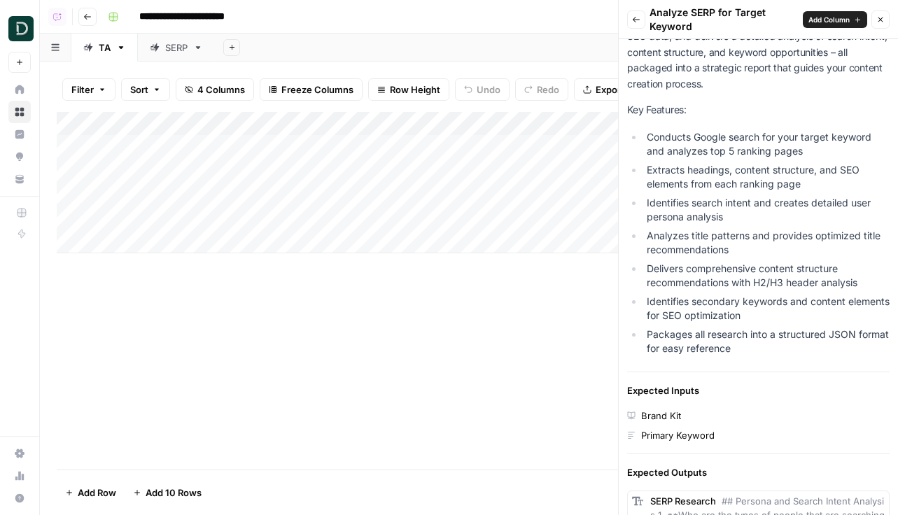
scroll to position [165, 0]
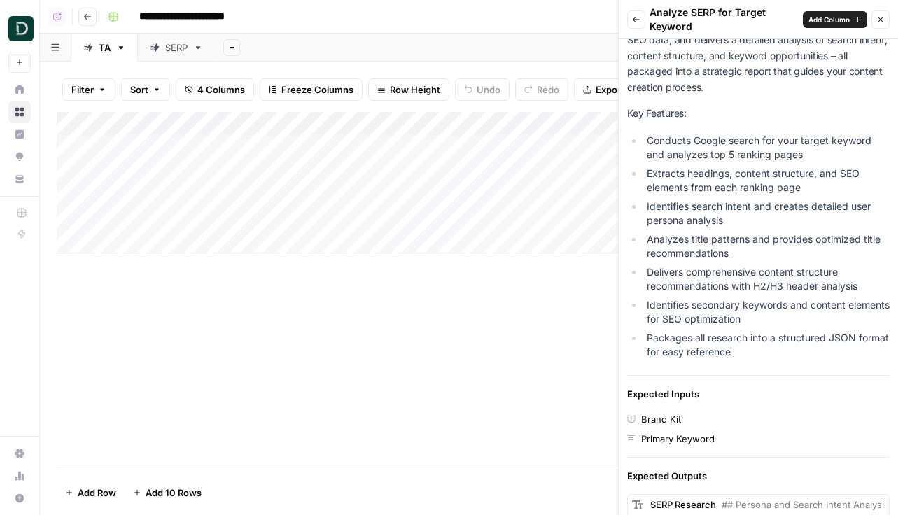
click at [884, 13] on button "Close" at bounding box center [881, 20] width 18 height 18
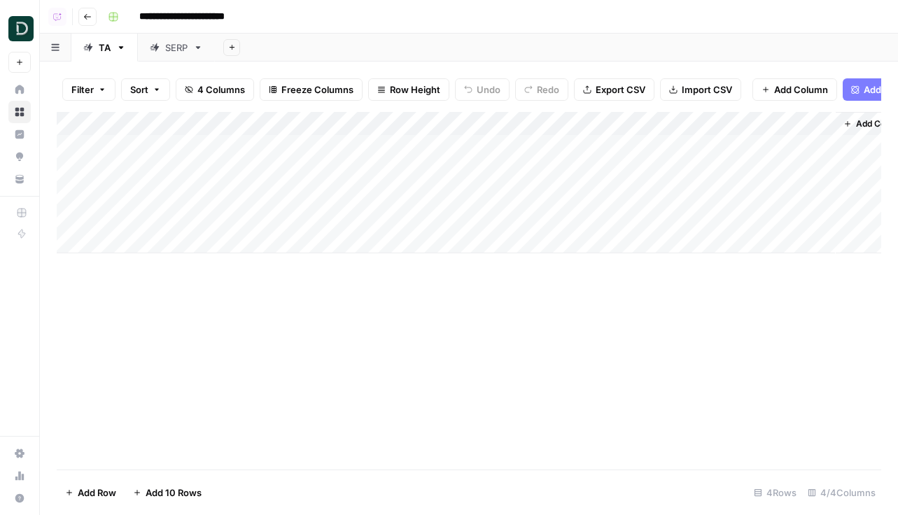
click at [181, 47] on div "SERP" at bounding box center [176, 48] width 22 height 14
click at [89, 23] on button "Go back" at bounding box center [87, 17] width 18 height 18
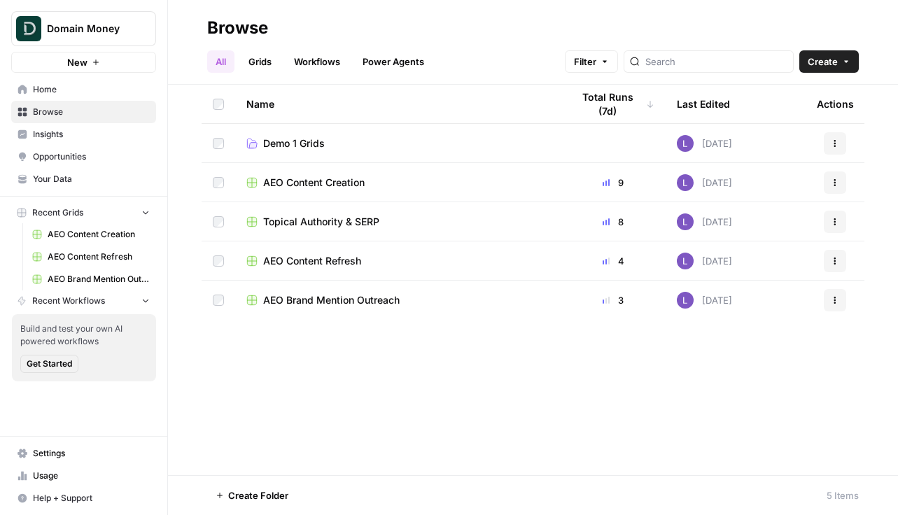
click at [324, 188] on span "AEO Content Creation" at bounding box center [314, 183] width 102 height 14
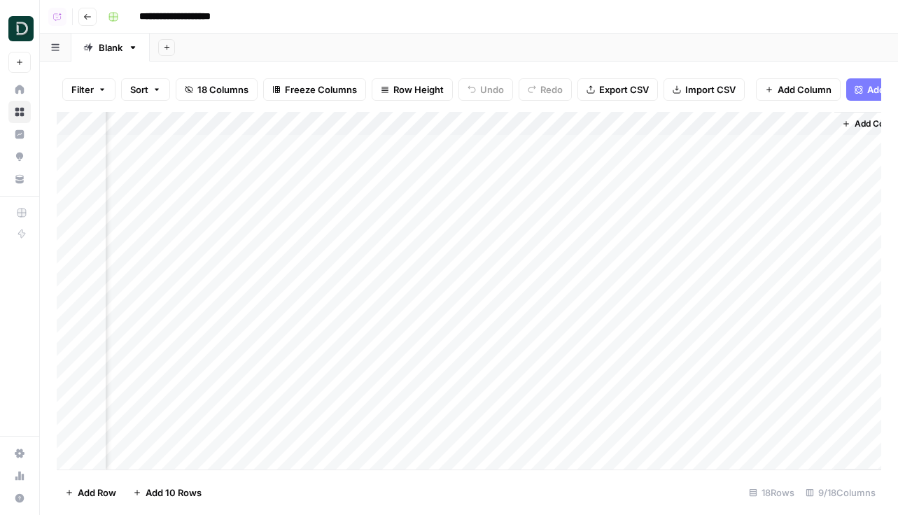
scroll to position [0, 798]
click at [625, 140] on div "Add Column" at bounding box center [469, 291] width 825 height 358
click at [628, 169] on div "Add Column" at bounding box center [469, 291] width 825 height 358
click at [90, 13] on icon "button" at bounding box center [87, 17] width 8 height 8
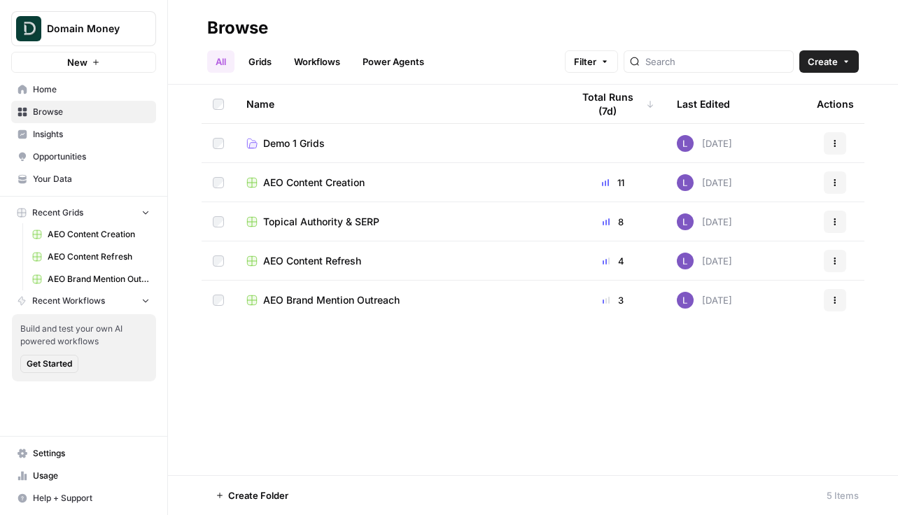
click at [315, 265] on span "AEO Content Refresh" at bounding box center [312, 261] width 98 height 14
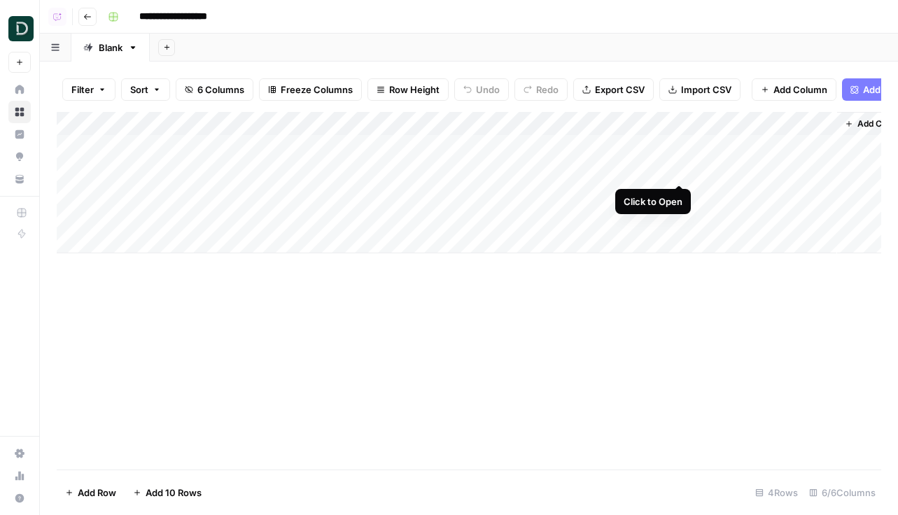
click at [676, 170] on div "Add Column" at bounding box center [469, 182] width 825 height 141
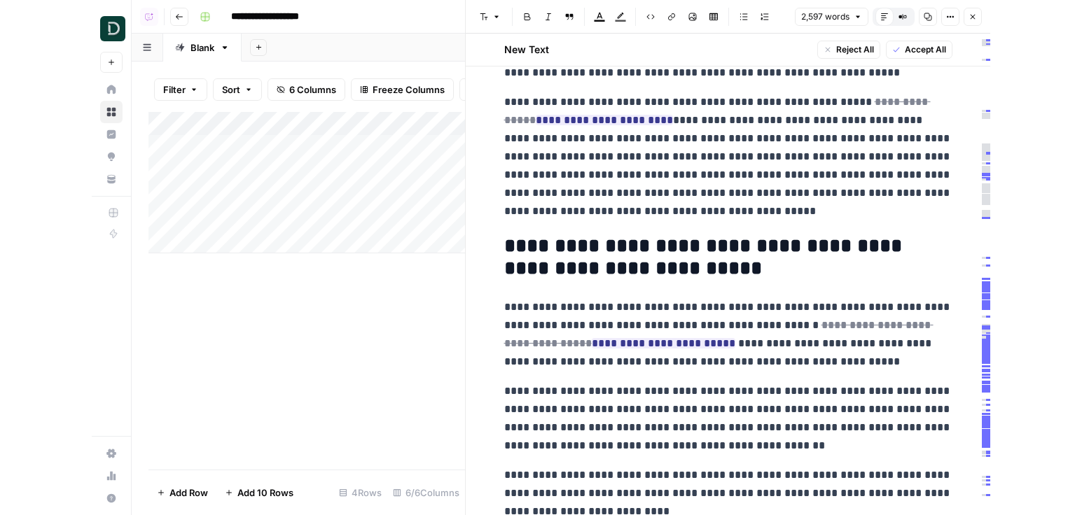
scroll to position [9321, 0]
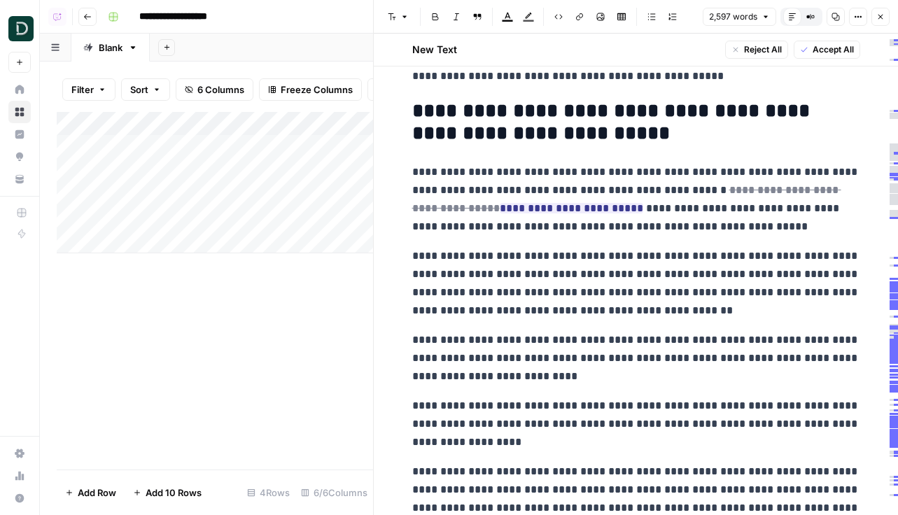
click at [879, 17] on icon "button" at bounding box center [881, 17] width 8 height 8
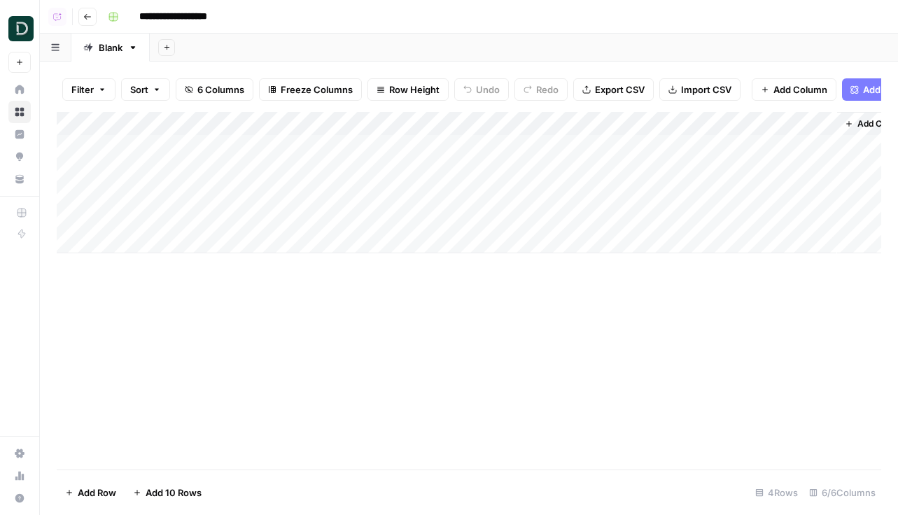
click at [88, 14] on icon "button" at bounding box center [87, 17] width 8 height 8
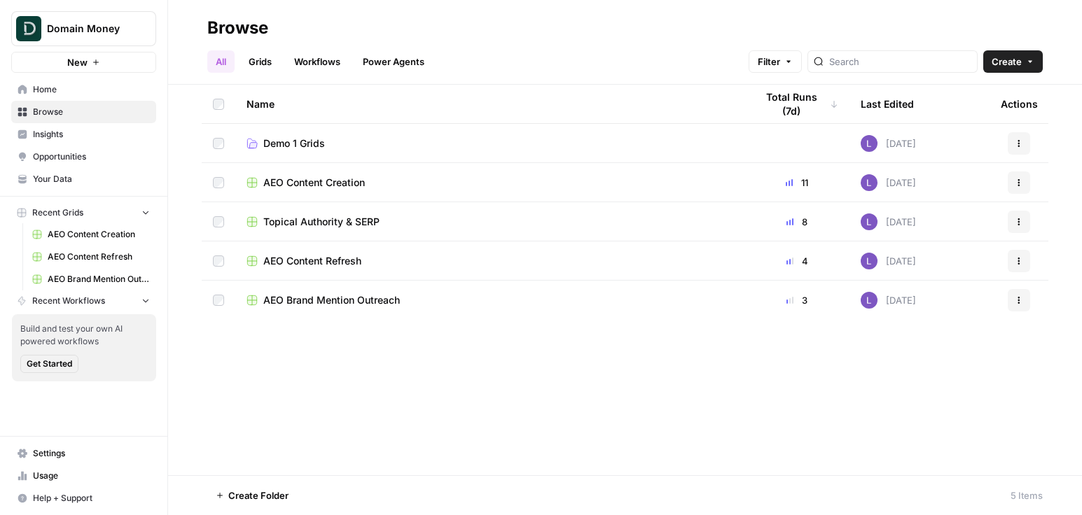
click at [314, 298] on span "AEO Brand Mention Outreach" at bounding box center [331, 300] width 137 height 14
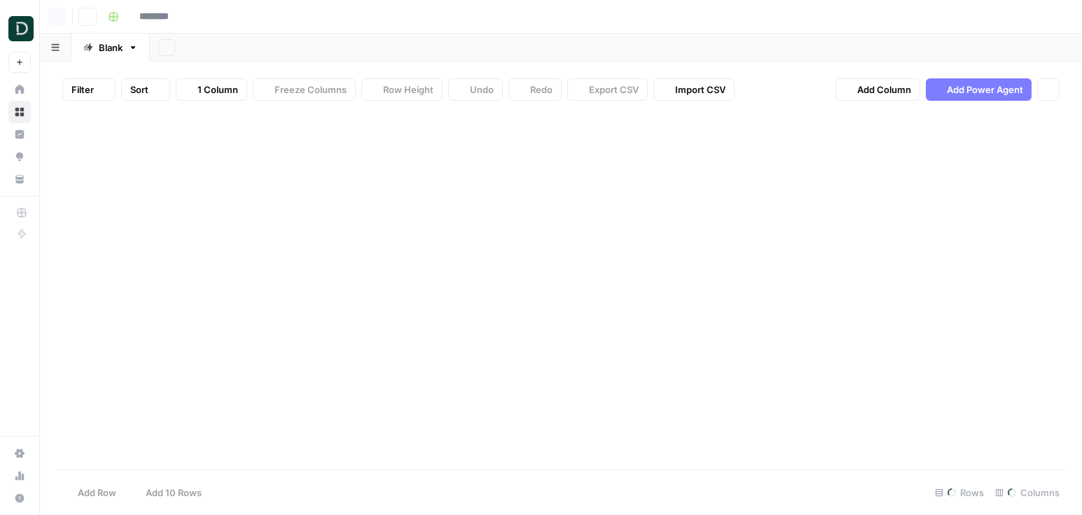
type input "**********"
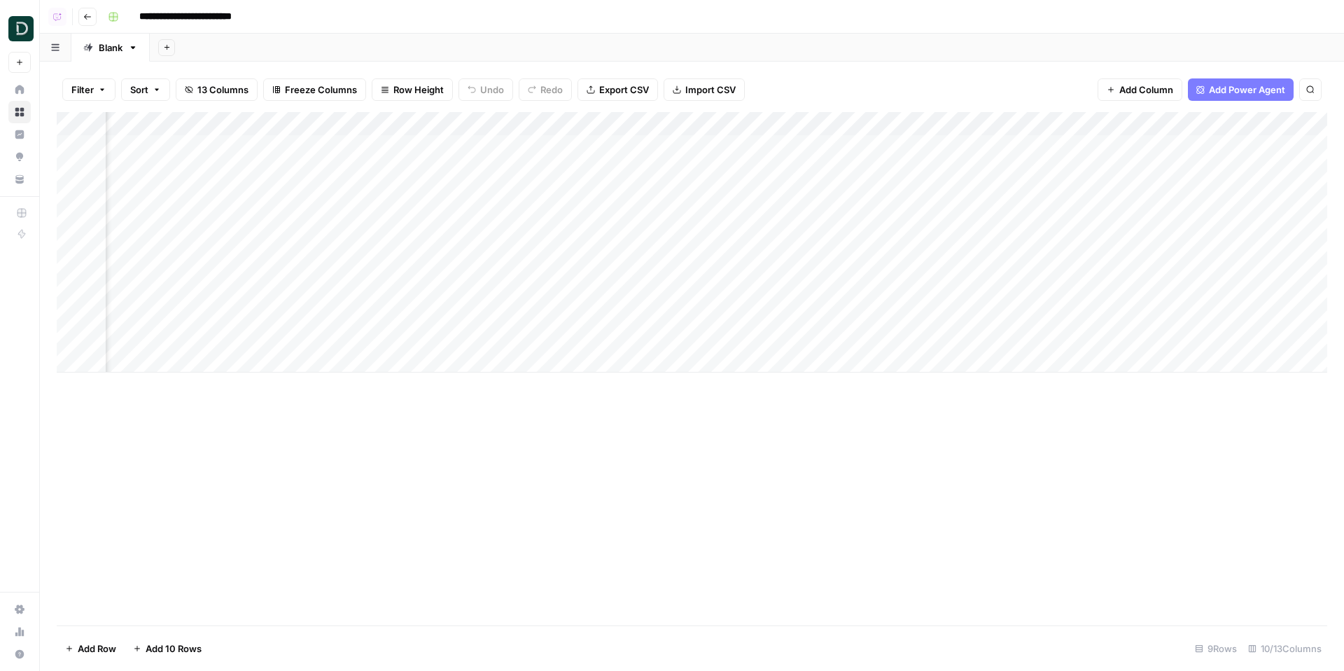
scroll to position [0, 185]
click at [94, 20] on button "Go back" at bounding box center [87, 17] width 18 height 18
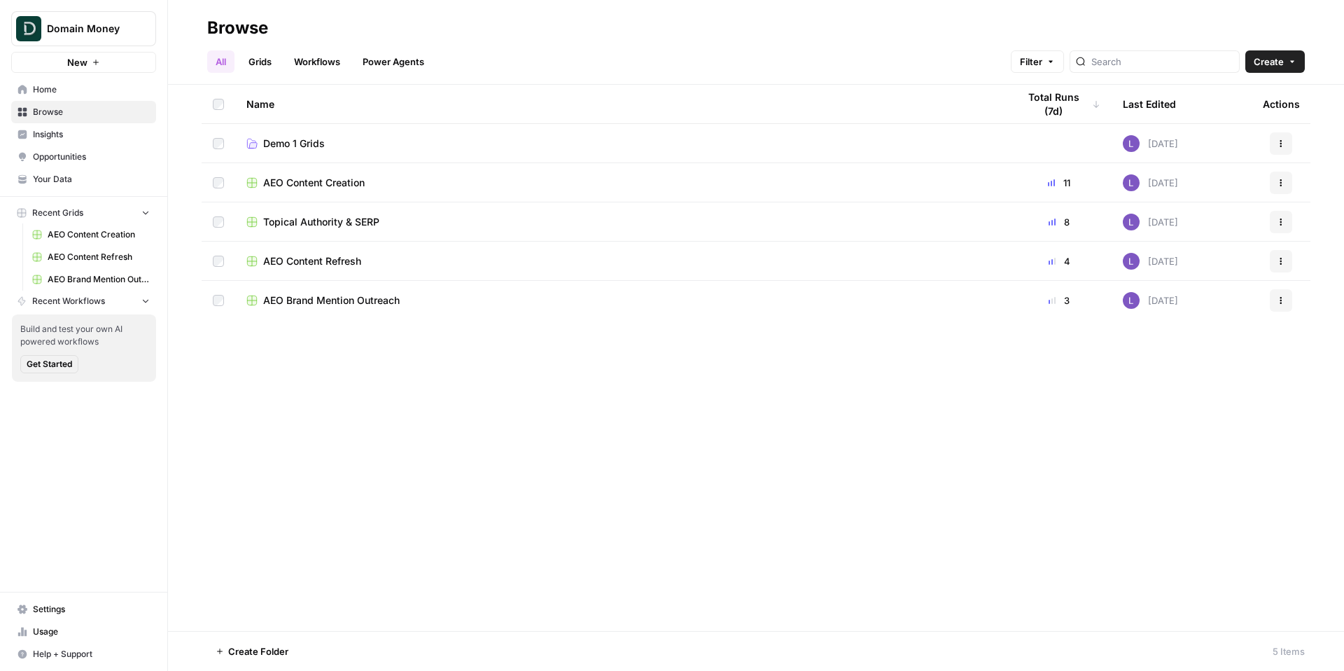
click at [323, 257] on span "AEO Content Refresh" at bounding box center [312, 261] width 98 height 14
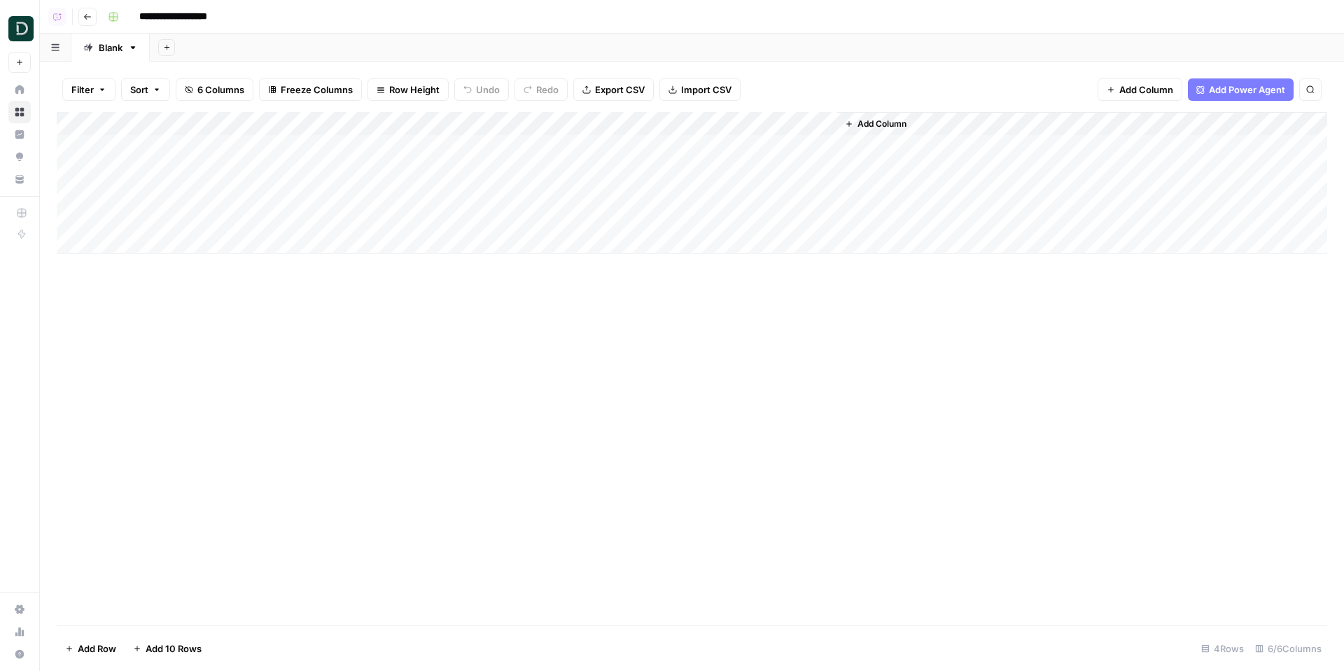
click at [94, 19] on button "Go back" at bounding box center [87, 17] width 18 height 18
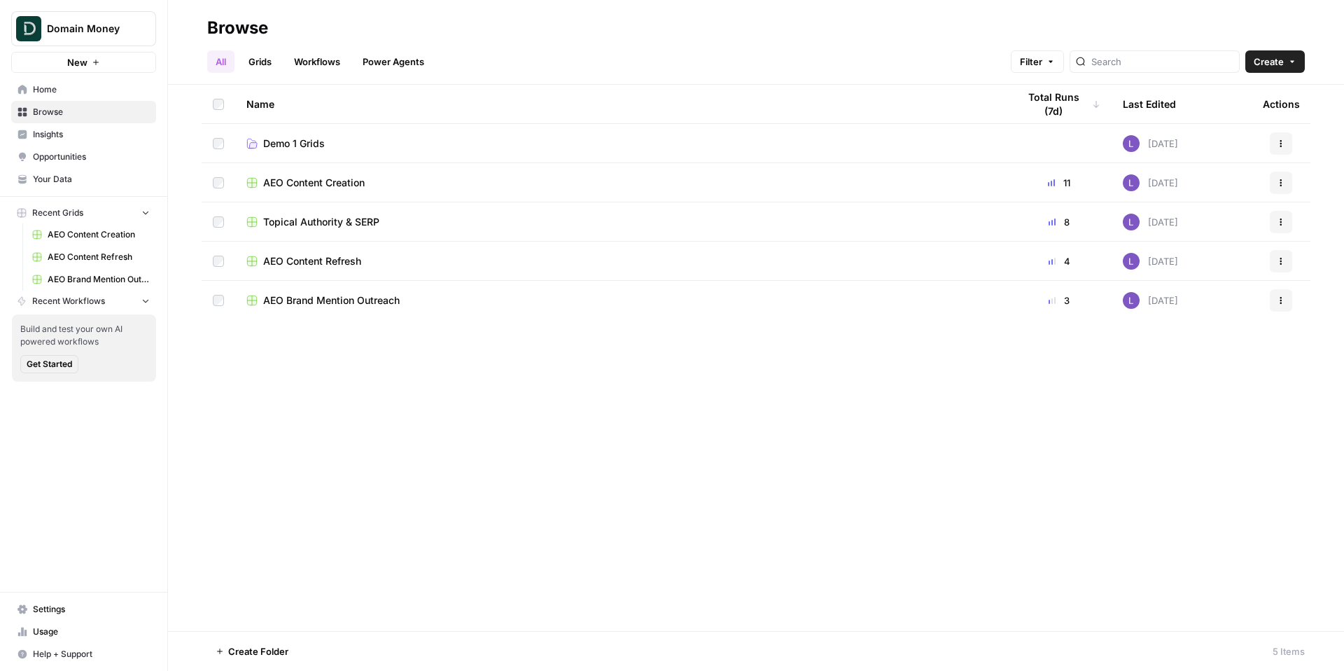
click at [303, 220] on span "Topical Authority & SERP" at bounding box center [321, 222] width 116 height 14
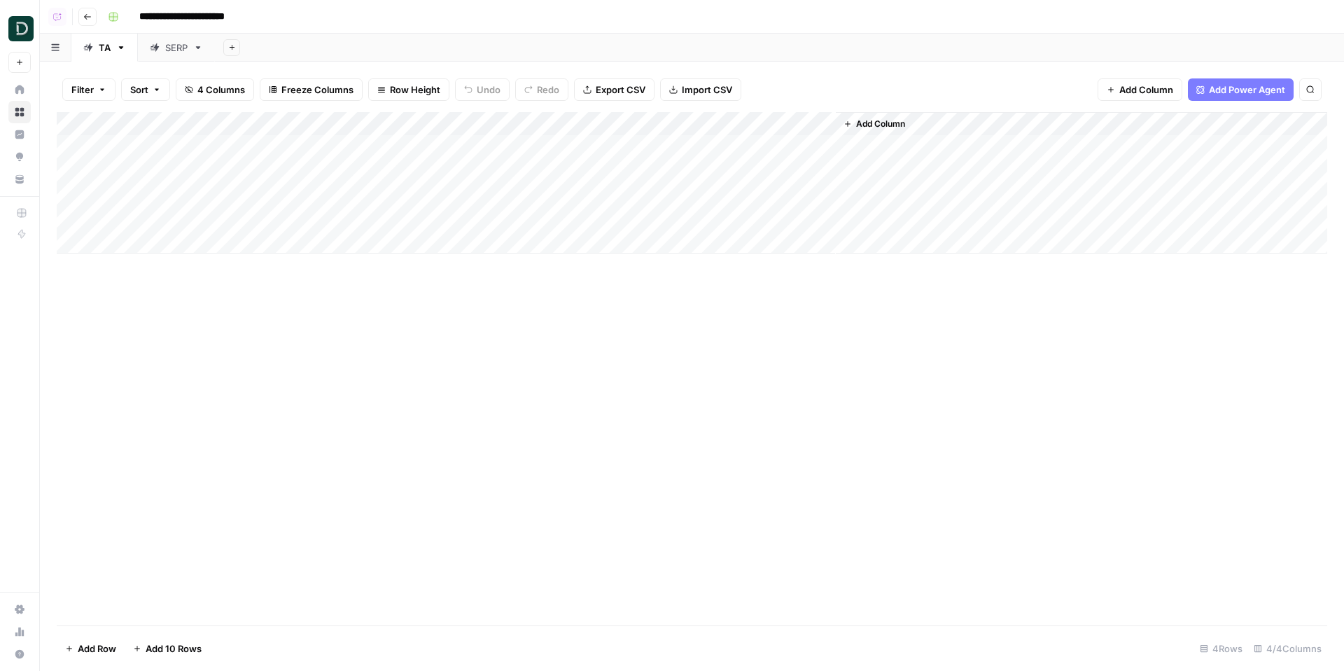
click at [1081, 88] on span "Add Power Agent" at bounding box center [1247, 90] width 76 height 14
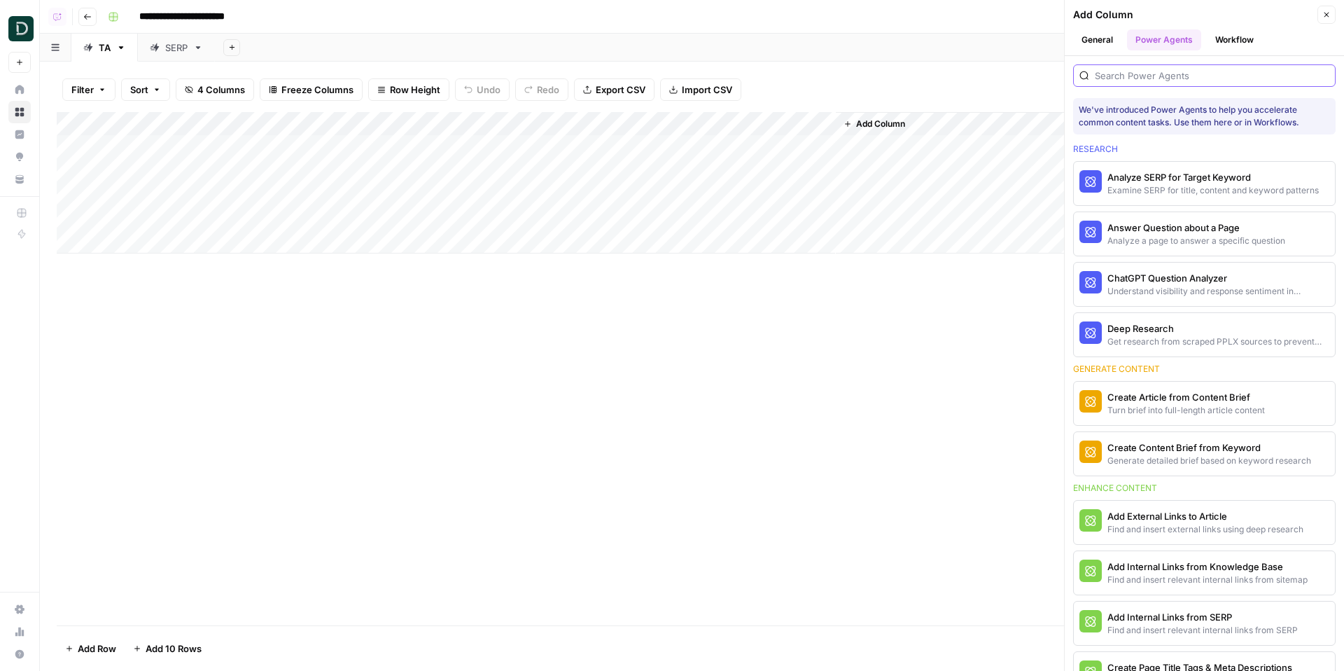
click at [1081, 71] on input "search" at bounding box center [1212, 76] width 235 height 14
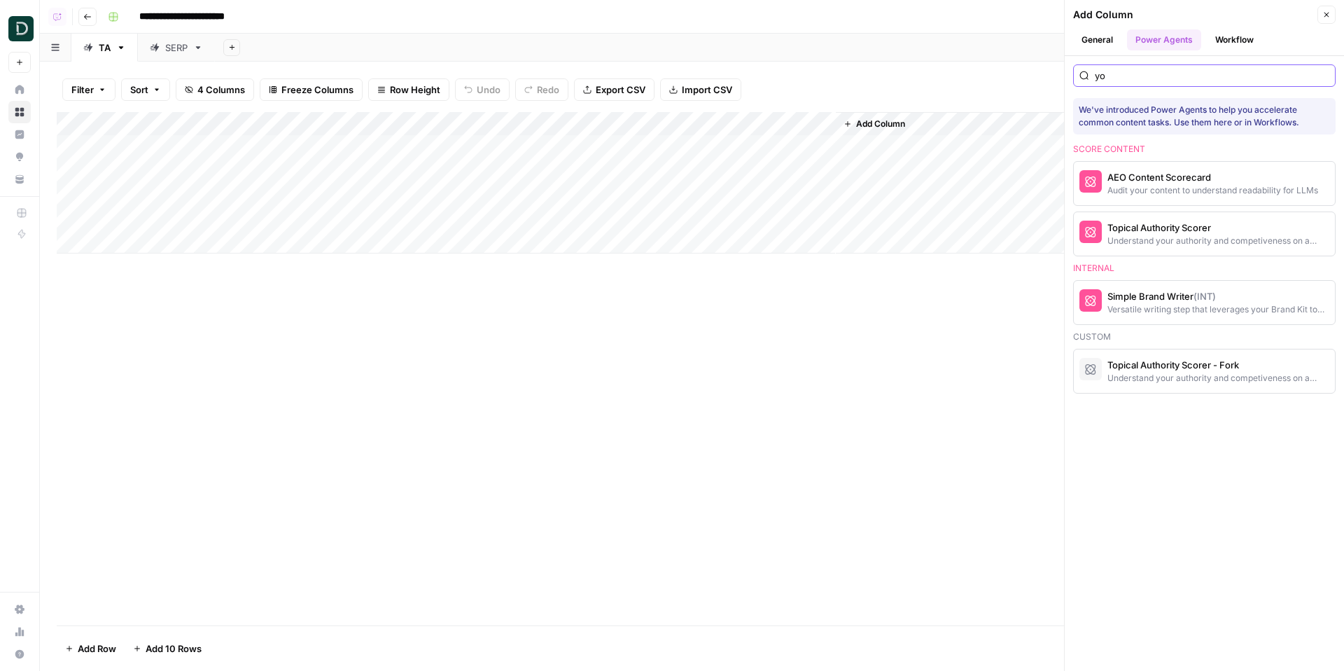
type input "y"
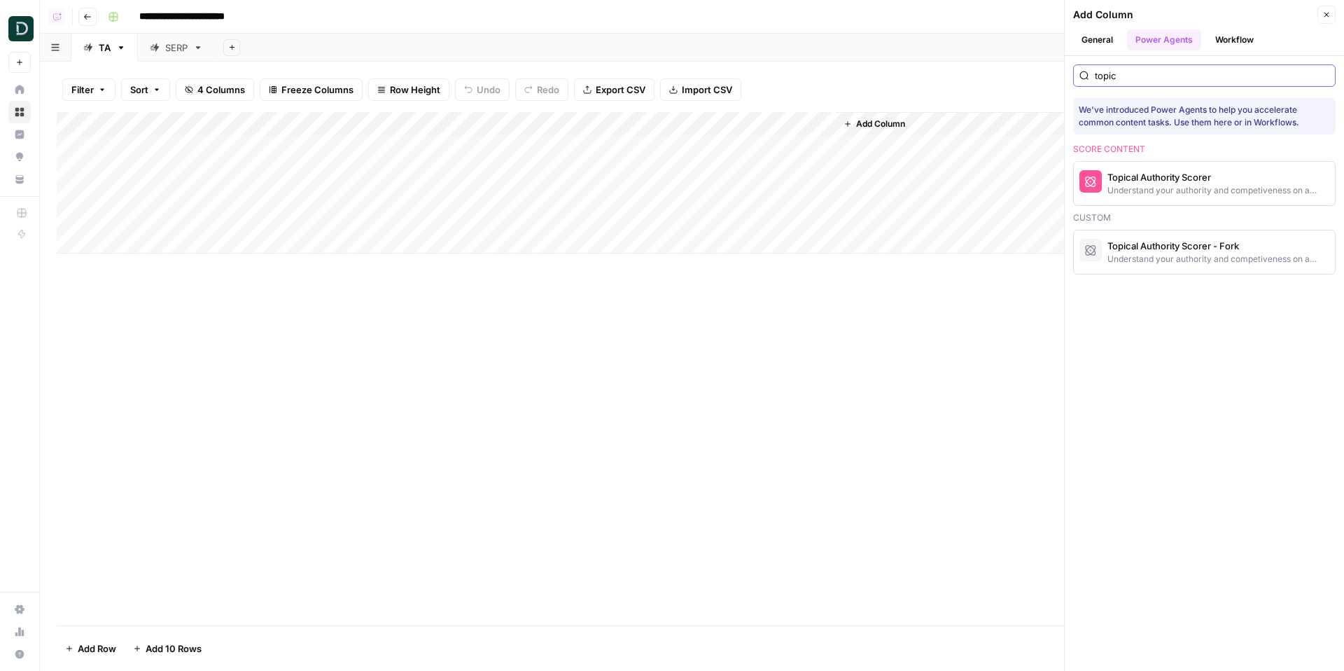
type input "topic"
click at [821, 148] on div "Add Column" at bounding box center [692, 182] width 1271 height 141
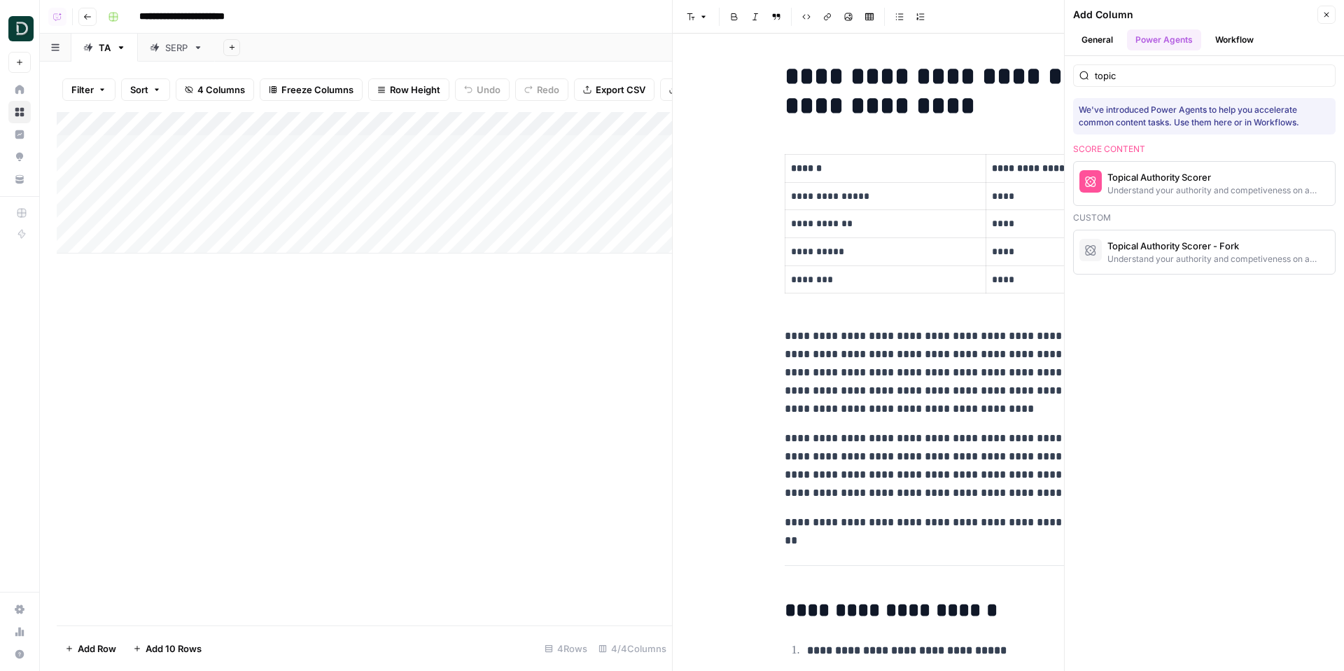
click at [1081, 7] on button "Close" at bounding box center [1327, 15] width 18 height 18
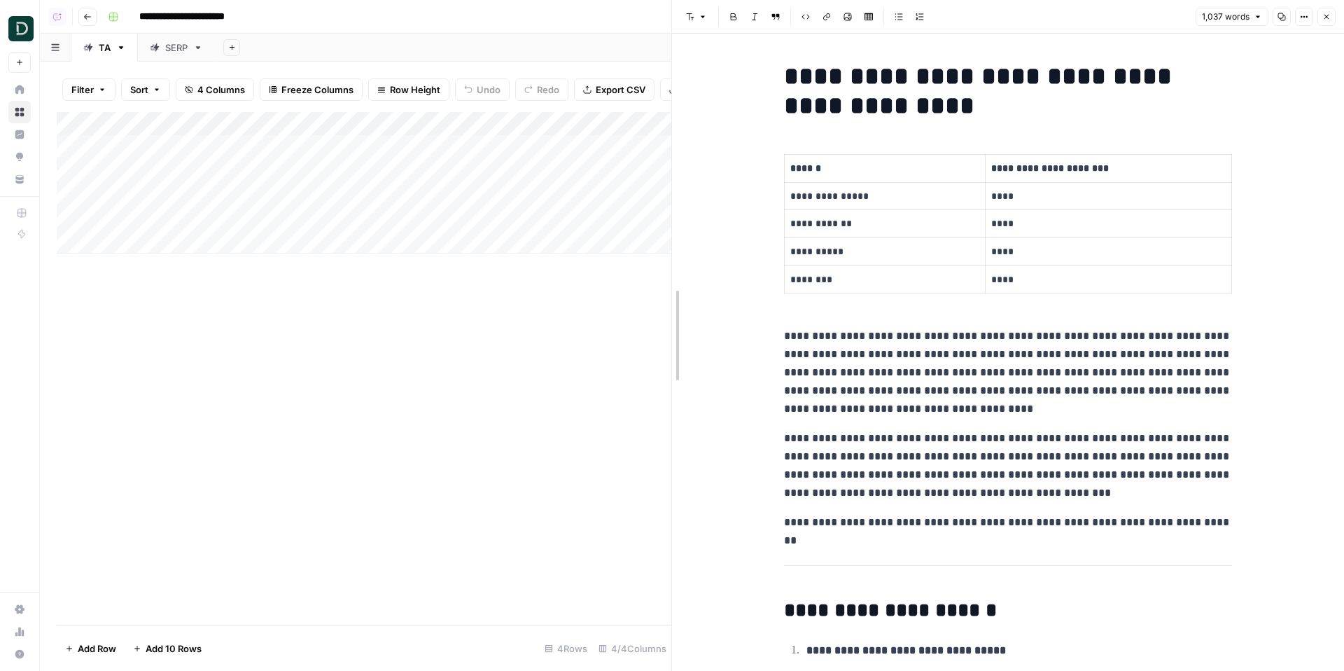
drag, startPoint x: 672, startPoint y: 225, endPoint x: 535, endPoint y: 225, distance: 137.2
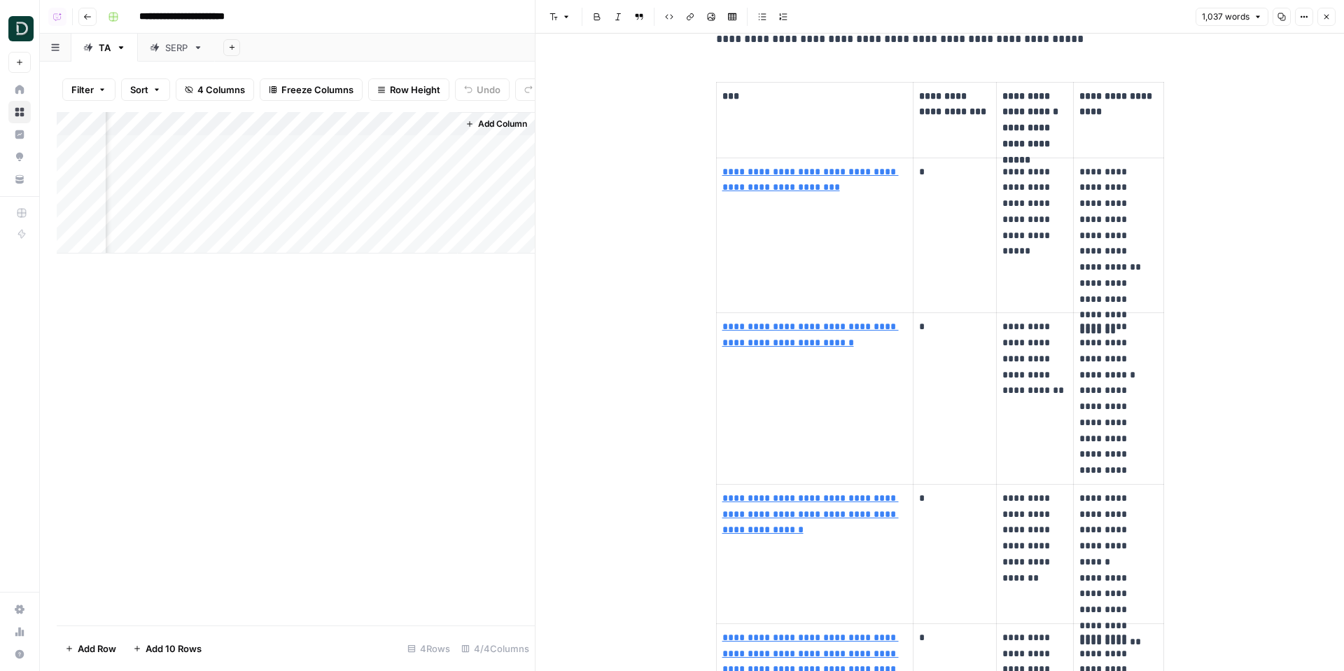
scroll to position [3078, 0]
click at [171, 57] on link "SERP" at bounding box center [176, 48] width 77 height 28
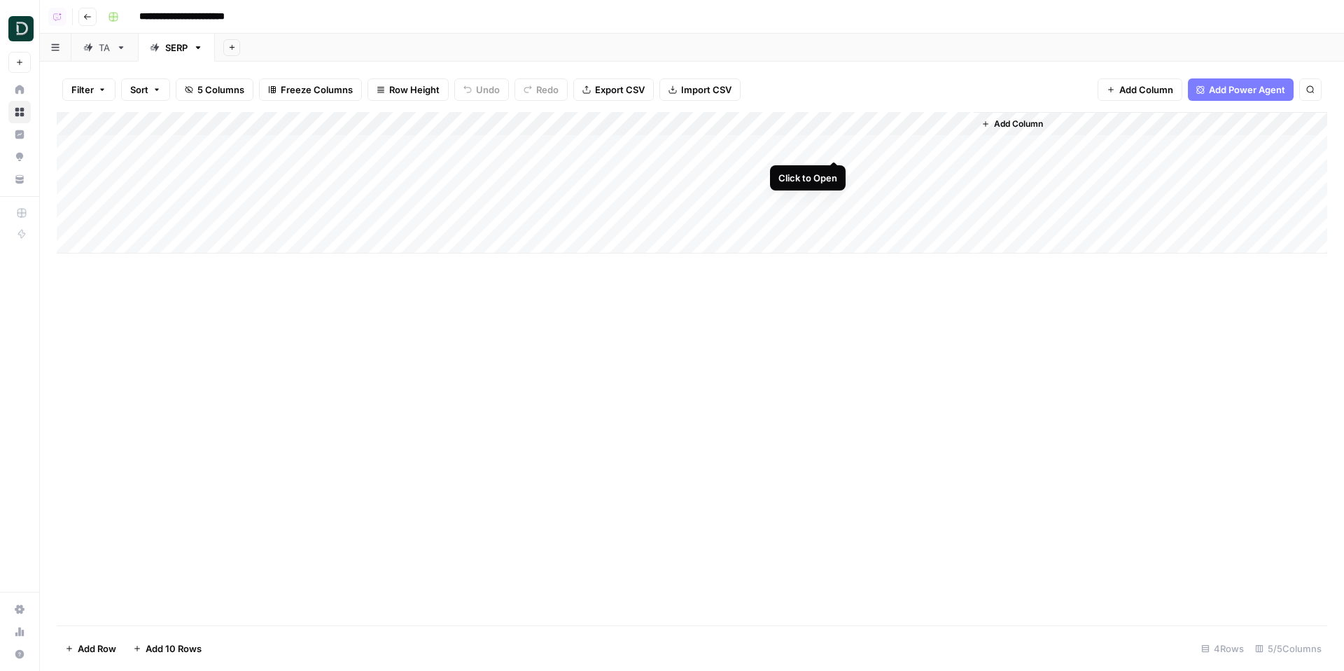
click at [833, 146] on div "Add Column" at bounding box center [692, 182] width 1271 height 141
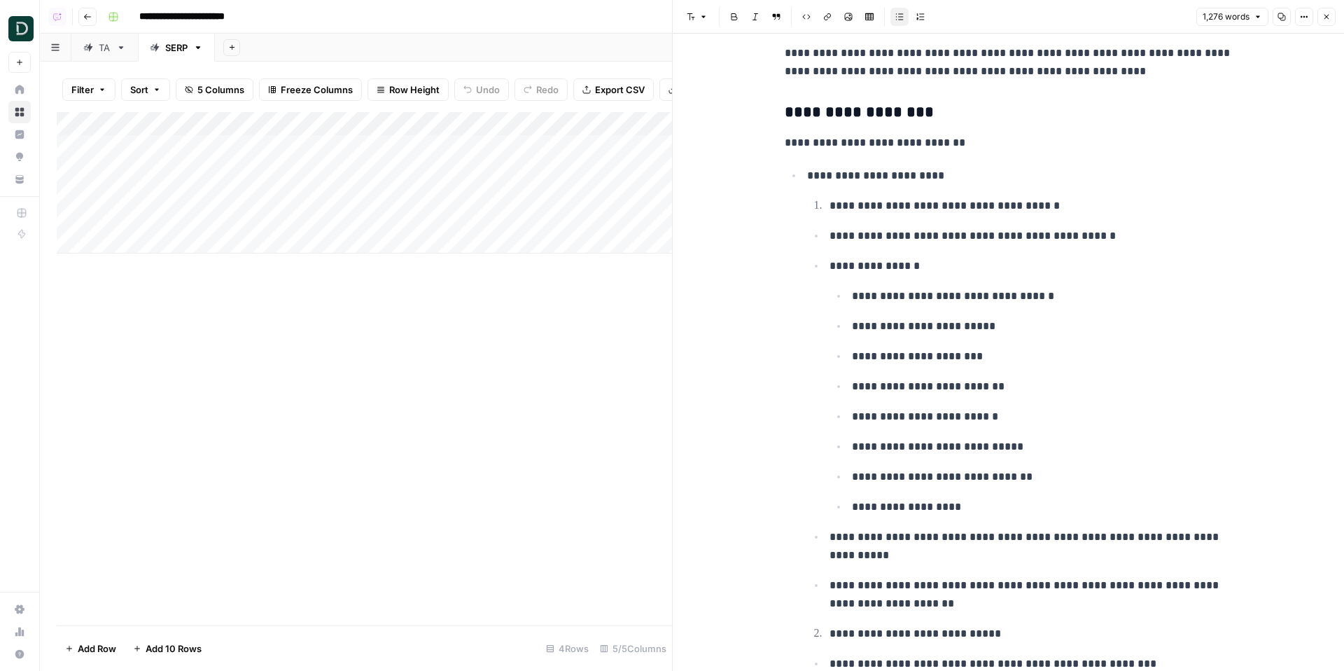
scroll to position [3458, 0]
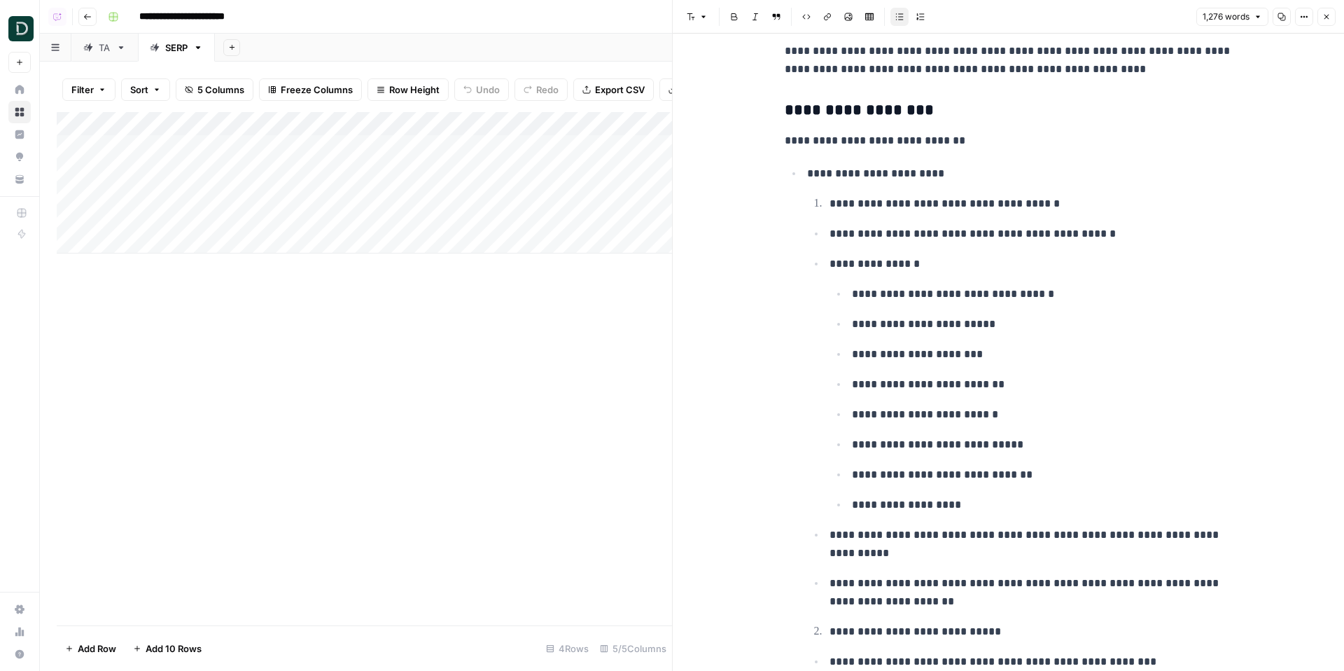
click at [1081, 11] on button "Close" at bounding box center [1327, 17] width 18 height 18
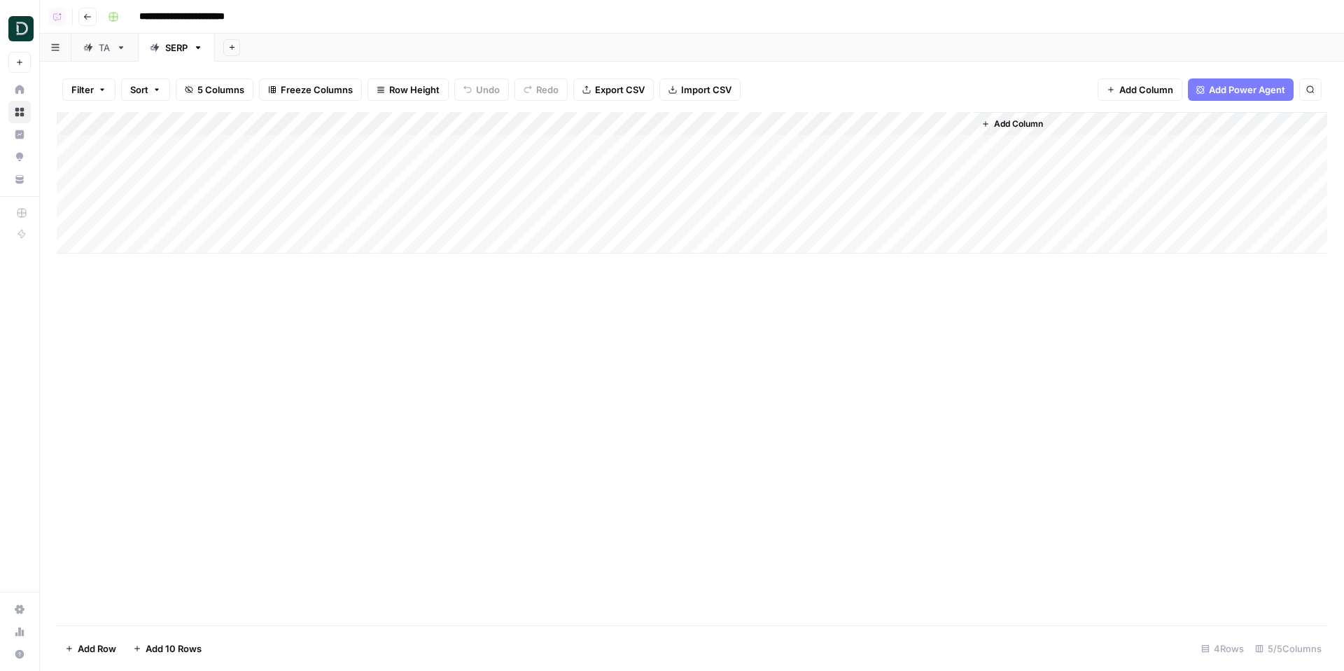
click at [1081, 92] on span "Add Column" at bounding box center [1147, 90] width 54 height 14
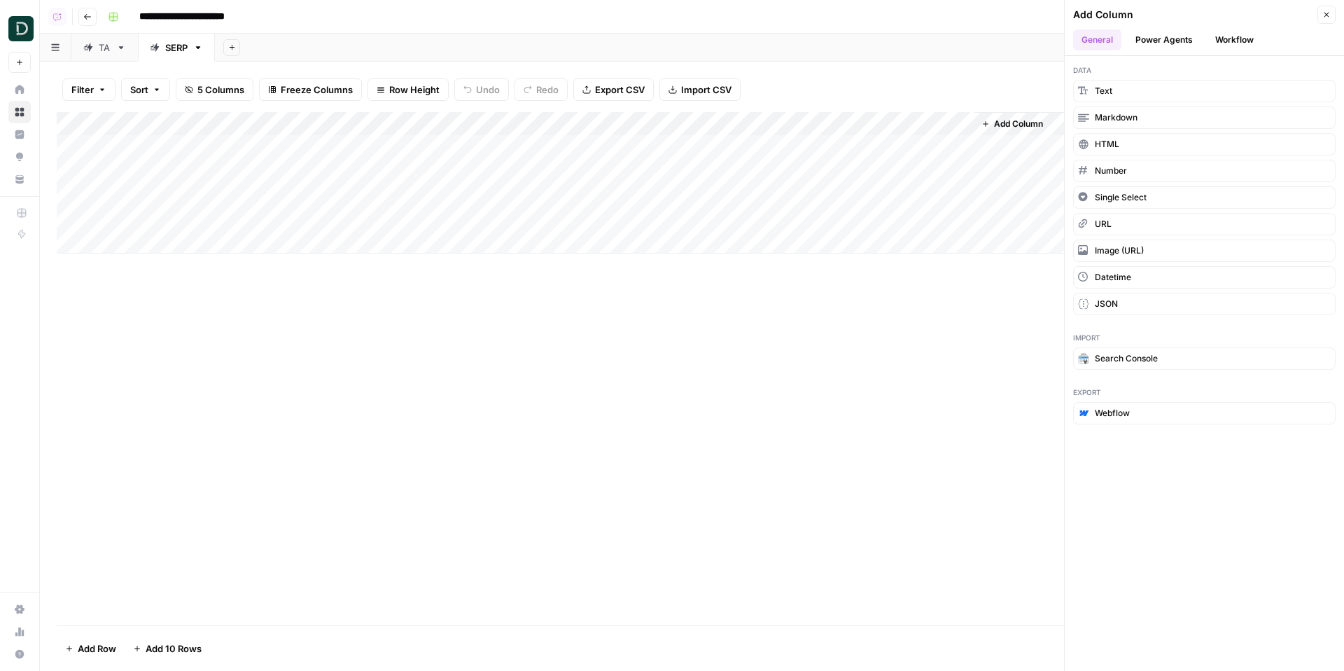
click at [1081, 42] on button "Workflow" at bounding box center [1234, 39] width 55 height 21
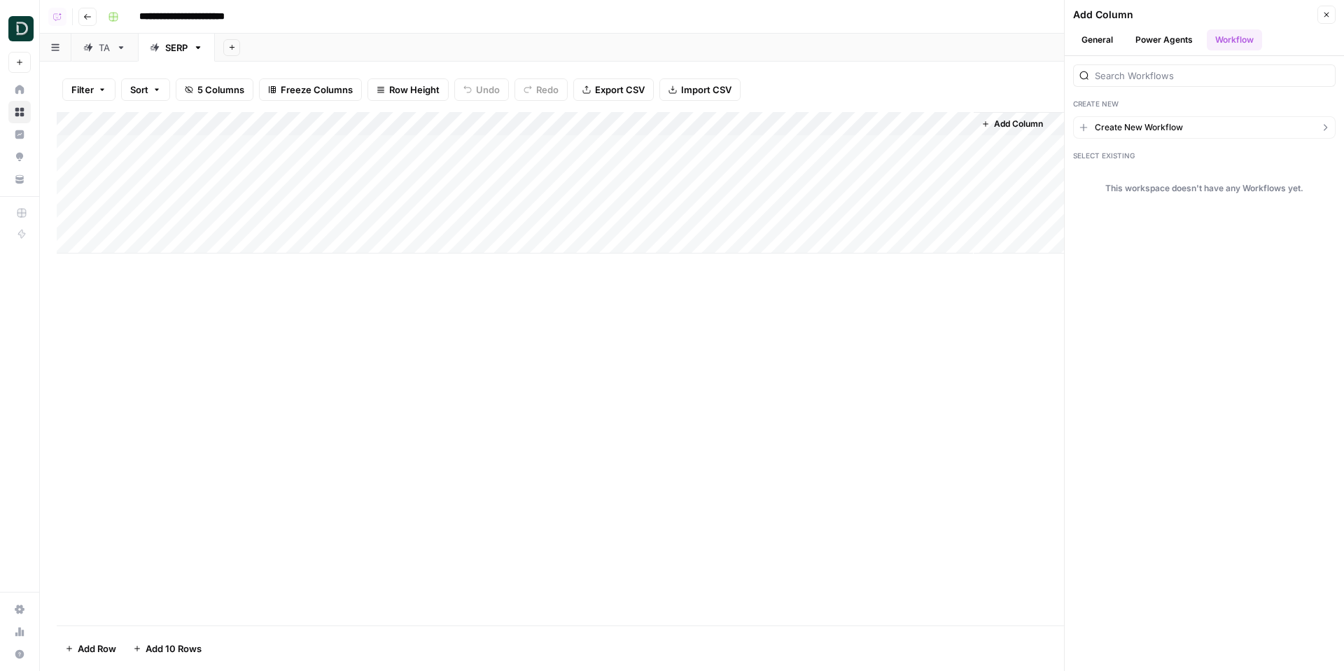
click at [1081, 127] on span "Create New Workflow" at bounding box center [1139, 127] width 88 height 13
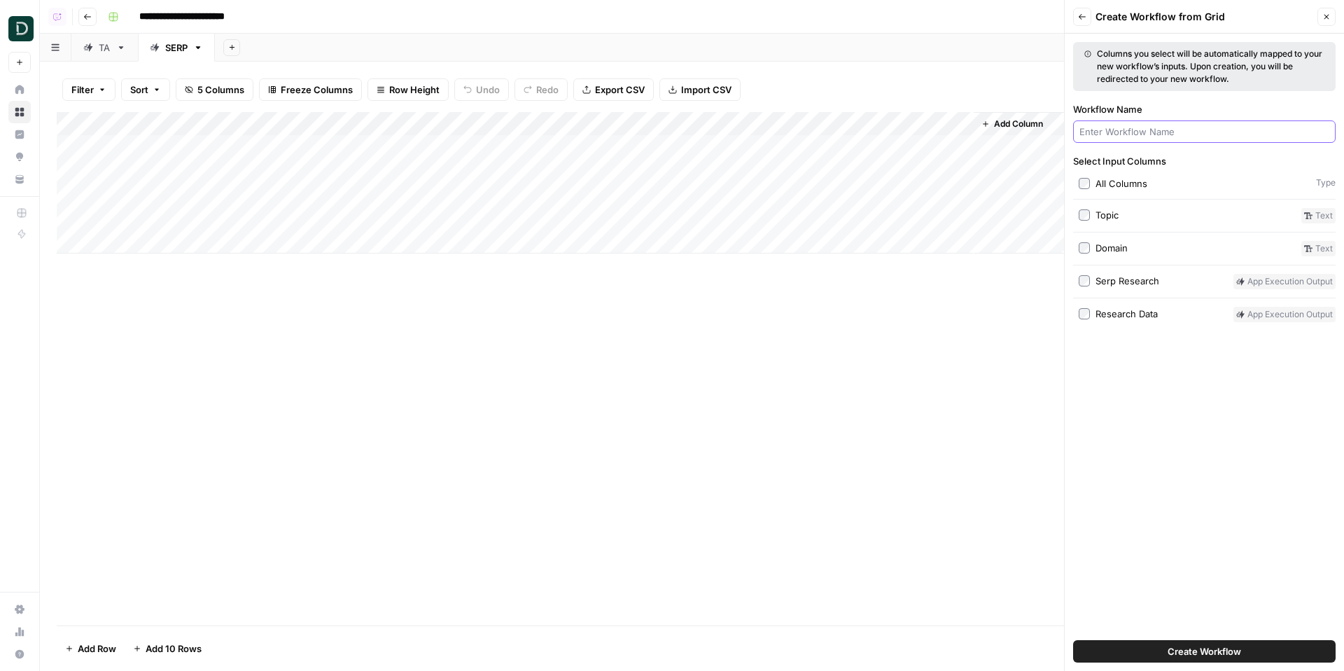
click at [1081, 128] on input "Workflow Name" at bounding box center [1205, 132] width 250 height 14
type input "ai tester"
click at [1073, 514] on button "Create Workflow" at bounding box center [1204, 651] width 263 height 22
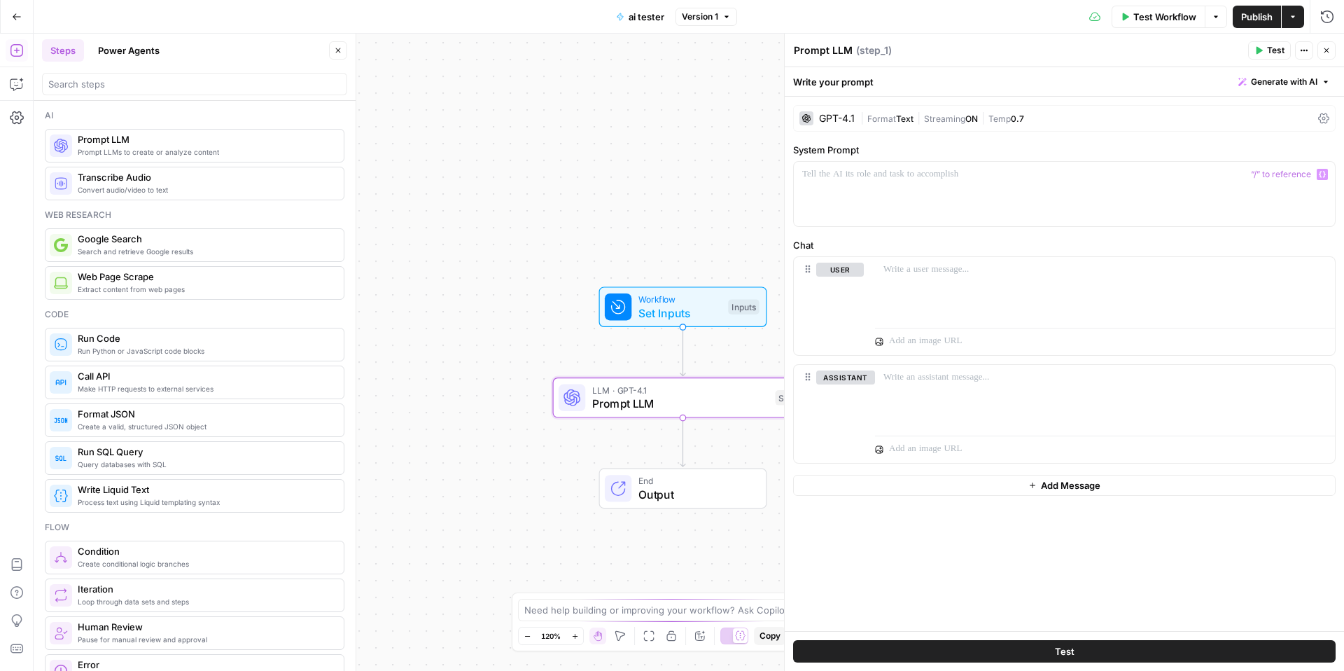
click at [827, 122] on div "GPT-4.1" at bounding box center [837, 118] width 36 height 10
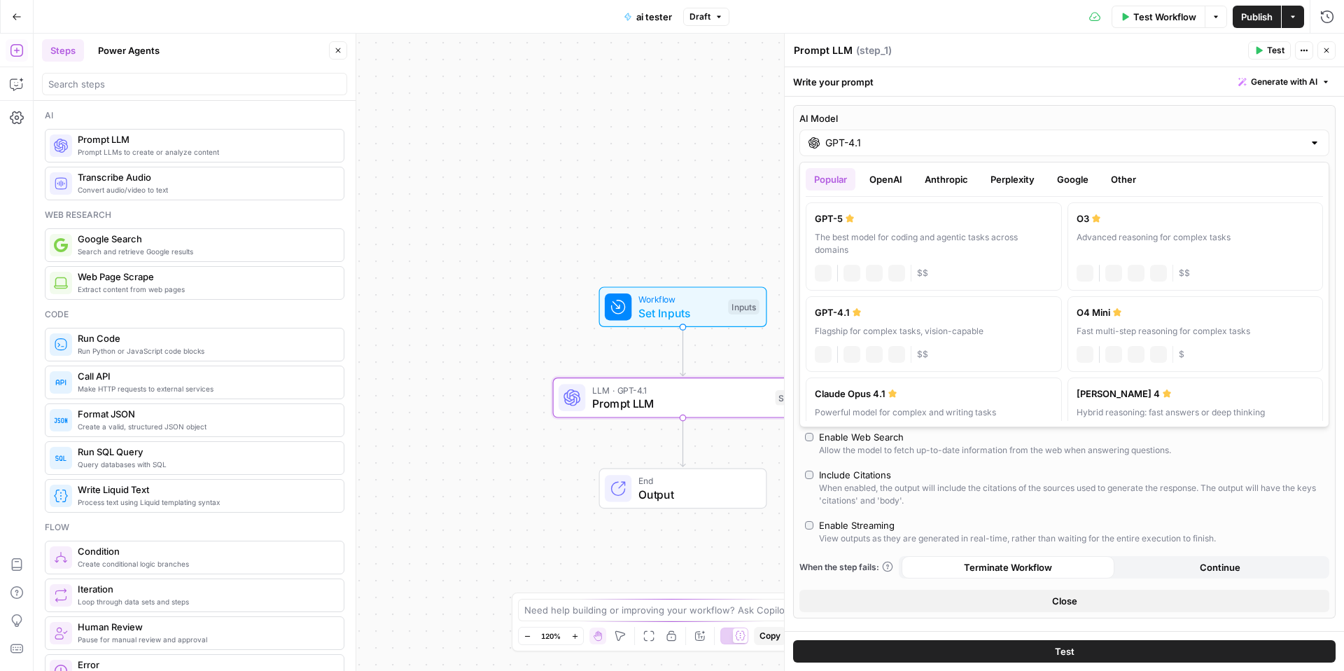
click at [897, 144] on input "GPT-4.1" at bounding box center [1064, 143] width 478 height 14
drag, startPoint x: 872, startPoint y: 179, endPoint x: 982, endPoint y: 328, distance: 185.7
click at [982, 328] on div "Popular OpenAI Anthropic Perplexity Google Other GPT-5 The best model for codin…" at bounding box center [1064, 294] width 517 height 253
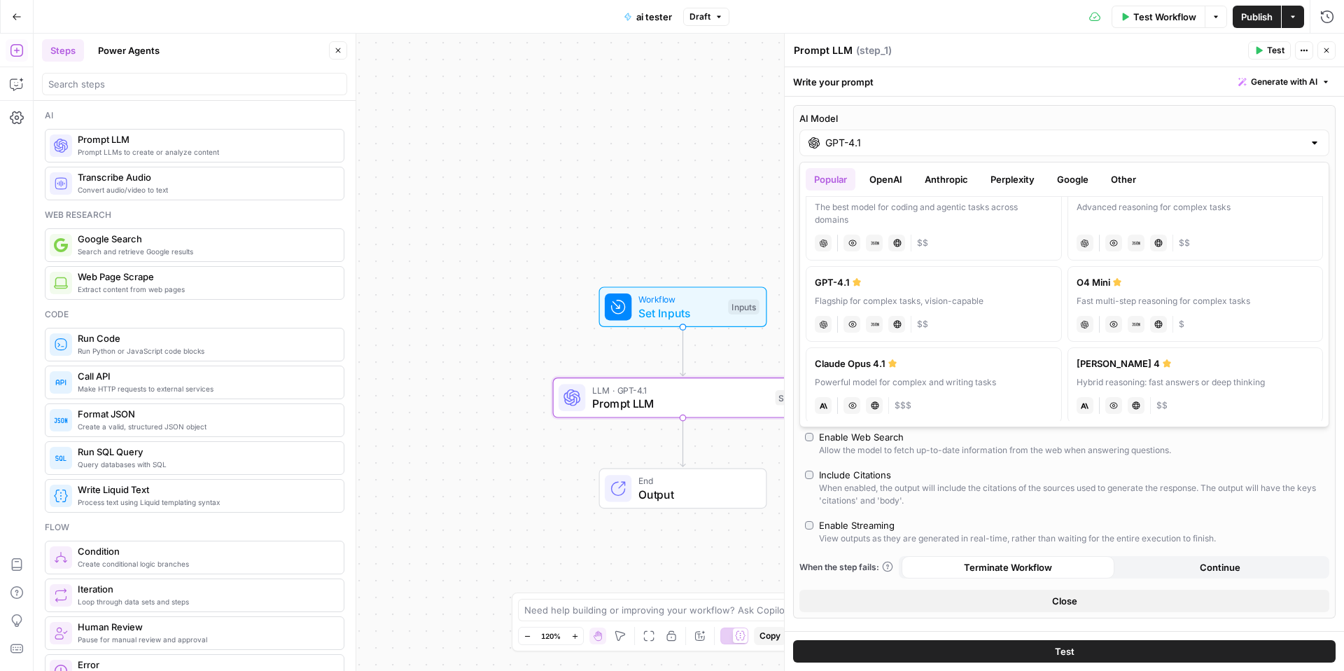
click at [881, 180] on button "OpenAI" at bounding box center [886, 179] width 50 height 22
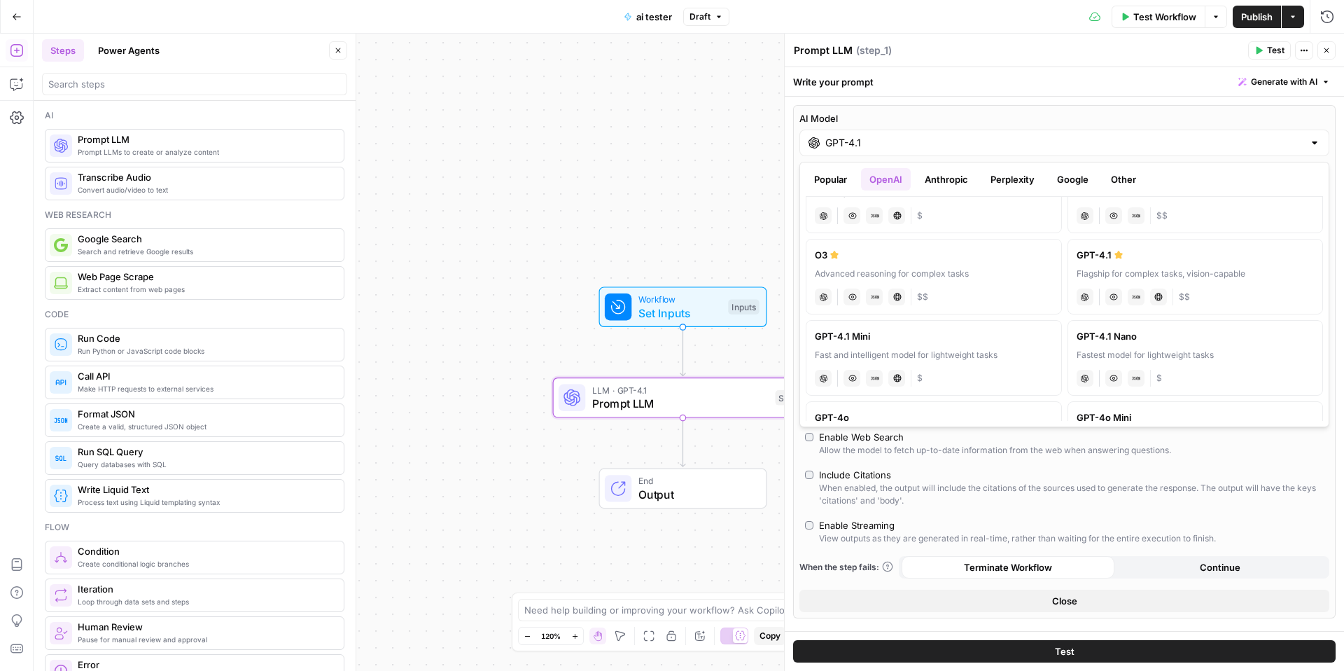
scroll to position [139, 0]
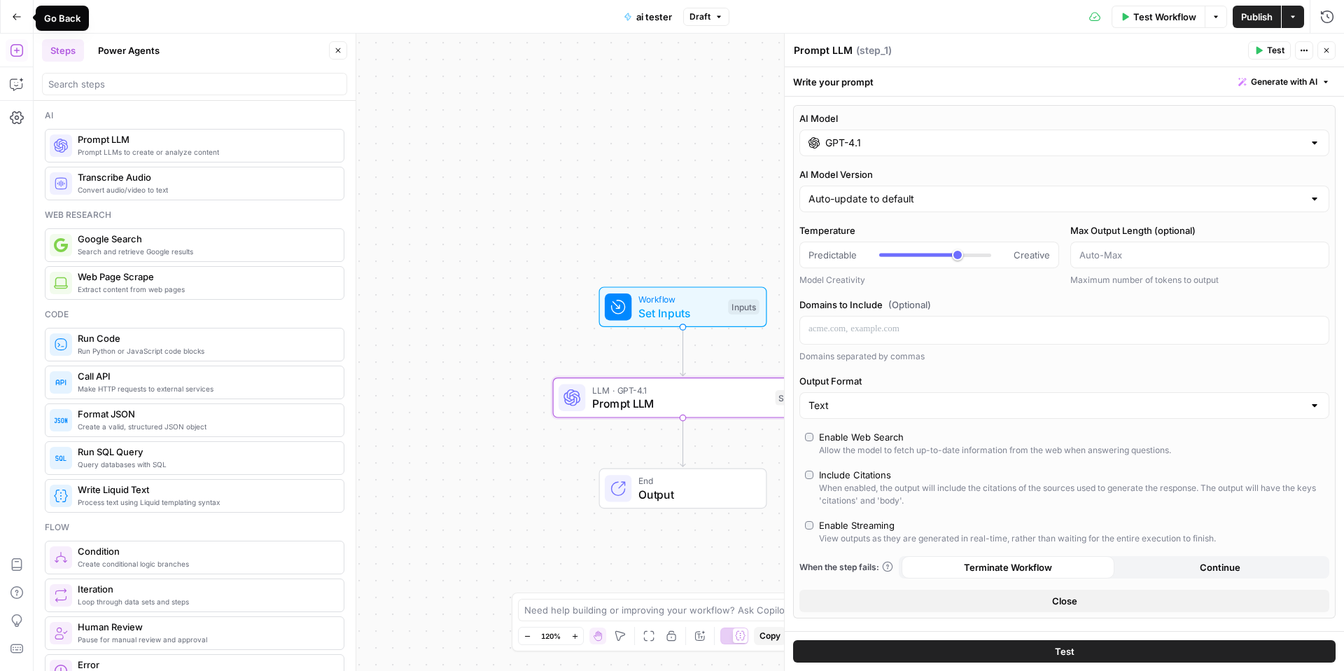
click at [6, 18] on button "Go Back" at bounding box center [16, 16] width 25 height 25
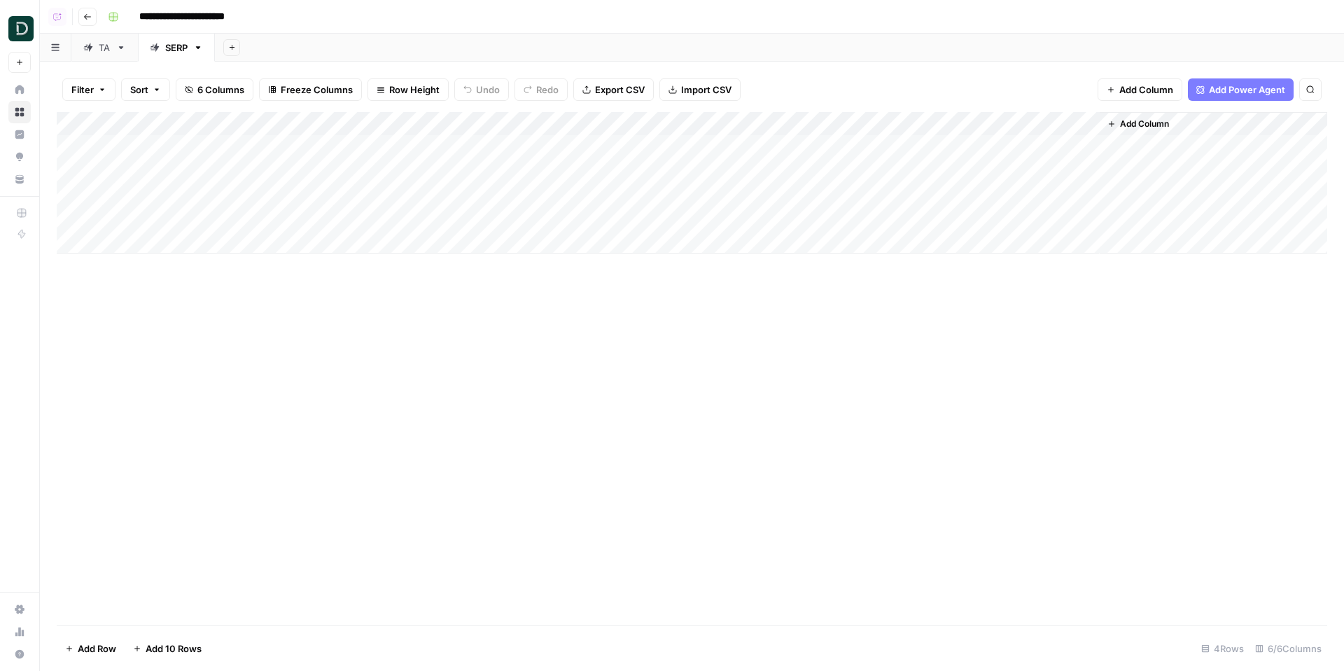
click at [1081, 91] on span "Add Power Agent" at bounding box center [1247, 90] width 76 height 14
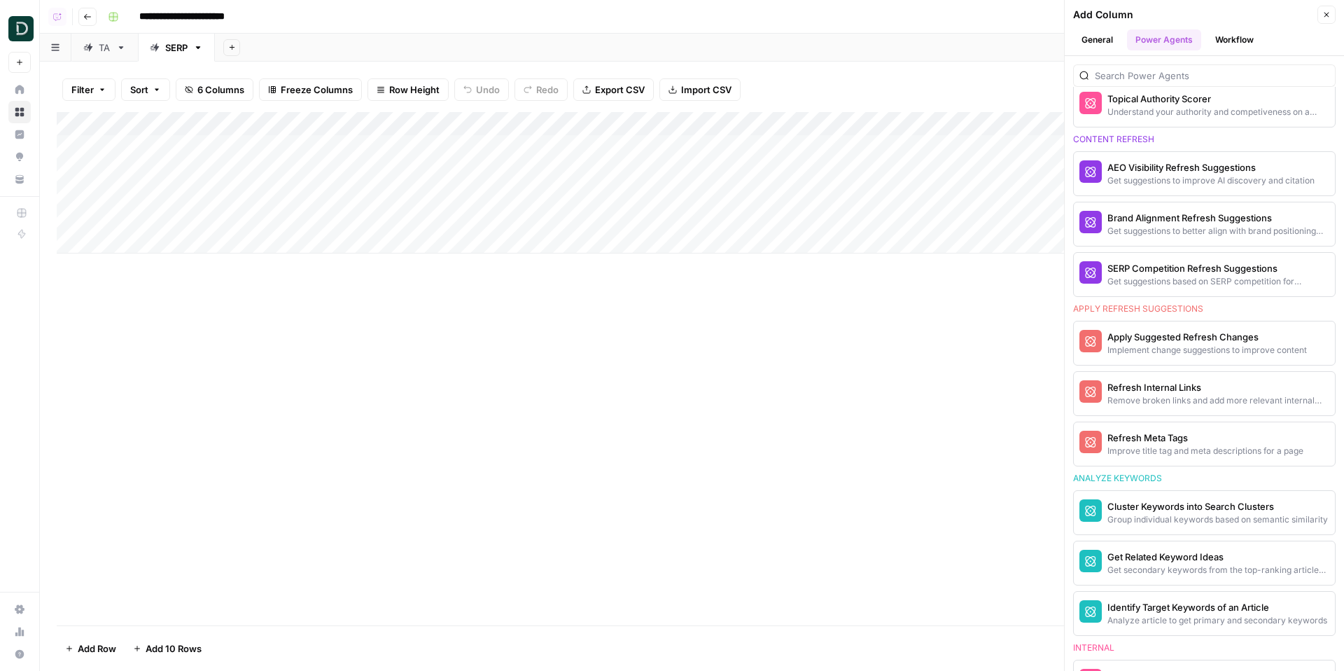
scroll to position [790, 0]
drag, startPoint x: 90, startPoint y: 17, endPoint x: 1061, endPoint y: 182, distance: 985.0
click at [1054, 176] on div "**********" at bounding box center [692, 335] width 1304 height 671
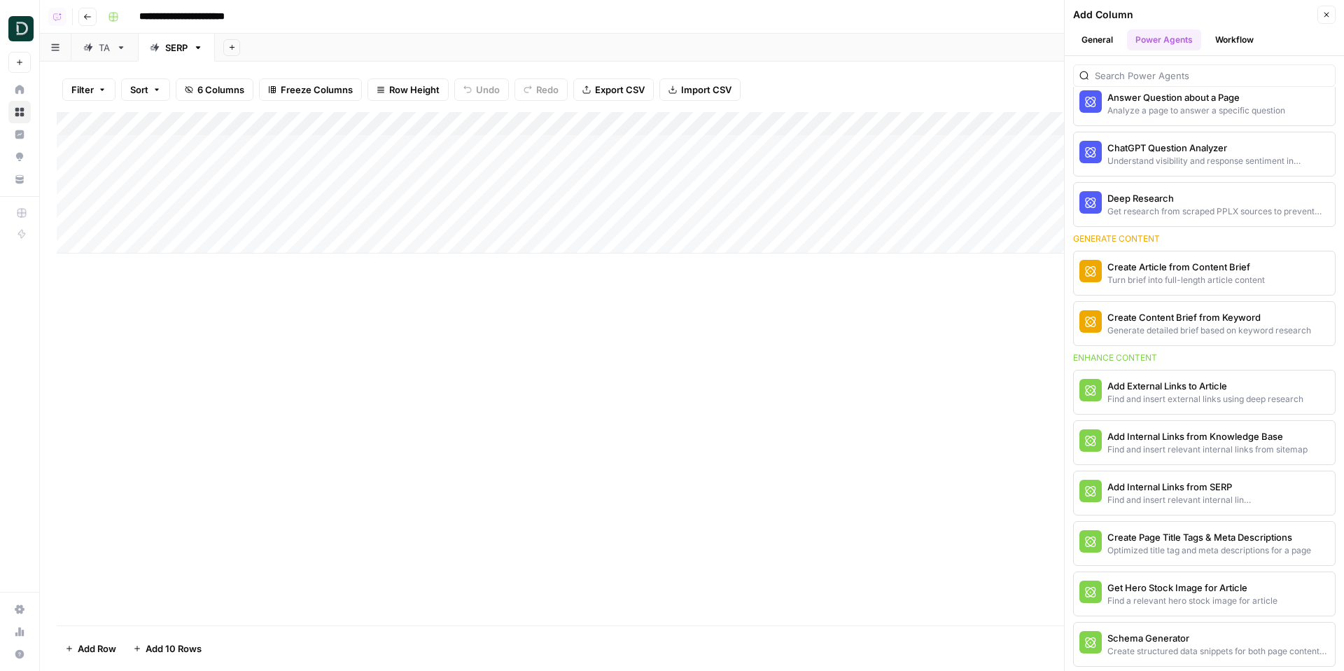
scroll to position [105, 0]
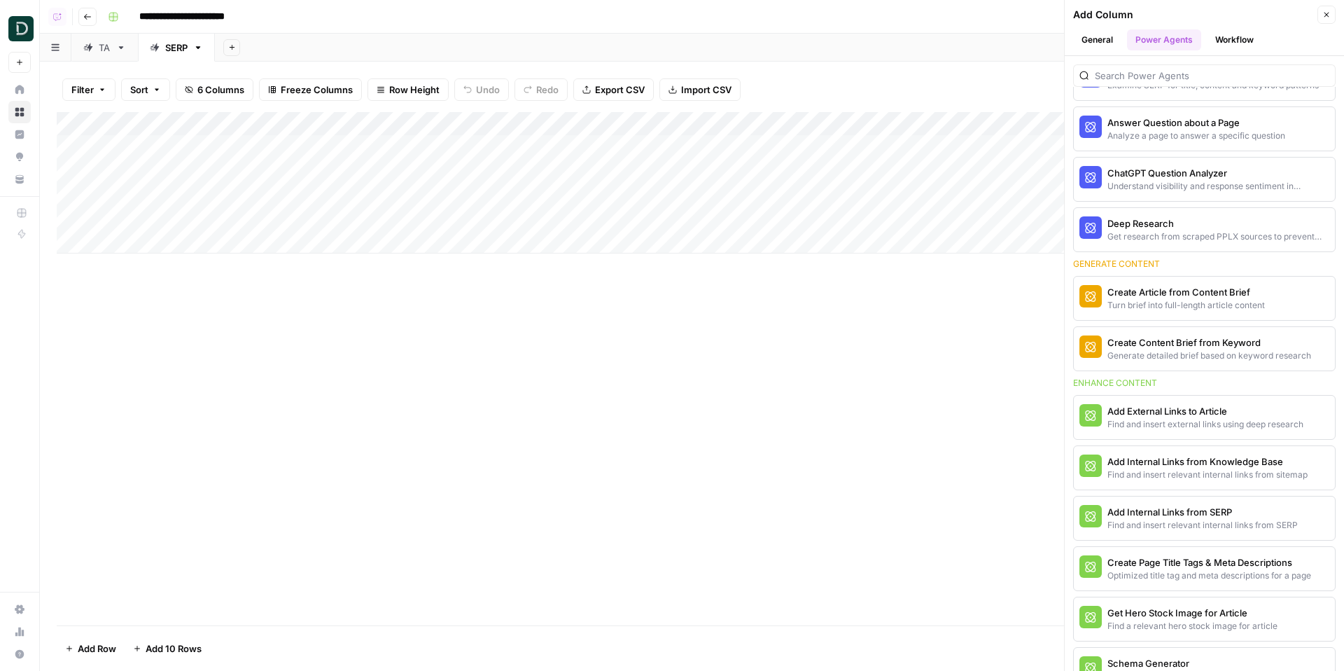
click at [92, 20] on button "Go back" at bounding box center [87, 17] width 18 height 18
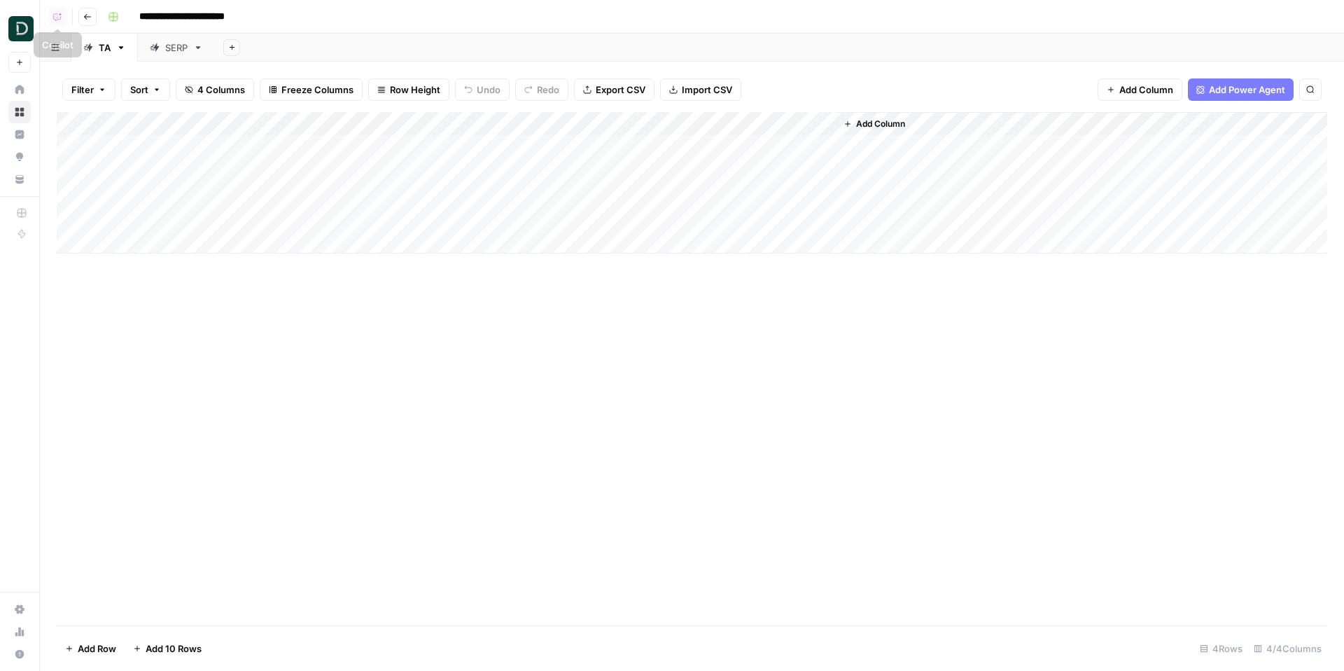
click at [89, 11] on button "Go back" at bounding box center [87, 17] width 18 height 18
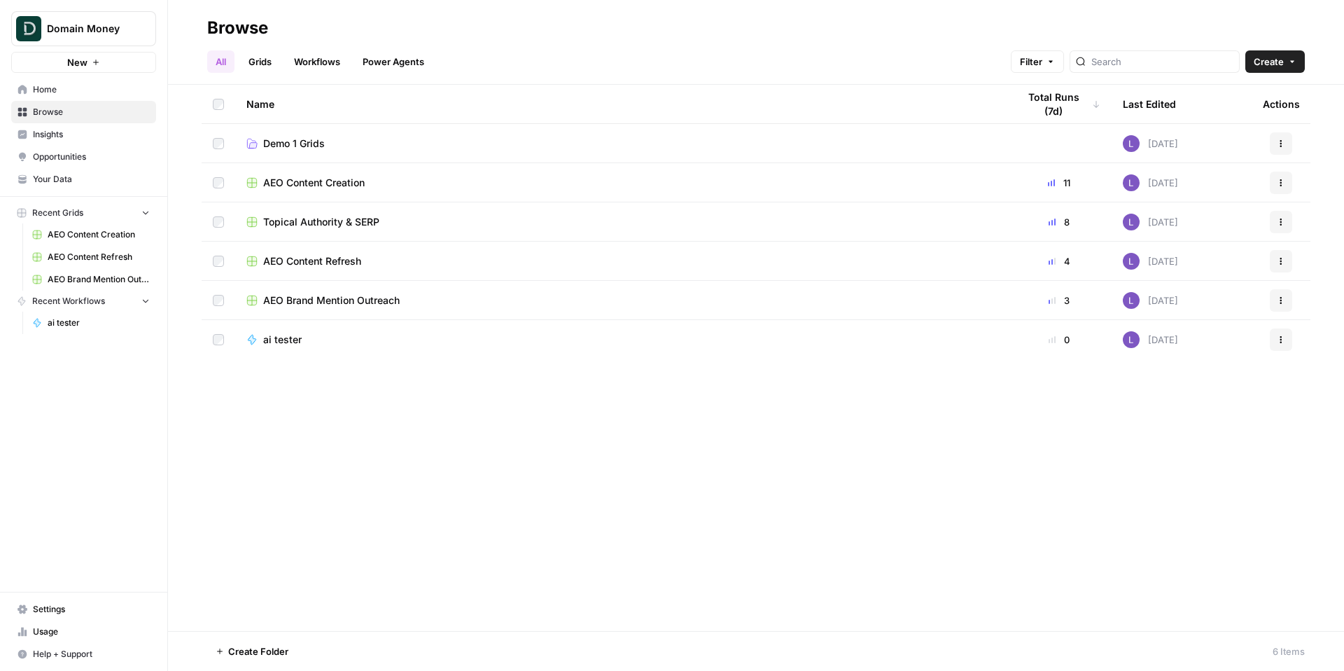
click at [309, 183] on span "AEO Content Creation" at bounding box center [314, 183] width 102 height 14
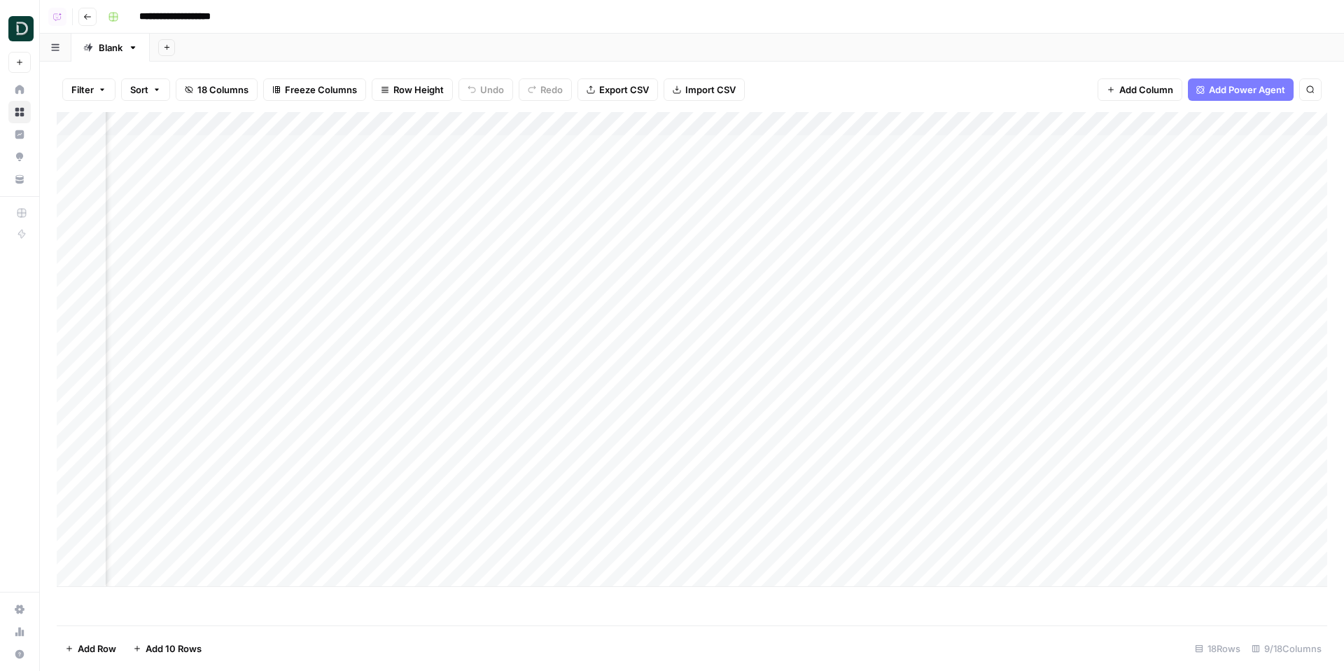
scroll to position [0, 78]
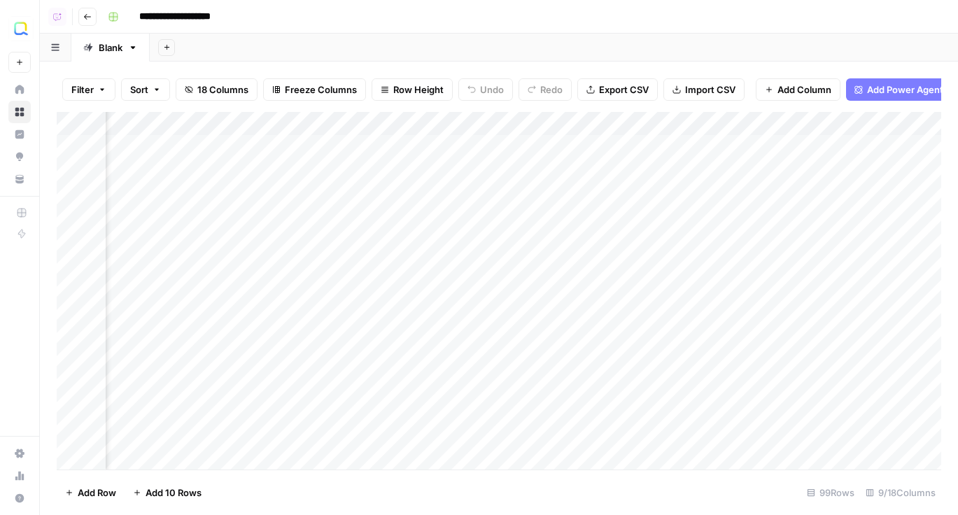
scroll to position [0, 413]
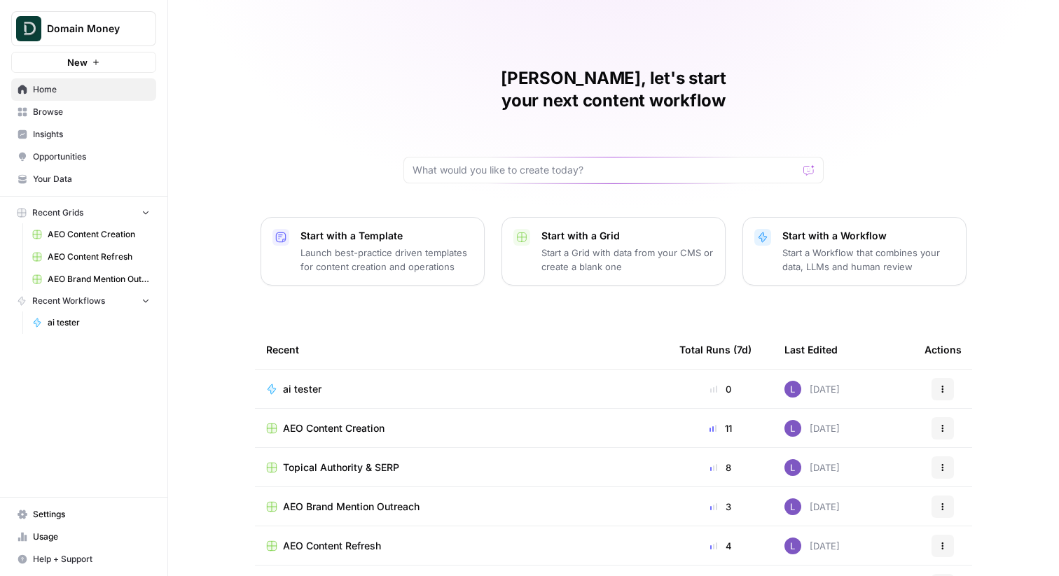
click at [347, 461] on span "Topical Authority & SERP" at bounding box center [341, 468] width 116 height 14
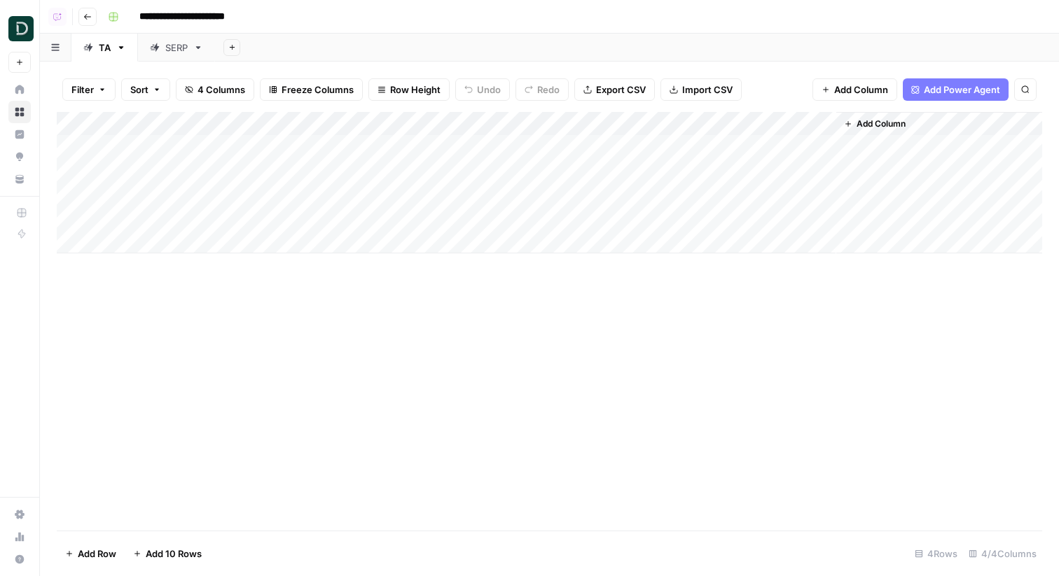
click at [692, 124] on div "Add Column" at bounding box center [549, 182] width 985 height 141
click at [669, 106] on div "Filter Sort 4 Columns Freeze Columns Row Height Undo Redo Export CSV Import CSV…" at bounding box center [549, 89] width 985 height 45
click at [674, 124] on div "Add Column" at bounding box center [549, 182] width 985 height 141
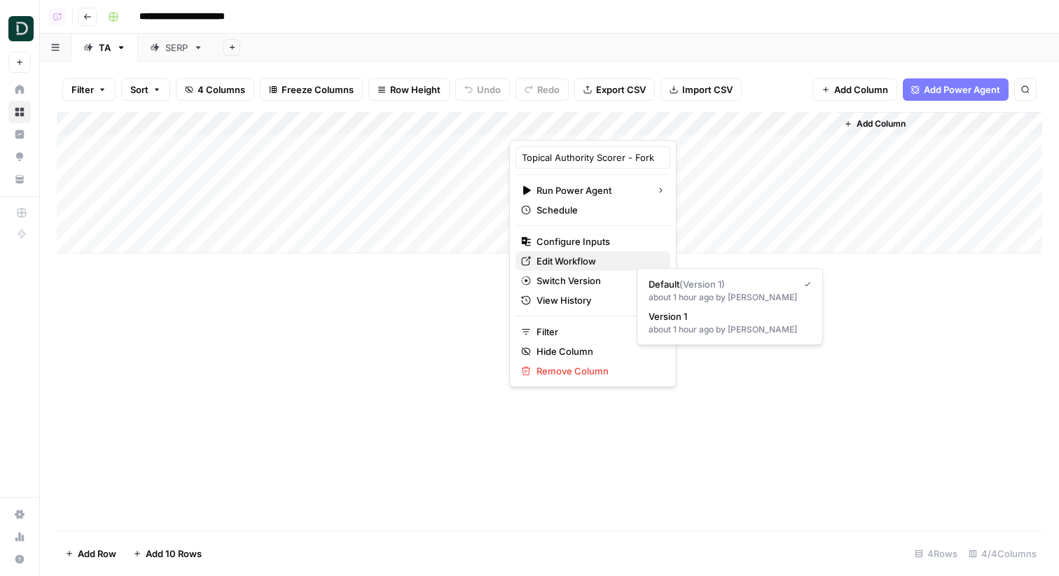
click at [584, 260] on span "Edit Workflow" at bounding box center [597, 261] width 123 height 14
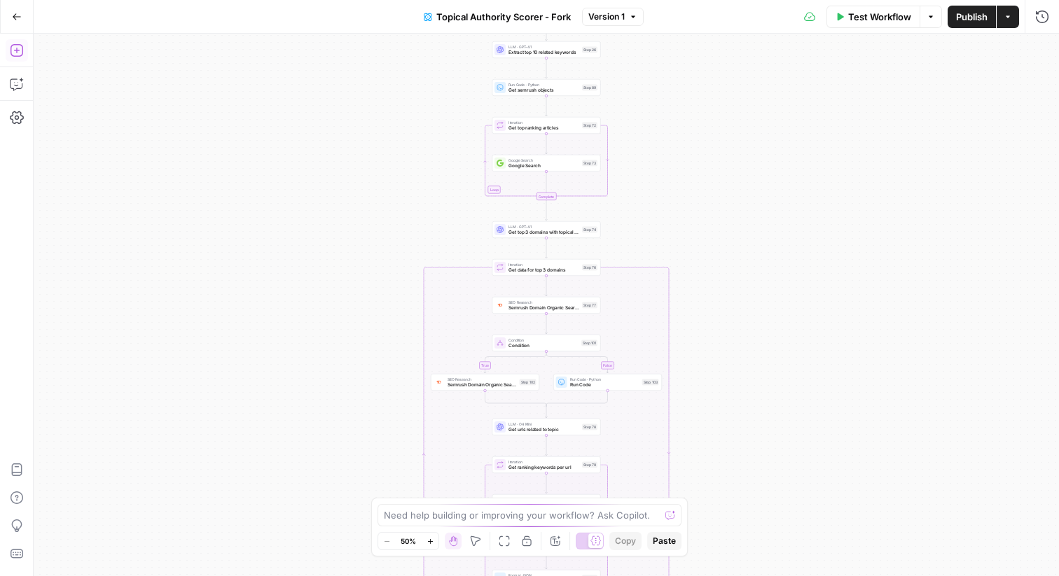
click at [18, 49] on icon "button" at bounding box center [17, 50] width 14 height 14
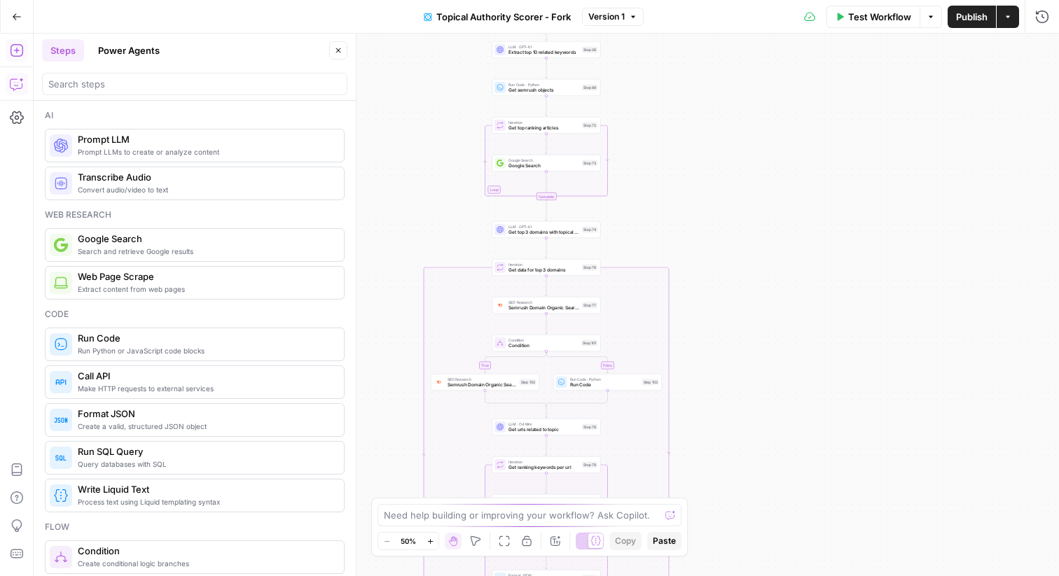
click at [22, 85] on icon "button" at bounding box center [16, 84] width 12 height 11
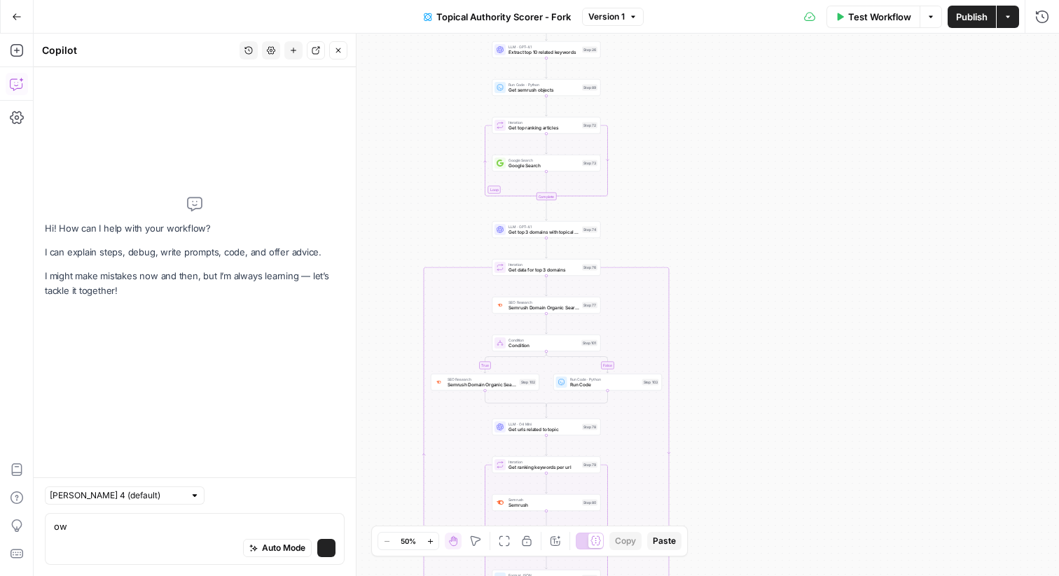
type textarea "o"
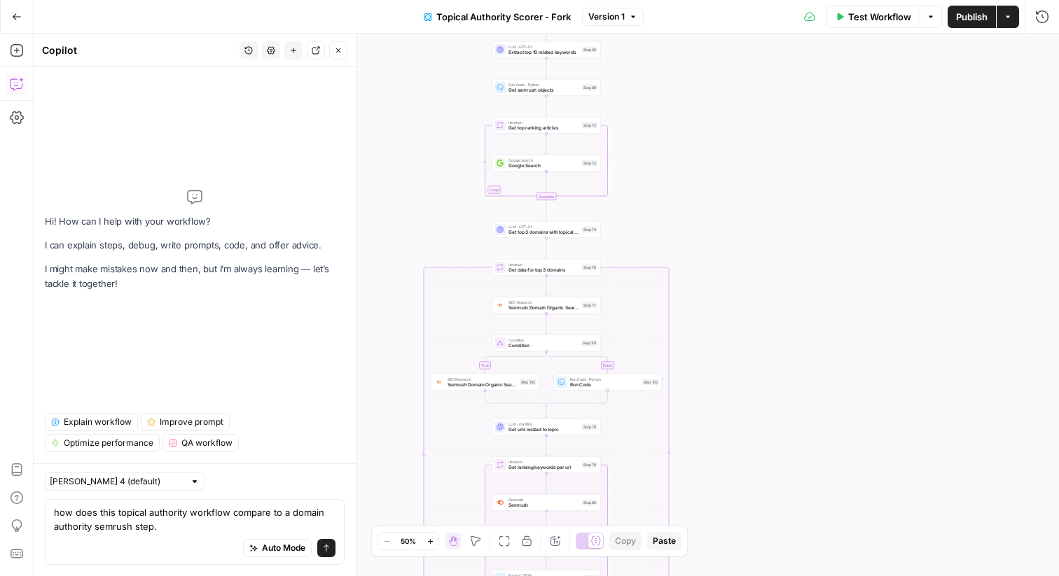
type textarea "how does this topical authority workflow compare to a domain authority semrush …"
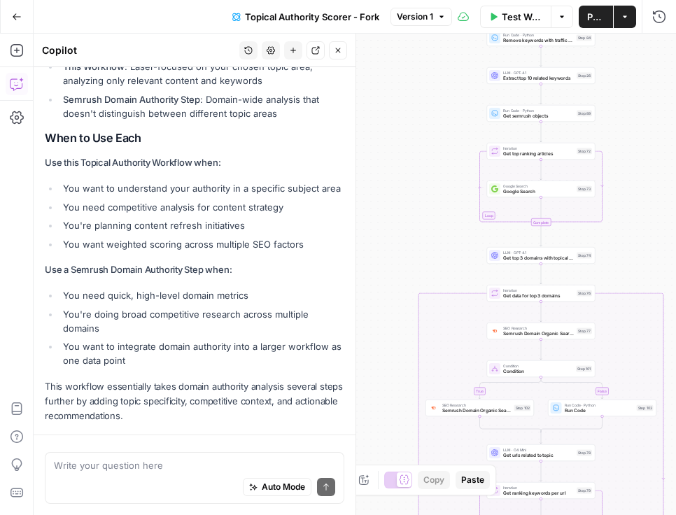
scroll to position [800, 0]
